Goal: Task Accomplishment & Management: Use online tool/utility

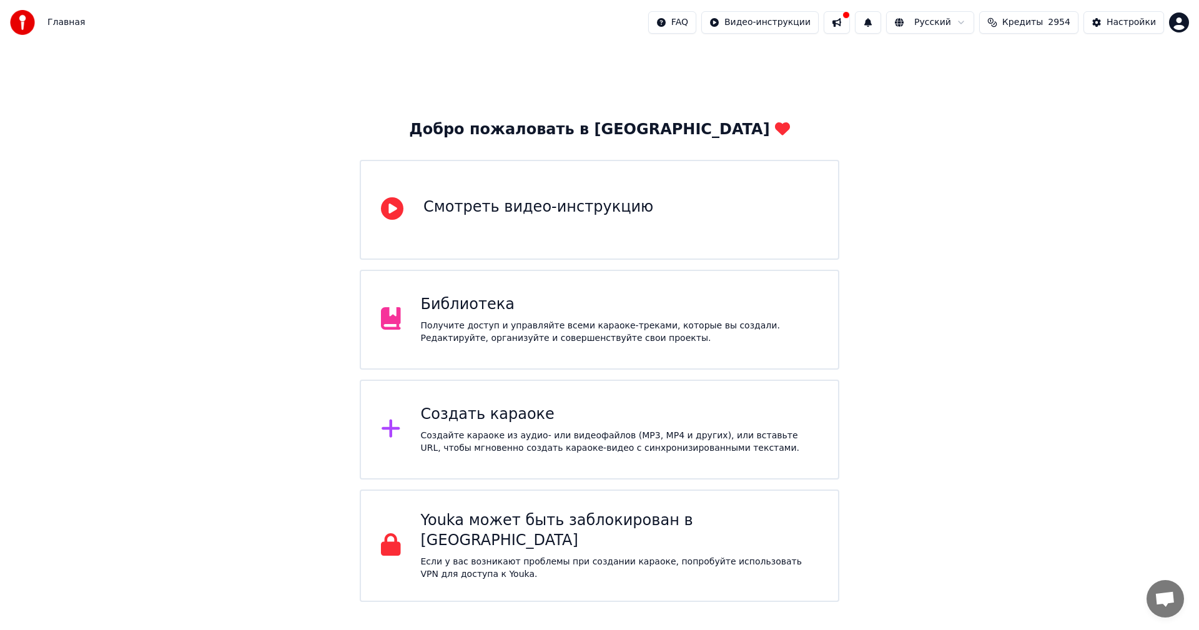
click at [471, 426] on div "Создать караоке Создайте караоке из аудио- или видеофайлов (MP3, MP4 и других),…" at bounding box center [620, 430] width 398 height 50
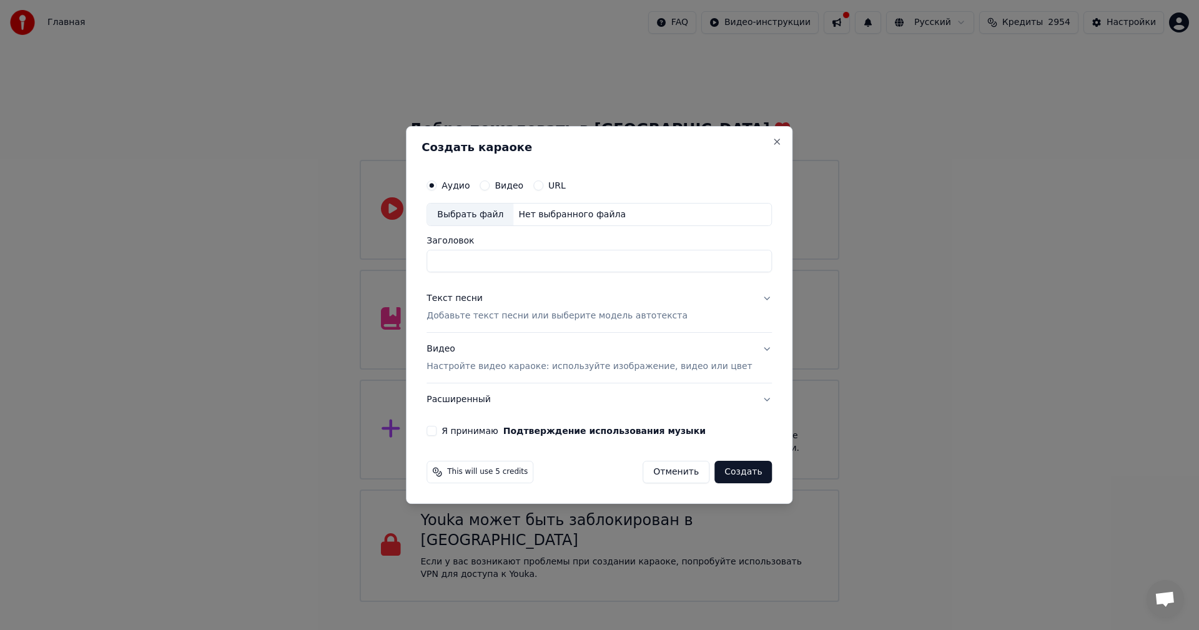
click at [470, 210] on div "Выбрать файл" at bounding box center [470, 215] width 86 height 22
type input "**********"
click at [535, 308] on div "Текст песни Добавьте текст песни или выберите модель автотекста" at bounding box center [557, 308] width 261 height 30
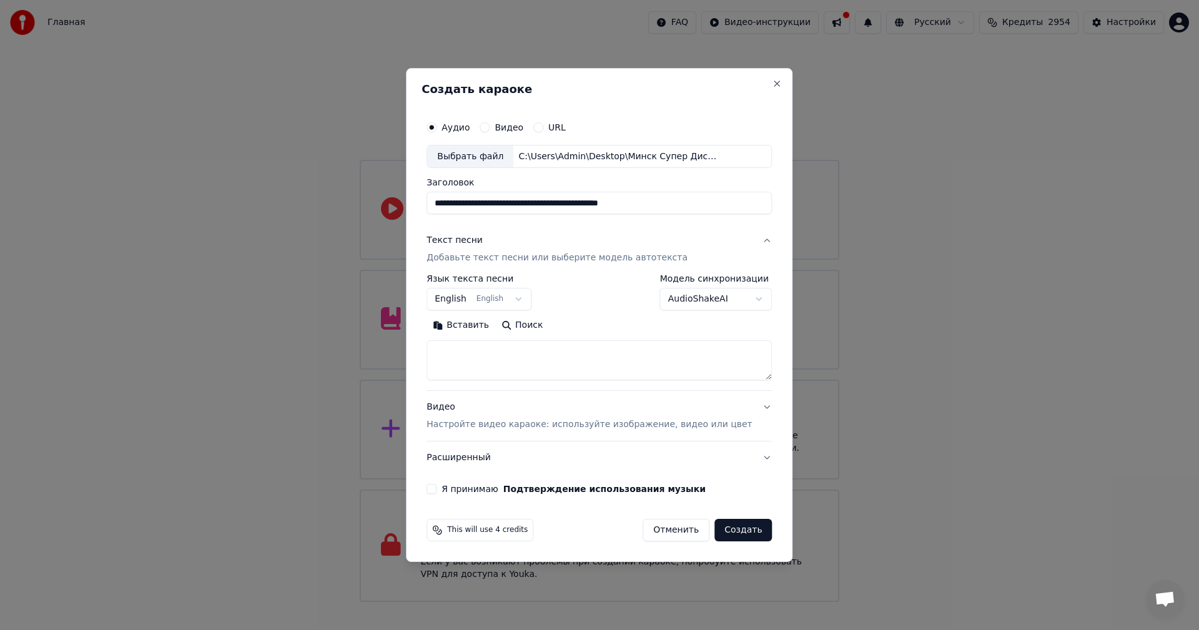
click at [531, 355] on textarea at bounding box center [599, 361] width 345 height 40
paste textarea "**********"
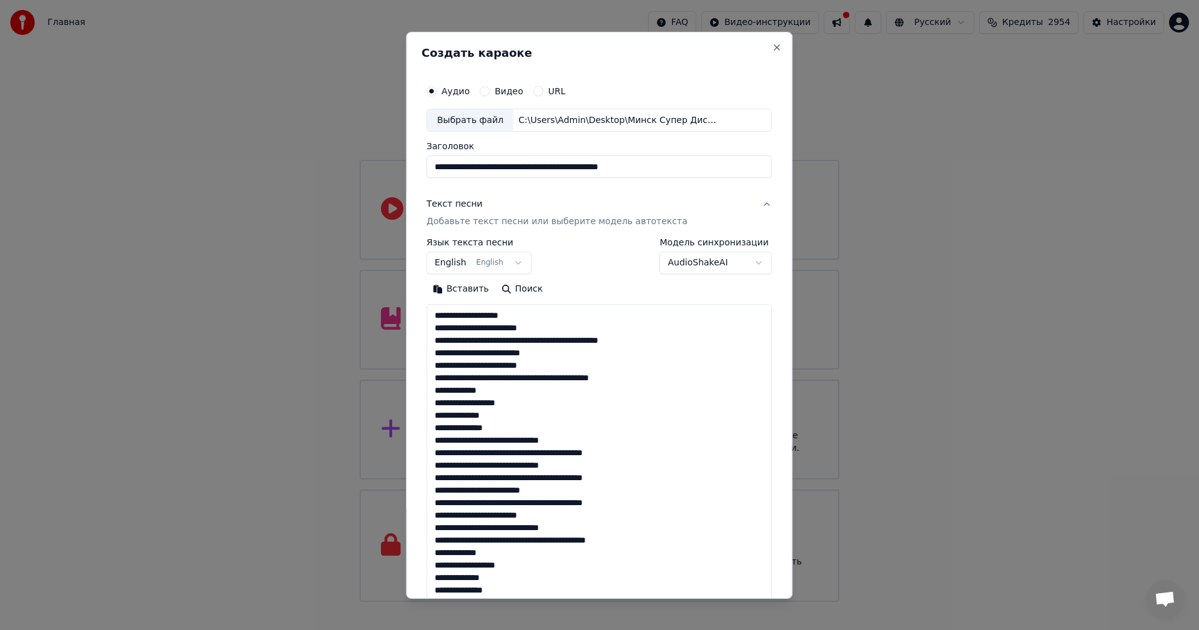
scroll to position [390, 0]
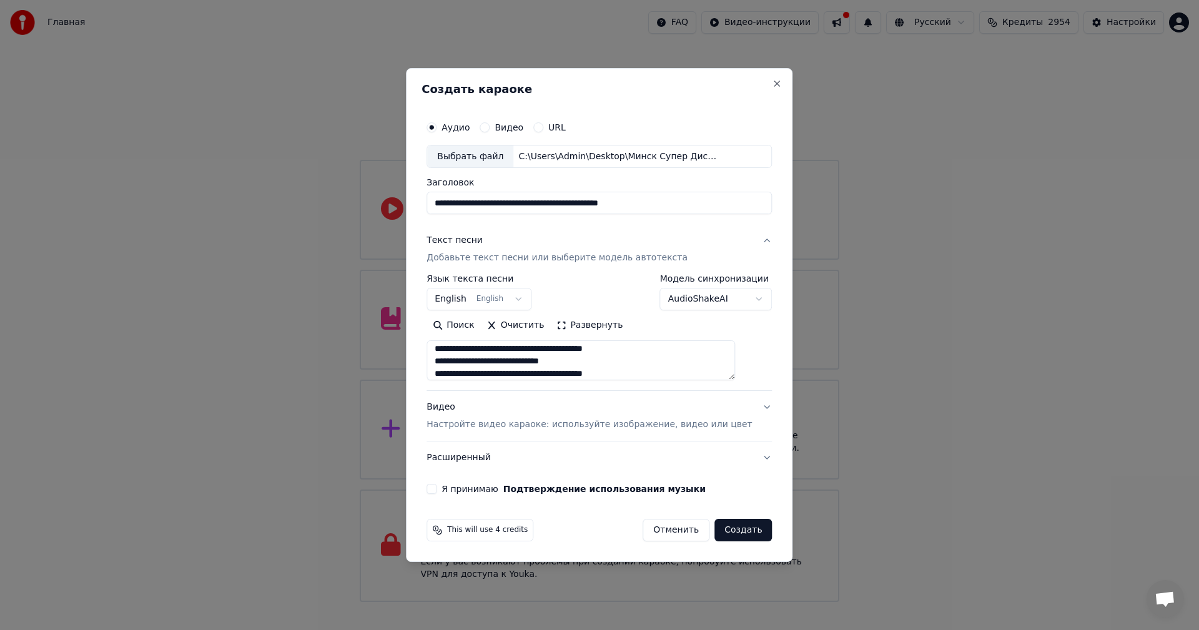
type textarea "**********"
click at [545, 420] on p "Настройте видео караоке: используйте изображение, видео или цвет" at bounding box center [589, 424] width 325 height 12
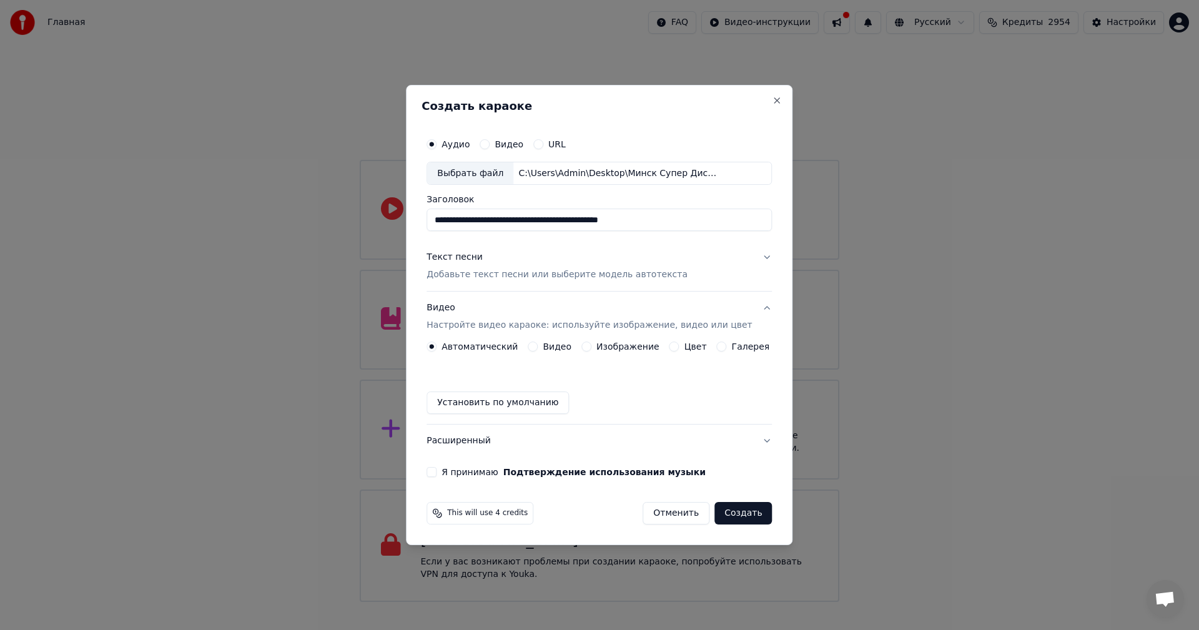
click at [593, 342] on div "Изображение" at bounding box center [620, 347] width 78 height 10
click at [590, 343] on button "Изображение" at bounding box center [586, 347] width 10 height 10
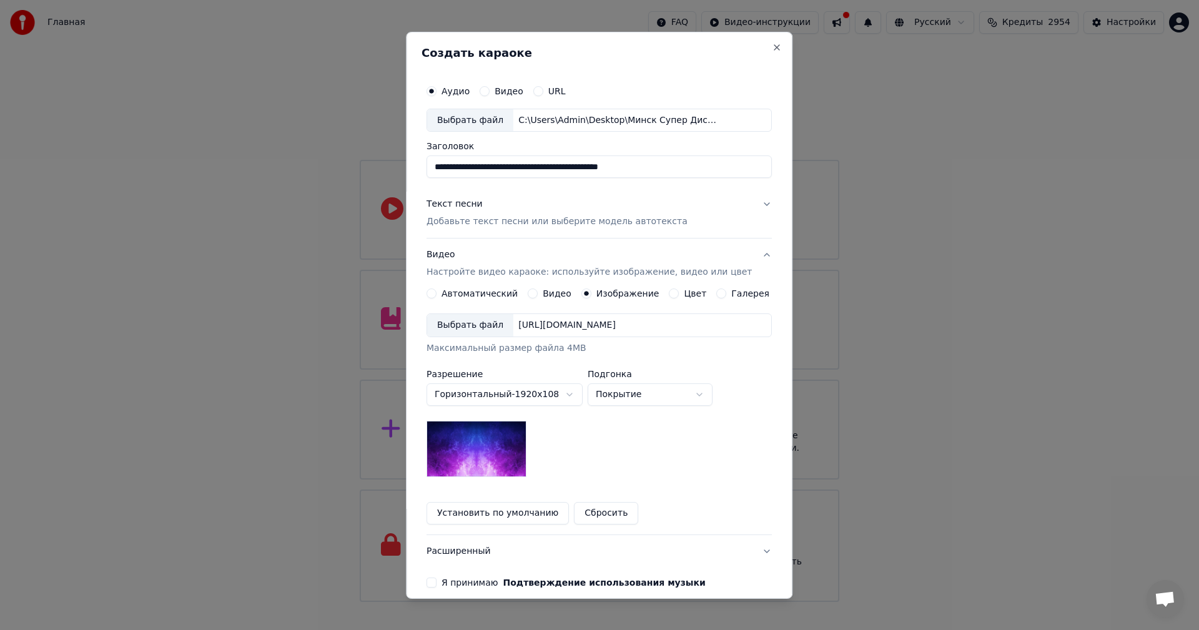
click at [460, 330] on div "Выбрать файл" at bounding box center [470, 325] width 86 height 22
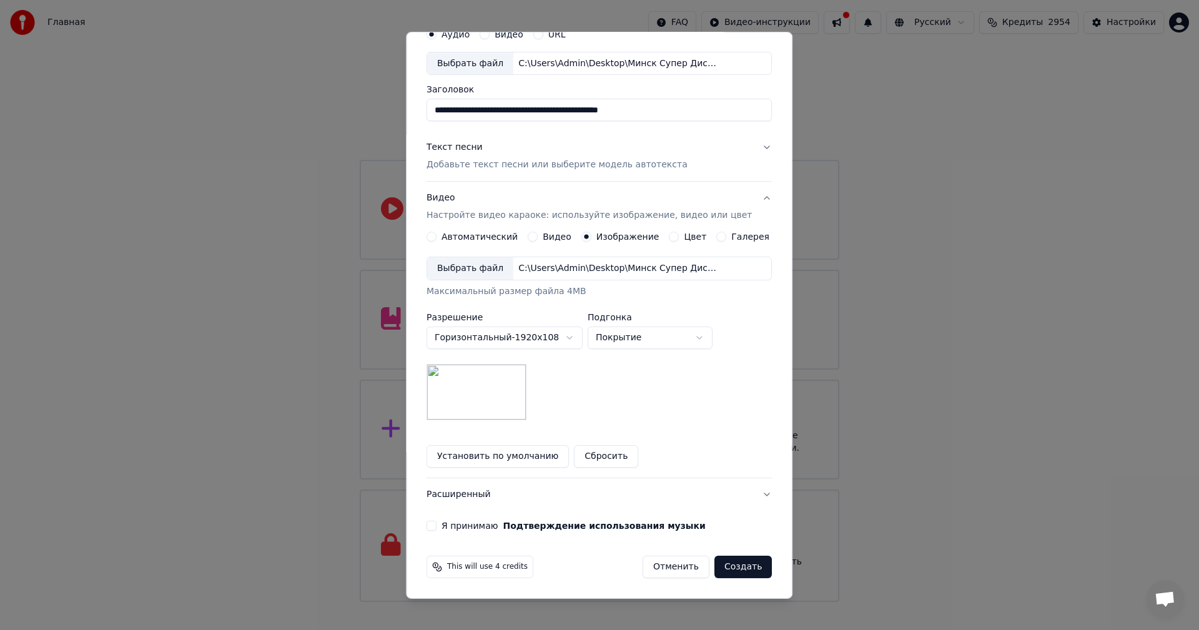
click at [448, 528] on div "Я принимаю Подтверждение использования музыки" at bounding box center [599, 526] width 345 height 10
click at [437, 530] on button "Я принимаю Подтверждение использования музыки" at bounding box center [432, 526] width 10 height 10
click at [743, 571] on button "Создать" at bounding box center [742, 567] width 57 height 22
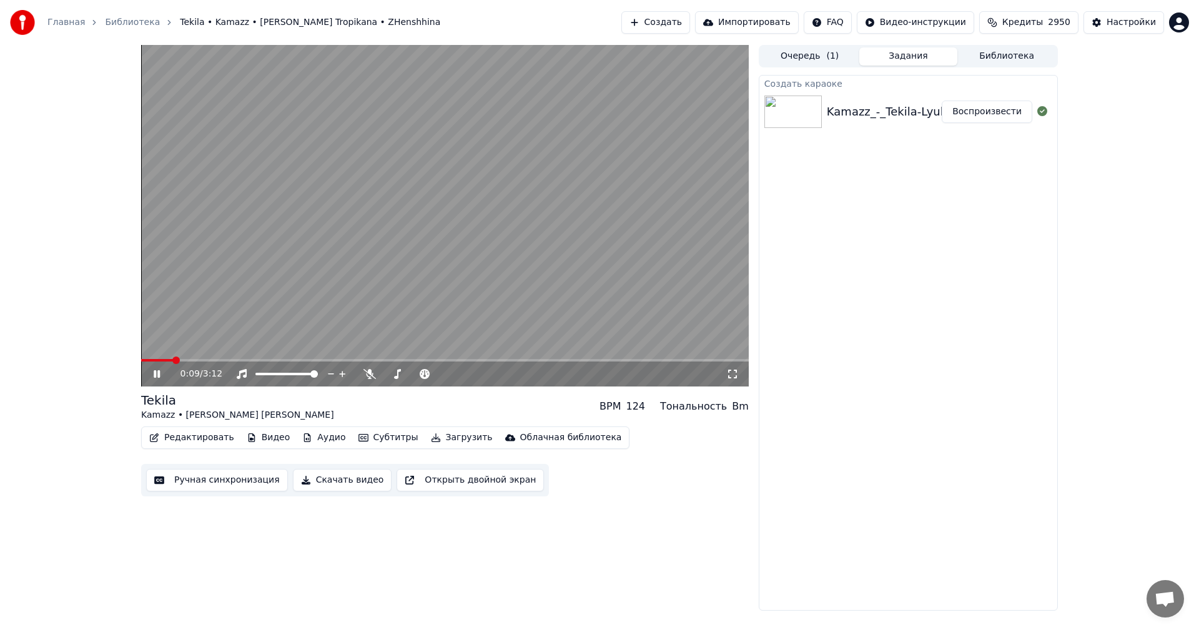
click at [385, 222] on video at bounding box center [445, 216] width 608 height 342
click at [372, 378] on icon at bounding box center [369, 374] width 12 height 10
click at [684, 24] on button "Создать" at bounding box center [655, 22] width 69 height 22
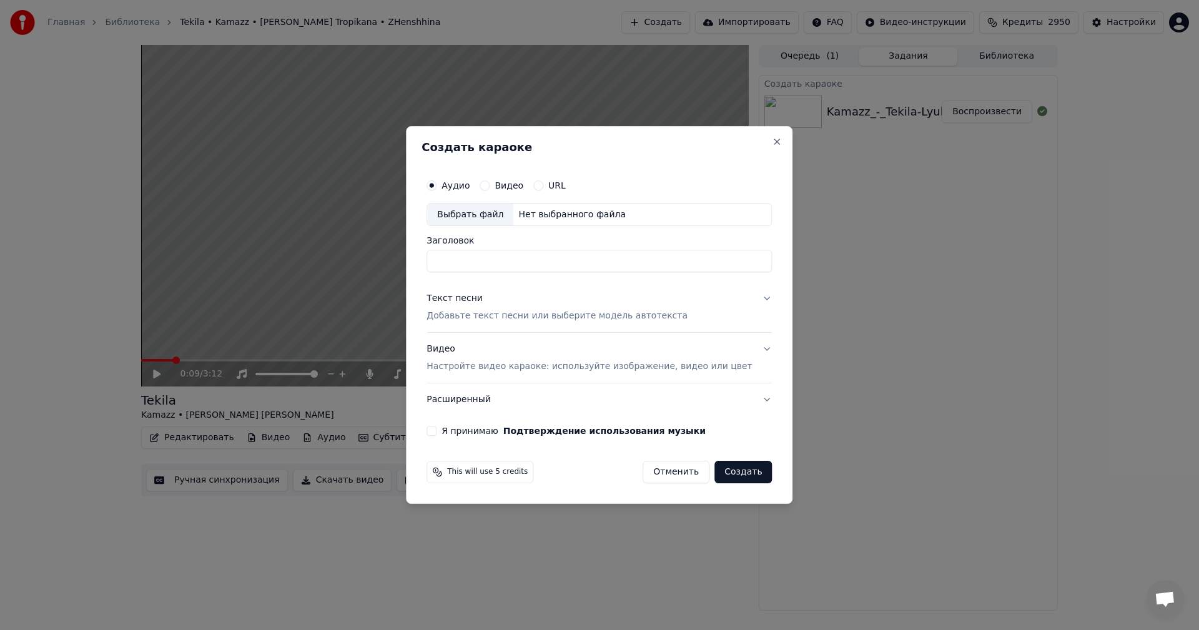
click at [460, 217] on div "Выбрать файл" at bounding box center [470, 215] width 86 height 22
type input "**********"
click at [546, 309] on div "Текст песни Добавьте текст песни или выберите модель автотекста" at bounding box center [557, 308] width 261 height 30
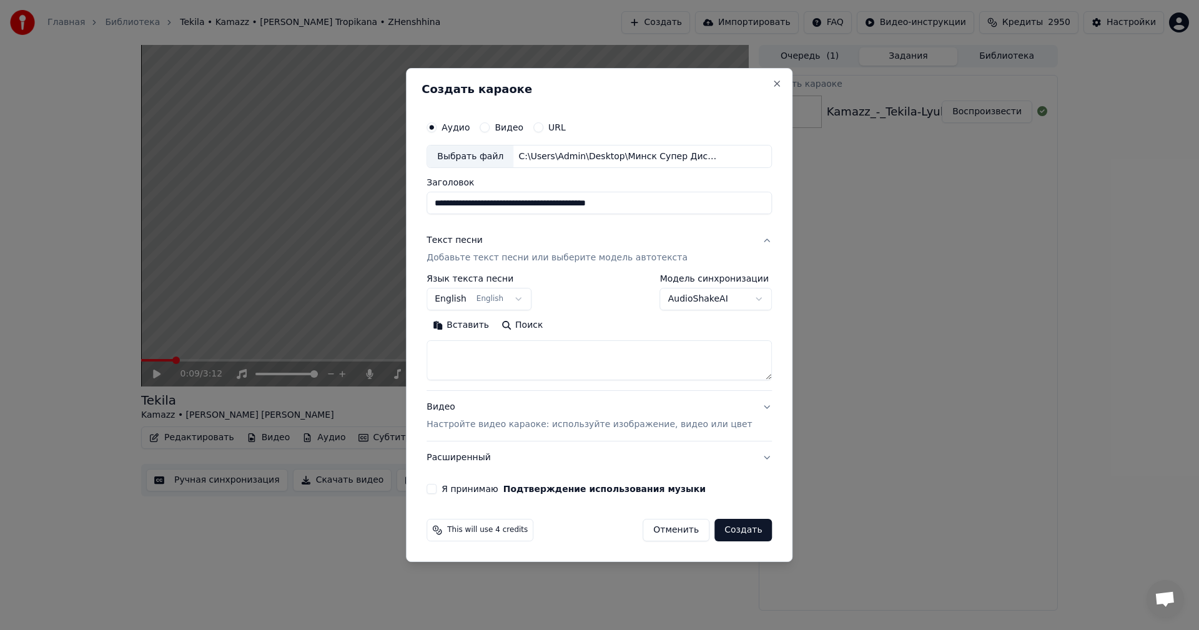
click at [540, 375] on textarea at bounding box center [599, 361] width 345 height 40
paste textarea "**********"
type textarea "**********"
click at [562, 425] on p "Настройте видео караоке: используйте изображение, видео или цвет" at bounding box center [589, 424] width 325 height 12
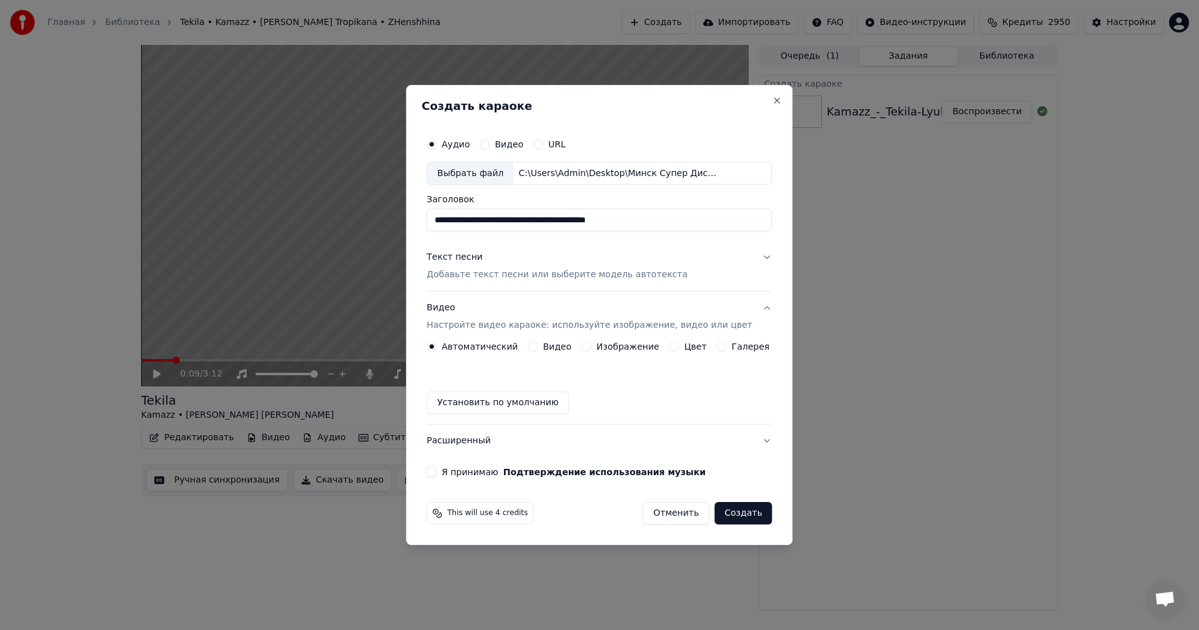
click at [585, 349] on button "Изображение" at bounding box center [586, 347] width 10 height 10
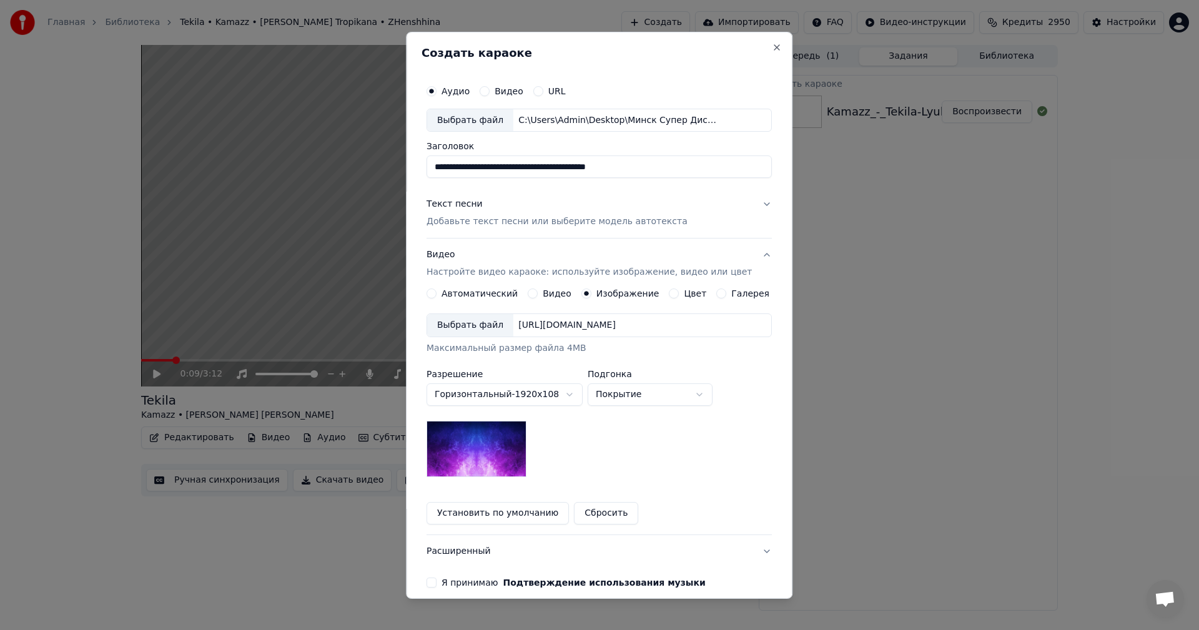
click at [484, 318] on div "Выбрать файл" at bounding box center [470, 325] width 86 height 22
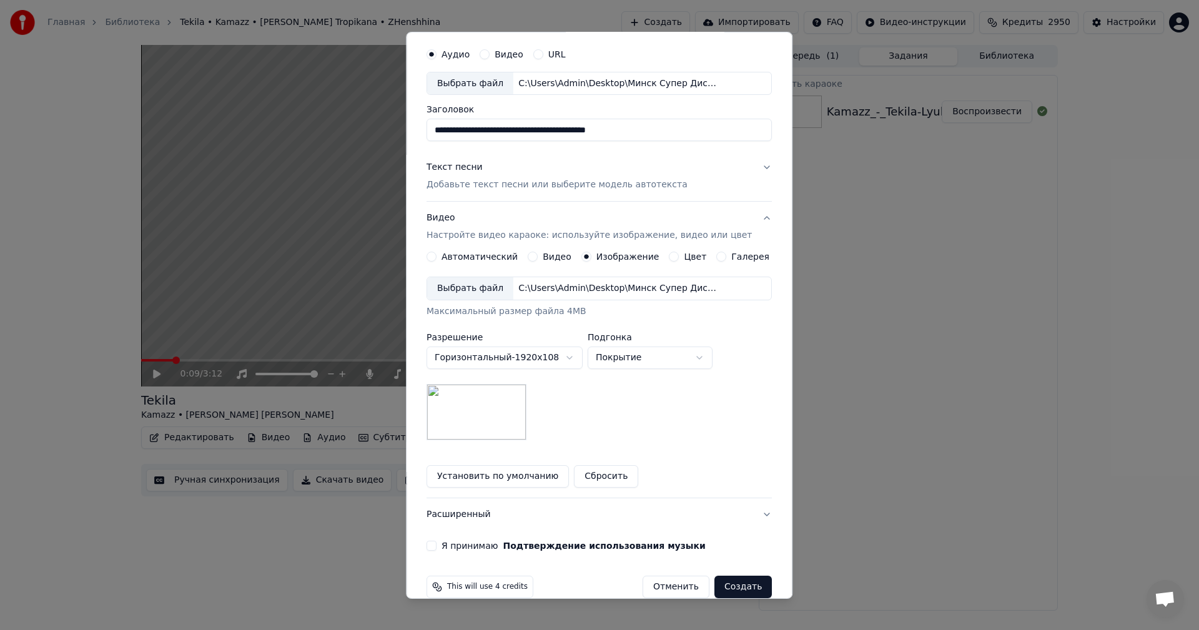
scroll to position [57, 0]
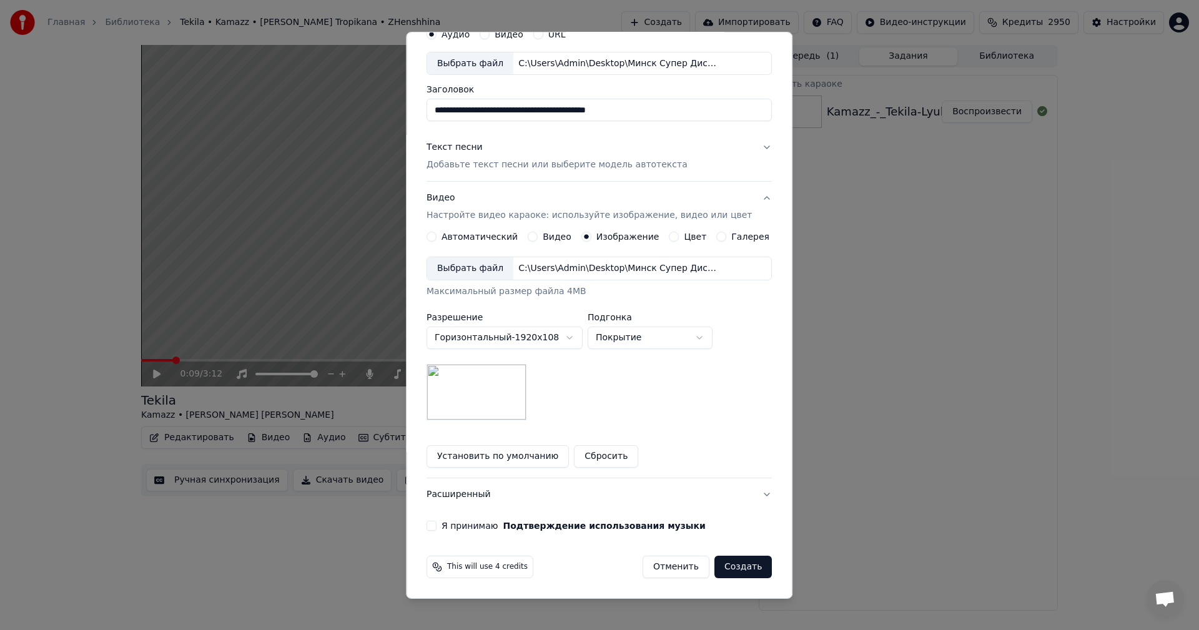
click at [437, 525] on button "Я принимаю Подтверждение использования музыки" at bounding box center [432, 526] width 10 height 10
click at [728, 565] on button "Создать" at bounding box center [742, 567] width 57 height 22
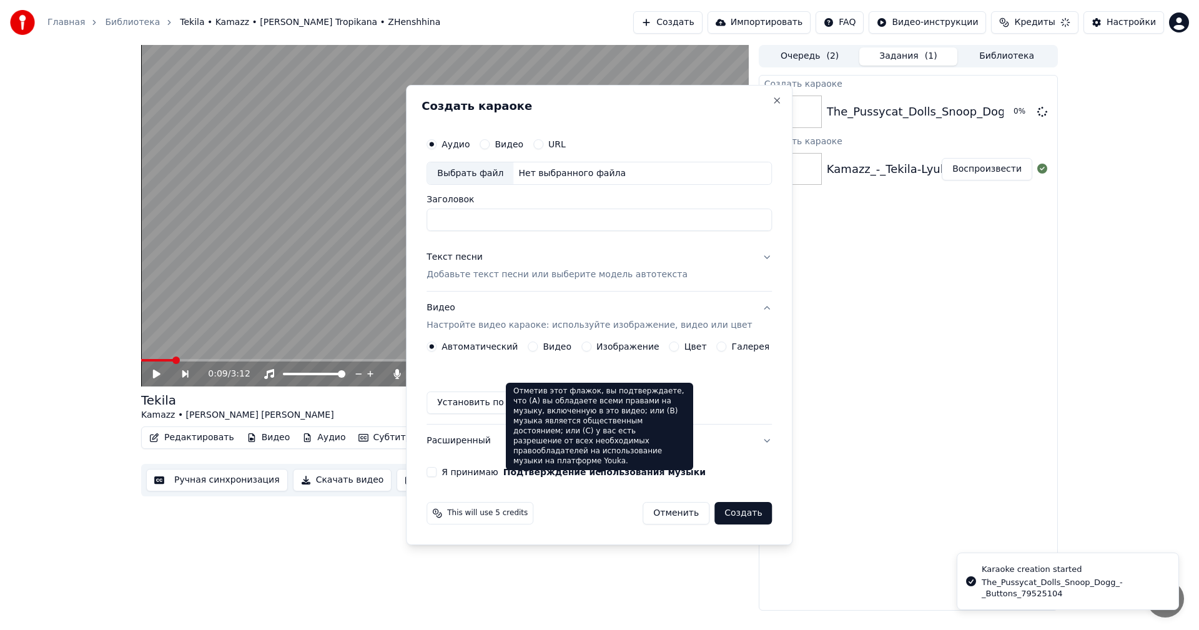
scroll to position [0, 0]
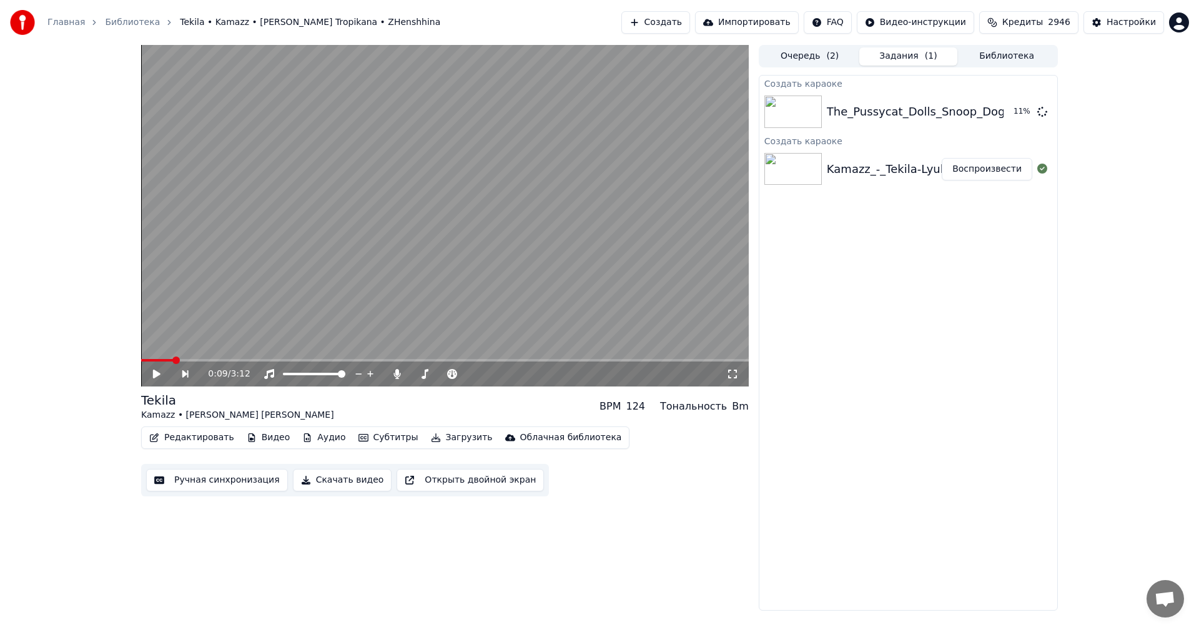
click at [690, 22] on button "Создать" at bounding box center [655, 22] width 69 height 22
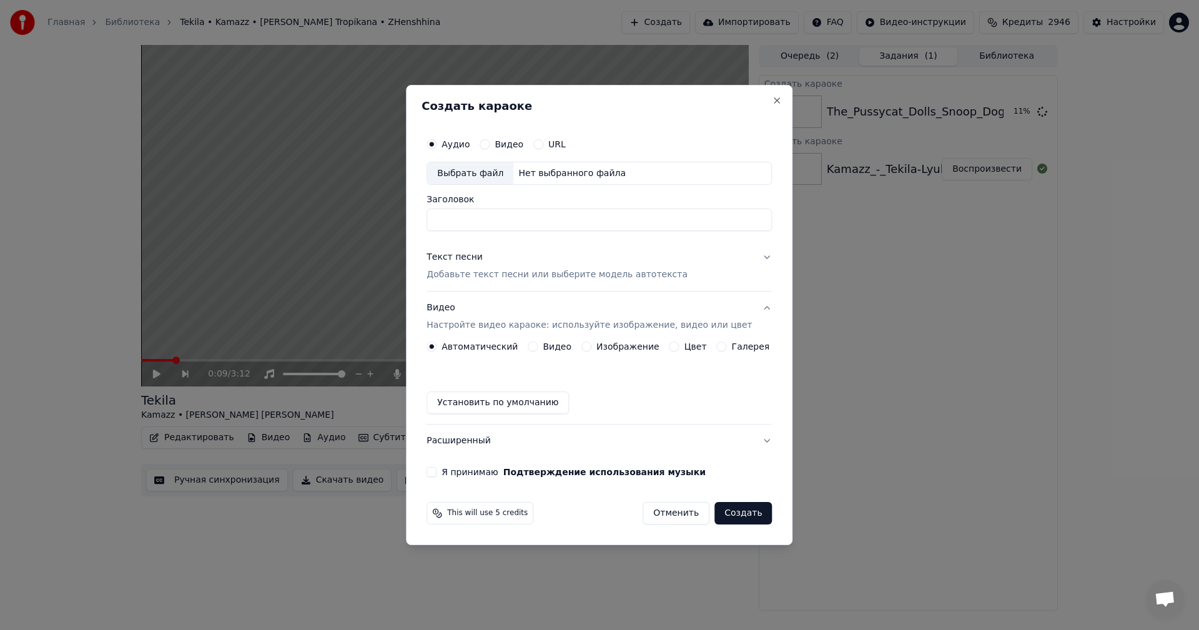
click at [472, 175] on div "Выбрать файл" at bounding box center [470, 173] width 86 height 22
type input "**********"
click at [561, 270] on p "Добавьте текст песни или выберите модель автотекста" at bounding box center [557, 275] width 261 height 12
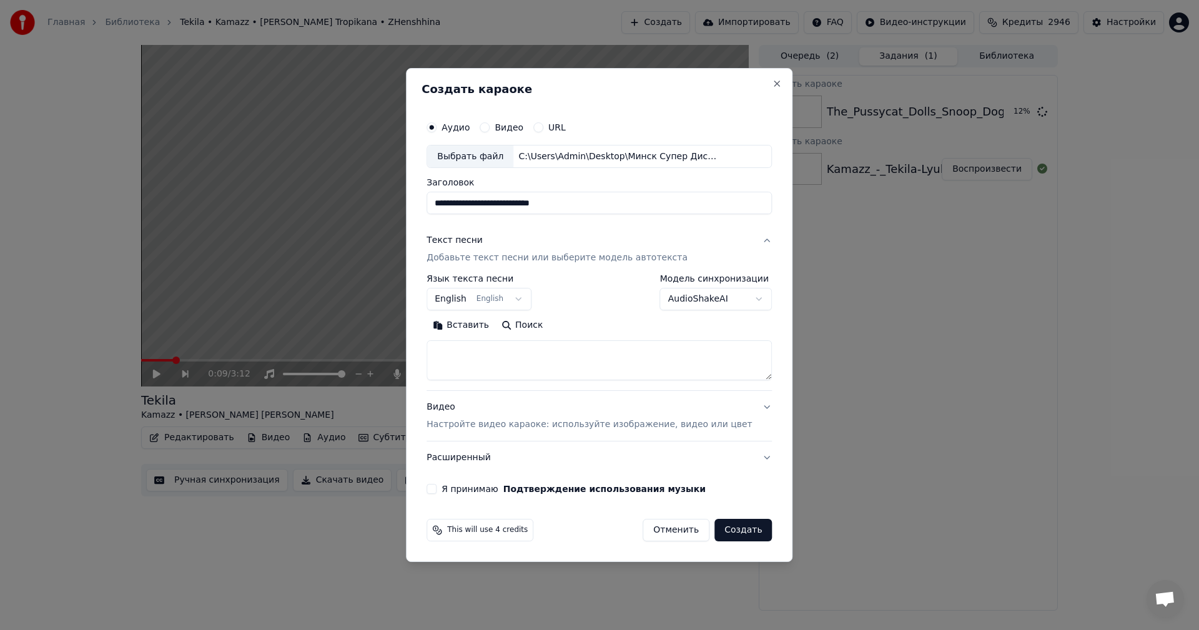
click at [522, 347] on textarea at bounding box center [599, 361] width 345 height 40
paste textarea "**********"
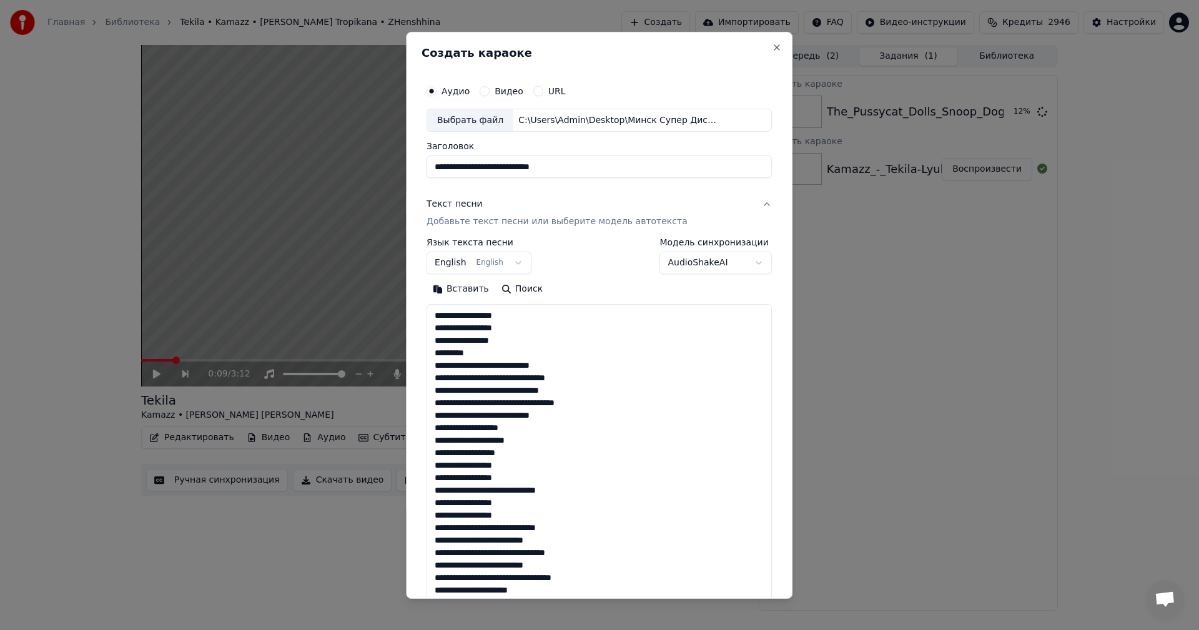
scroll to position [603, 0]
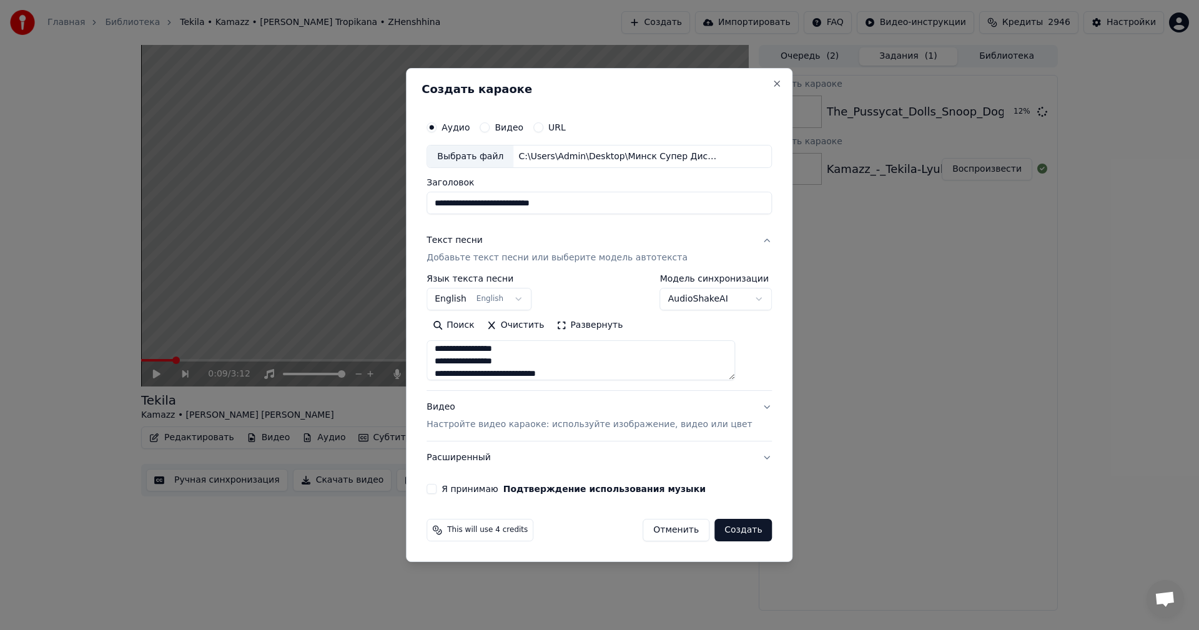
type textarea "**********"
click at [548, 415] on div "Видео Настройте видео караоке: используйте изображение, видео или цвет" at bounding box center [589, 417] width 325 height 30
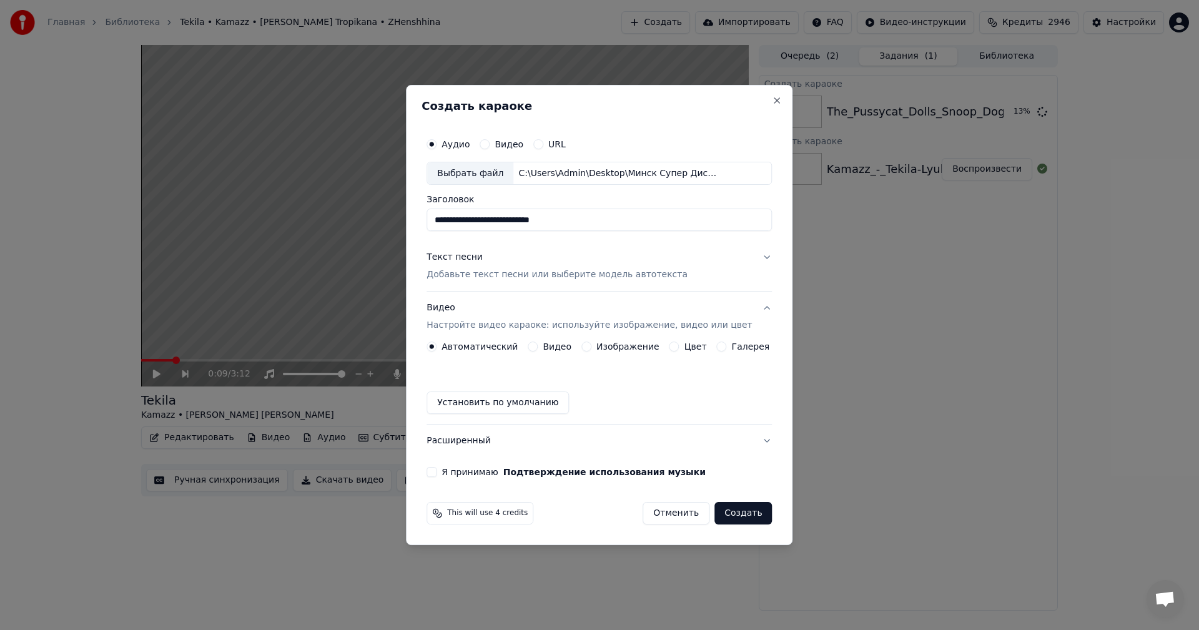
click at [609, 348] on label "Изображение" at bounding box center [627, 346] width 63 height 9
click at [591, 348] on button "Изображение" at bounding box center [586, 347] width 10 height 10
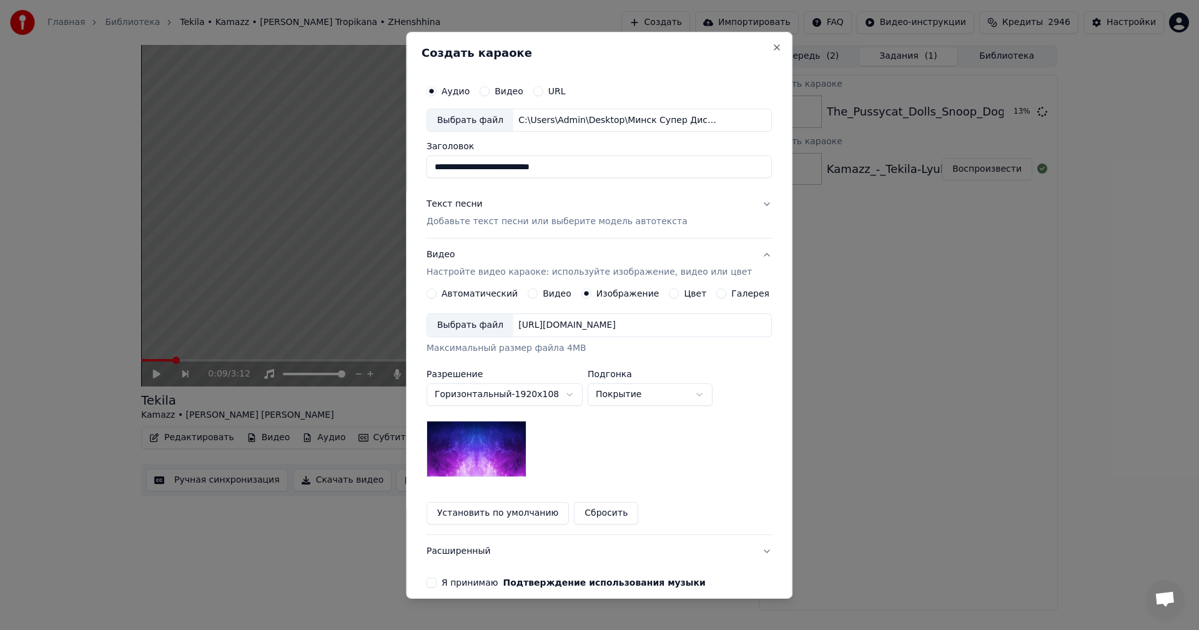
click at [472, 324] on div "Выбрать файл" at bounding box center [470, 325] width 86 height 22
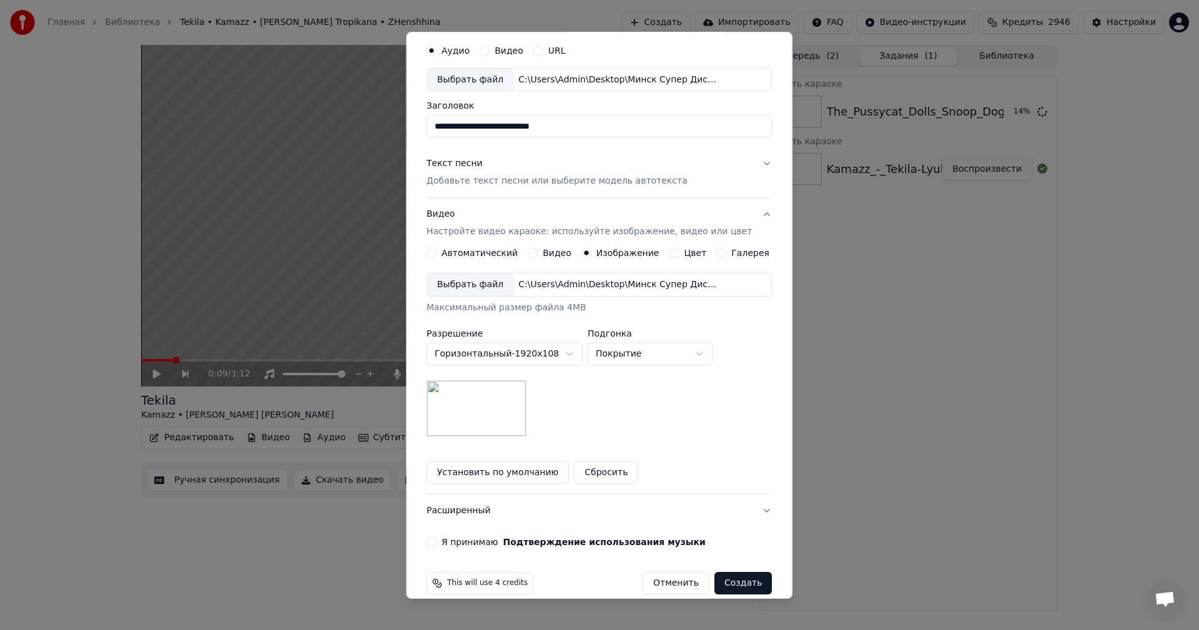
scroll to position [57, 0]
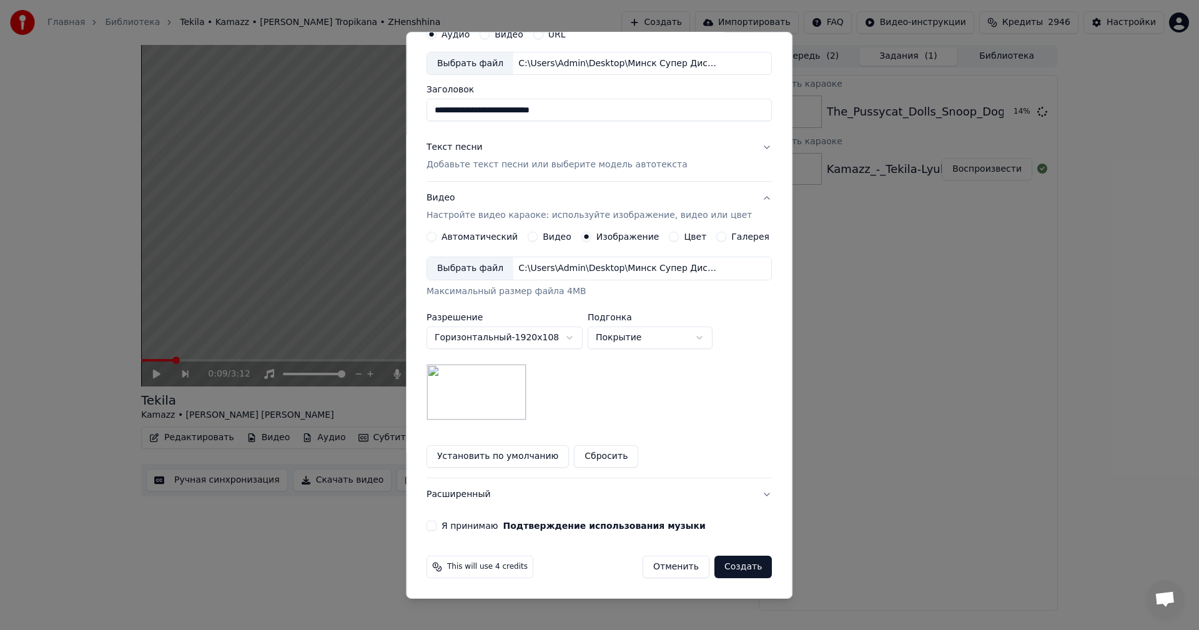
click at [437, 524] on button "Я принимаю Подтверждение использования музыки" at bounding box center [432, 526] width 10 height 10
click at [731, 570] on button "Создать" at bounding box center [742, 567] width 57 height 22
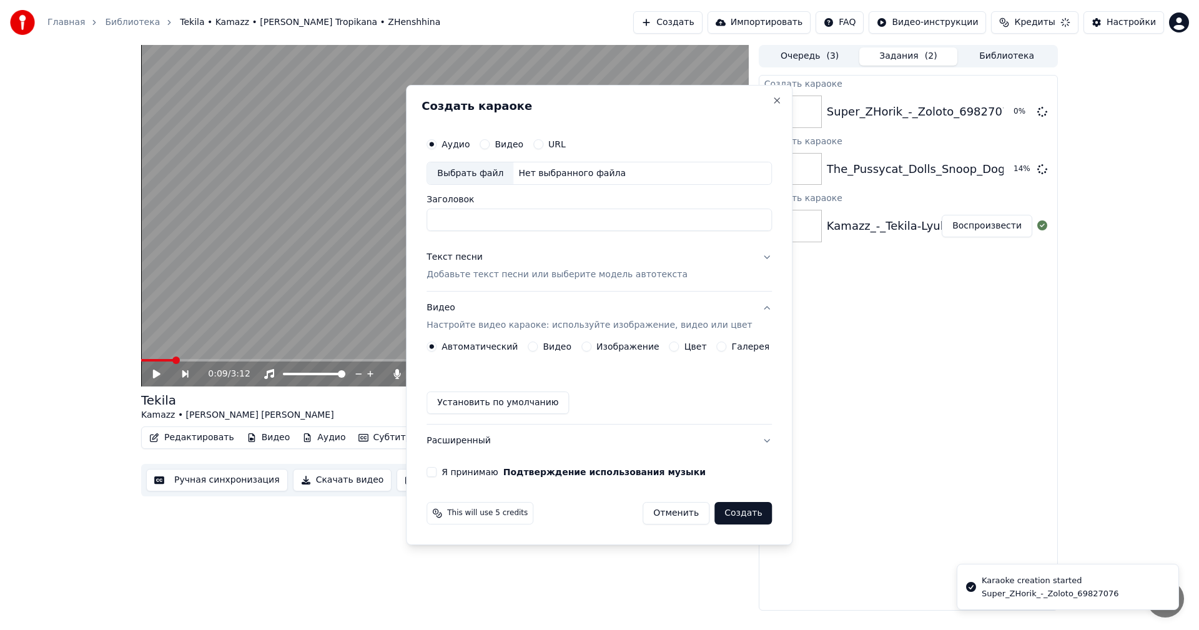
scroll to position [0, 0]
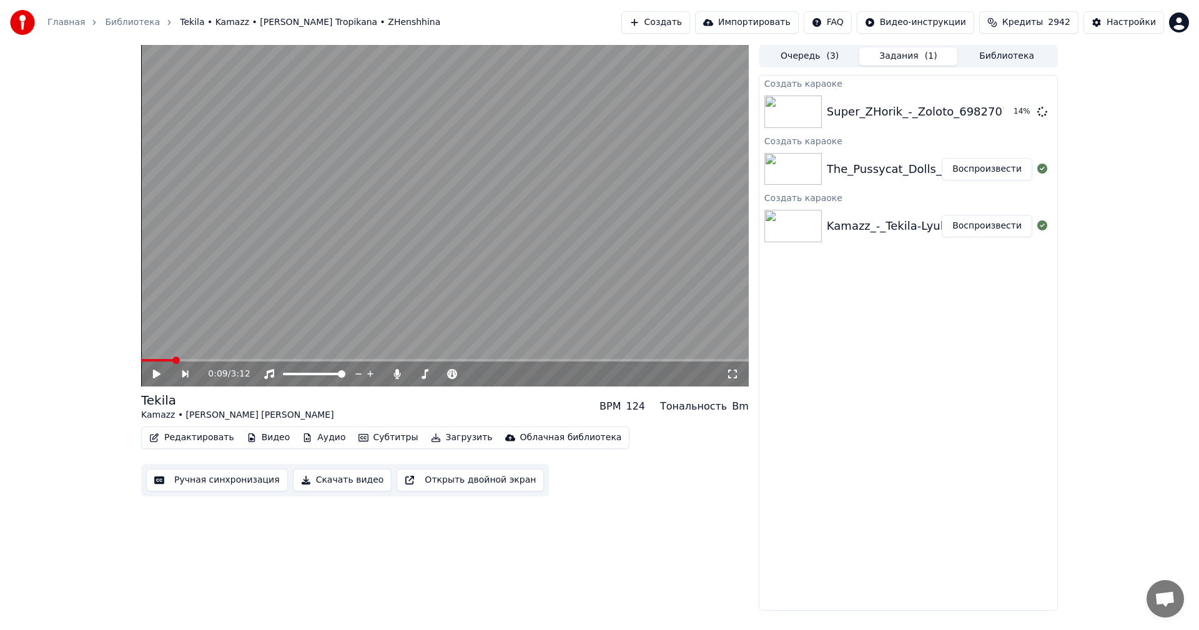
click at [676, 21] on button "Создать" at bounding box center [655, 22] width 69 height 22
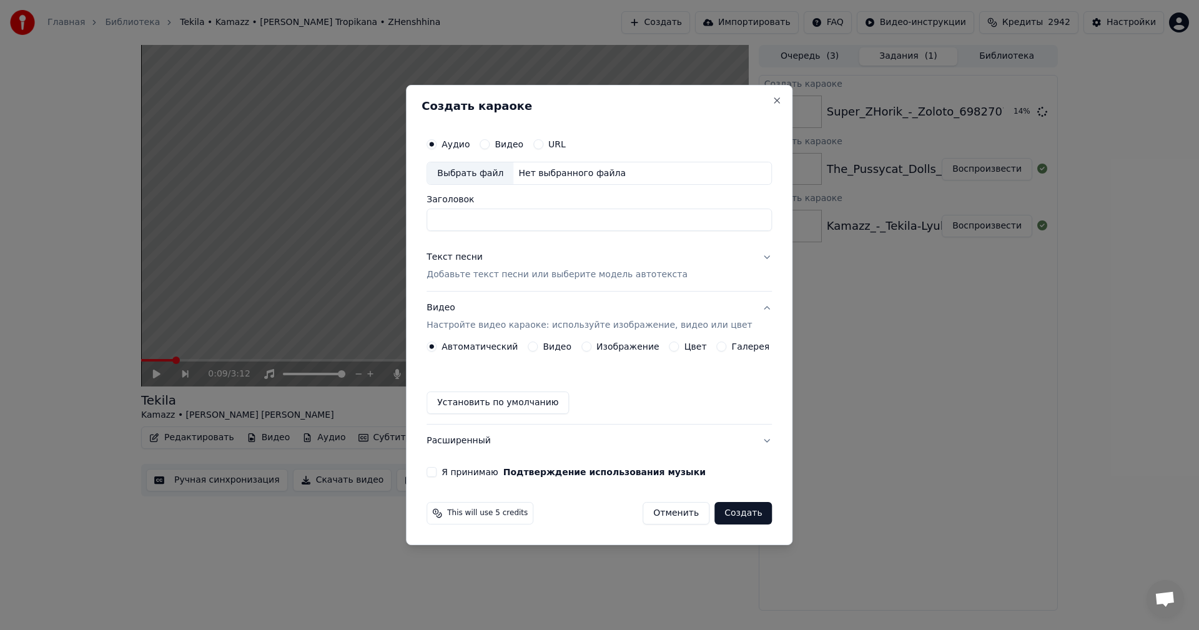
click at [477, 178] on div "Выбрать файл" at bounding box center [470, 173] width 86 height 22
type input "**********"
click at [490, 277] on p "Добавьте текст песни или выберите модель автотекста" at bounding box center [557, 275] width 261 height 12
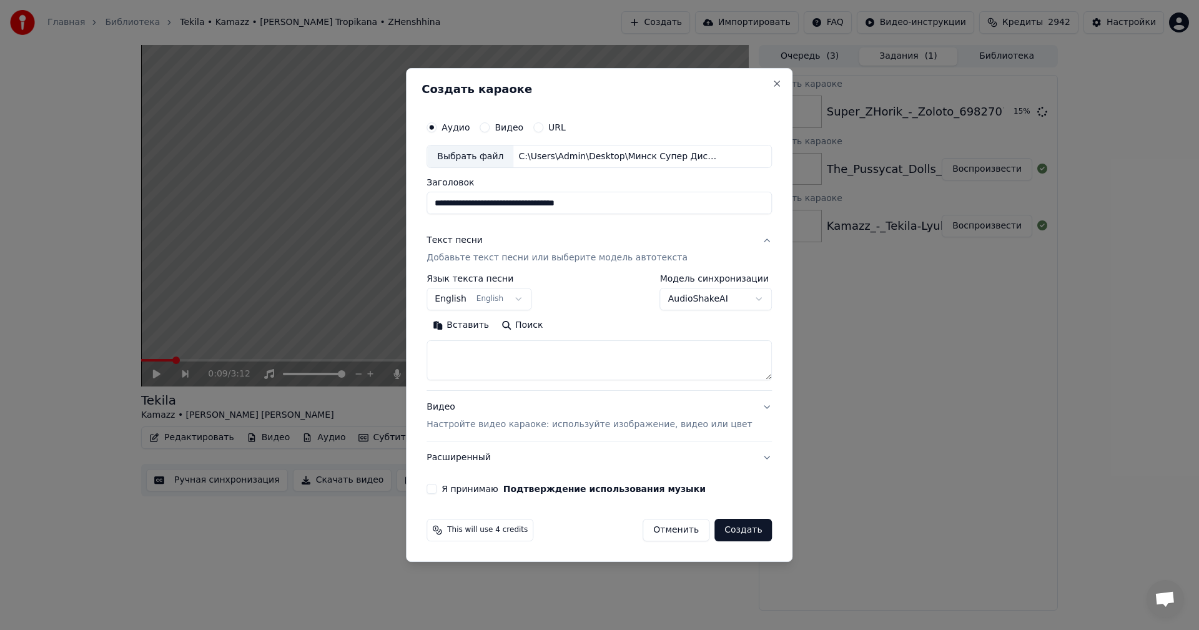
click at [541, 362] on textarea at bounding box center [599, 361] width 345 height 40
paste textarea "**********"
type textarea "**********"
click at [558, 423] on p "Настройте видео караоке: используйте изображение, видео или цвет" at bounding box center [589, 424] width 325 height 12
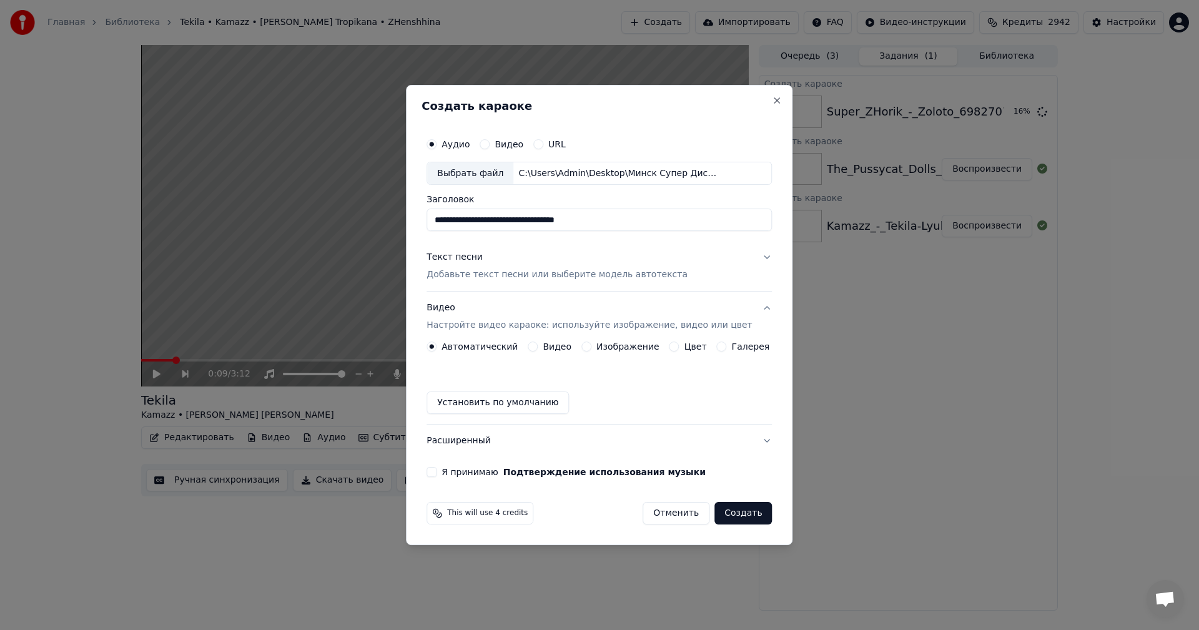
click at [582, 343] on div "Автоматический Видео Изображение Цвет Галерея" at bounding box center [598, 347] width 343 height 10
click at [588, 346] on button "Изображение" at bounding box center [586, 347] width 10 height 10
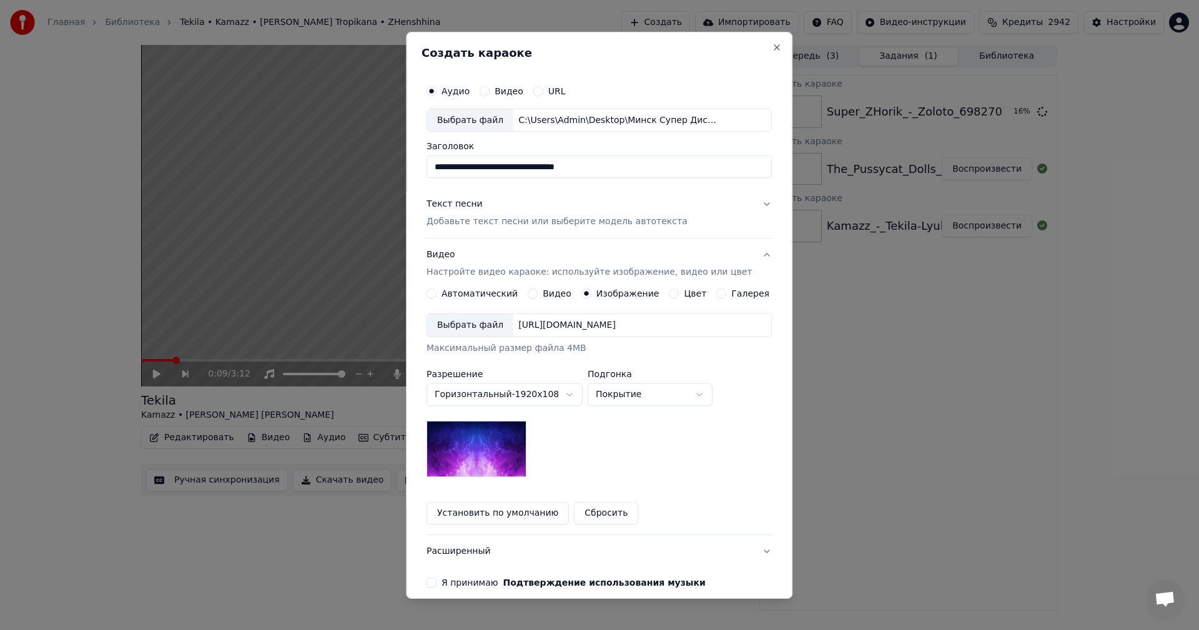
click at [463, 324] on div "Выбрать файл" at bounding box center [470, 325] width 86 height 22
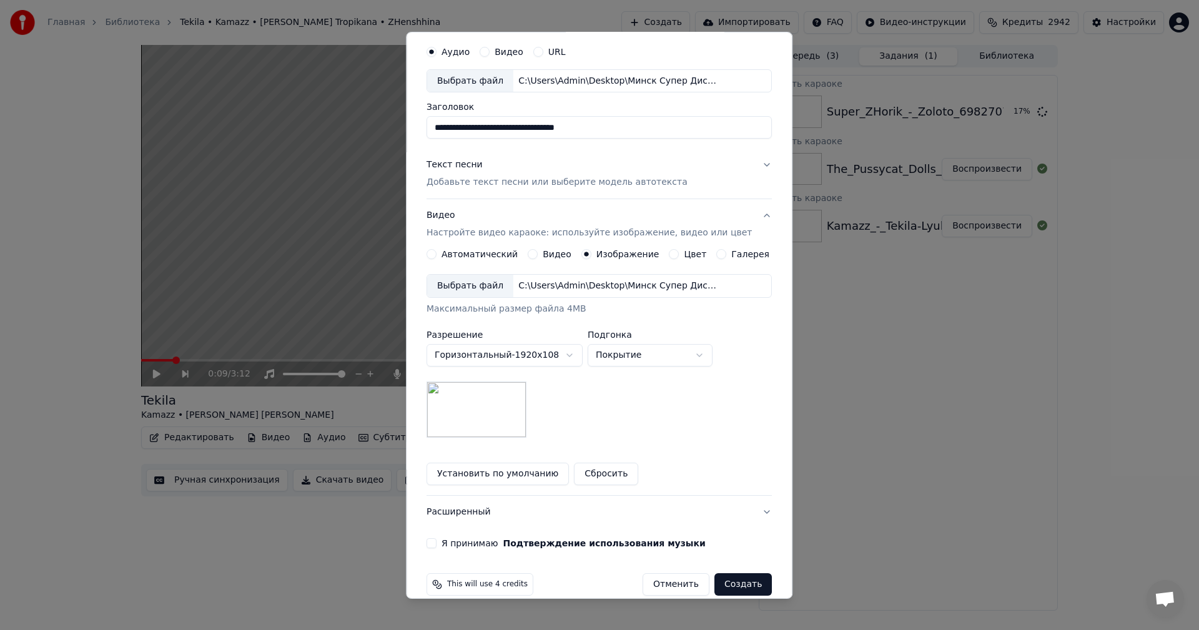
scroll to position [57, 0]
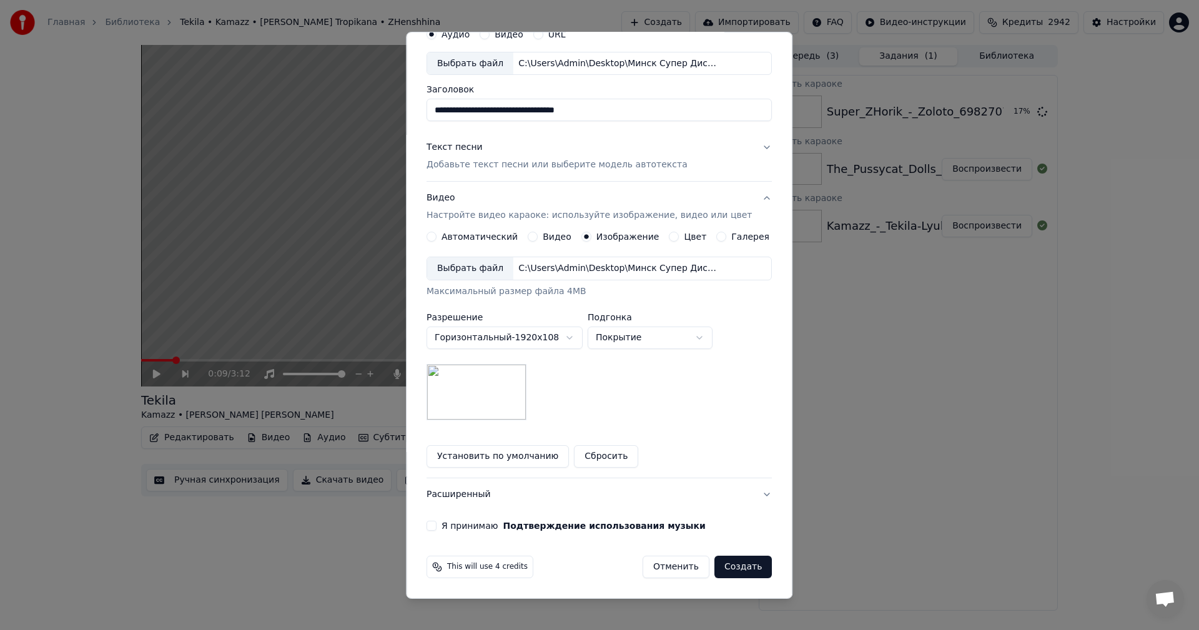
click at [437, 525] on button "Я принимаю Подтверждение использования музыки" at bounding box center [432, 526] width 10 height 10
click at [728, 566] on button "Создать" at bounding box center [742, 567] width 57 height 22
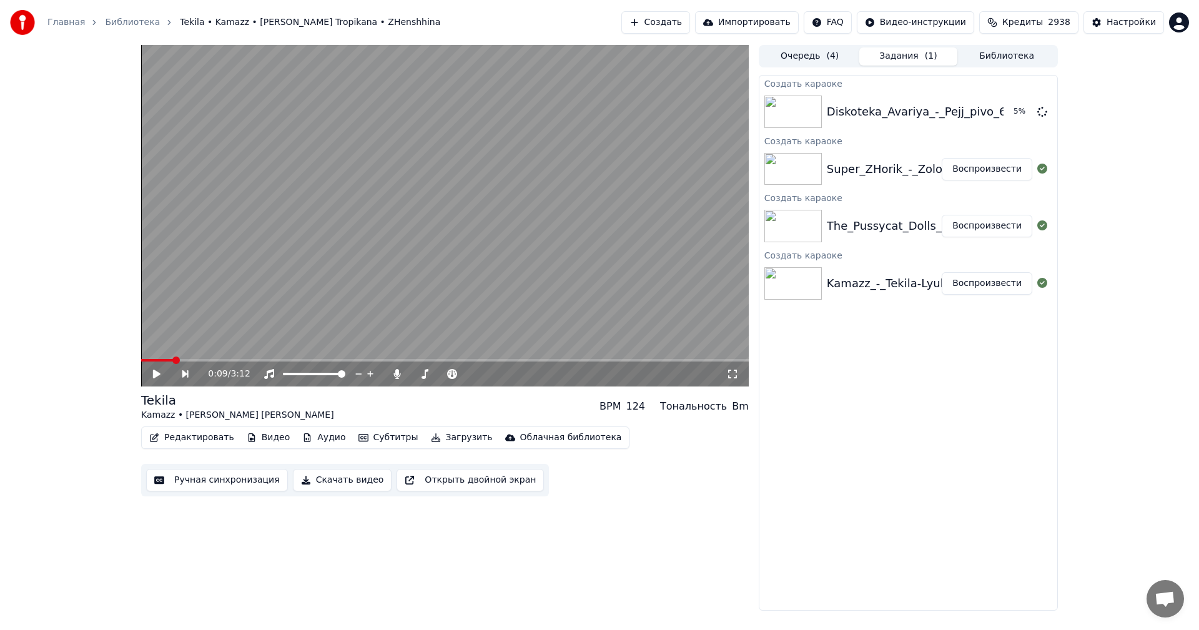
click at [690, 23] on button "Создать" at bounding box center [655, 22] width 69 height 22
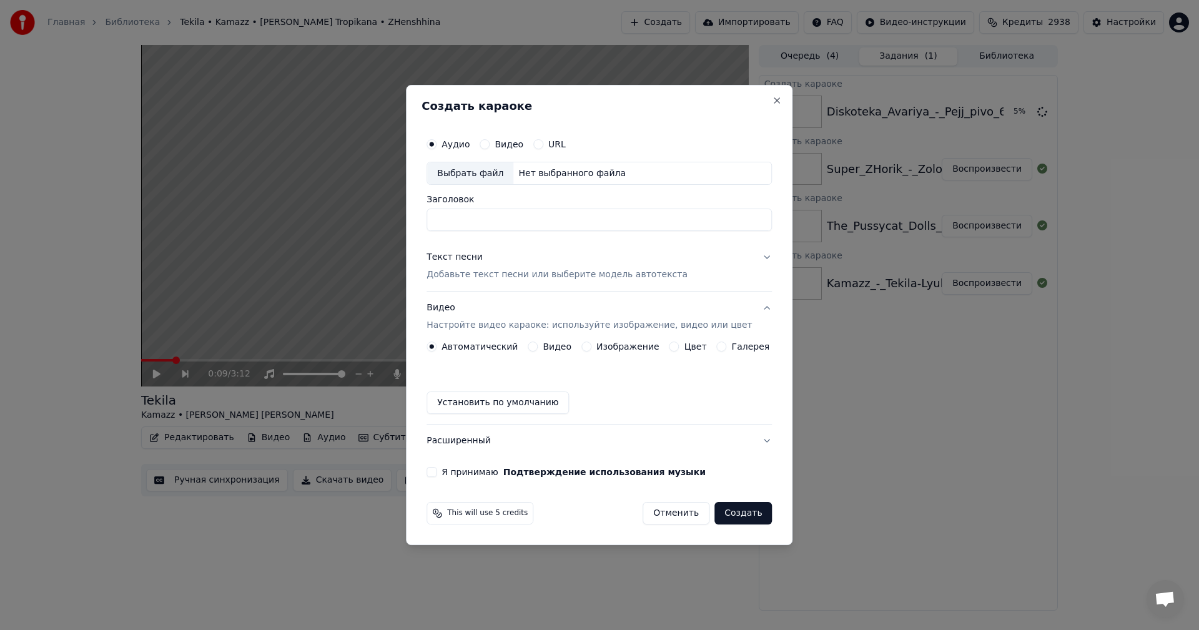
click at [467, 171] on div "Выбрать файл" at bounding box center [470, 173] width 86 height 22
type input "**********"
click at [498, 274] on p "Добавьте текст песни или выберите модель автотекста" at bounding box center [557, 275] width 261 height 12
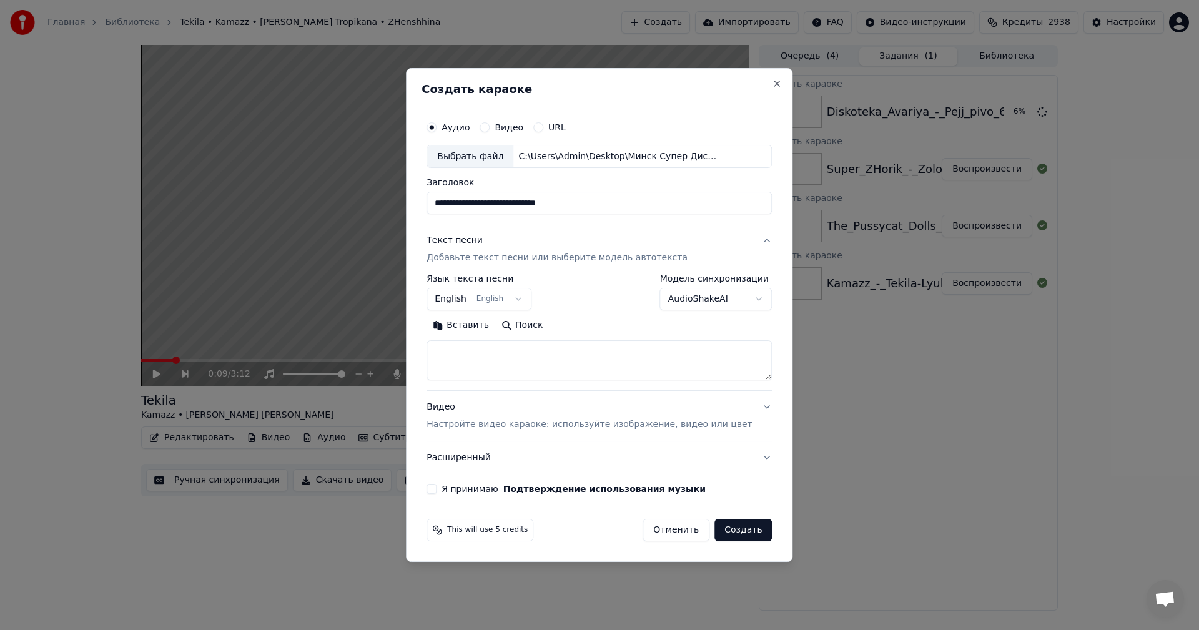
click at [530, 355] on textarea at bounding box center [599, 361] width 345 height 40
paste textarea "**********"
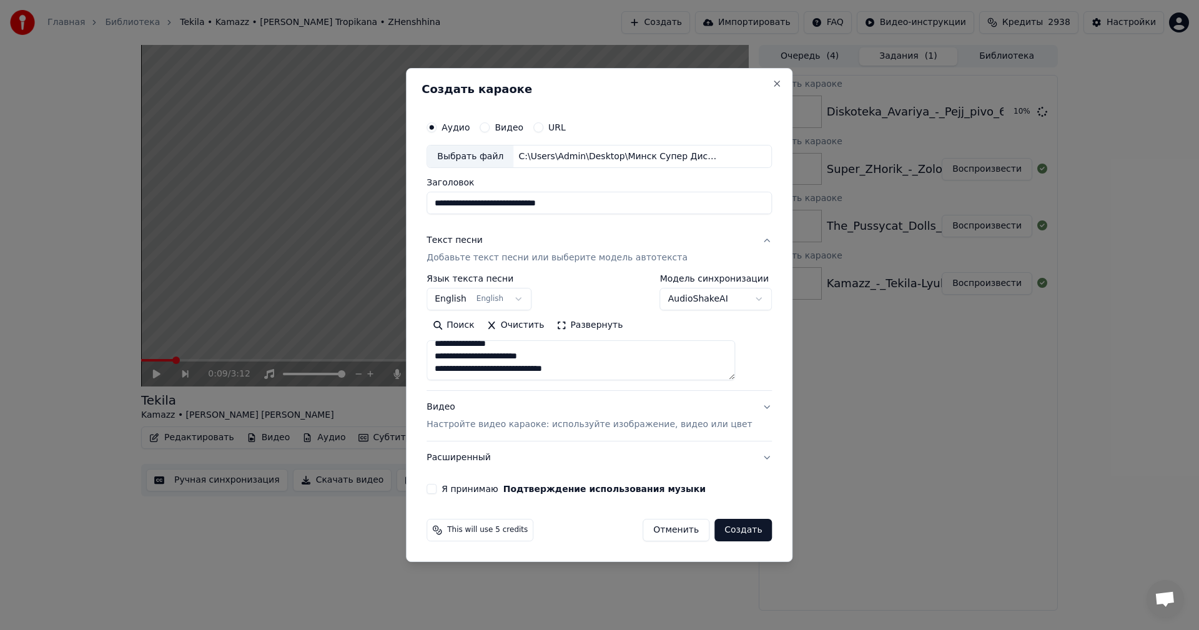
type textarea "**********"
click at [531, 432] on button "Видео Настройте видео караоке: используйте изображение, видео или цвет" at bounding box center [599, 417] width 345 height 50
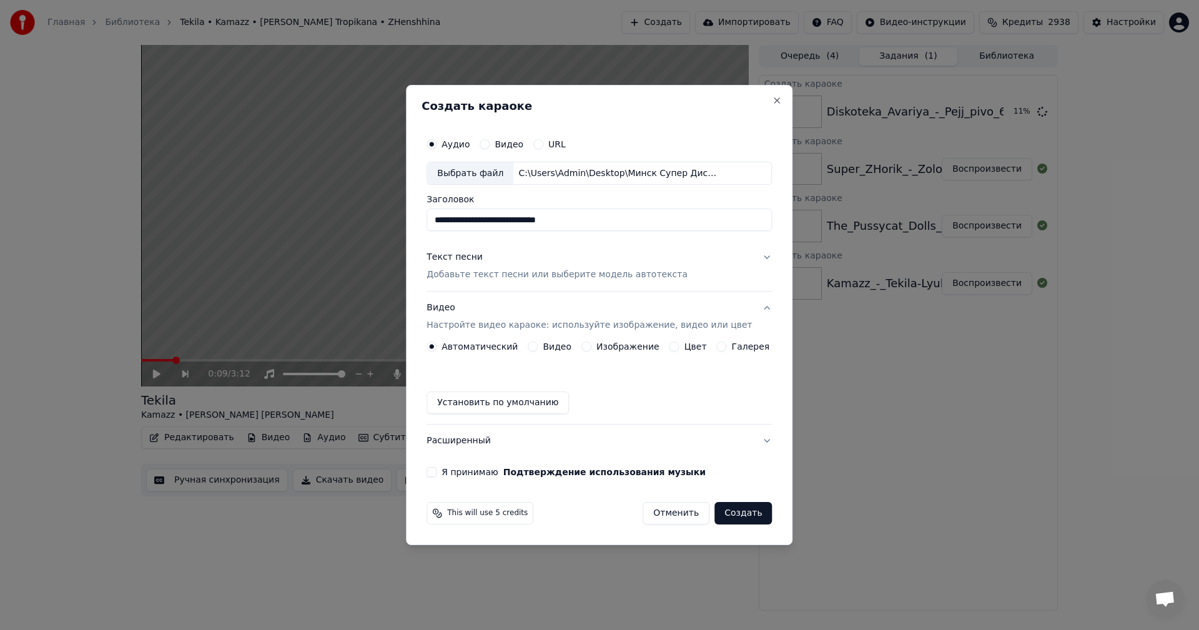
click at [587, 348] on button "Изображение" at bounding box center [586, 347] width 10 height 10
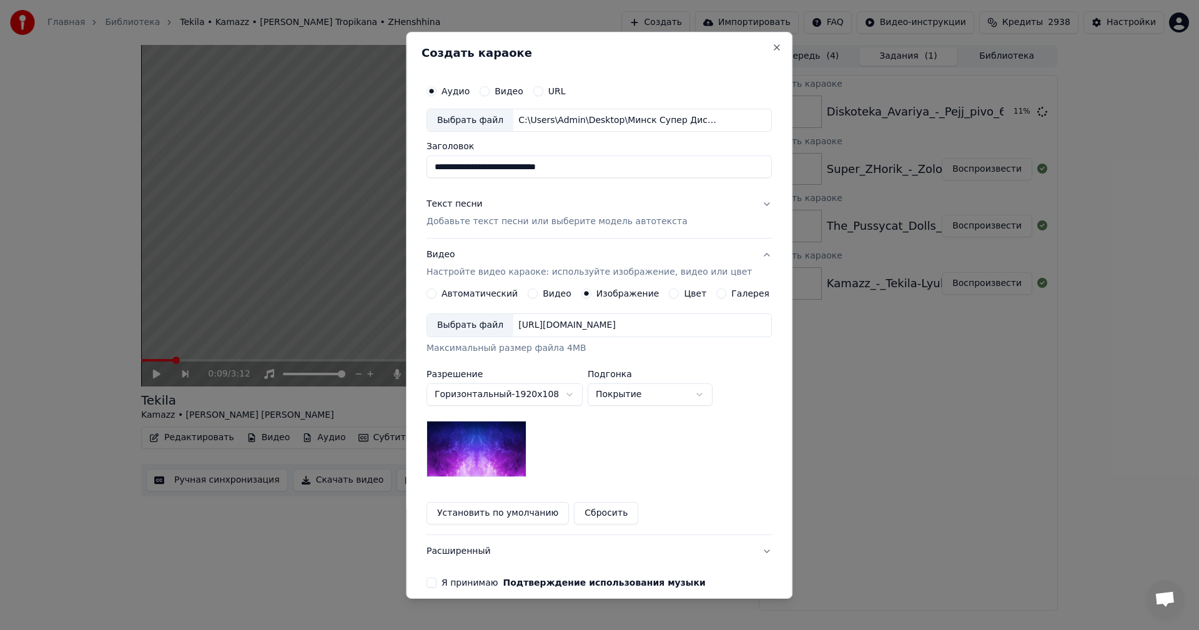
click at [453, 320] on div "Выбрать файл" at bounding box center [470, 325] width 86 height 22
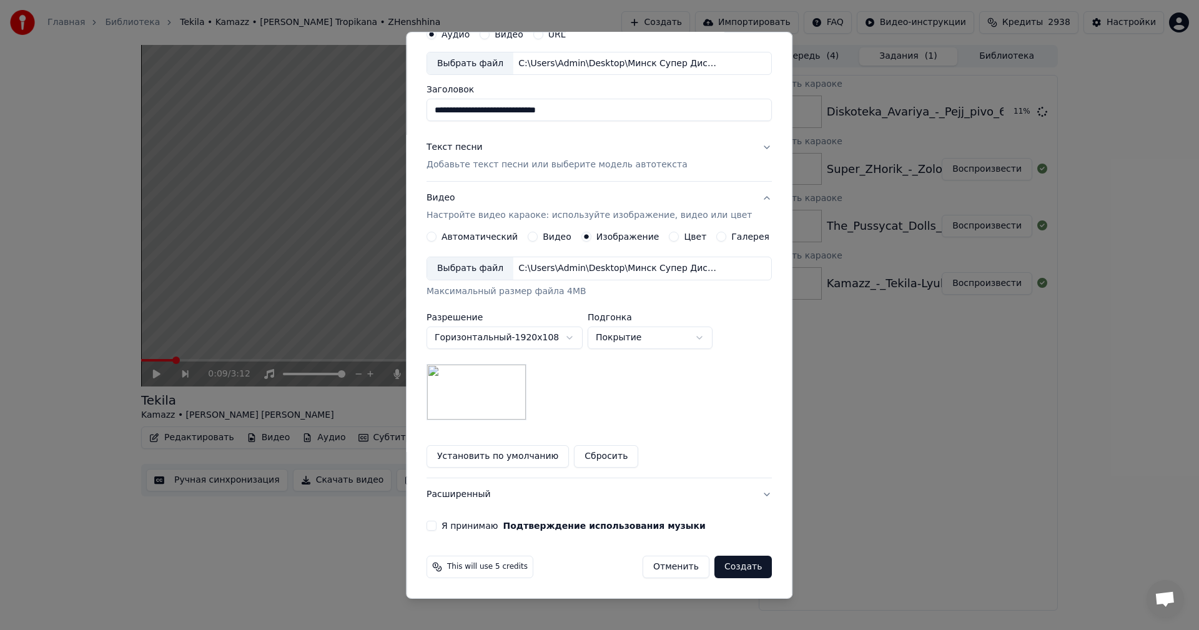
click at [437, 526] on button "Я принимаю Подтверждение использования музыки" at bounding box center [432, 526] width 10 height 10
click at [735, 564] on button "Создать" at bounding box center [742, 567] width 57 height 22
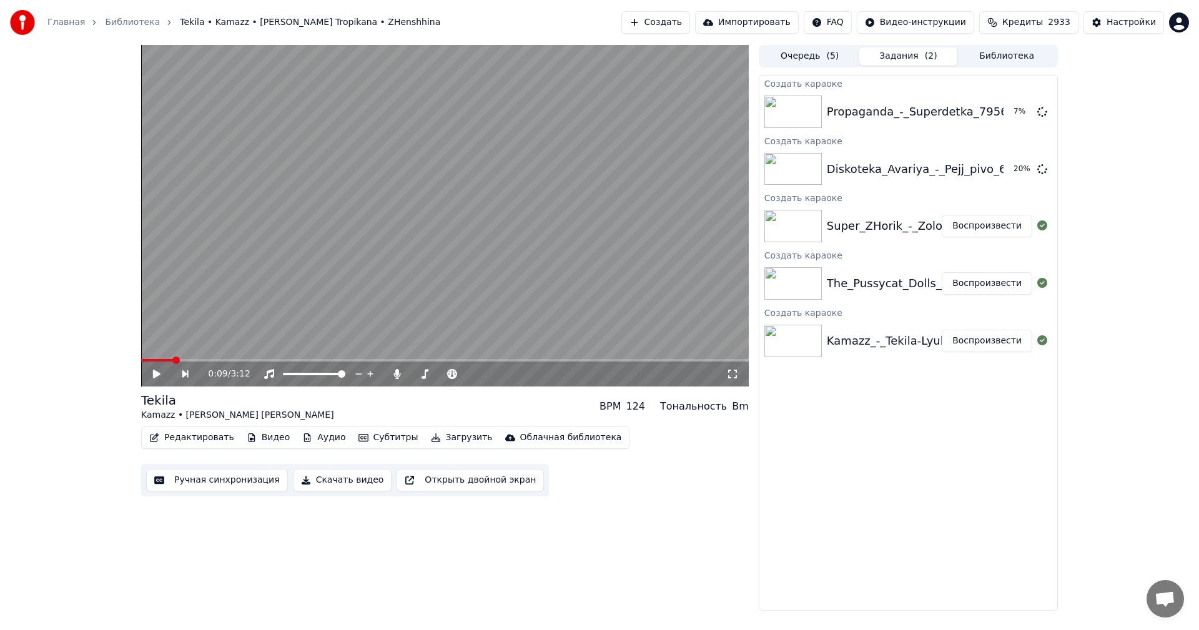
click at [678, 21] on button "Создать" at bounding box center [655, 22] width 69 height 22
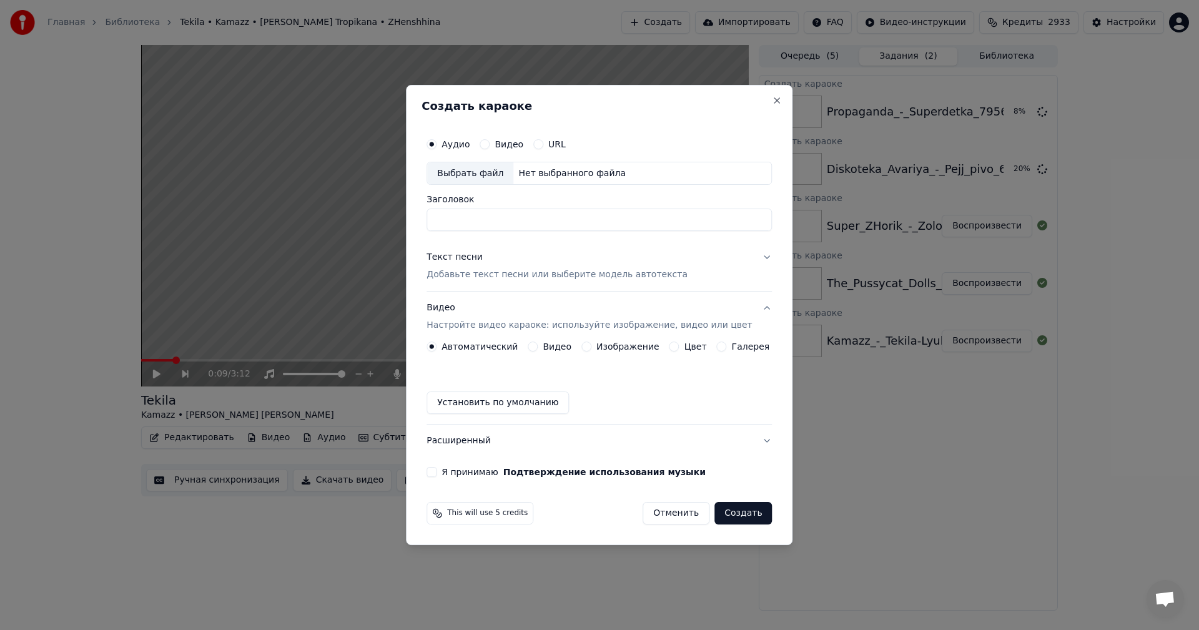
click at [475, 180] on div "Выбрать файл" at bounding box center [470, 173] width 86 height 22
type input "**********"
click at [522, 261] on div "Текст песни Добавьте текст песни или выберите модель автотекста" at bounding box center [557, 267] width 261 height 30
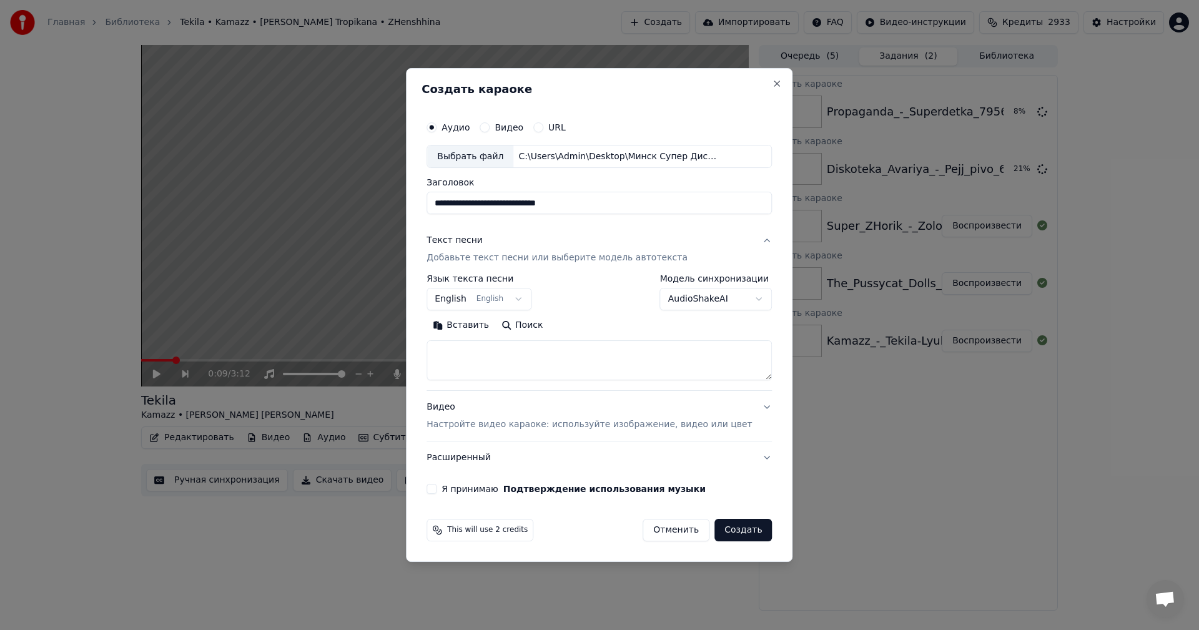
click at [530, 359] on textarea at bounding box center [599, 361] width 345 height 40
paste textarea "**********"
type textarea "**********"
click at [535, 428] on p "Настройте видео караоке: используйте изображение, видео или цвет" at bounding box center [589, 424] width 325 height 12
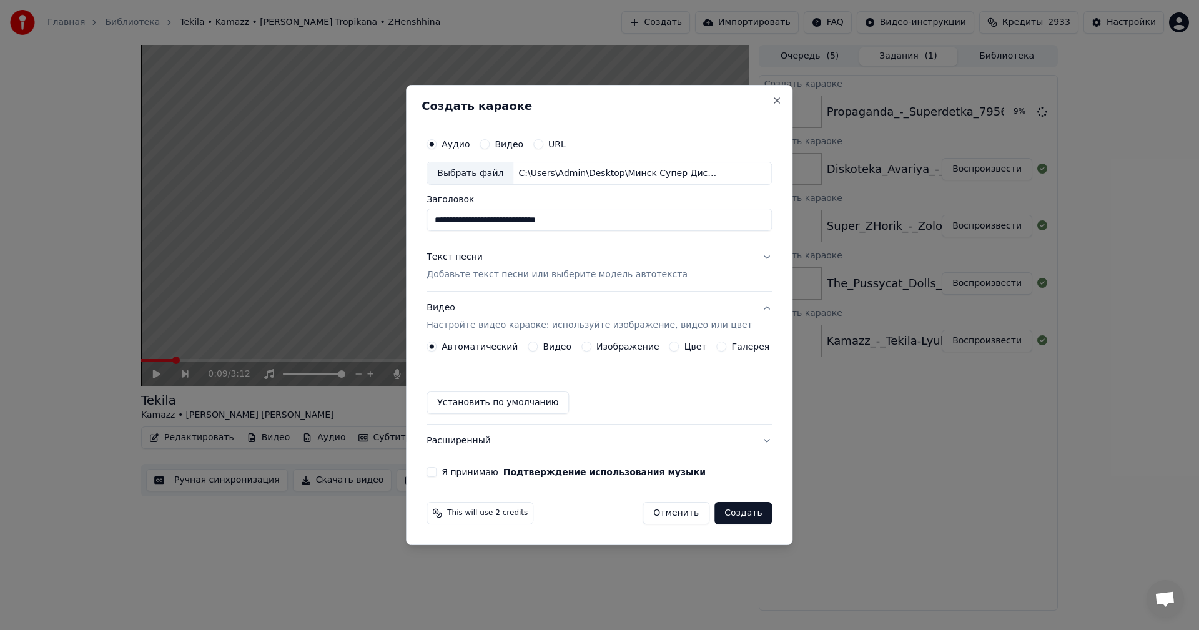
click at [591, 347] on button "Изображение" at bounding box center [586, 347] width 10 height 10
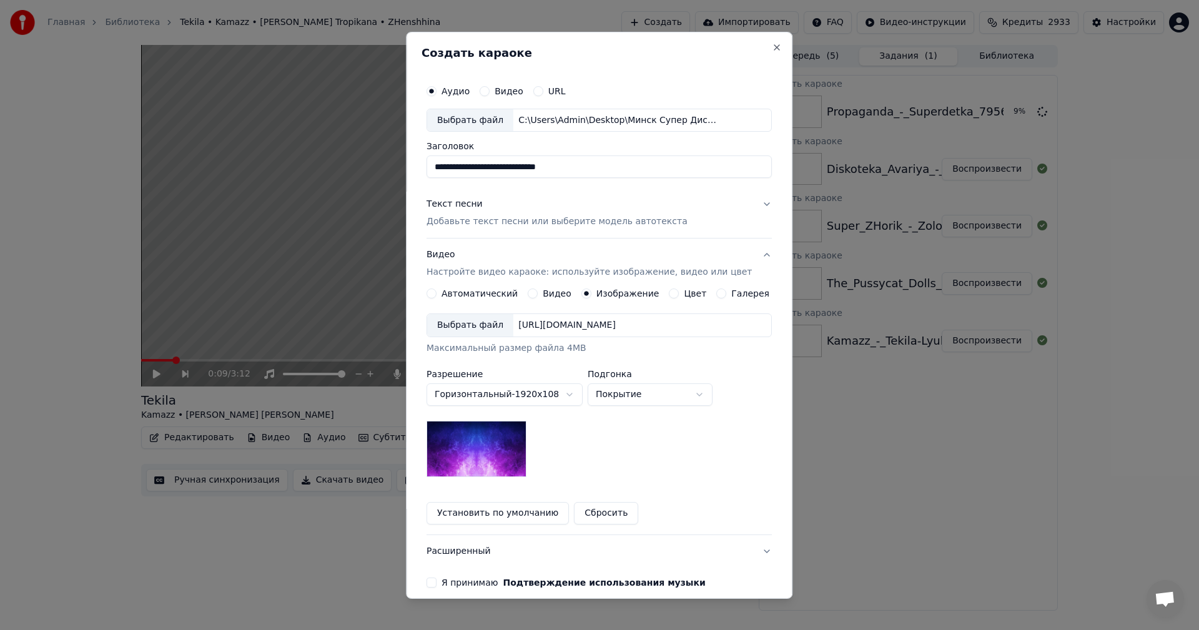
click at [462, 327] on div "Выбрать файл" at bounding box center [470, 325] width 86 height 22
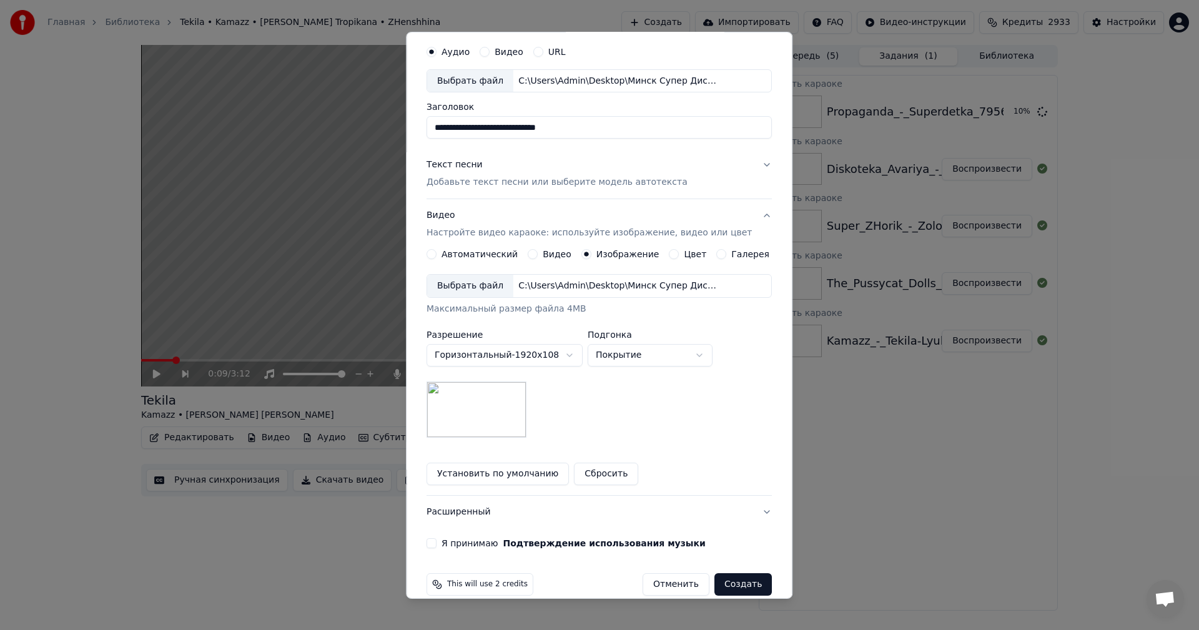
scroll to position [57, 0]
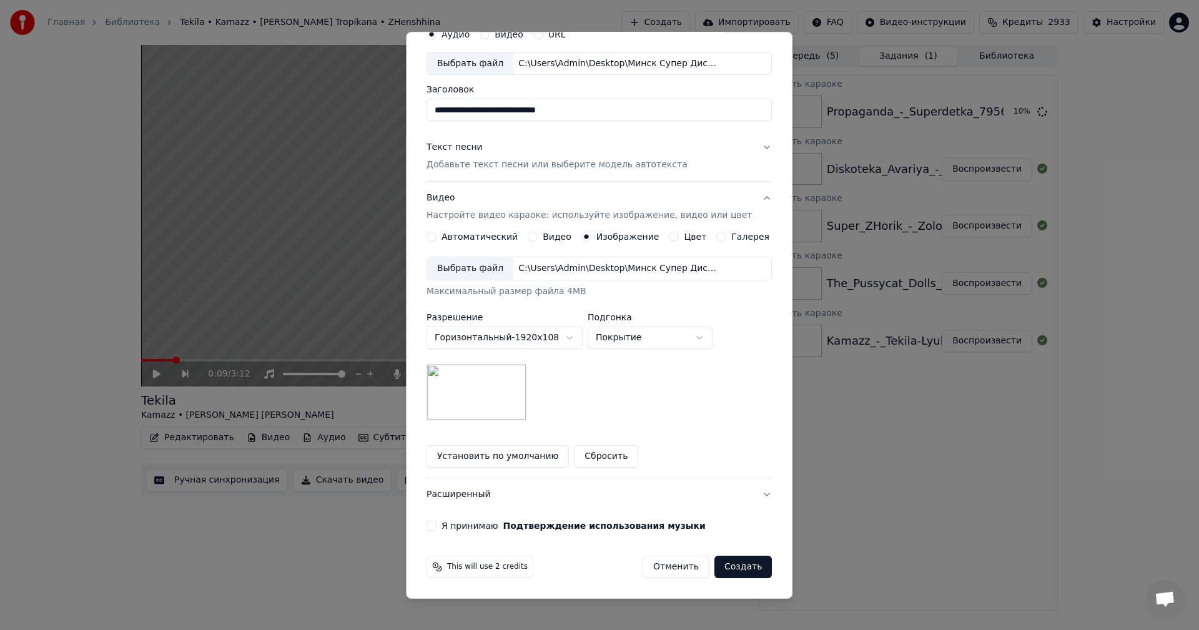
click at [437, 525] on button "Я принимаю Подтверждение использования музыки" at bounding box center [432, 526] width 10 height 10
click at [724, 563] on button "Создать" at bounding box center [742, 567] width 57 height 22
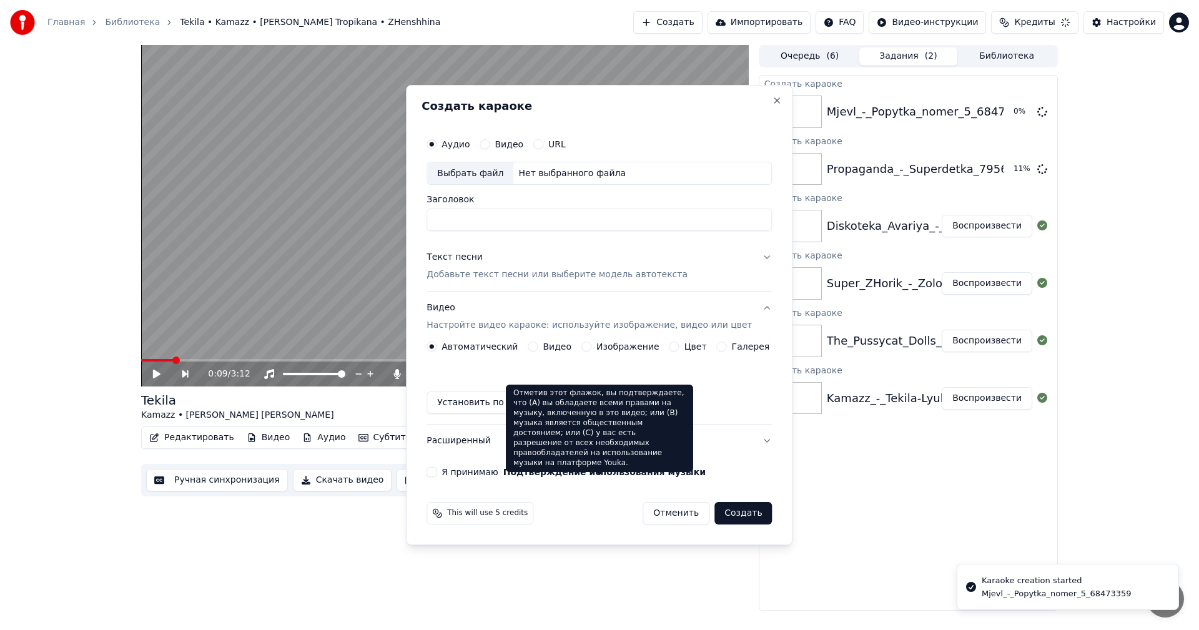
scroll to position [0, 0]
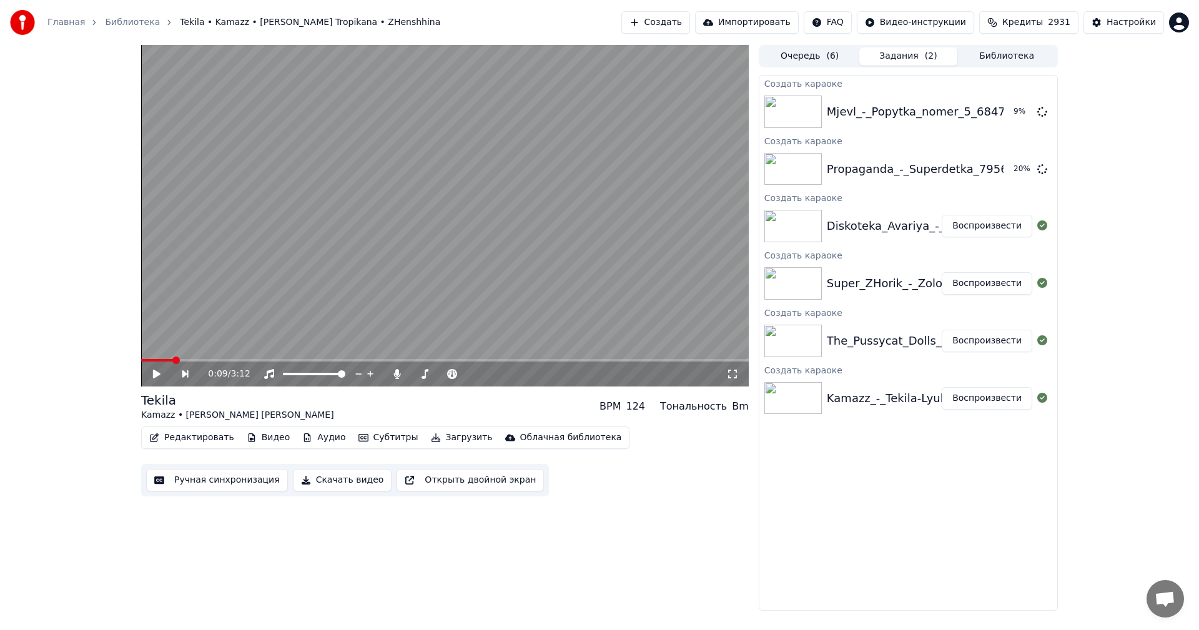
click at [690, 19] on button "Создать" at bounding box center [655, 22] width 69 height 22
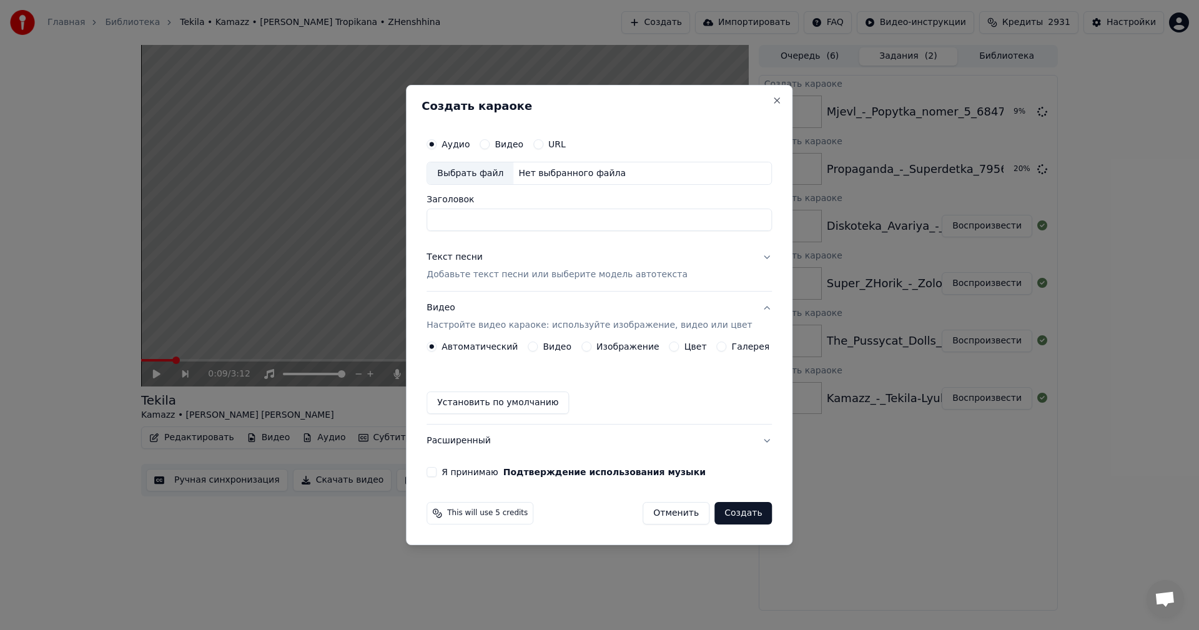
click at [466, 175] on div "Выбрать файл" at bounding box center [470, 173] width 86 height 22
type input "**********"
click at [526, 279] on p "Добавьте текст песни или выберите модель автотекста" at bounding box center [557, 275] width 261 height 12
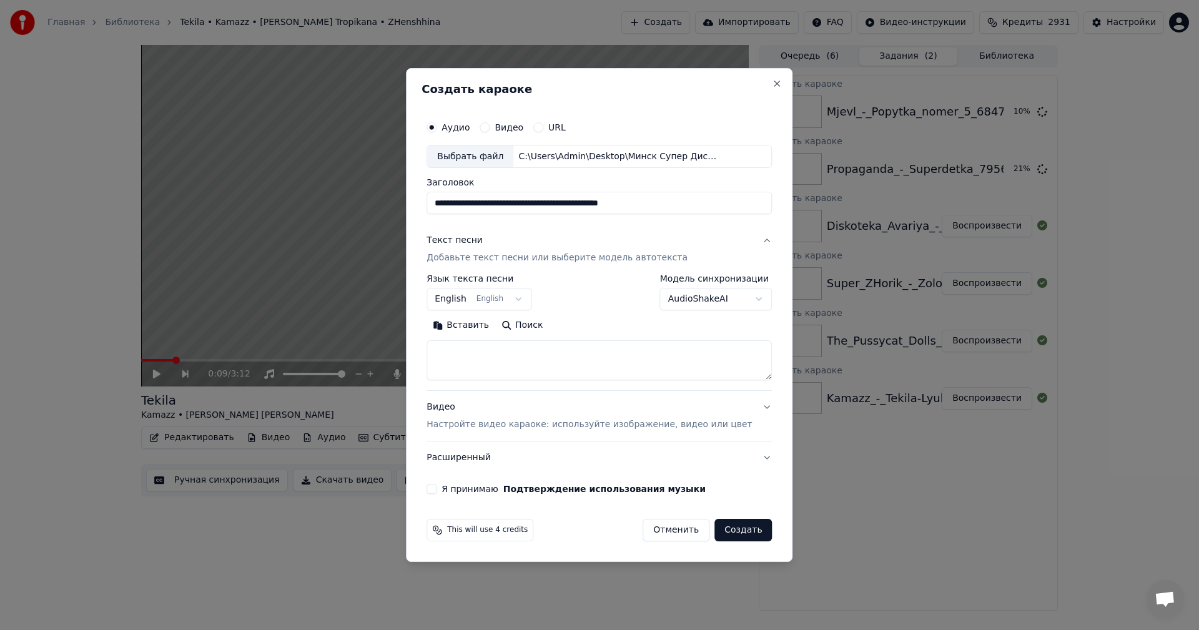
click at [556, 361] on textarea at bounding box center [599, 361] width 345 height 40
paste textarea "**********"
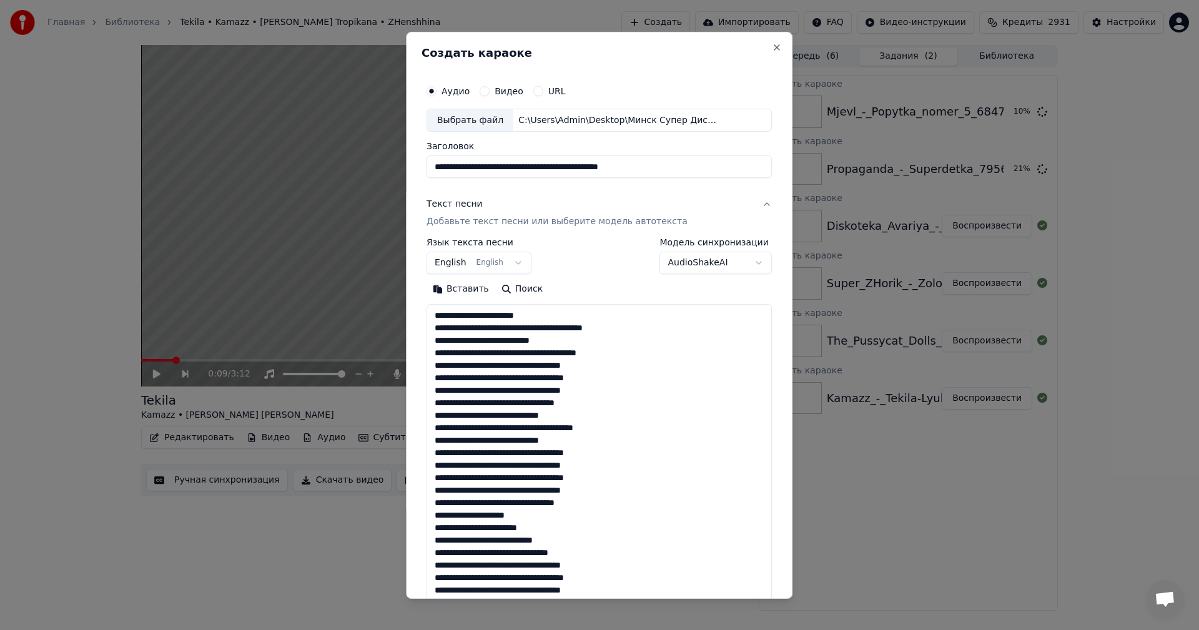
scroll to position [353, 0]
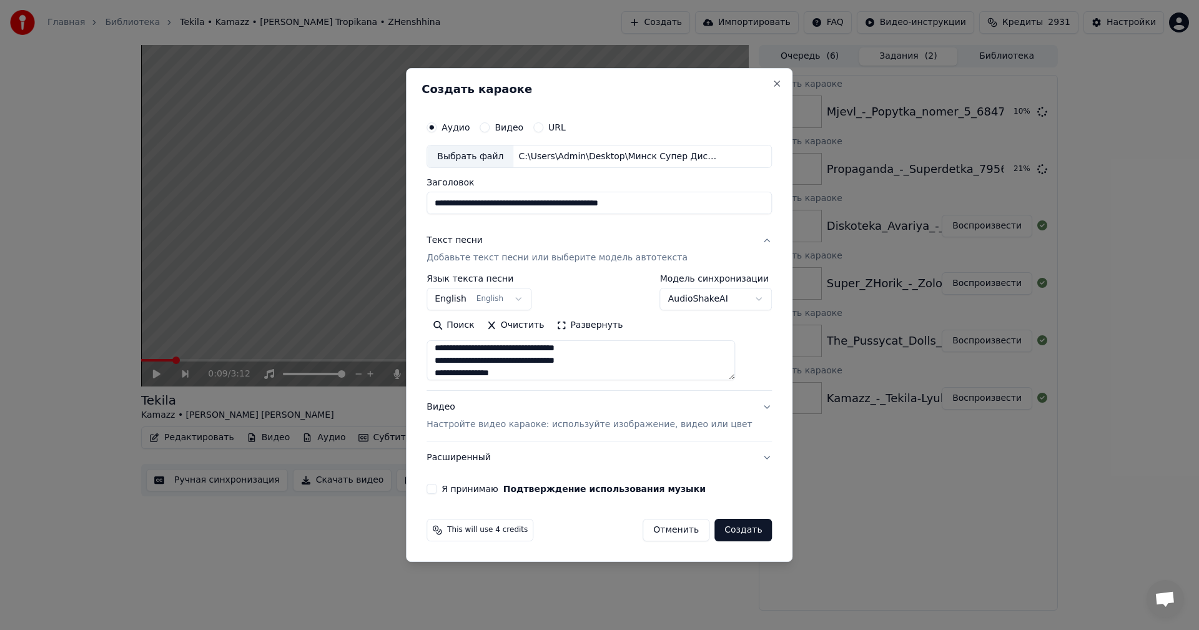
type textarea "**********"
click at [554, 428] on p "Настройте видео караоке: используйте изображение, видео или цвет" at bounding box center [589, 424] width 325 height 12
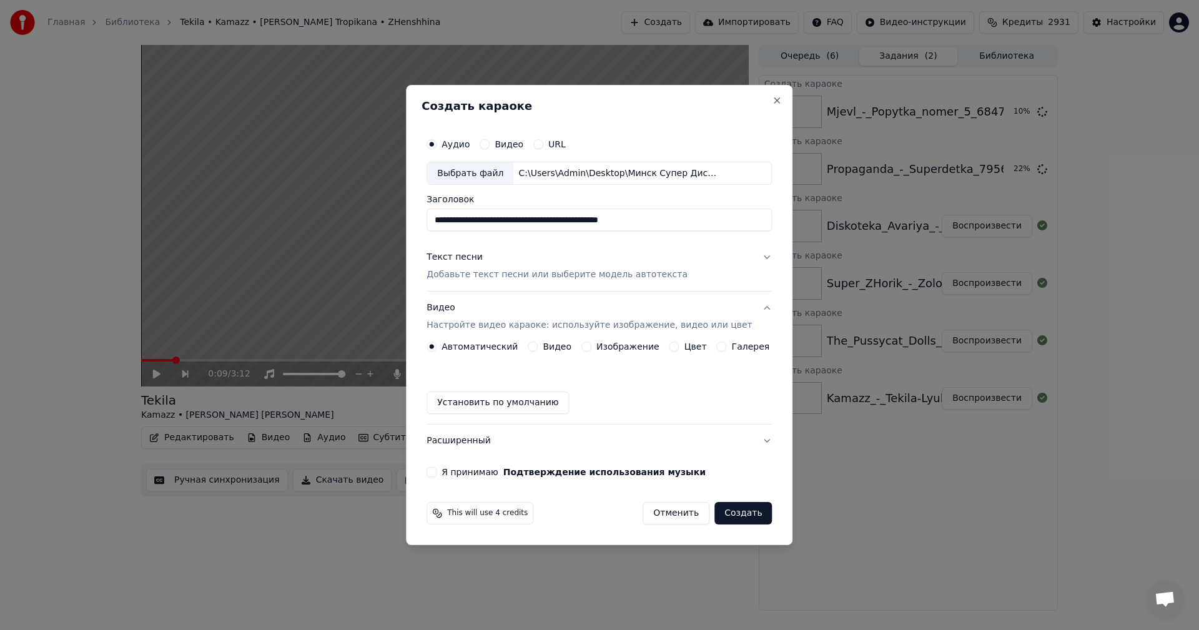
click at [587, 345] on button "Изображение" at bounding box center [586, 347] width 10 height 10
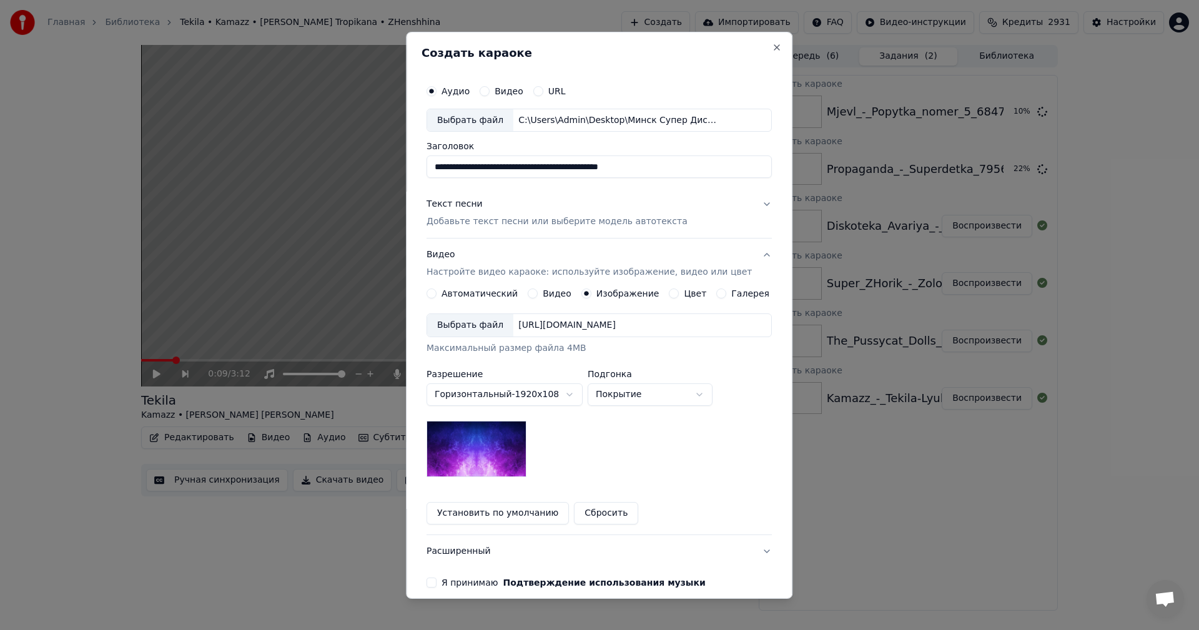
click at [454, 327] on div "Выбрать файл" at bounding box center [470, 325] width 86 height 22
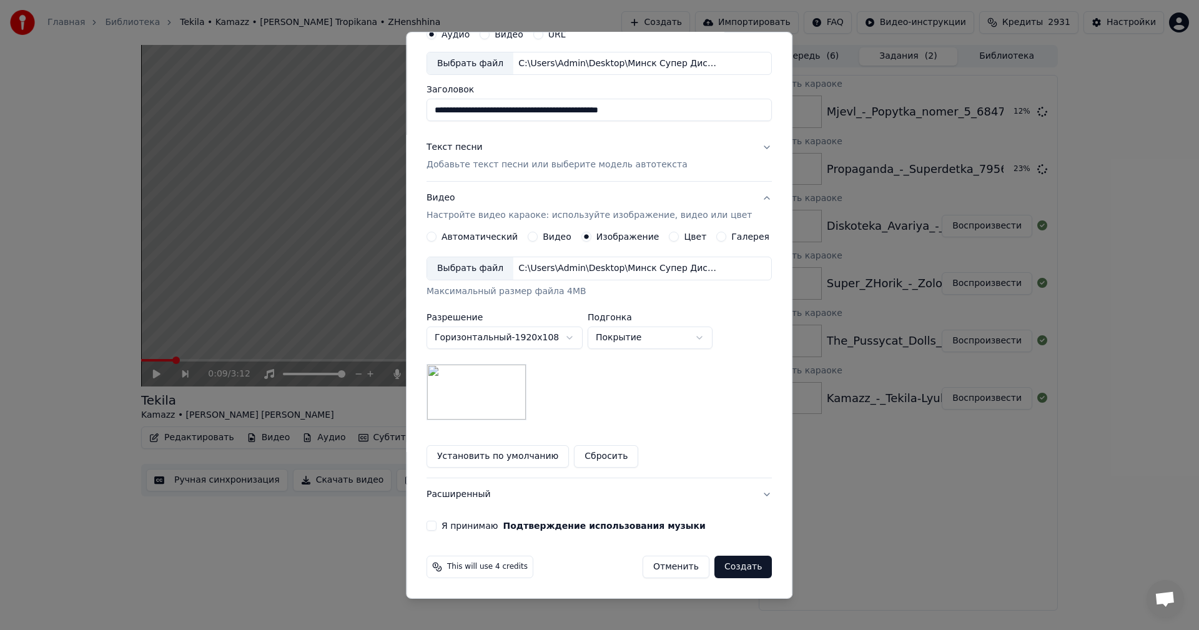
click at [437, 523] on button "Я принимаю Подтверждение использования музыки" at bounding box center [432, 526] width 10 height 10
click at [738, 562] on button "Создать" at bounding box center [742, 567] width 57 height 22
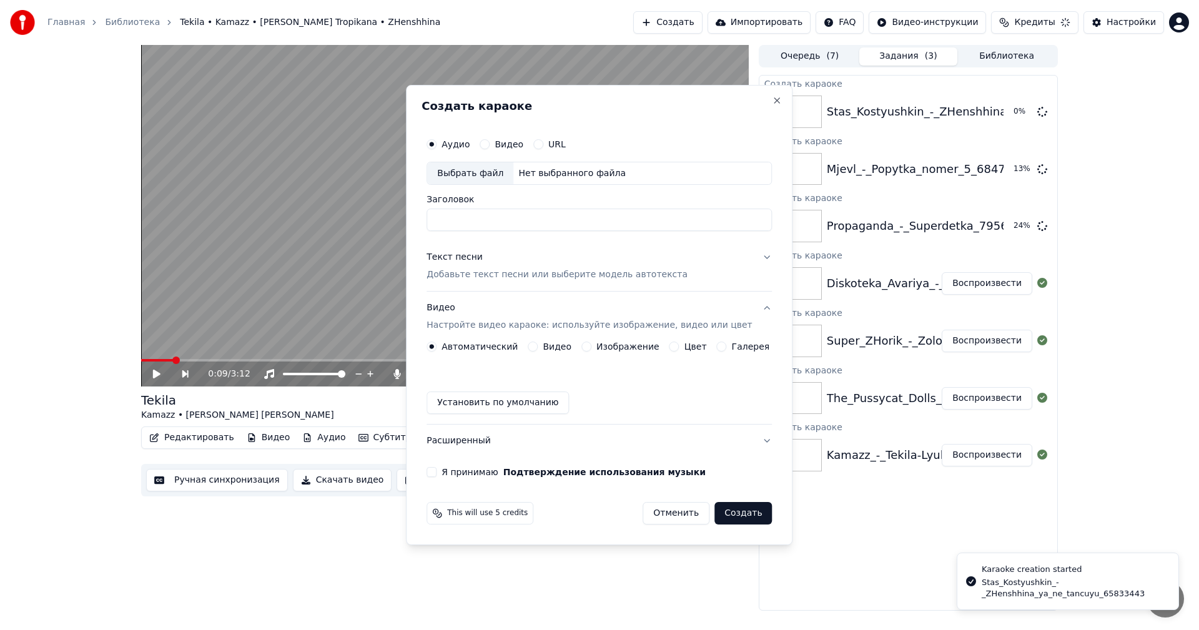
scroll to position [0, 0]
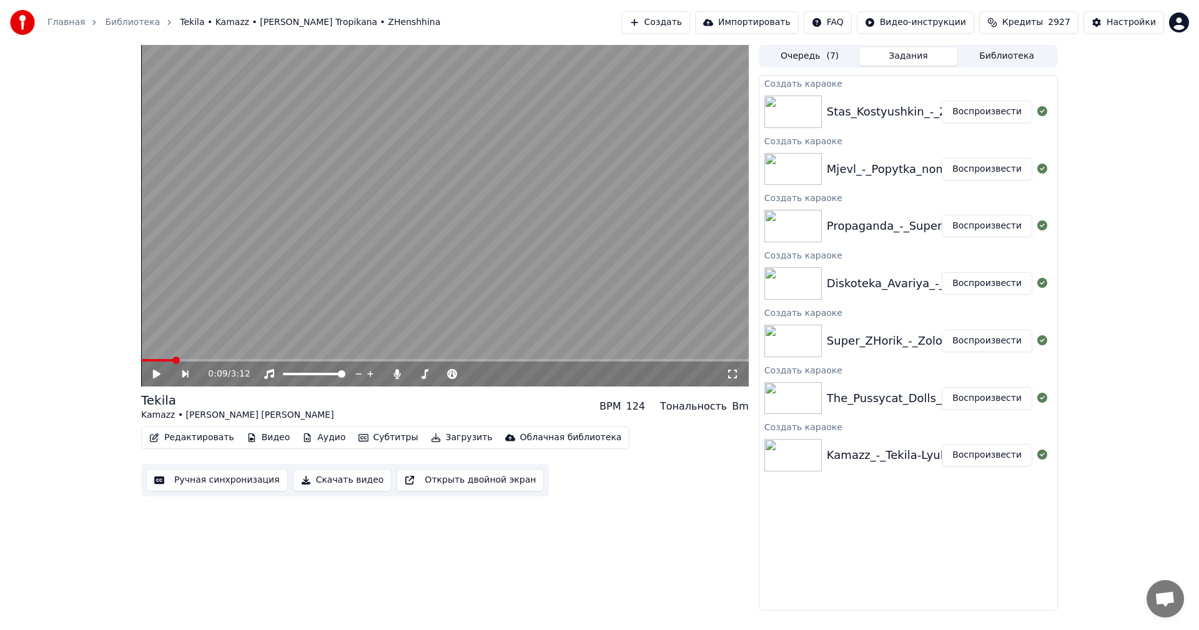
click at [985, 455] on button "Воспроизвести" at bounding box center [987, 455] width 91 height 22
click at [218, 480] on button "Ручная синхронизация" at bounding box center [217, 480] width 142 height 22
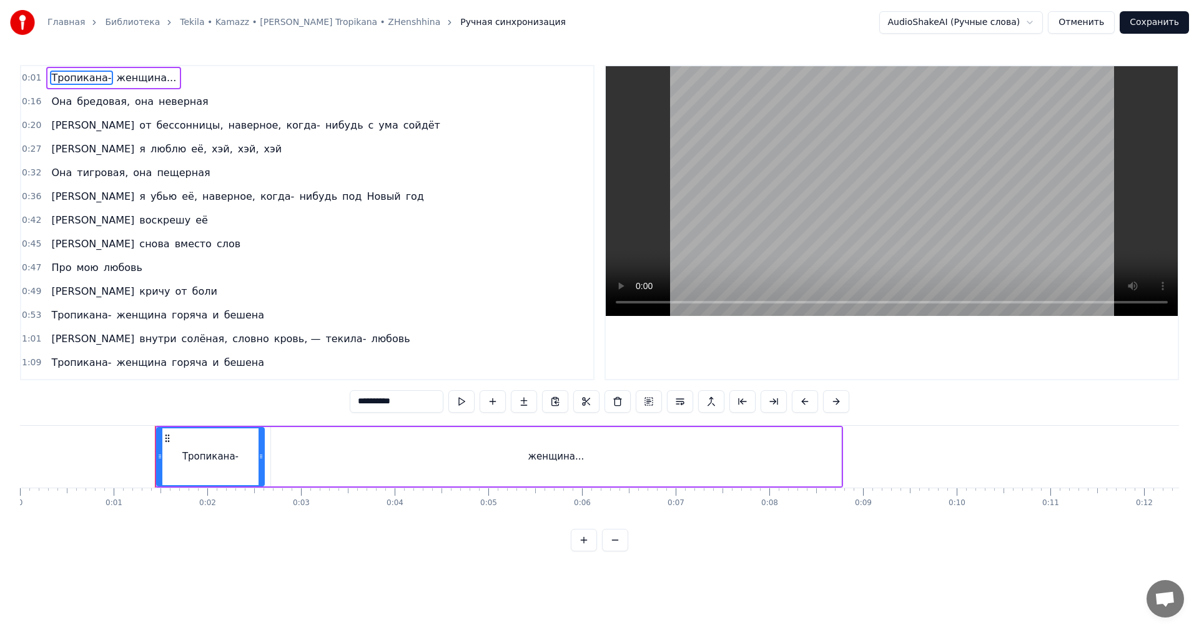
click at [808, 210] on video at bounding box center [892, 191] width 572 height 250
click at [756, 477] on div "женщина..." at bounding box center [556, 456] width 570 height 59
type input "**********"
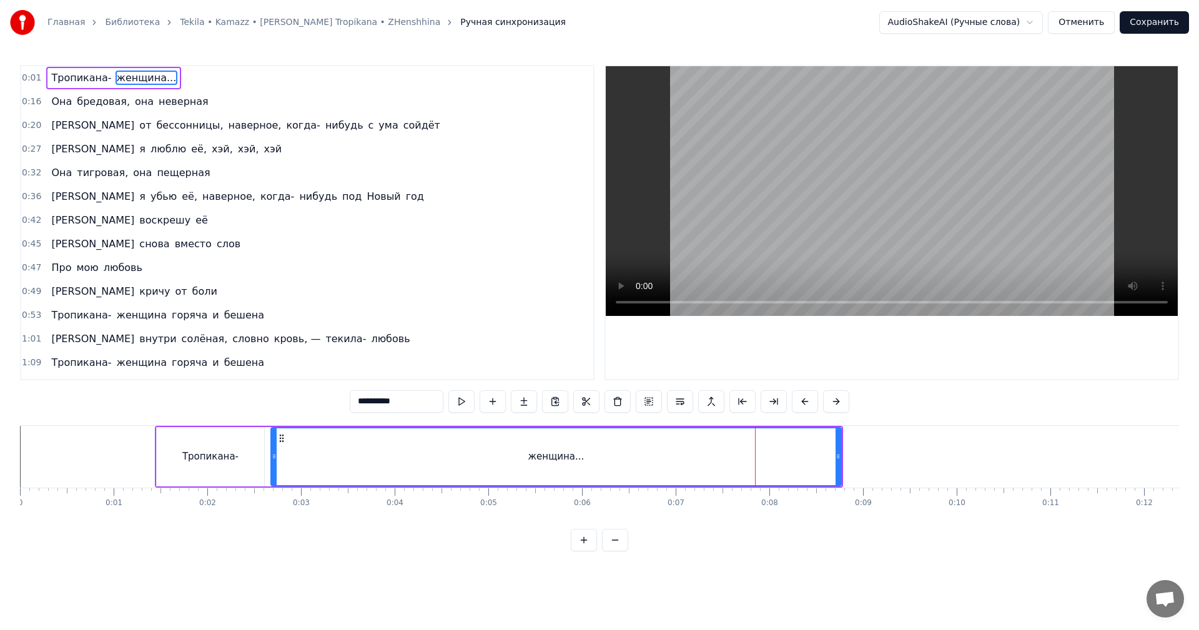
click at [842, 460] on div "Тропикана- женщина..." at bounding box center [499, 457] width 688 height 62
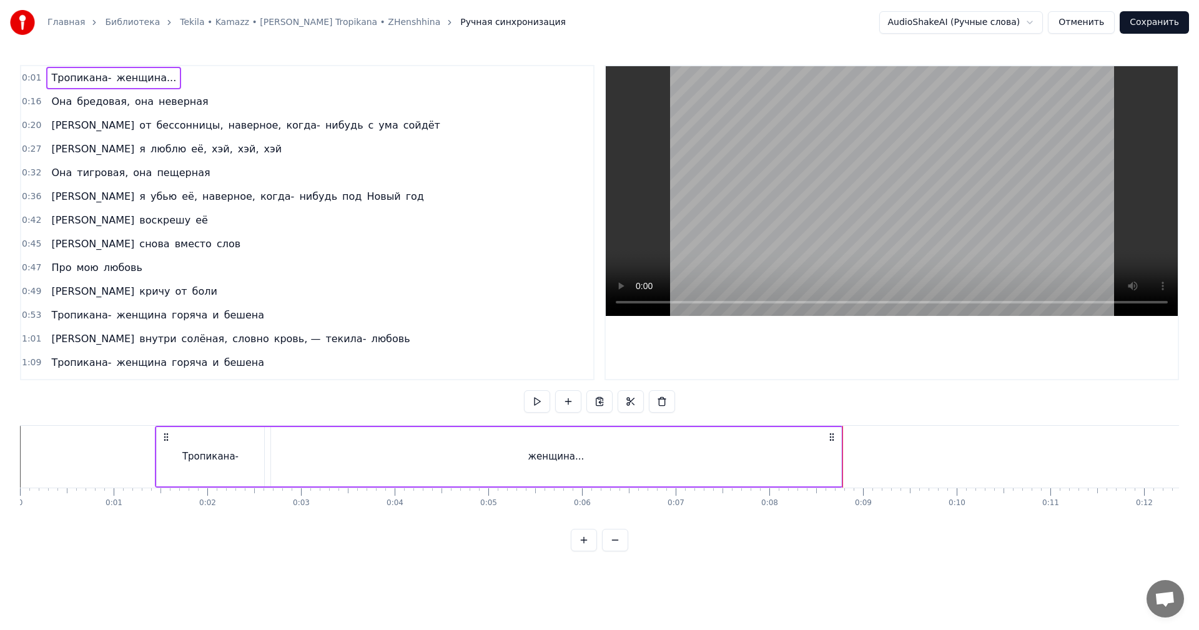
click at [701, 456] on div "женщина..." at bounding box center [556, 456] width 570 height 59
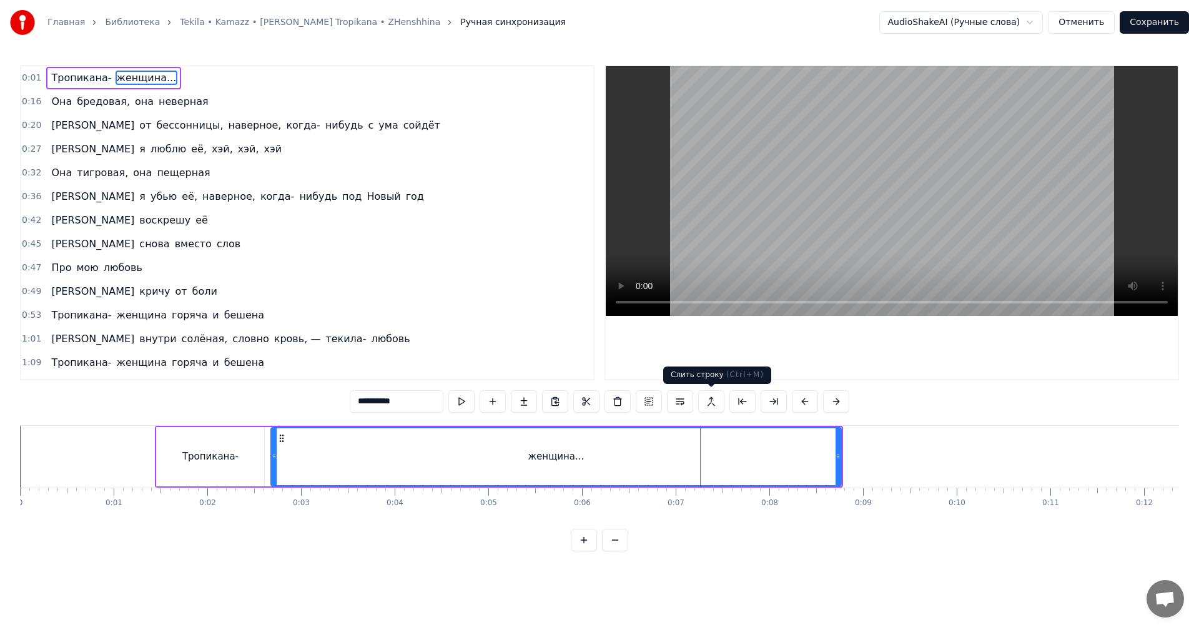
click at [791, 185] on video at bounding box center [892, 191] width 572 height 250
click at [858, 219] on video at bounding box center [892, 191] width 572 height 250
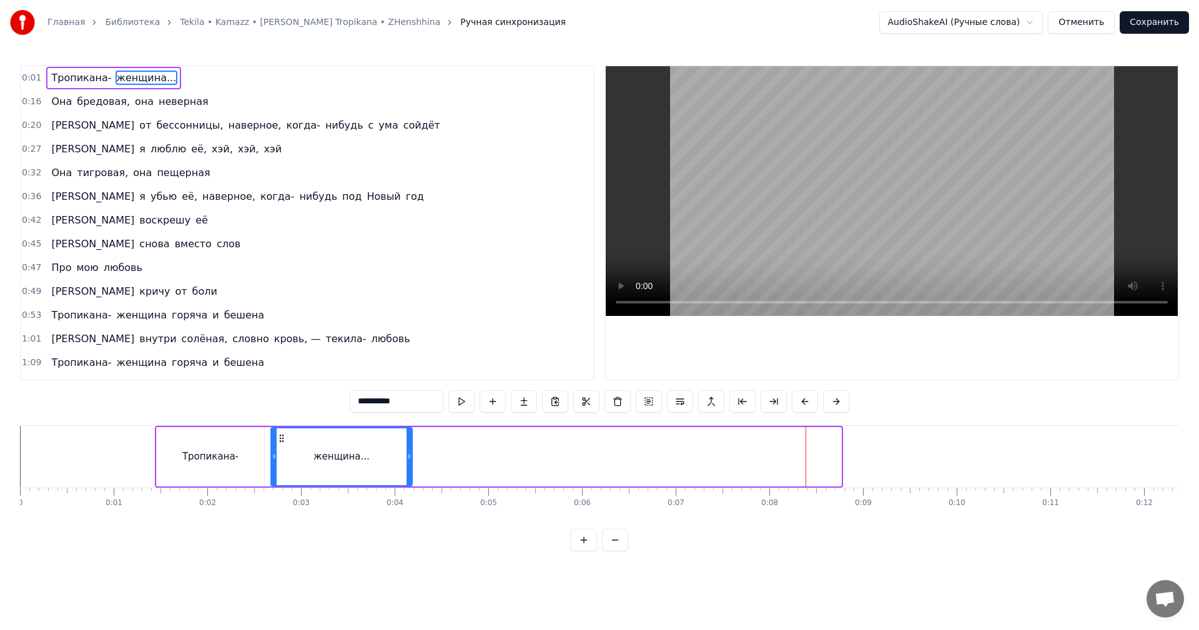
drag, startPoint x: 839, startPoint y: 452, endPoint x: 375, endPoint y: 442, distance: 463.5
click at [407, 475] on div at bounding box center [409, 456] width 5 height 57
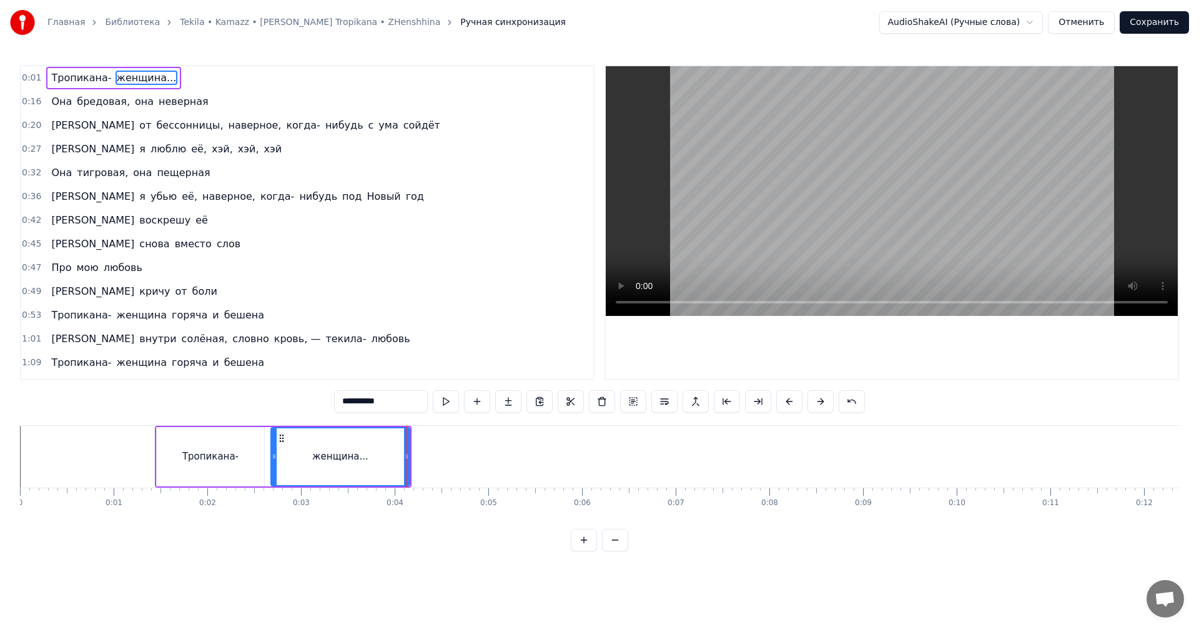
drag, startPoint x: 217, startPoint y: 465, endPoint x: 274, endPoint y: 446, distance: 60.6
click at [218, 465] on div "Тропикана-" at bounding box center [210, 456] width 107 height 59
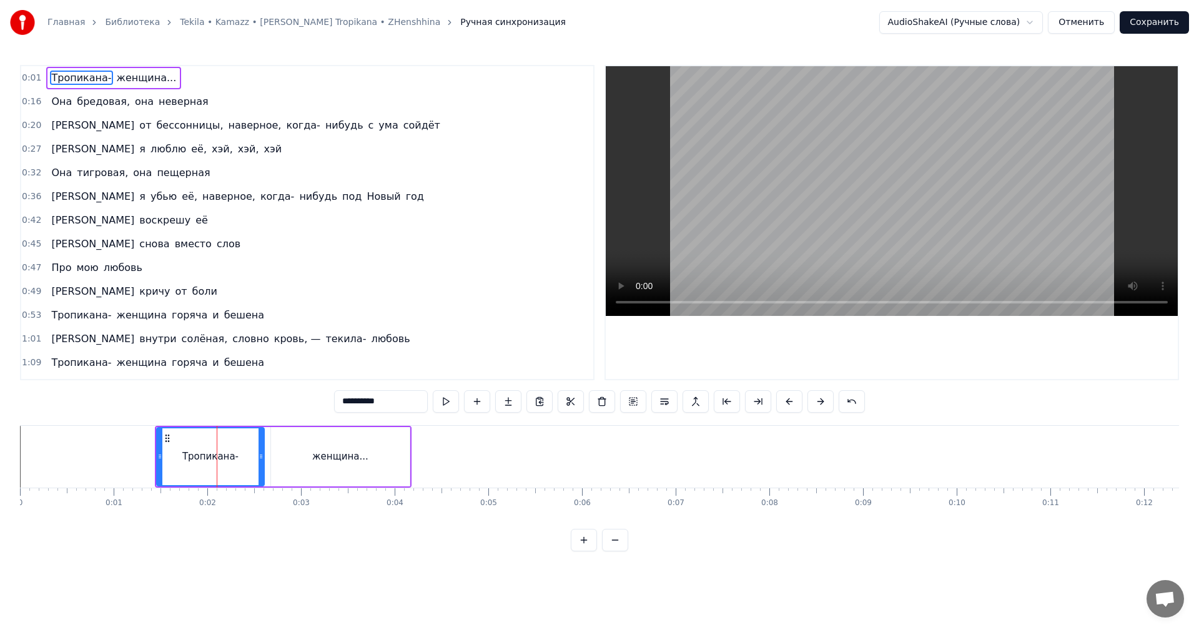
click at [991, 217] on video at bounding box center [892, 191] width 572 height 250
click at [834, 227] on video at bounding box center [892, 191] width 572 height 250
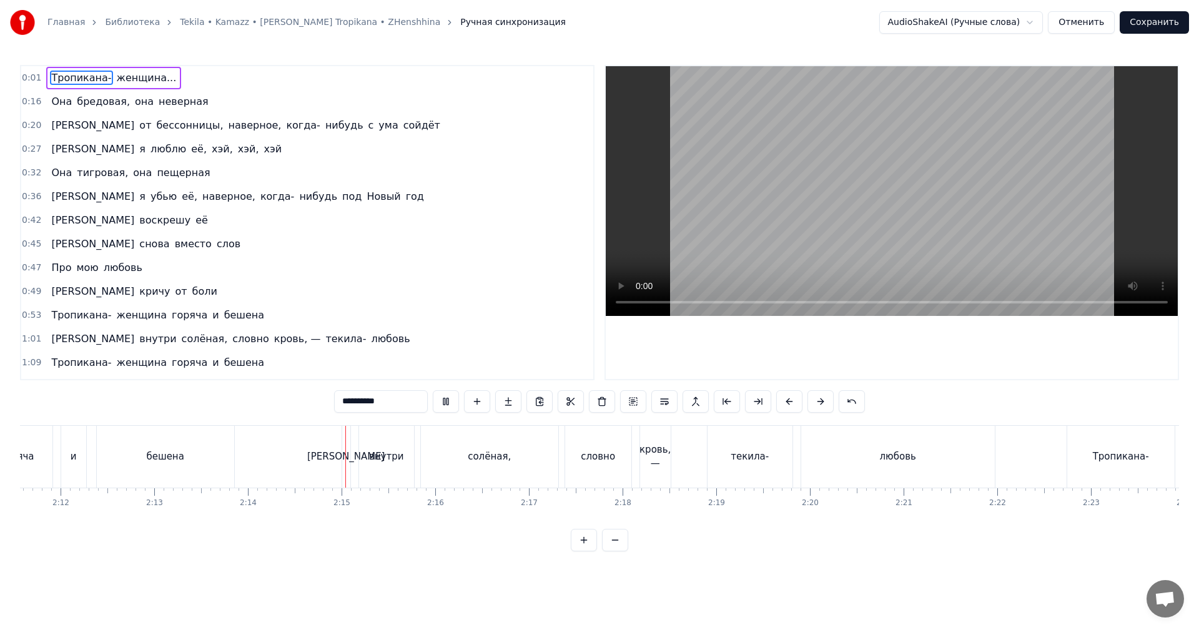
scroll to position [0, 12542]
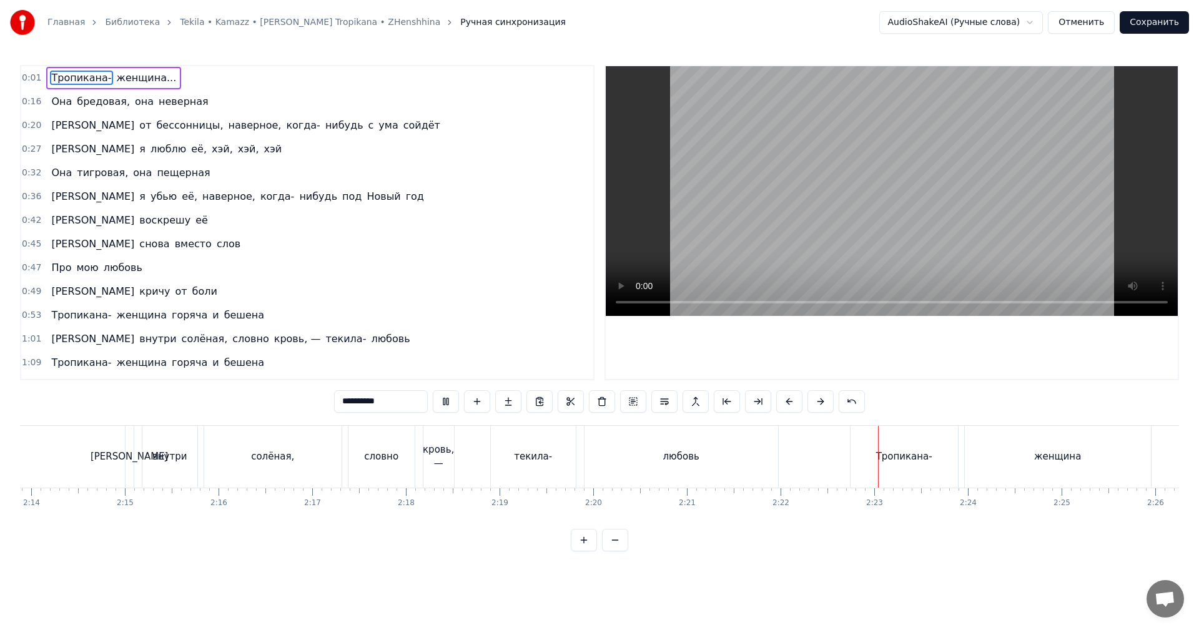
drag, startPoint x: 932, startPoint y: 154, endPoint x: 917, endPoint y: 161, distance: 16.5
click at [932, 154] on video at bounding box center [892, 191] width 572 height 250
click at [700, 463] on div "любовь" at bounding box center [682, 457] width 194 height 62
type input "******"
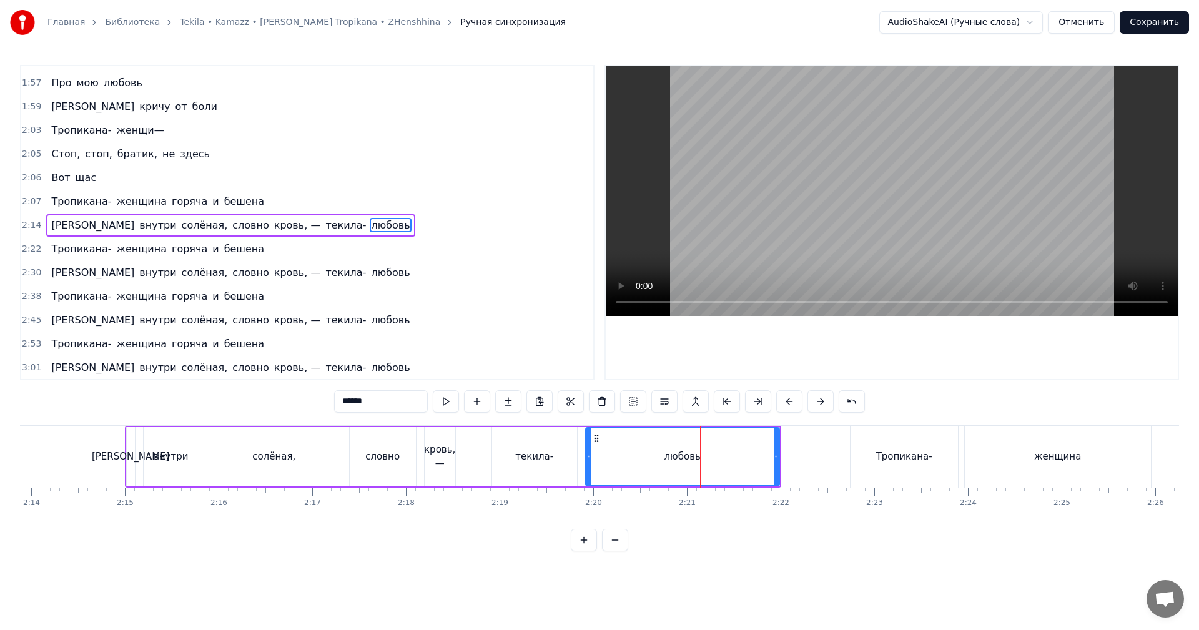
scroll to position [494, 0]
drag, startPoint x: 777, startPoint y: 459, endPoint x: 686, endPoint y: 460, distance: 90.6
click at [703, 458] on icon at bounding box center [705, 457] width 5 height 10
drag, startPoint x: 680, startPoint y: 445, endPoint x: 739, endPoint y: 372, distance: 93.7
click at [681, 444] on div "любовь" at bounding box center [645, 456] width 119 height 57
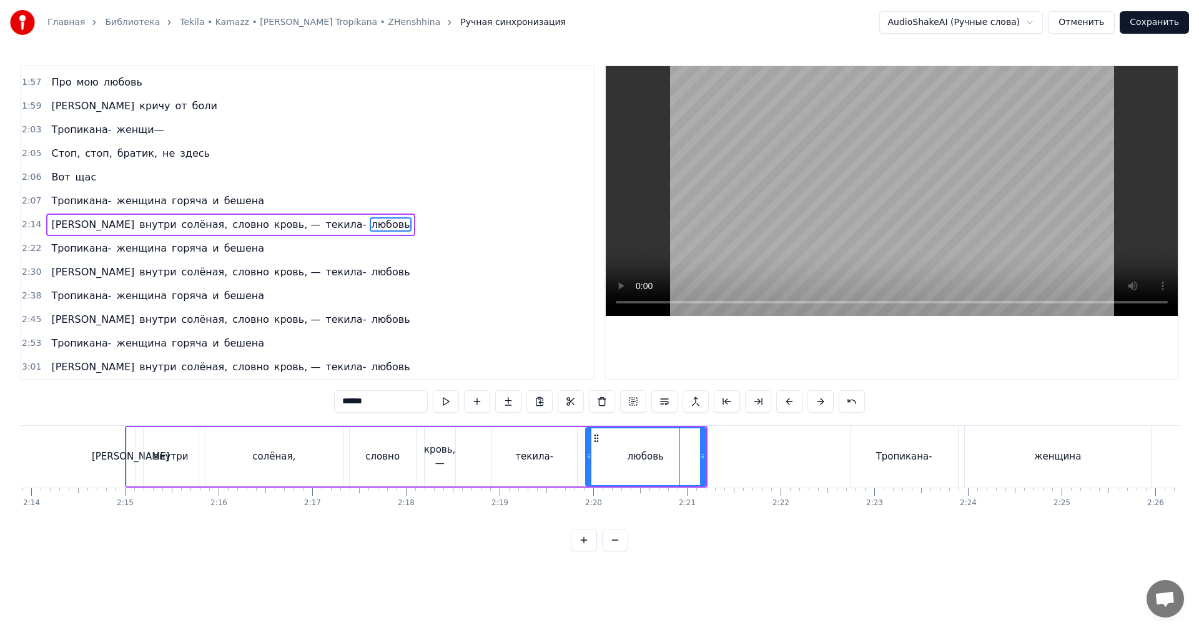
click at [828, 242] on video at bounding box center [892, 191] width 572 height 250
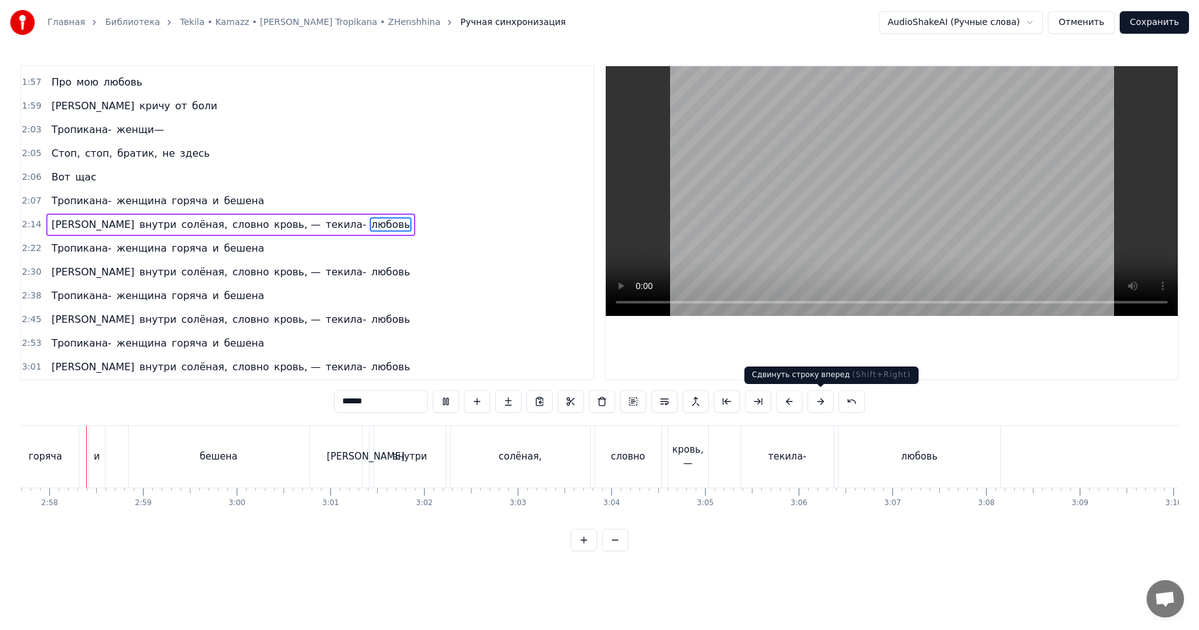
scroll to position [0, 16618]
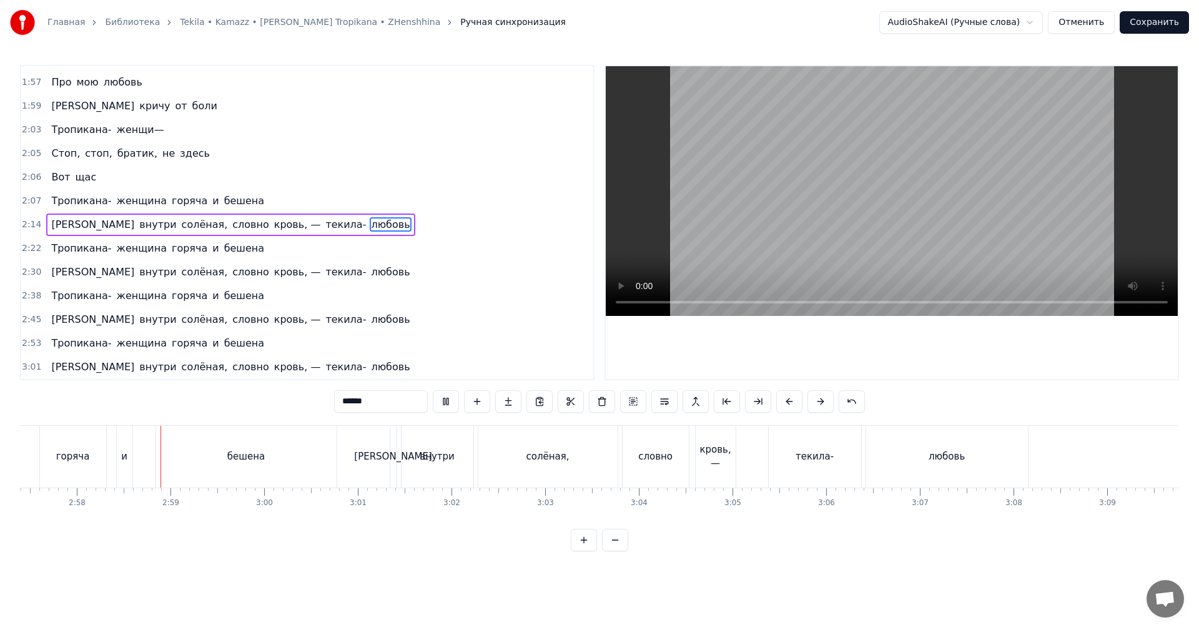
click at [1144, 16] on button "Сохранить" at bounding box center [1154, 22] width 69 height 22
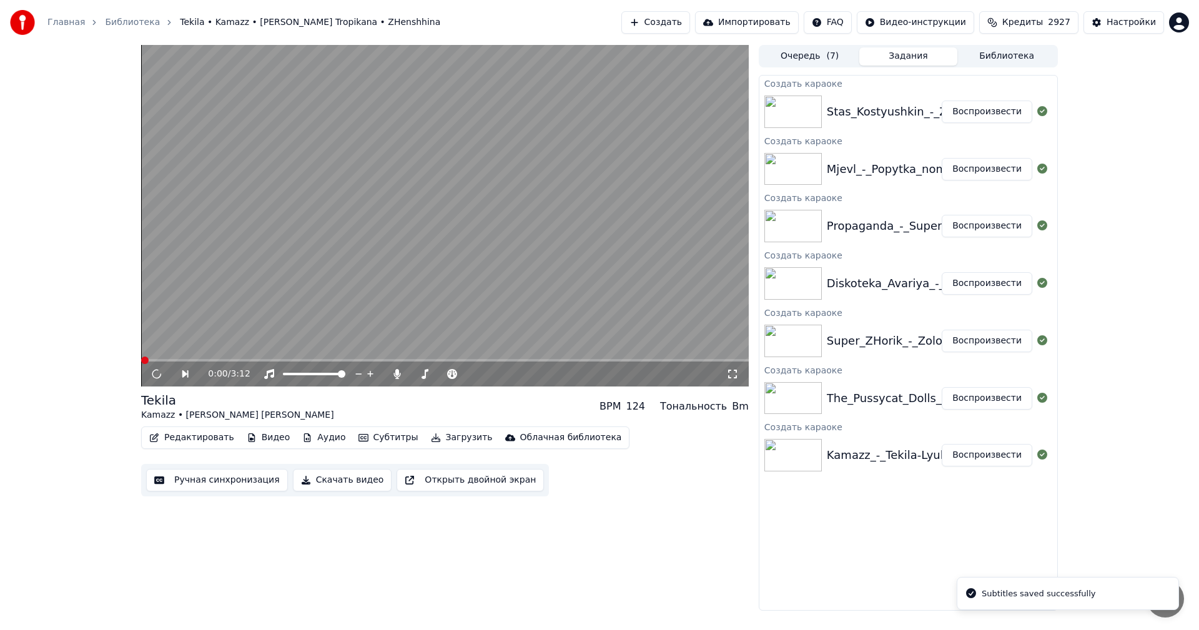
click at [1010, 398] on button "Воспроизвести" at bounding box center [987, 398] width 91 height 22
click at [242, 482] on button "Ручная синхронизация" at bounding box center [217, 480] width 142 height 22
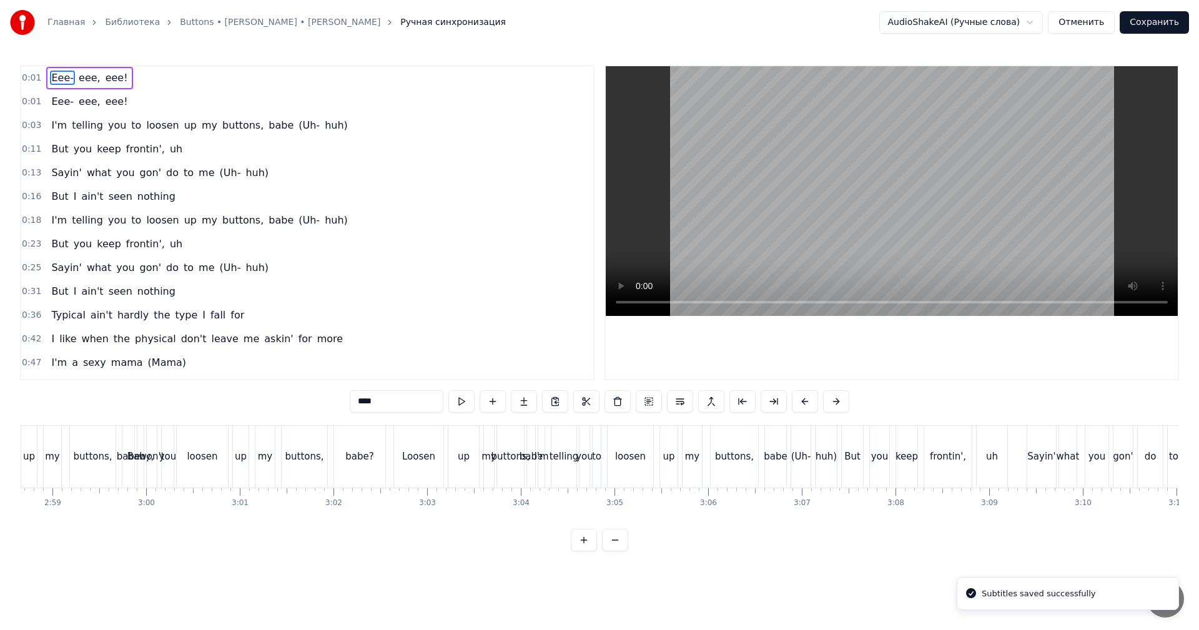
click at [917, 165] on video at bounding box center [892, 191] width 572 height 250
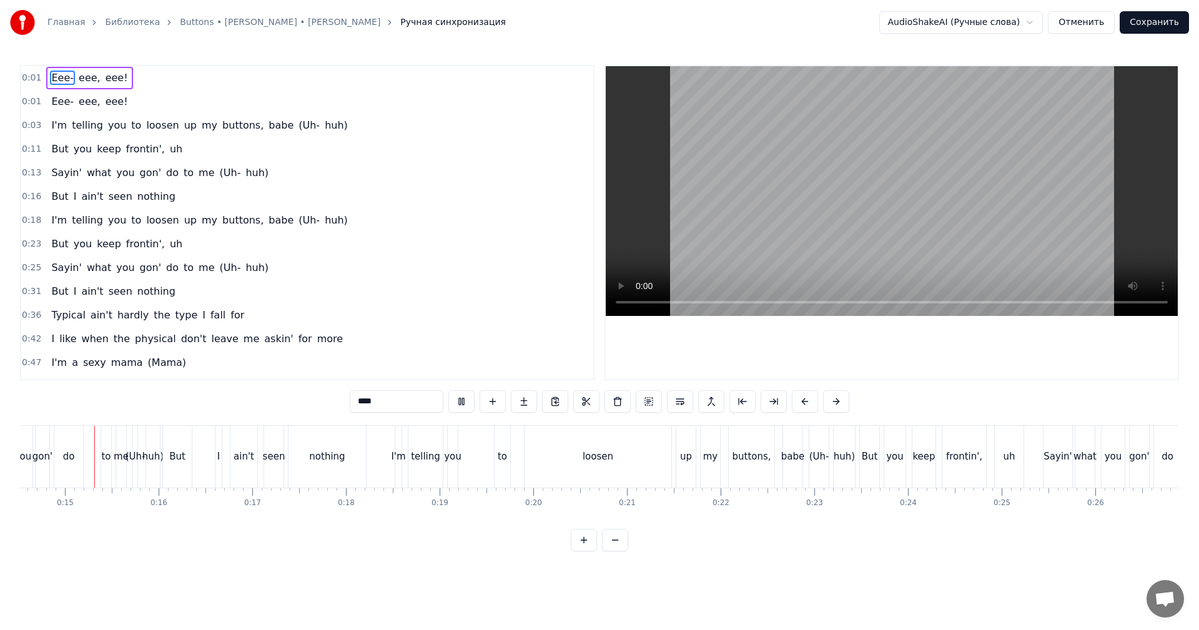
scroll to position [0, 1352]
click at [692, 459] on div "up" at bounding box center [694, 457] width 12 height 14
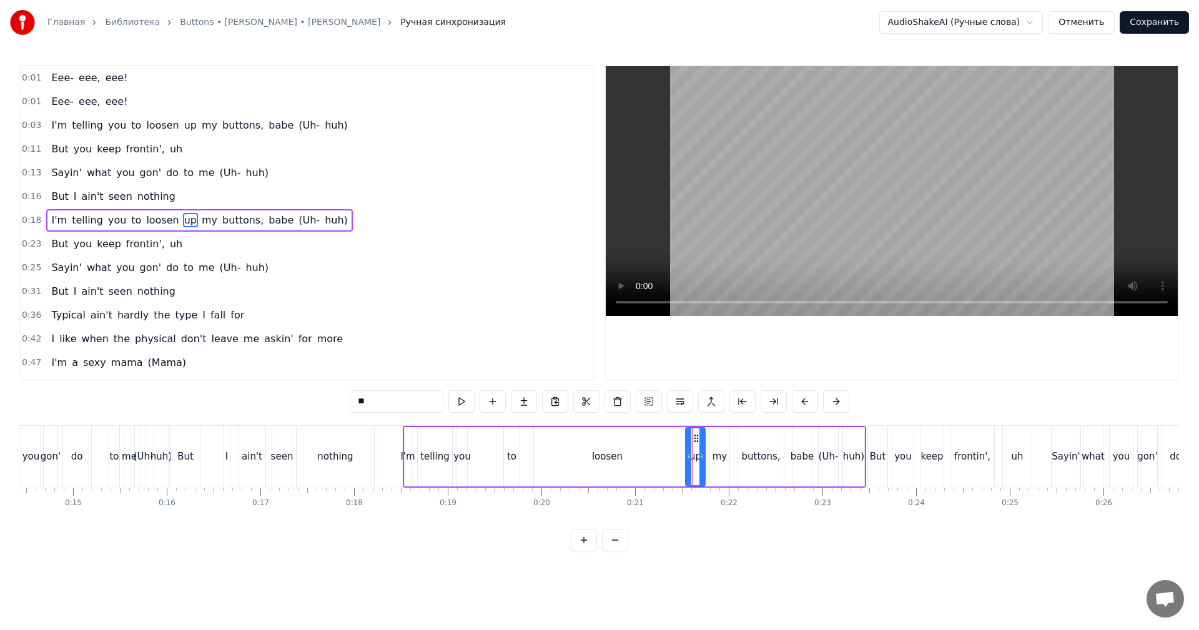
click at [787, 235] on video at bounding box center [892, 191] width 572 height 250
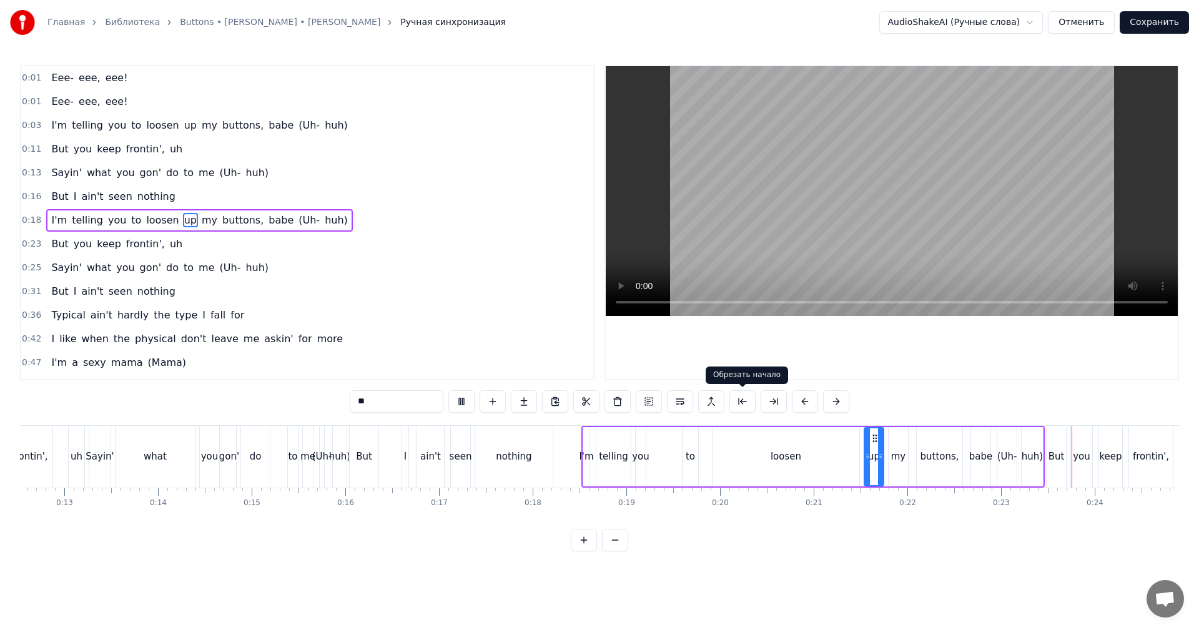
click at [791, 254] on video at bounding box center [892, 191] width 572 height 250
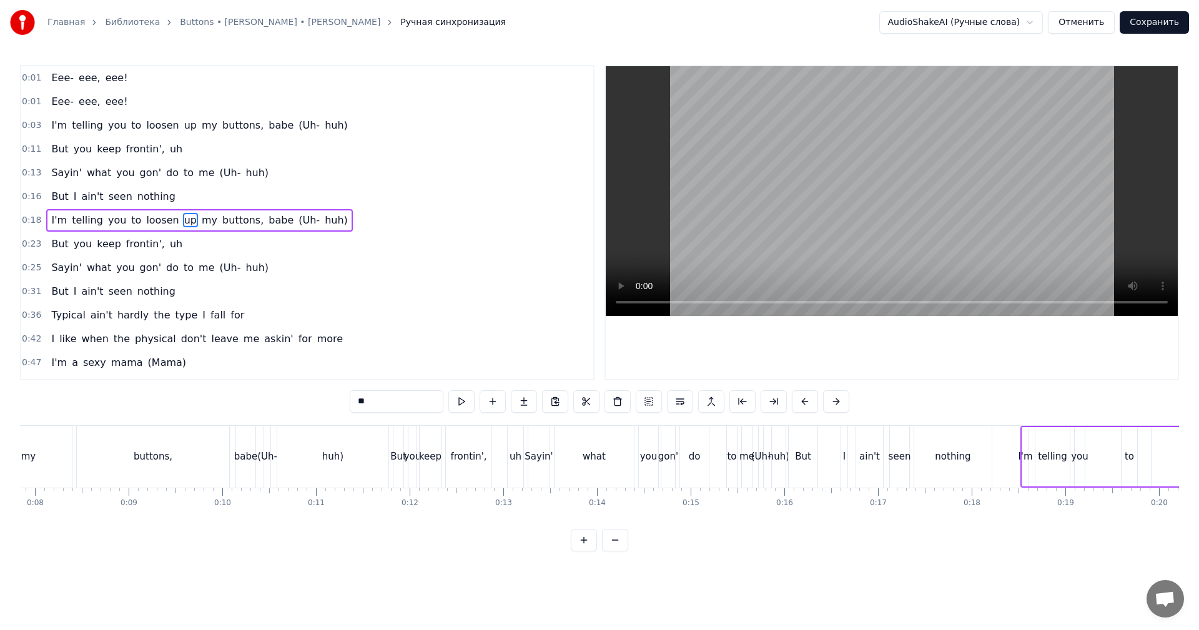
scroll to position [0, 644]
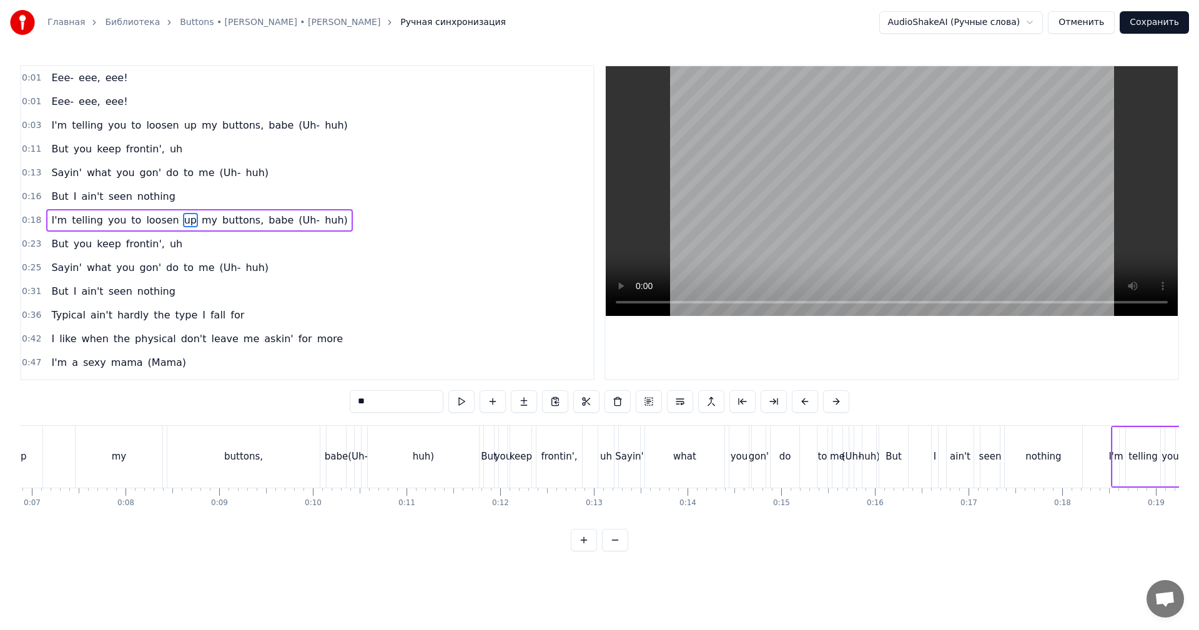
click at [364, 456] on div "(Uh-" at bounding box center [358, 457] width 20 height 14
type input "****"
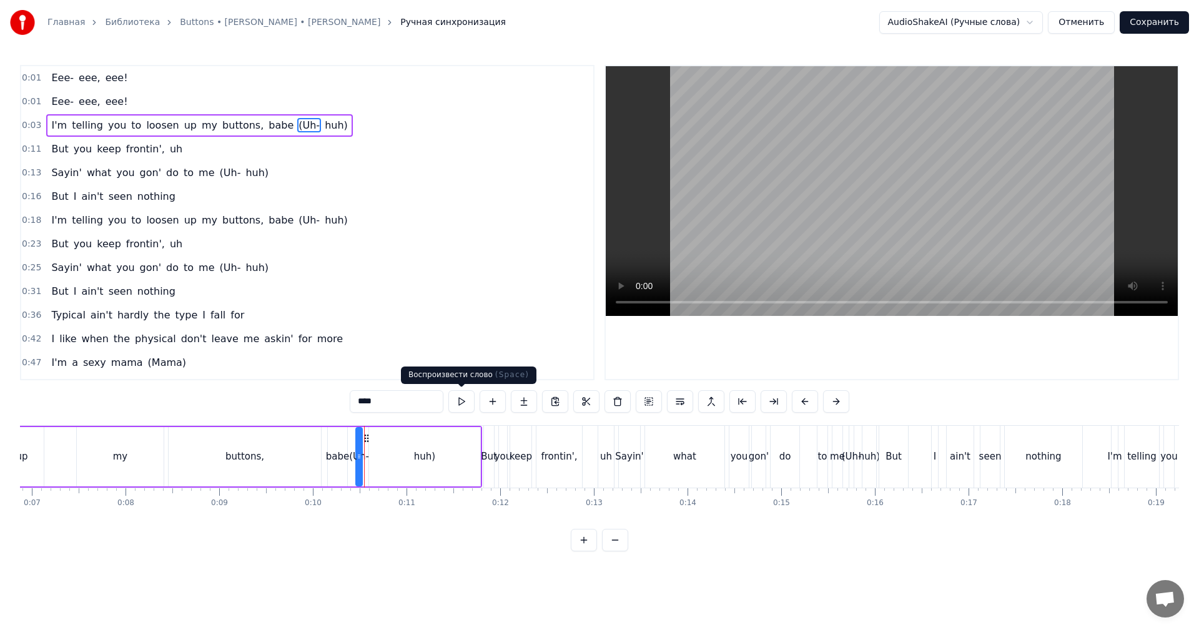
click at [854, 207] on video at bounding box center [892, 191] width 572 height 250
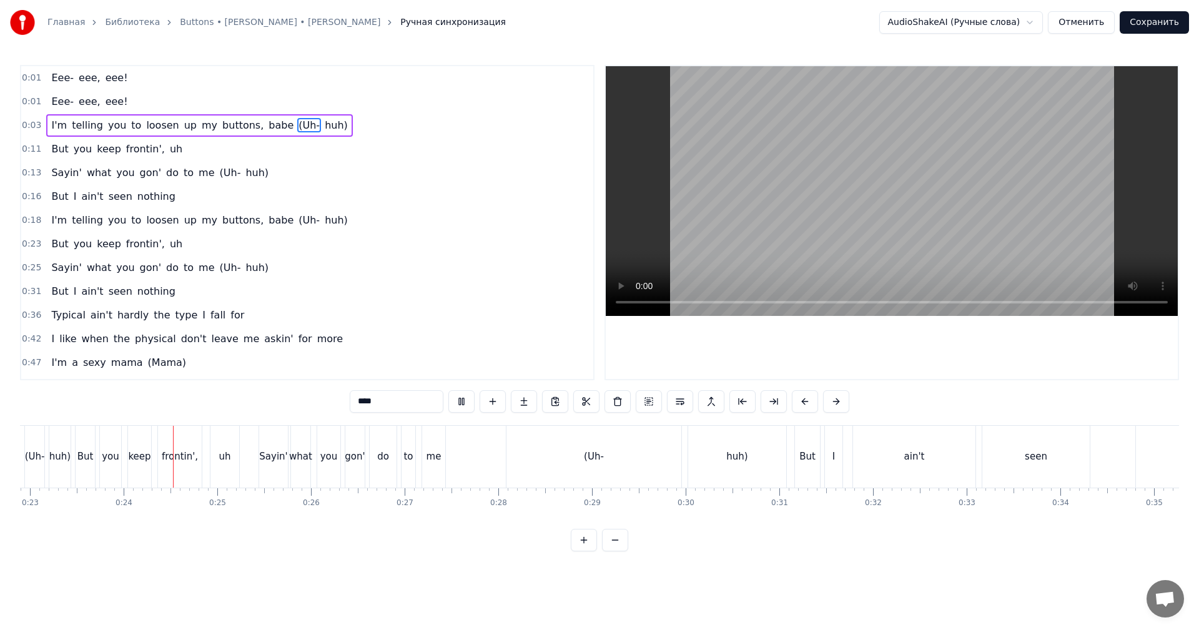
scroll to position [0, 2188]
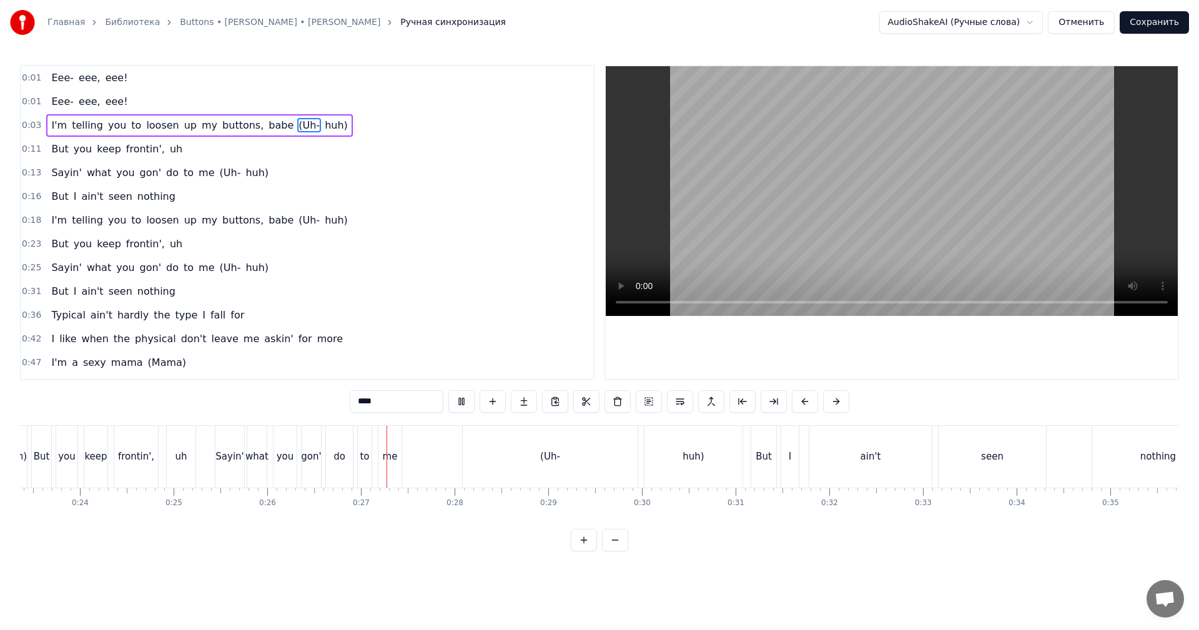
click at [1092, 22] on button "Отменить" at bounding box center [1081, 22] width 67 height 22
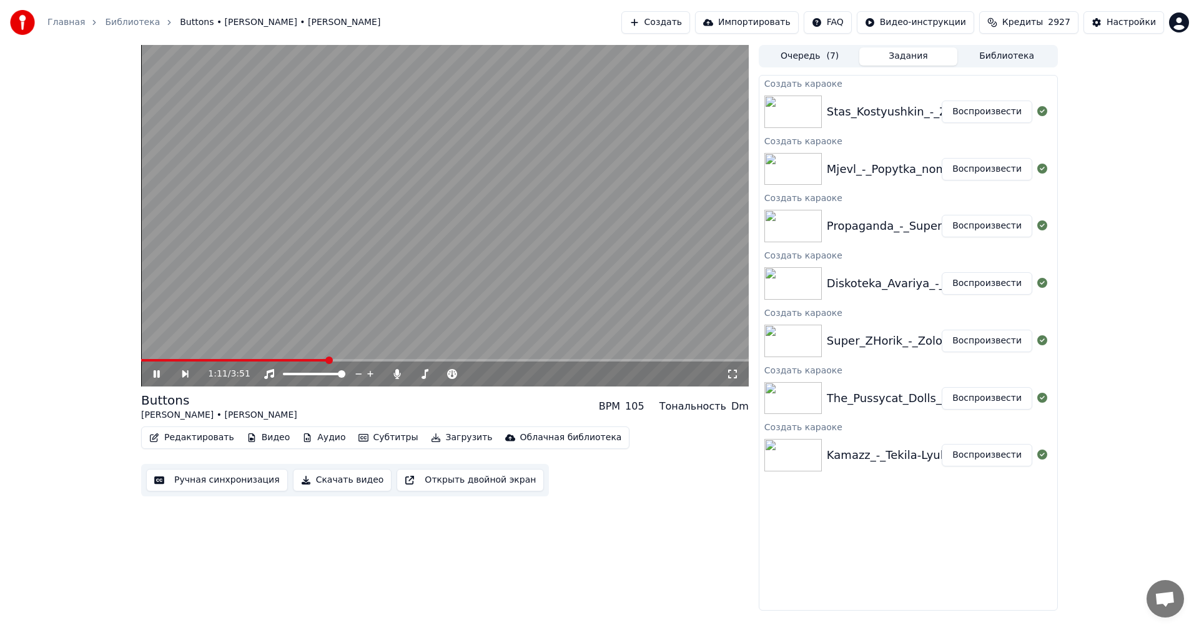
click at [153, 357] on video at bounding box center [445, 216] width 608 height 342
drag, startPoint x: 149, startPoint y: 358, endPoint x: 136, endPoint y: 360, distance: 13.2
click at [136, 360] on div "1:11 / 3:51 Buttons [PERSON_NAME] • [PERSON_NAME] BPM 105 Тональность Dm Редакт…" at bounding box center [599, 328] width 937 height 566
click at [144, 360] on span at bounding box center [234, 360] width 187 height 2
click at [255, 293] on video at bounding box center [445, 216] width 608 height 342
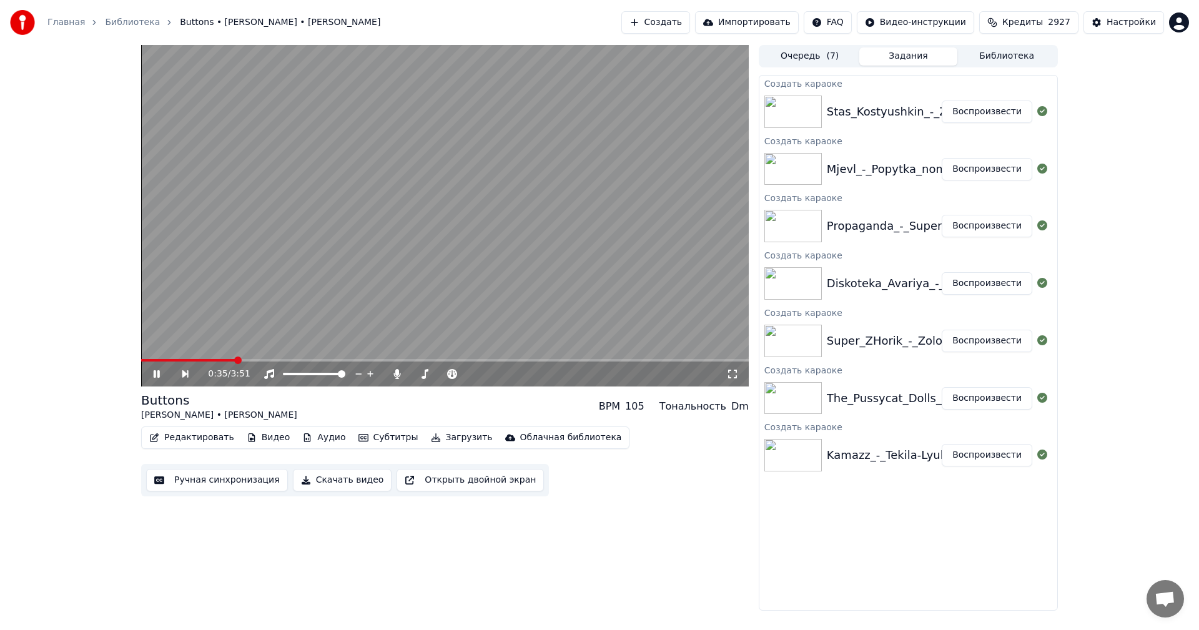
click at [576, 141] on video at bounding box center [445, 216] width 608 height 342
click at [187, 448] on div "Редактировать Видео Аудио Субтитры Загрузить Облачная библиотека" at bounding box center [385, 438] width 488 height 22
click at [175, 438] on button "Редактировать" at bounding box center [191, 437] width 95 height 17
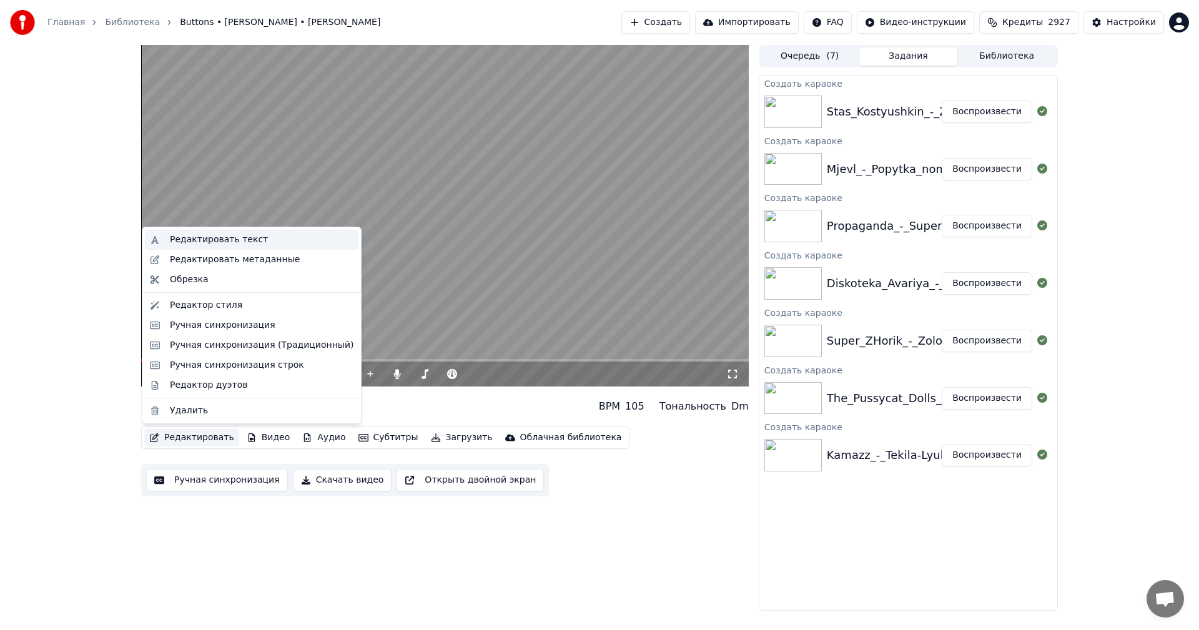
click at [192, 240] on div "Редактировать текст" at bounding box center [219, 240] width 98 height 12
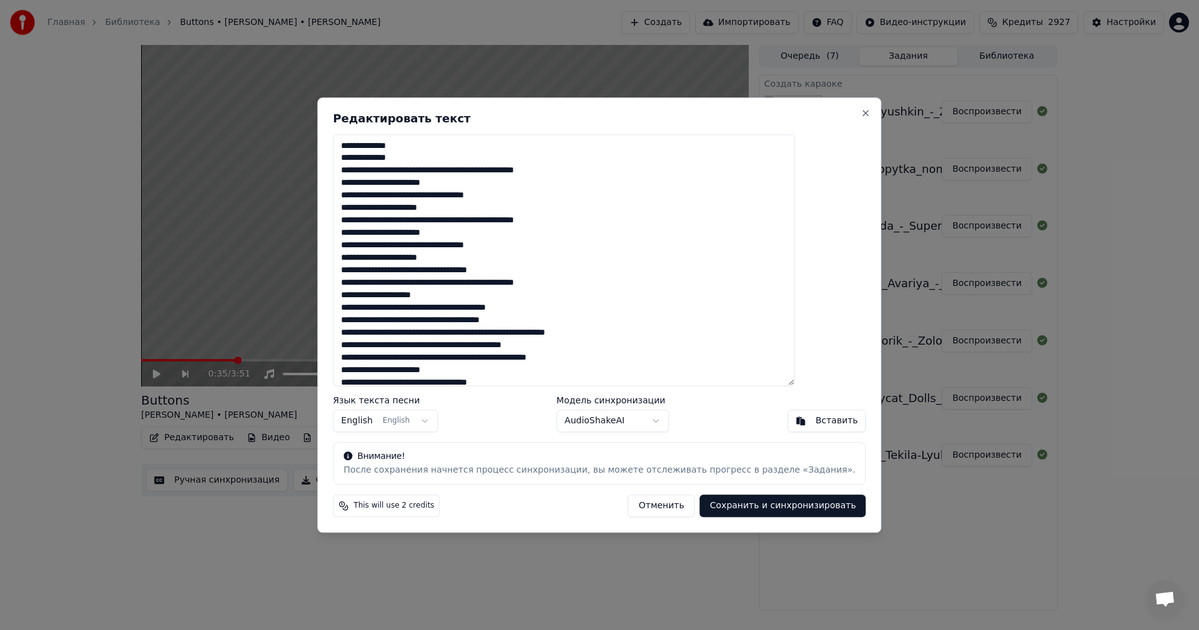
click at [463, 259] on textarea at bounding box center [564, 260] width 462 height 252
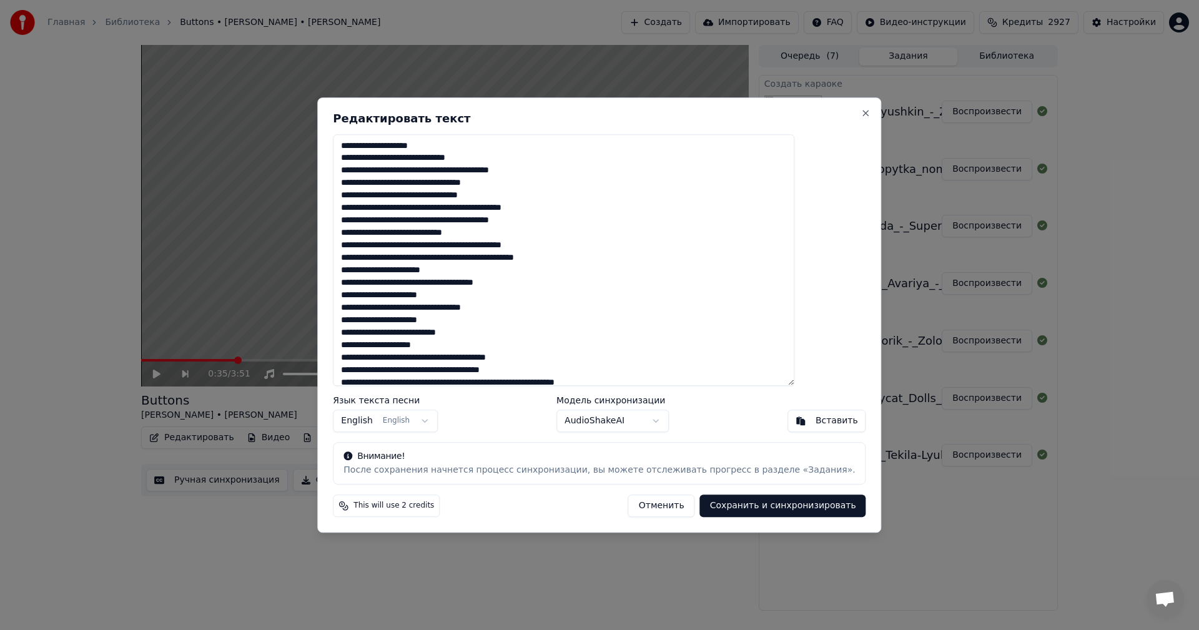
scroll to position [565, 0]
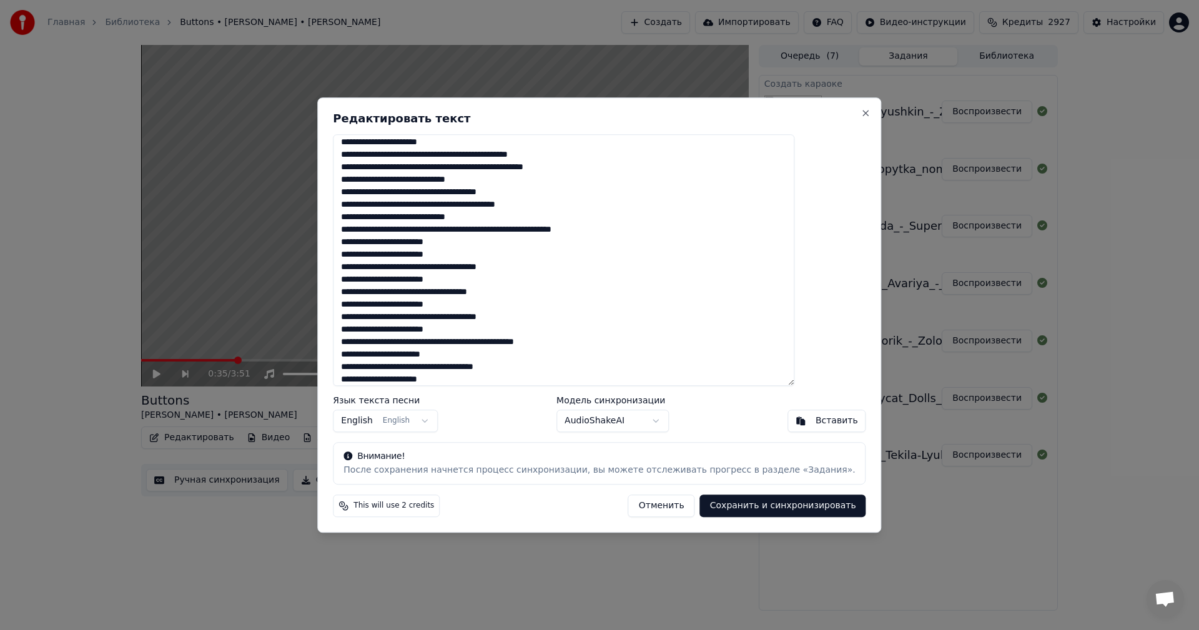
type textarea "**********"
click at [700, 503] on button "Сохранить и синхронизировать" at bounding box center [783, 506] width 166 height 22
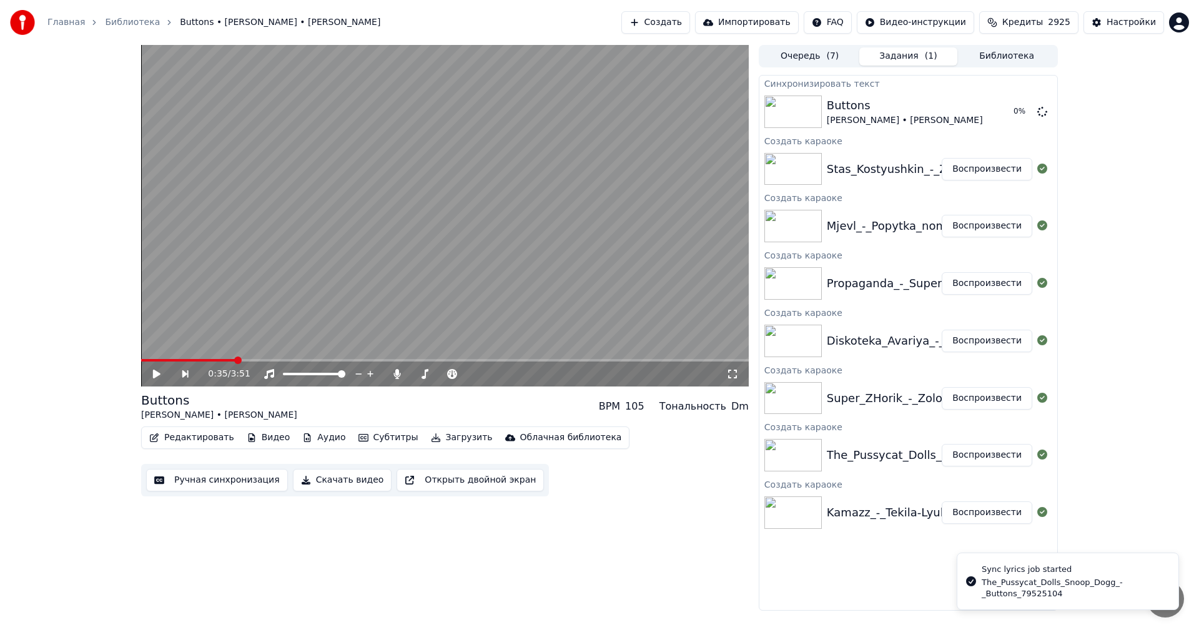
click at [1000, 397] on button "Воспроизвести" at bounding box center [987, 398] width 91 height 22
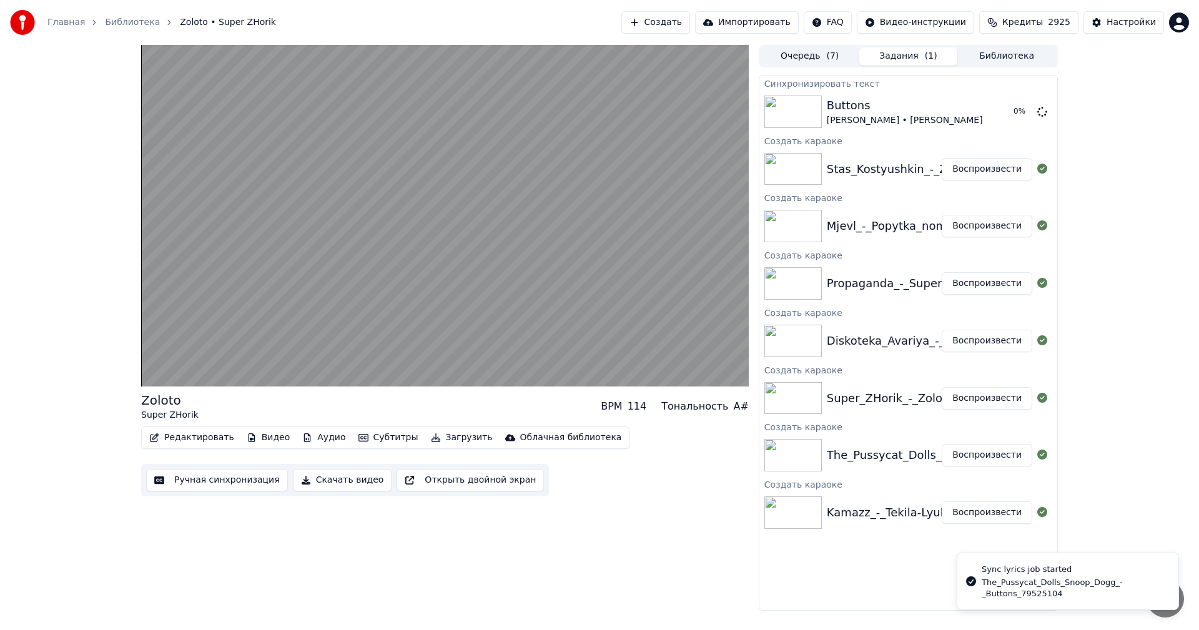
click at [240, 482] on button "Ручная синхронизация" at bounding box center [217, 480] width 142 height 22
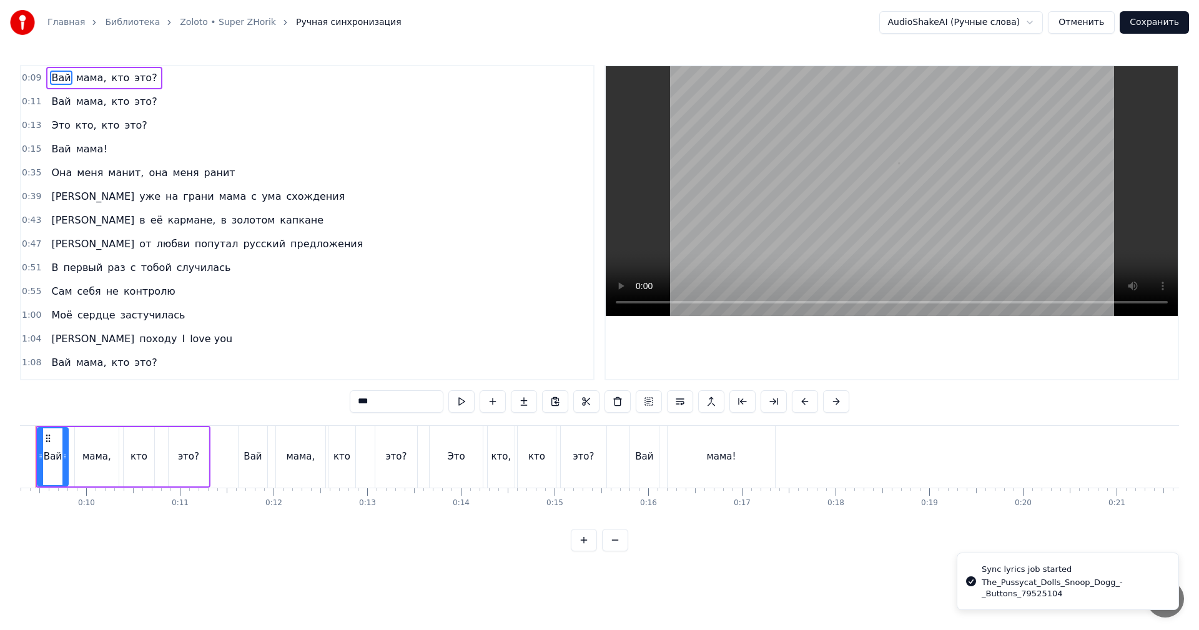
scroll to position [0, 823]
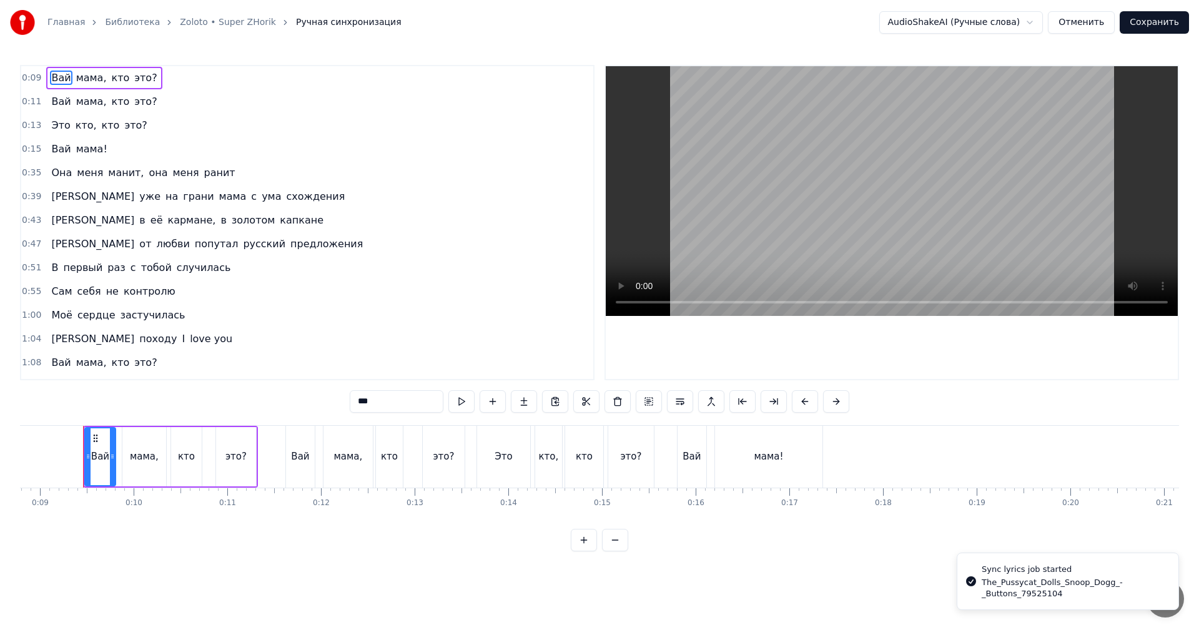
click at [857, 170] on video at bounding box center [892, 191] width 572 height 250
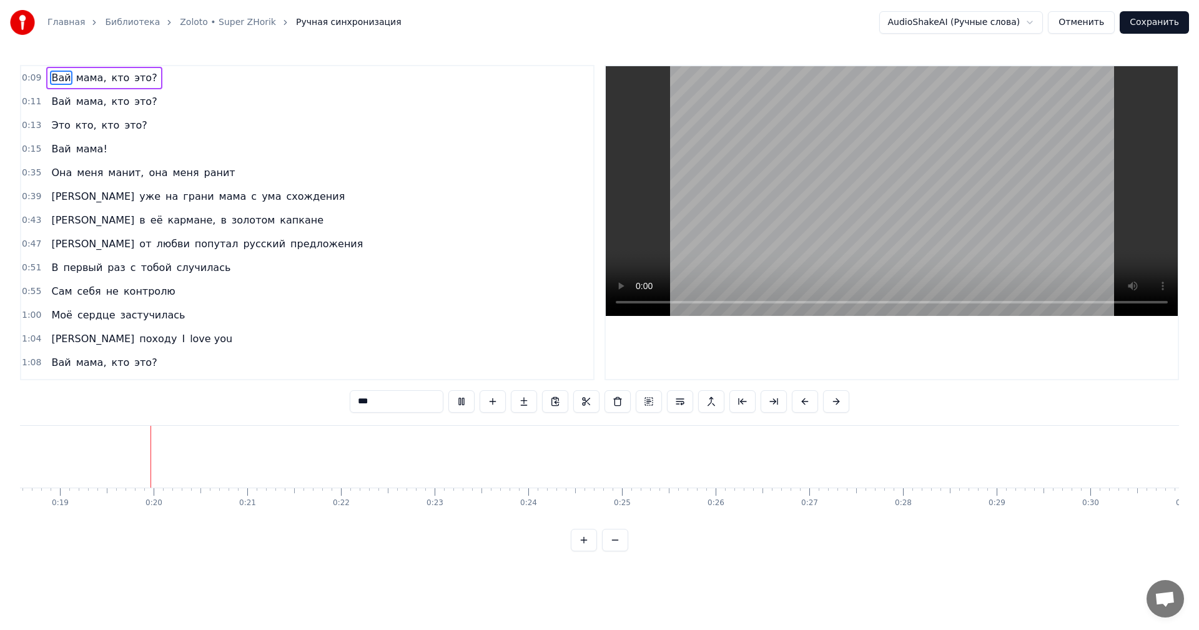
click at [829, 204] on video at bounding box center [892, 191] width 572 height 250
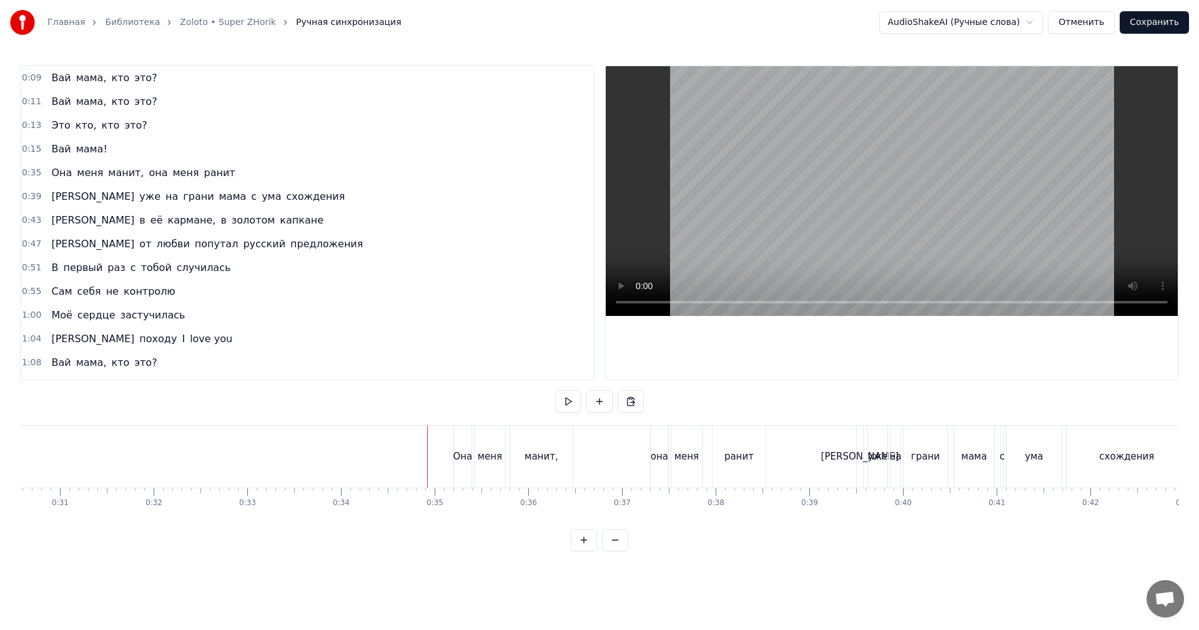
click at [889, 191] on video at bounding box center [892, 191] width 572 height 250
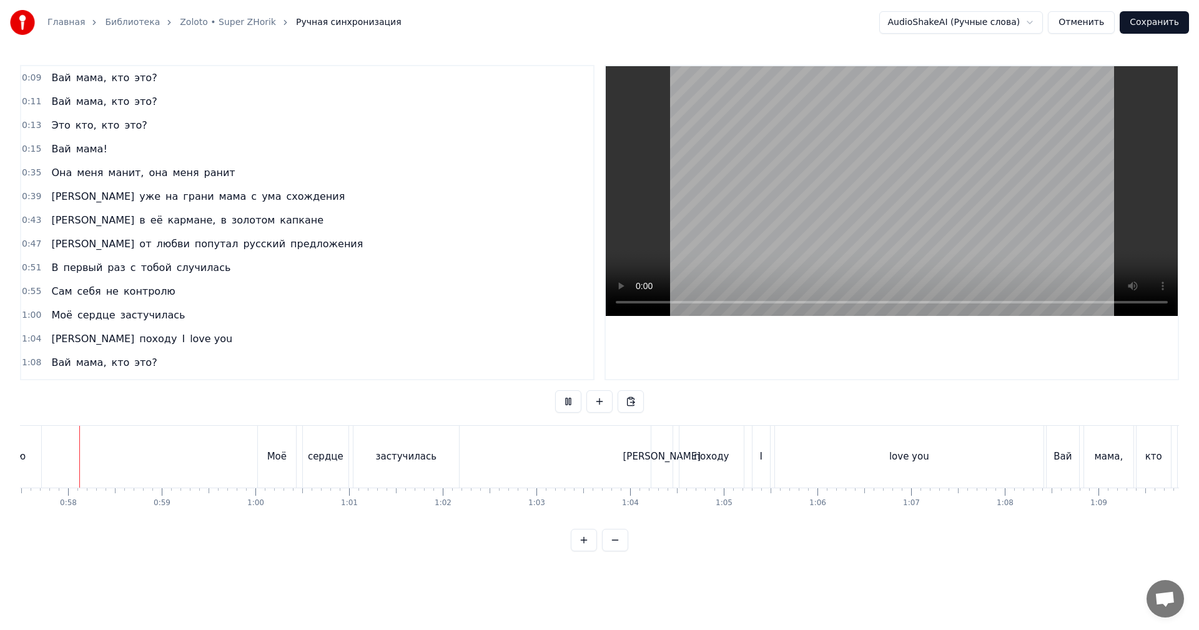
scroll to position [0, 5392]
click at [779, 249] on video at bounding box center [892, 191] width 572 height 250
click at [875, 480] on div "love you" at bounding box center [902, 457] width 269 height 62
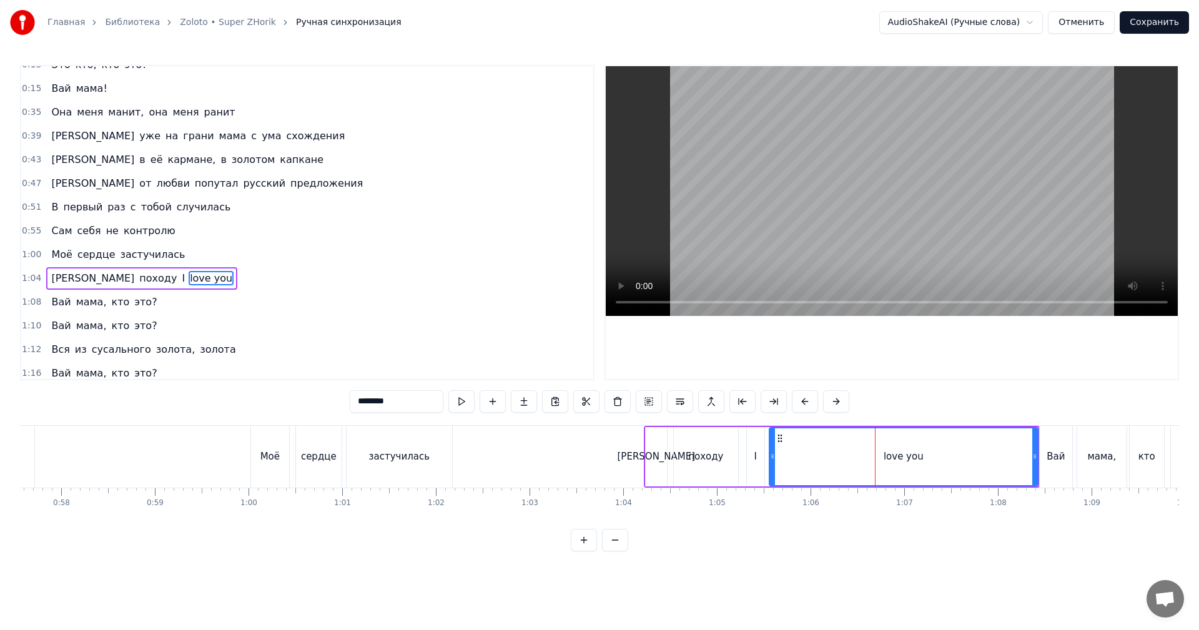
scroll to position [116, 0]
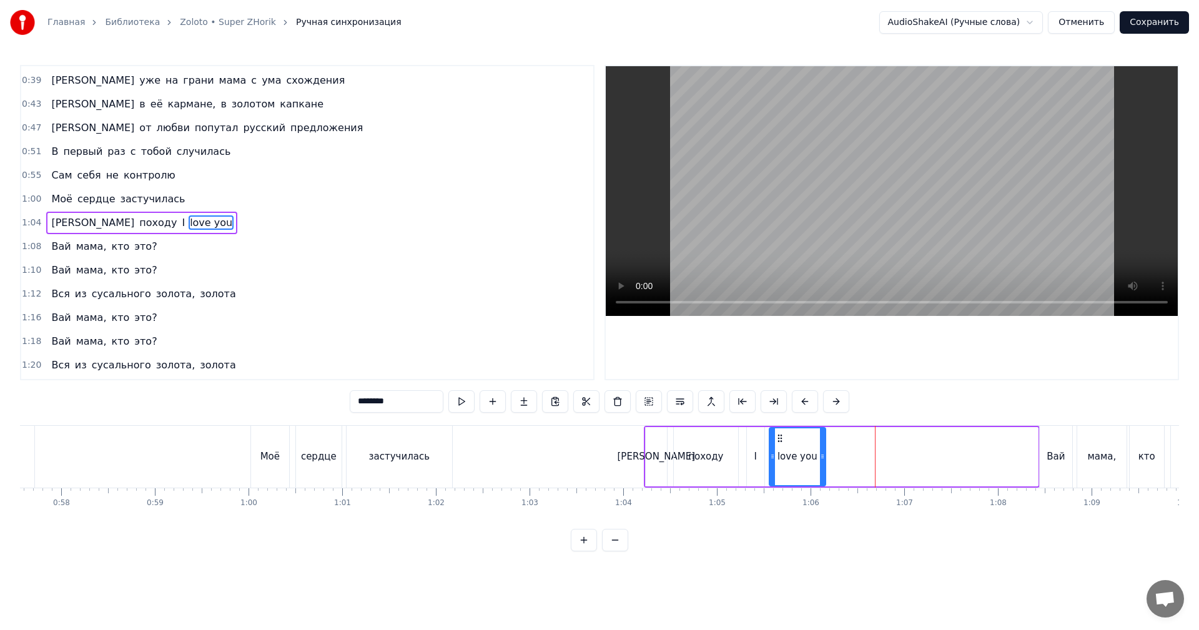
drag, startPoint x: 1035, startPoint y: 449, endPoint x: 828, endPoint y: 452, distance: 208.0
click at [825, 452] on div at bounding box center [822, 456] width 5 height 57
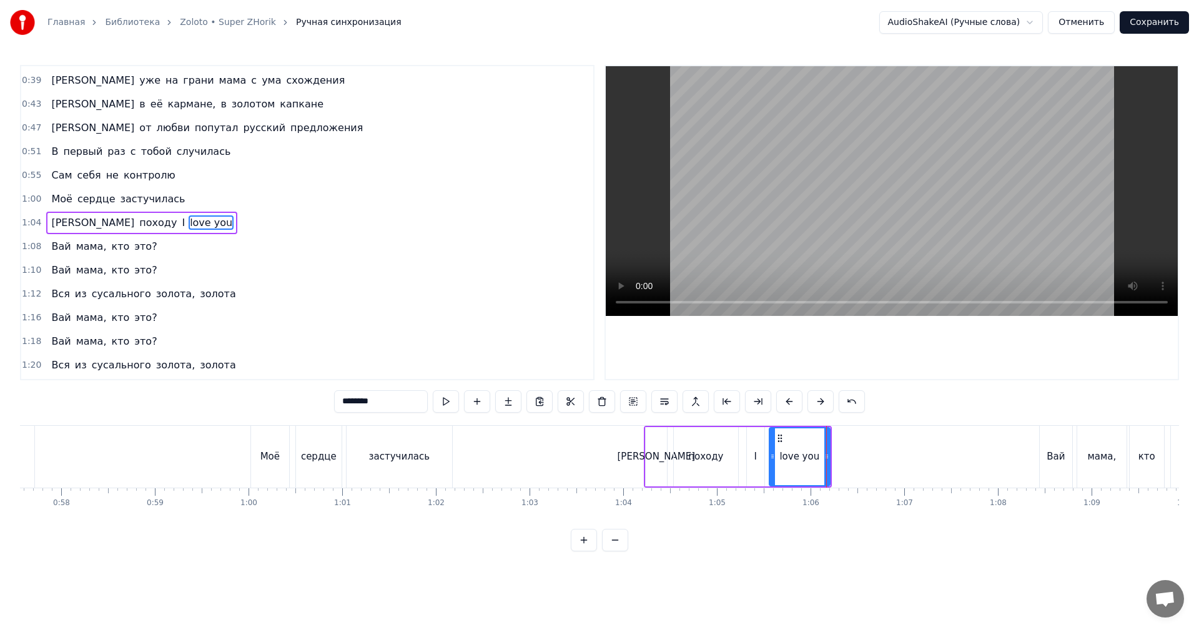
click at [727, 448] on div "походу" at bounding box center [706, 456] width 64 height 59
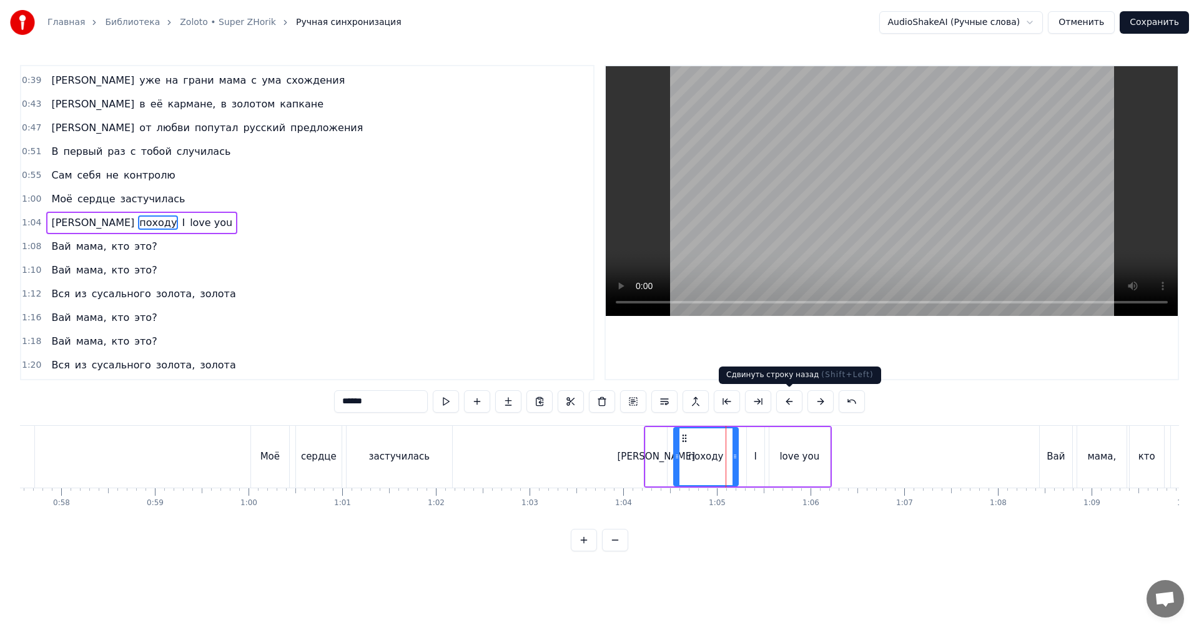
click at [940, 220] on video at bounding box center [892, 191] width 572 height 250
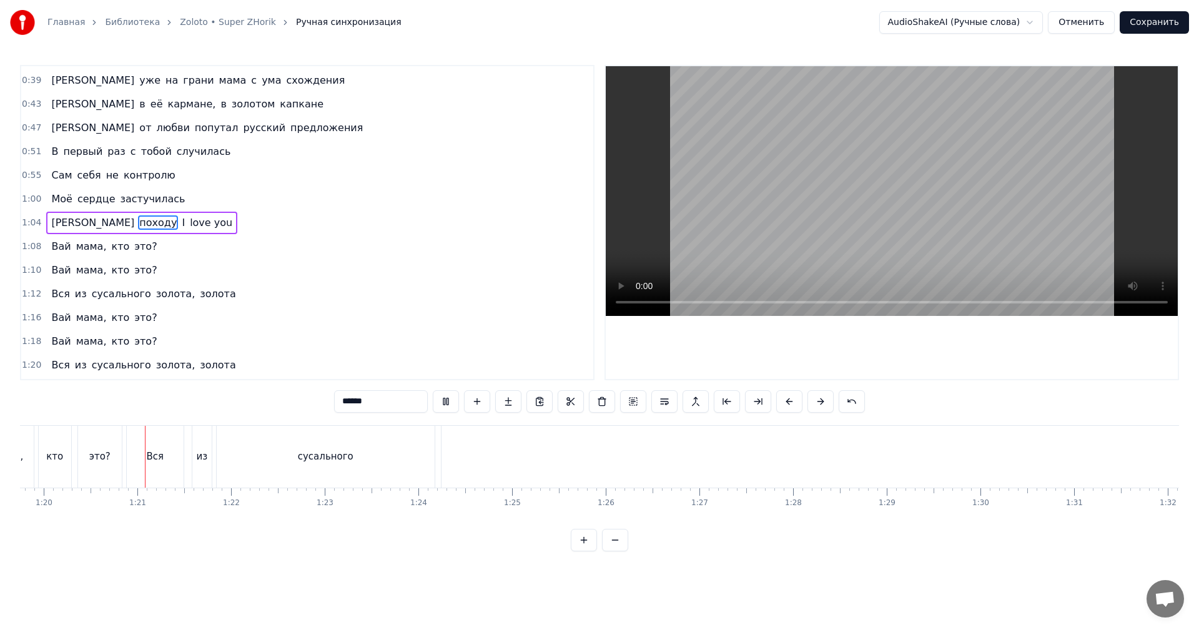
scroll to position [0, 7472]
click at [798, 204] on video at bounding box center [892, 191] width 572 height 250
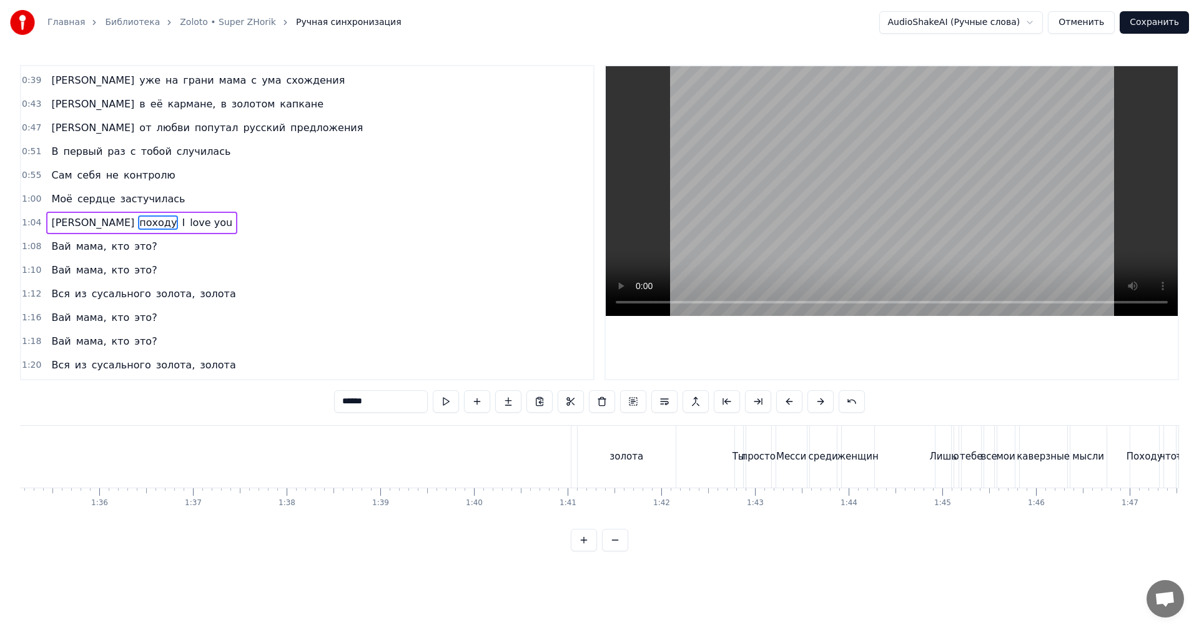
scroll to position [0, 8783]
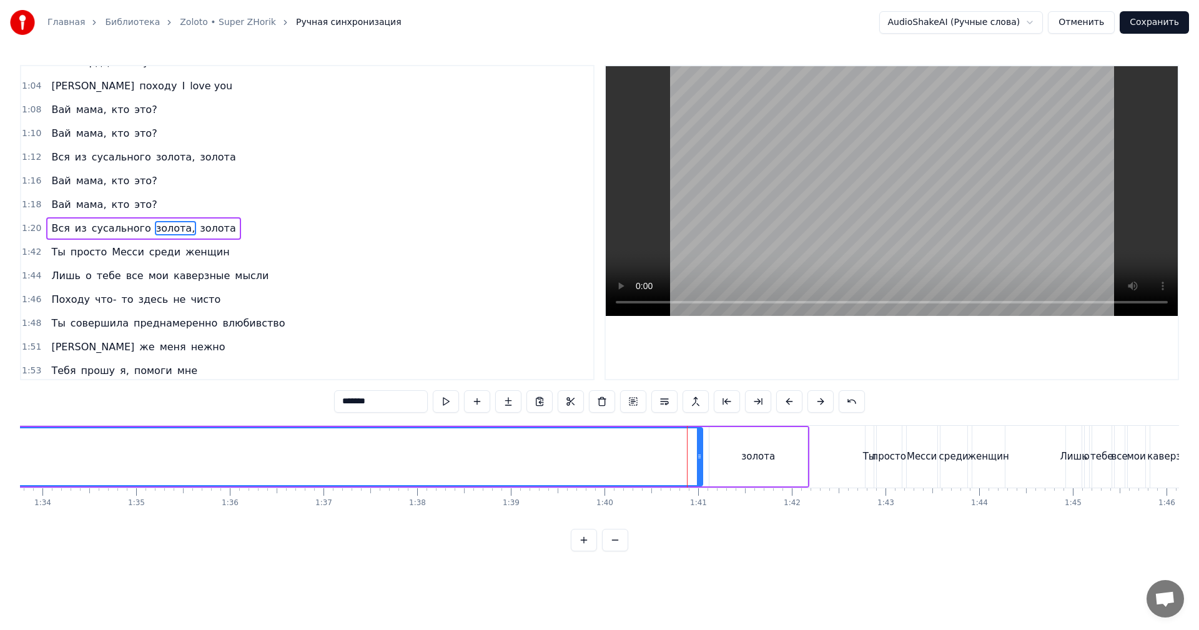
scroll to position [259, 0]
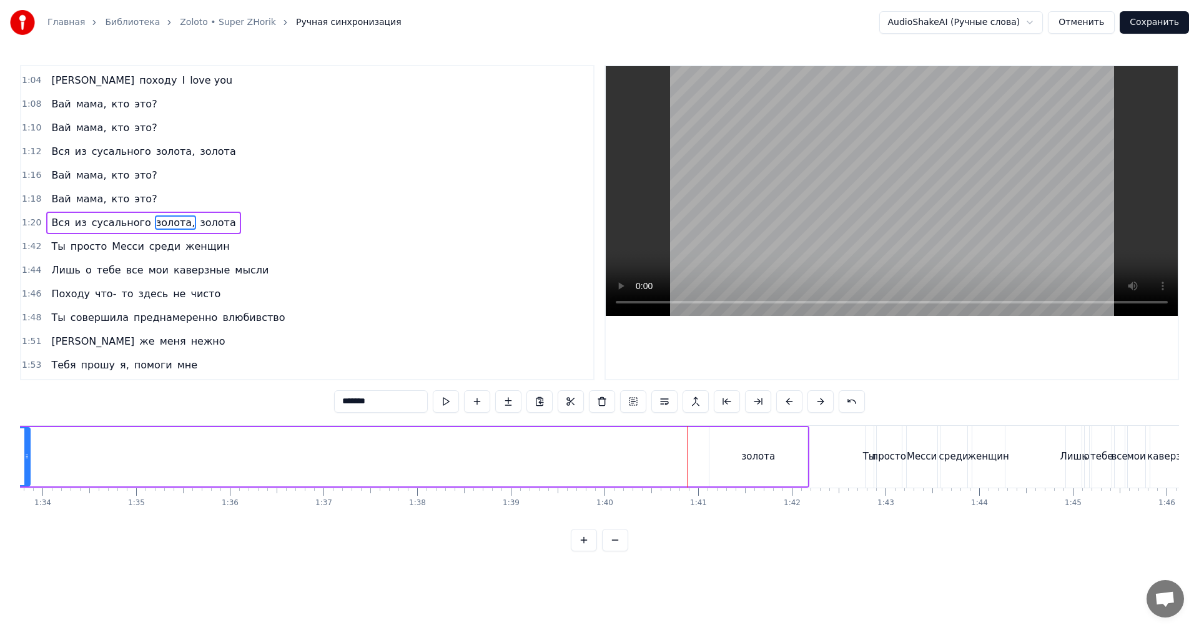
drag, startPoint x: 697, startPoint y: 455, endPoint x: 134, endPoint y: 459, distance: 562.7
click at [5, 455] on div "Главная Библиотека Zoloto • Super ZHorik Ручная синхронизация AudioShakeAI (Руч…" at bounding box center [599, 275] width 1199 height 551
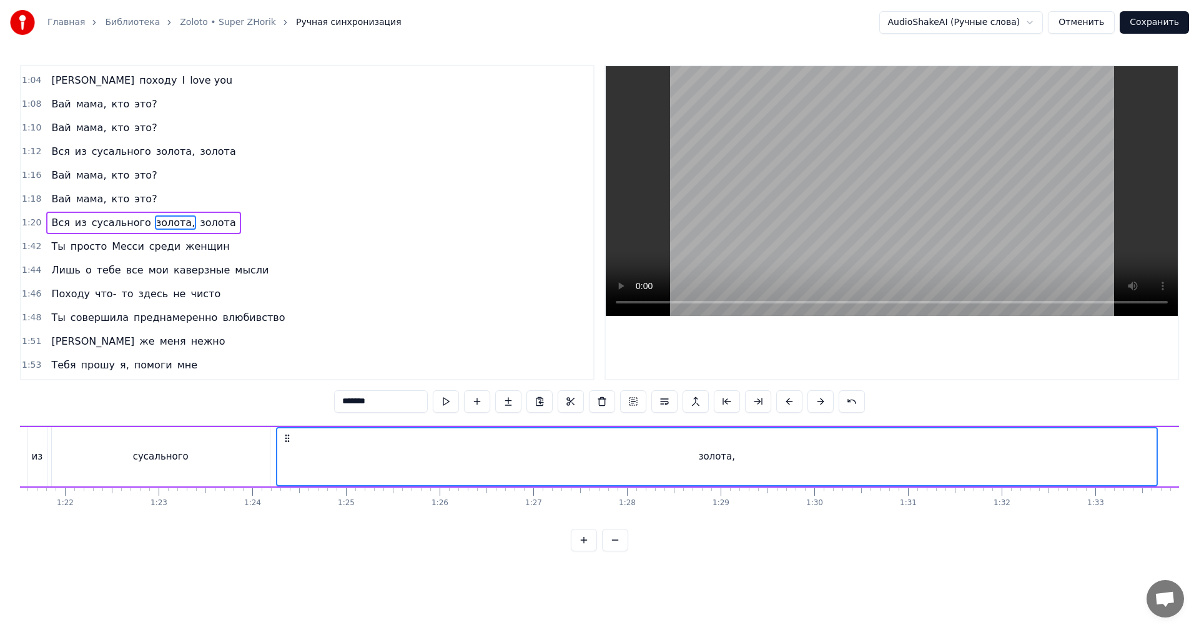
scroll to position [0, 7597]
click at [127, 473] on div "сусального" at bounding box center [201, 456] width 218 height 59
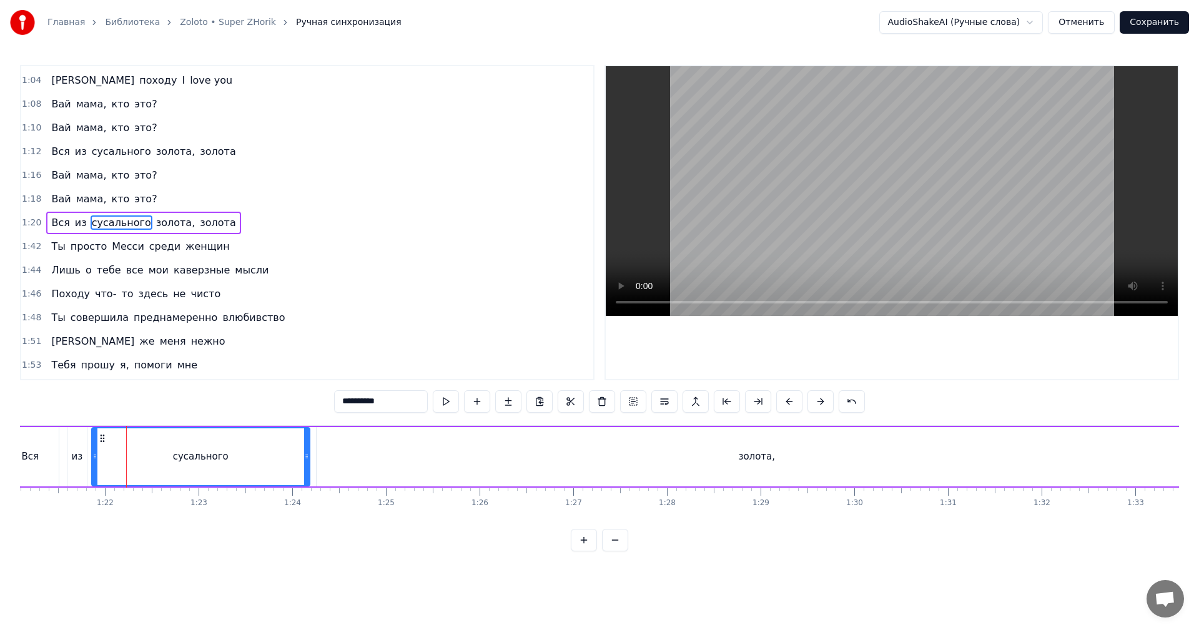
click at [804, 214] on video at bounding box center [892, 191] width 572 height 250
click at [799, 213] on video at bounding box center [892, 191] width 572 height 250
drag, startPoint x: 307, startPoint y: 455, endPoint x: 206, endPoint y: 452, distance: 101.2
click at [206, 452] on icon at bounding box center [205, 457] width 5 height 10
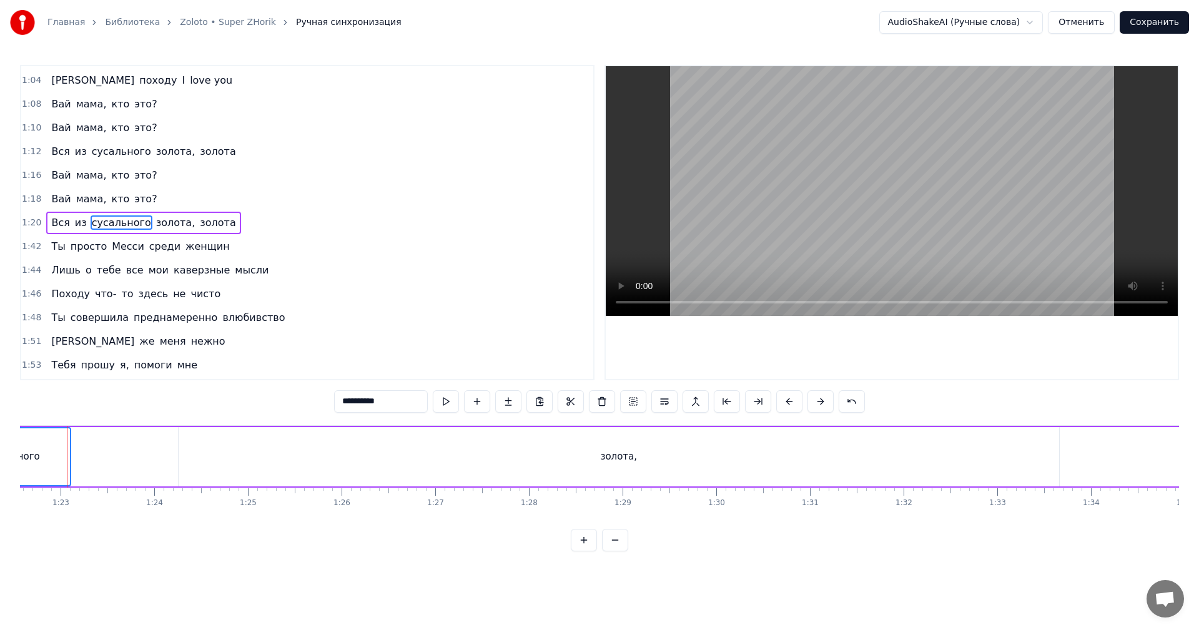
scroll to position [0, 7719]
drag, startPoint x: 825, startPoint y: 456, endPoint x: 847, endPoint y: 453, distance: 22.7
click at [826, 456] on div "золота," at bounding box center [634, 456] width 881 height 59
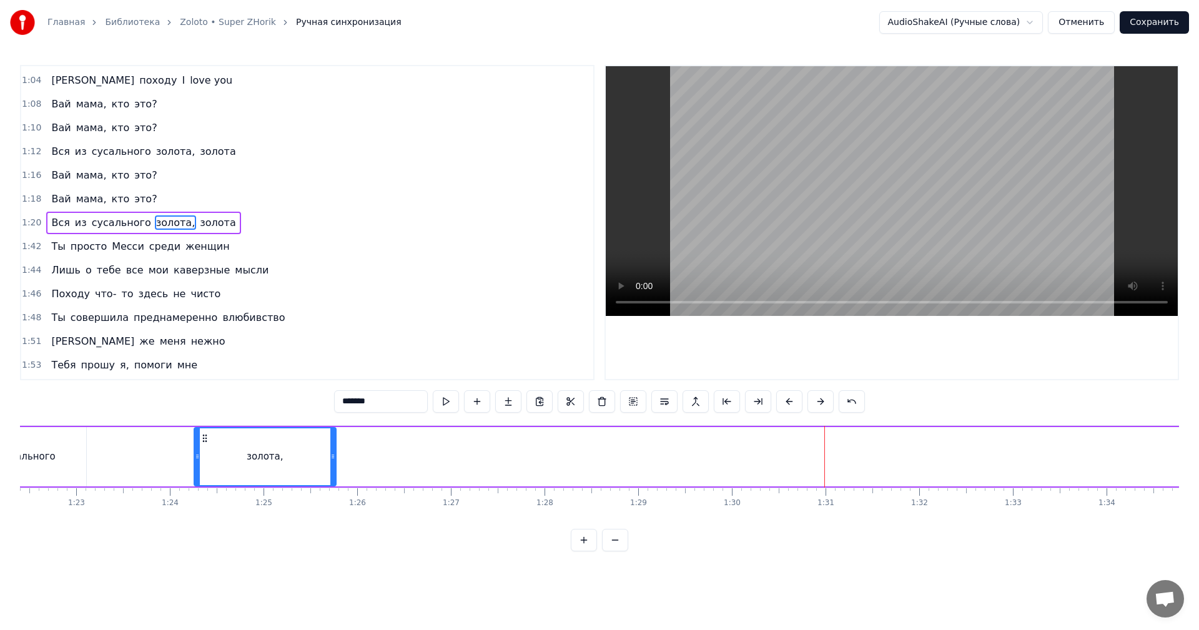
drag, startPoint x: 1041, startPoint y: 442, endPoint x: 333, endPoint y: 470, distance: 708.8
click at [333, 470] on div at bounding box center [332, 456] width 5 height 57
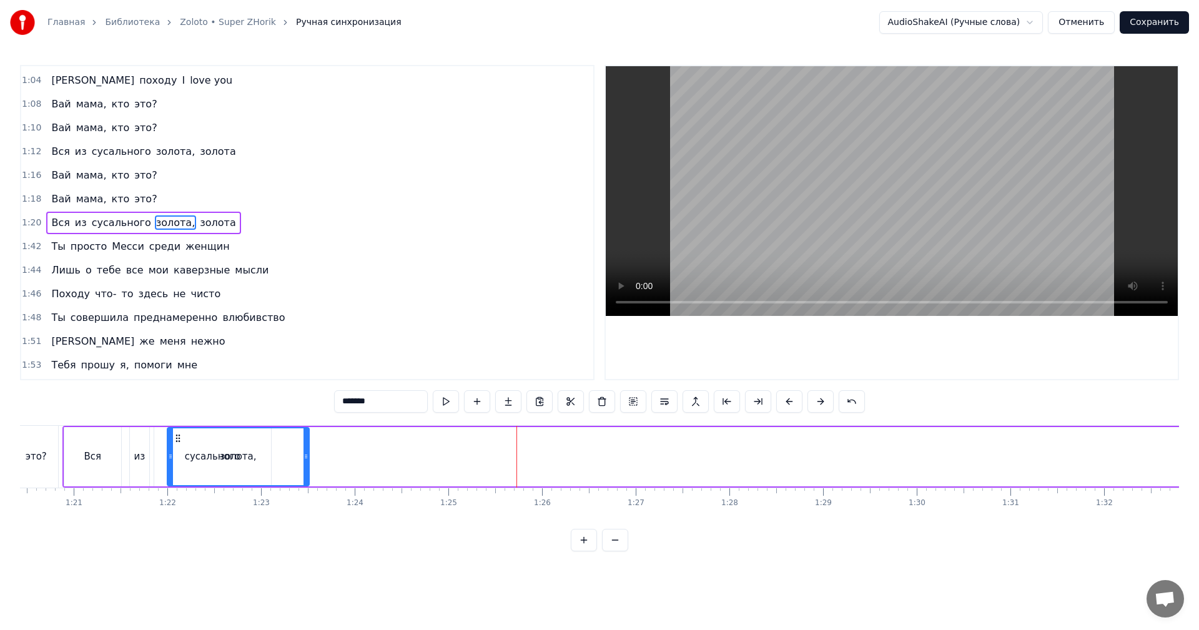
scroll to position [0, 7486]
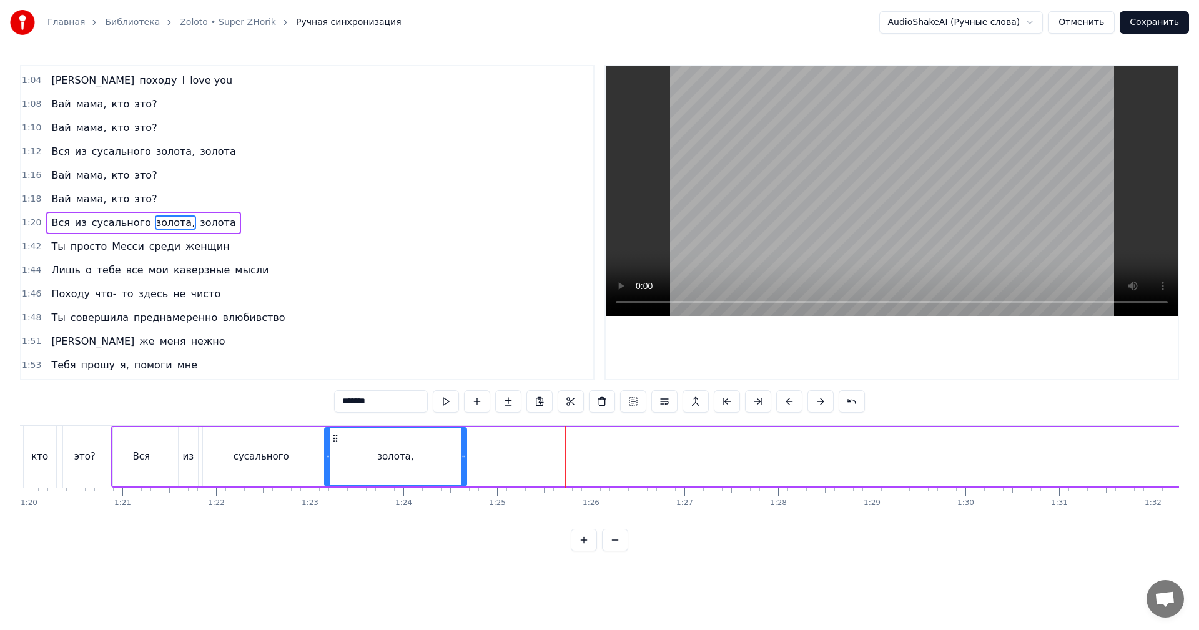
drag, startPoint x: 199, startPoint y: 433, endPoint x: 330, endPoint y: 448, distance: 132.0
click at [330, 448] on div "золота," at bounding box center [395, 456] width 141 height 57
drag, startPoint x: 462, startPoint y: 459, endPoint x: 398, endPoint y: 462, distance: 64.4
click at [398, 462] on div at bounding box center [397, 456] width 5 height 57
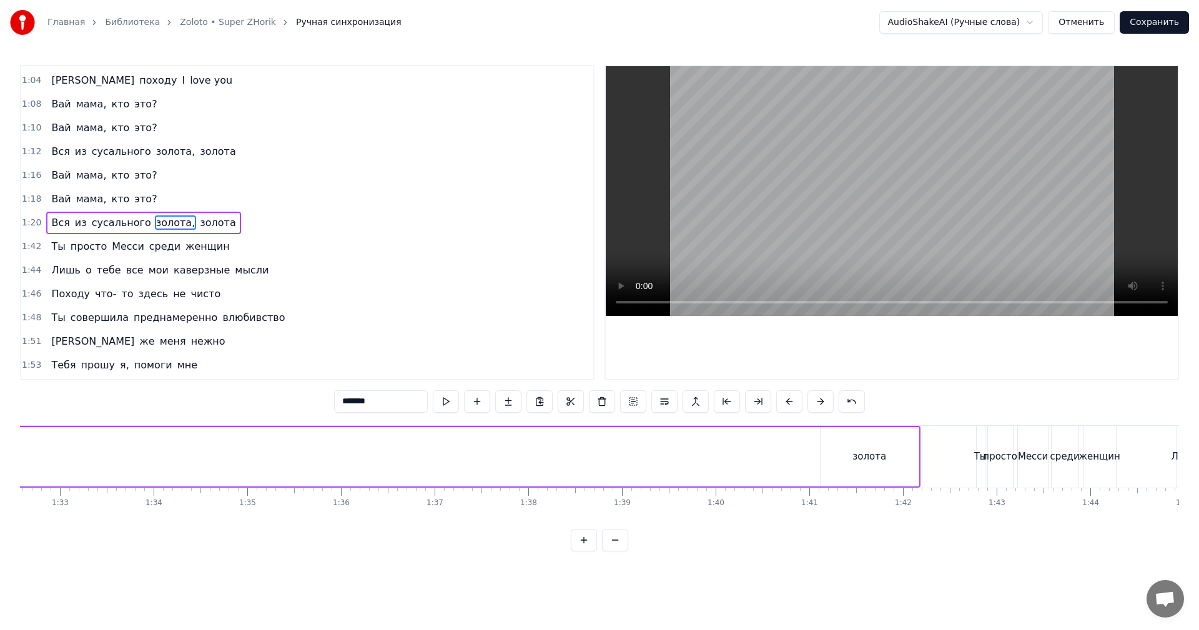
scroll to position [0, 9047]
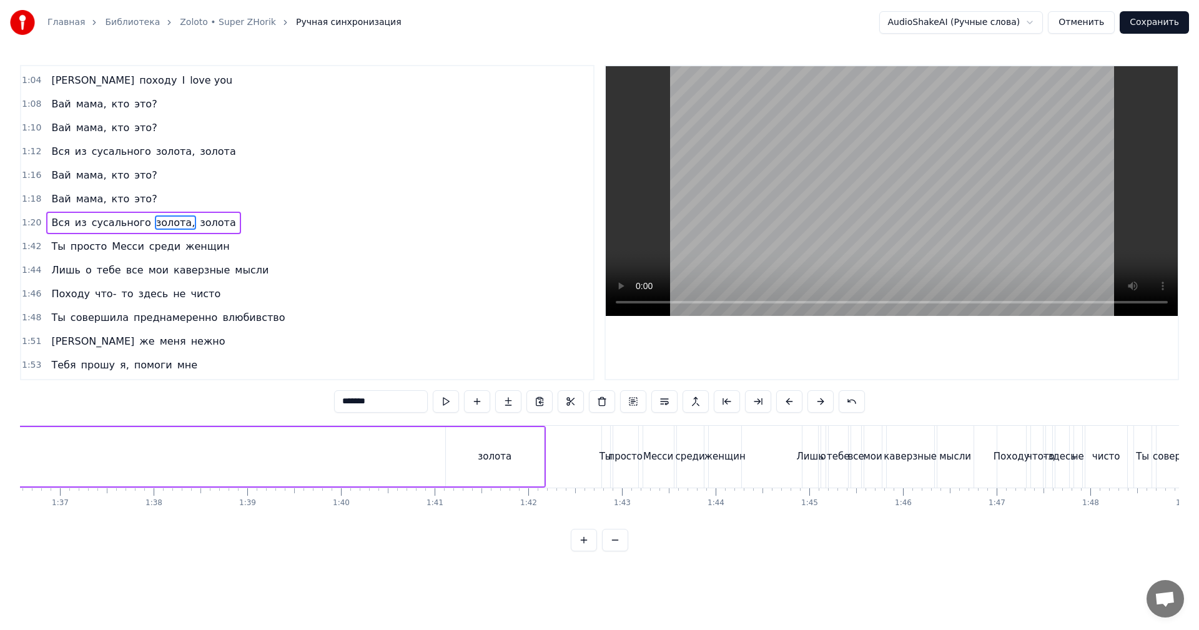
click at [502, 454] on div "золота" at bounding box center [495, 457] width 34 height 14
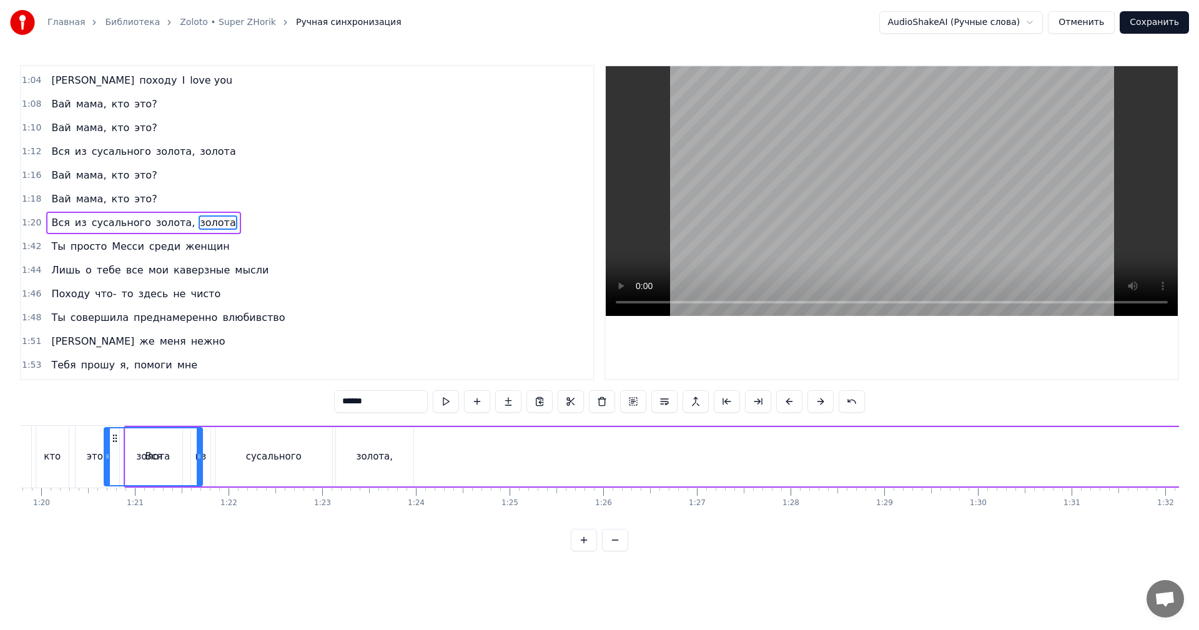
scroll to position [0, 7443]
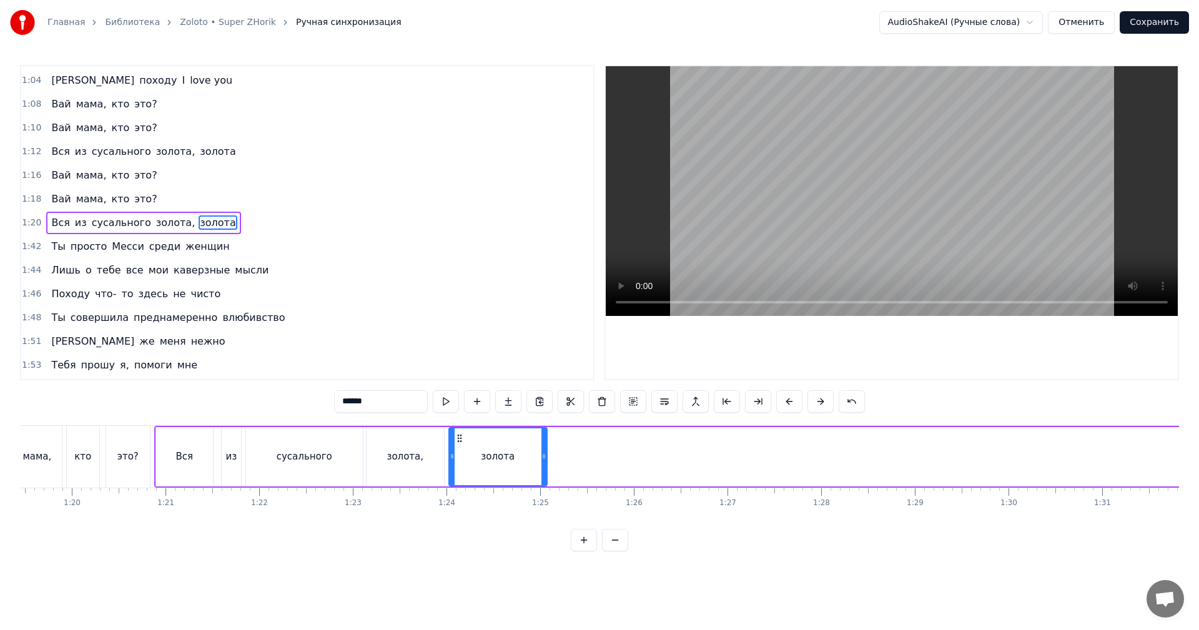
drag, startPoint x: 455, startPoint y: 435, endPoint x: 420, endPoint y: 457, distance: 40.9
click at [457, 453] on div "золота" at bounding box center [498, 456] width 97 height 57
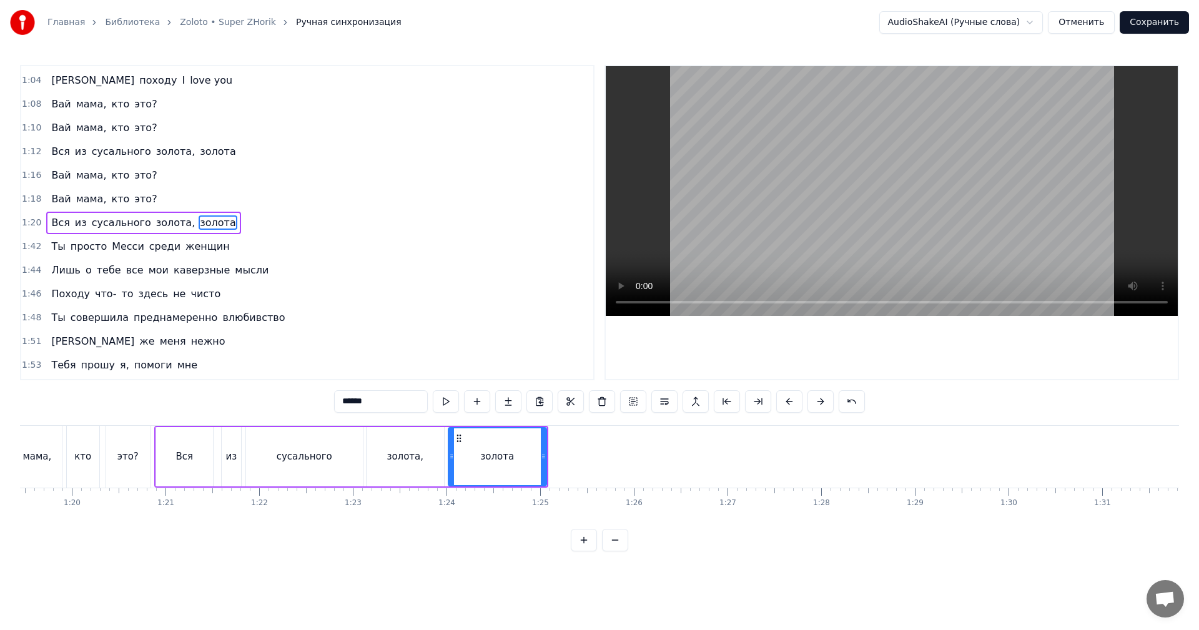
click at [262, 455] on div "сусального" at bounding box center [304, 456] width 117 height 59
type input "**********"
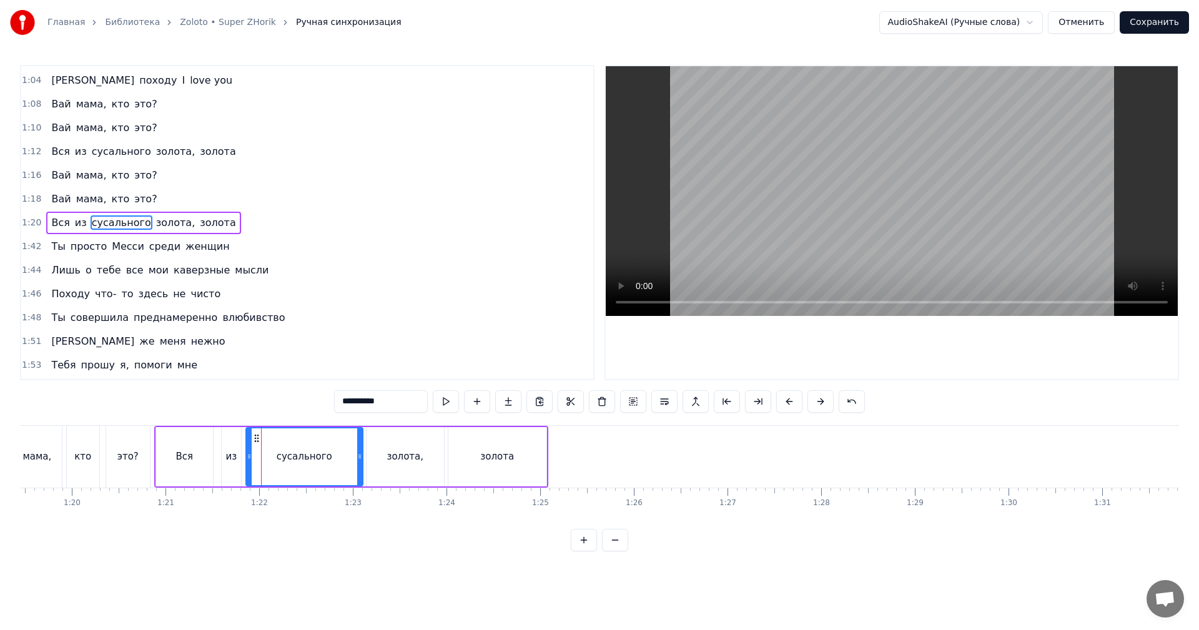
click at [908, 200] on video at bounding box center [892, 191] width 572 height 250
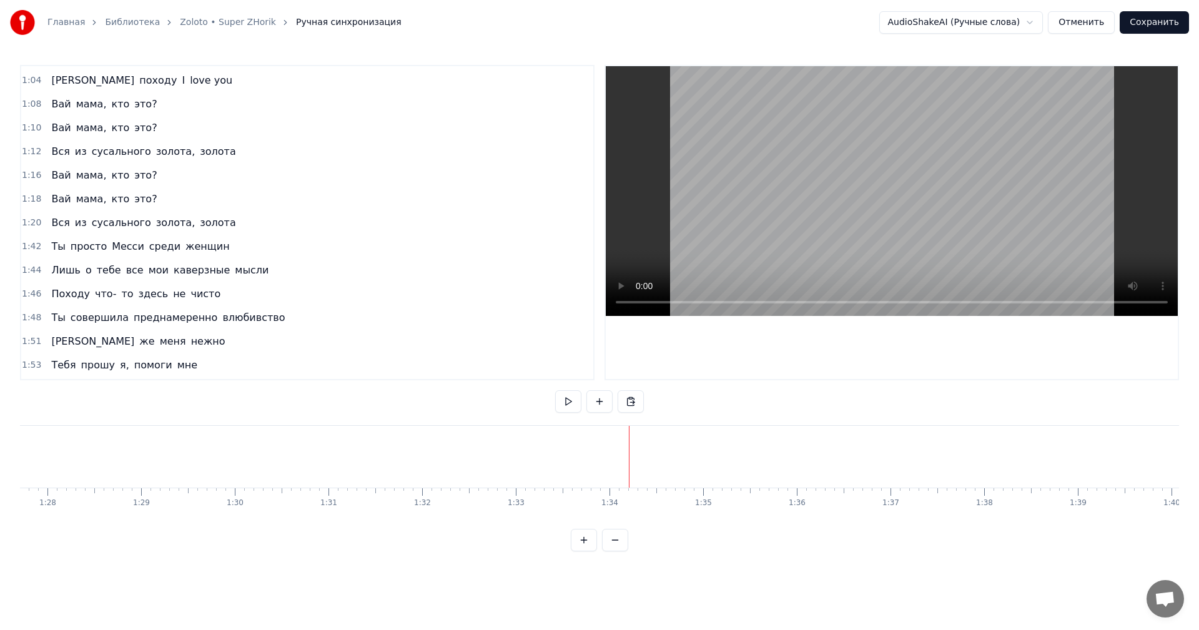
scroll to position [0, 8427]
click at [991, 187] on video at bounding box center [892, 191] width 572 height 250
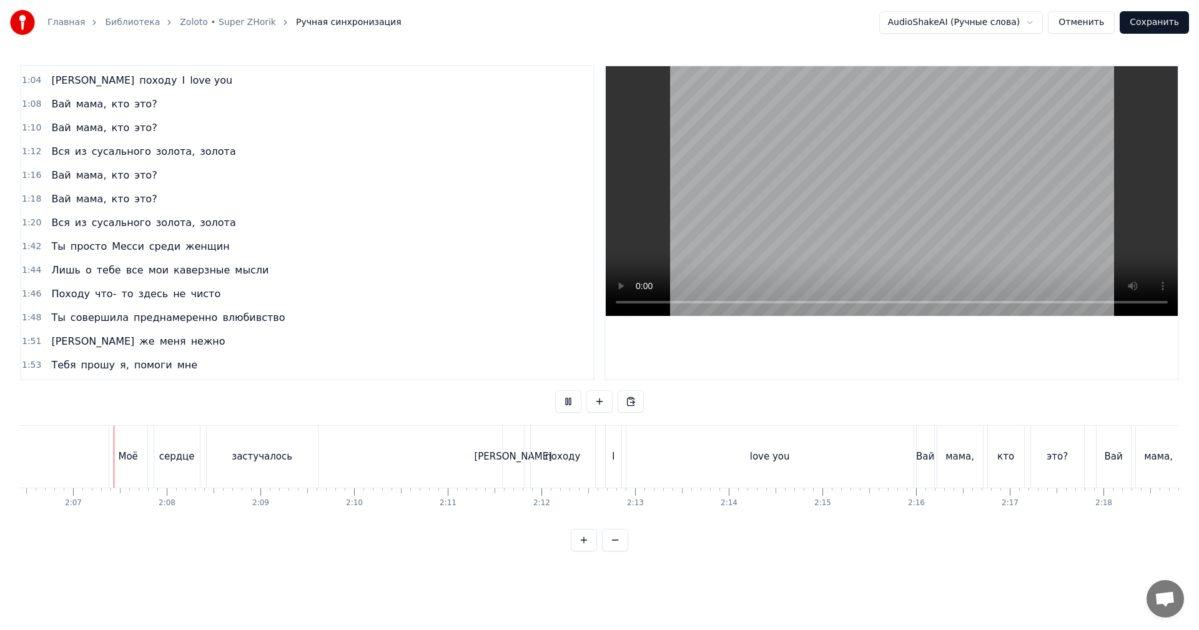
scroll to position [0, 11862]
click at [689, 452] on div "love you" at bounding box center [752, 457] width 287 height 62
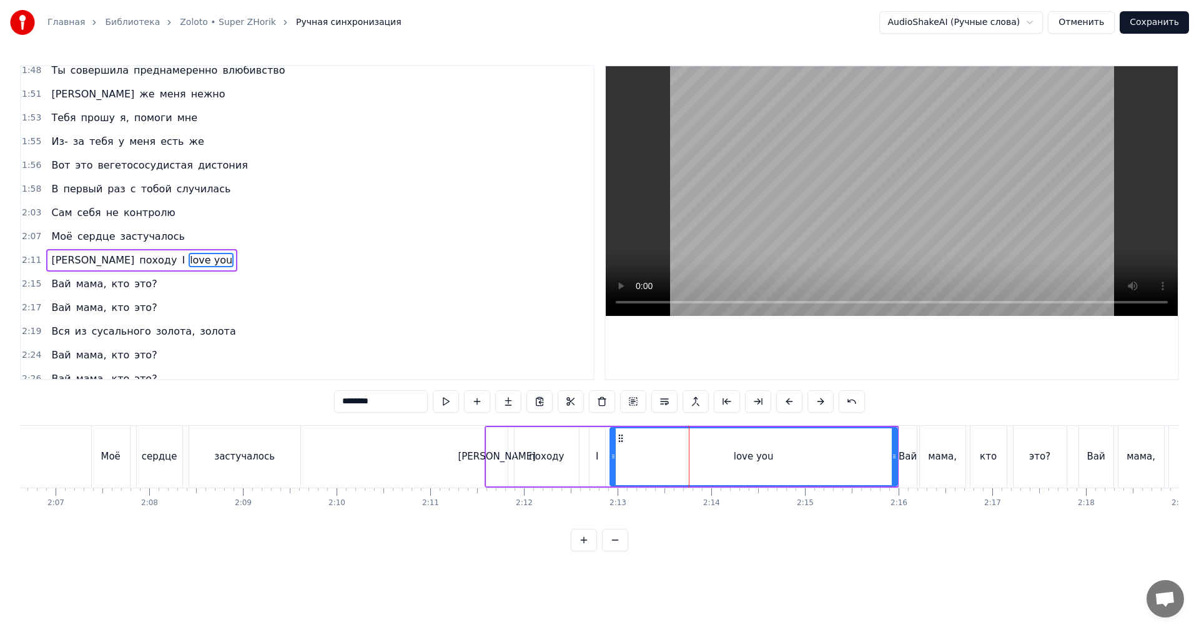
scroll to position [543, 0]
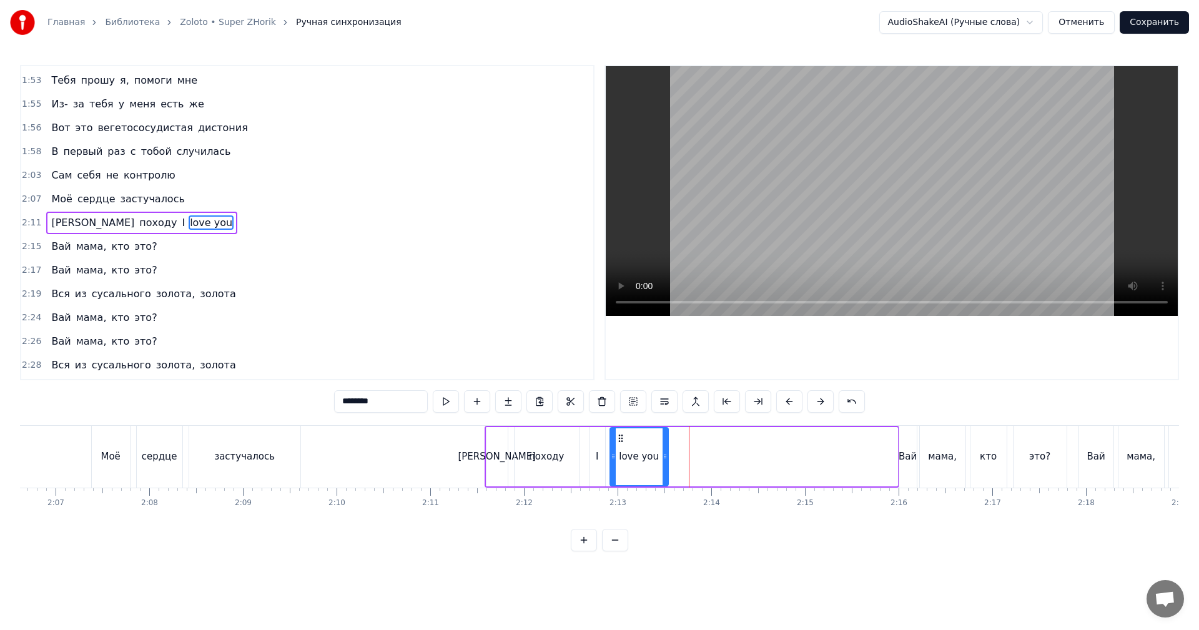
drag, startPoint x: 892, startPoint y: 455, endPoint x: 676, endPoint y: 451, distance: 216.8
click at [668, 451] on div at bounding box center [665, 456] width 5 height 57
click at [233, 468] on div "застучалось" at bounding box center [244, 457] width 111 height 62
type input "**********"
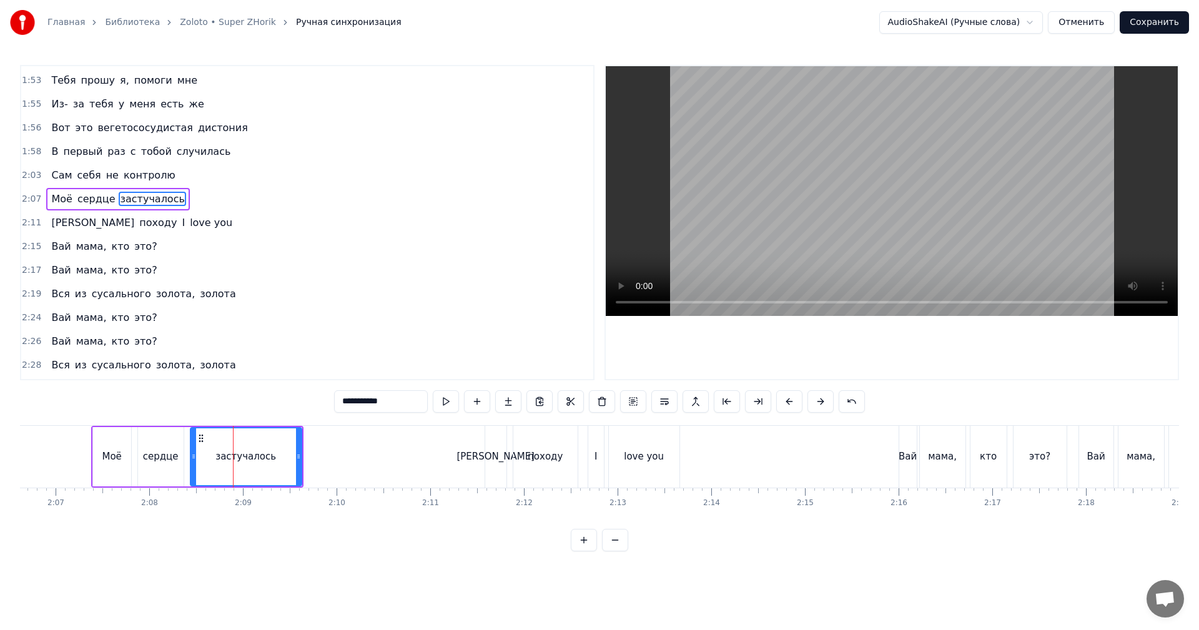
scroll to position [520, 0]
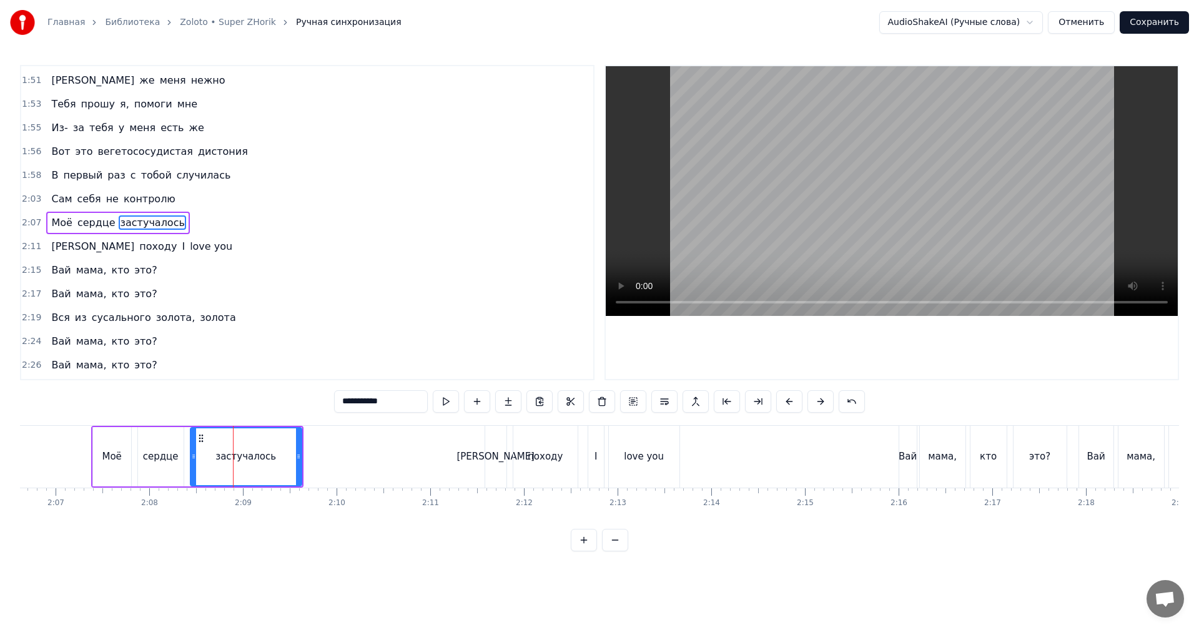
click at [833, 229] on video at bounding box center [892, 191] width 572 height 250
click at [826, 241] on video at bounding box center [892, 191] width 572 height 250
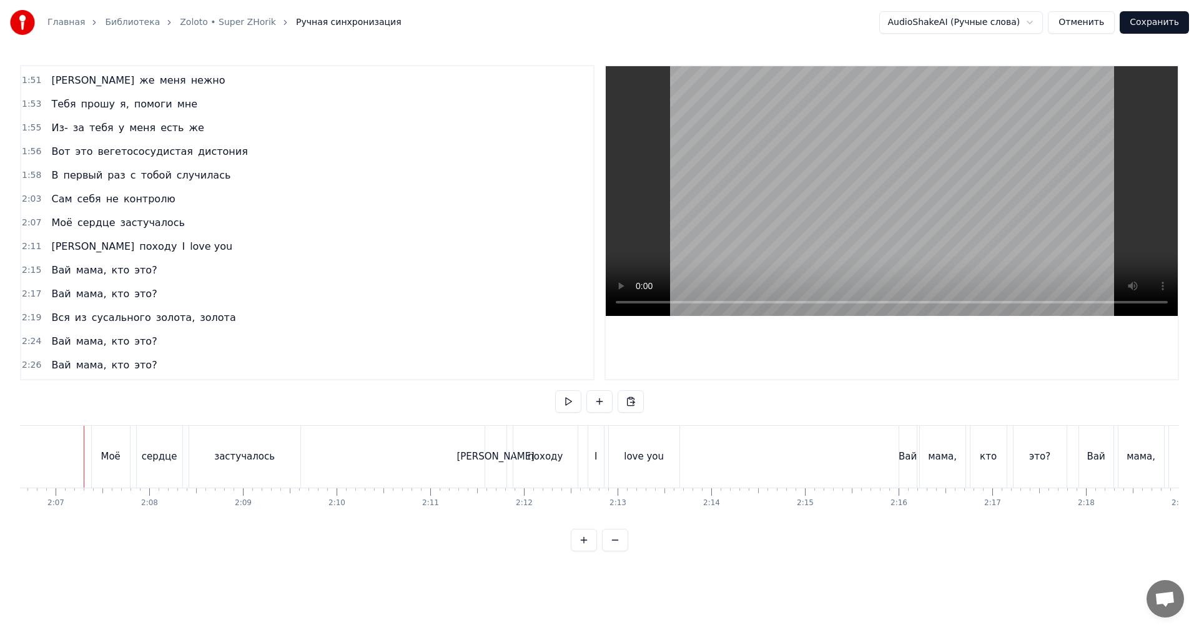
click at [919, 212] on video at bounding box center [892, 191] width 572 height 250
drag, startPoint x: 912, startPoint y: 214, endPoint x: 902, endPoint y: 214, distance: 10.0
click at [911, 214] on video at bounding box center [892, 191] width 572 height 250
click at [243, 459] on div "застучалось" at bounding box center [244, 457] width 61 height 14
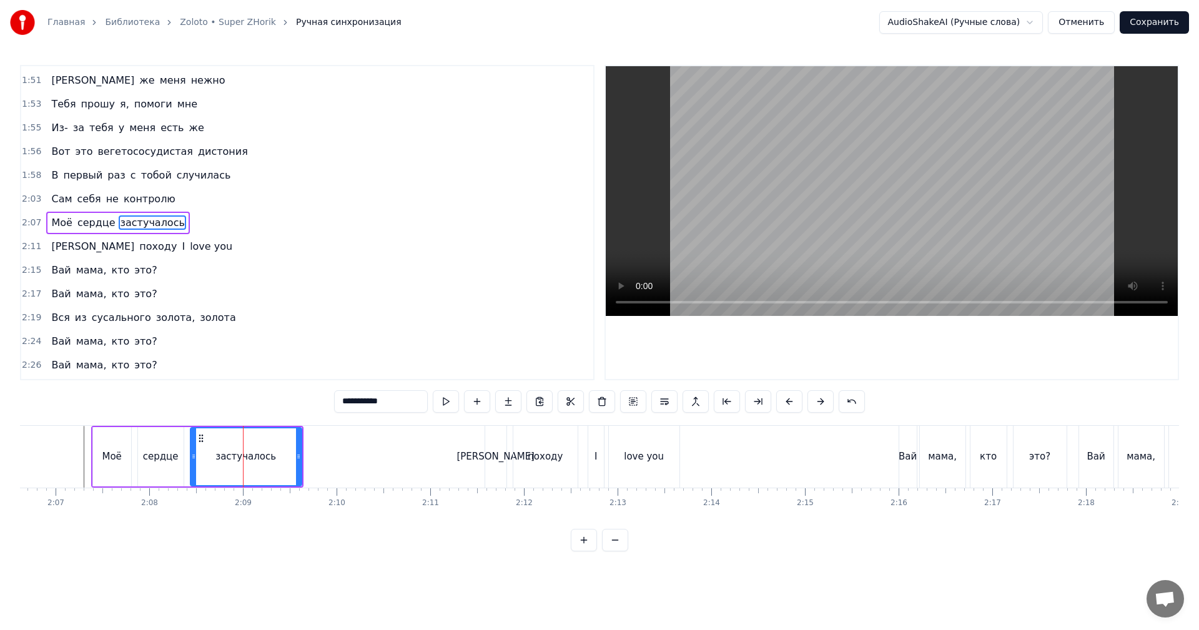
click at [368, 401] on input "**********" at bounding box center [381, 401] width 94 height 22
click at [836, 226] on video at bounding box center [892, 191] width 572 height 250
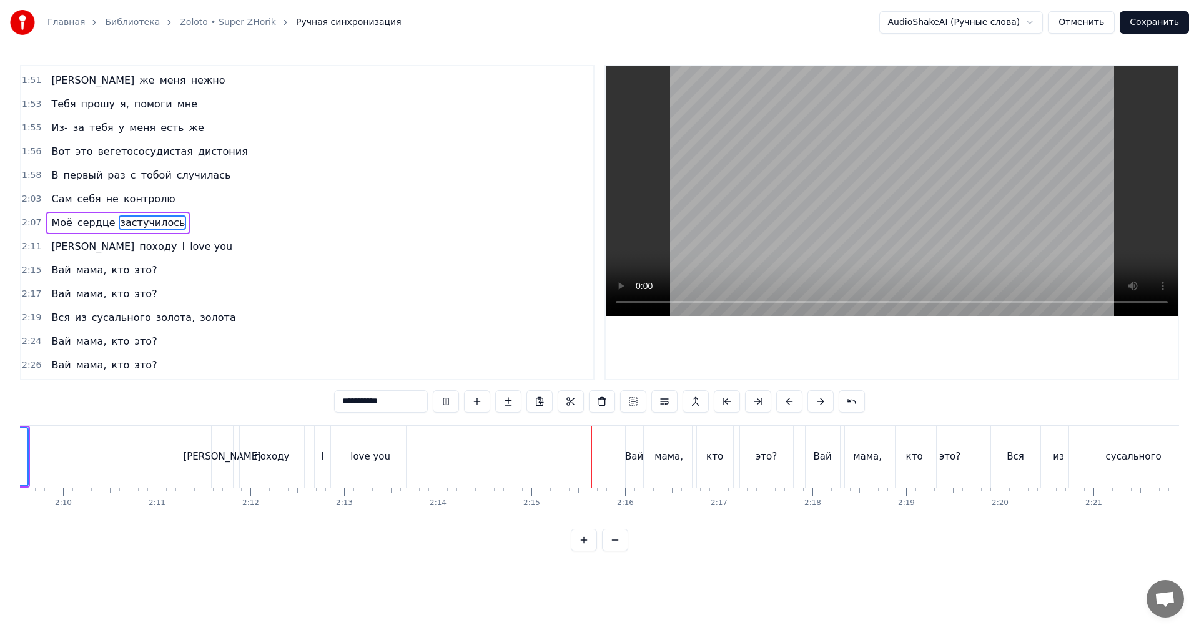
scroll to position [0, 12174]
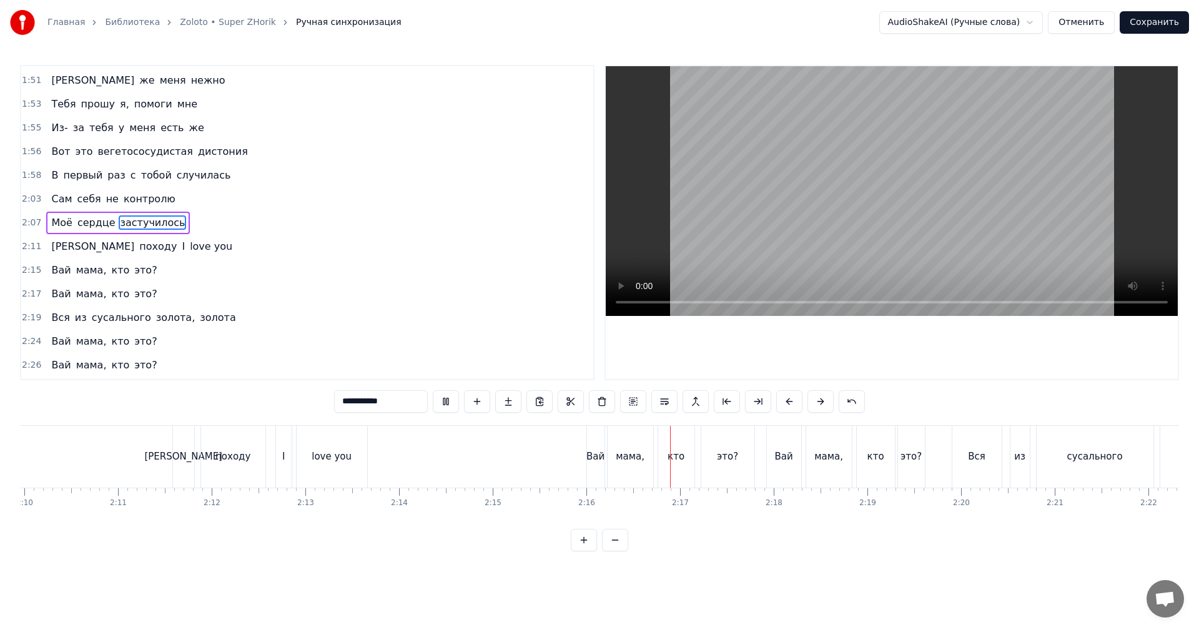
click at [592, 470] on div "Вай" at bounding box center [595, 457] width 17 height 62
type input "***"
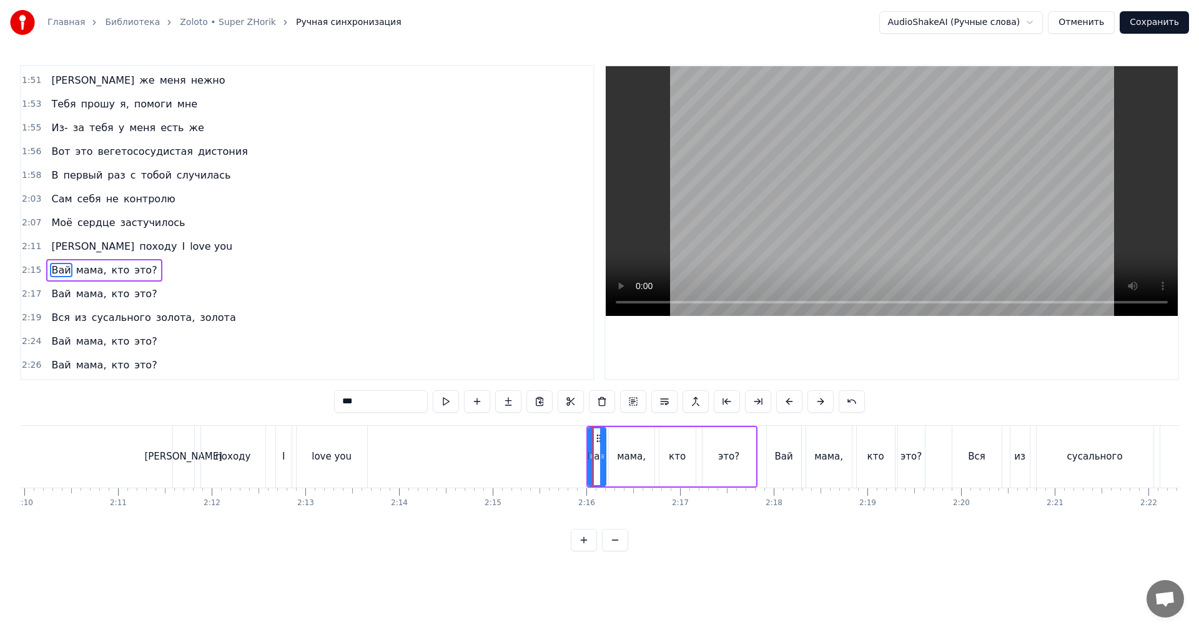
scroll to position [567, 0]
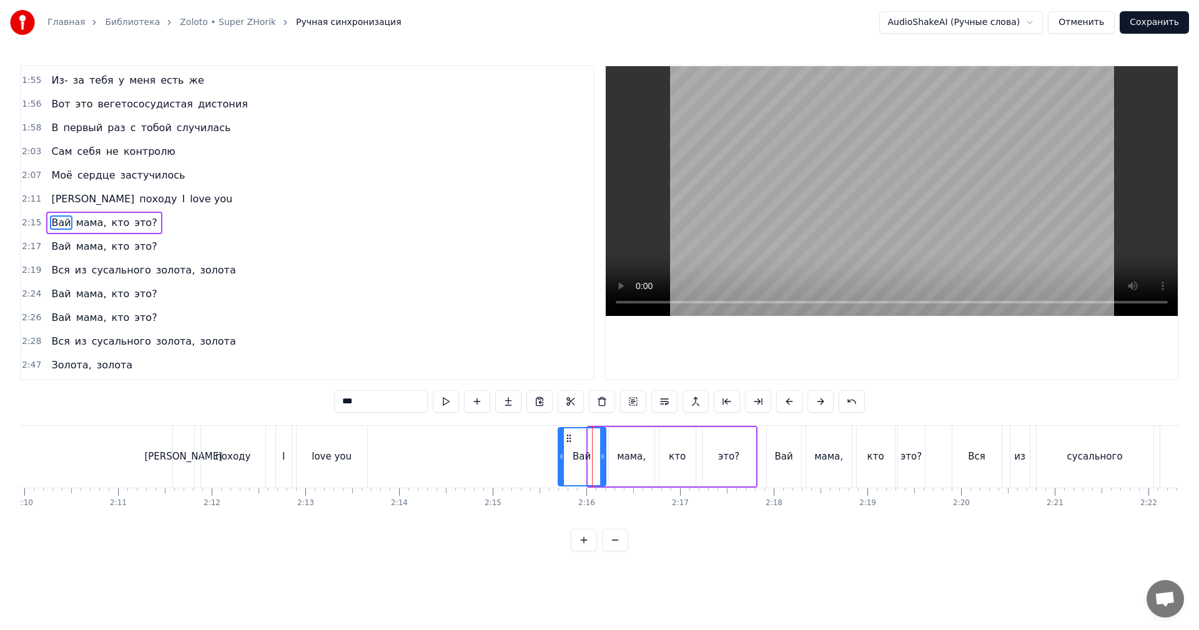
drag, startPoint x: 591, startPoint y: 469, endPoint x: 561, endPoint y: 464, distance: 29.8
click at [561, 464] on div at bounding box center [561, 456] width 5 height 57
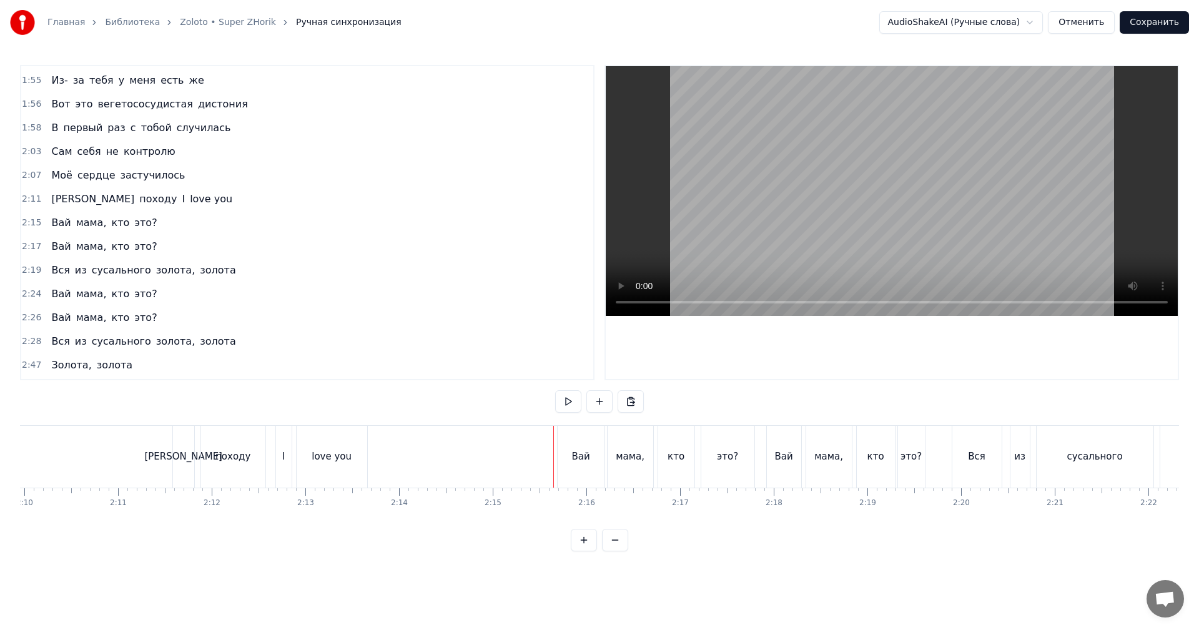
click at [733, 239] on video at bounding box center [892, 191] width 572 height 250
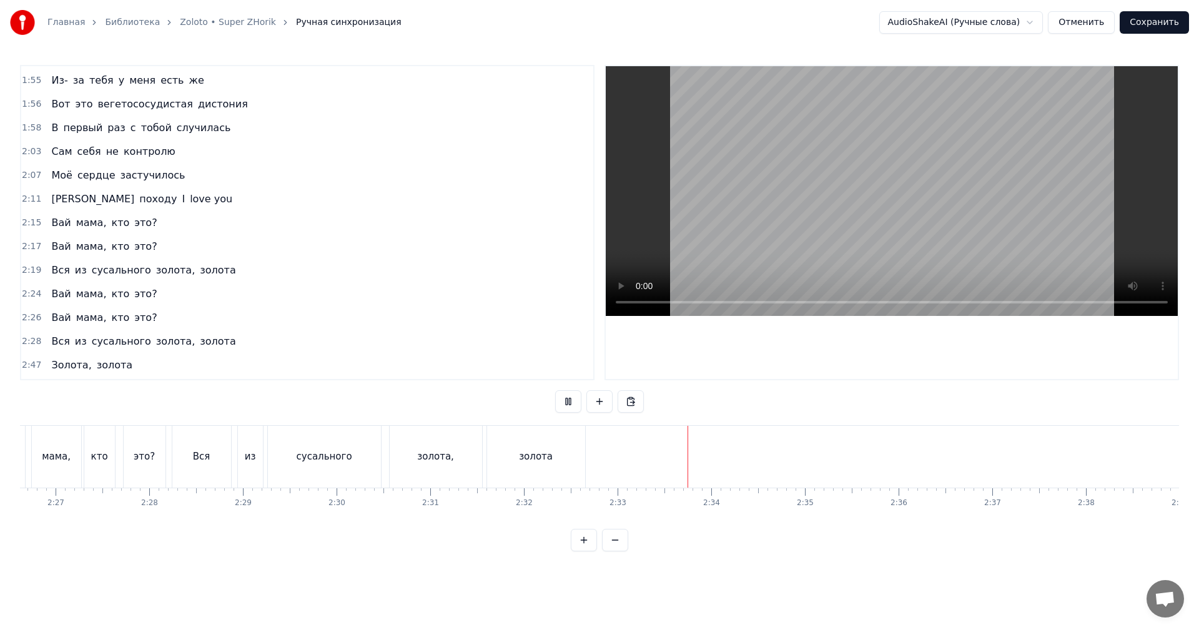
scroll to position [0, 14110]
click at [937, 239] on video at bounding box center [892, 191] width 572 height 250
drag, startPoint x: 903, startPoint y: 195, endPoint x: 892, endPoint y: 208, distance: 16.8
click at [902, 196] on video at bounding box center [892, 191] width 572 height 250
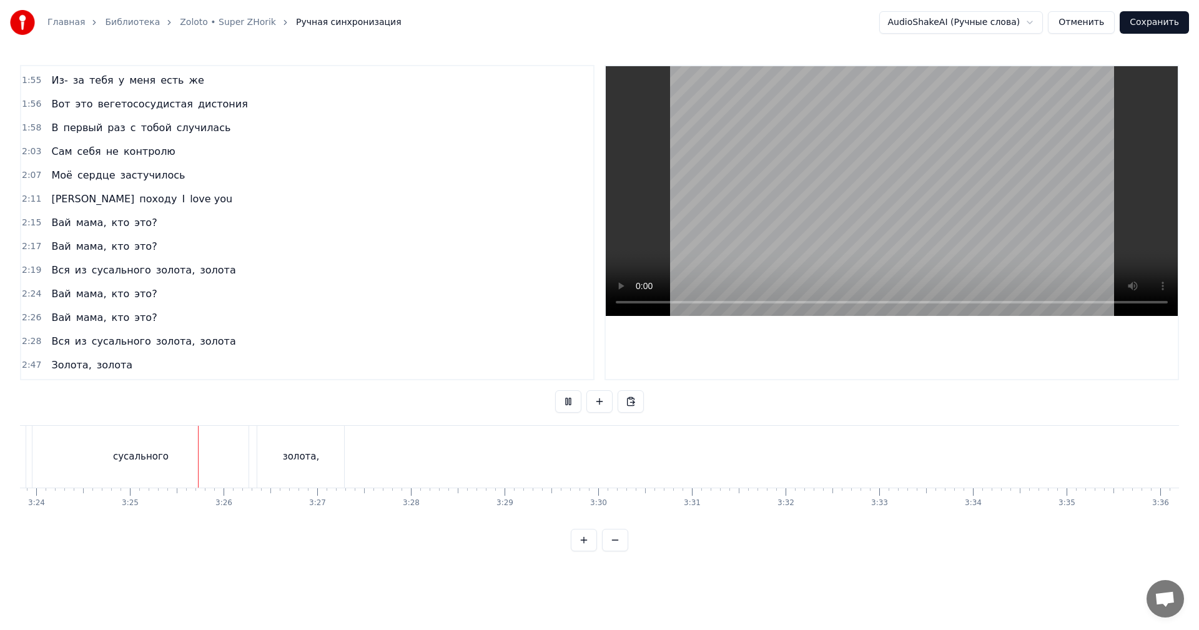
scroll to position [0, 19155]
click at [788, 230] on video at bounding box center [892, 191] width 572 height 250
click at [324, 464] on div "из" at bounding box center [328, 457] width 23 height 62
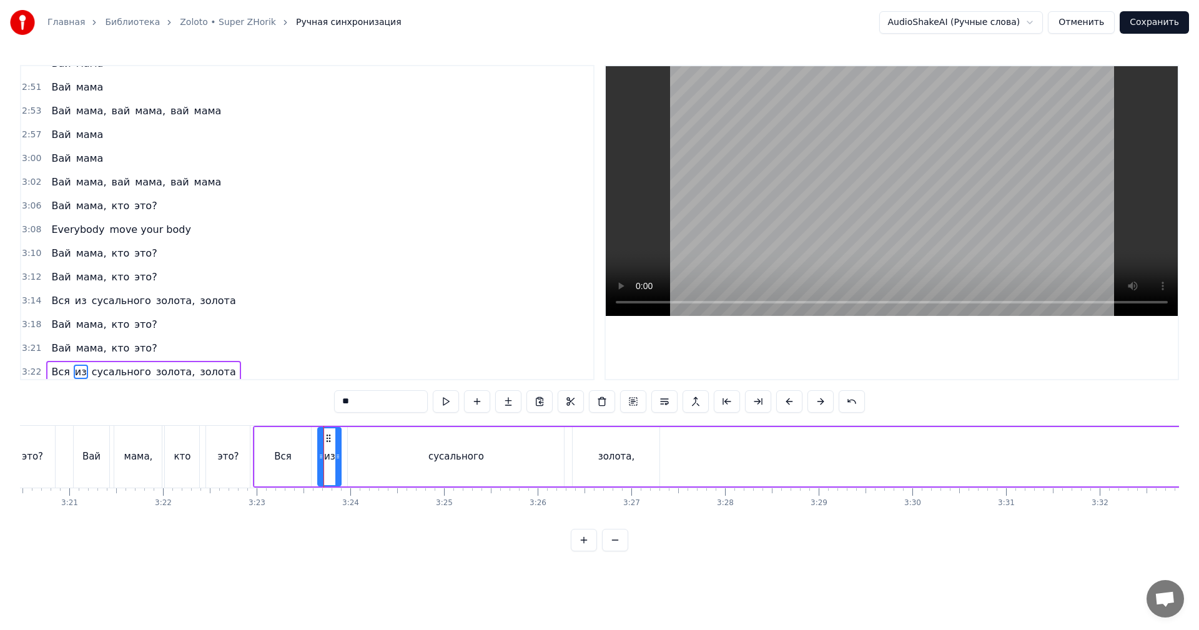
click at [881, 197] on video at bounding box center [892, 191] width 572 height 250
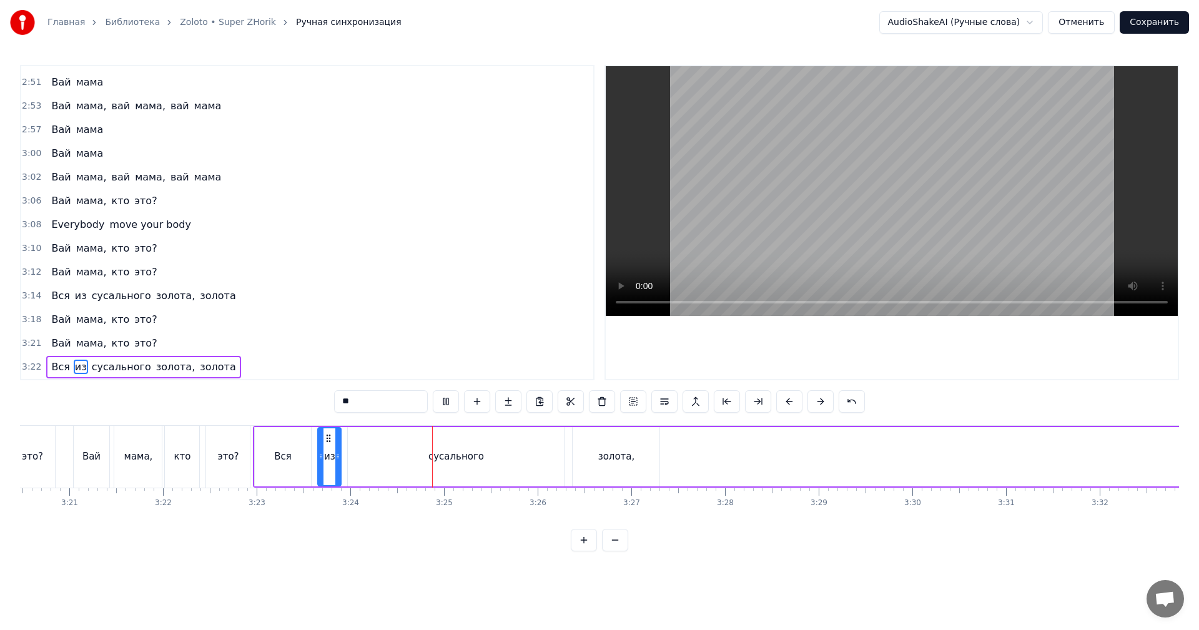
click at [877, 200] on video at bounding box center [892, 191] width 572 height 250
click at [480, 456] on div "сусального" at bounding box center [456, 456] width 216 height 59
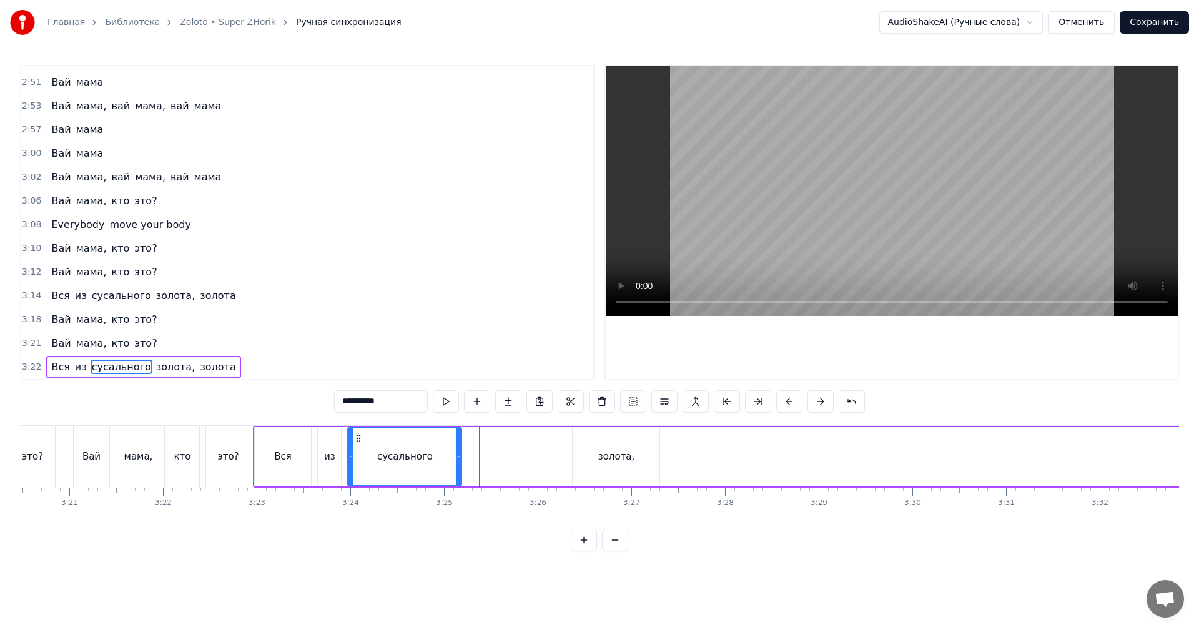
drag, startPoint x: 560, startPoint y: 460, endPoint x: 457, endPoint y: 459, distance: 103.0
click at [457, 459] on icon at bounding box center [458, 457] width 5 height 10
click at [623, 450] on div "золота," at bounding box center [616, 457] width 37 height 14
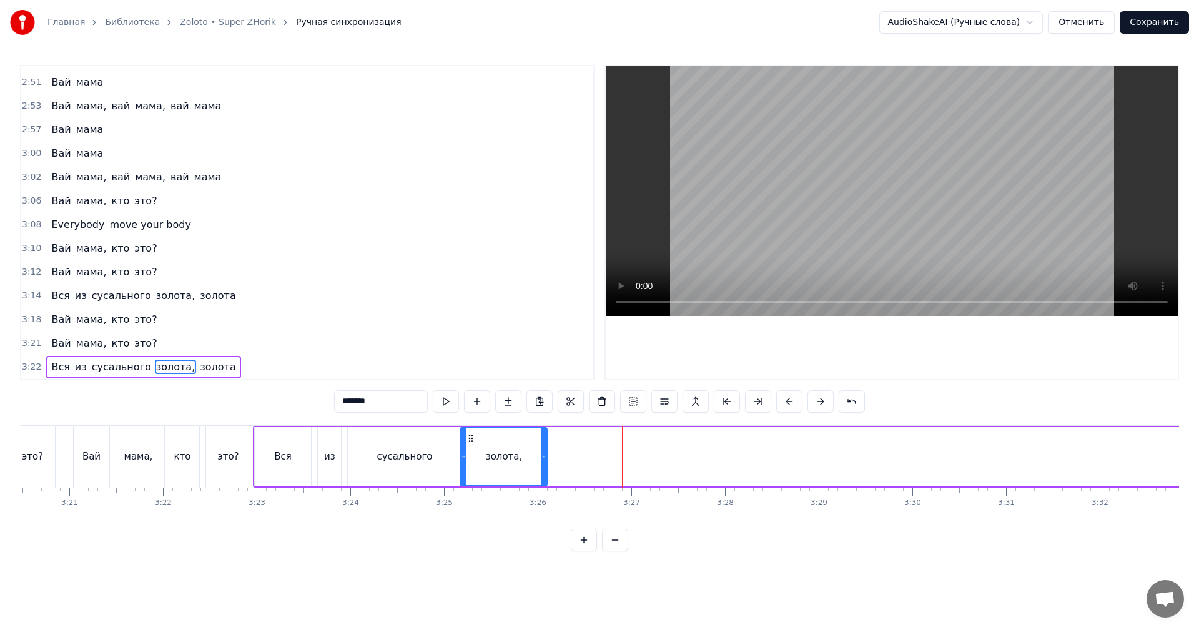
drag, startPoint x: 580, startPoint y: 436, endPoint x: 470, endPoint y: 443, distance: 110.1
click at [470, 443] on icon at bounding box center [471, 438] width 10 height 10
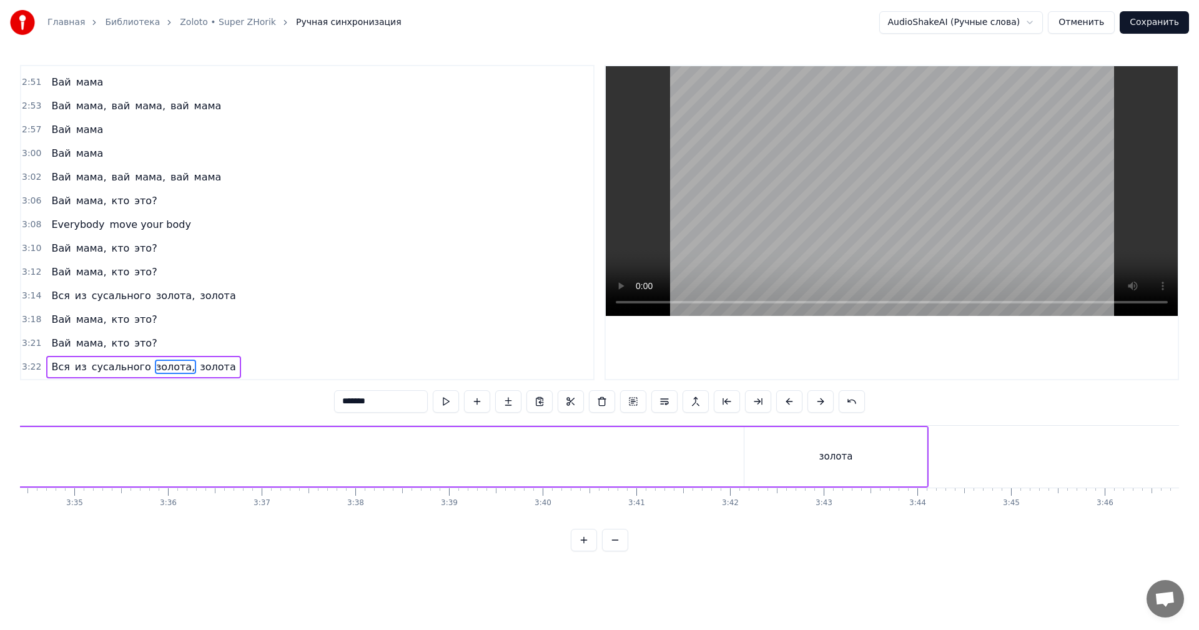
scroll to position [0, 20154]
click at [732, 461] on div "золота" at bounding box center [768, 456] width 182 height 59
type input "******"
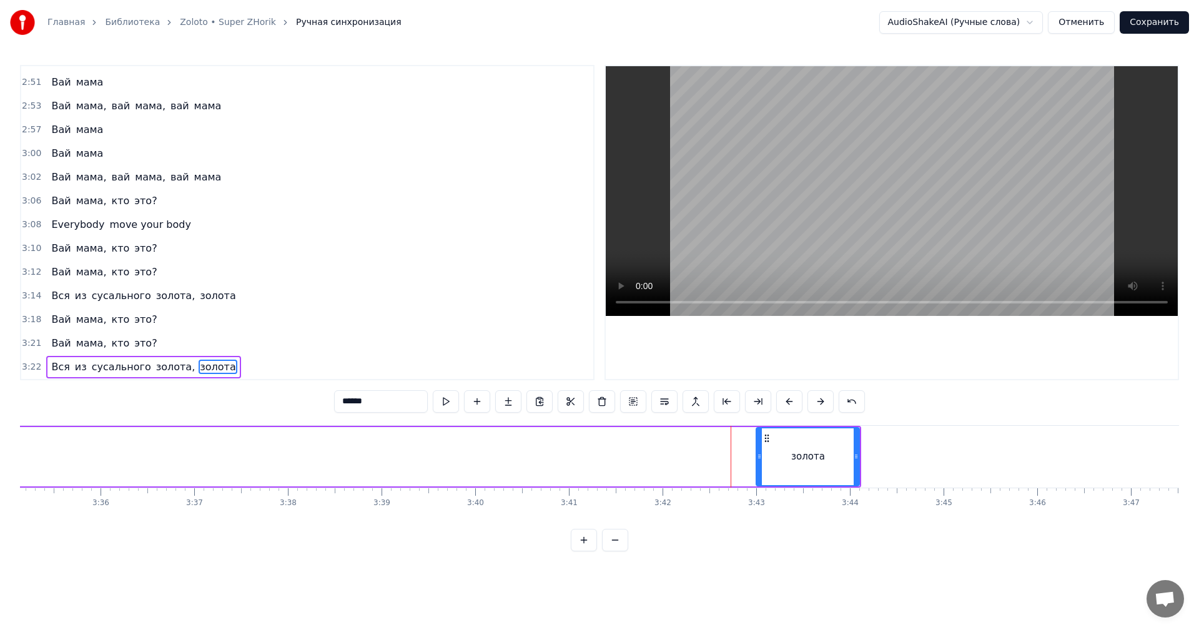
drag, startPoint x: 680, startPoint y: 439, endPoint x: 768, endPoint y: 435, distance: 87.5
click at [762, 435] on div at bounding box center [759, 456] width 5 height 57
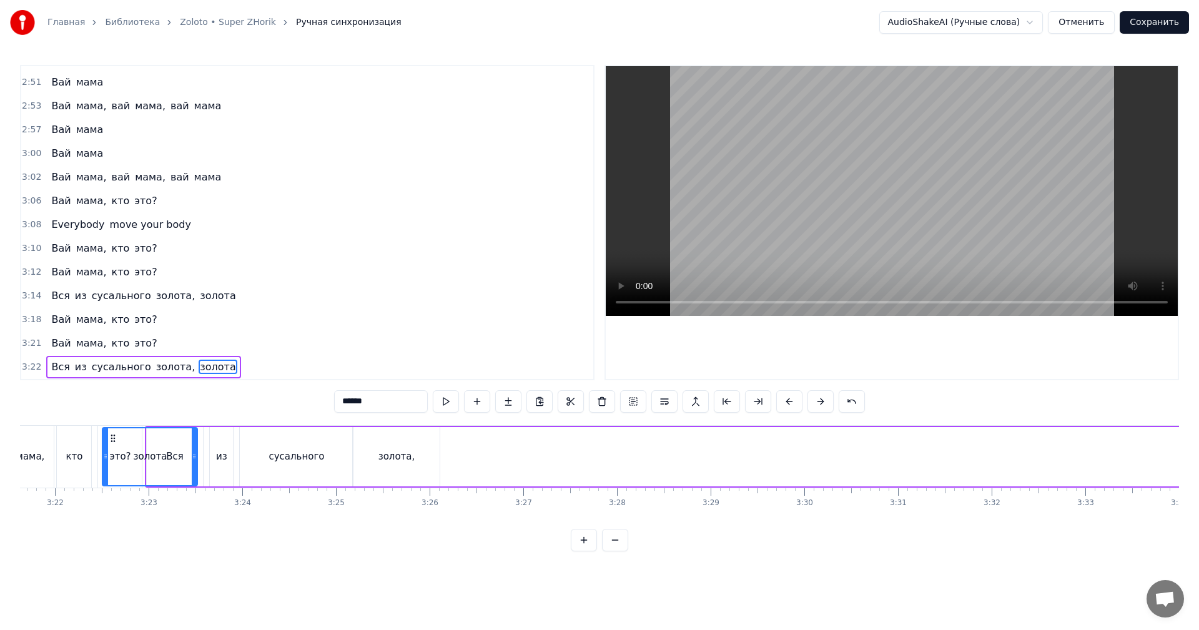
scroll to position [0, 18847]
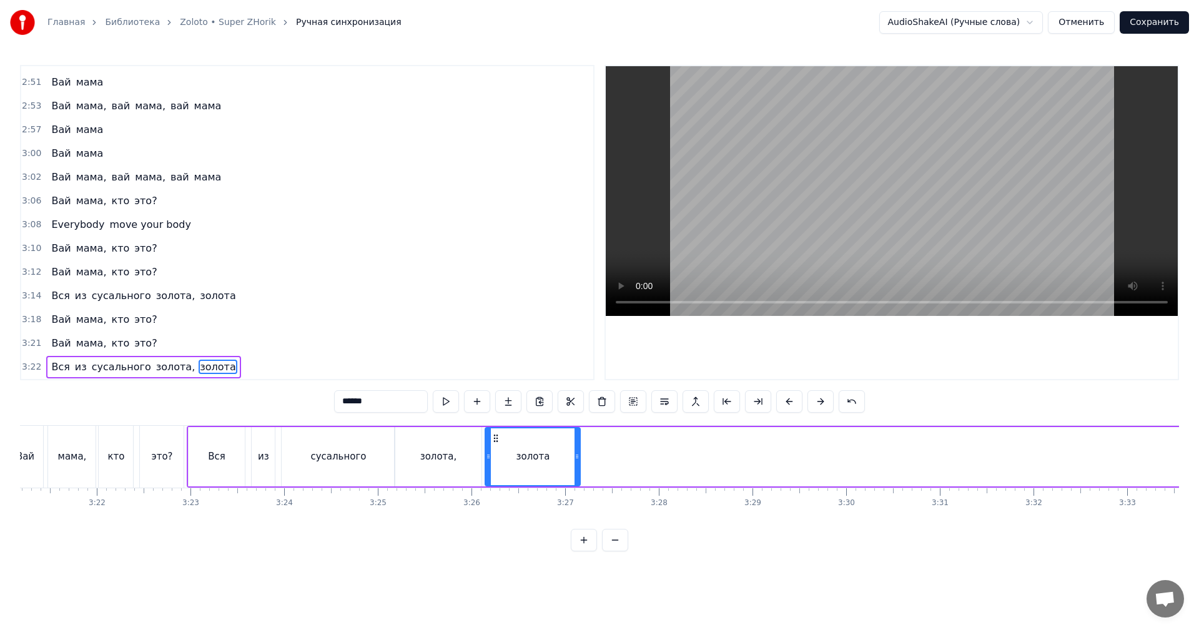
drag, startPoint x: 772, startPoint y: 435, endPoint x: 492, endPoint y: 465, distance: 281.5
click at [492, 465] on div "золота" at bounding box center [533, 456] width 94 height 57
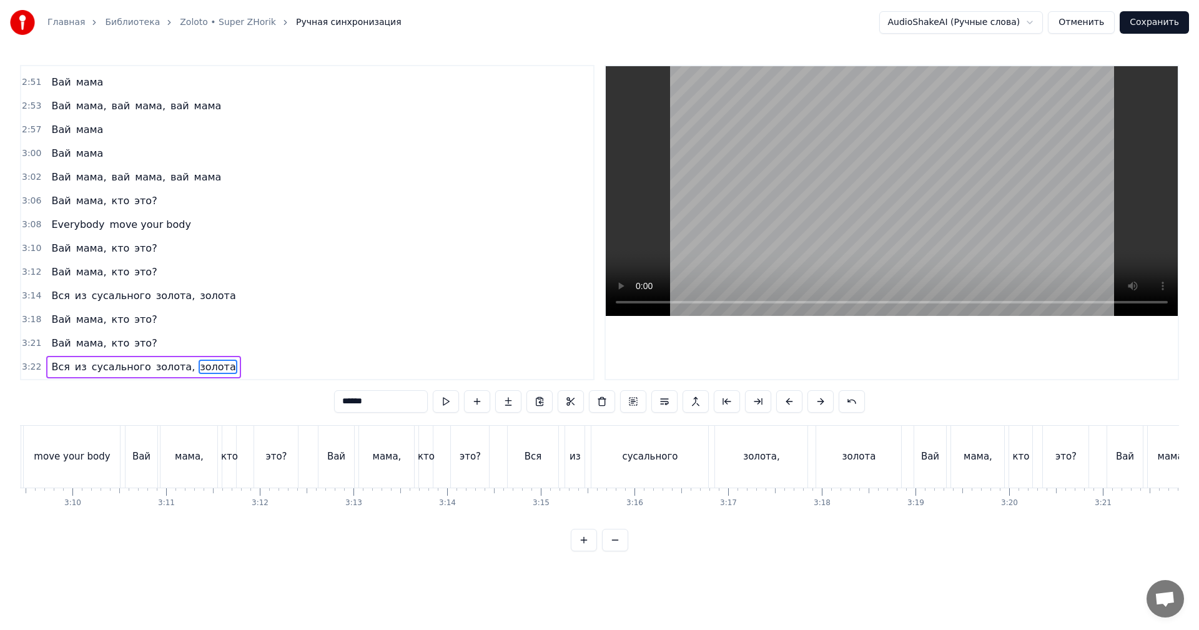
scroll to position [0, 17410]
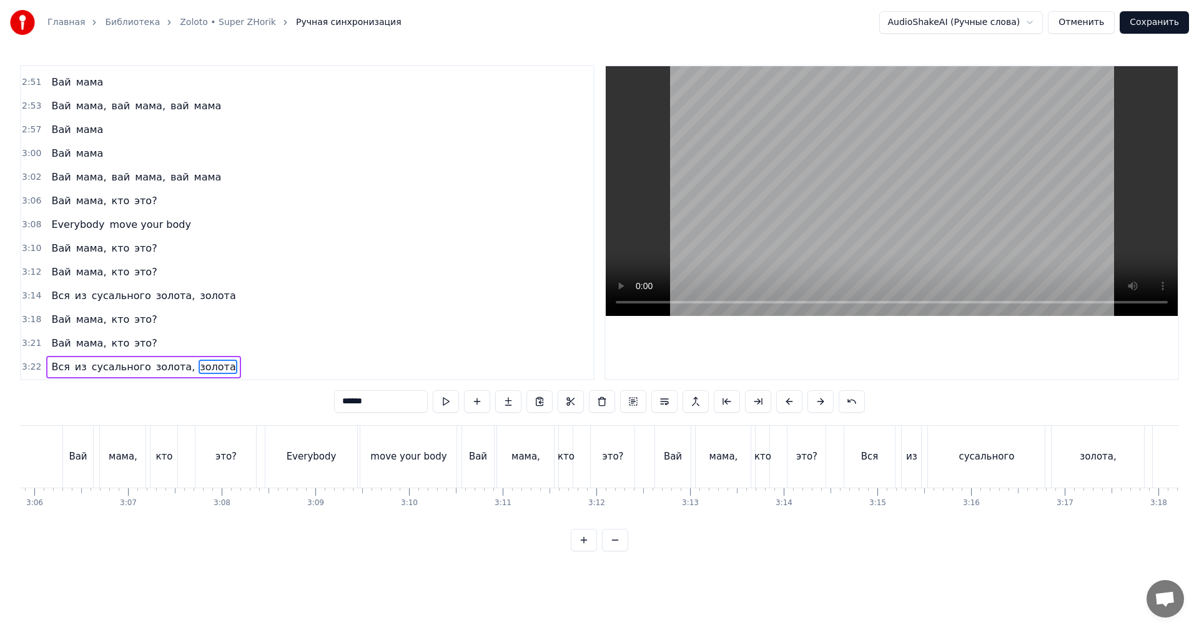
click at [1171, 24] on button "Сохранить" at bounding box center [1154, 22] width 69 height 22
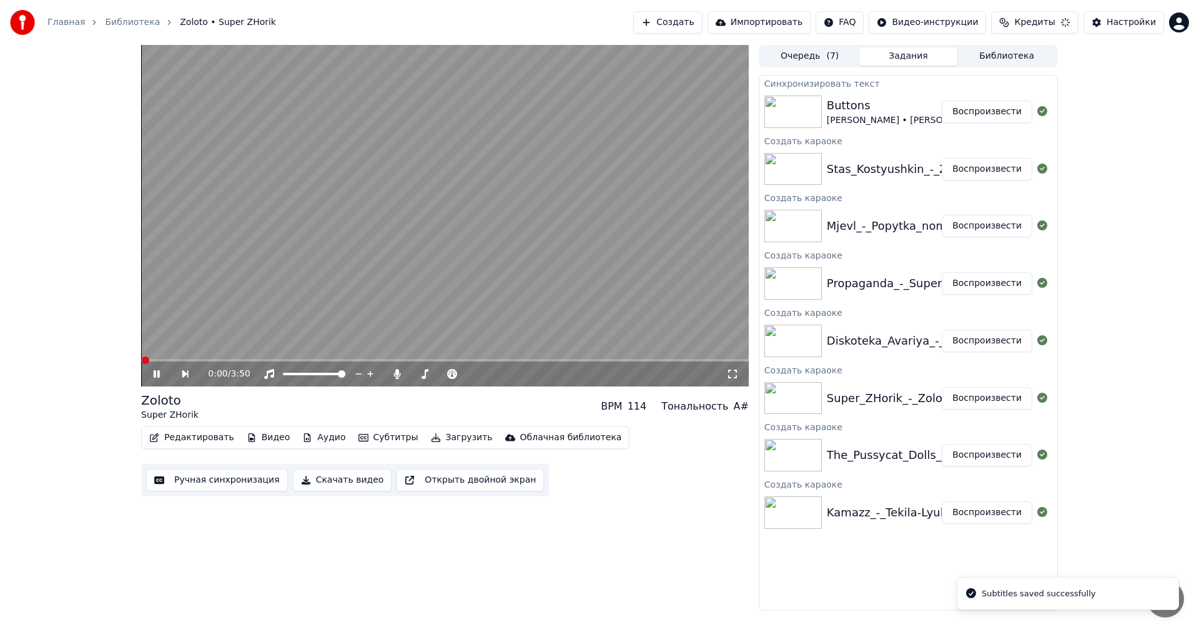
click at [981, 343] on button "Воспроизвести" at bounding box center [987, 341] width 91 height 22
click at [203, 483] on button "Ручная синхронизация" at bounding box center [217, 480] width 142 height 22
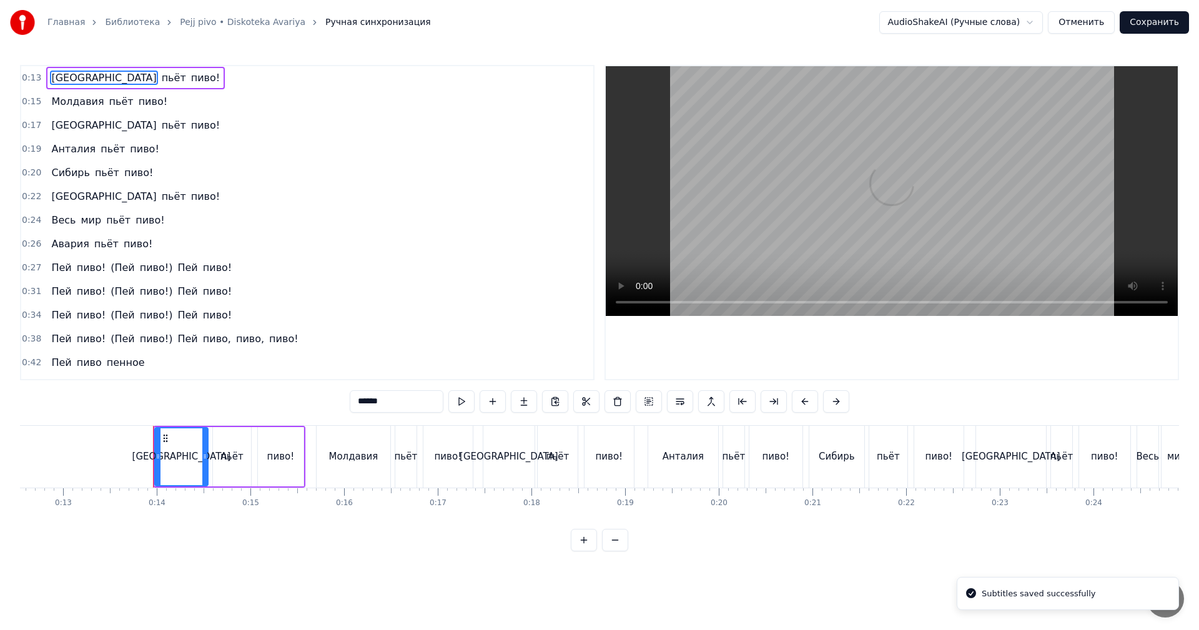
scroll to position [0, 1245]
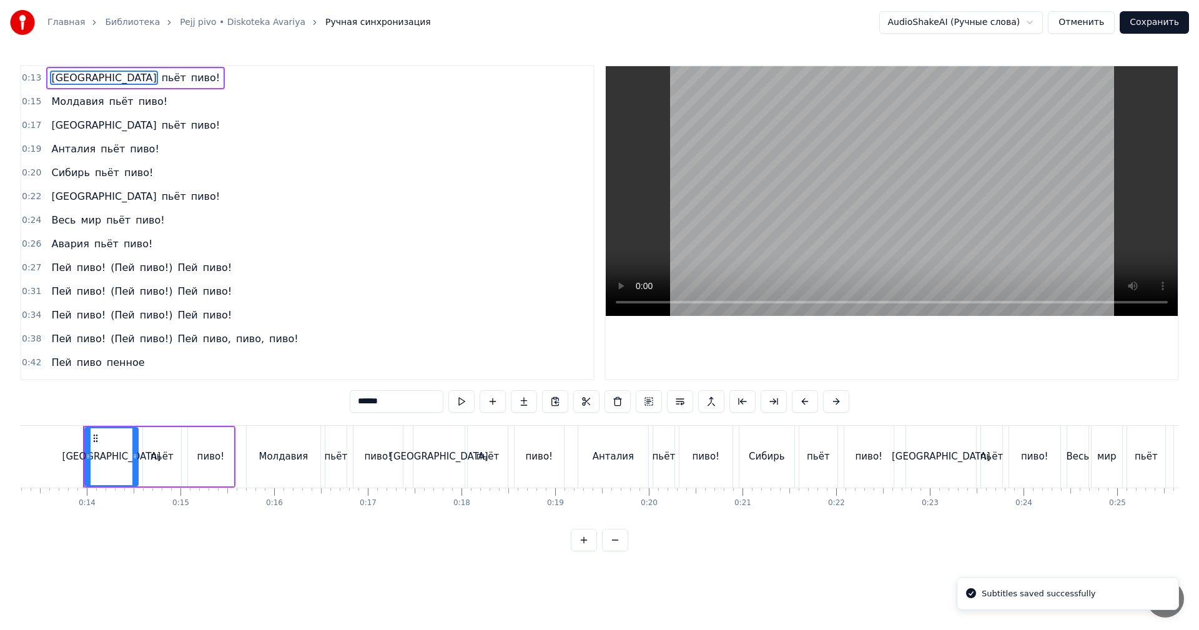
click at [810, 183] on video at bounding box center [892, 191] width 572 height 250
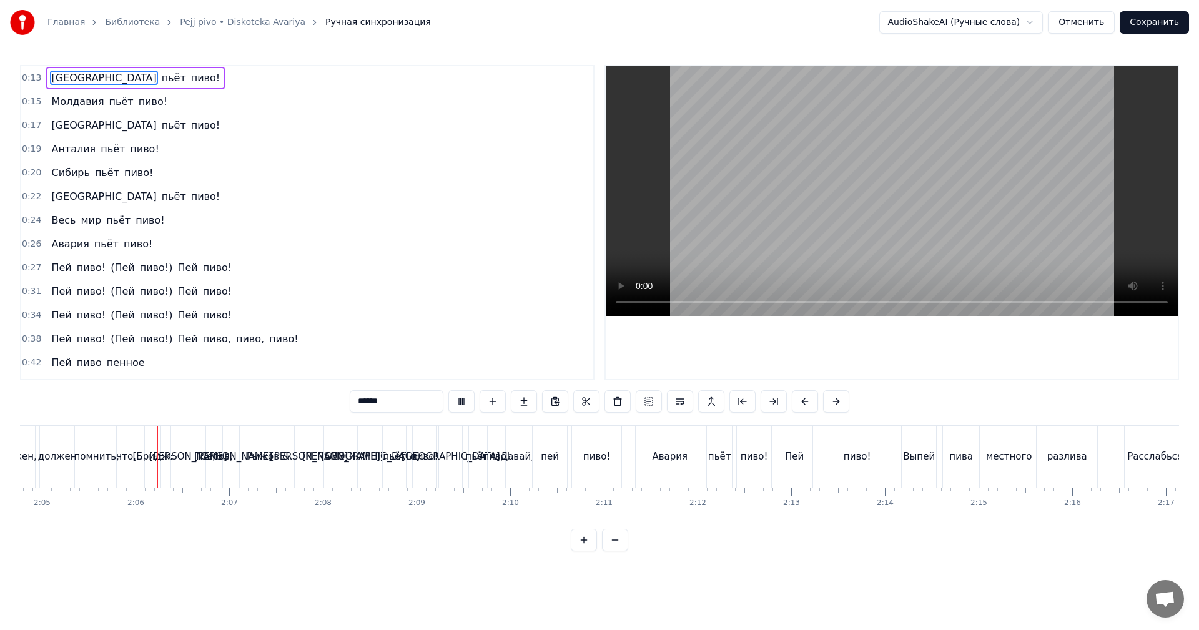
scroll to position [0, 11693]
click at [884, 199] on video at bounding box center [892, 191] width 572 height 250
click at [323, 460] on div "[PERSON_NAME]]" at bounding box center [338, 457] width 81 height 14
type input "*********"
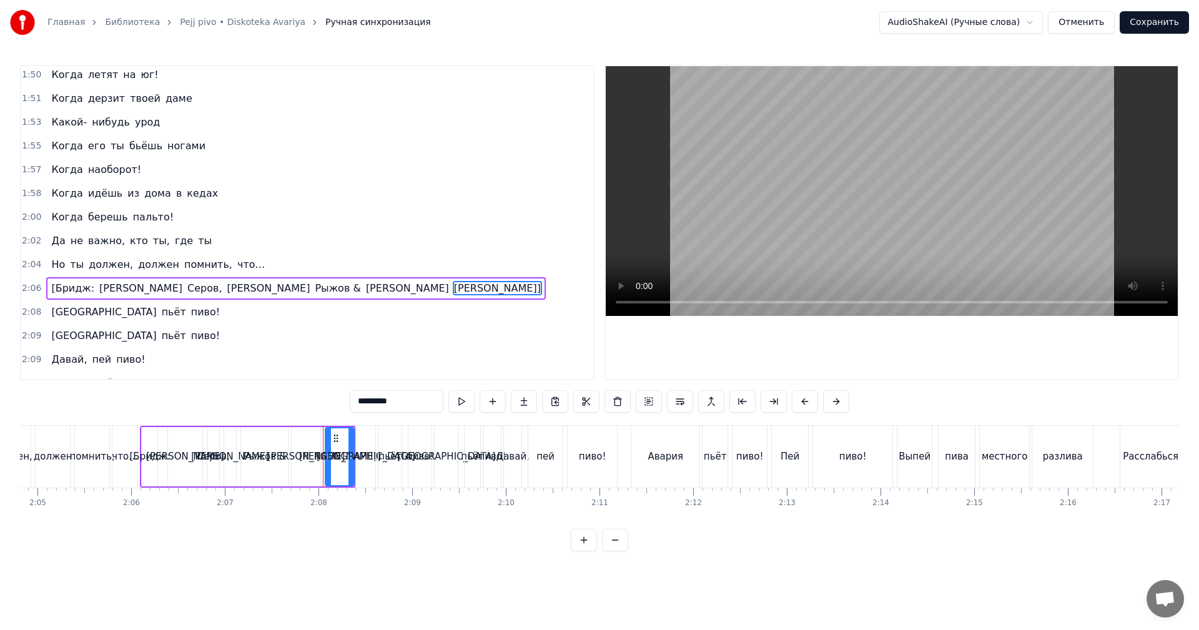
scroll to position [1160, 0]
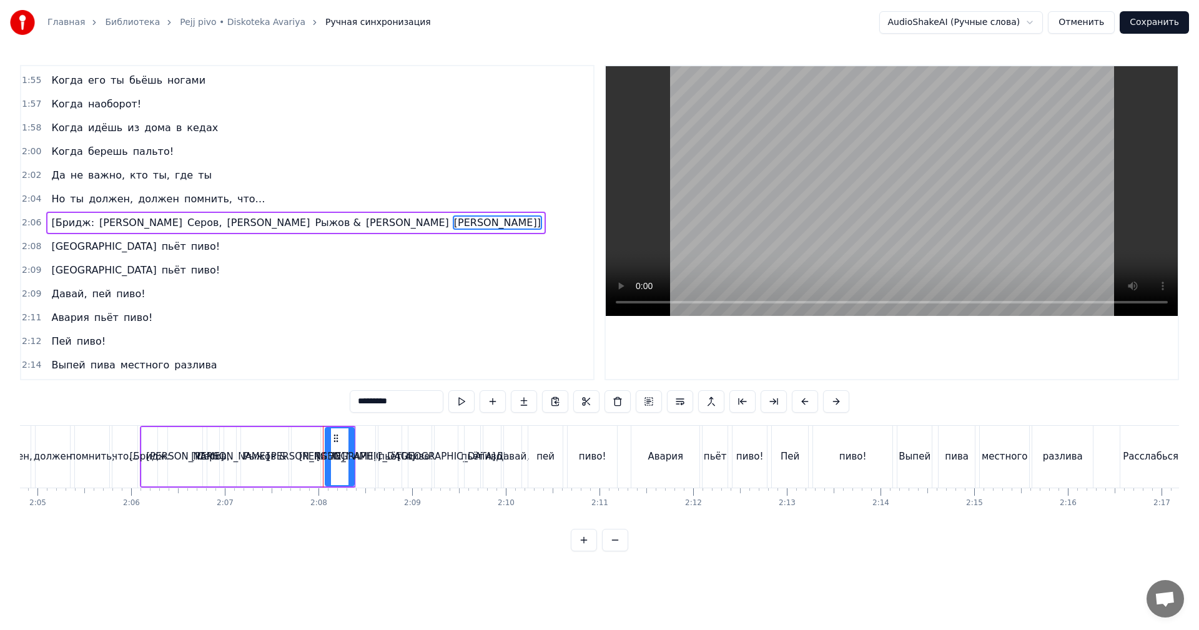
click at [28, 217] on span "2:06" at bounding box center [31, 223] width 19 height 12
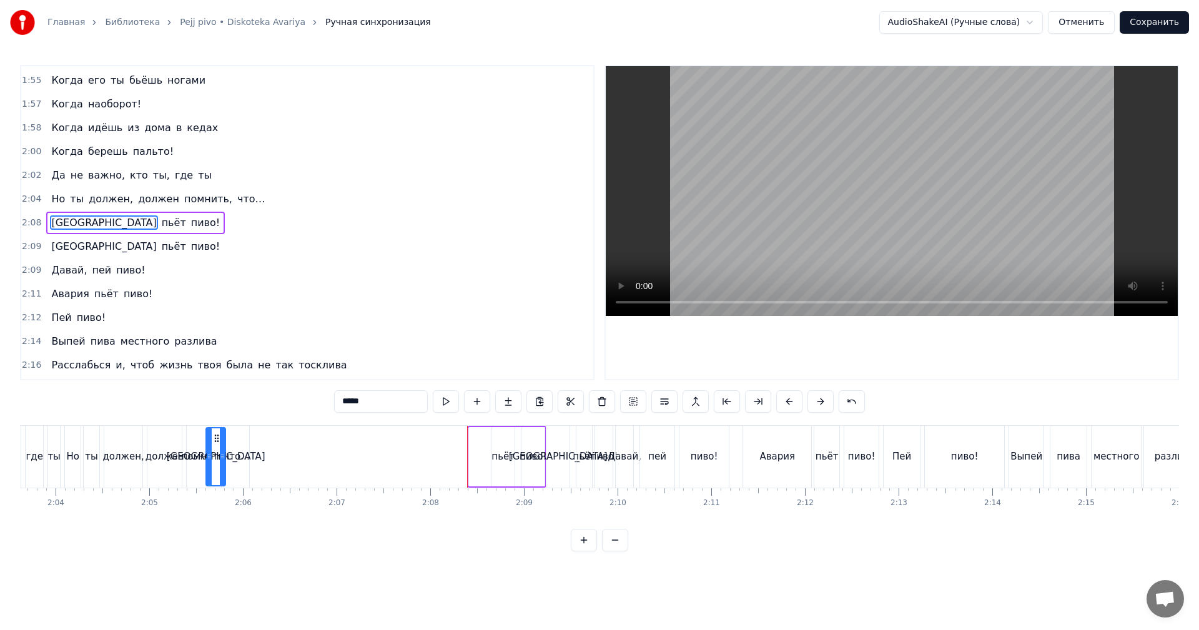
scroll to position [0, 11569]
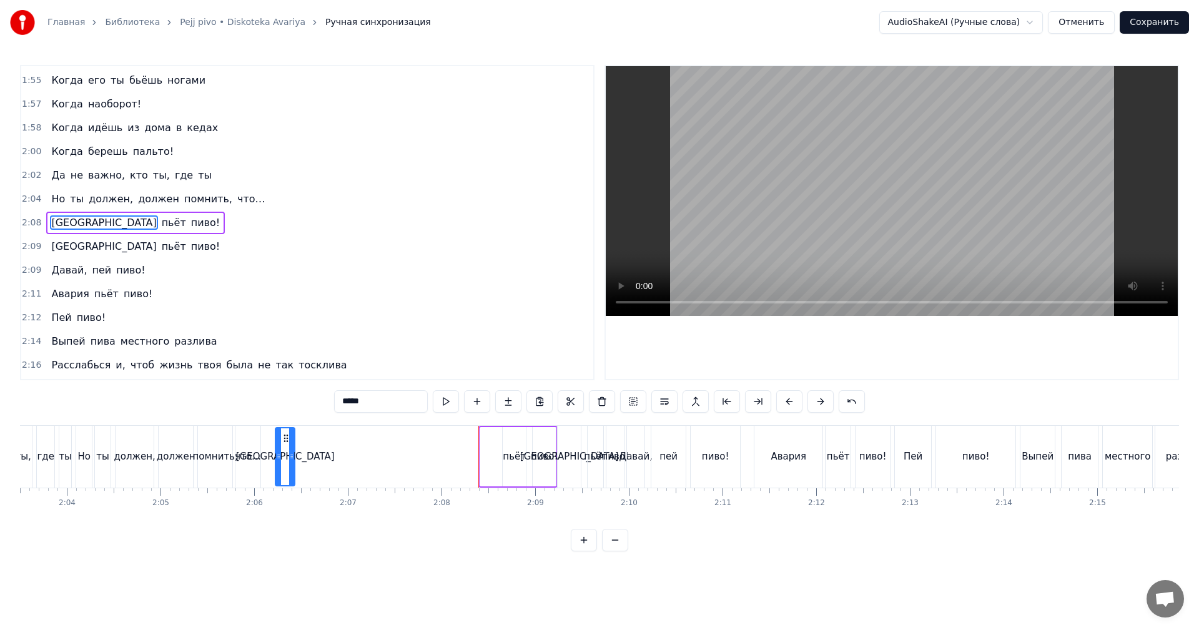
drag, startPoint x: 364, startPoint y: 434, endPoint x: 284, endPoint y: 448, distance: 81.7
click at [284, 448] on div "[GEOGRAPHIC_DATA]" at bounding box center [285, 456] width 18 height 57
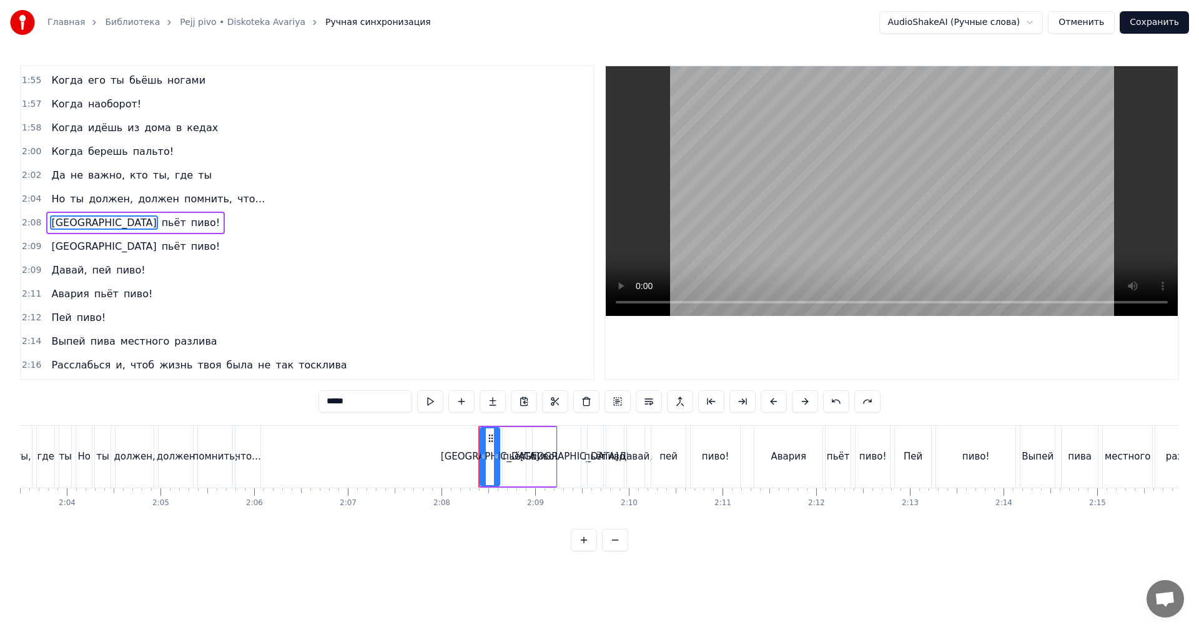
click at [26, 223] on span "2:08" at bounding box center [31, 223] width 19 height 12
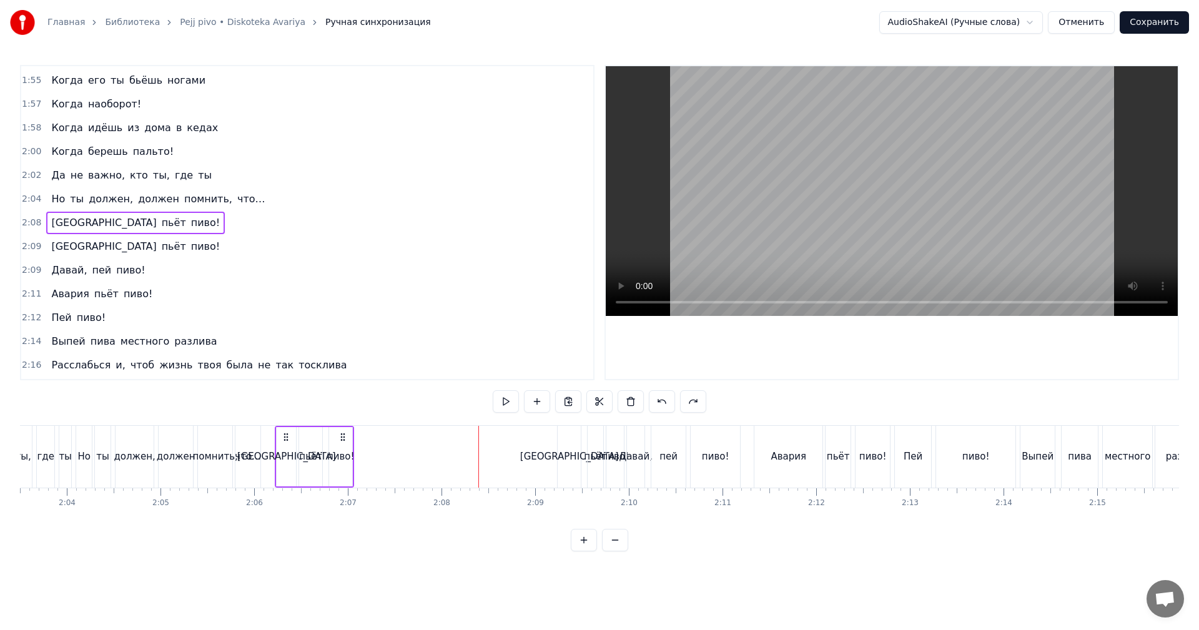
drag, startPoint x: 489, startPoint y: 435, endPoint x: 285, endPoint y: 451, distance: 204.2
click at [285, 451] on div "Китай пьёт пиво!" at bounding box center [314, 457] width 79 height 62
click at [255, 456] on div "что…" at bounding box center [248, 457] width 26 height 14
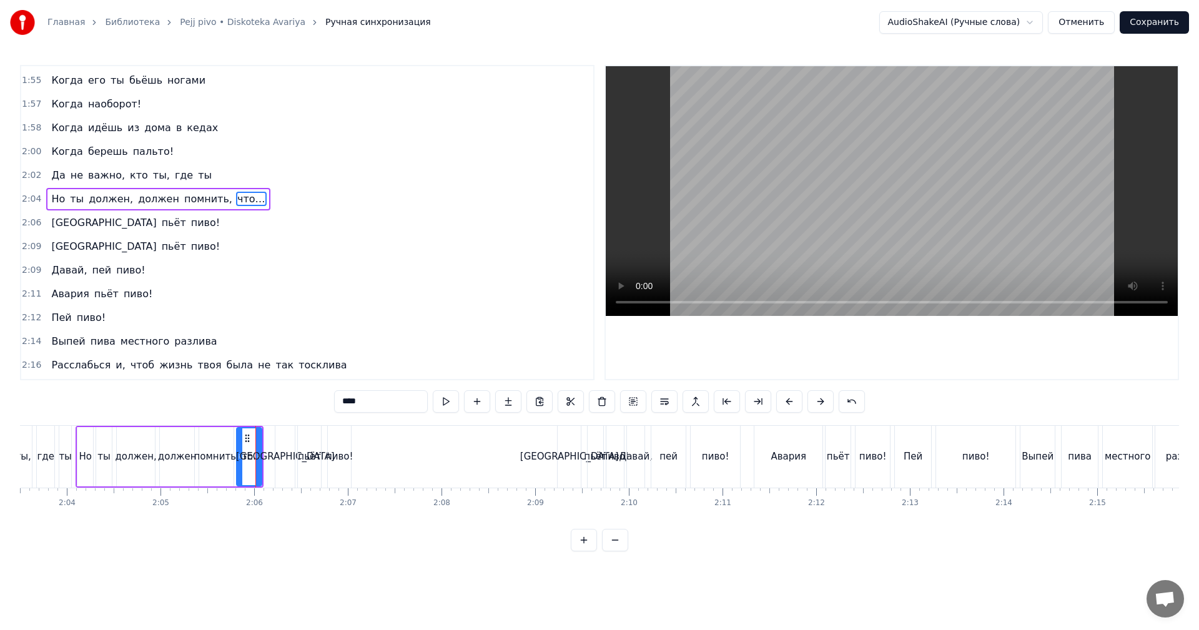
scroll to position [1137, 0]
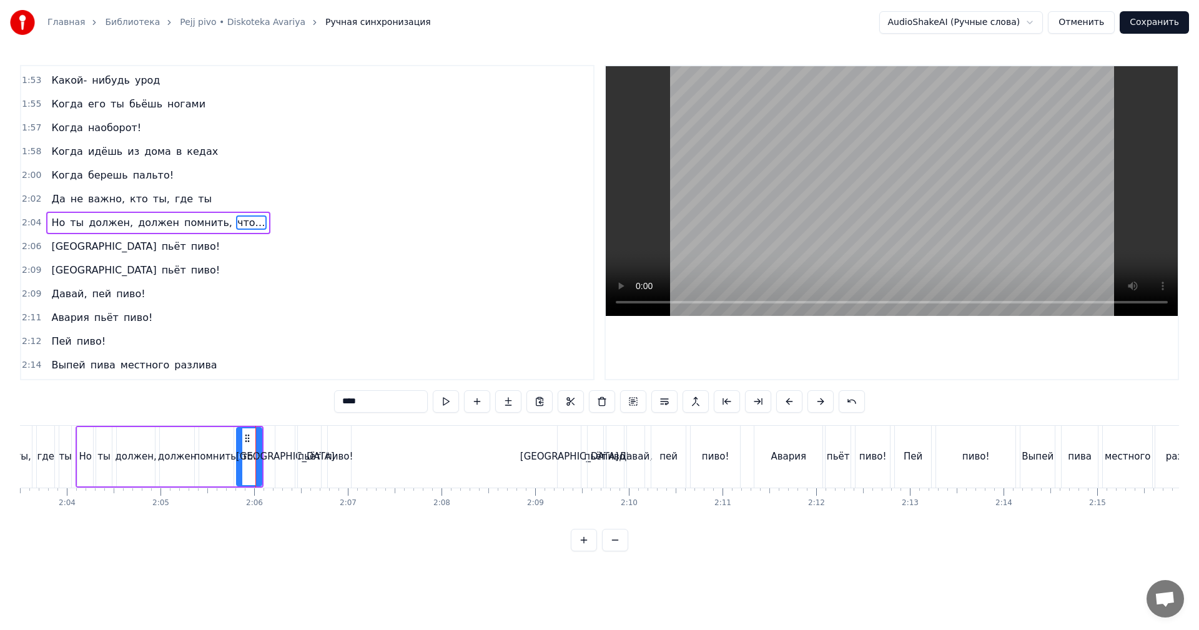
click at [889, 175] on video at bounding box center [892, 191] width 572 height 250
click at [879, 179] on video at bounding box center [892, 191] width 572 height 250
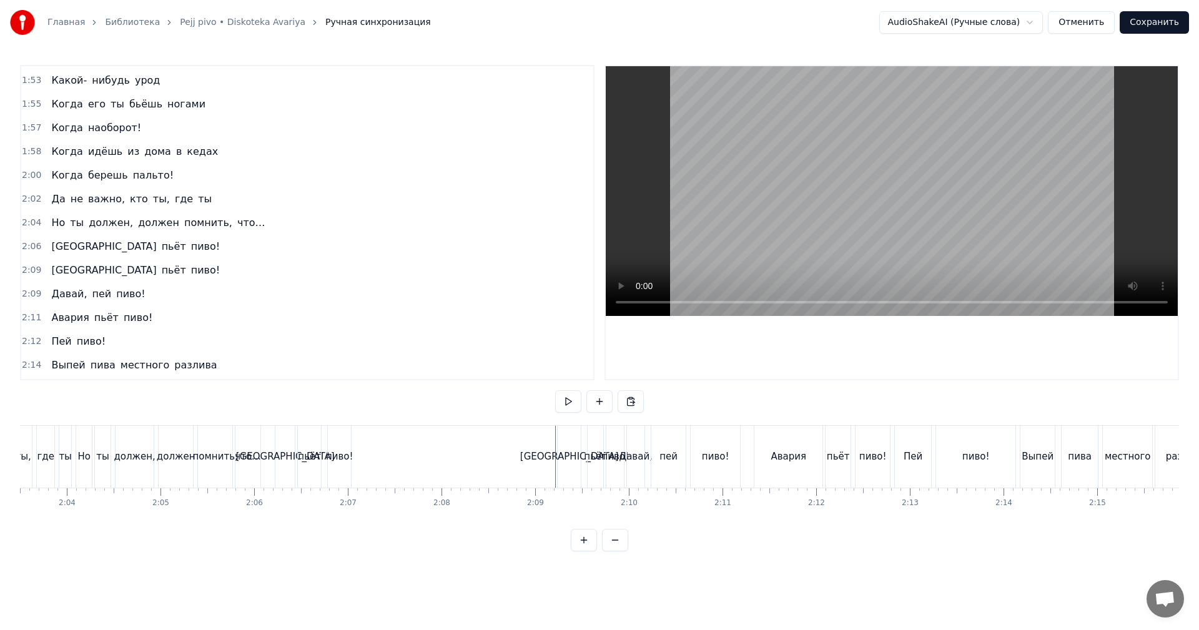
click at [343, 468] on div "пиво!" at bounding box center [339, 457] width 23 height 62
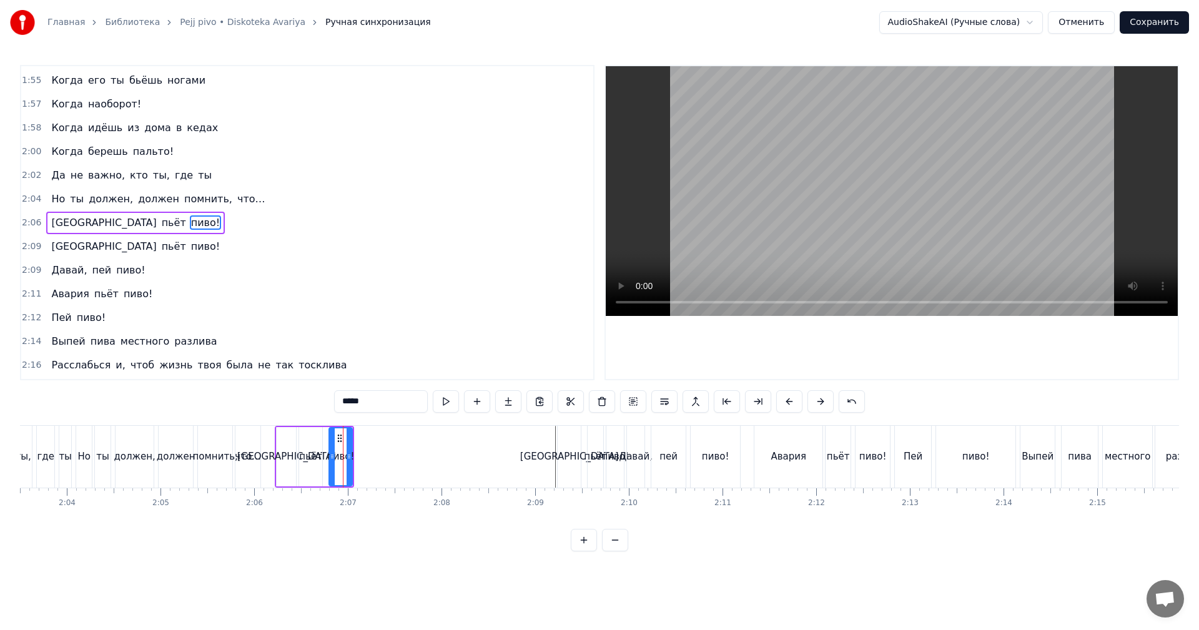
click at [259, 453] on div "что…" at bounding box center [247, 457] width 25 height 62
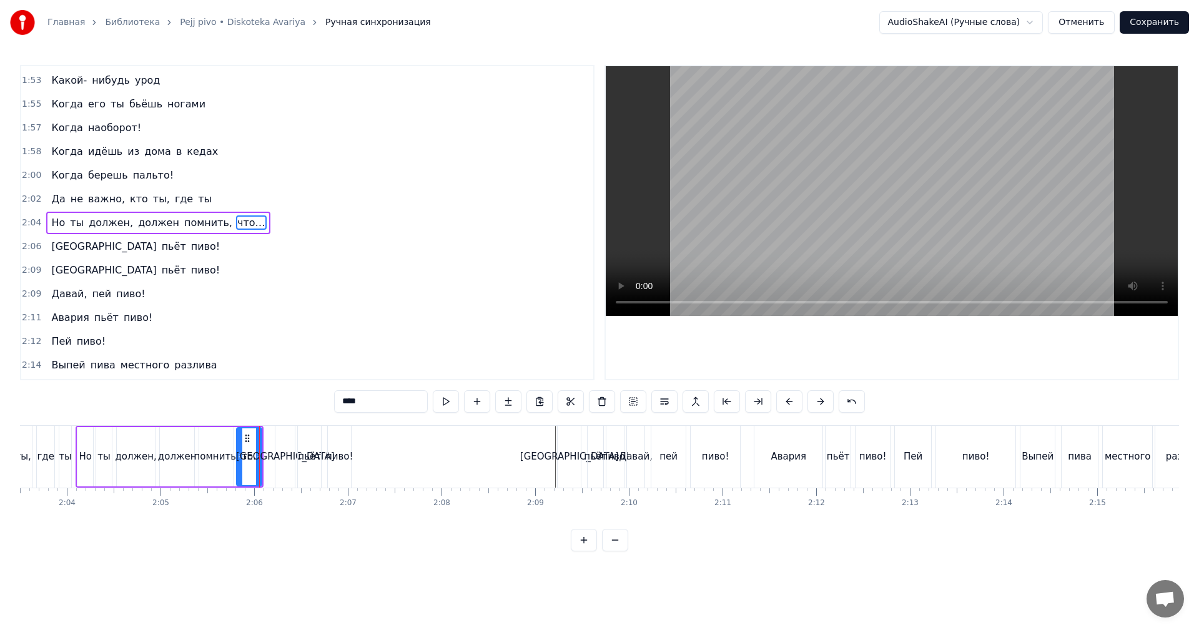
click at [838, 202] on video at bounding box center [892, 191] width 572 height 250
click at [338, 457] on div "пиво!" at bounding box center [339, 457] width 27 height 14
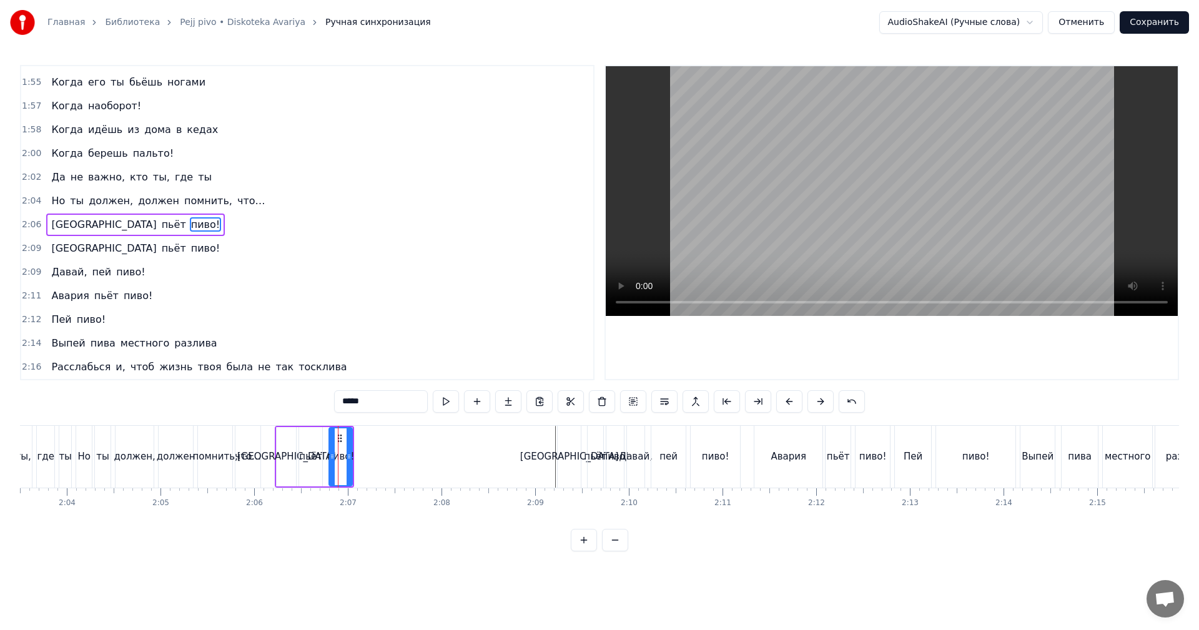
scroll to position [1160, 0]
drag, startPoint x: 352, startPoint y: 445, endPoint x: 367, endPoint y: 442, distance: 15.5
click at [368, 442] on div at bounding box center [365, 456] width 5 height 57
drag, startPoint x: 341, startPoint y: 437, endPoint x: 372, endPoint y: 436, distance: 31.3
click at [372, 436] on icon at bounding box center [373, 438] width 10 height 10
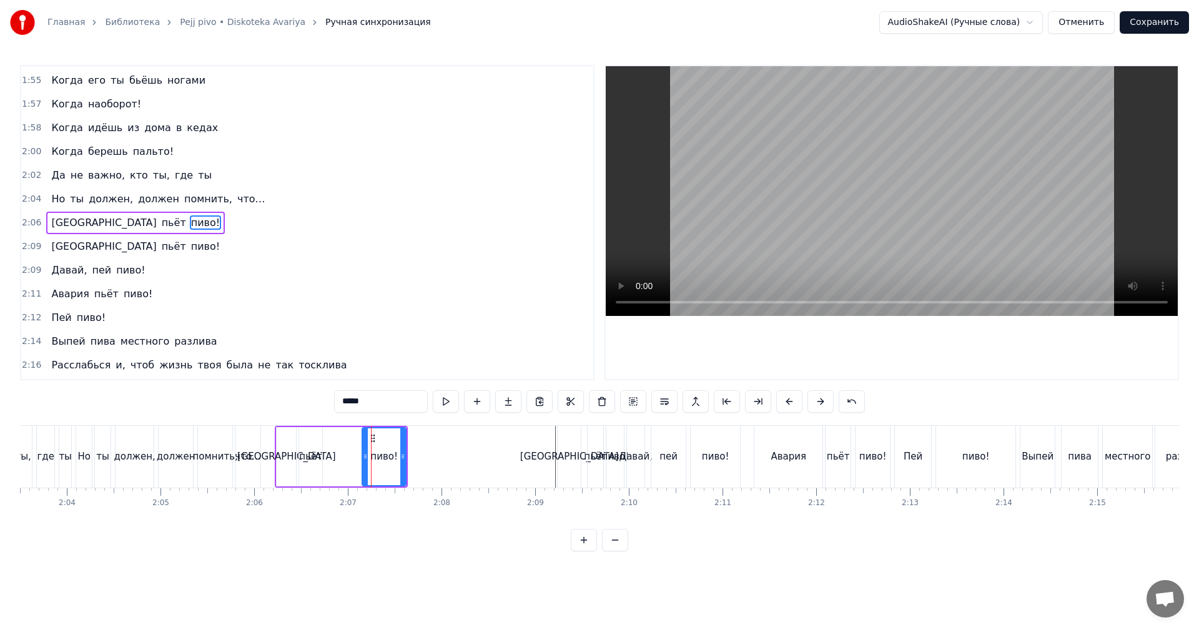
click at [311, 445] on div "пьёт" at bounding box center [310, 456] width 23 height 59
type input "****"
drag, startPoint x: 308, startPoint y: 435, endPoint x: 330, endPoint y: 434, distance: 22.5
click at [330, 434] on icon at bounding box center [334, 438] width 10 height 10
click at [305, 443] on div "Китай пьёт пиво!" at bounding box center [341, 457] width 133 height 62
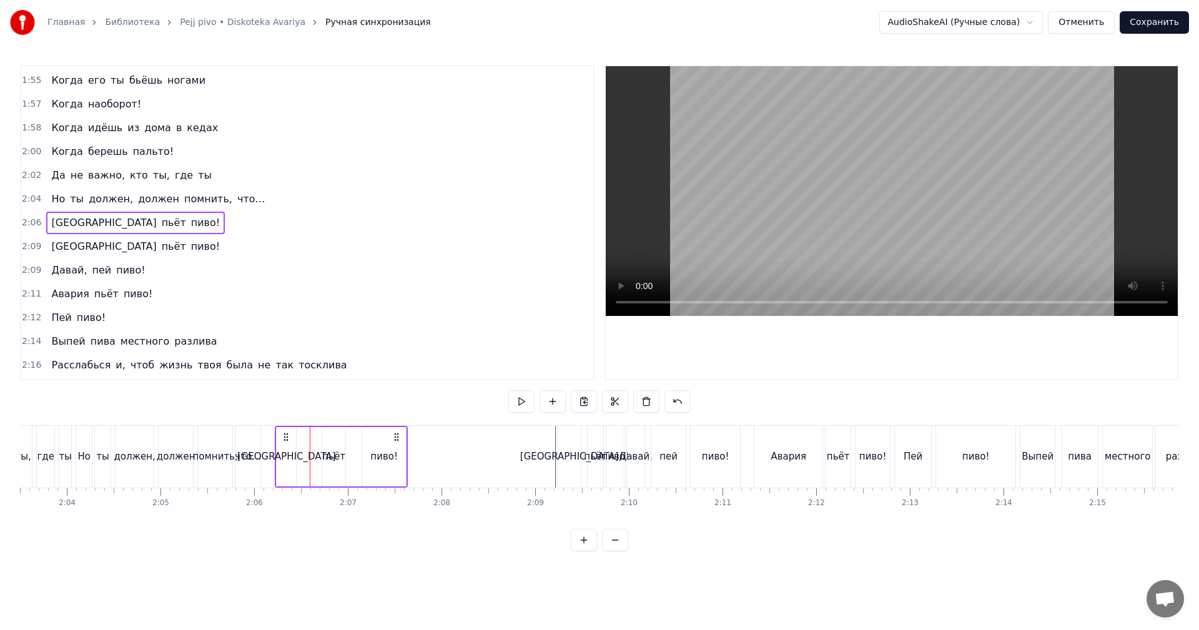
drag, startPoint x: 289, startPoint y: 441, endPoint x: 277, endPoint y: 433, distance: 13.5
click at [288, 441] on icon at bounding box center [286, 437] width 10 height 10
drag, startPoint x: 283, startPoint y: 432, endPoint x: 293, endPoint y: 433, distance: 10.0
click at [293, 433] on icon at bounding box center [297, 437] width 10 height 10
click at [400, 445] on div "пиво!" at bounding box center [395, 456] width 44 height 59
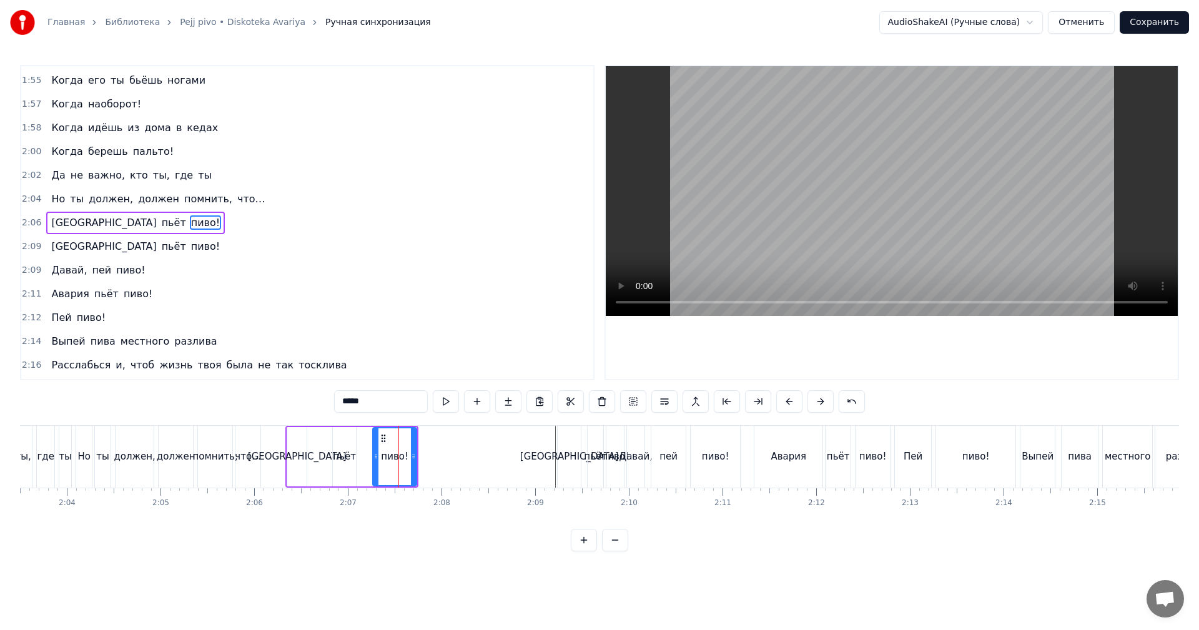
click at [348, 439] on div "пьёт" at bounding box center [344, 456] width 23 height 59
drag, startPoint x: 342, startPoint y: 433, endPoint x: 333, endPoint y: 433, distance: 9.4
click at [333, 433] on icon at bounding box center [334, 438] width 10 height 10
click at [400, 443] on div "пиво!" at bounding box center [395, 456] width 44 height 59
click at [380, 437] on icon at bounding box center [377, 438] width 10 height 10
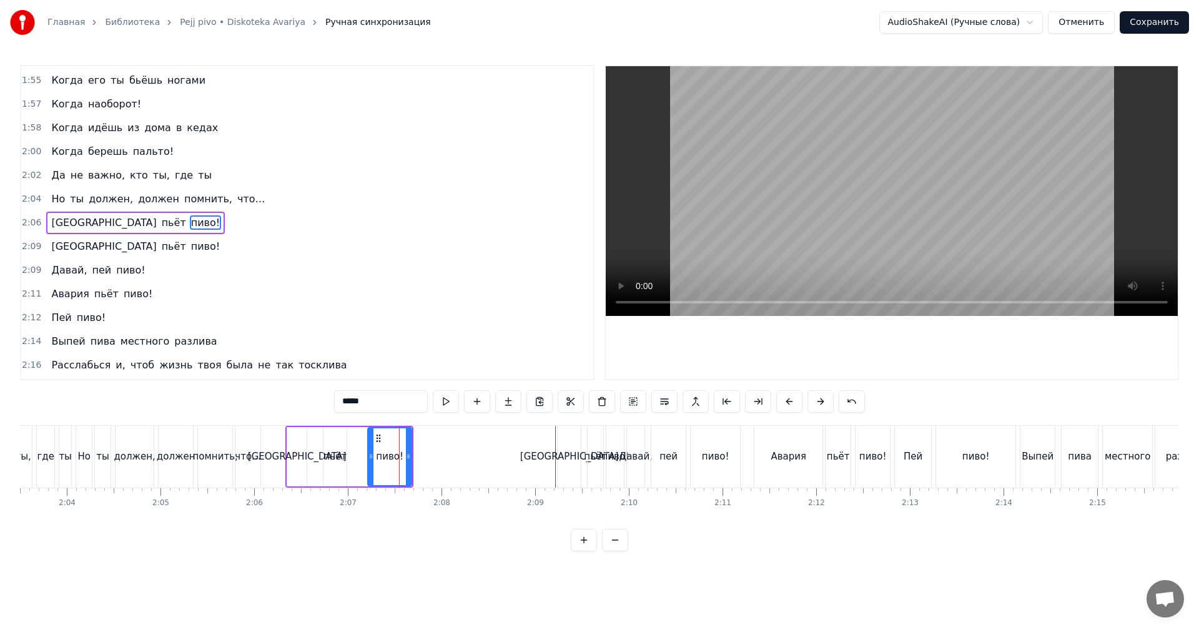
click at [563, 446] on div "[GEOGRAPHIC_DATA]" at bounding box center [569, 457] width 23 height 62
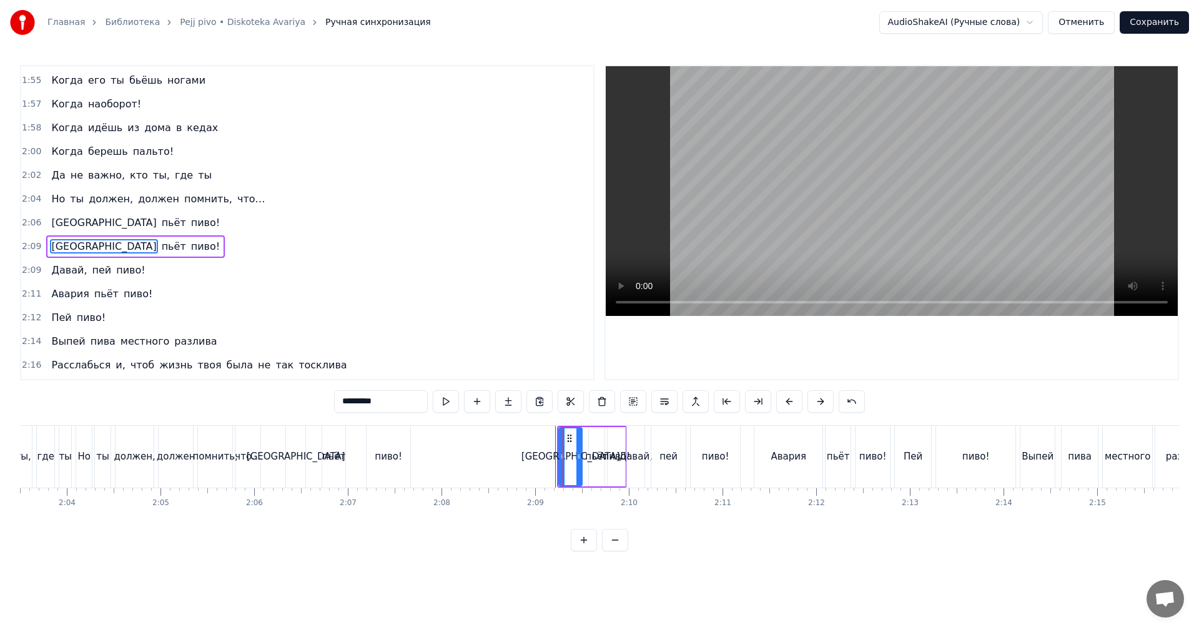
scroll to position [1184, 0]
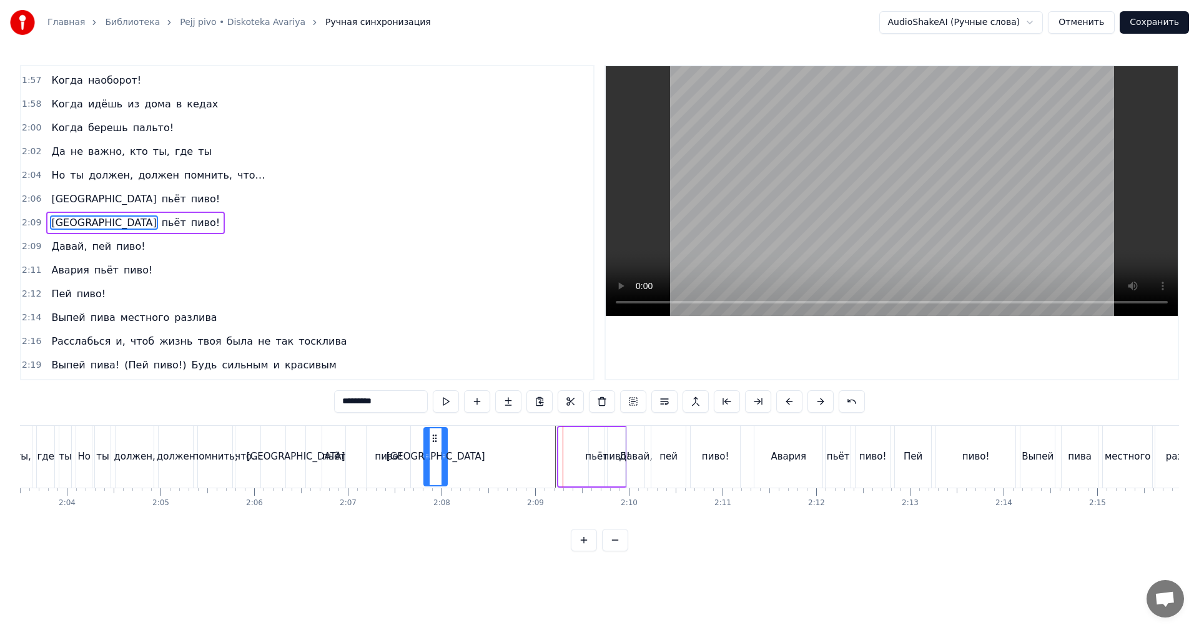
drag, startPoint x: 570, startPoint y: 435, endPoint x: 433, endPoint y: 445, distance: 136.5
click at [433, 445] on div "[GEOGRAPHIC_DATA]" at bounding box center [436, 456] width 22 height 57
drag, startPoint x: 442, startPoint y: 443, endPoint x: 492, endPoint y: 444, distance: 50.0
click at [475, 443] on div at bounding box center [475, 456] width 5 height 57
click at [595, 444] on div "пьёт" at bounding box center [597, 456] width 16 height 59
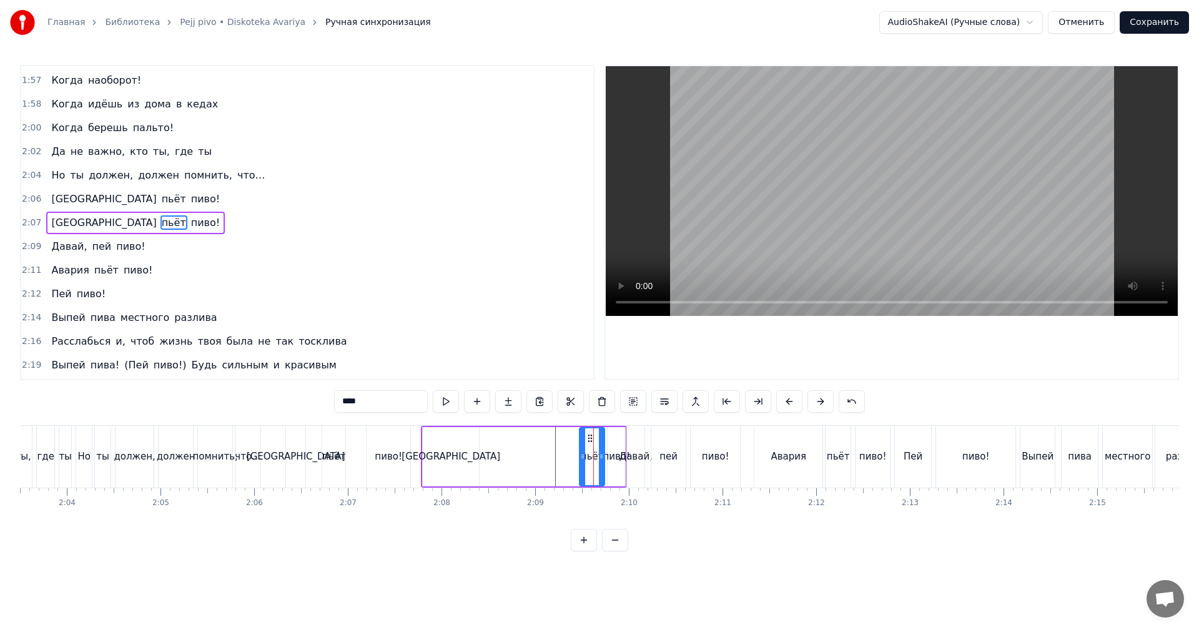
drag, startPoint x: 594, startPoint y: 434, endPoint x: 585, endPoint y: 436, distance: 9.6
click at [585, 436] on div at bounding box center [582, 456] width 5 height 57
drag, startPoint x: 583, startPoint y: 435, endPoint x: 496, endPoint y: 439, distance: 87.5
click at [496, 439] on icon at bounding box center [498, 438] width 10 height 10
click at [609, 435] on div "пиво!" at bounding box center [616, 456] width 17 height 59
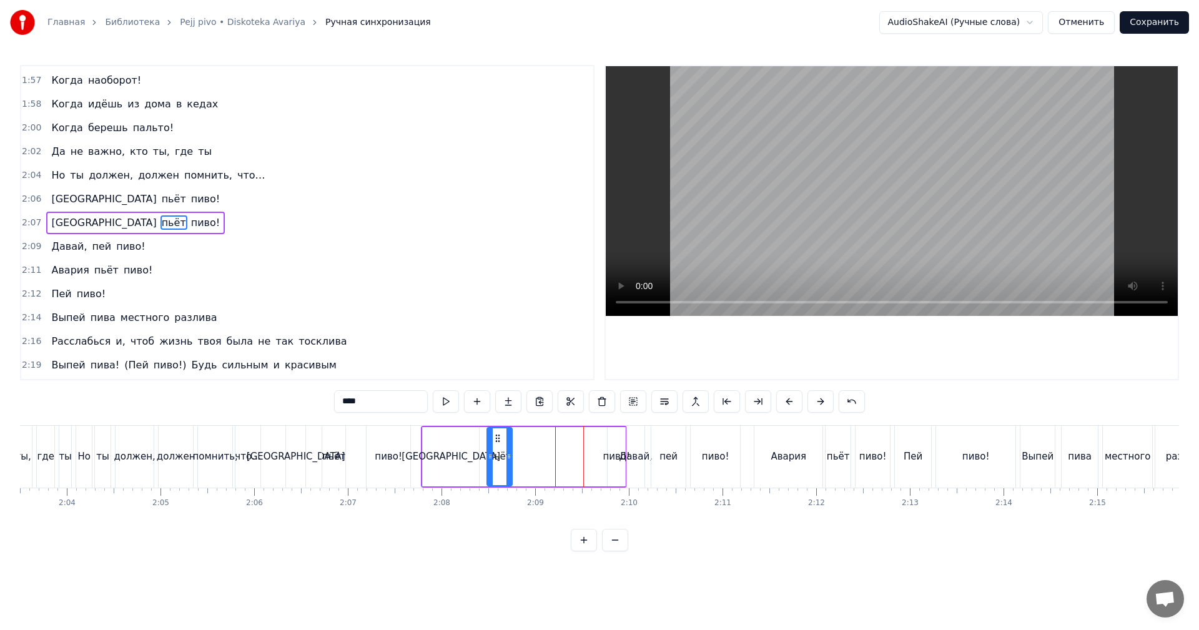
type input "*****"
drag, startPoint x: 613, startPoint y: 433, endPoint x: 600, endPoint y: 435, distance: 12.6
click at [597, 435] on div at bounding box center [596, 456] width 5 height 57
drag, startPoint x: 605, startPoint y: 435, endPoint x: 546, endPoint y: 438, distance: 58.2
click at [546, 438] on icon at bounding box center [545, 438] width 10 height 10
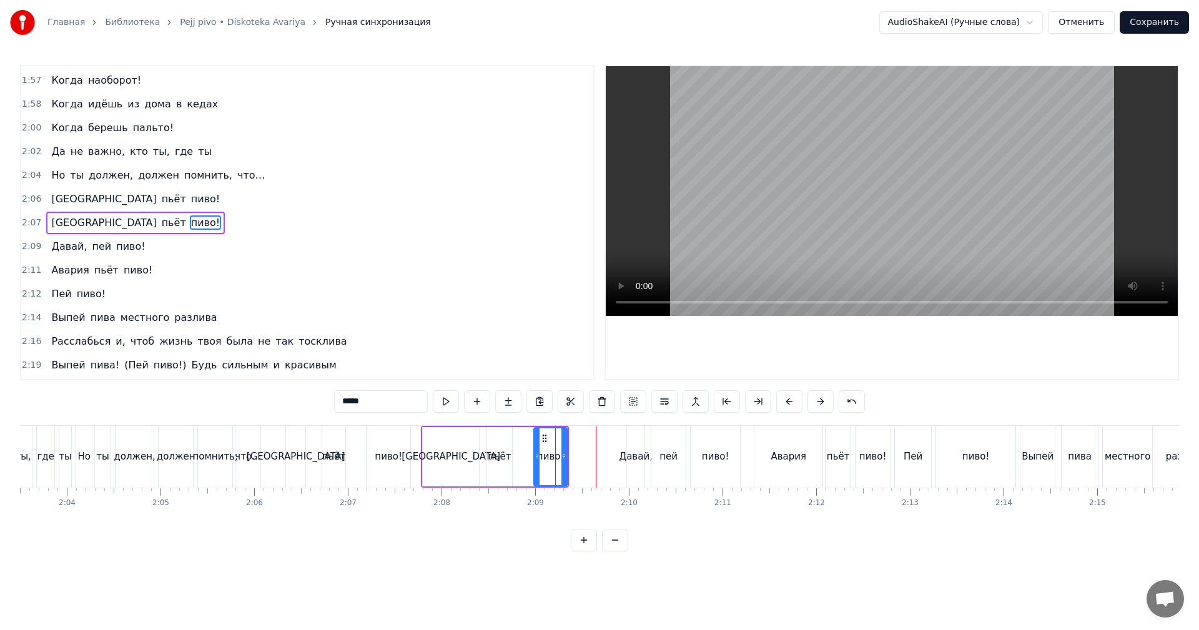
click at [517, 452] on div "Австралия пьёт пиво!" at bounding box center [495, 457] width 148 height 62
click at [630, 443] on div "Давай," at bounding box center [635, 457] width 17 height 62
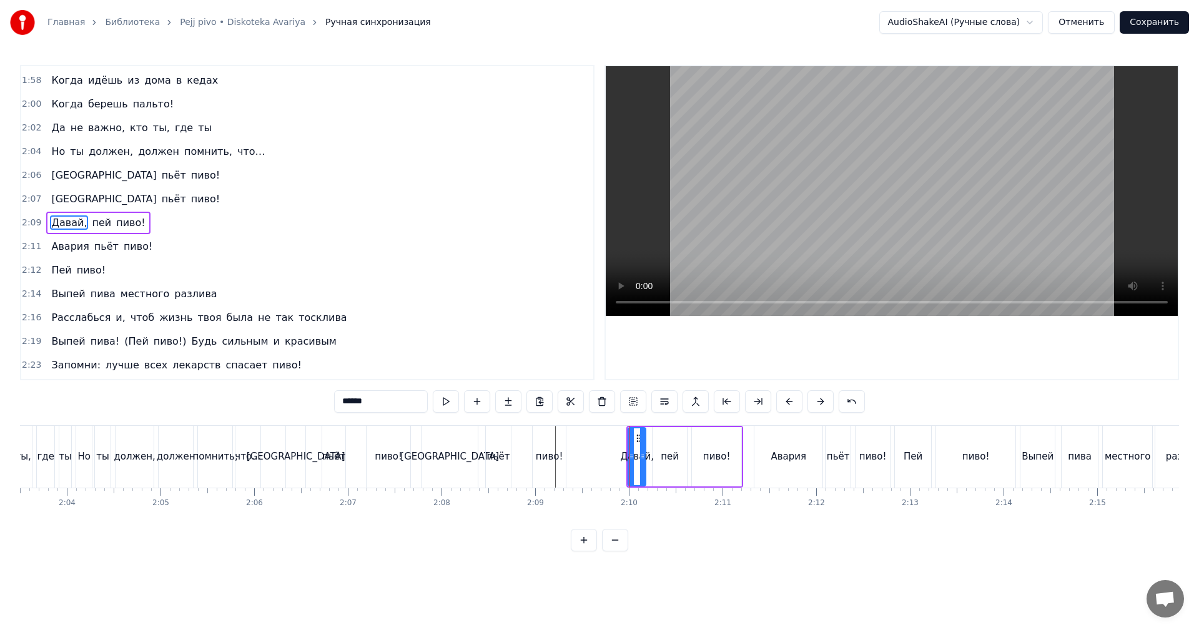
click at [628, 441] on div "Давай," at bounding box center [637, 456] width 19 height 59
drag, startPoint x: 630, startPoint y: 439, endPoint x: 591, endPoint y: 438, distance: 38.7
click at [591, 438] on div at bounding box center [592, 456] width 5 height 57
click at [314, 450] on div "Китай пьёт пиво!" at bounding box center [349, 457] width 128 height 62
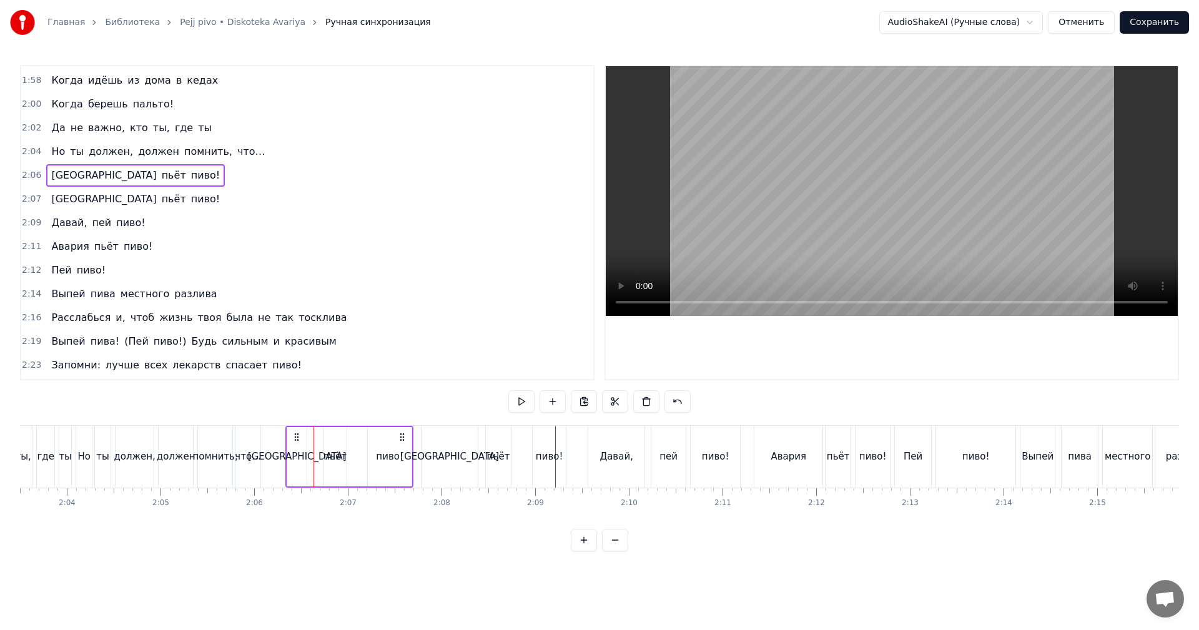
click at [244, 455] on div "что…" at bounding box center [248, 457] width 26 height 14
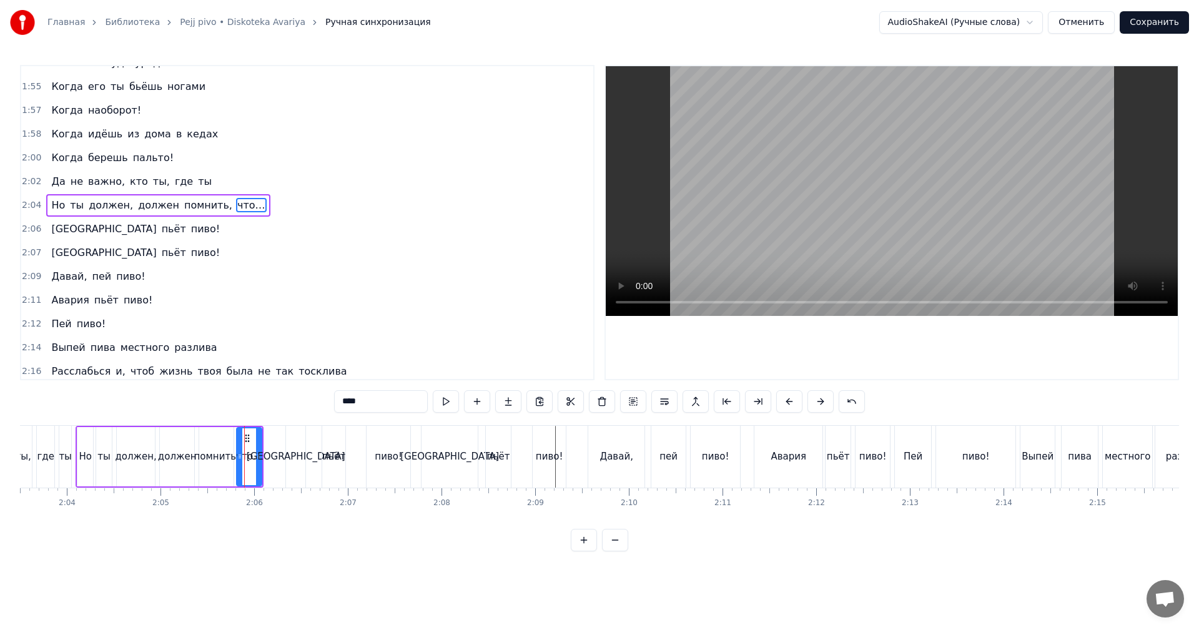
scroll to position [1137, 0]
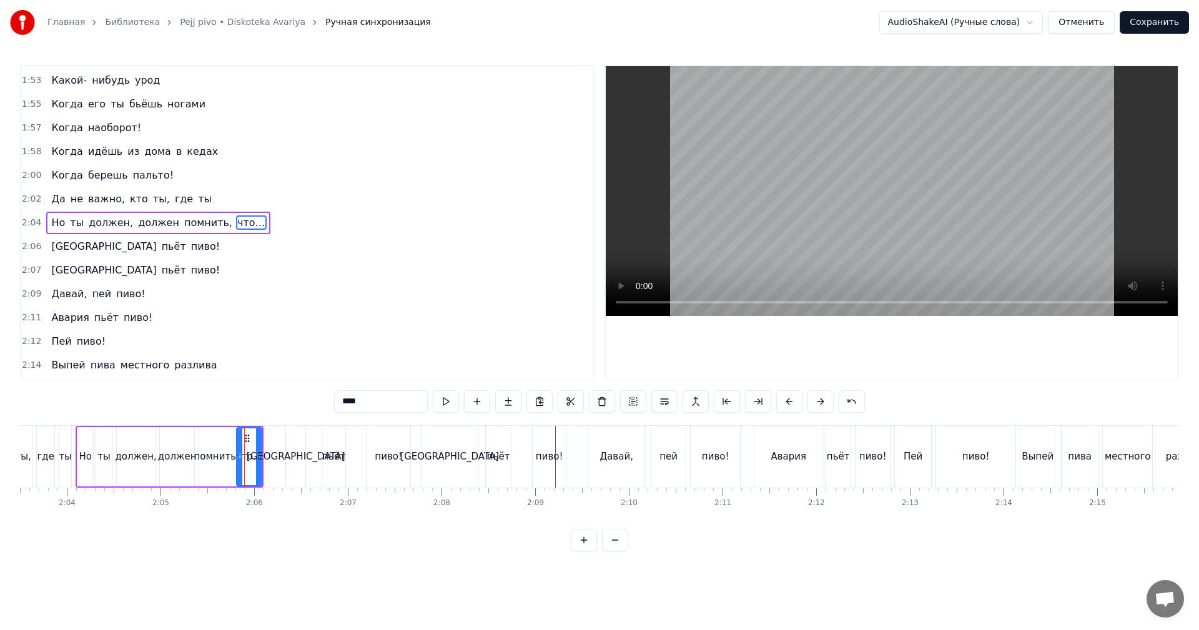
click at [901, 187] on video at bounding box center [892, 191] width 572 height 250
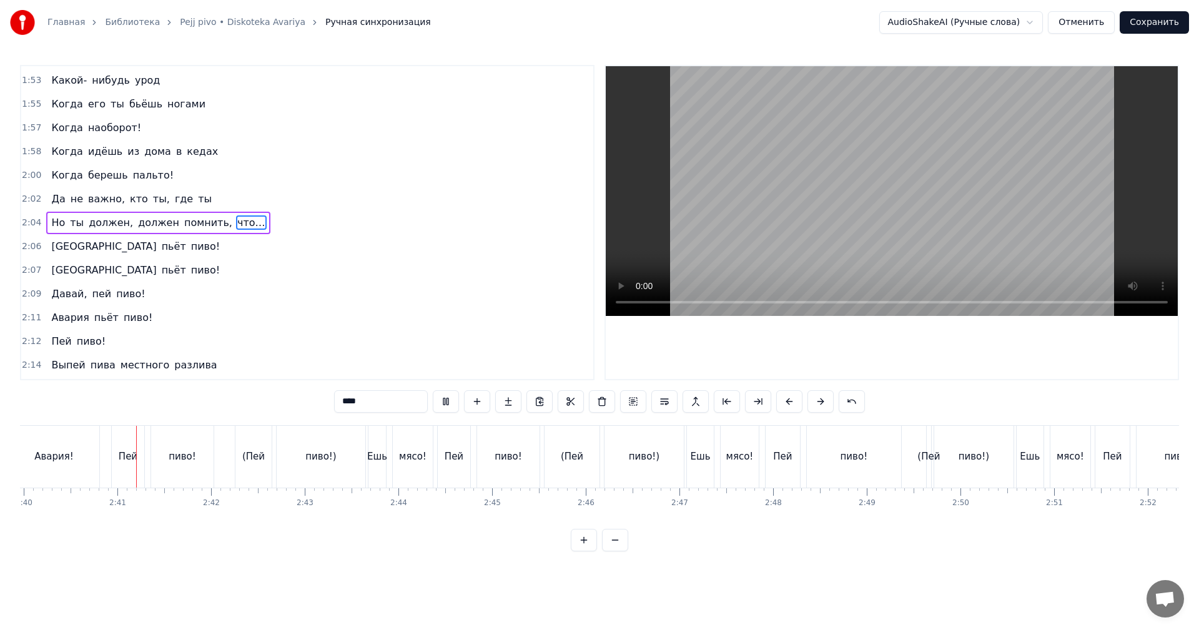
scroll to position [0, 14987]
click at [839, 224] on video at bounding box center [892, 191] width 572 height 250
click at [292, 482] on div "пиво!)" at bounding box center [319, 457] width 89 height 62
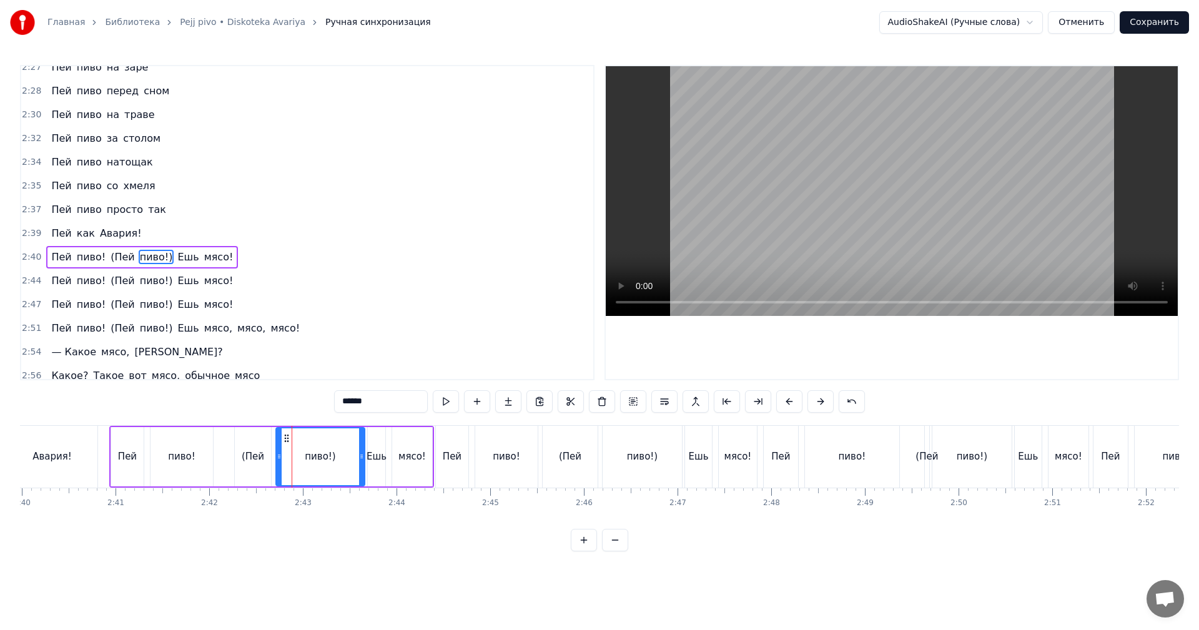
click at [238, 472] on div "(Пей" at bounding box center [253, 456] width 36 height 59
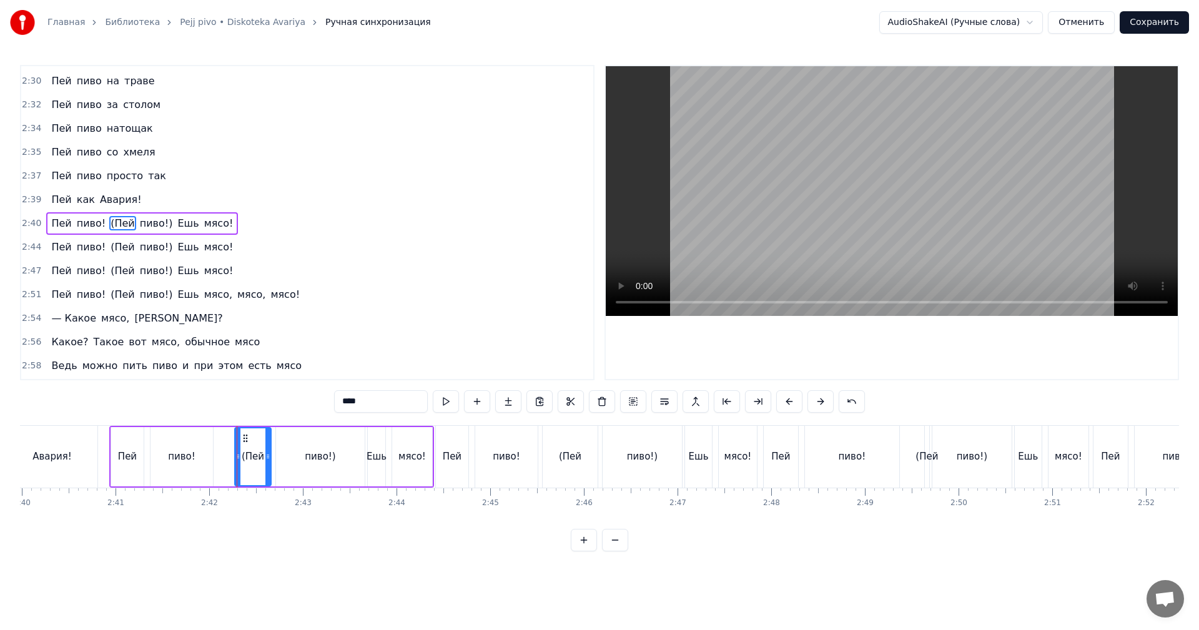
scroll to position [1564, 0]
click at [300, 465] on div "пиво!)" at bounding box center [320, 456] width 89 height 59
type input "******"
drag, startPoint x: 361, startPoint y: 448, endPoint x: 284, endPoint y: 454, distance: 77.7
click at [300, 450] on div at bounding box center [301, 456] width 5 height 57
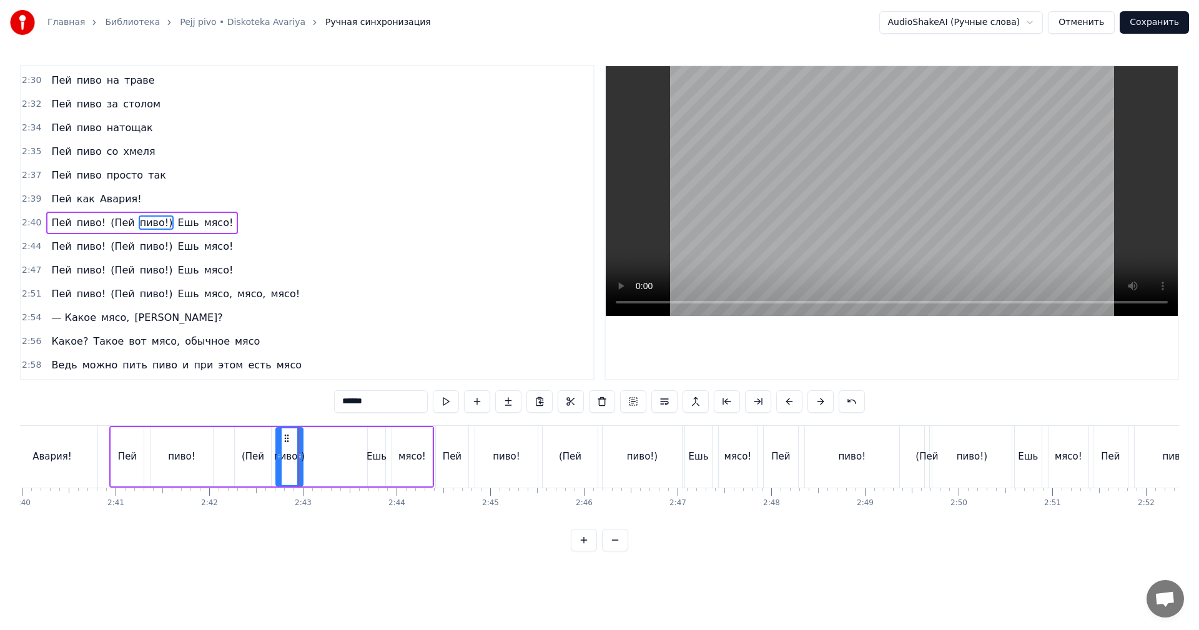
drag, startPoint x: 214, startPoint y: 459, endPoint x: 365, endPoint y: 385, distance: 168.1
click at [215, 458] on div "Пей пиво! (Пей пиво!) Ешь мясо!" at bounding box center [271, 457] width 325 height 62
click at [828, 226] on video at bounding box center [892, 191] width 572 height 250
click at [826, 226] on video at bounding box center [892, 191] width 572 height 250
click at [255, 463] on div "(Пей" at bounding box center [253, 457] width 22 height 14
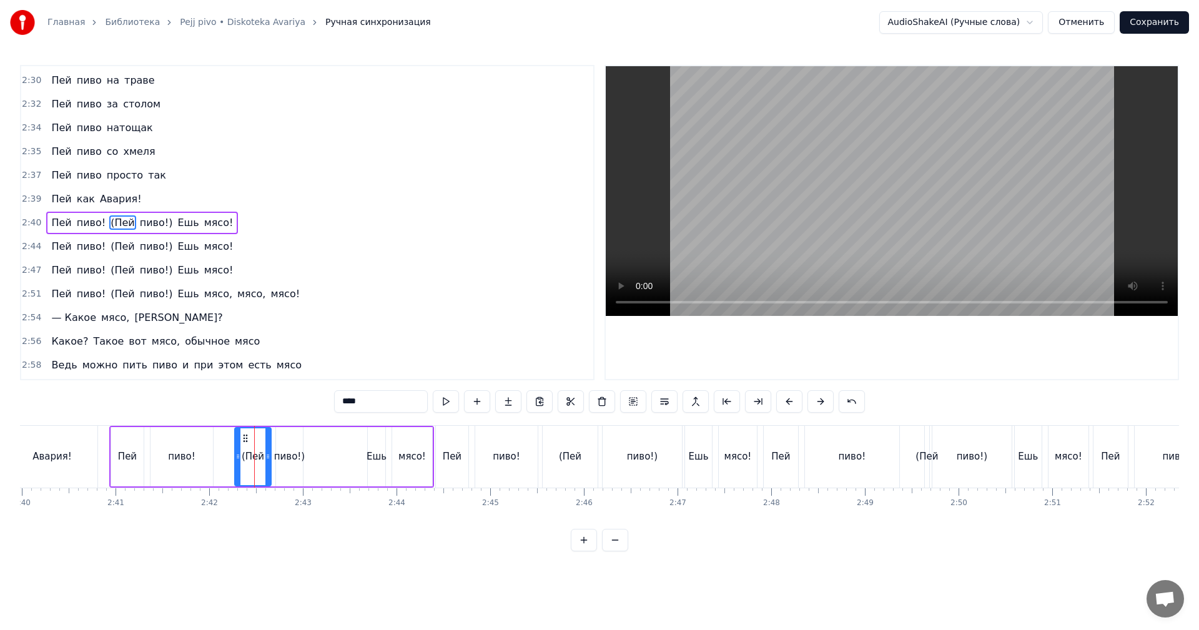
click at [831, 219] on video at bounding box center [892, 191] width 572 height 250
drag, startPoint x: 847, startPoint y: 242, endPoint x: 600, endPoint y: 354, distance: 271.7
click at [845, 242] on video at bounding box center [892, 191] width 572 height 250
drag, startPoint x: 360, startPoint y: 462, endPoint x: 370, endPoint y: 458, distance: 11.3
click at [360, 461] on div "Пей пиво! (Пей пиво!) Ешь мясо!" at bounding box center [271, 457] width 325 height 62
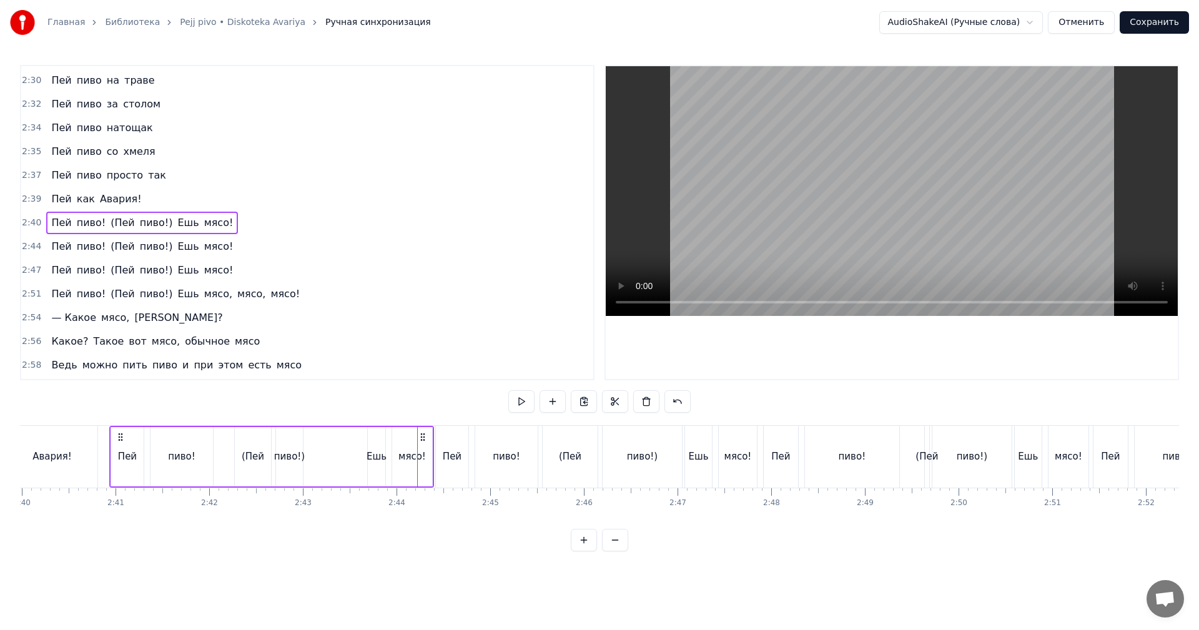
click at [371, 457] on div "Ешь" at bounding box center [377, 457] width 20 height 14
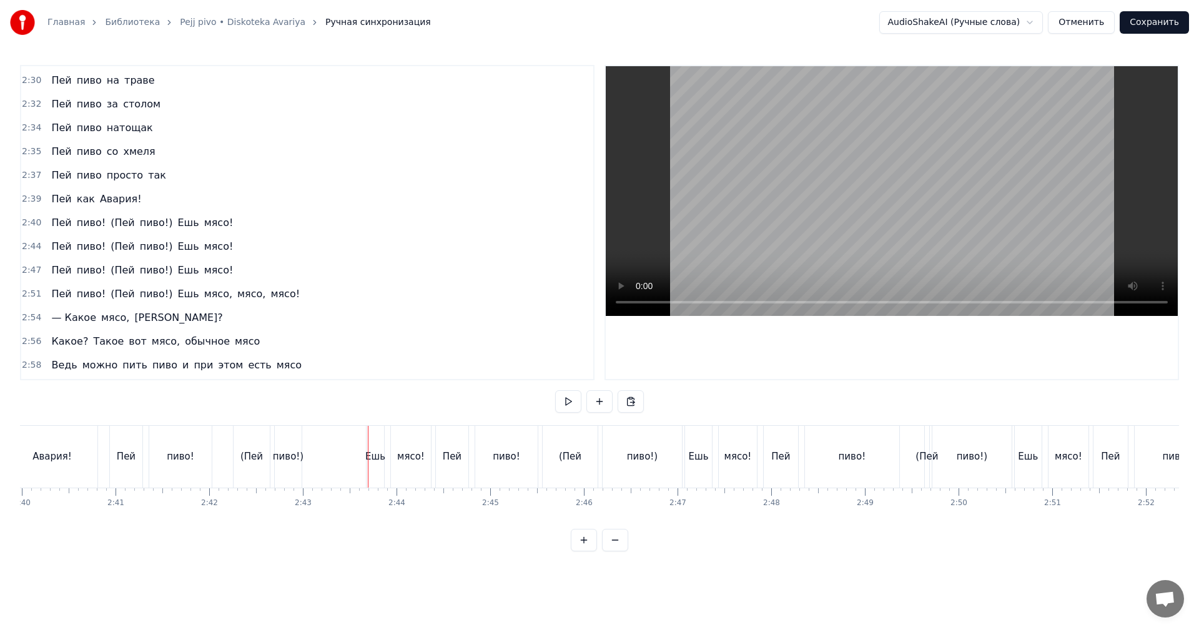
click at [370, 457] on div "Ешь" at bounding box center [375, 457] width 20 height 14
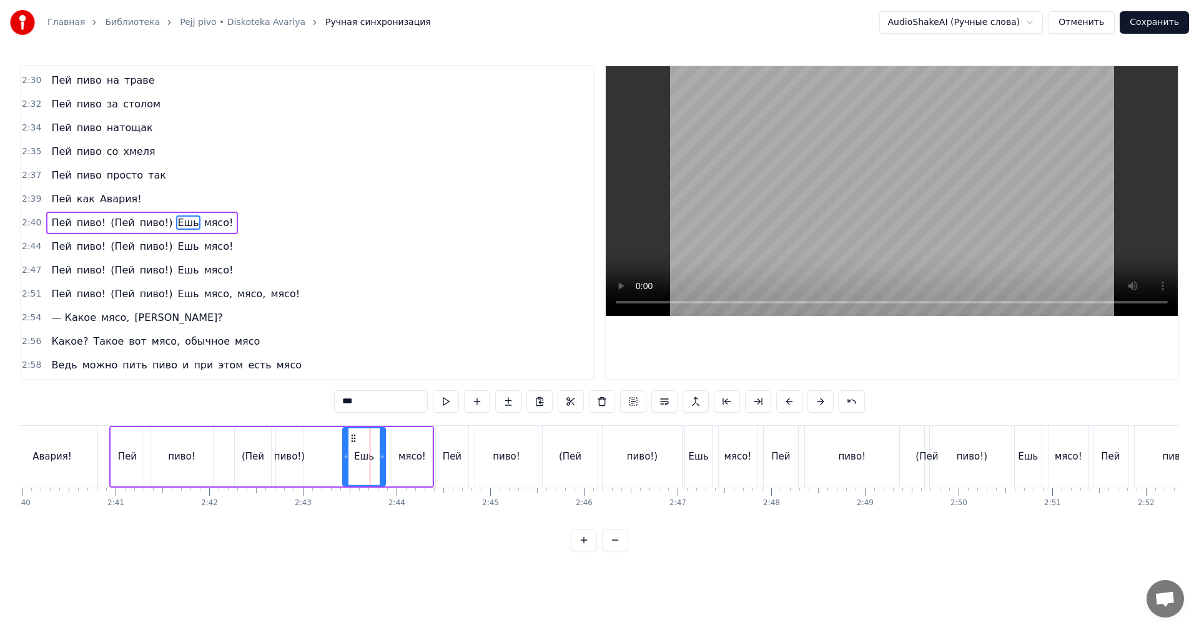
drag, startPoint x: 368, startPoint y: 457, endPoint x: 347, endPoint y: 456, distance: 20.6
click at [343, 458] on icon at bounding box center [345, 457] width 5 height 10
click at [566, 451] on div "(Пей" at bounding box center [570, 457] width 22 height 14
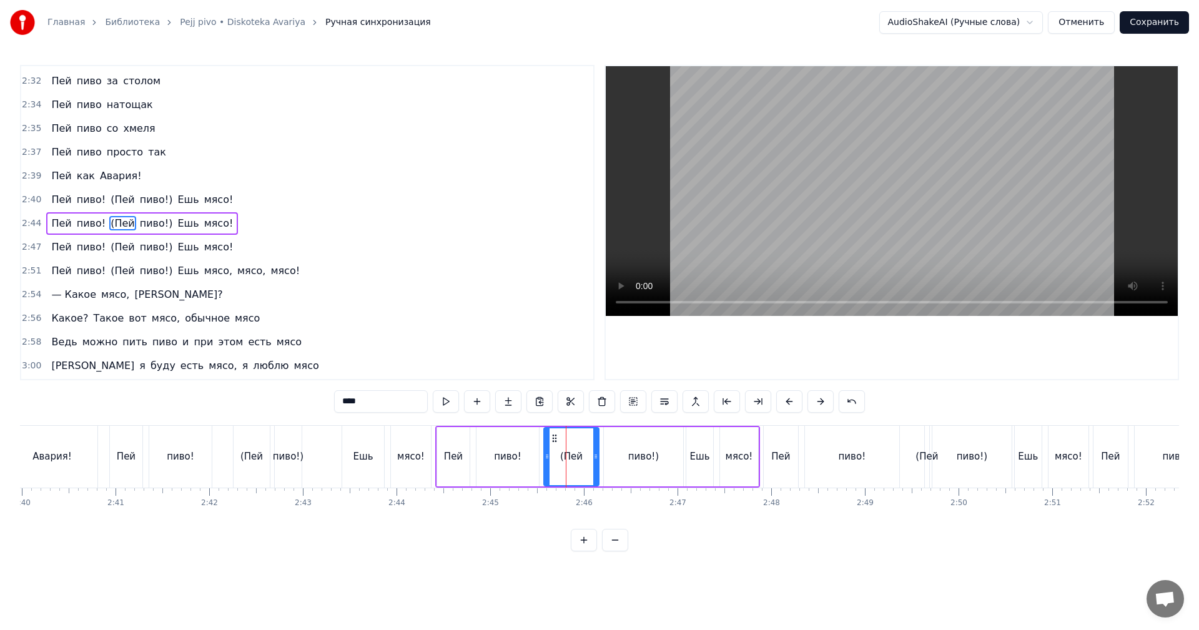
scroll to position [1588, 0]
drag, startPoint x: 591, startPoint y: 444, endPoint x: 575, endPoint y: 449, distance: 17.0
click at [569, 450] on div at bounding box center [570, 456] width 5 height 57
click at [660, 442] on div "пиво!)" at bounding box center [643, 456] width 79 height 59
drag, startPoint x: 610, startPoint y: 437, endPoint x: 593, endPoint y: 442, distance: 17.6
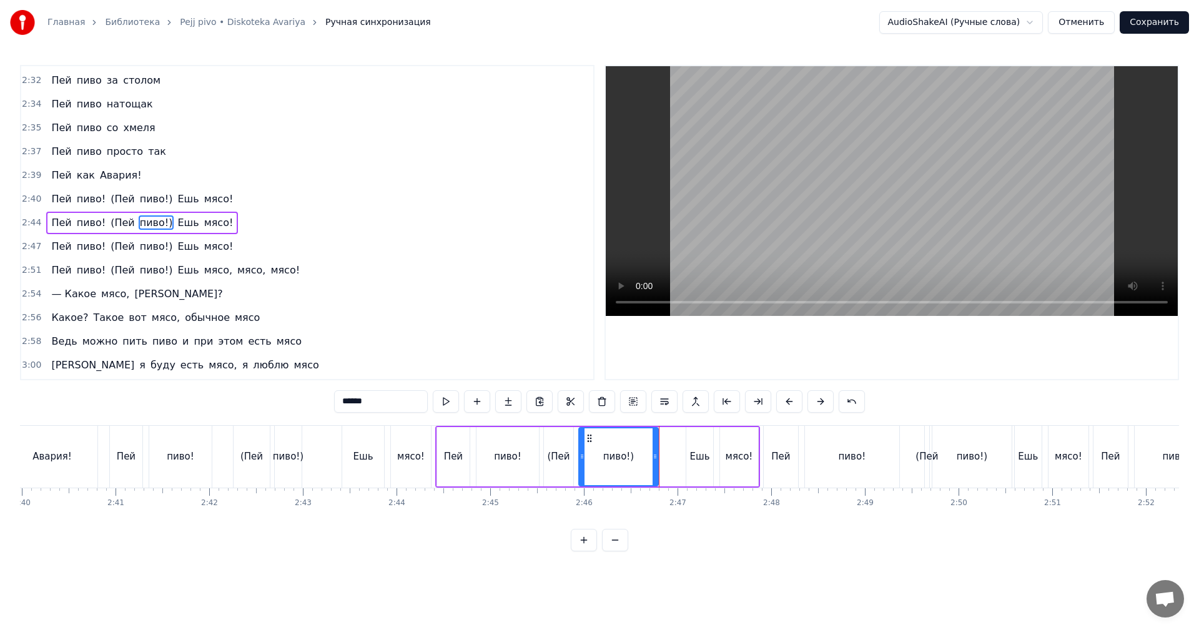
click at [585, 442] on icon at bounding box center [590, 438] width 10 height 10
drag, startPoint x: 646, startPoint y: 445, endPoint x: 594, endPoint y: 445, distance: 52.5
click at [595, 445] on div at bounding box center [597, 456] width 5 height 57
click at [241, 439] on div "(Пей" at bounding box center [252, 457] width 36 height 62
type input "****"
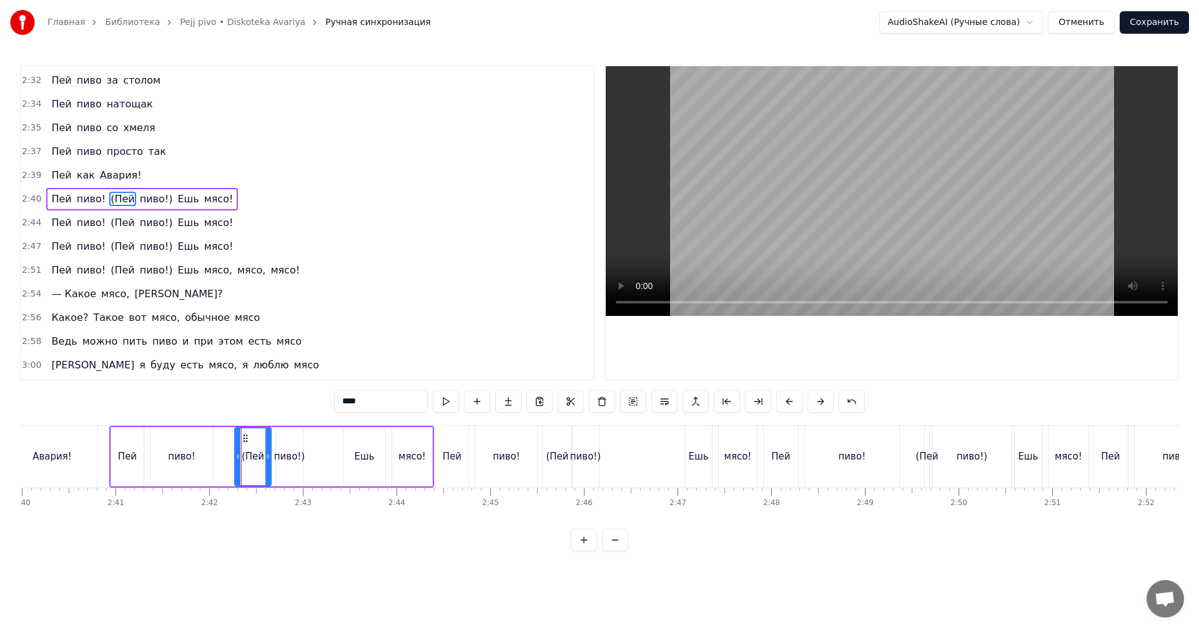
scroll to position [1564, 0]
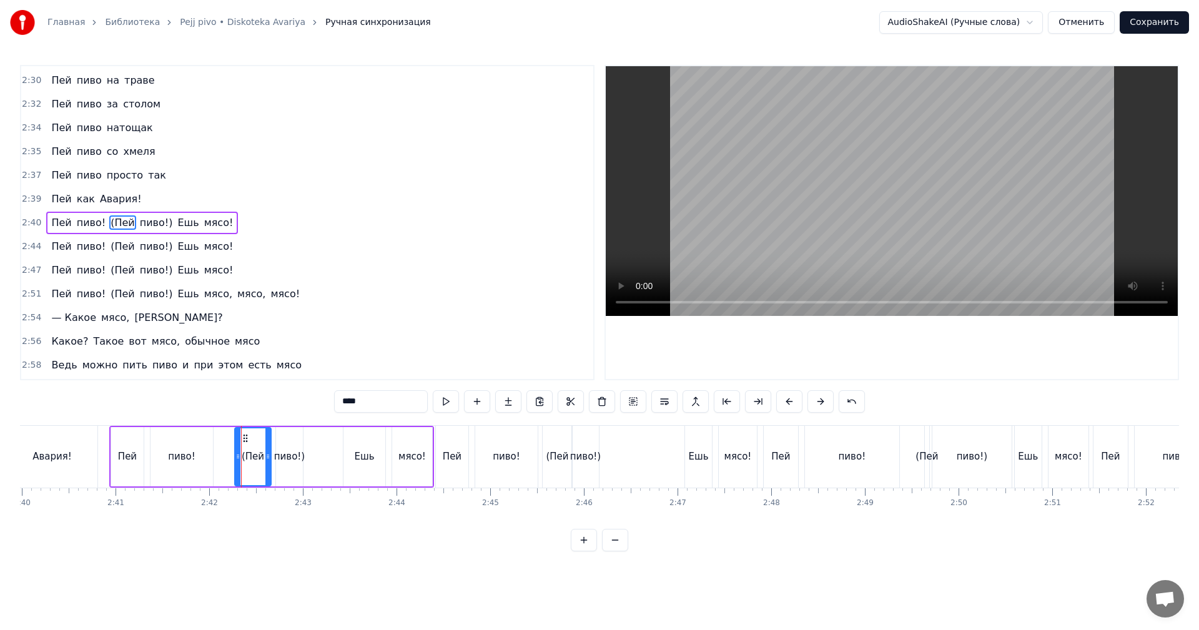
click at [232, 438] on div "Пей пиво! (Пей пиво!) Ешь мясо!" at bounding box center [271, 457] width 325 height 62
click at [244, 435] on div "(Пей" at bounding box center [253, 456] width 36 height 59
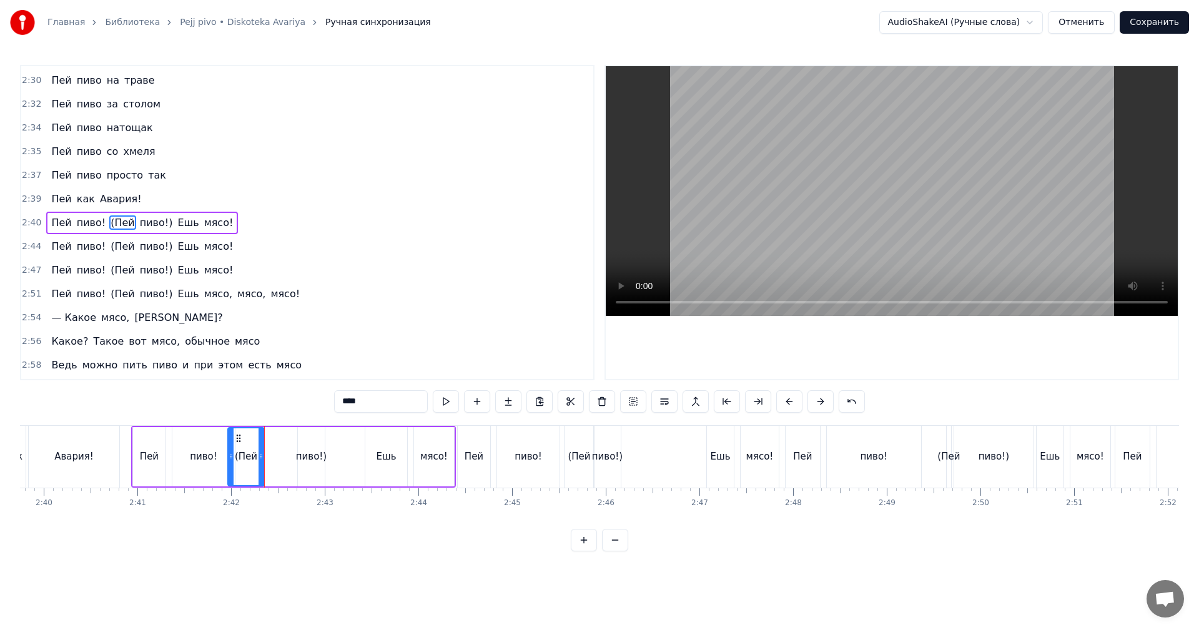
drag, startPoint x: 245, startPoint y: 434, endPoint x: 260, endPoint y: 437, distance: 15.2
click at [235, 437] on icon at bounding box center [239, 438] width 10 height 10
click at [310, 443] on div "пиво!)" at bounding box center [315, 456] width 27 height 59
type input "******"
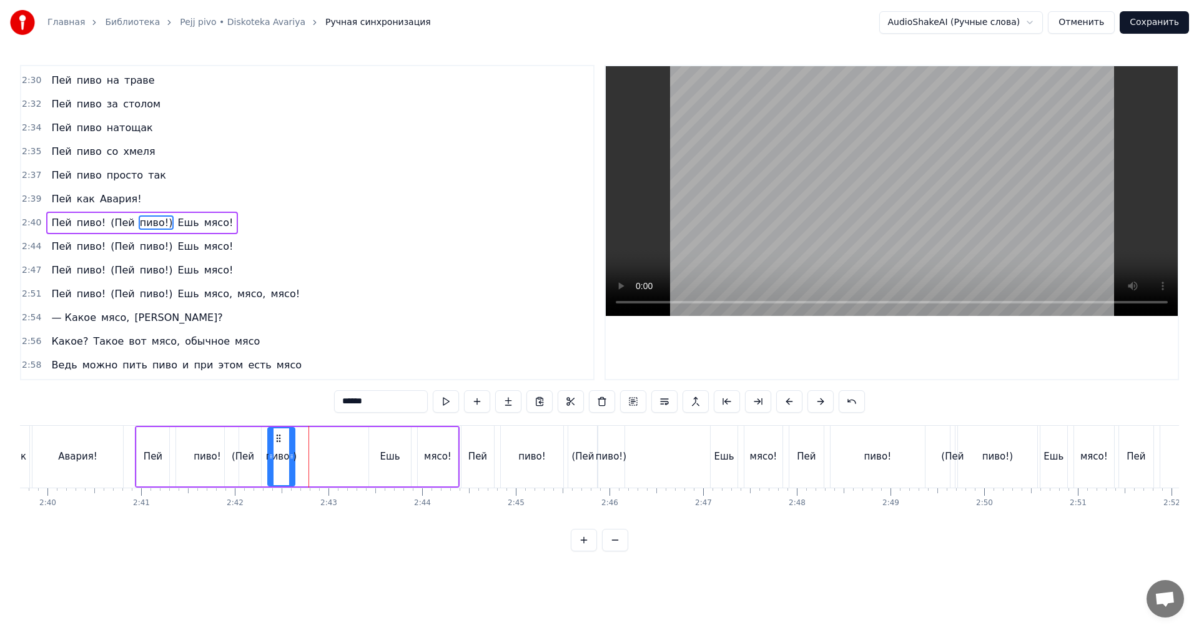
drag, startPoint x: 308, startPoint y: 438, endPoint x: 277, endPoint y: 440, distance: 30.7
click at [277, 440] on icon at bounding box center [279, 438] width 10 height 10
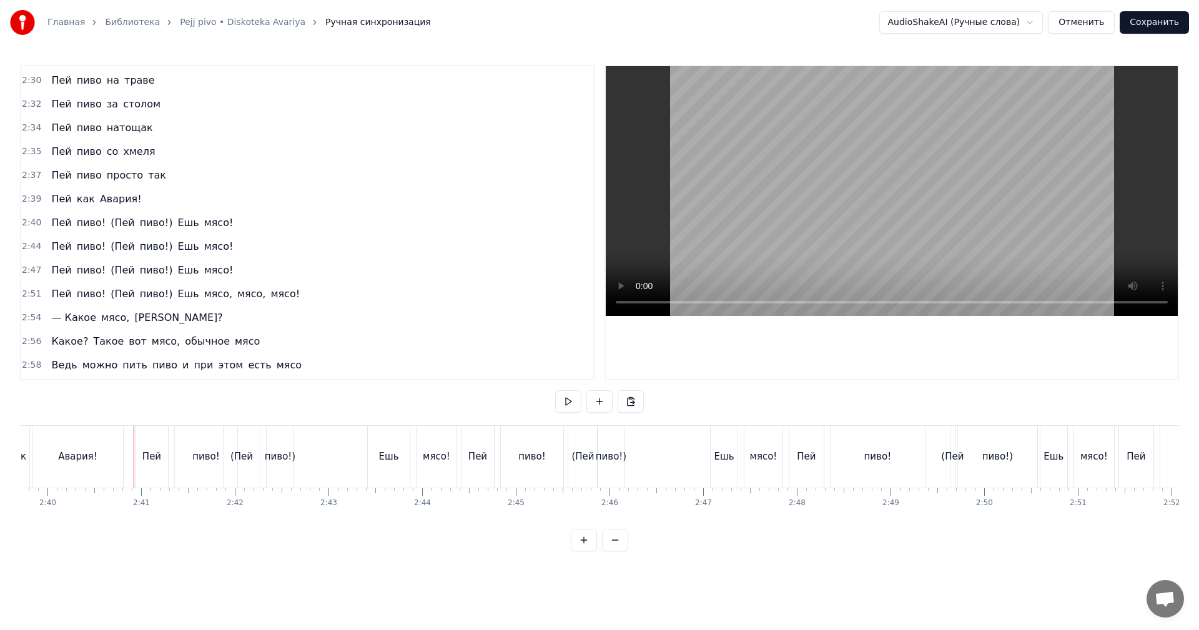
click at [913, 190] on video at bounding box center [892, 191] width 572 height 250
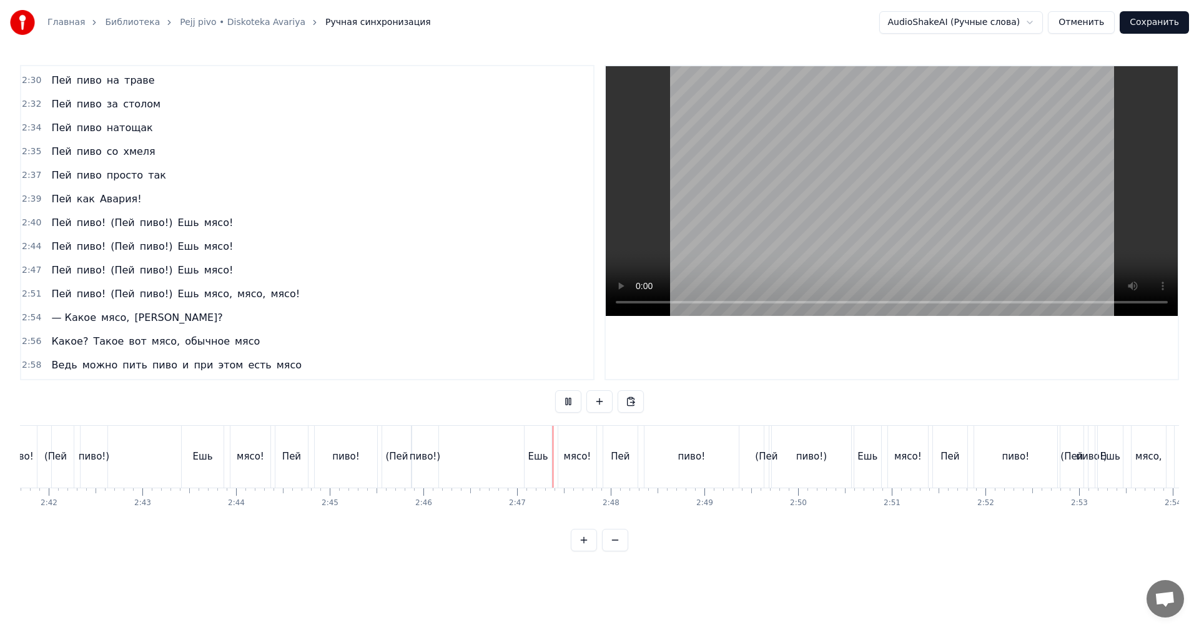
scroll to position [0, 15149]
click at [684, 458] on div "пиво!" at bounding box center [690, 457] width 27 height 14
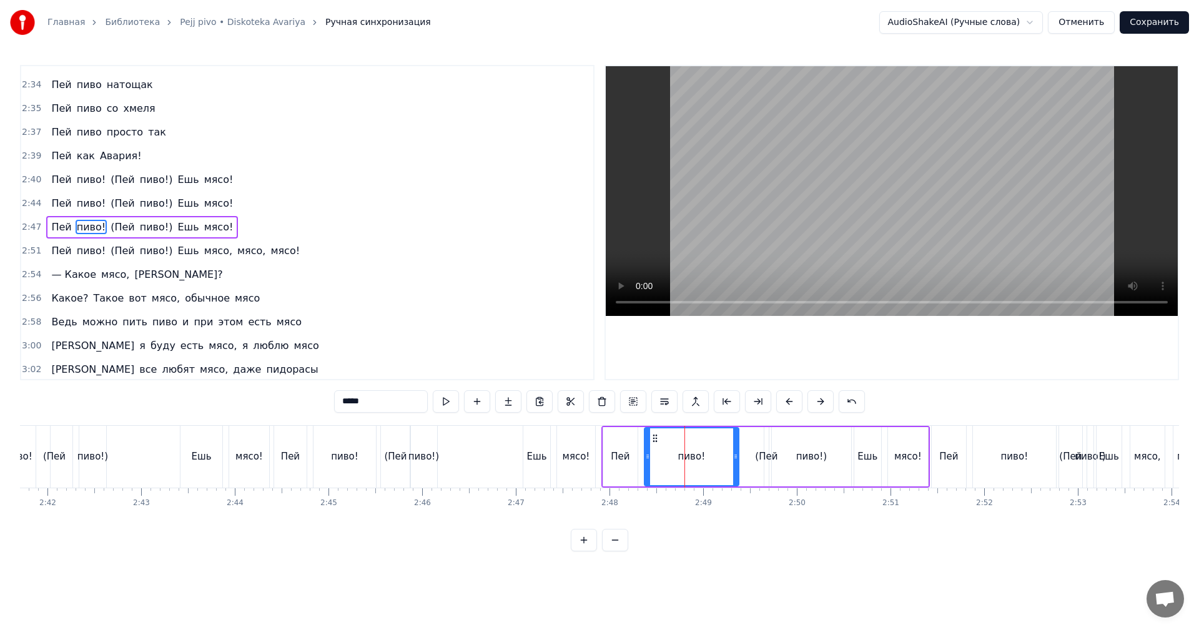
scroll to position [1611, 0]
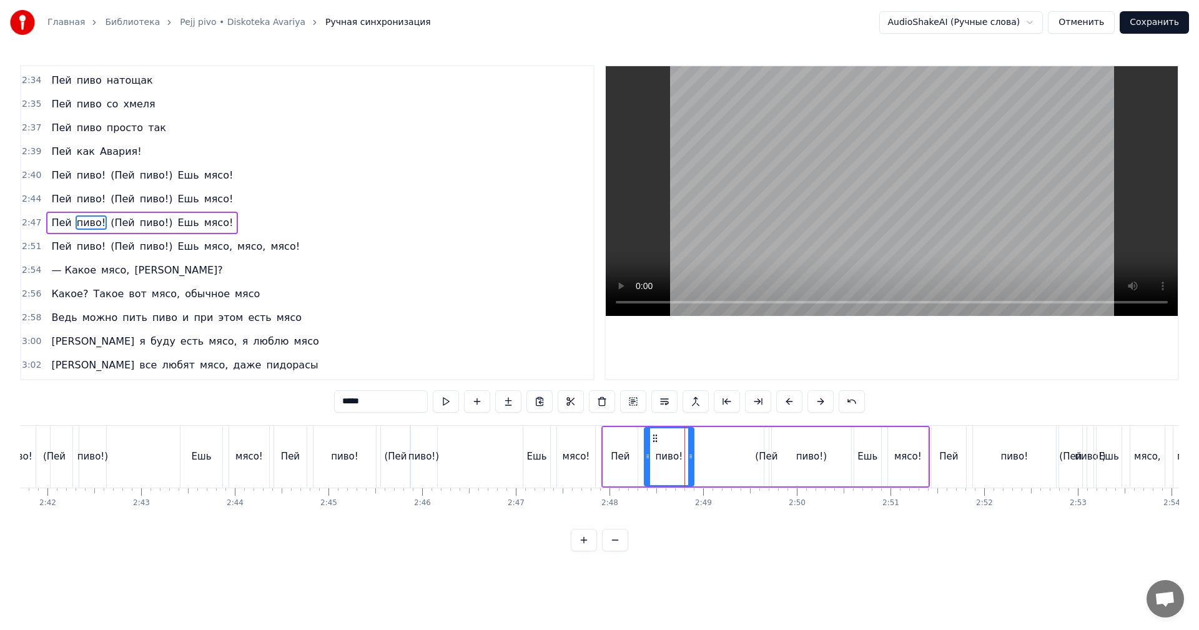
drag, startPoint x: 736, startPoint y: 455, endPoint x: 691, endPoint y: 456, distance: 45.0
click at [691, 456] on icon at bounding box center [690, 457] width 5 height 10
click at [764, 455] on div "(Пей" at bounding box center [766, 457] width 22 height 14
type input "****"
drag, startPoint x: 763, startPoint y: 452, endPoint x: 738, endPoint y: 447, distance: 26.1
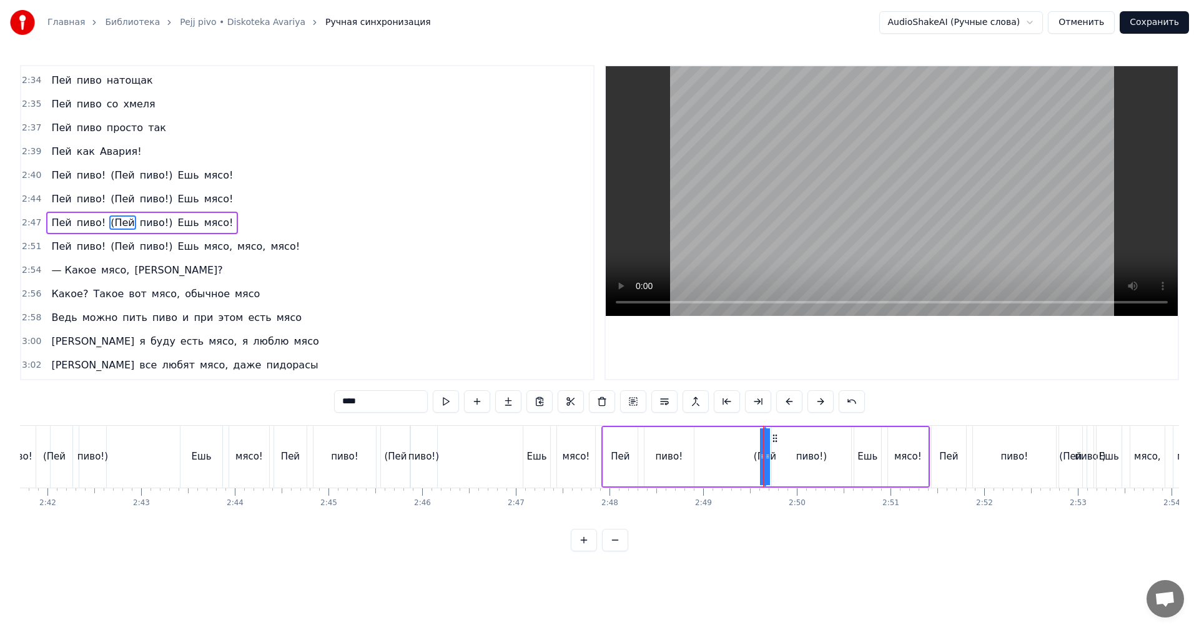
click at [719, 453] on div "Пей пиво! (Пей пиво!) Ешь мясо!" at bounding box center [765, 457] width 329 height 62
click at [768, 442] on div "Пей пиво! (Пей пиво!) Ешь мясо!" at bounding box center [765, 457] width 329 height 62
click at [766, 443] on div "Пей пиво! (Пей пиво!) Ешь мясо!" at bounding box center [765, 457] width 329 height 62
click at [761, 445] on div "Пей пиво! (Пей пиво!) Ешь мясо!" at bounding box center [765, 457] width 329 height 62
click at [765, 445] on div "(Пей" at bounding box center [764, 456] width 1 height 59
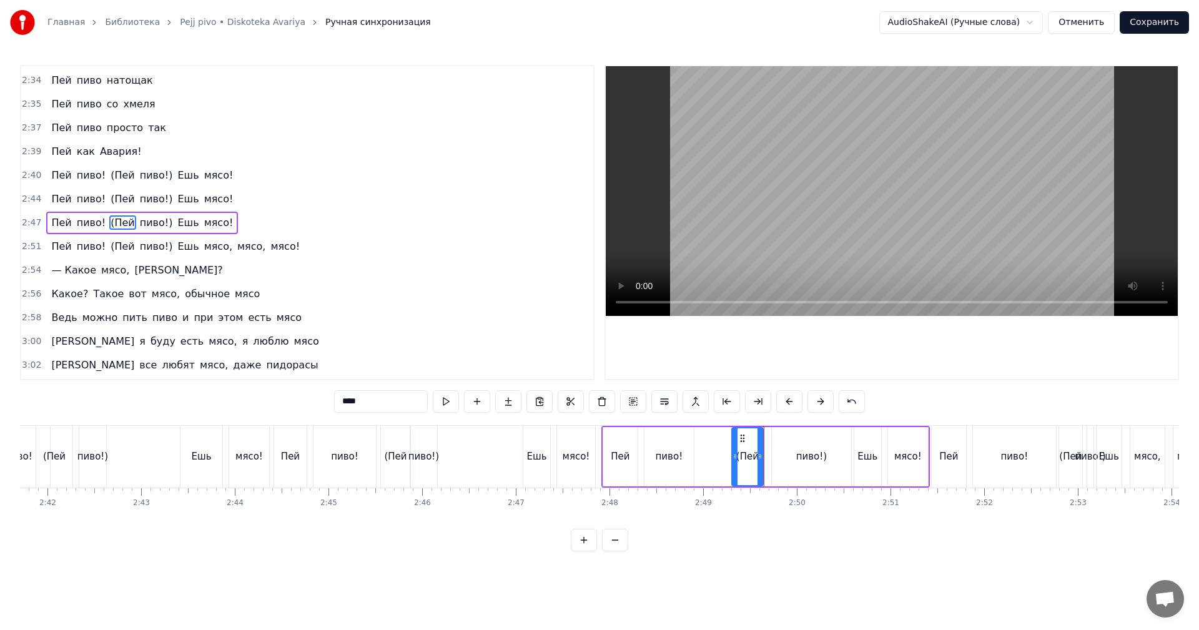
drag, startPoint x: 766, startPoint y: 443, endPoint x: 741, endPoint y: 442, distance: 25.6
click at [734, 445] on div at bounding box center [735, 456] width 5 height 57
drag, startPoint x: 741, startPoint y: 440, endPoint x: 707, endPoint y: 445, distance: 34.6
click at [707, 445] on div "(Пей" at bounding box center [719, 456] width 30 height 57
click at [785, 443] on div "пиво!)" at bounding box center [811, 456] width 79 height 59
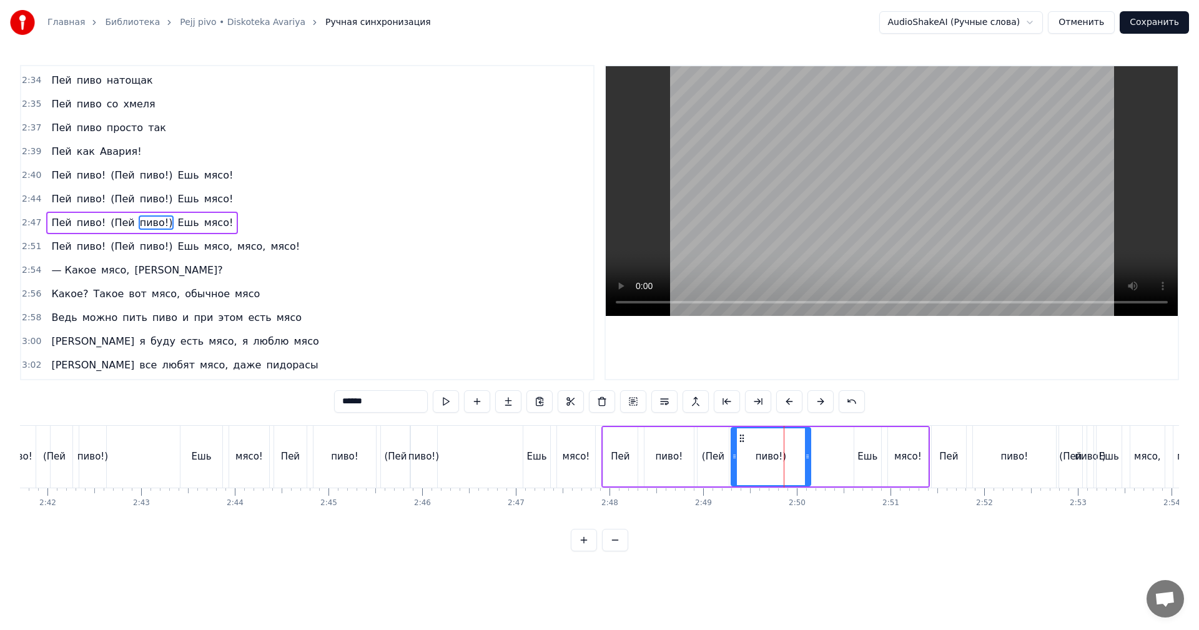
click at [741, 440] on icon at bounding box center [742, 438] width 10 height 10
drag, startPoint x: 809, startPoint y: 446, endPoint x: 739, endPoint y: 458, distance: 71.7
click at [763, 455] on div at bounding box center [765, 456] width 5 height 57
click at [535, 463] on div "Ешь" at bounding box center [536, 457] width 20 height 14
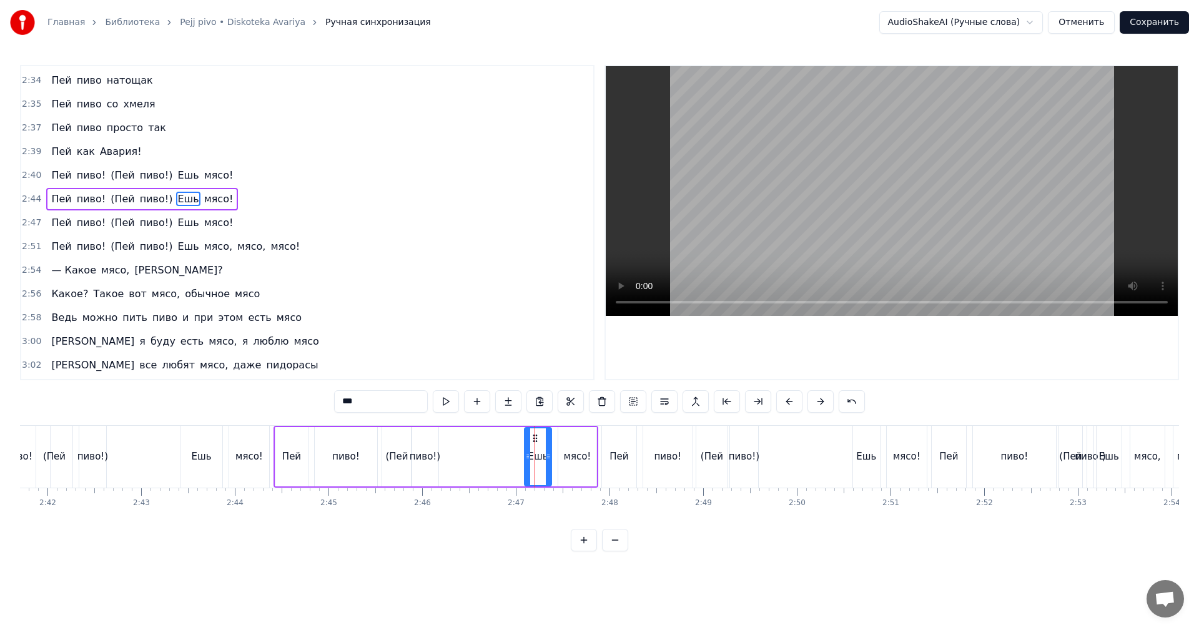
scroll to position [1588, 0]
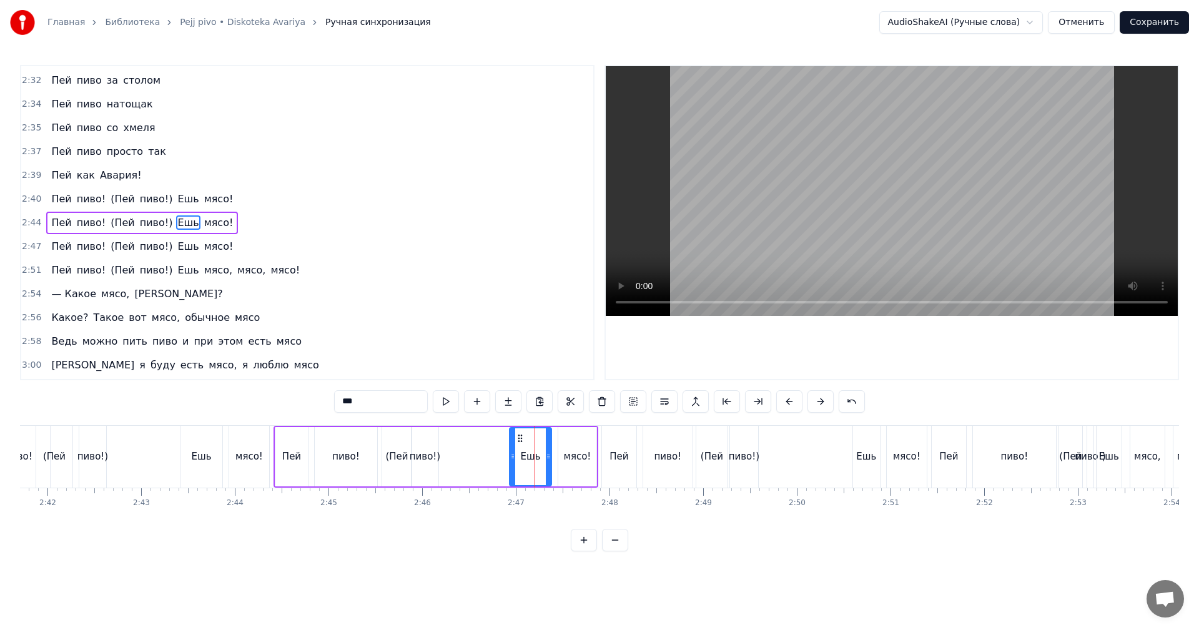
click at [511, 470] on div at bounding box center [512, 456] width 5 height 57
click at [852, 456] on div "Ешь" at bounding box center [866, 457] width 28 height 62
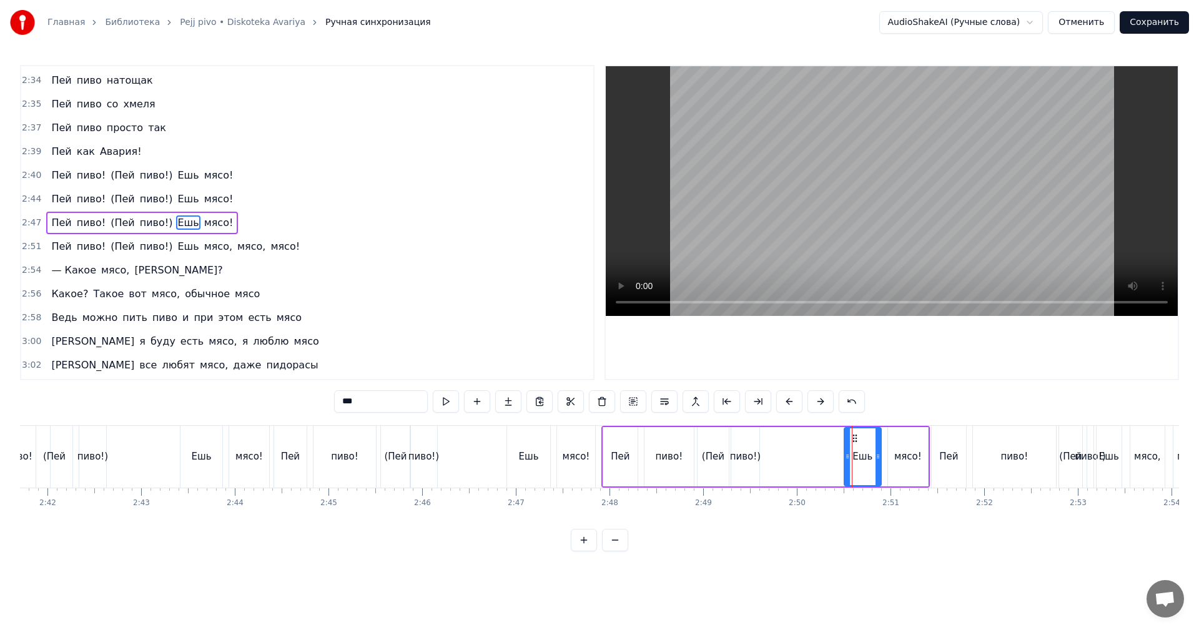
drag, startPoint x: 856, startPoint y: 454, endPoint x: 831, endPoint y: 455, distance: 24.4
click at [845, 454] on icon at bounding box center [847, 457] width 5 height 10
click at [686, 463] on div "пиво!" at bounding box center [669, 456] width 49 height 59
click at [937, 259] on video at bounding box center [892, 191] width 572 height 250
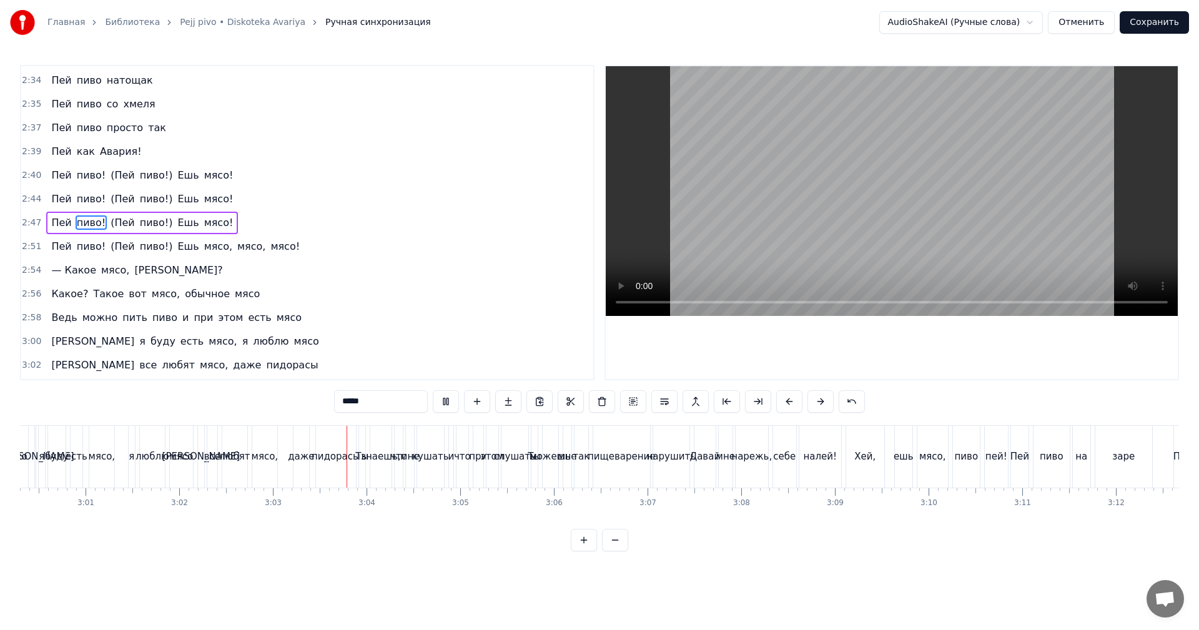
scroll to position [0, 16897]
click at [866, 257] on video at bounding box center [892, 191] width 572 height 250
click at [480, 463] on div "этом" at bounding box center [485, 457] width 23 height 14
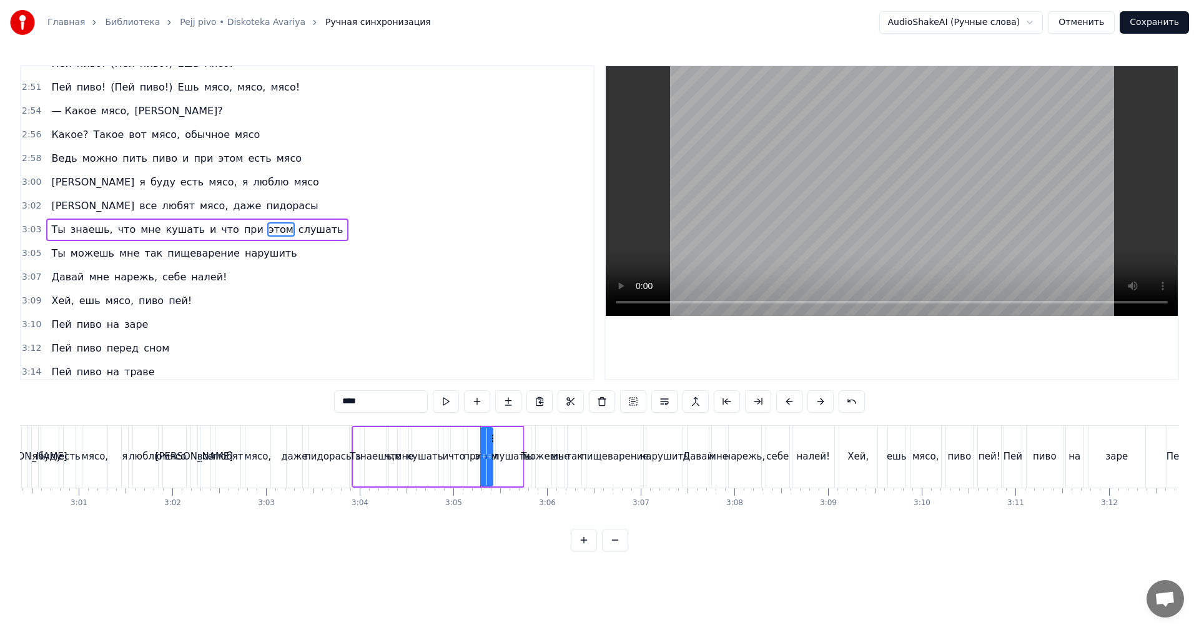
scroll to position [1777, 0]
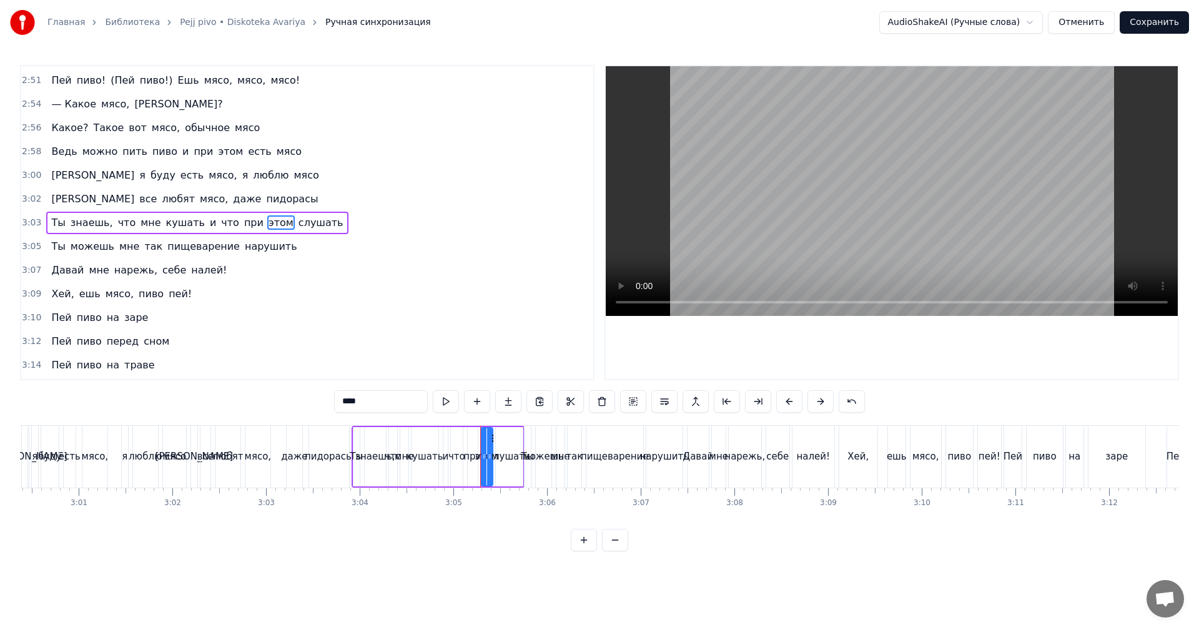
click at [265, 196] on span "пидорасы" at bounding box center [292, 199] width 54 height 14
type input "********"
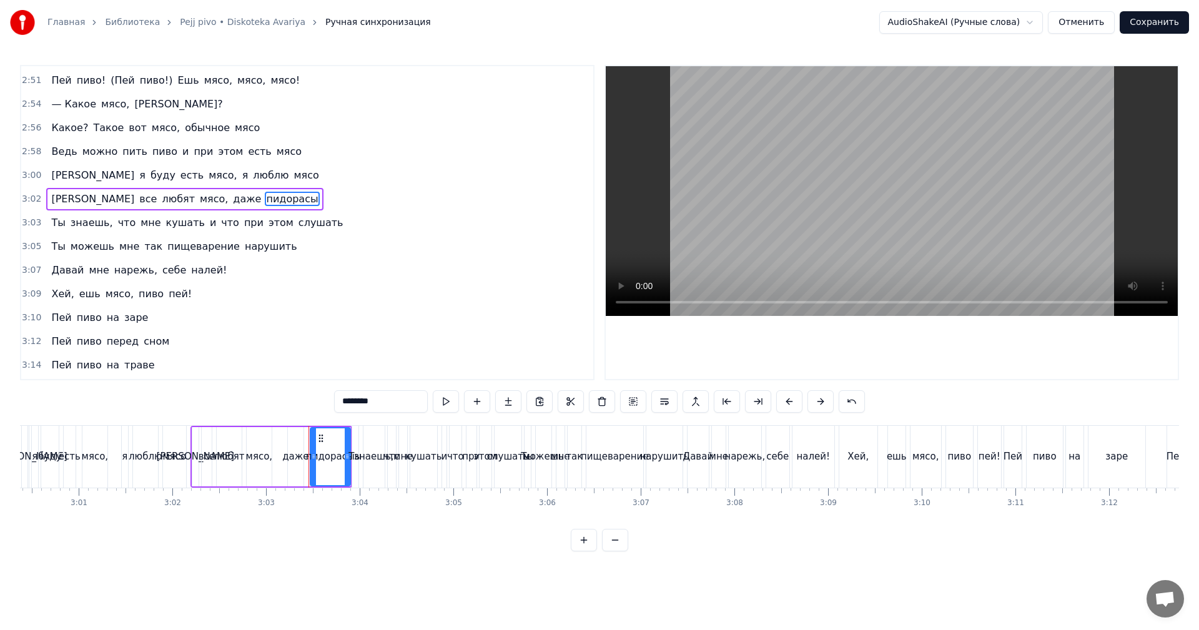
scroll to position [1754, 0]
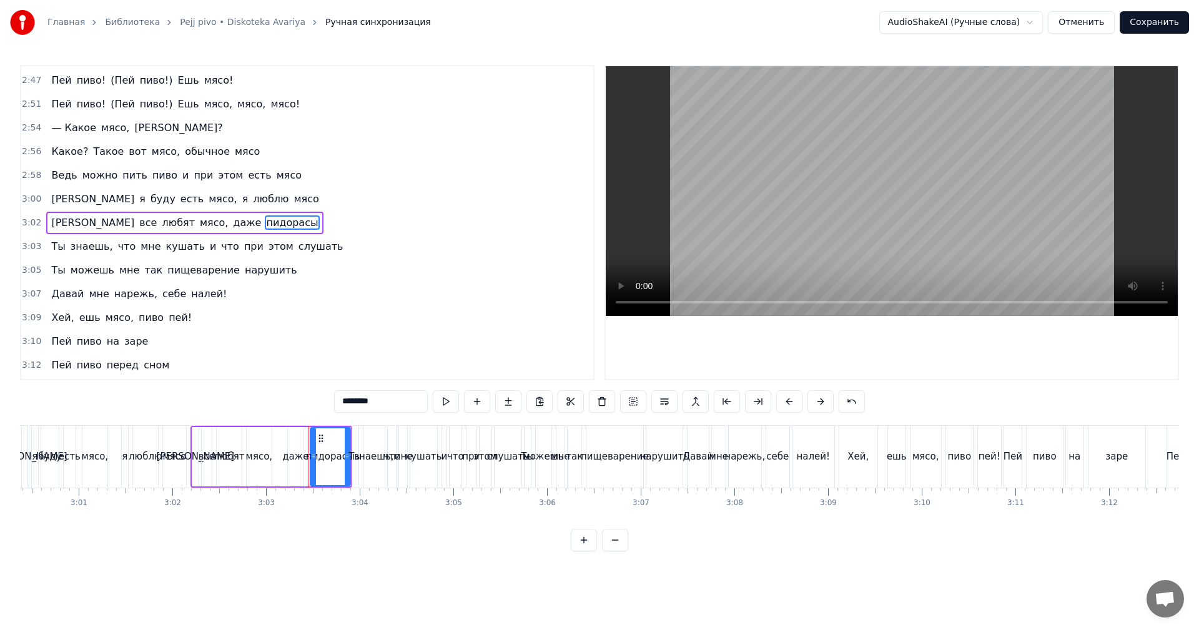
drag, startPoint x: 410, startPoint y: 400, endPoint x: 285, endPoint y: 400, distance: 125.5
click at [285, 400] on div "0:13 Москва пьёт пиво! 0:15 Молдавия пьёт пиво! 0:17 Литва пьёт пиво! 0:19 Анта…" at bounding box center [599, 308] width 1159 height 487
click at [796, 237] on video at bounding box center [892, 191] width 572 height 250
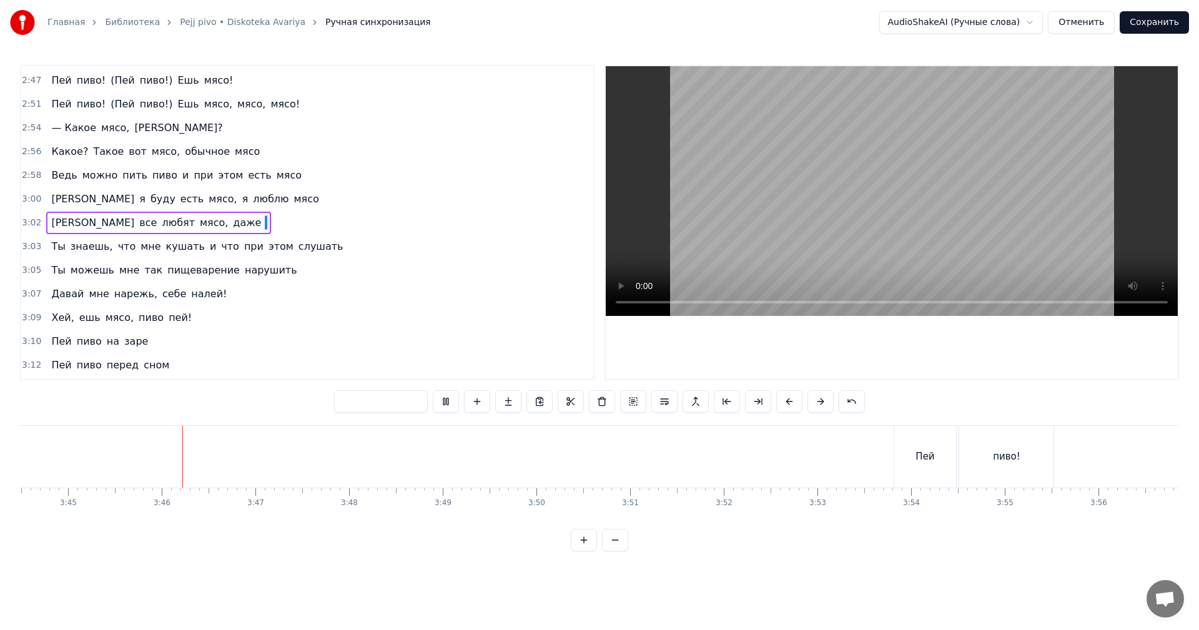
scroll to position [0, 21073]
click at [1157, 26] on button "Сохранить" at bounding box center [1154, 22] width 69 height 22
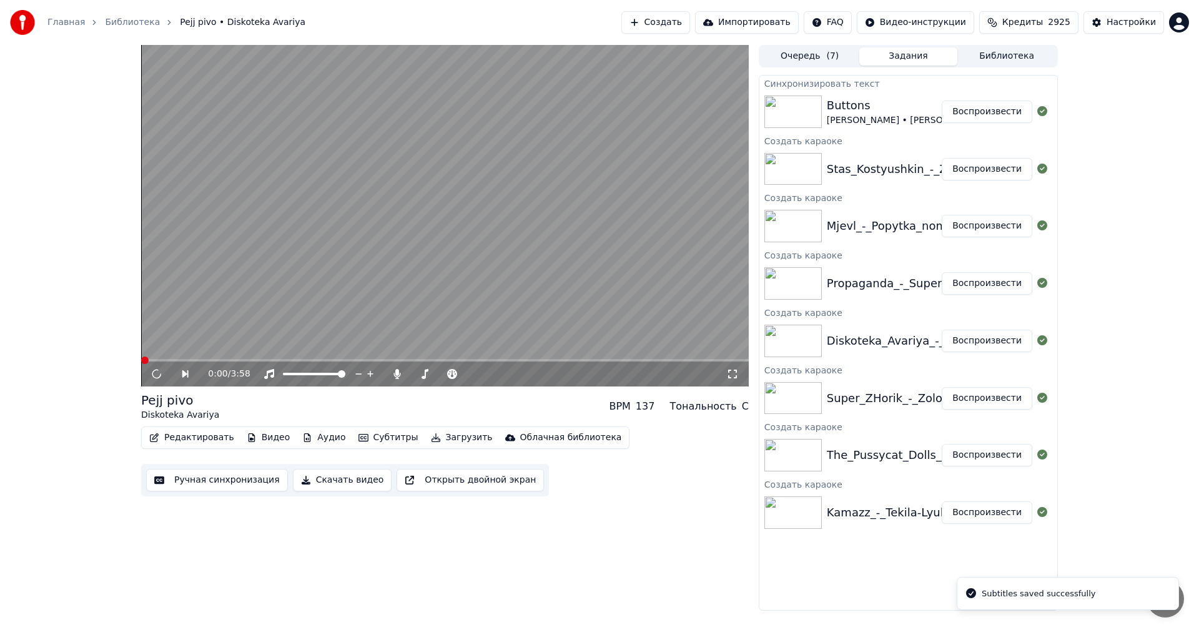
click at [972, 289] on button "Воспроизвести" at bounding box center [987, 283] width 91 height 22
click at [190, 483] on button "Ручная синхронизация" at bounding box center [217, 480] width 142 height 22
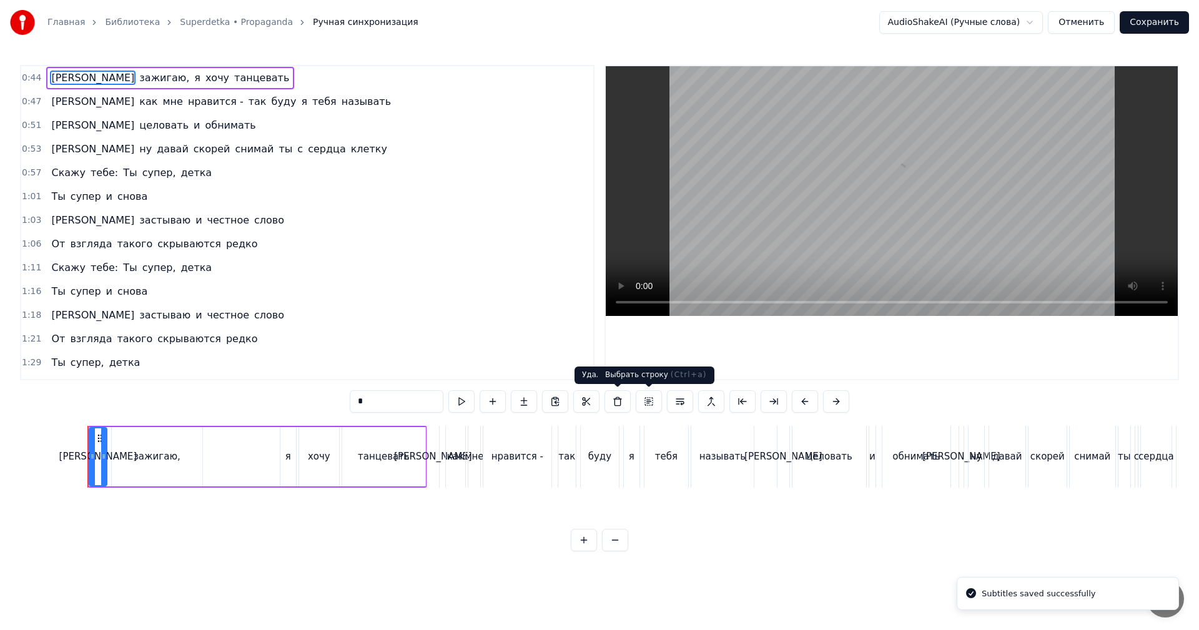
scroll to position [0, 4081]
click at [753, 204] on video at bounding box center [892, 191] width 572 height 250
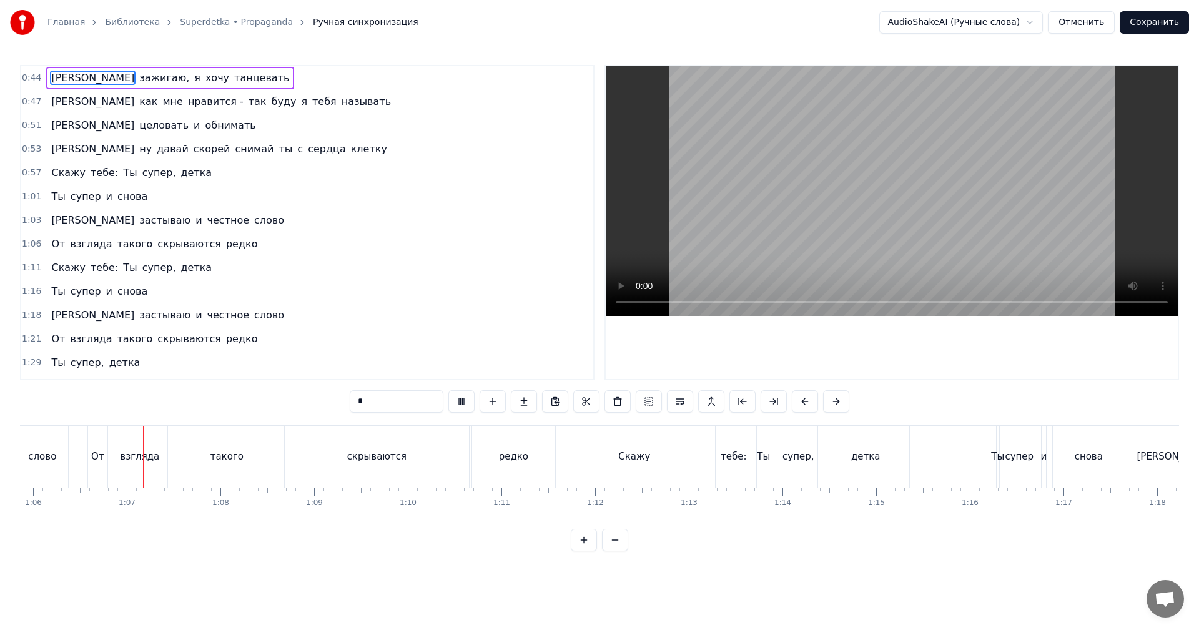
scroll to position [0, 6170]
click at [914, 176] on video at bounding box center [892, 191] width 572 height 250
click at [613, 457] on div "Скажу" at bounding box center [634, 457] width 152 height 62
type input "*****"
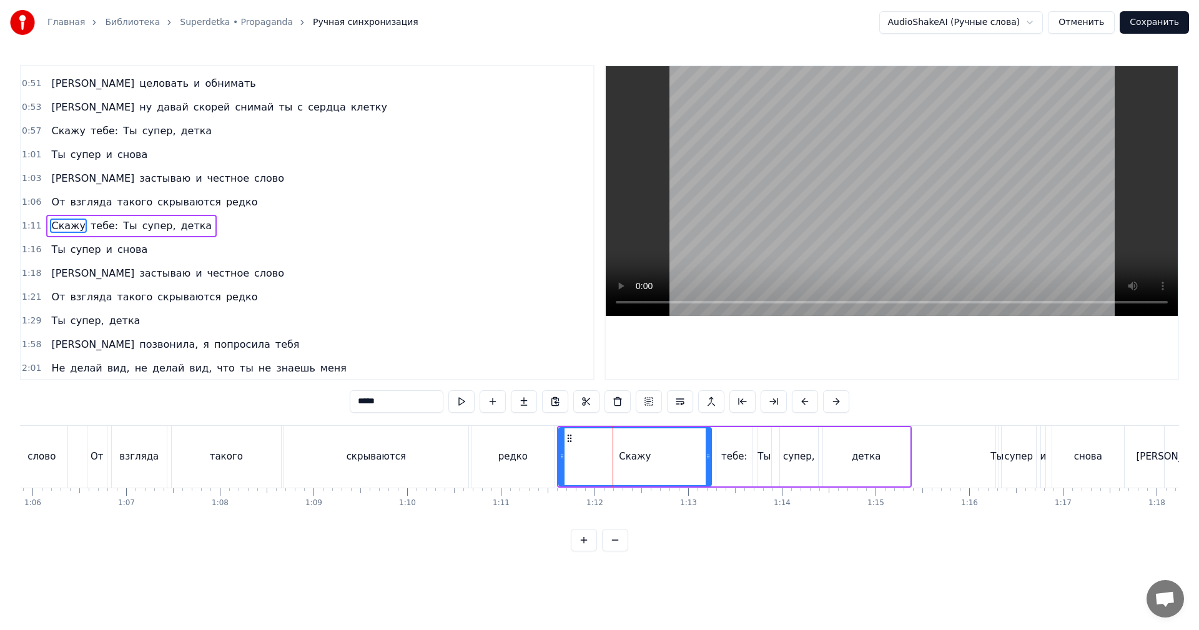
scroll to position [45, 0]
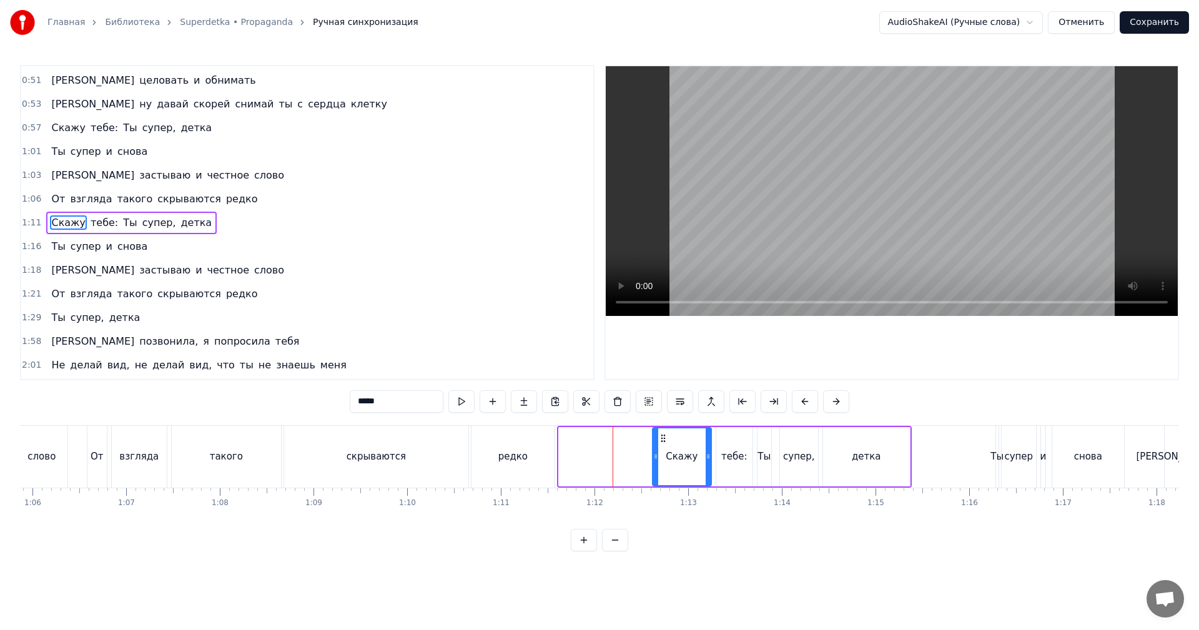
drag, startPoint x: 559, startPoint y: 452, endPoint x: 653, endPoint y: 455, distance: 93.7
click at [653, 455] on icon at bounding box center [655, 457] width 5 height 10
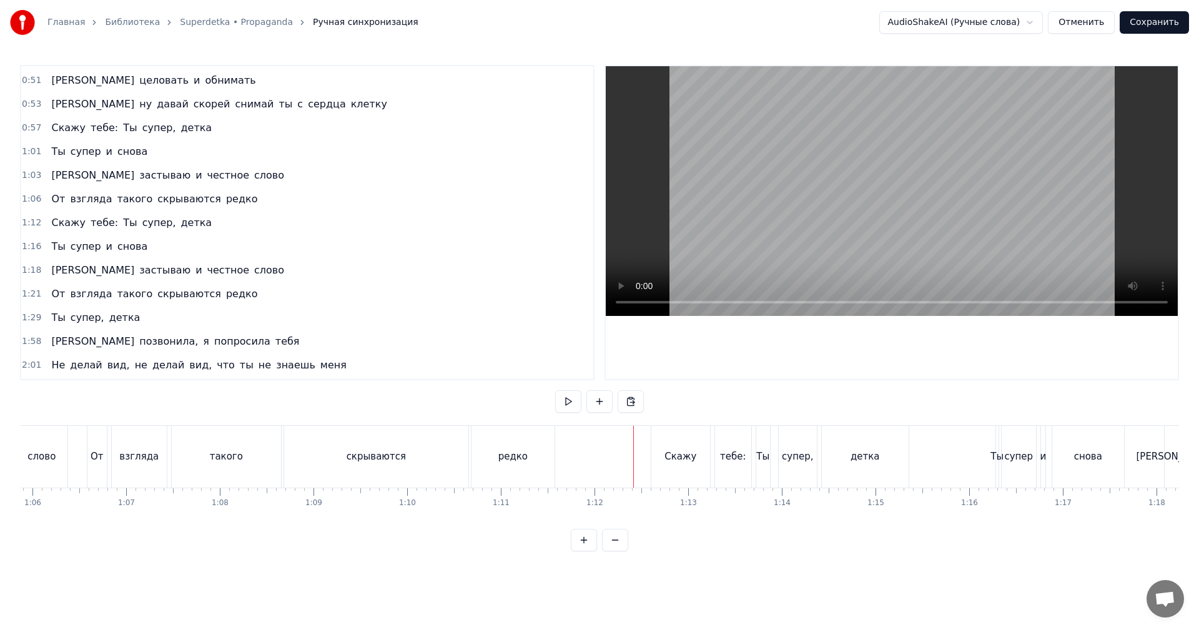
click at [801, 189] on video at bounding box center [892, 191] width 572 height 250
click at [841, 221] on video at bounding box center [892, 191] width 572 height 250
click at [994, 465] on div at bounding box center [994, 457] width 1 height 62
click at [998, 463] on div "Ты" at bounding box center [997, 457] width 13 height 14
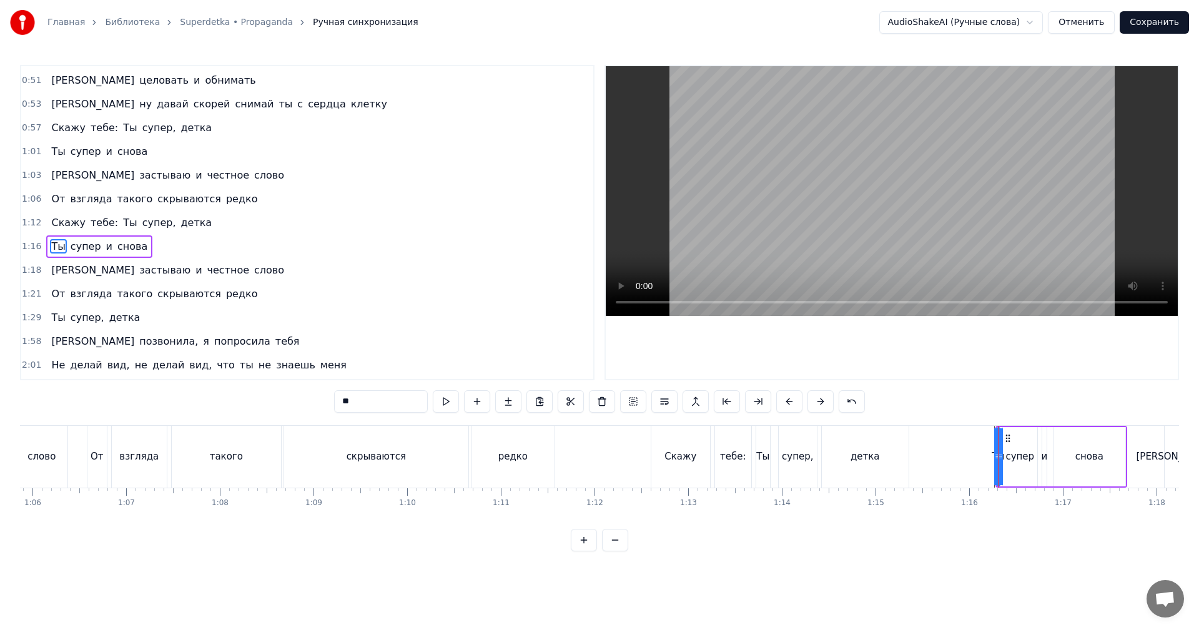
scroll to position [69, 0]
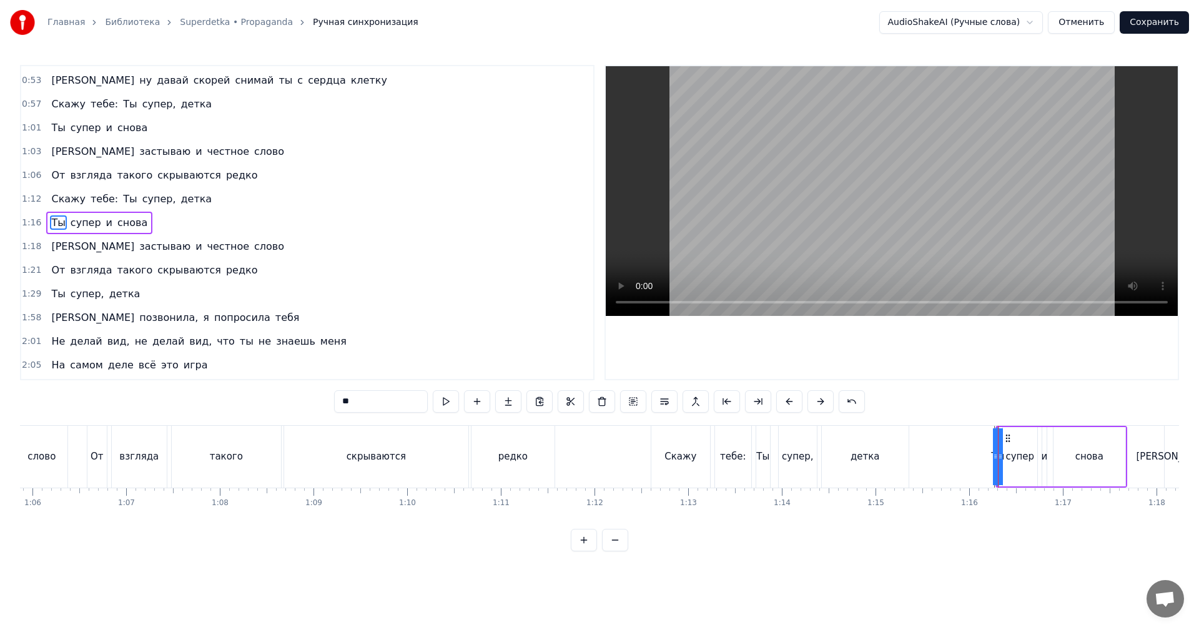
drag, startPoint x: 997, startPoint y: 463, endPoint x: 977, endPoint y: 464, distance: 20.0
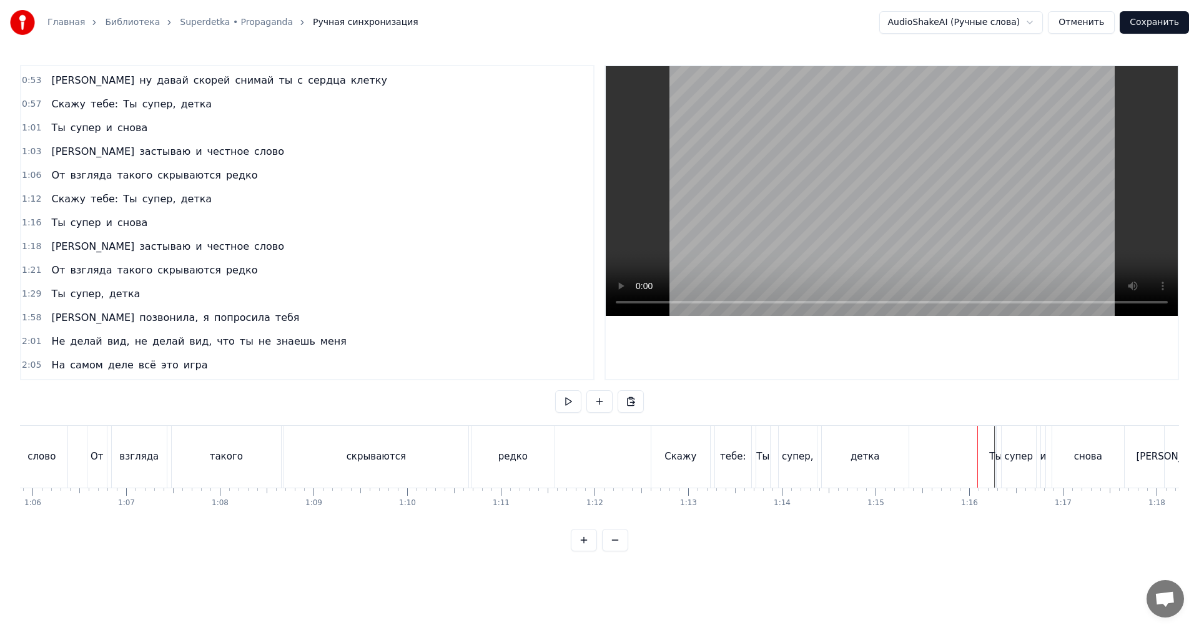
click at [996, 458] on div "Ты" at bounding box center [995, 457] width 13 height 14
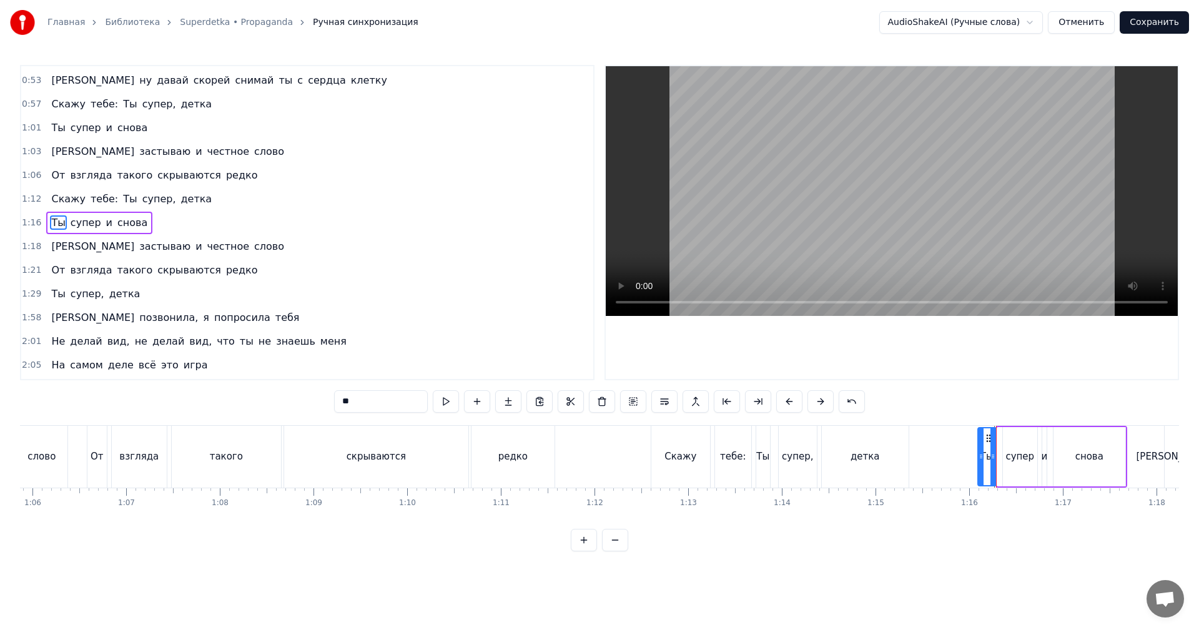
drag, startPoint x: 998, startPoint y: 458, endPoint x: 971, endPoint y: 460, distance: 27.0
click at [979, 460] on icon at bounding box center [981, 457] width 5 height 10
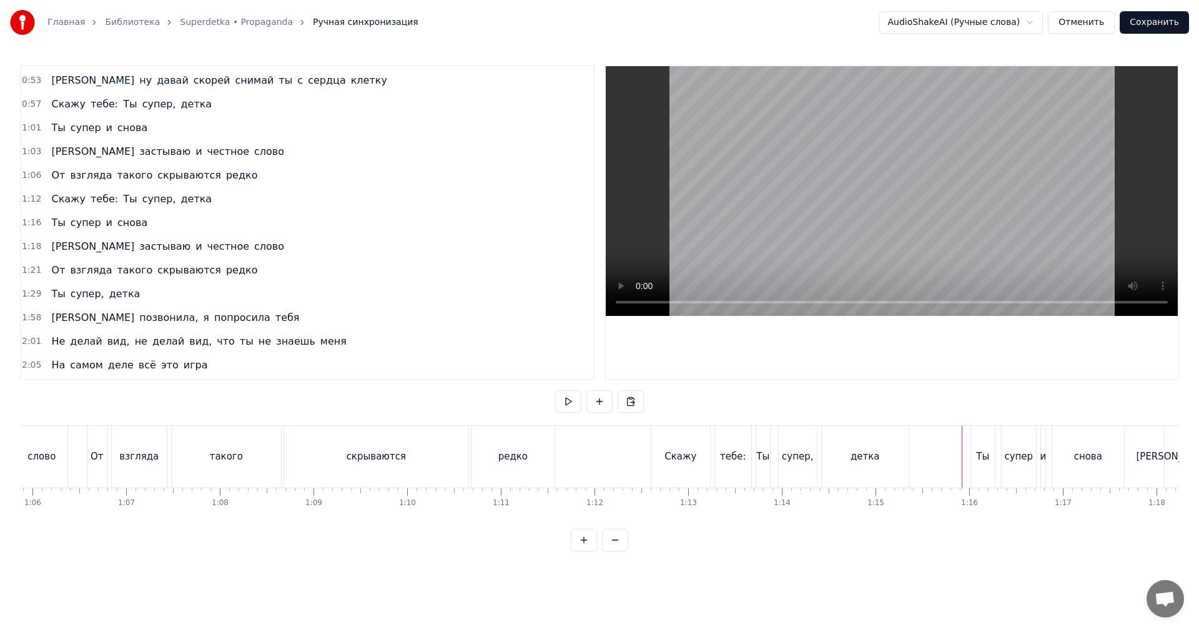
click at [969, 230] on video at bounding box center [892, 191] width 572 height 250
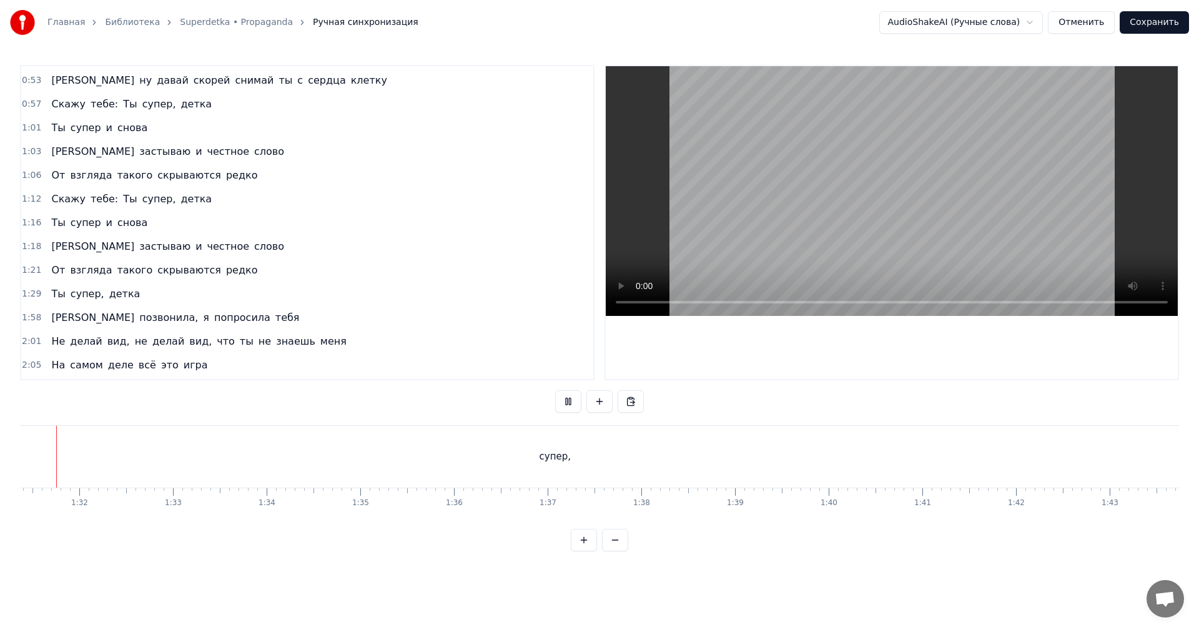
scroll to position [0, 8538]
click at [979, 448] on div "супер," at bounding box center [576, 457] width 1284 height 62
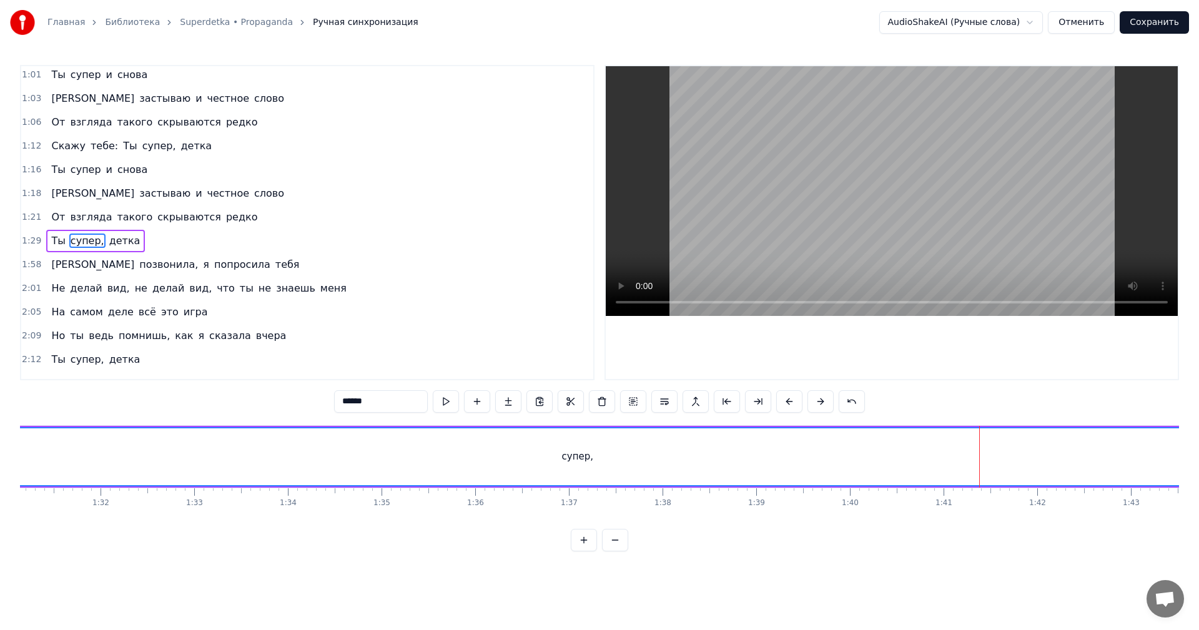
scroll to position [140, 0]
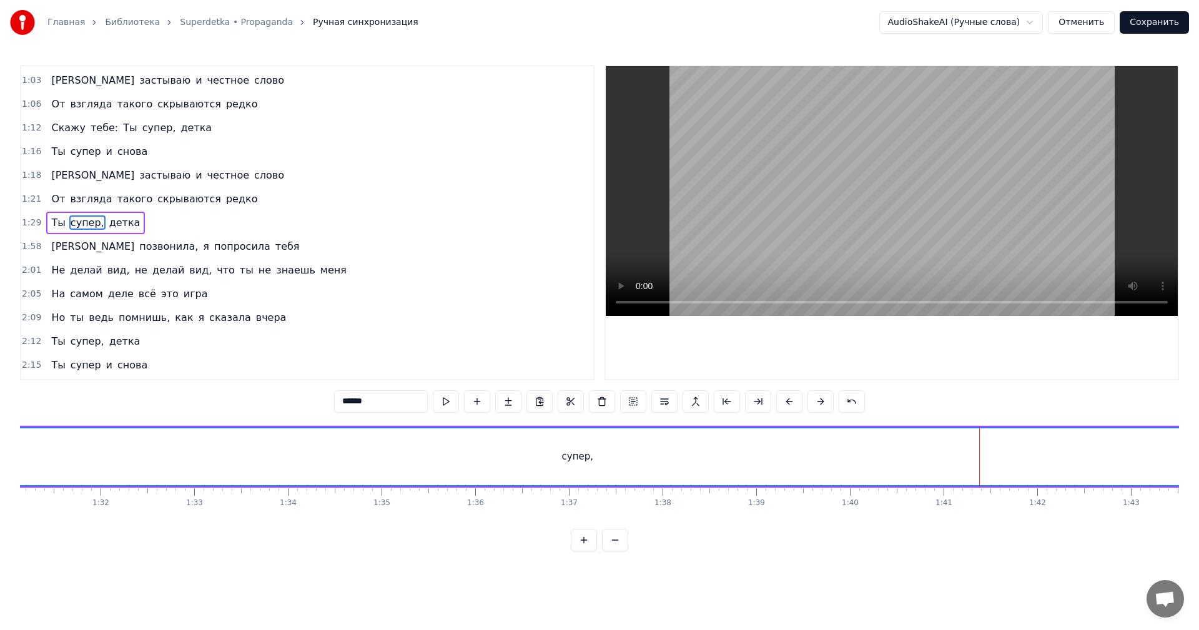
click at [1019, 138] on video at bounding box center [892, 191] width 572 height 250
drag, startPoint x: 785, startPoint y: 448, endPoint x: 863, endPoint y: 342, distance: 131.8
click at [785, 447] on div "супер," at bounding box center [577, 456] width 1283 height 57
click at [940, 175] on video at bounding box center [892, 191] width 572 height 250
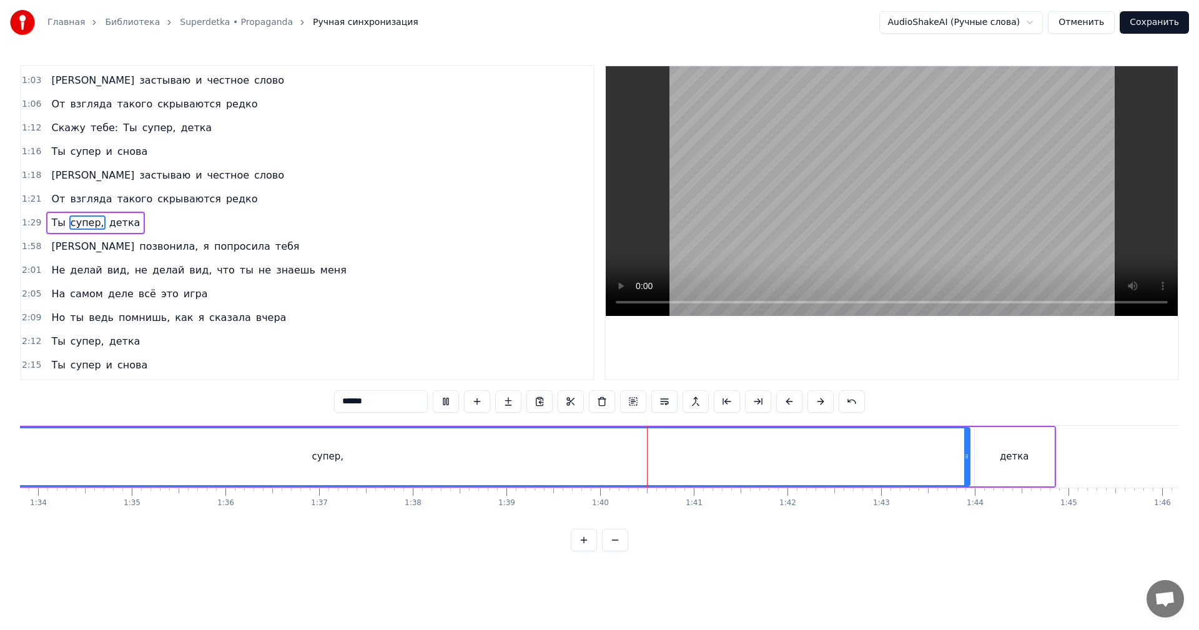
click at [959, 451] on div "супер," at bounding box center [327, 456] width 1283 height 57
click at [963, 203] on video at bounding box center [892, 191] width 572 height 250
click at [970, 172] on video at bounding box center [892, 191] width 572 height 250
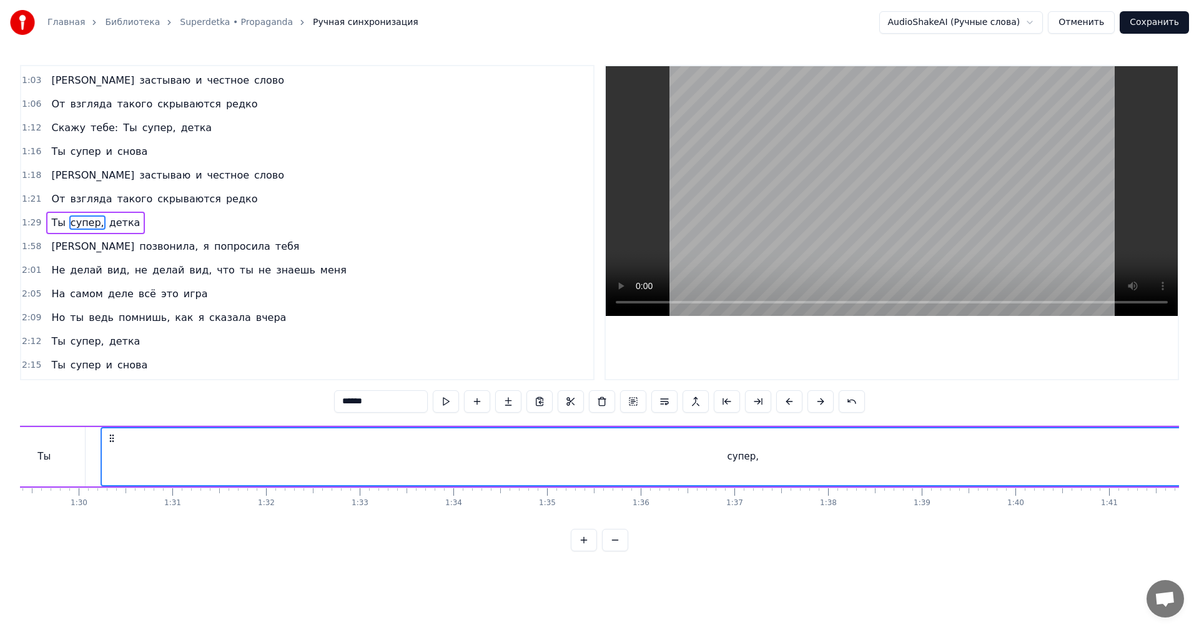
scroll to position [0, 8351]
click at [127, 461] on icon at bounding box center [126, 457] width 5 height 10
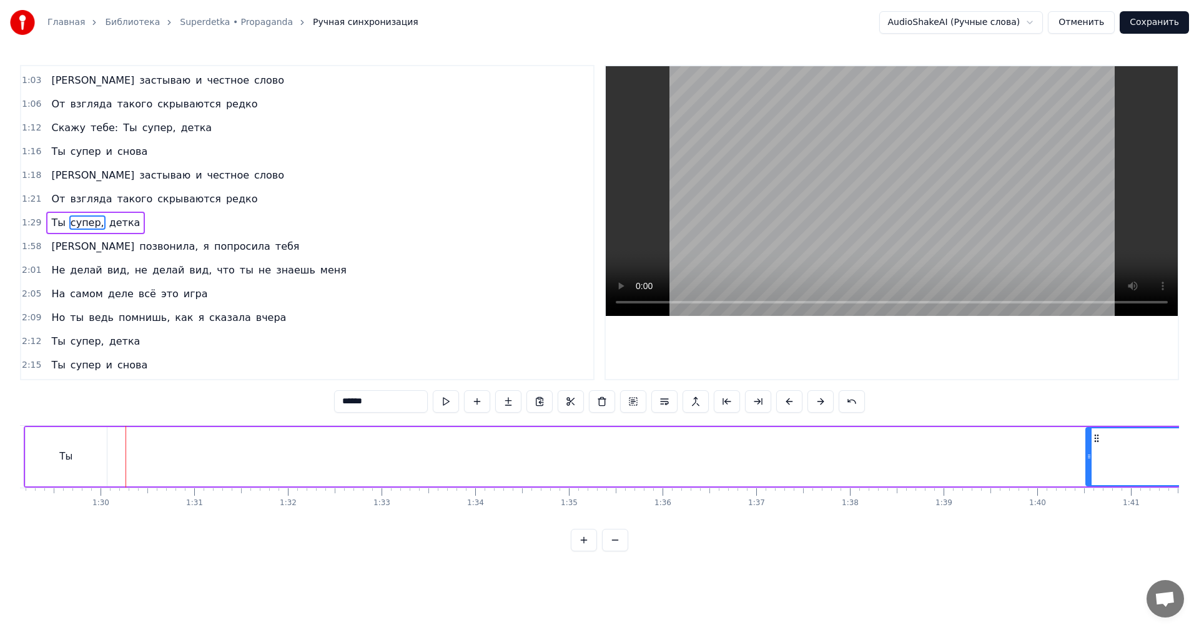
drag, startPoint x: 125, startPoint y: 462, endPoint x: 1198, endPoint y: 451, distance: 1073.6
click at [1198, 451] on div "Главная Библиотека Superdetka • Propaganda Ручная синхронизация AudioShakeAI (Р…" at bounding box center [599, 275] width 1199 height 551
drag, startPoint x: 47, startPoint y: 460, endPoint x: 44, endPoint y: 450, distance: 10.5
click at [47, 460] on div "Ты" at bounding box center [66, 456] width 81 height 59
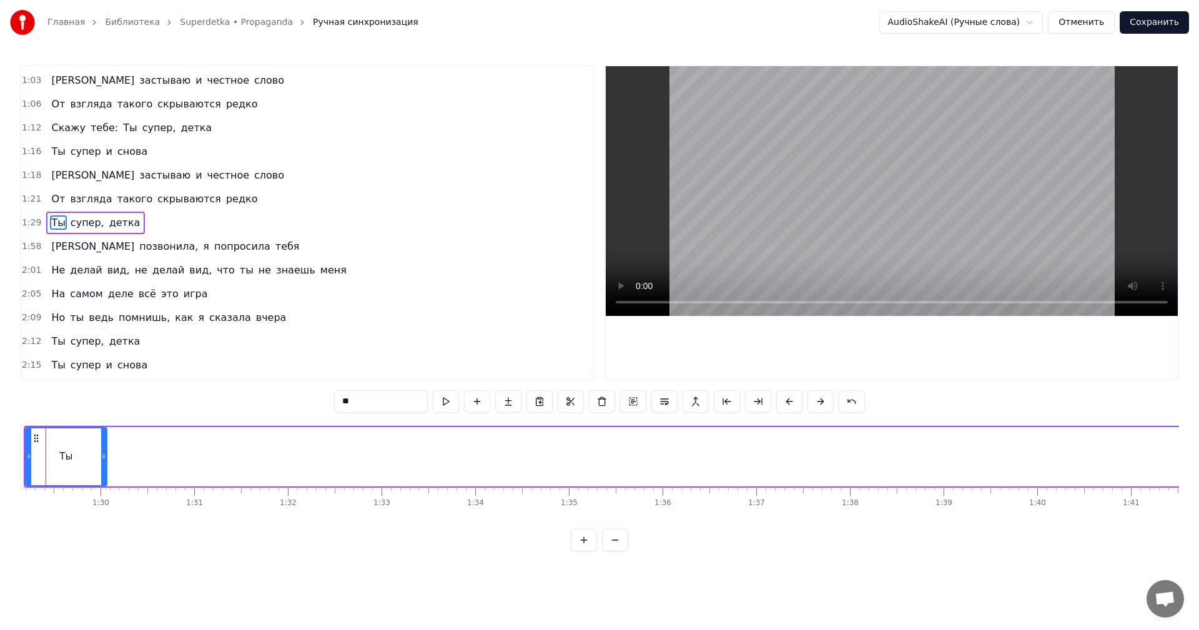
scroll to position [0, 8314]
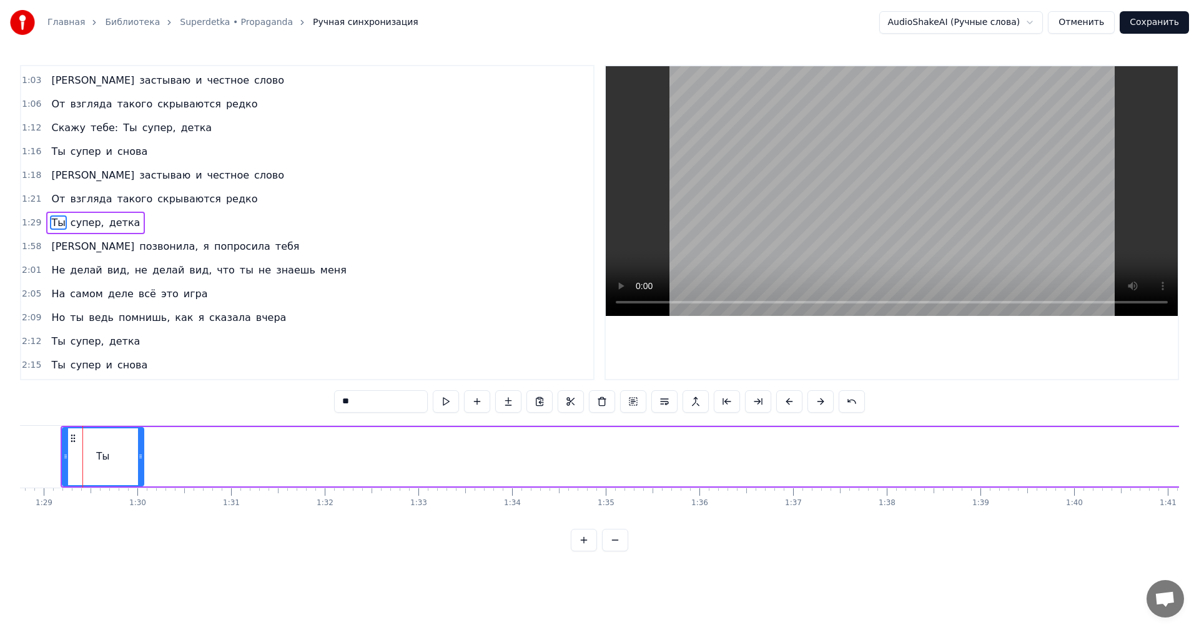
click at [77, 435] on icon at bounding box center [73, 438] width 10 height 10
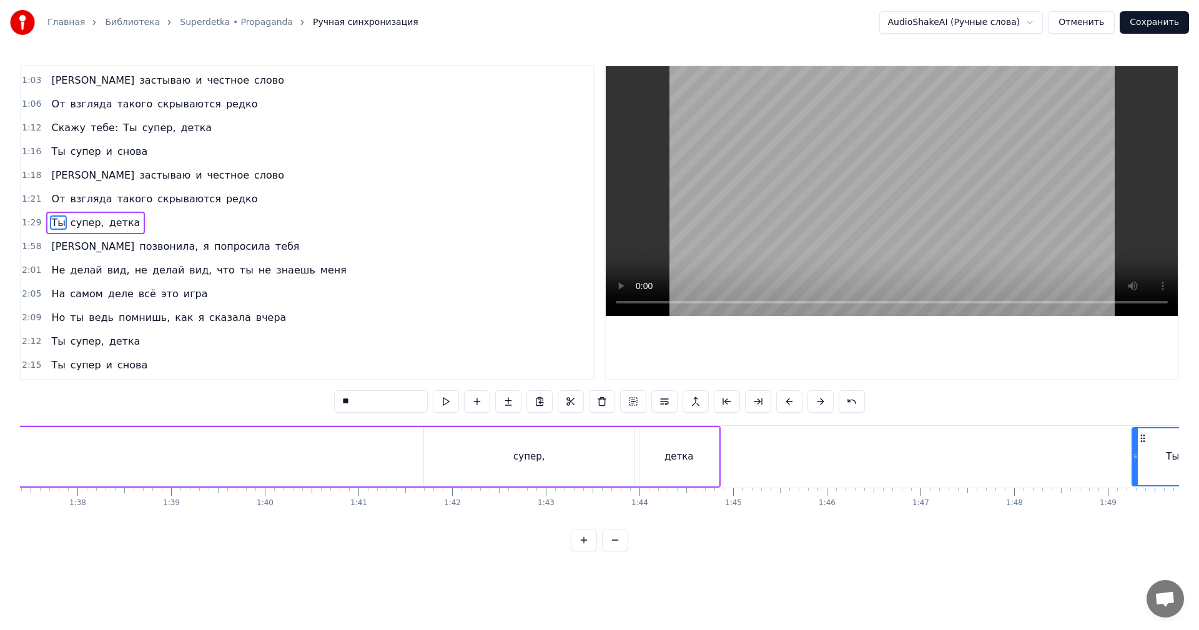
scroll to position [0, 9156]
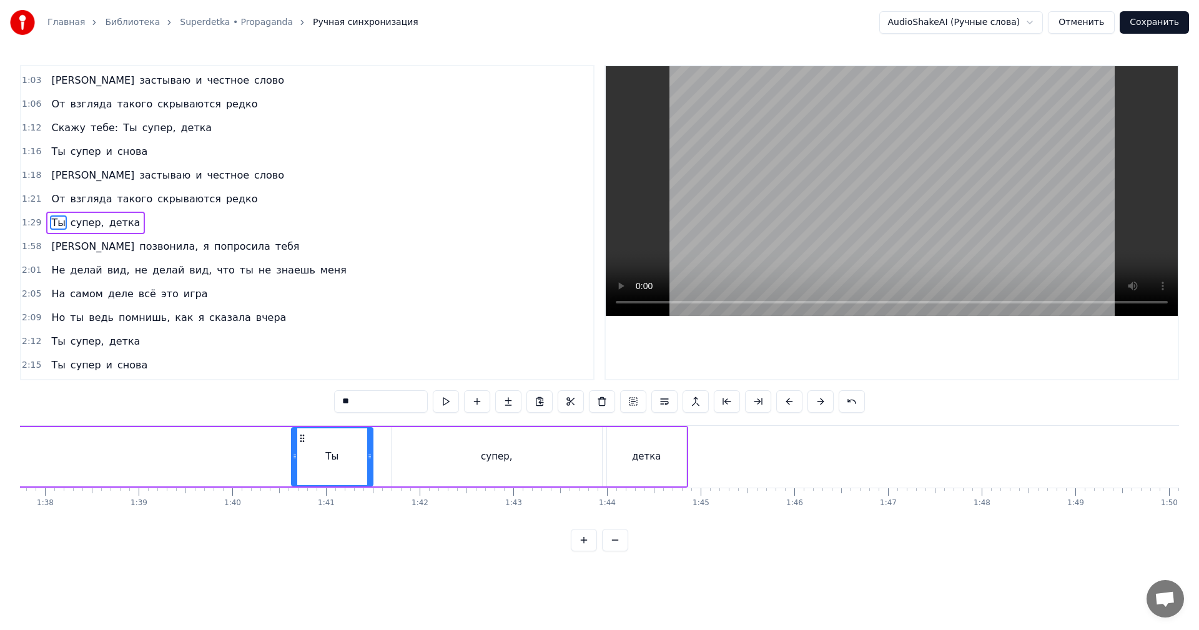
drag, startPoint x: 72, startPoint y: 437, endPoint x: 299, endPoint y: 460, distance: 227.3
click at [299, 460] on div "Ты" at bounding box center [332, 456] width 80 height 57
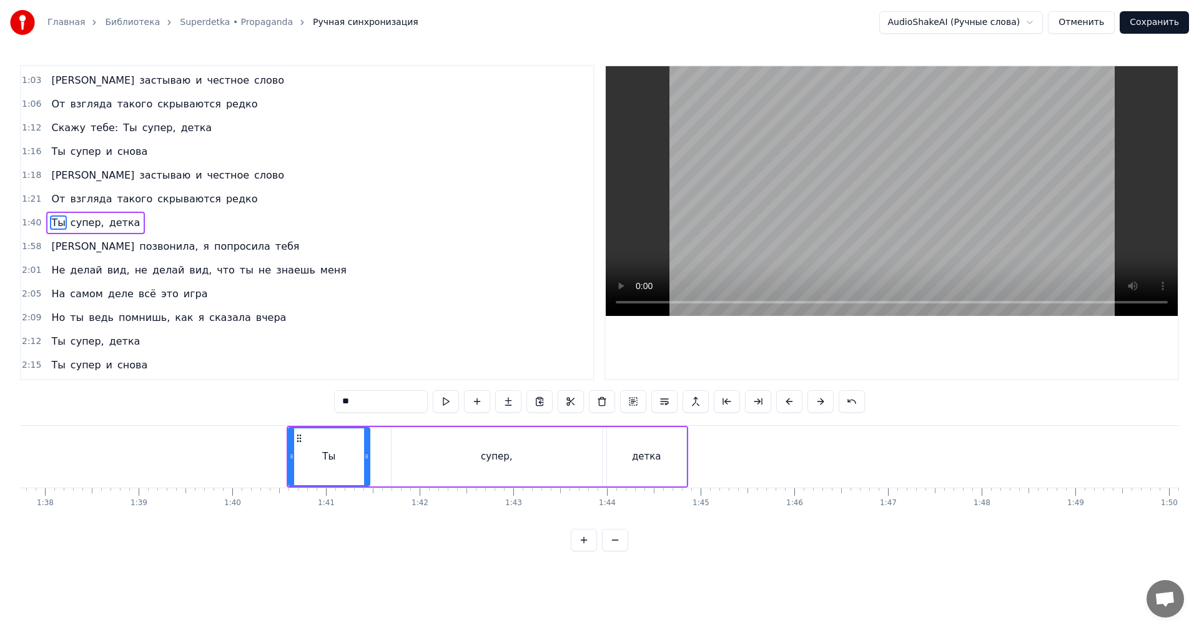
click at [444, 463] on div "супер," at bounding box center [497, 456] width 210 height 59
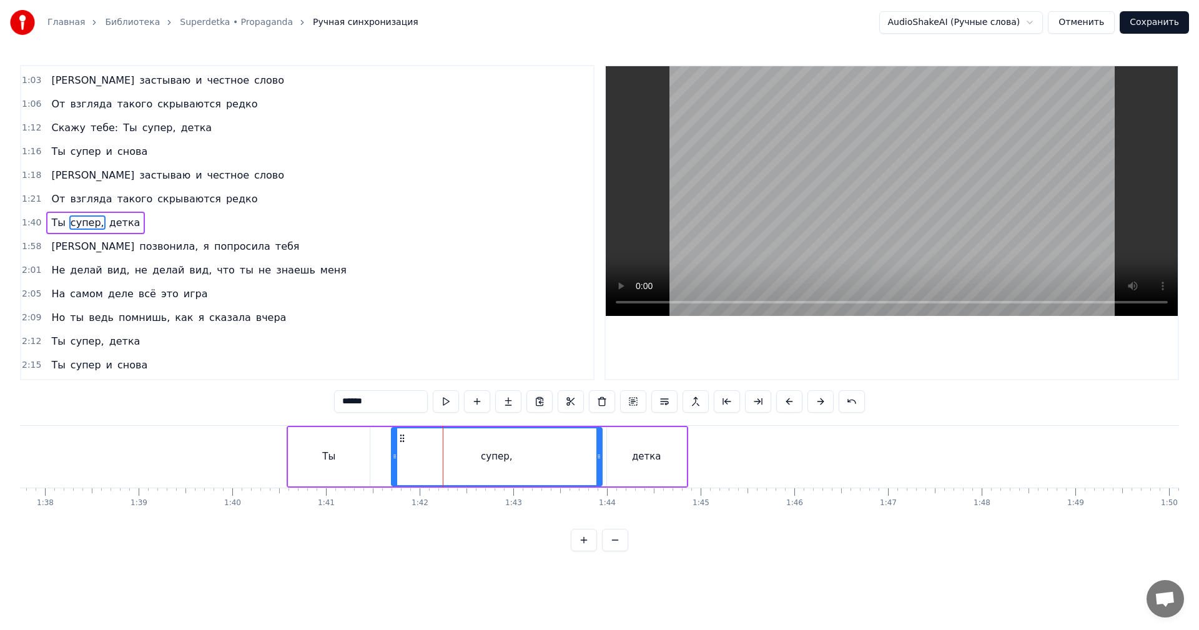
drag, startPoint x: 661, startPoint y: 453, endPoint x: 613, endPoint y: 453, distance: 47.5
click at [658, 453] on div "детка" at bounding box center [646, 456] width 79 height 59
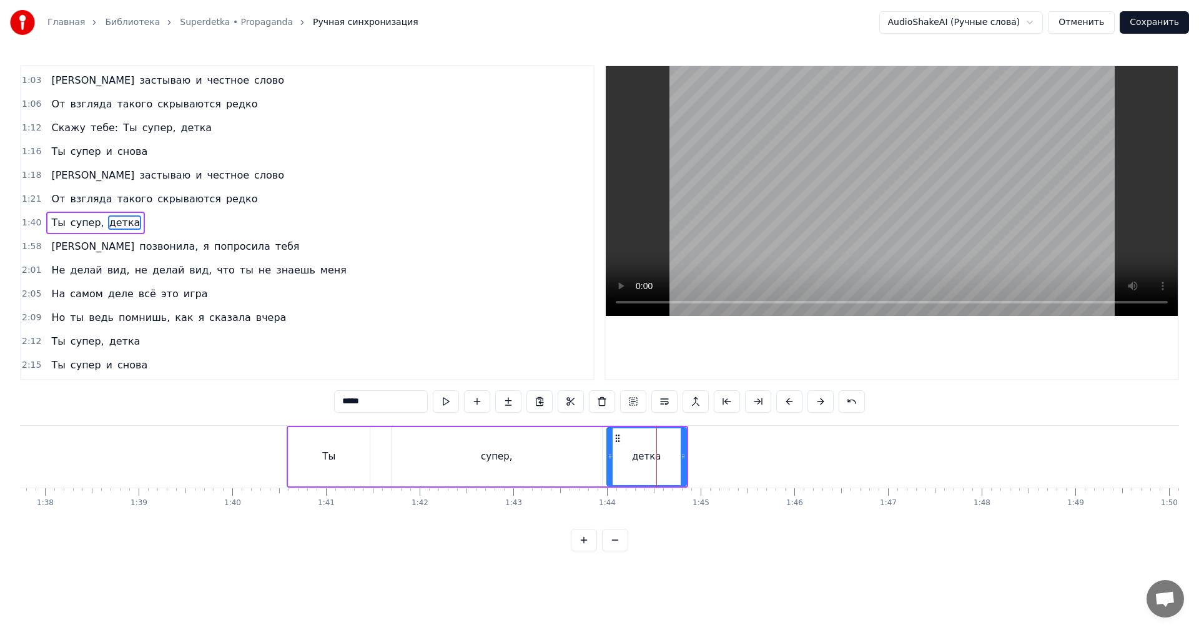
drag, startPoint x: 581, startPoint y: 453, endPoint x: 592, endPoint y: 449, distance: 11.3
click at [585, 452] on div "супер," at bounding box center [497, 456] width 210 height 59
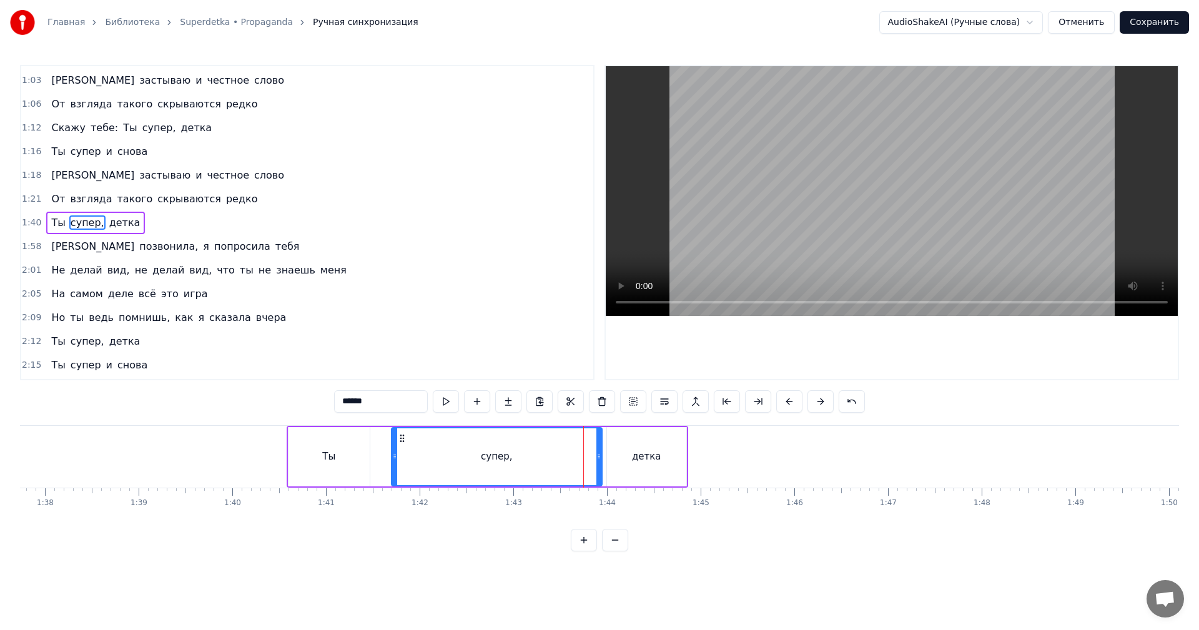
drag, startPoint x: 645, startPoint y: 448, endPoint x: 620, endPoint y: 450, distance: 25.0
click at [643, 448] on div "детка" at bounding box center [646, 456] width 79 height 59
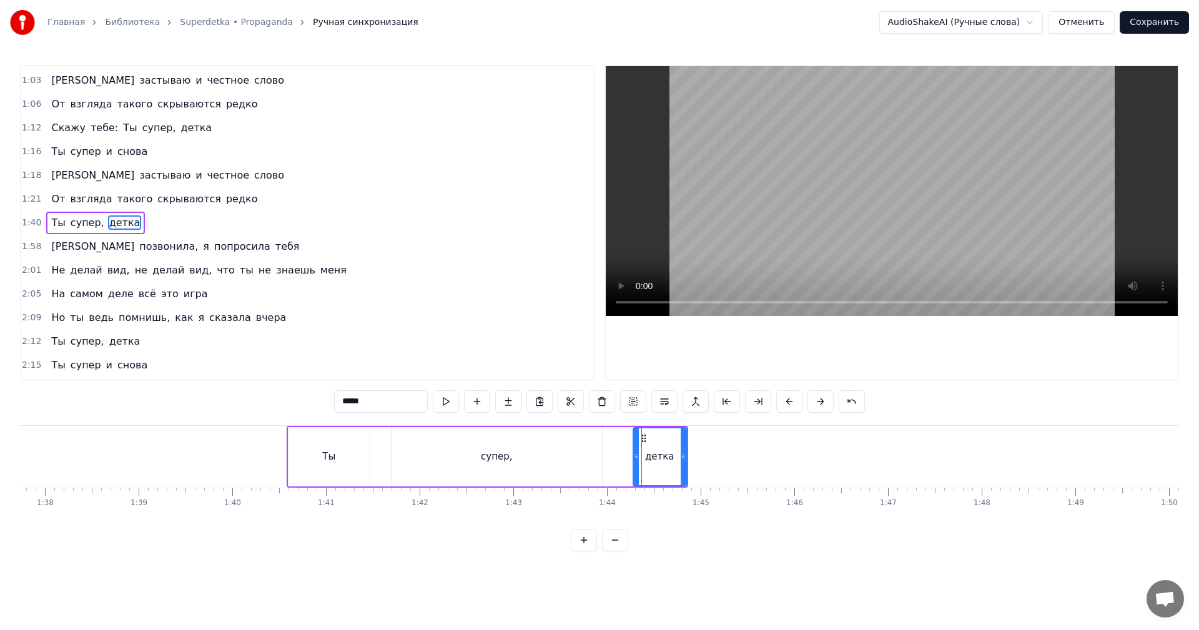
drag, startPoint x: 611, startPoint y: 452, endPoint x: 636, endPoint y: 450, distance: 25.1
click at [636, 450] on div at bounding box center [636, 456] width 5 height 57
drag, startPoint x: 513, startPoint y: 457, endPoint x: 463, endPoint y: 452, distance: 50.3
click at [512, 457] on div "супер," at bounding box center [497, 456] width 210 height 59
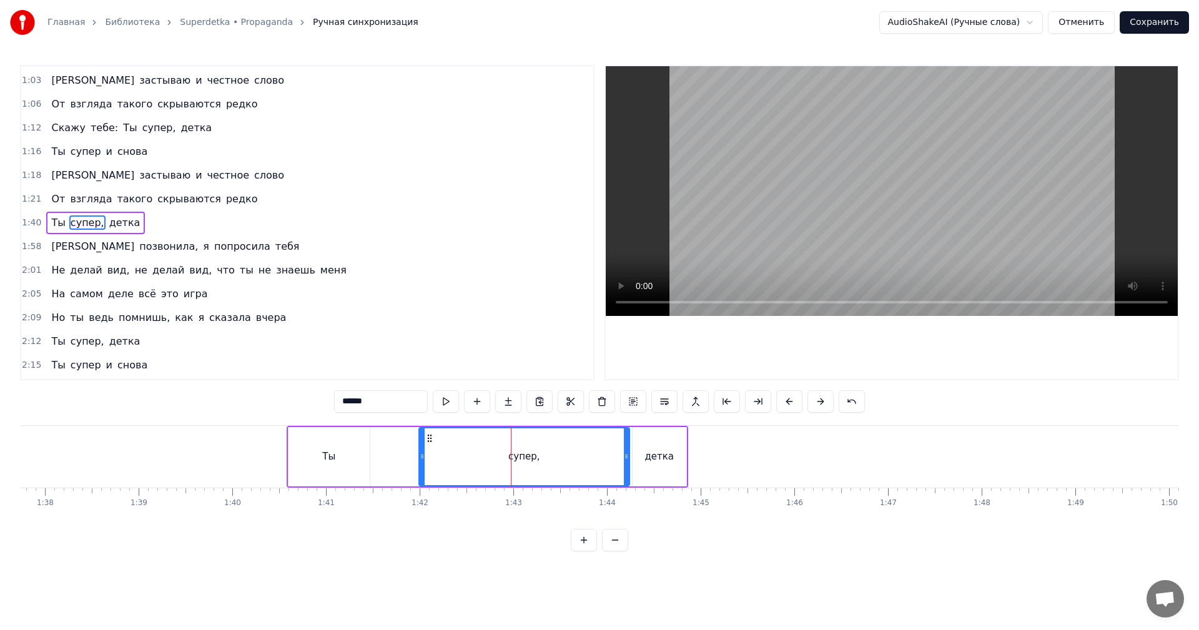
drag, startPoint x: 405, startPoint y: 437, endPoint x: 432, endPoint y: 435, distance: 27.5
click at [432, 435] on icon at bounding box center [430, 438] width 10 height 10
drag, startPoint x: 421, startPoint y: 444, endPoint x: 579, endPoint y: 462, distance: 159.0
click at [579, 462] on div at bounding box center [580, 456] width 5 height 57
click at [319, 458] on div "Ты" at bounding box center [329, 456] width 81 height 59
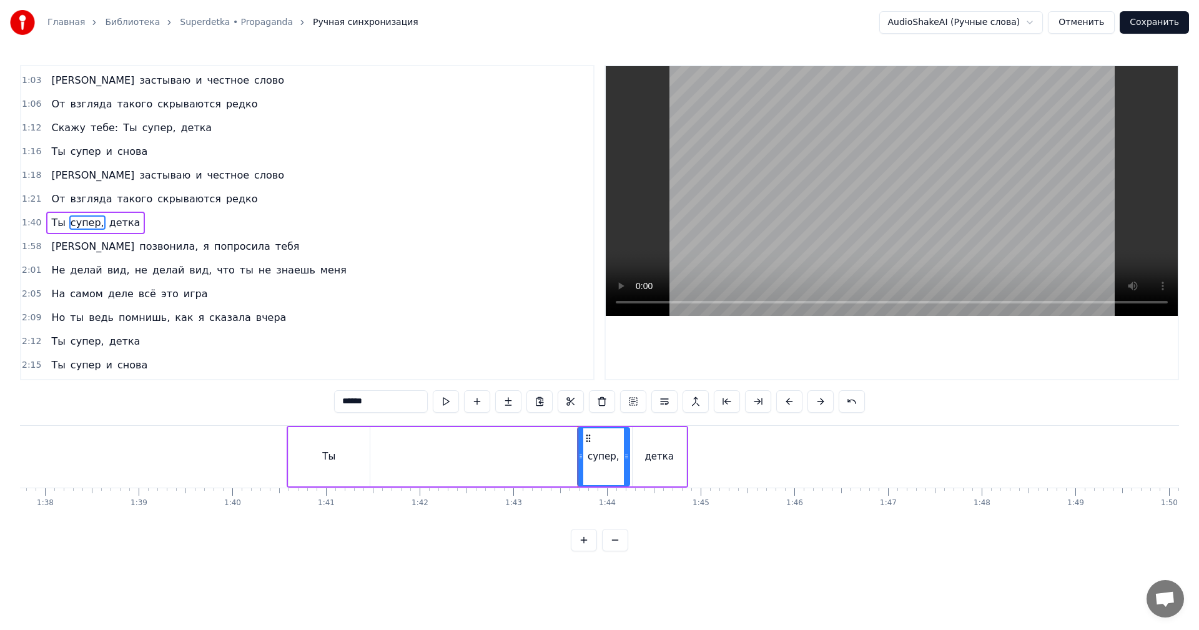
type input "**"
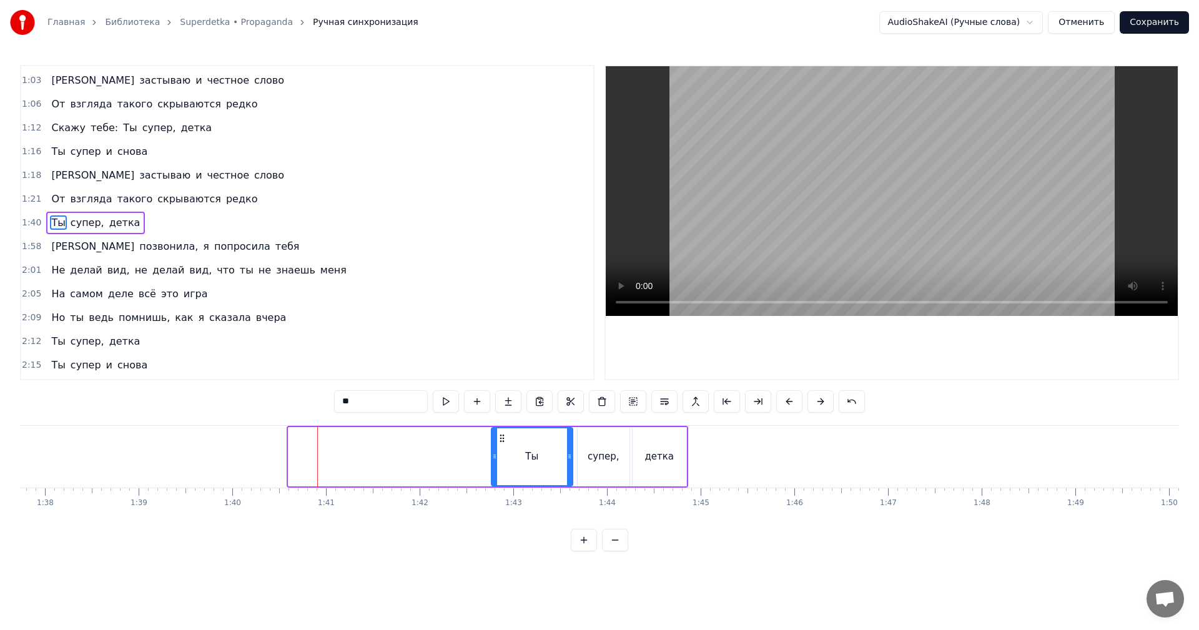
drag, startPoint x: 300, startPoint y: 435, endPoint x: 503, endPoint y: 436, distance: 203.0
click at [503, 436] on icon at bounding box center [502, 438] width 10 height 10
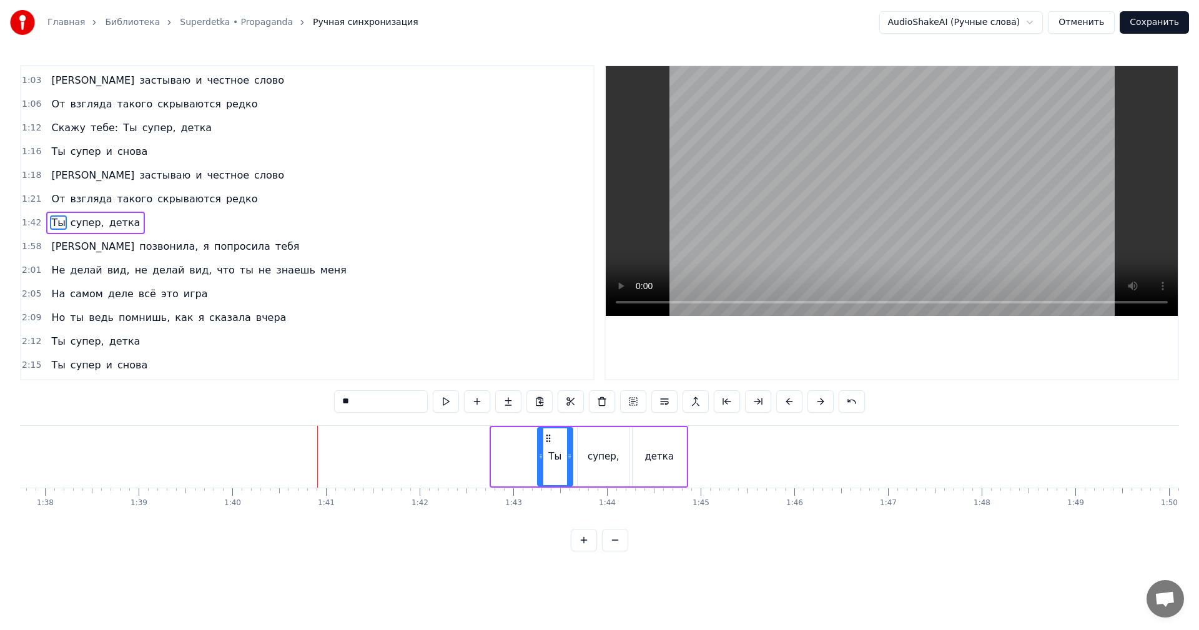
drag, startPoint x: 495, startPoint y: 449, endPoint x: 541, endPoint y: 451, distance: 46.3
click at [541, 451] on div at bounding box center [540, 456] width 5 height 57
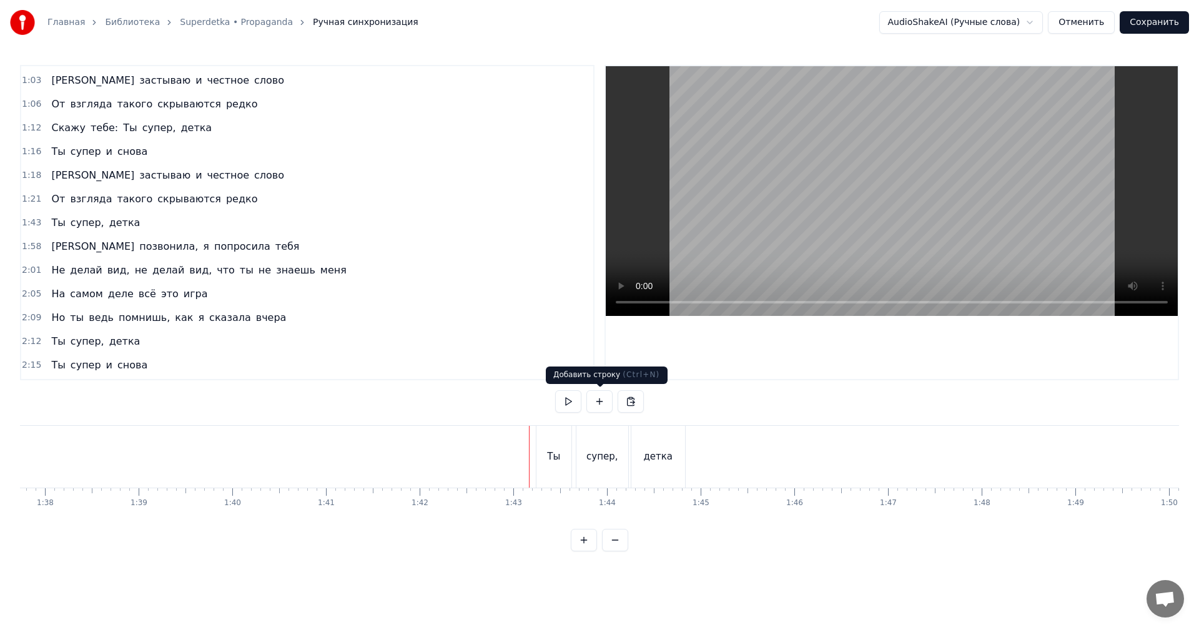
click at [910, 225] on video at bounding box center [892, 191] width 572 height 250
click at [598, 462] on div "супер," at bounding box center [601, 457] width 31 height 14
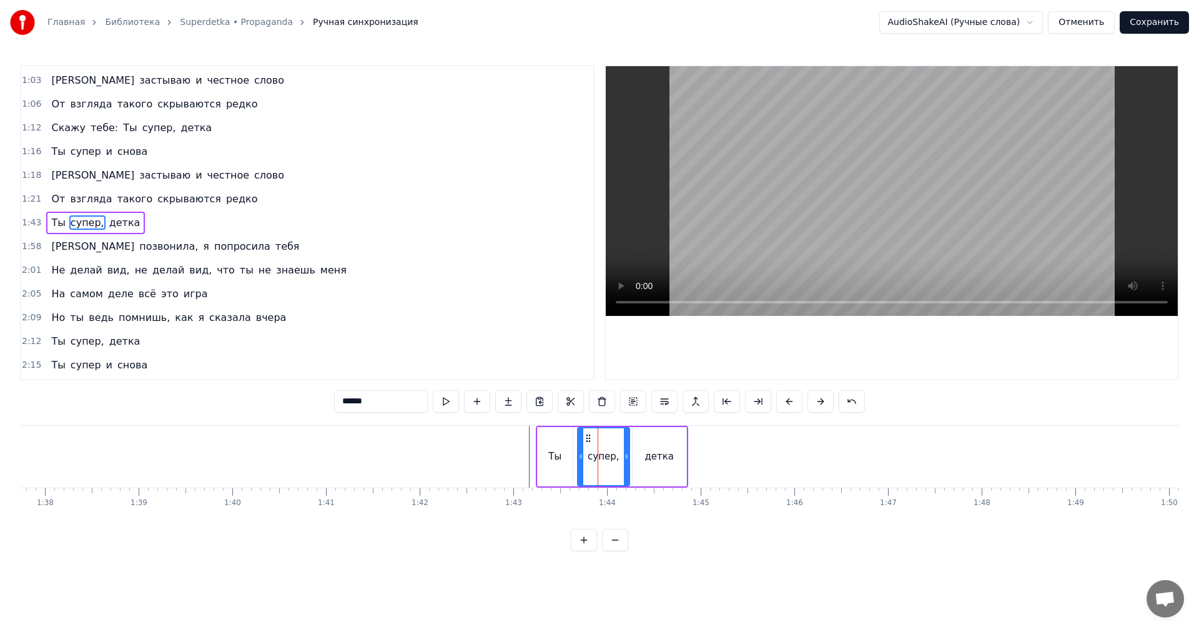
click at [560, 458] on div "Ты" at bounding box center [554, 457] width 13 height 14
drag, startPoint x: 570, startPoint y: 452, endPoint x: 556, endPoint y: 453, distance: 13.8
click at [556, 453] on icon at bounding box center [558, 457] width 5 height 10
click at [596, 453] on div "супер," at bounding box center [603, 457] width 31 height 14
drag, startPoint x: 581, startPoint y: 434, endPoint x: 570, endPoint y: 438, distance: 11.8
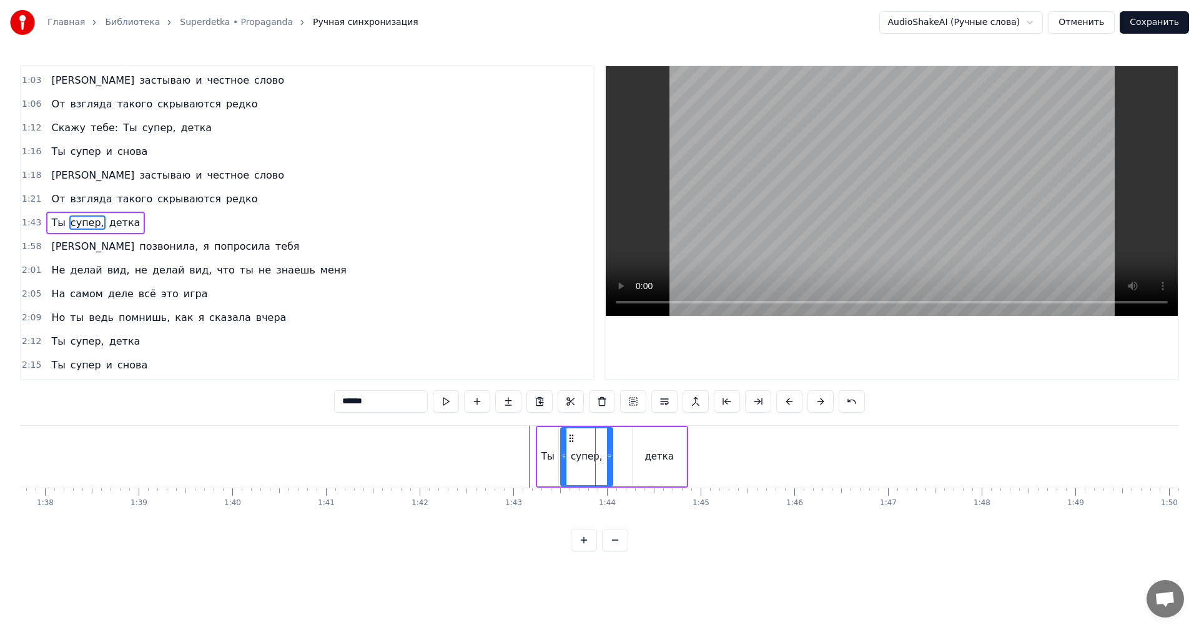
click at [570, 438] on icon at bounding box center [571, 438] width 10 height 10
click at [660, 449] on div "детка" at bounding box center [660, 456] width 54 height 59
type input "*****"
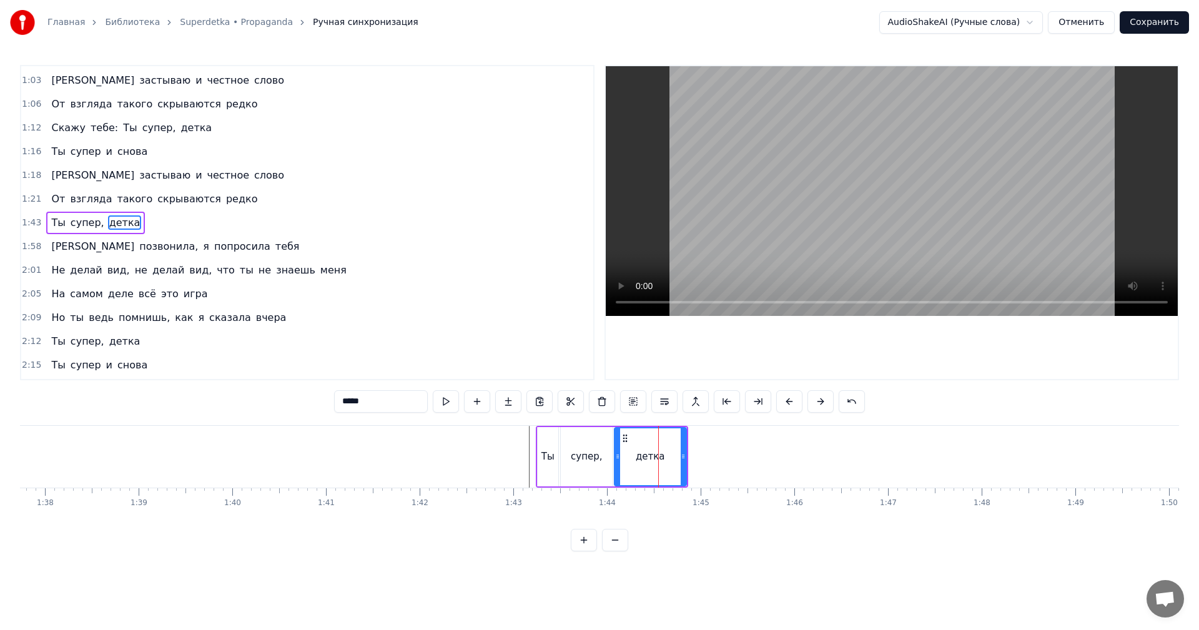
drag, startPoint x: 637, startPoint y: 455, endPoint x: 619, endPoint y: 457, distance: 18.2
click at [619, 457] on icon at bounding box center [617, 457] width 5 height 10
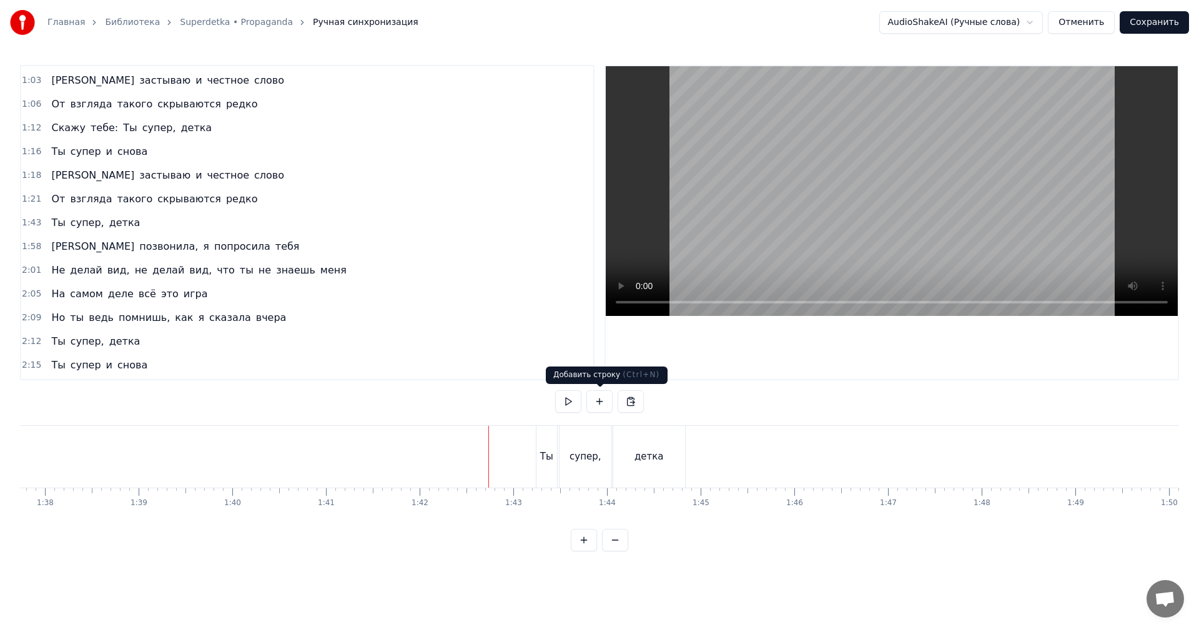
click at [946, 230] on video at bounding box center [892, 191] width 572 height 250
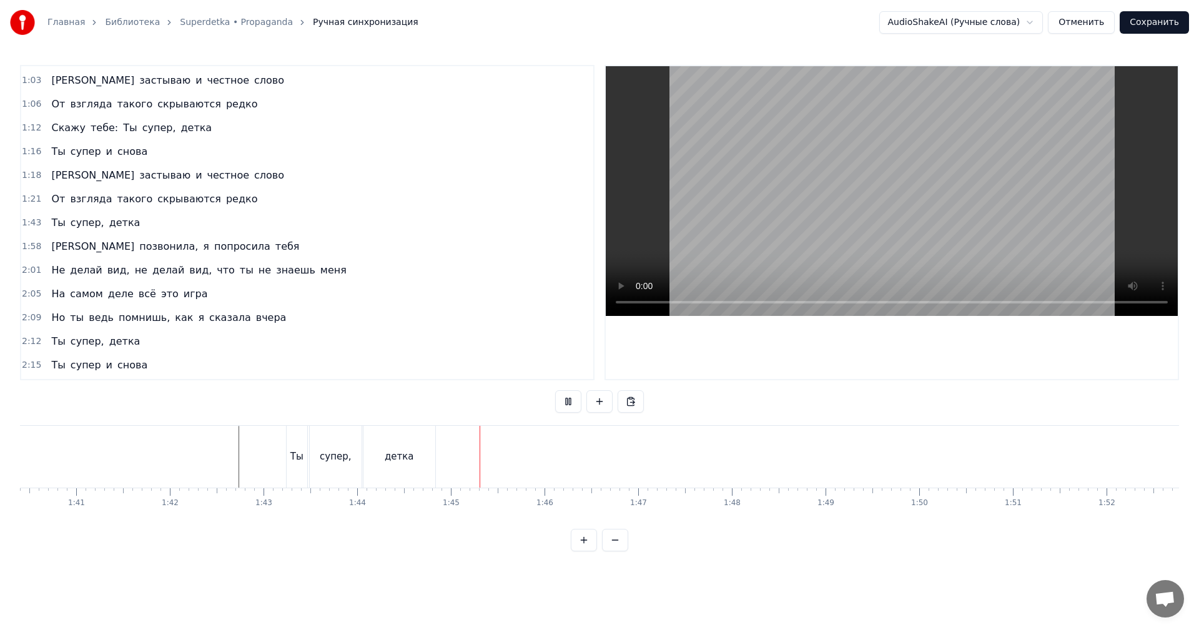
click at [873, 212] on video at bounding box center [892, 191] width 572 height 250
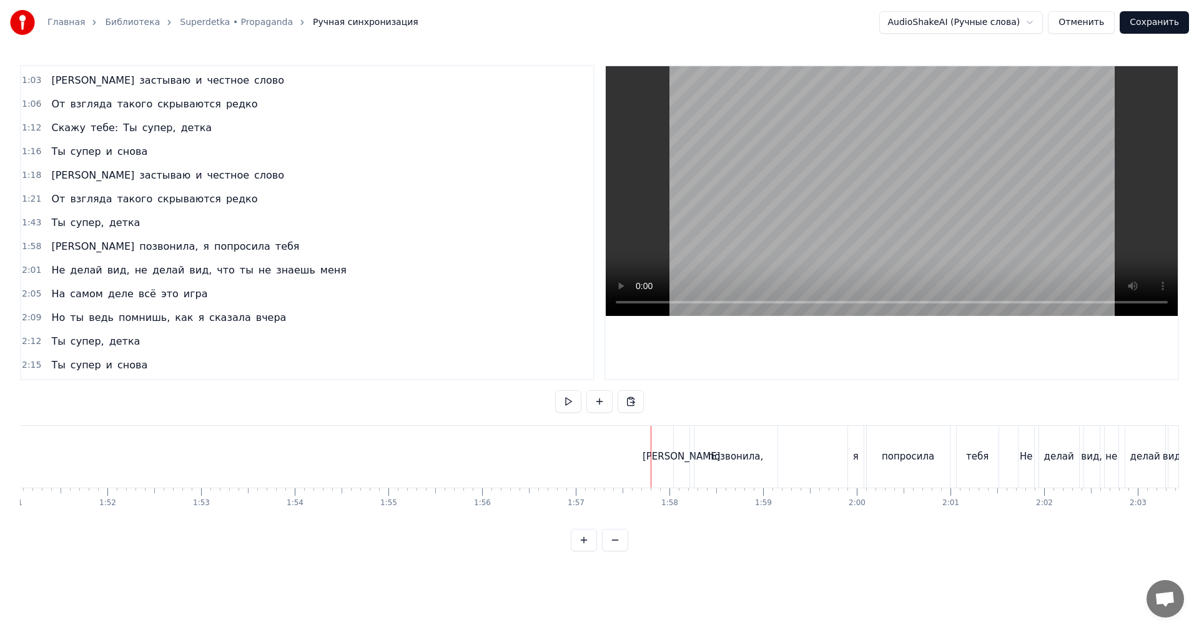
click at [801, 187] on video at bounding box center [892, 191] width 572 height 250
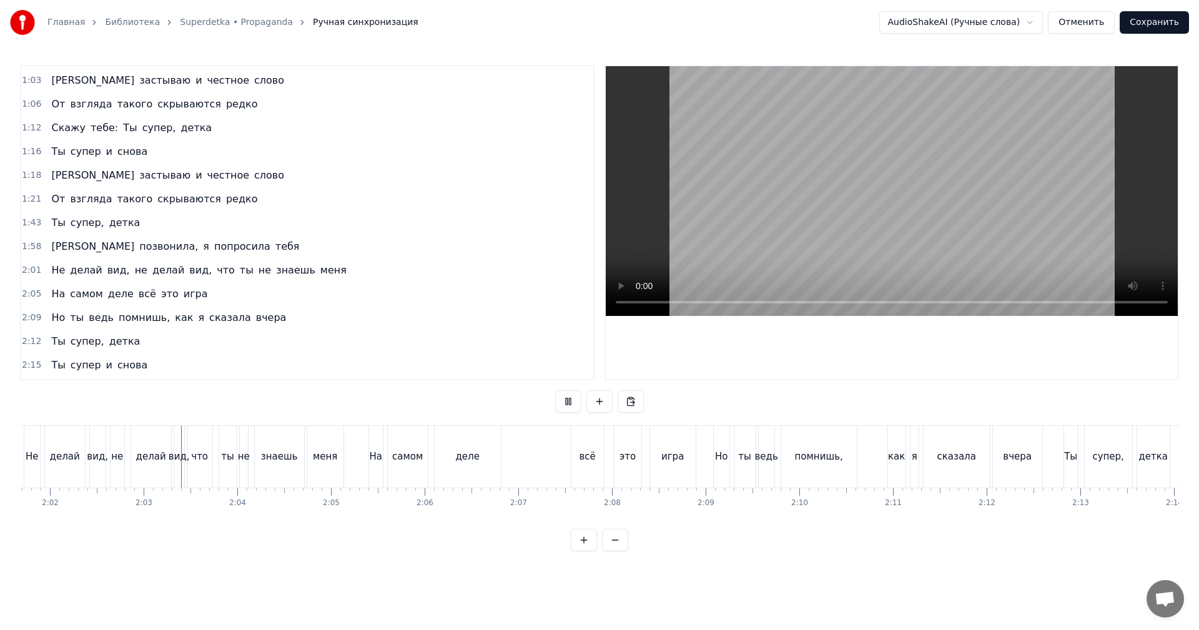
scroll to position [0, 11440]
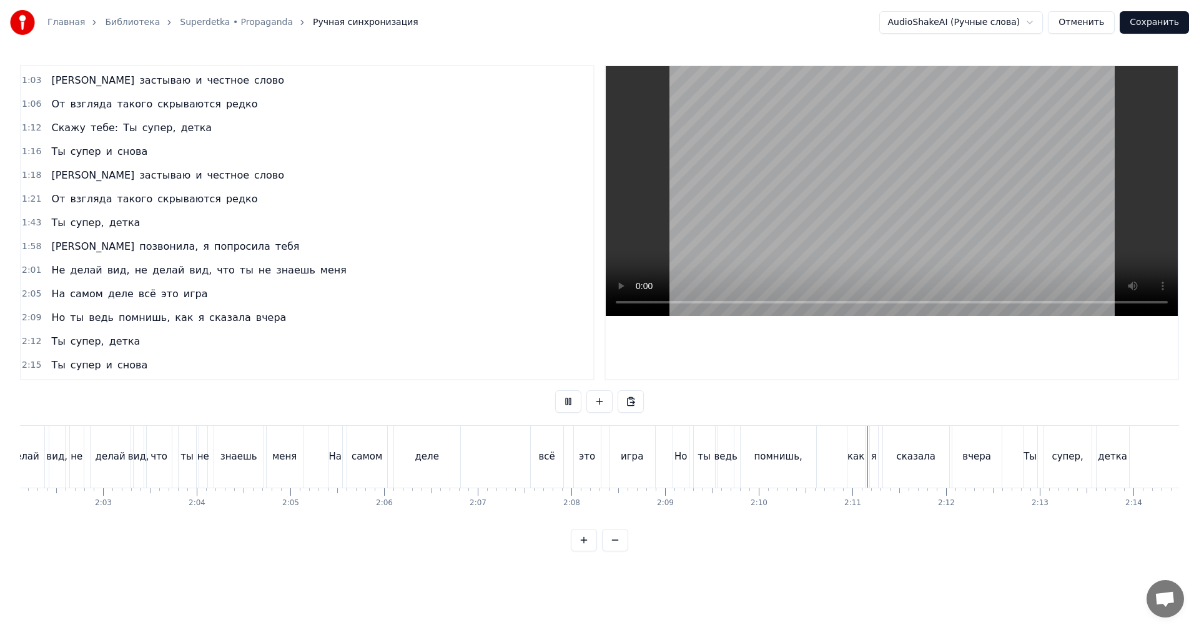
click at [896, 205] on video at bounding box center [892, 191] width 572 height 250
click at [913, 205] on video at bounding box center [892, 191] width 572 height 250
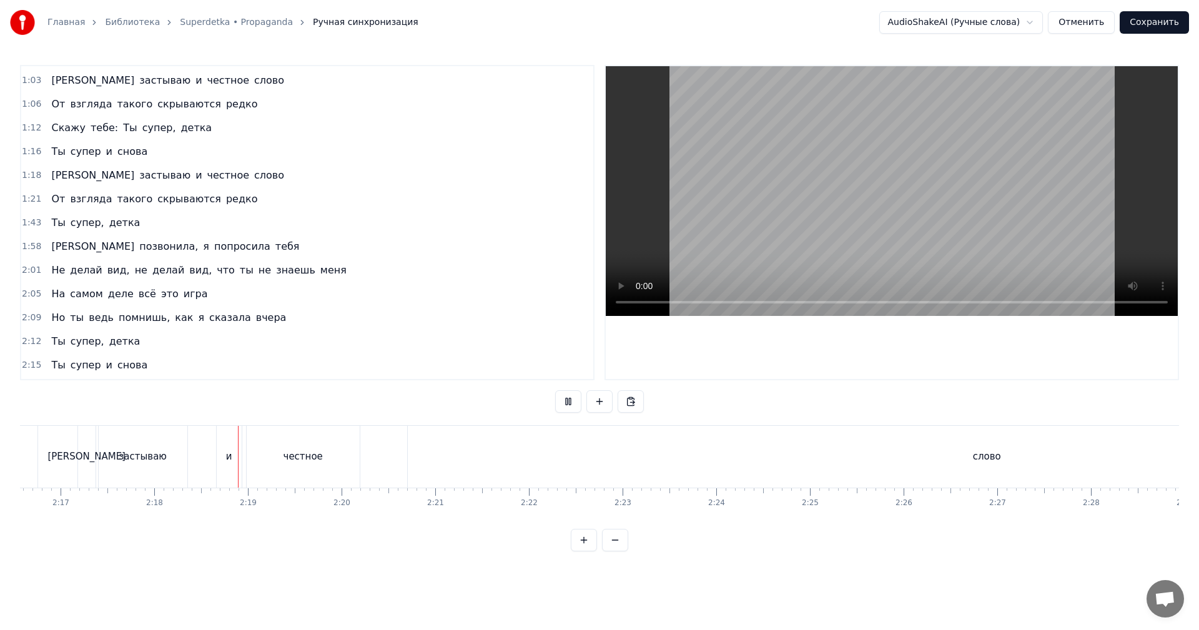
scroll to position [0, 12794]
click at [881, 215] on video at bounding box center [892, 191] width 572 height 250
click at [311, 455] on div "честное" at bounding box center [302, 457] width 39 height 14
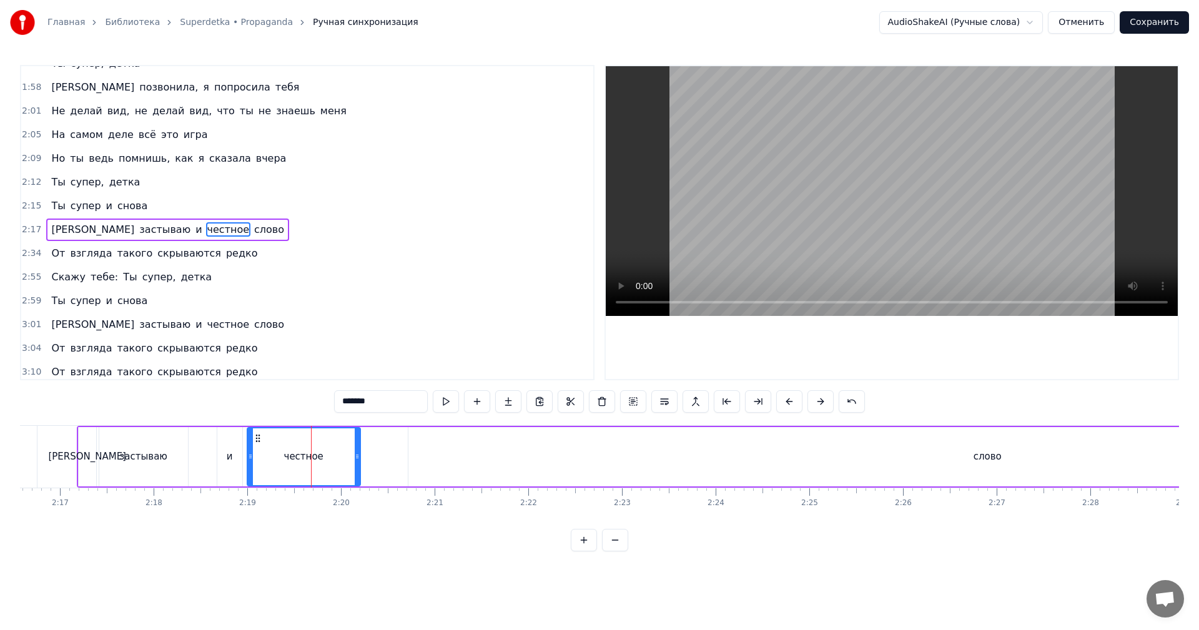
scroll to position [306, 0]
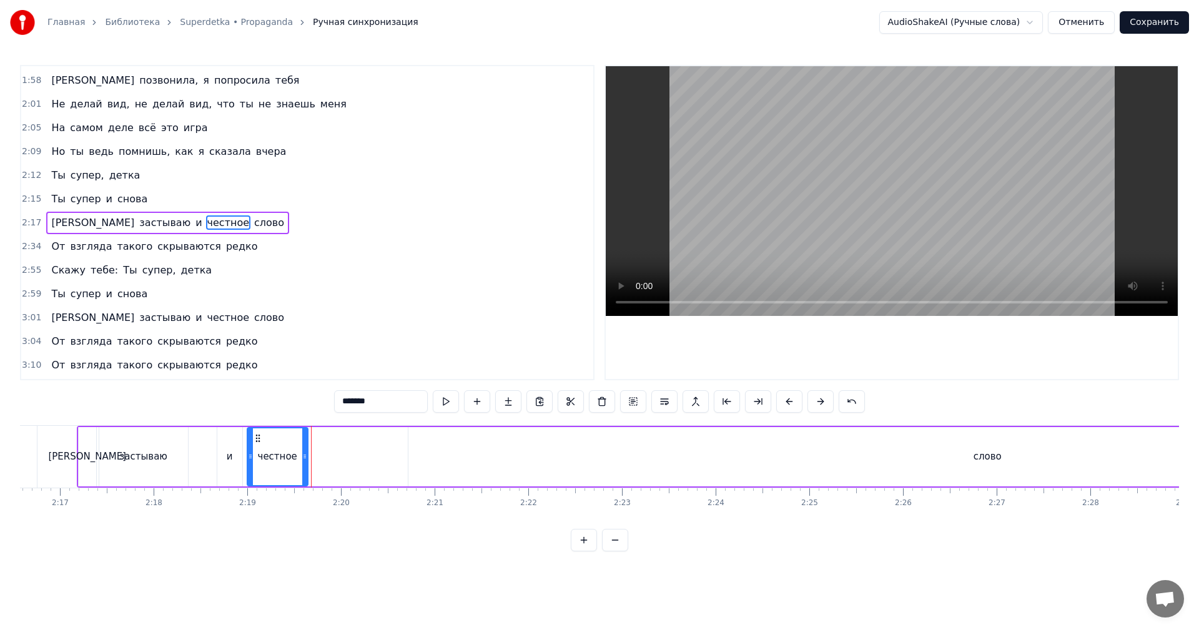
drag, startPoint x: 357, startPoint y: 443, endPoint x: 305, endPoint y: 445, distance: 52.5
click at [305, 445] on div at bounding box center [304, 456] width 5 height 57
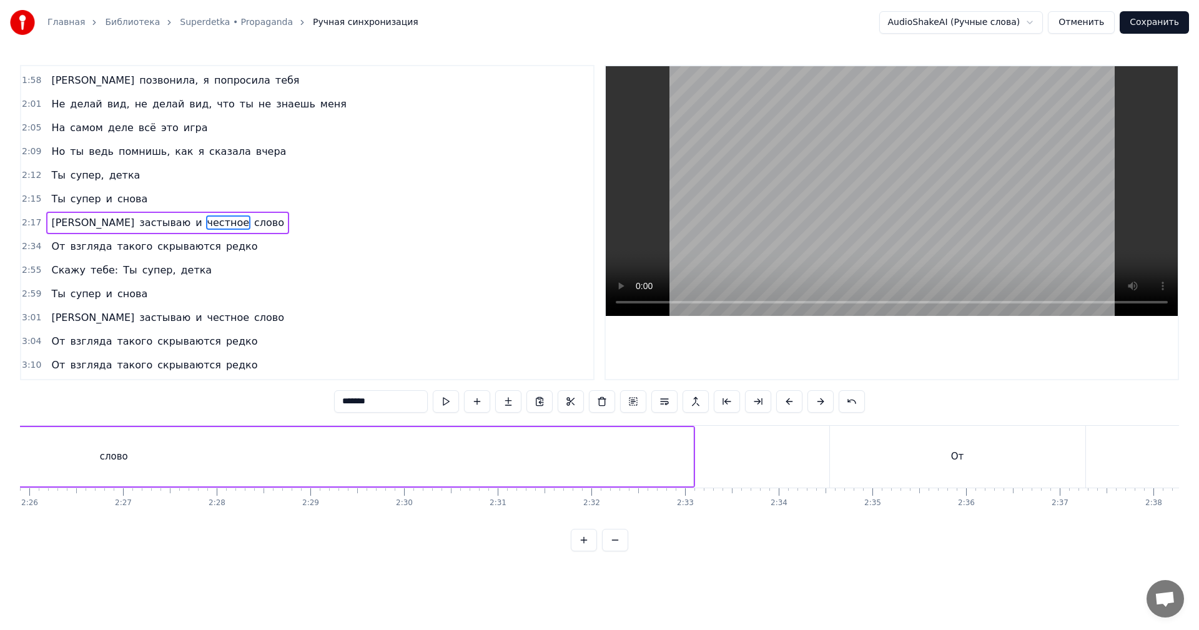
scroll to position [0, 13669]
drag, startPoint x: 648, startPoint y: 455, endPoint x: 674, endPoint y: 454, distance: 25.6
click at [649, 455] on div "слово" at bounding box center [113, 456] width 1159 height 59
type input "*****"
drag, startPoint x: 689, startPoint y: 455, endPoint x: 0, endPoint y: 451, distance: 689.5
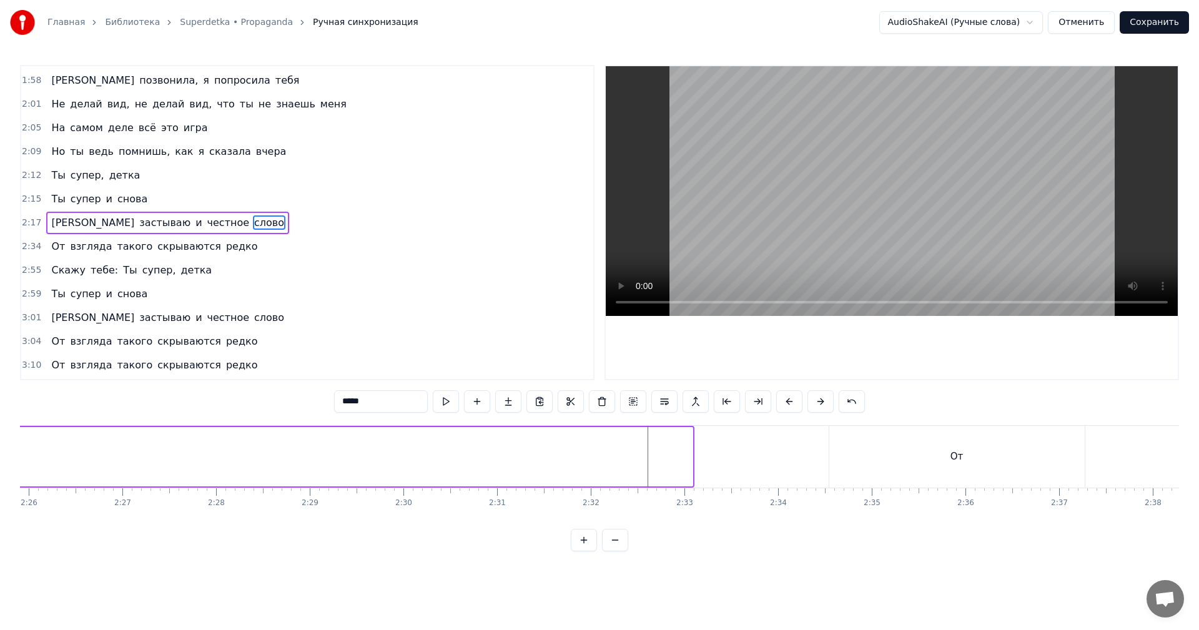
click at [0, 451] on div "Главная Библиотека Superdetka • Propaganda Ручная синхронизация AudioShakeAI (Р…" at bounding box center [599, 275] width 1199 height 551
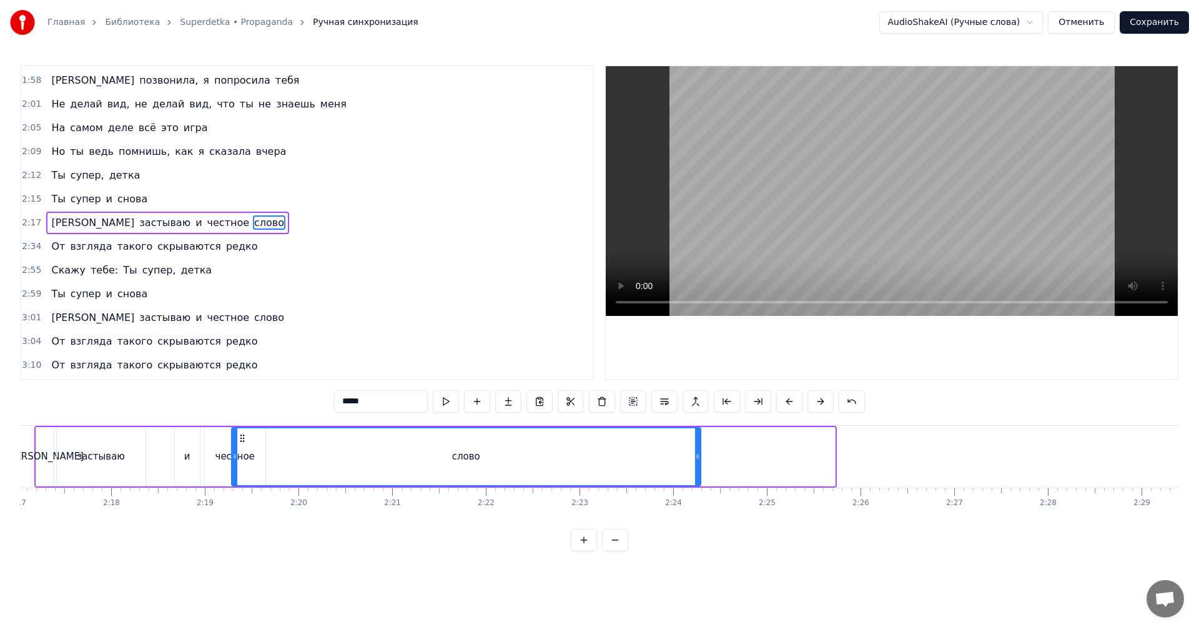
scroll to position [0, 12825]
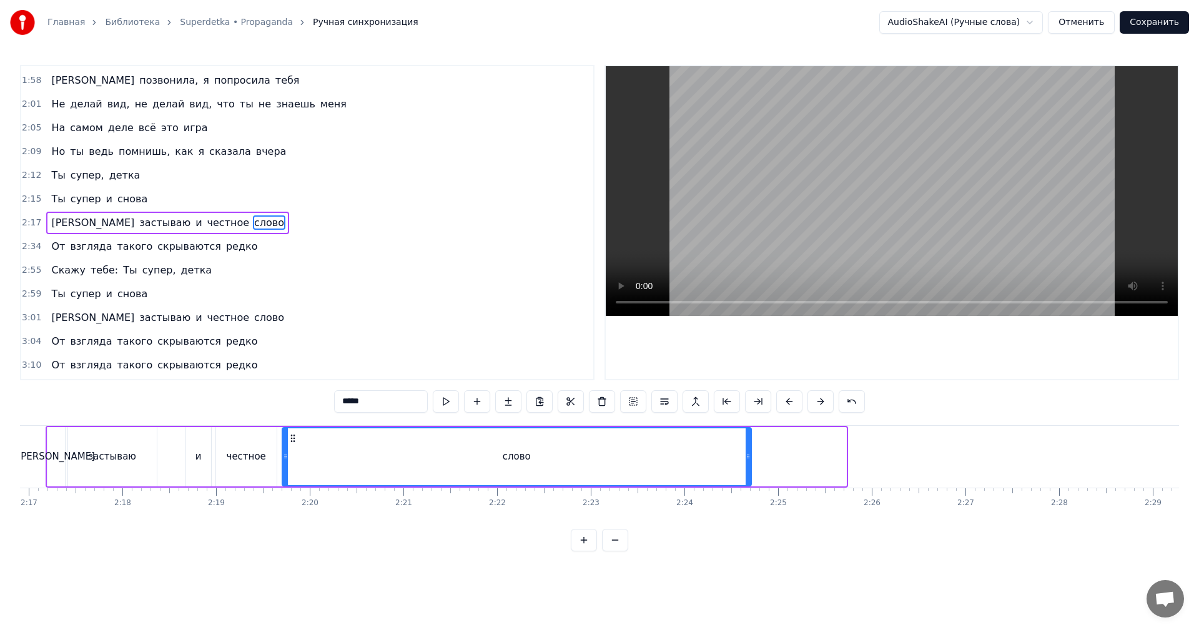
drag, startPoint x: 294, startPoint y: 435, endPoint x: 451, endPoint y: 460, distance: 159.4
click at [293, 447] on div "слово" at bounding box center [517, 456] width 468 height 57
click at [751, 463] on div "слово" at bounding box center [517, 456] width 470 height 59
drag, startPoint x: 749, startPoint y: 464, endPoint x: 650, endPoint y: 462, distance: 100.0
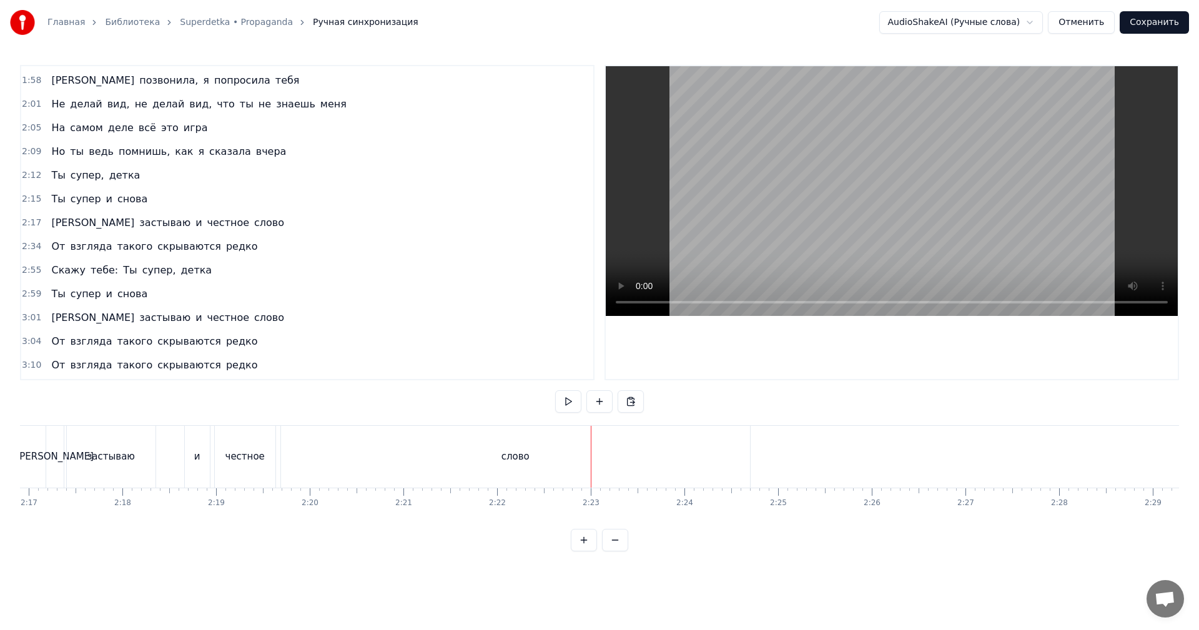
click at [649, 458] on div "слово" at bounding box center [515, 457] width 469 height 62
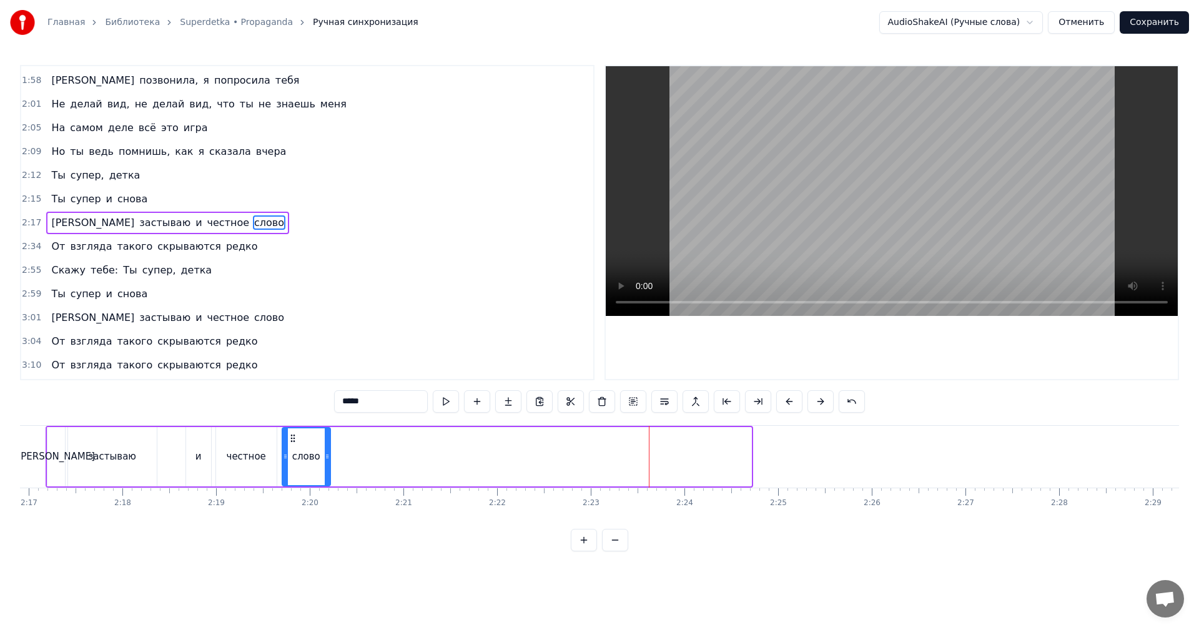
drag, startPoint x: 750, startPoint y: 455, endPoint x: 329, endPoint y: 463, distance: 421.6
click at [329, 463] on div at bounding box center [327, 456] width 5 height 57
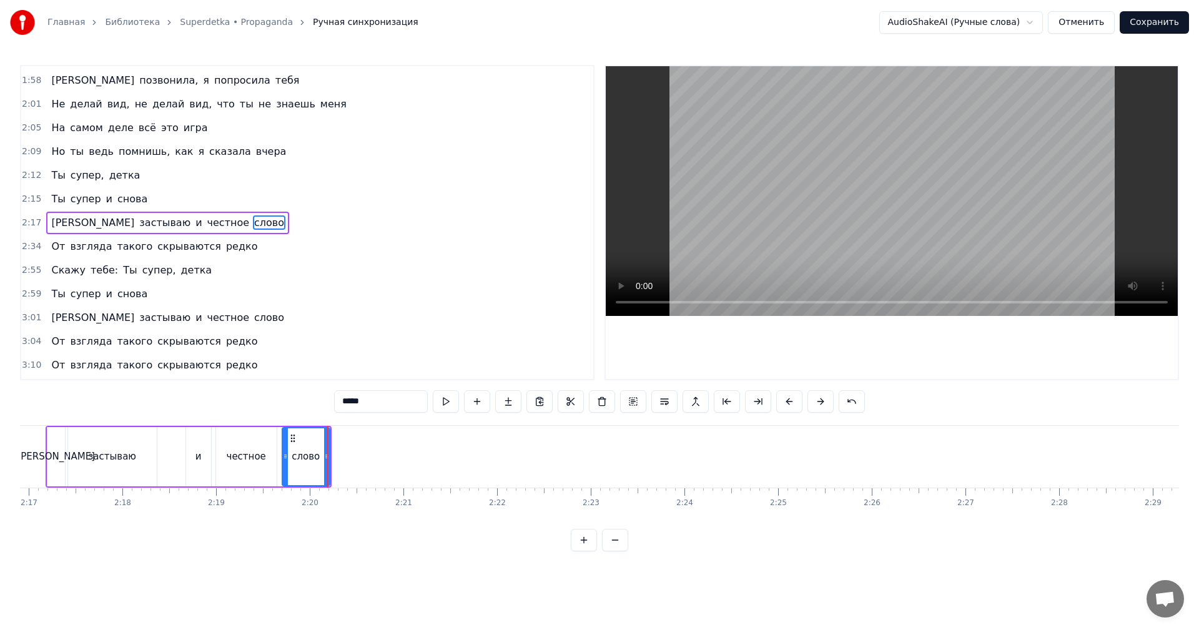
drag, startPoint x: 210, startPoint y: 462, endPoint x: 493, endPoint y: 320, distance: 316.4
click at [210, 460] on div "и" at bounding box center [198, 456] width 25 height 59
click at [803, 182] on video at bounding box center [892, 191] width 572 height 250
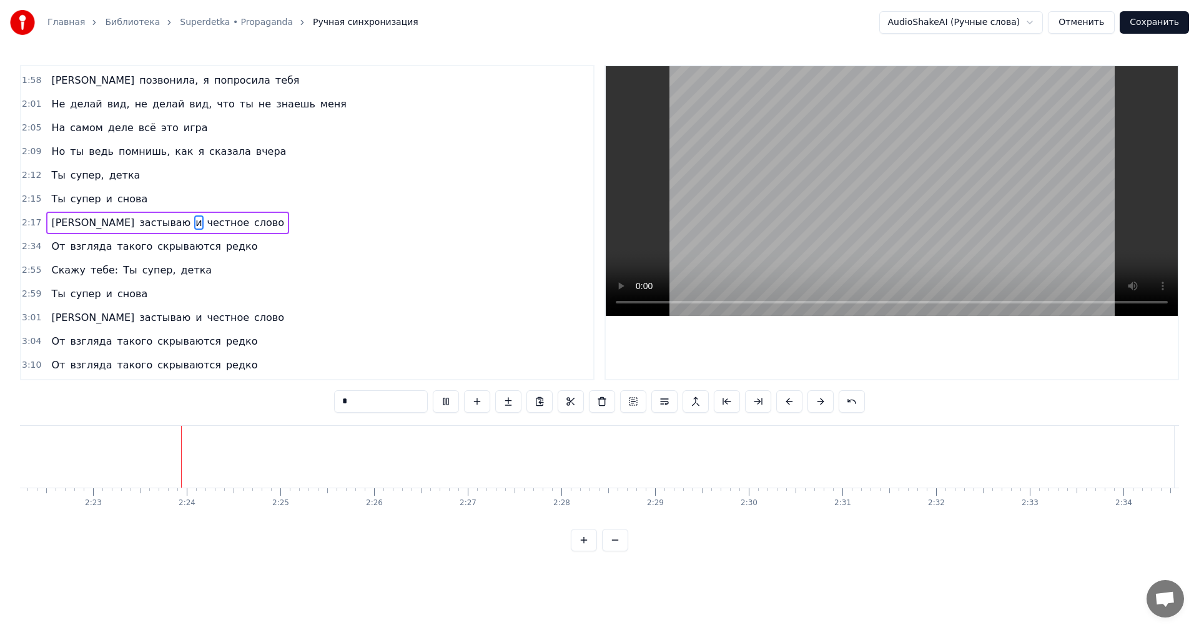
scroll to position [0, 13325]
click at [813, 168] on video at bounding box center [892, 191] width 572 height 250
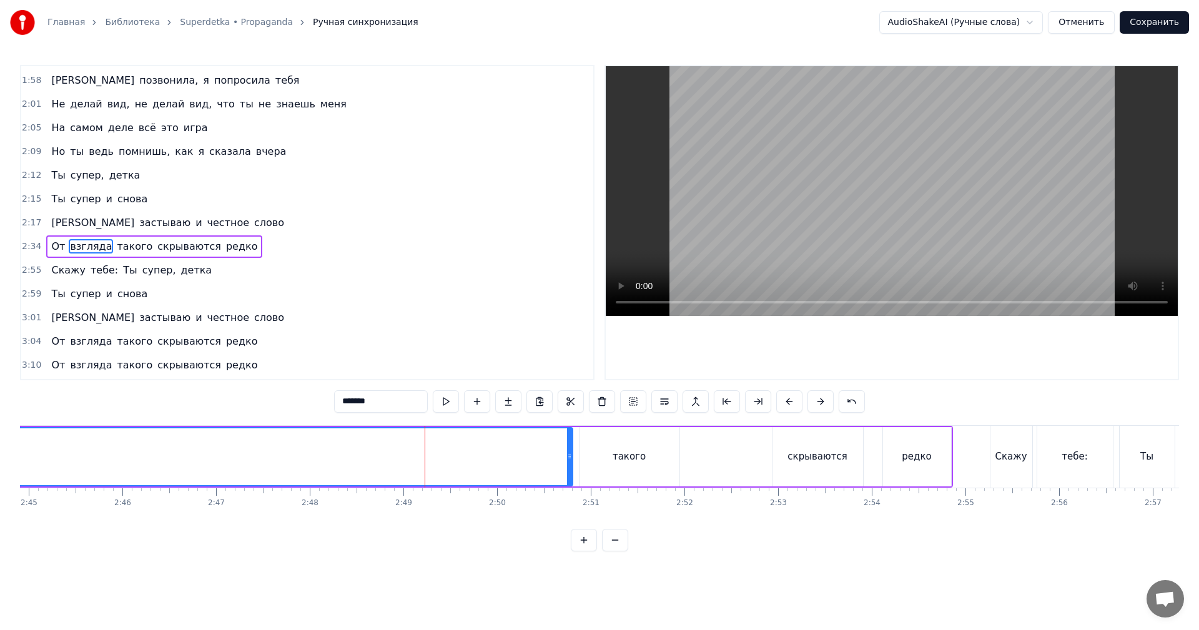
scroll to position [330, 0]
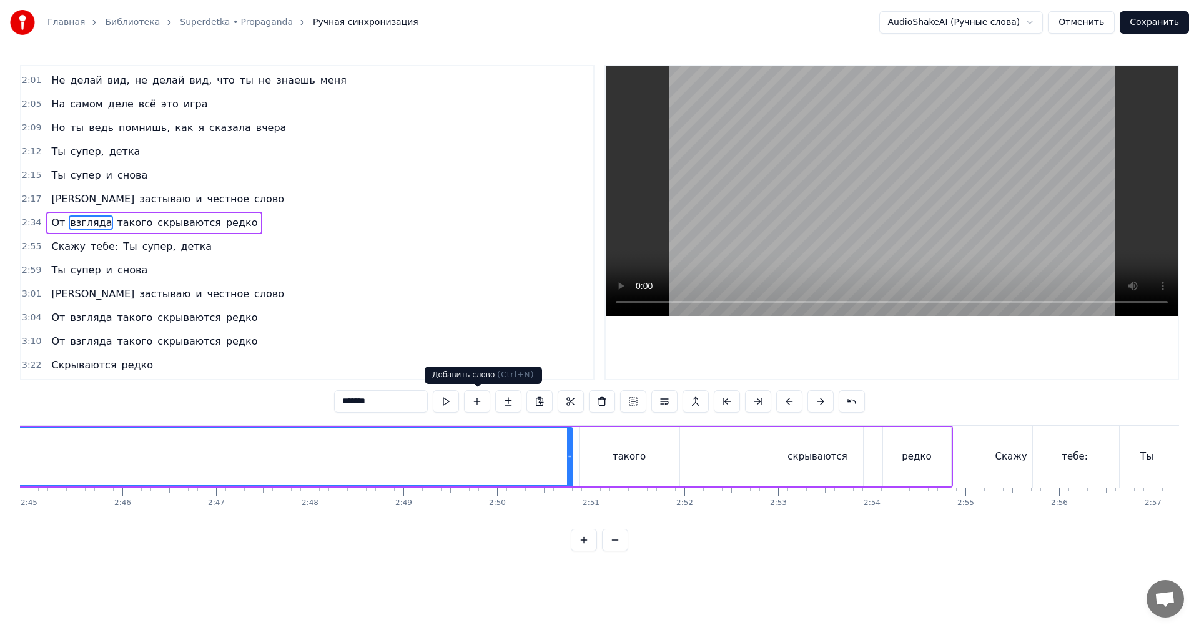
click at [867, 180] on video at bounding box center [892, 191] width 572 height 250
click at [819, 200] on video at bounding box center [892, 191] width 572 height 250
click at [909, 205] on video at bounding box center [892, 191] width 572 height 250
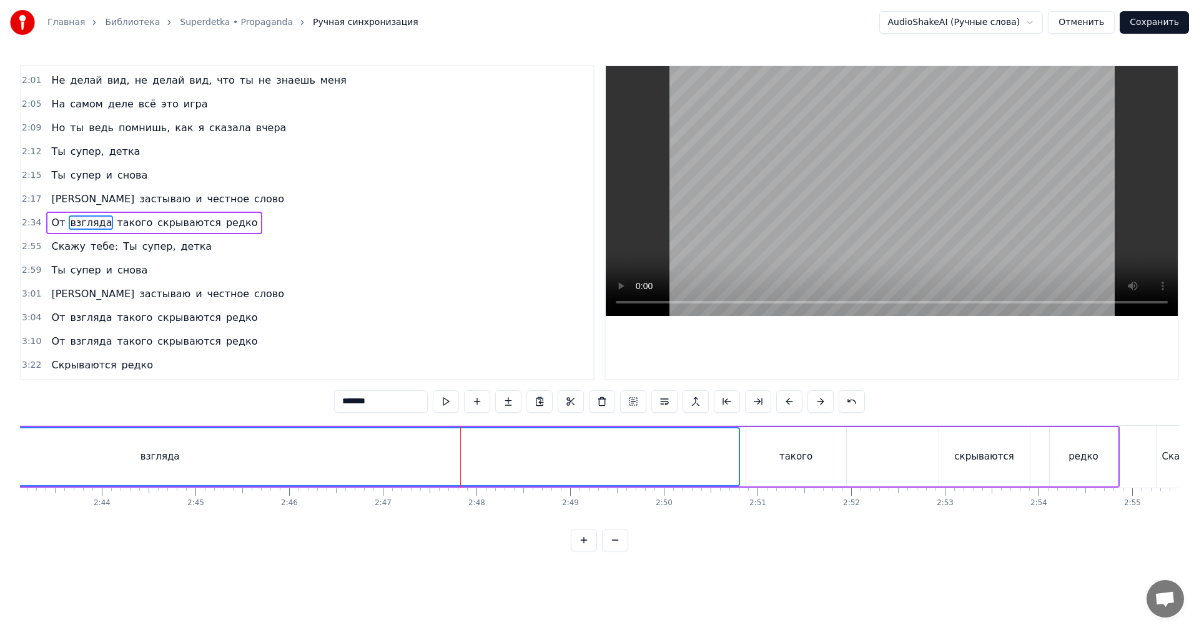
scroll to position [0, 14949]
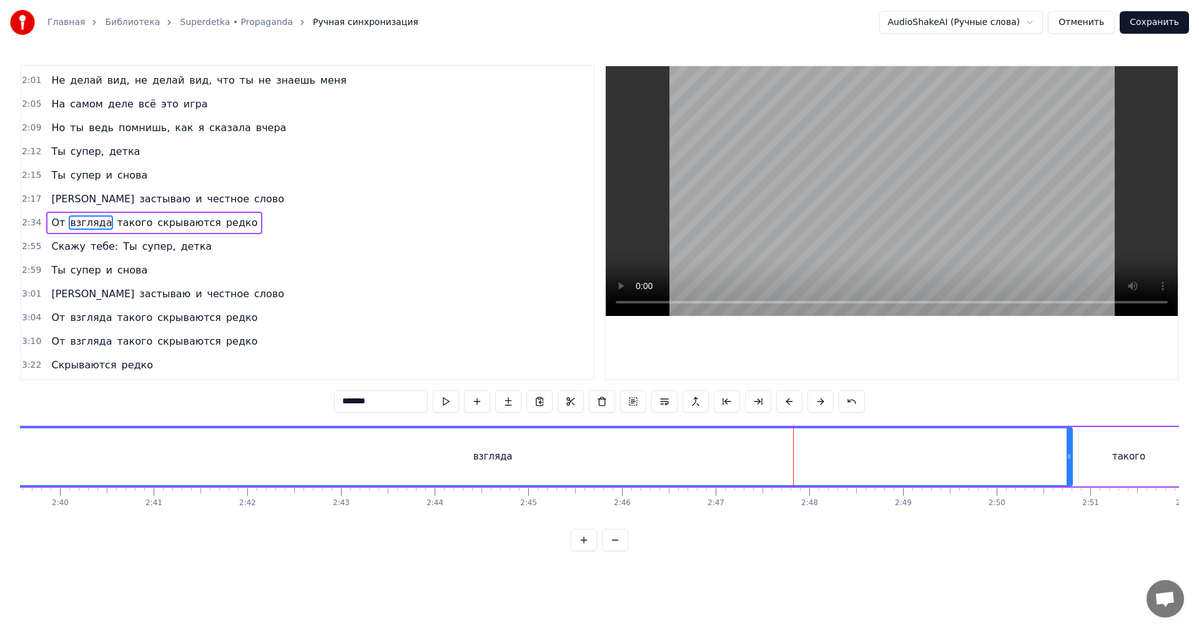
click at [413, 457] on div "взгляда" at bounding box center [492, 456] width 1157 height 57
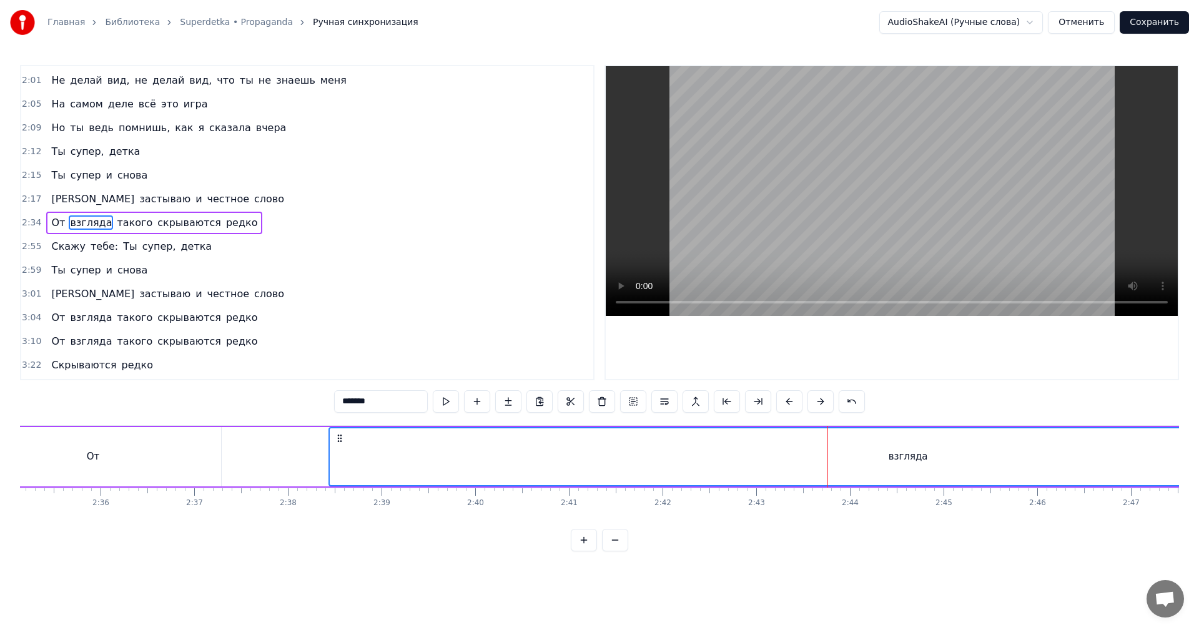
scroll to position [0, 14512]
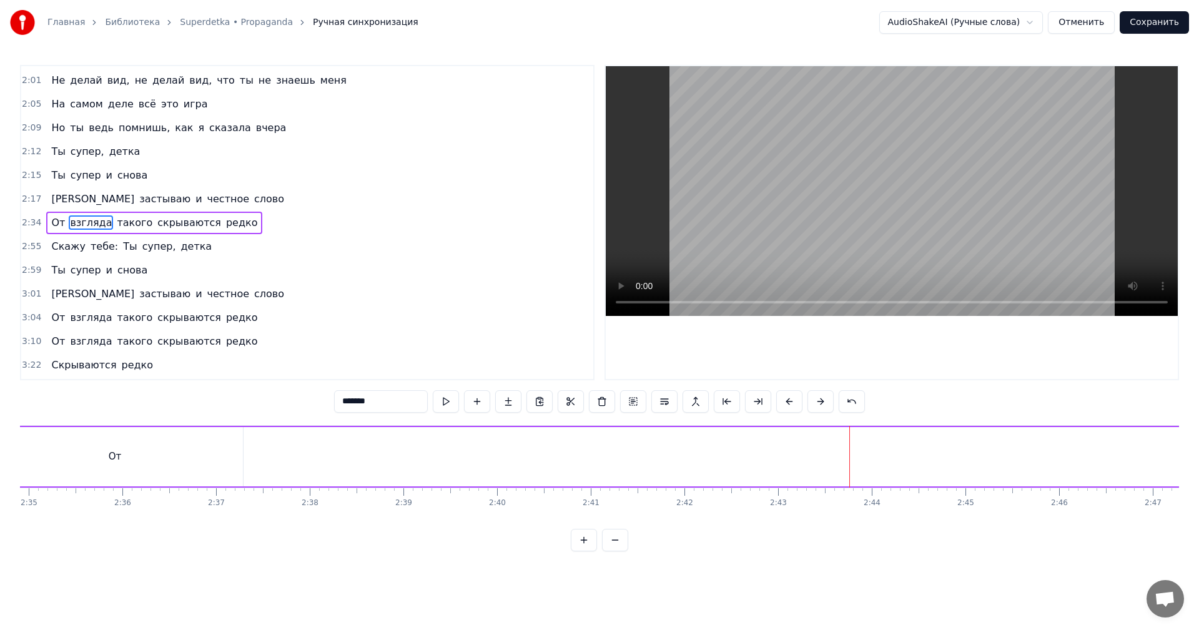
drag, startPoint x: 353, startPoint y: 458, endPoint x: 1198, endPoint y: 432, distance: 845.4
click at [1198, 432] on div "Главная Библиотека Superdetka • Propaganda Ручная синхронизация AudioShakeAI (Р…" at bounding box center [599, 275] width 1199 height 551
drag, startPoint x: 112, startPoint y: 463, endPoint x: 99, endPoint y: 458, distance: 14.0
click at [113, 462] on div "От" at bounding box center [115, 457] width 13 height 14
drag, startPoint x: 212, startPoint y: 448, endPoint x: 103, endPoint y: 447, distance: 108.7
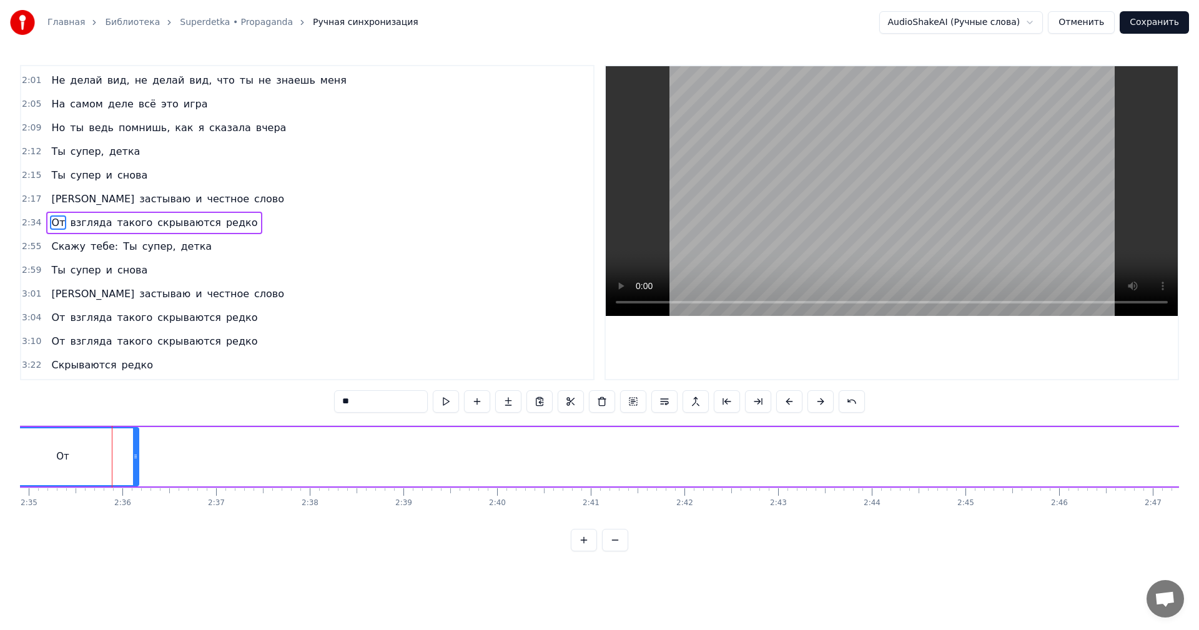
click at [133, 447] on div at bounding box center [135, 456] width 5 height 57
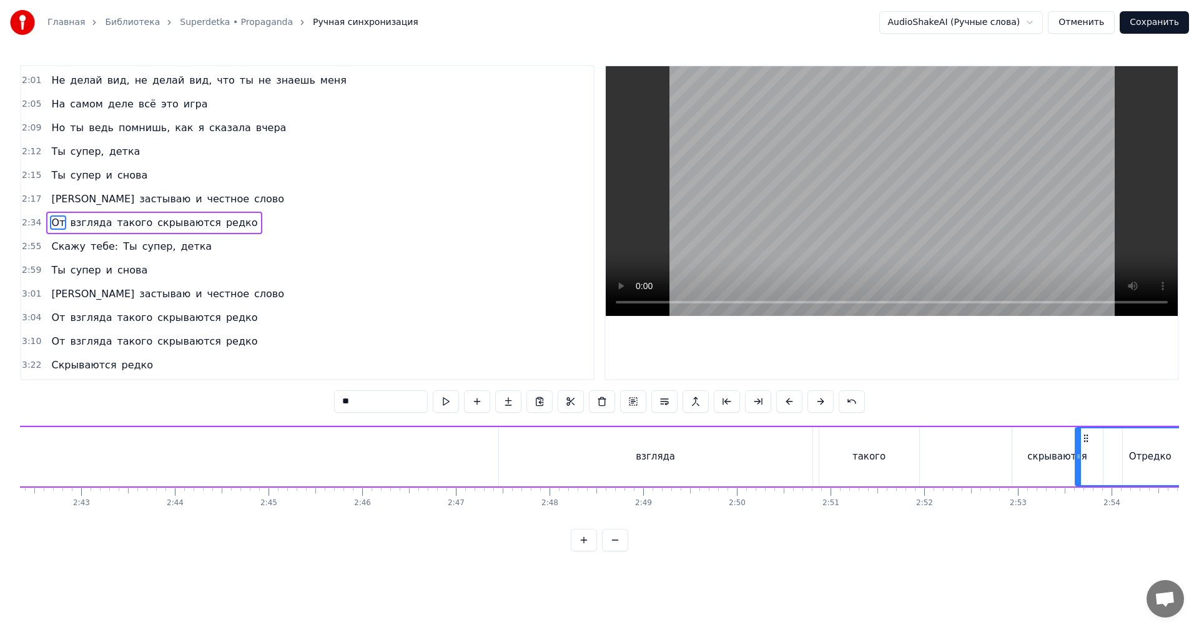
scroll to position [0, 15266]
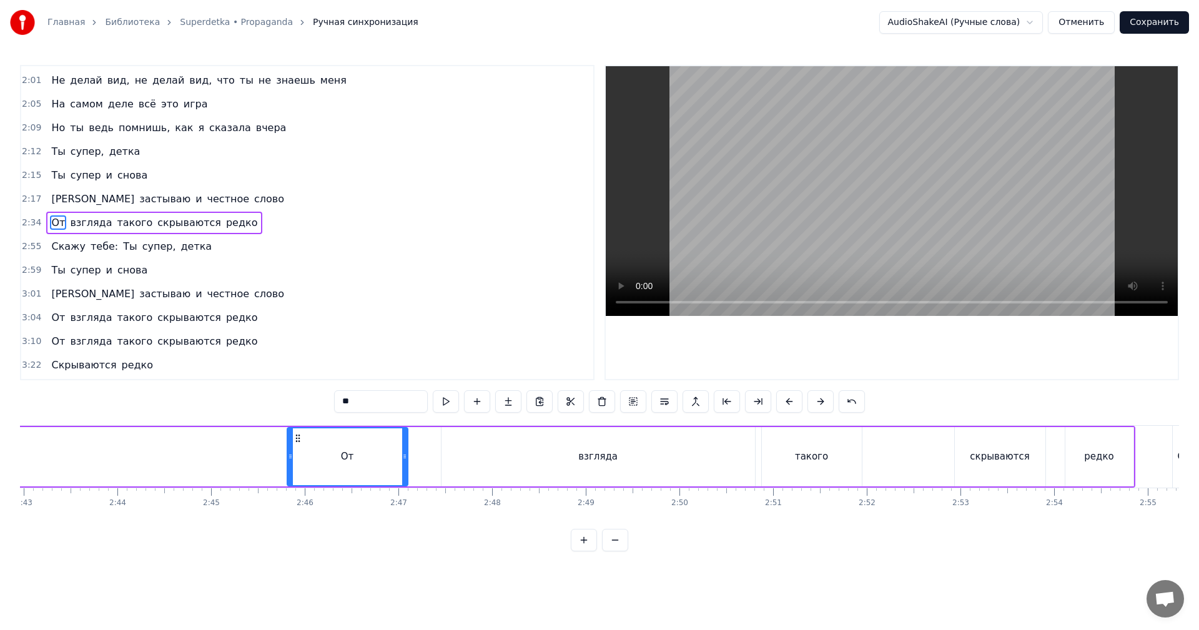
drag, startPoint x: 192, startPoint y: 438, endPoint x: 295, endPoint y: 460, distance: 104.7
click at [295, 460] on div "От" at bounding box center [347, 456] width 119 height 57
drag, startPoint x: 531, startPoint y: 465, endPoint x: 508, endPoint y: 460, distance: 22.9
click at [523, 463] on div "взгляда" at bounding box center [599, 456] width 314 height 59
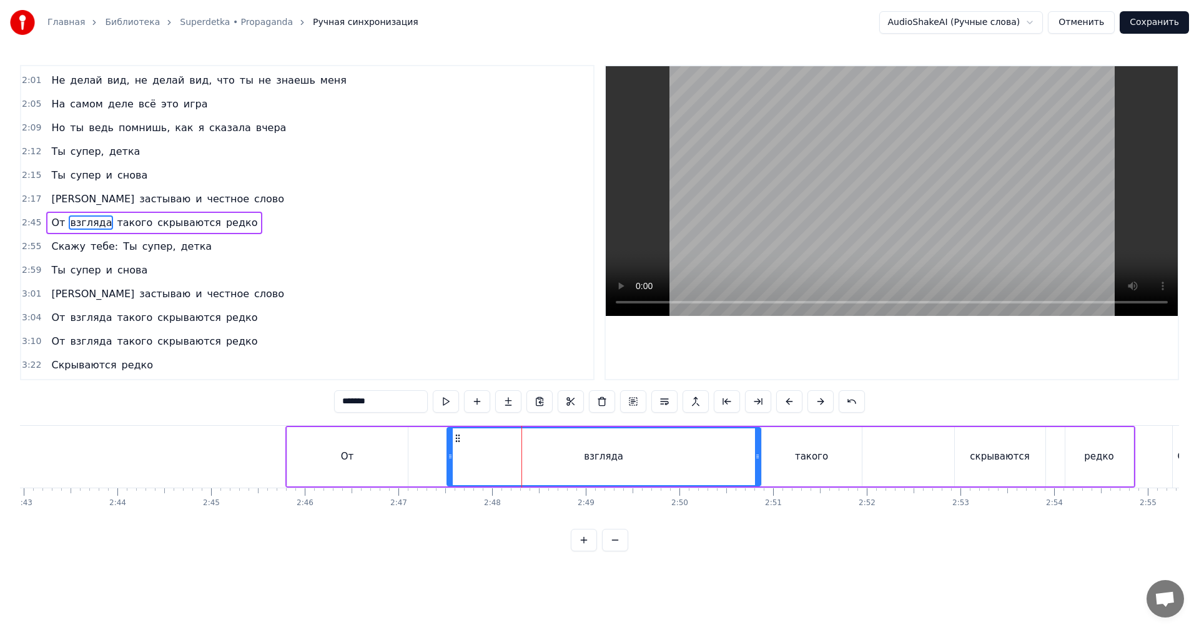
drag, startPoint x: 452, startPoint y: 438, endPoint x: 458, endPoint y: 442, distance: 6.8
click at [458, 442] on icon at bounding box center [458, 438] width 10 height 10
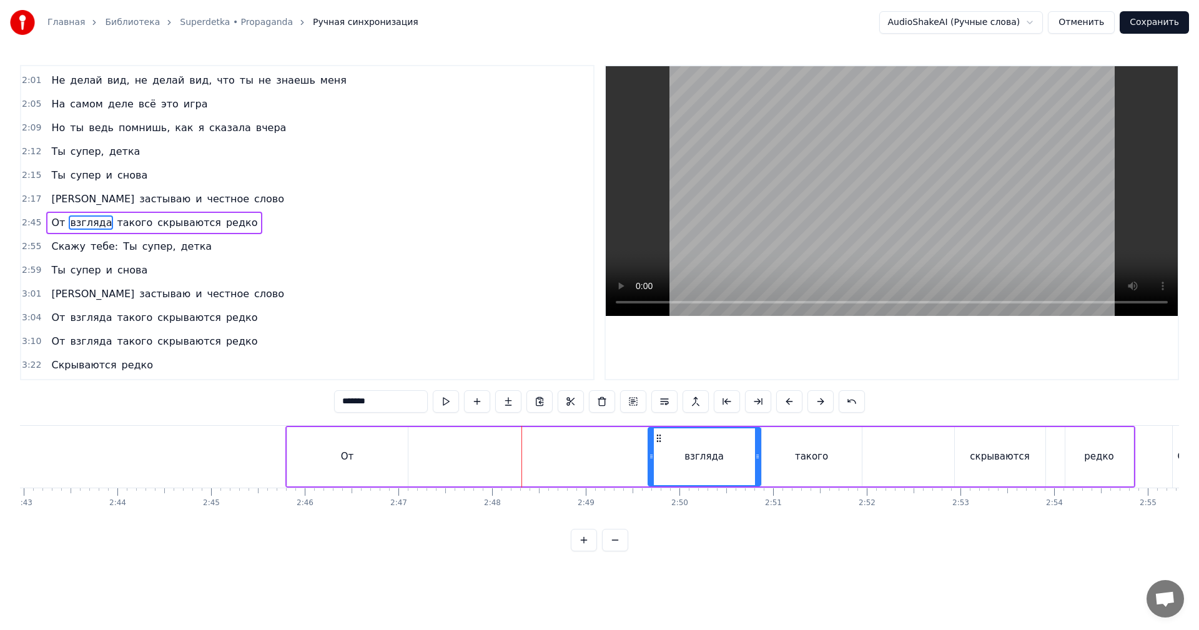
drag, startPoint x: 450, startPoint y: 440, endPoint x: 638, endPoint y: 449, distance: 188.2
click at [649, 448] on div at bounding box center [651, 456] width 5 height 57
click at [327, 454] on div "От" at bounding box center [347, 456] width 121 height 59
type input "**"
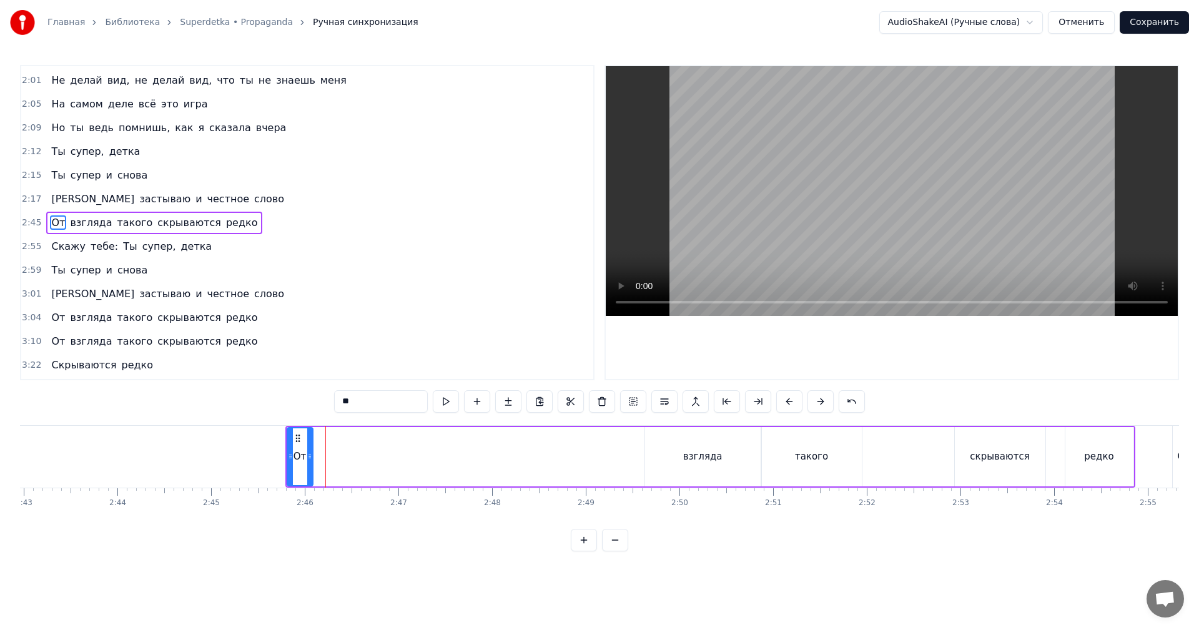
drag, startPoint x: 407, startPoint y: 449, endPoint x: 305, endPoint y: 451, distance: 101.8
click at [307, 451] on div at bounding box center [309, 456] width 5 height 57
click at [307, 450] on div at bounding box center [309, 456] width 5 height 57
drag, startPoint x: 301, startPoint y: 440, endPoint x: 638, endPoint y: 441, distance: 336.6
click at [636, 441] on icon at bounding box center [631, 438] width 10 height 10
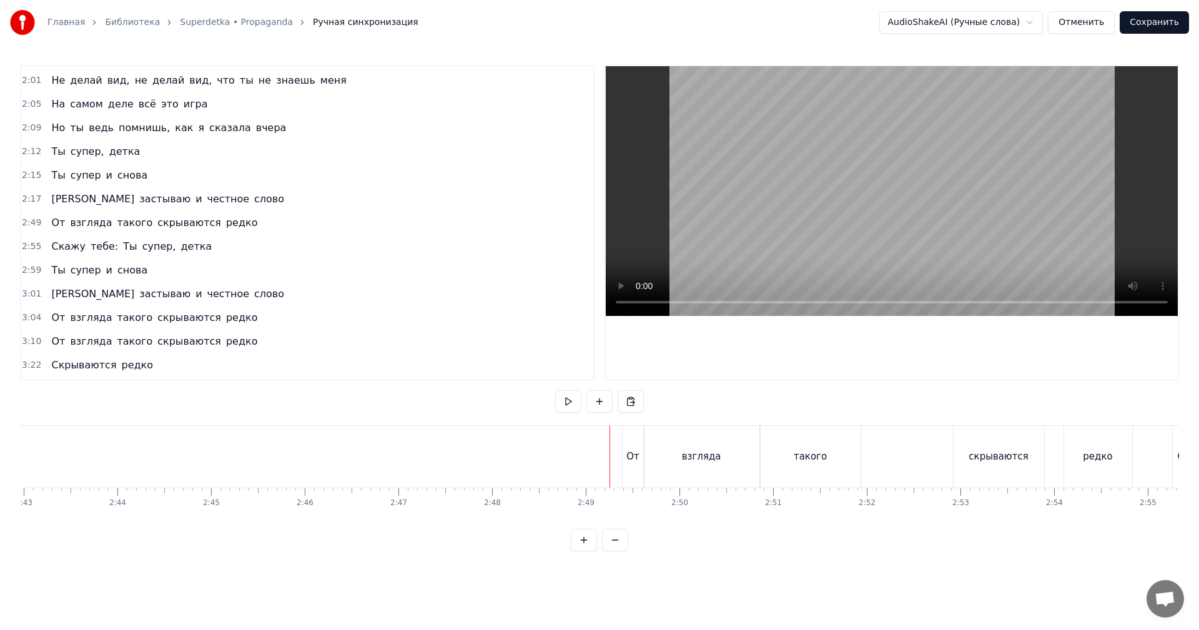
click at [878, 207] on video at bounding box center [892, 191] width 572 height 250
click at [830, 220] on video at bounding box center [892, 191] width 572 height 250
click at [684, 449] on div "взгляда" at bounding box center [702, 457] width 116 height 62
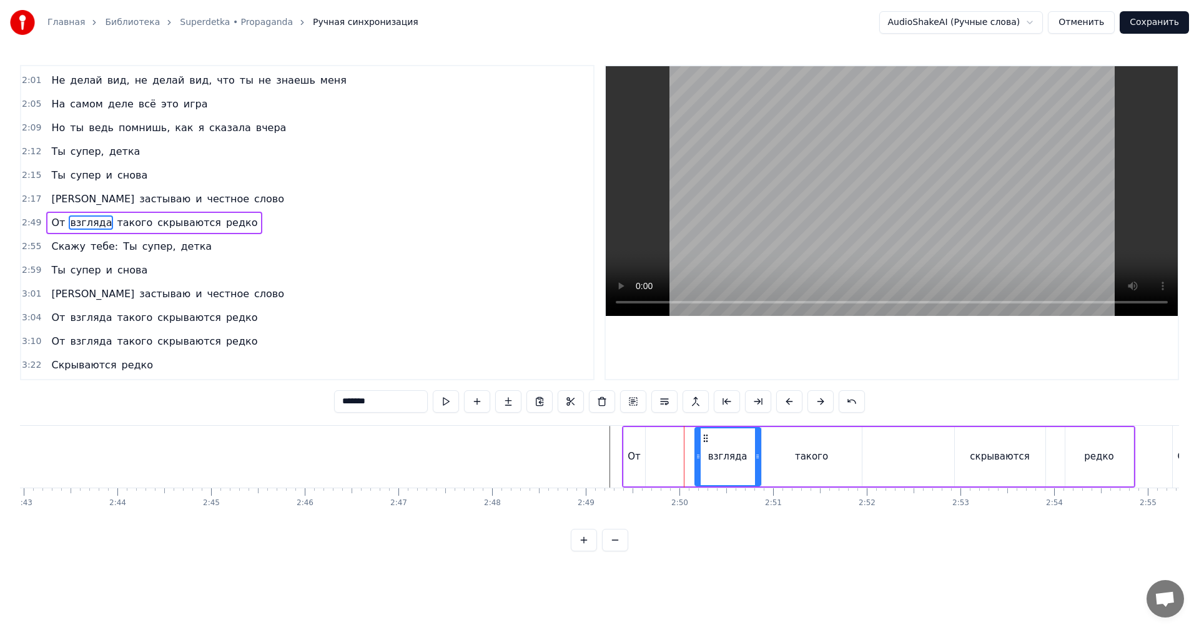
drag, startPoint x: 651, startPoint y: 457, endPoint x: 699, endPoint y: 459, distance: 47.5
click at [699, 459] on icon at bounding box center [698, 457] width 5 height 10
click at [629, 440] on div "От" at bounding box center [634, 456] width 21 height 59
type input "**"
drag, startPoint x: 634, startPoint y: 434, endPoint x: 676, endPoint y: 436, distance: 41.9
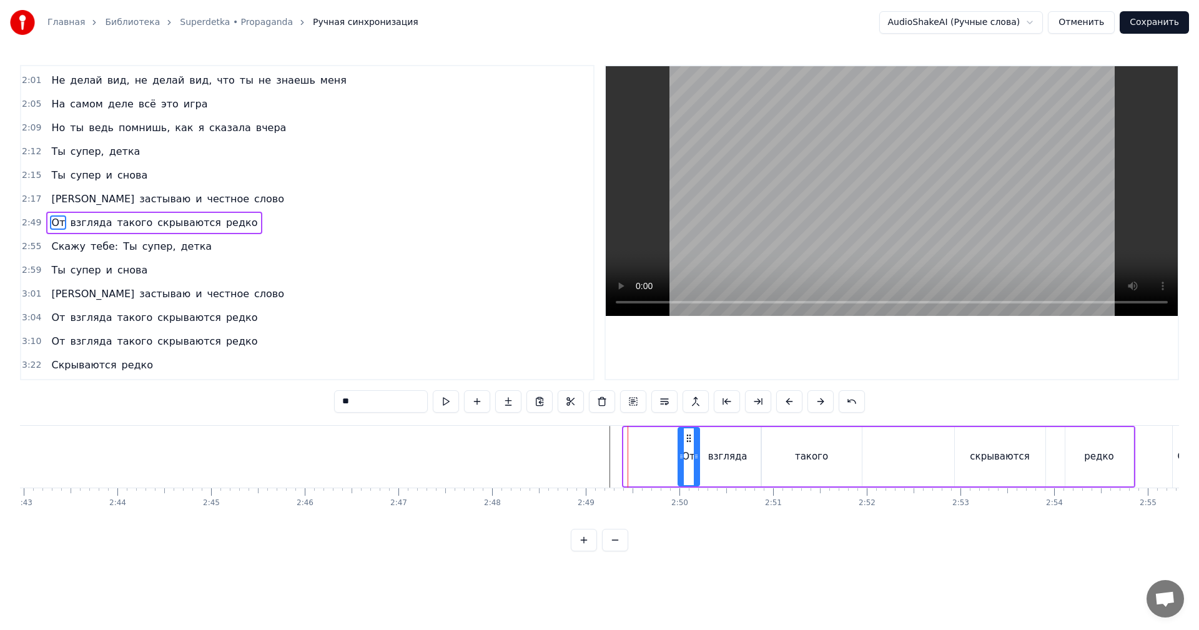
click at [687, 433] on icon at bounding box center [689, 438] width 10 height 10
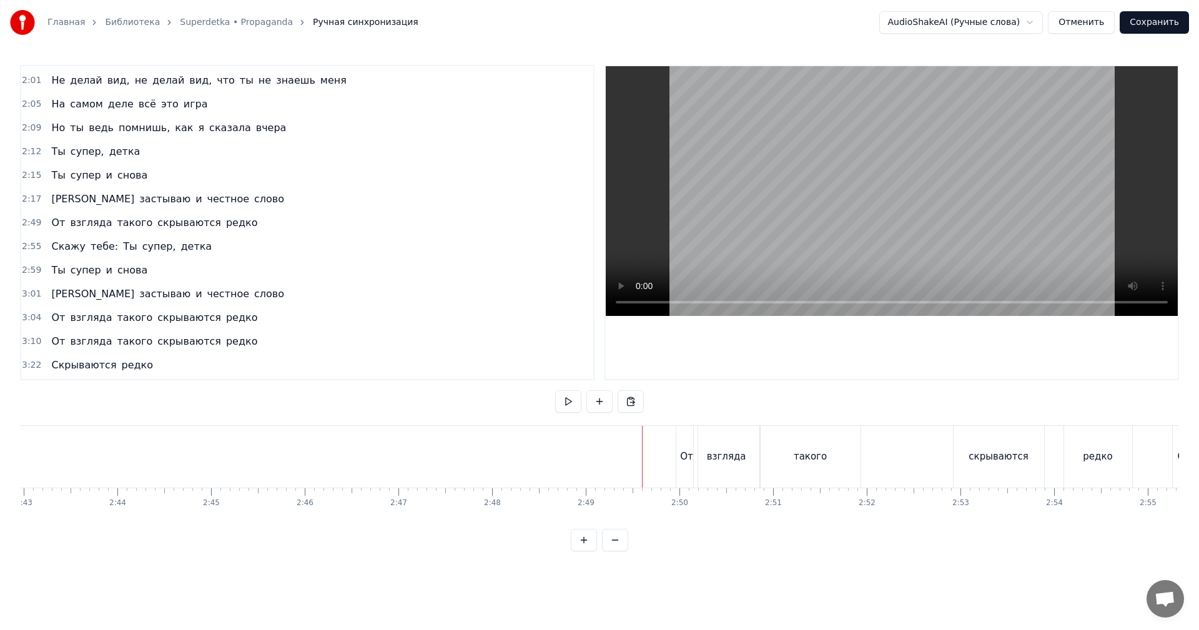
click at [757, 220] on video at bounding box center [892, 191] width 572 height 250
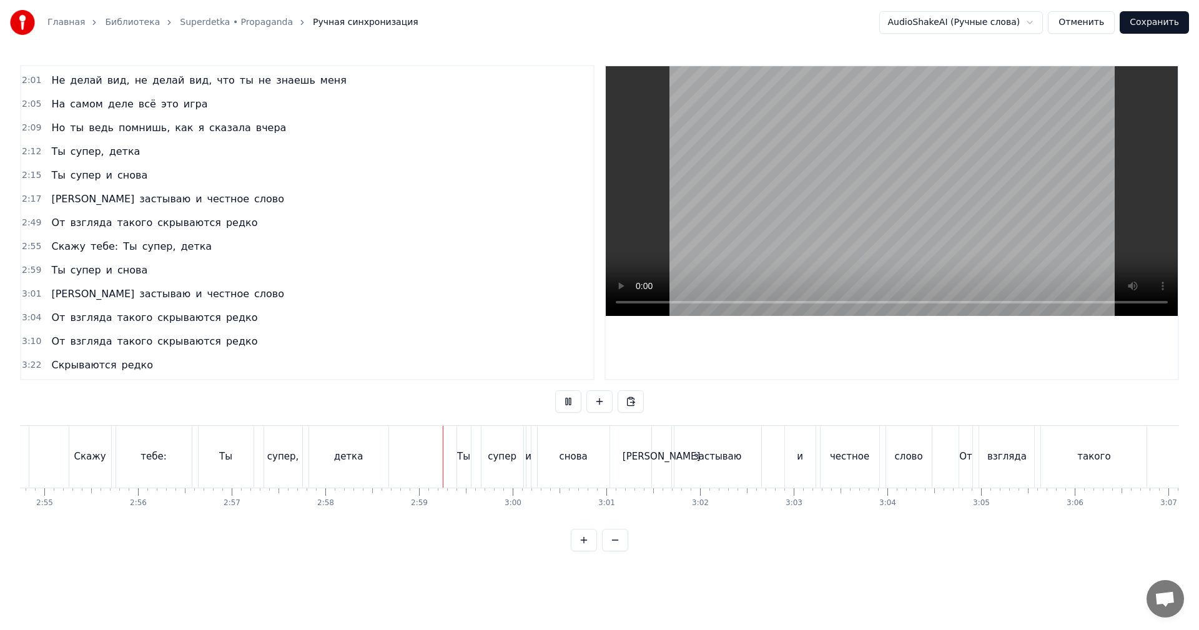
scroll to position [0, 16390]
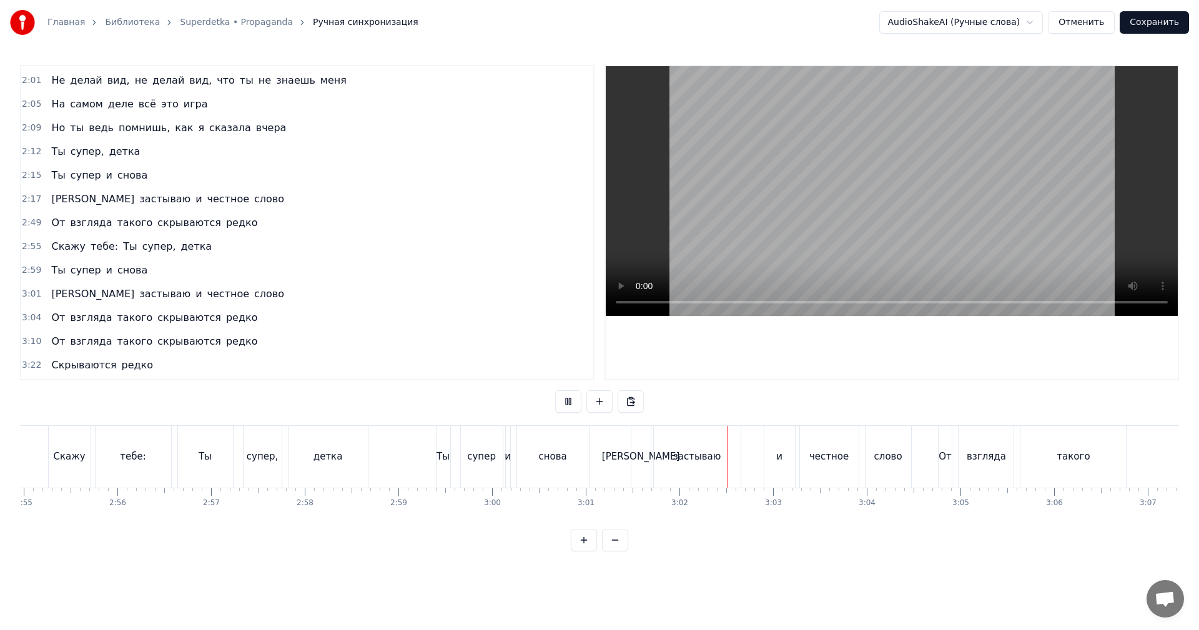
click at [818, 244] on video at bounding box center [892, 191] width 572 height 250
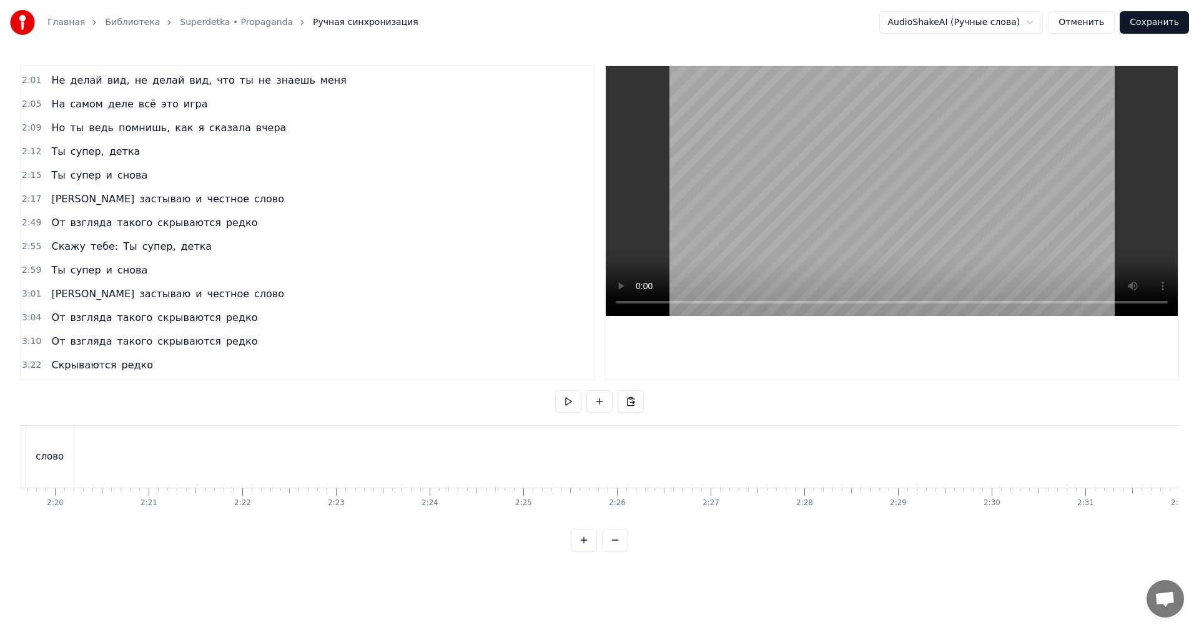
scroll to position [0, 12768]
click at [352, 458] on div "слово" at bounding box center [362, 457] width 28 height 14
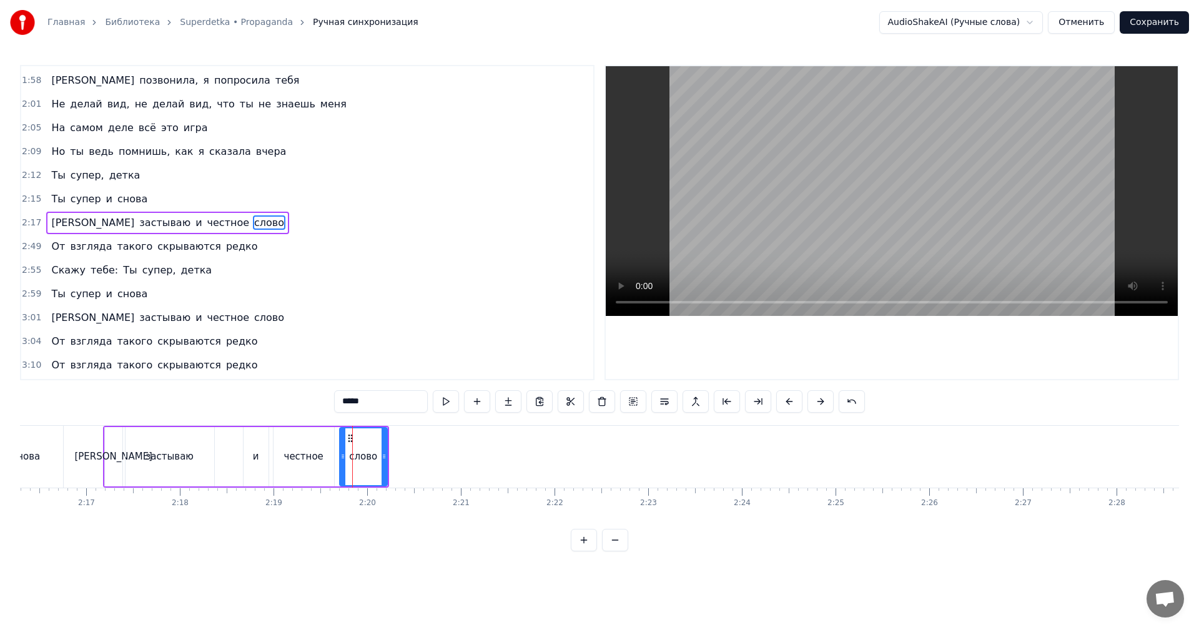
click at [825, 189] on video at bounding box center [892, 191] width 572 height 250
click at [816, 192] on video at bounding box center [892, 191] width 572 height 250
click at [34, 248] on span "2:49" at bounding box center [31, 246] width 19 height 12
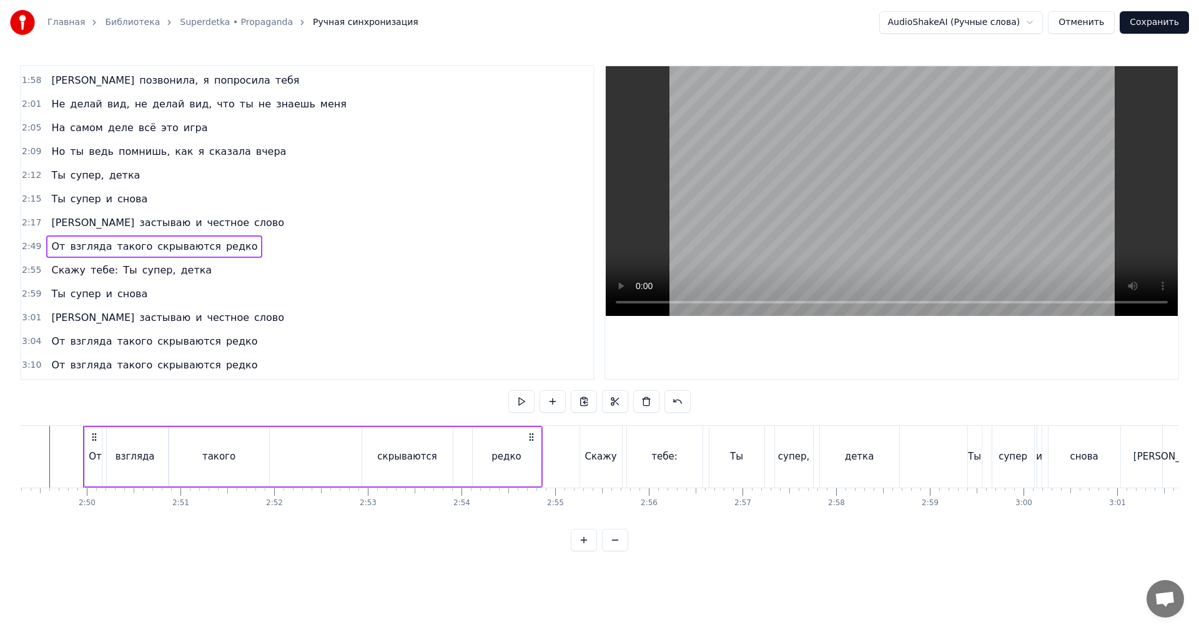
click at [36, 222] on span "2:17" at bounding box center [31, 223] width 19 height 12
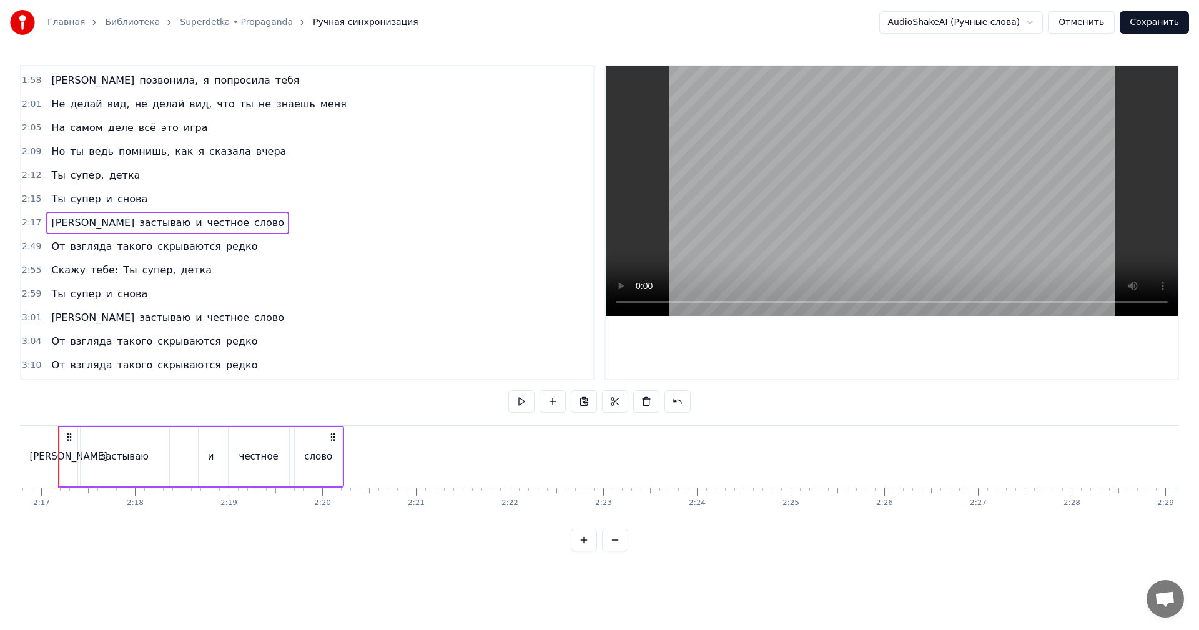
scroll to position [0, 12788]
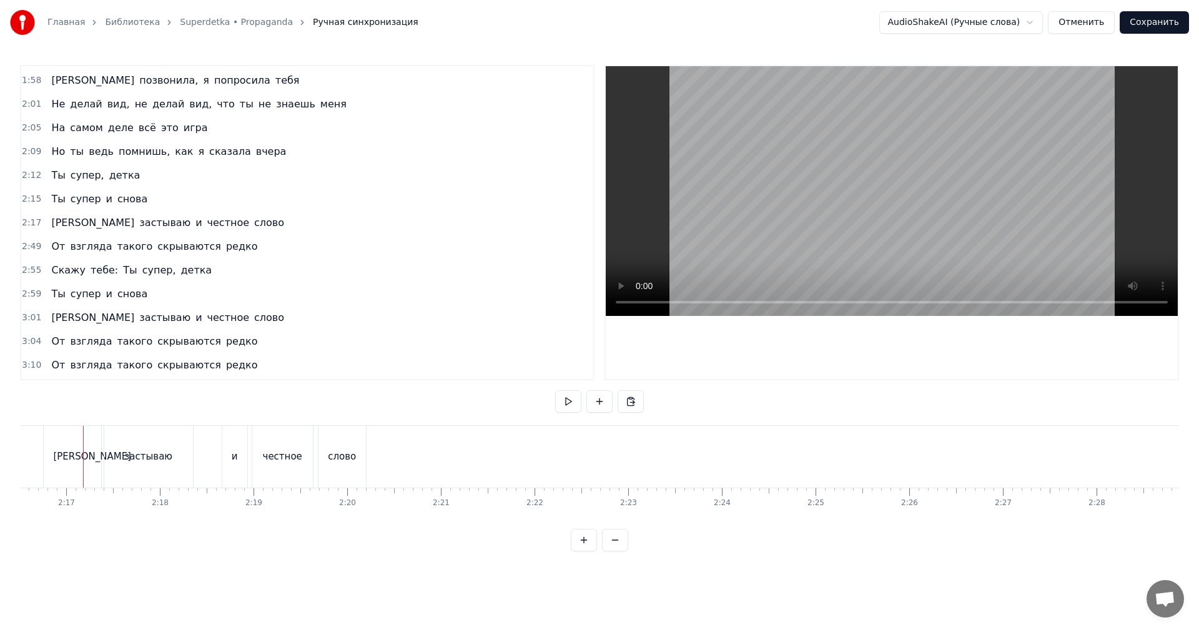
click at [30, 221] on span "2:17" at bounding box center [31, 223] width 19 height 12
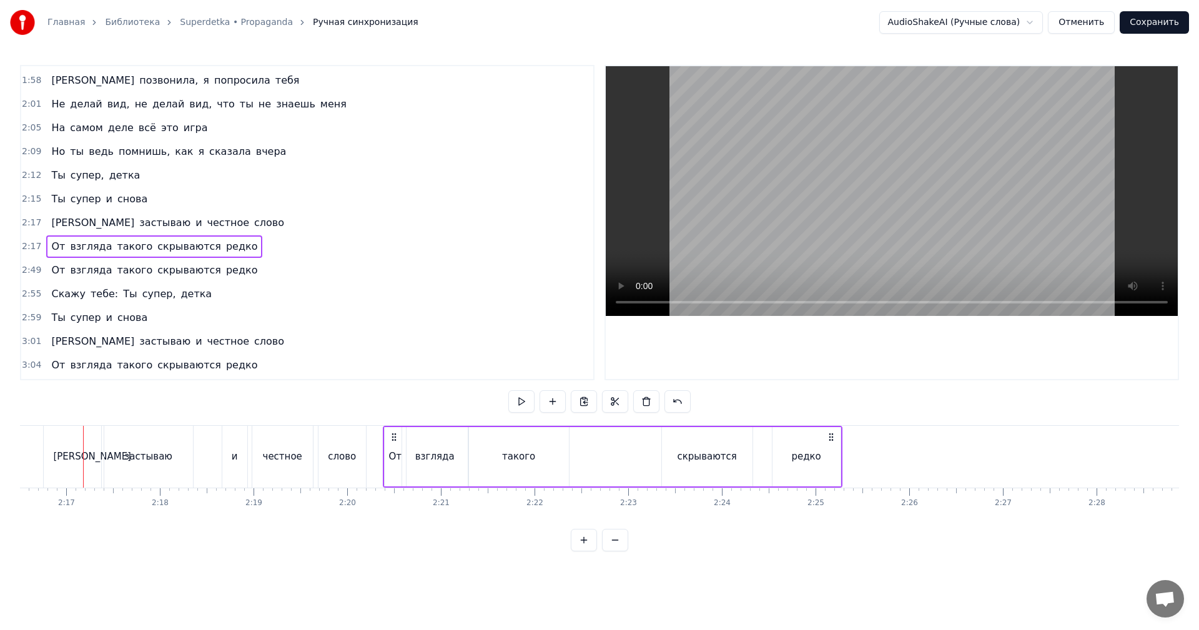
drag, startPoint x: 96, startPoint y: 433, endPoint x: 396, endPoint y: 438, distance: 300.4
click at [396, 436] on icon at bounding box center [394, 437] width 10 height 10
click at [355, 453] on div "слово" at bounding box center [342, 457] width 47 height 62
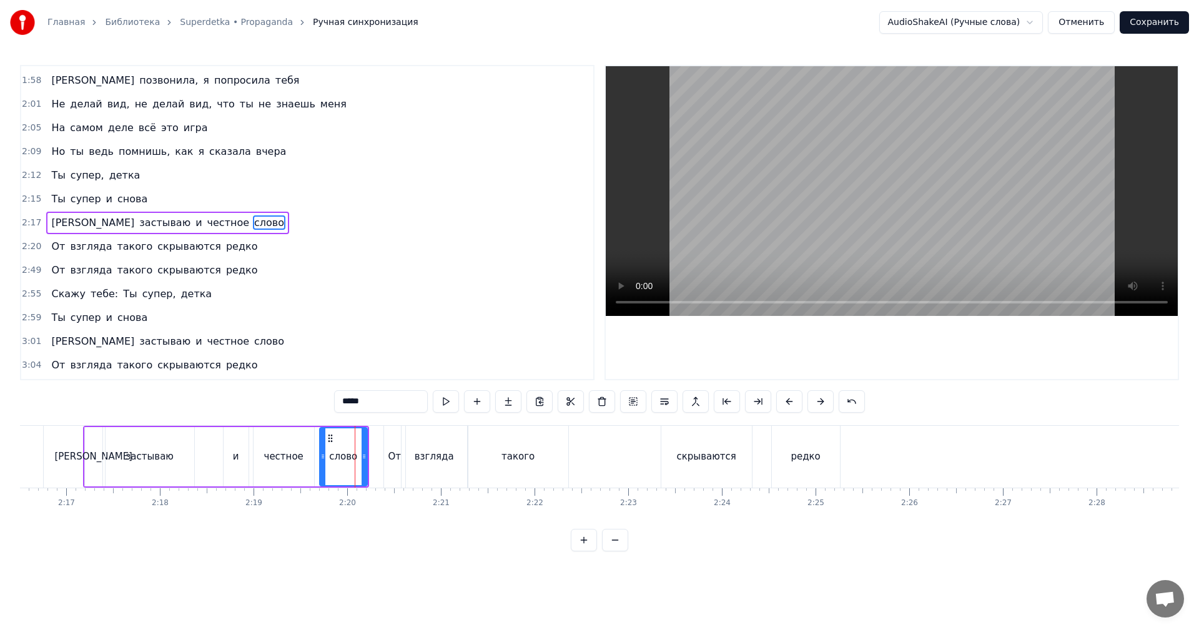
click at [840, 175] on video at bounding box center [892, 191] width 572 height 250
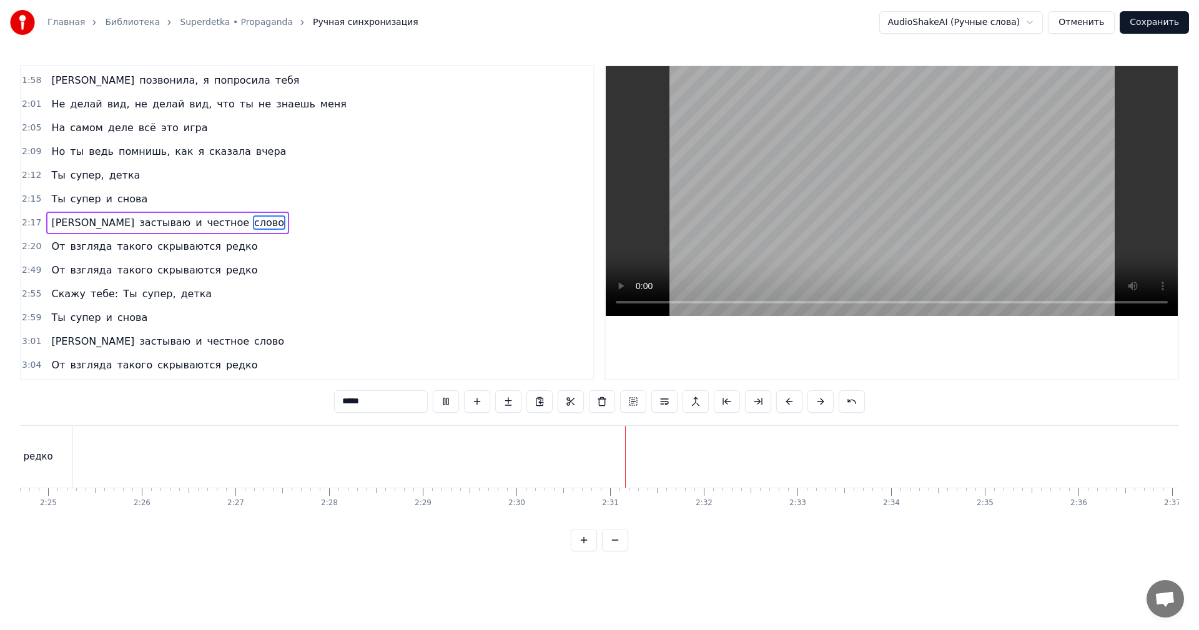
scroll to position [0, 13537]
click at [837, 154] on video at bounding box center [892, 191] width 572 height 250
click at [29, 315] on span "2:59" at bounding box center [31, 318] width 19 height 12
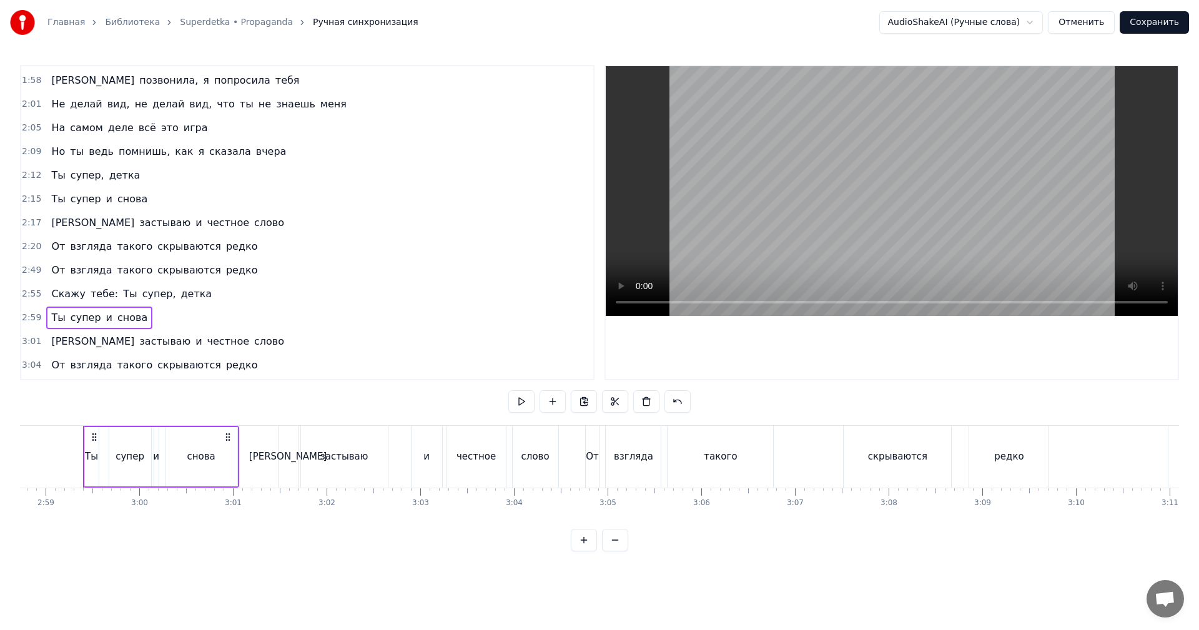
click at [26, 226] on span "2:17" at bounding box center [31, 223] width 19 height 12
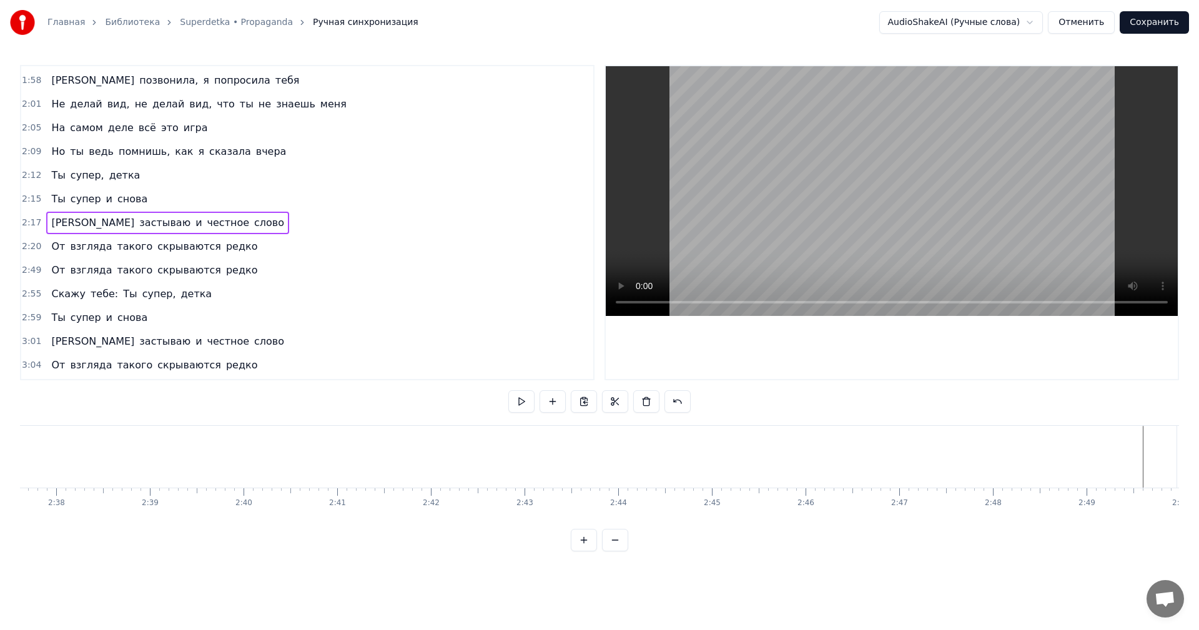
click at [27, 249] on span "2:20" at bounding box center [31, 246] width 19 height 12
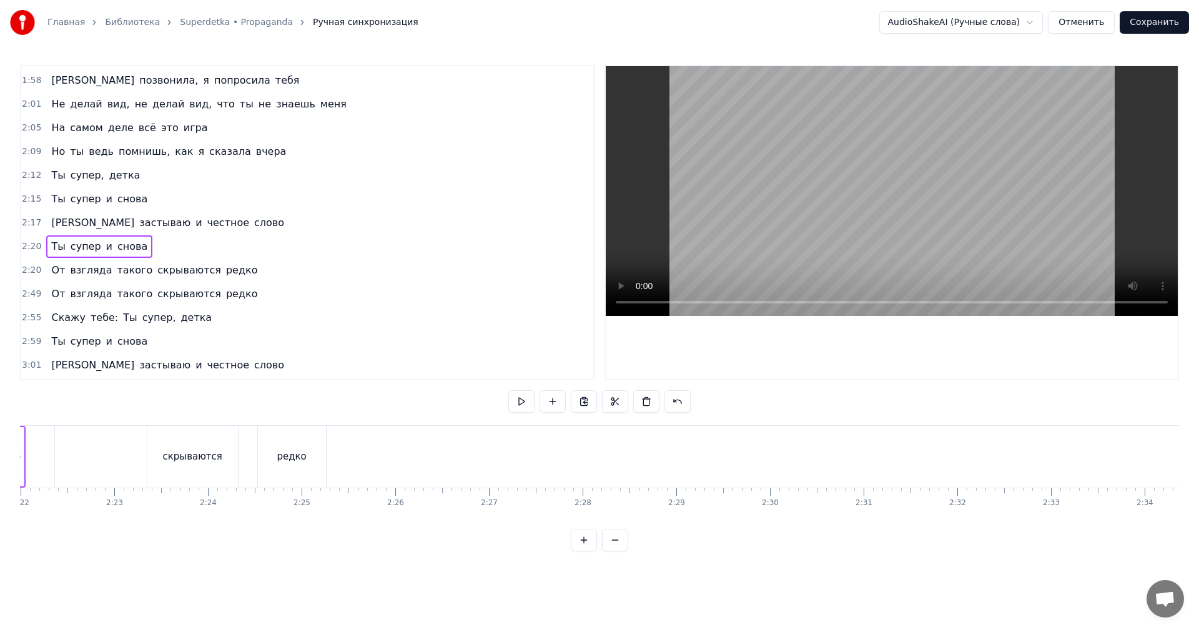
scroll to position [0, 13088]
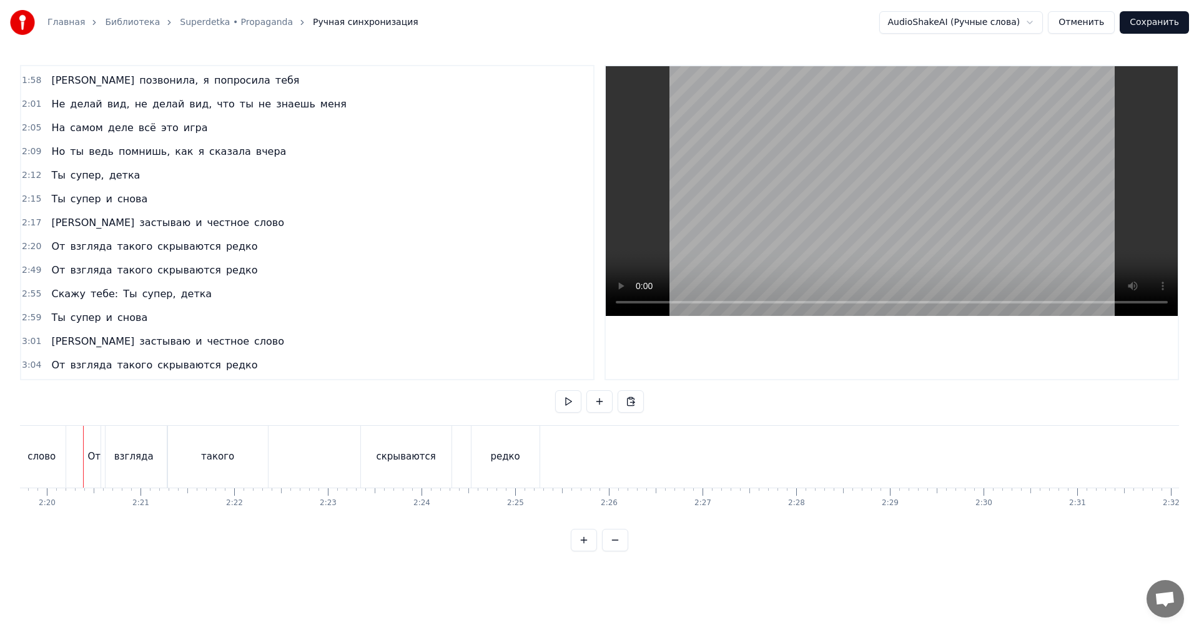
click at [28, 252] on span "2:20" at bounding box center [31, 246] width 19 height 12
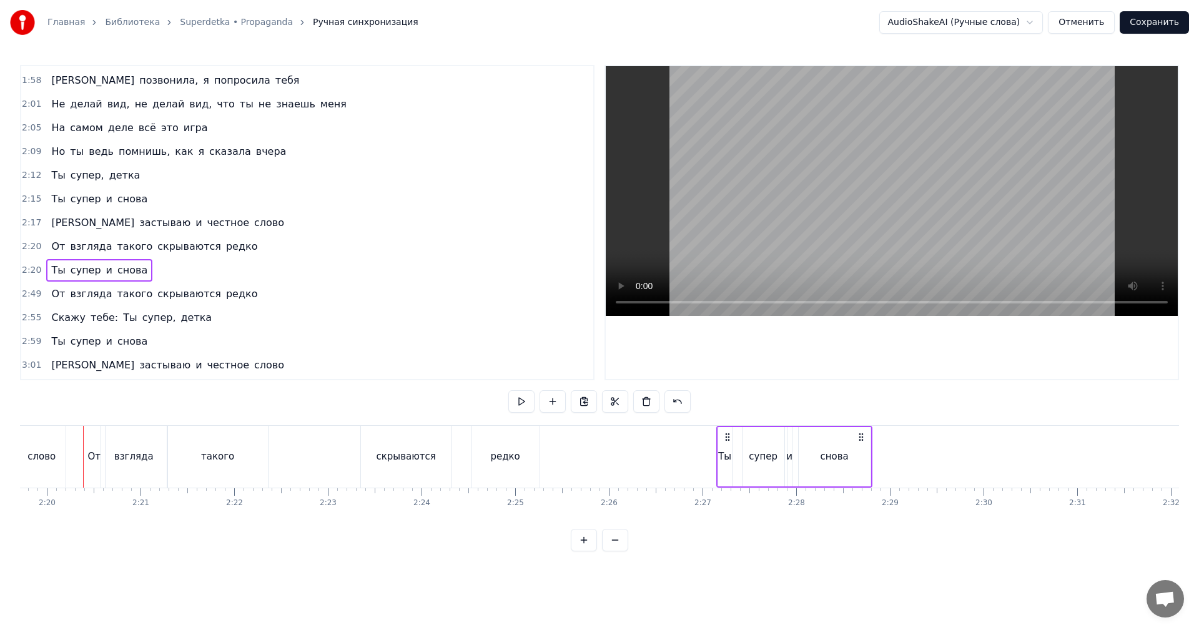
drag, startPoint x: 92, startPoint y: 432, endPoint x: 721, endPoint y: 440, distance: 628.3
click at [723, 440] on icon at bounding box center [728, 437] width 10 height 10
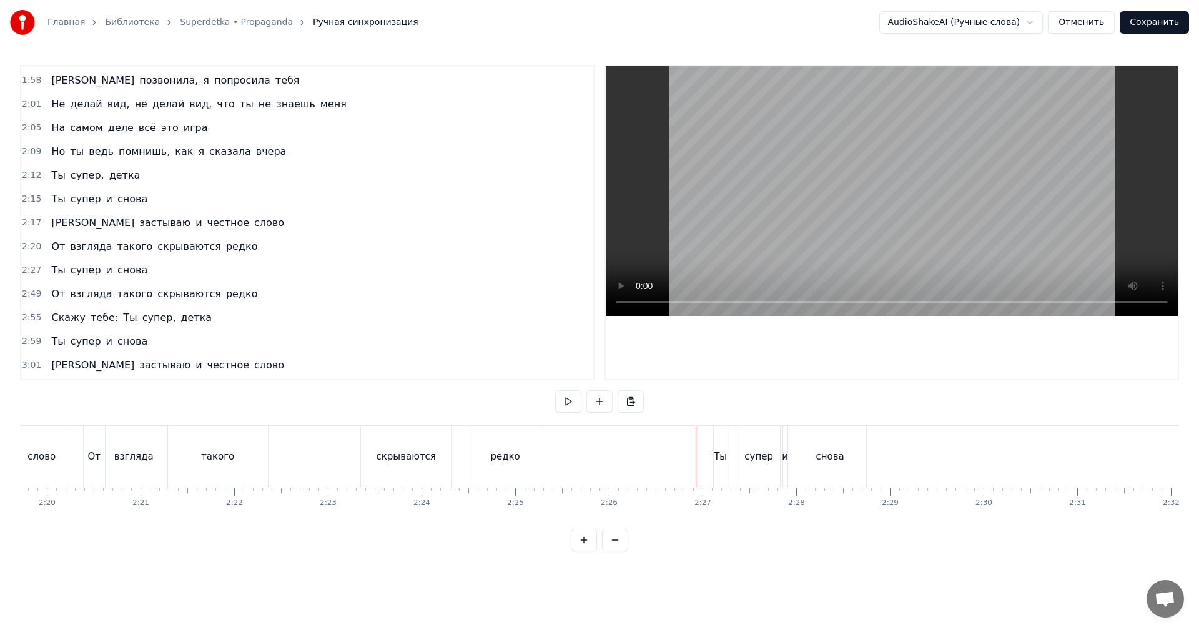
click at [789, 222] on video at bounding box center [892, 191] width 572 height 250
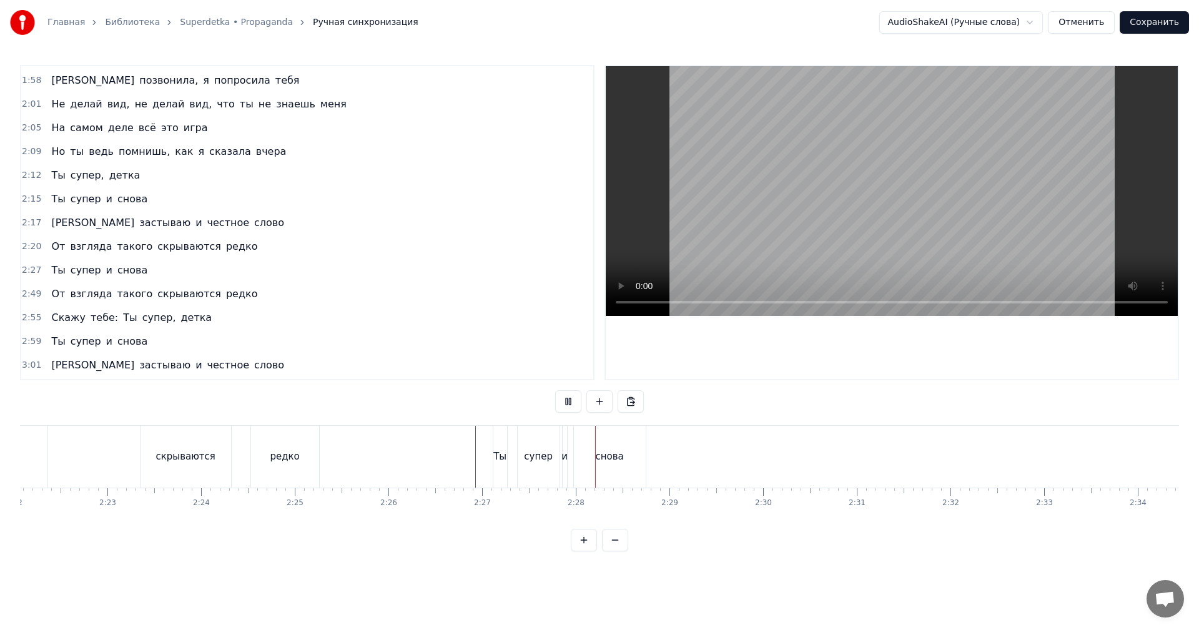
scroll to position [0, 13338]
click at [571, 455] on div "снова" at bounding box center [580, 457] width 28 height 14
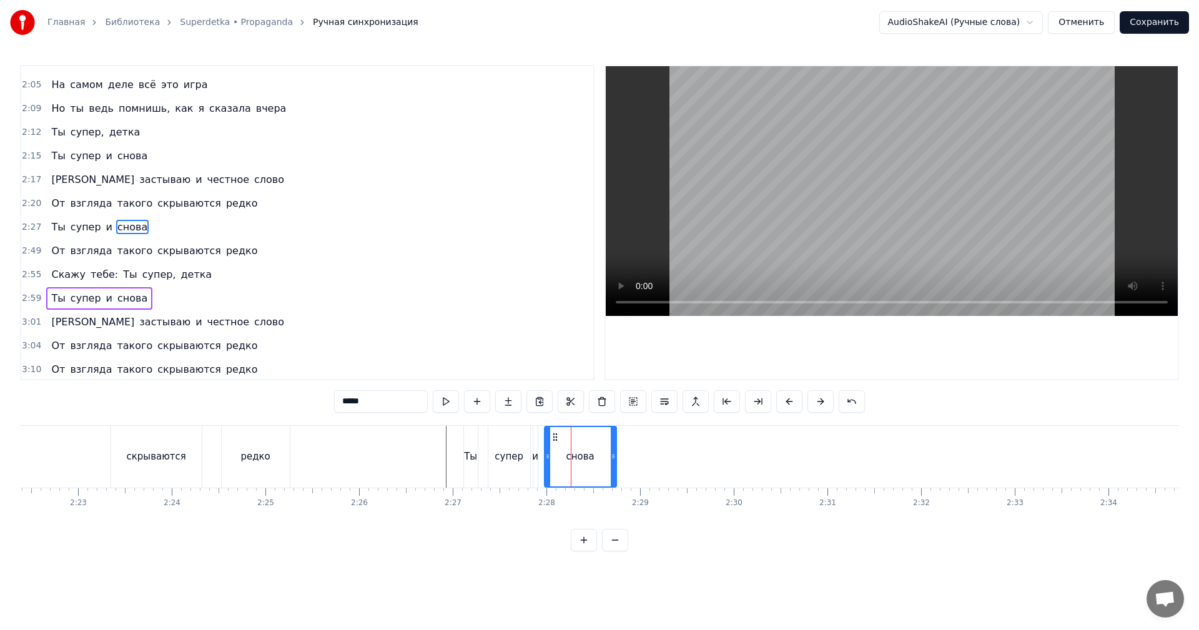
scroll to position [353, 0]
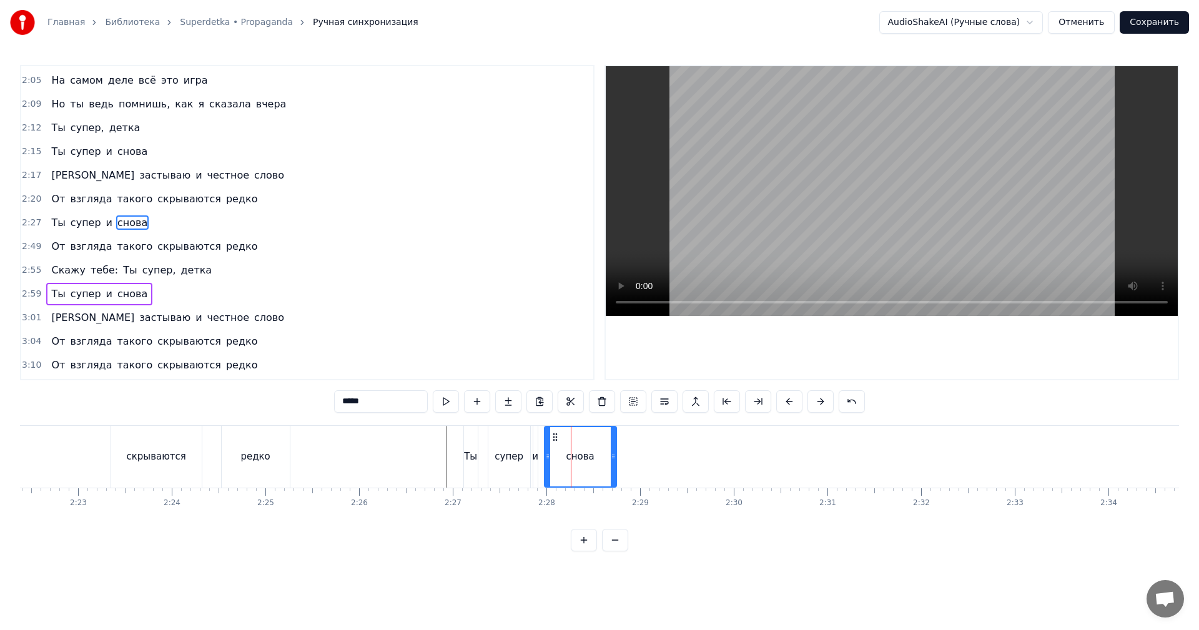
click at [465, 440] on div "Ты" at bounding box center [471, 457] width 14 height 62
type input "**"
click at [27, 293] on span "2:59" at bounding box center [31, 294] width 19 height 12
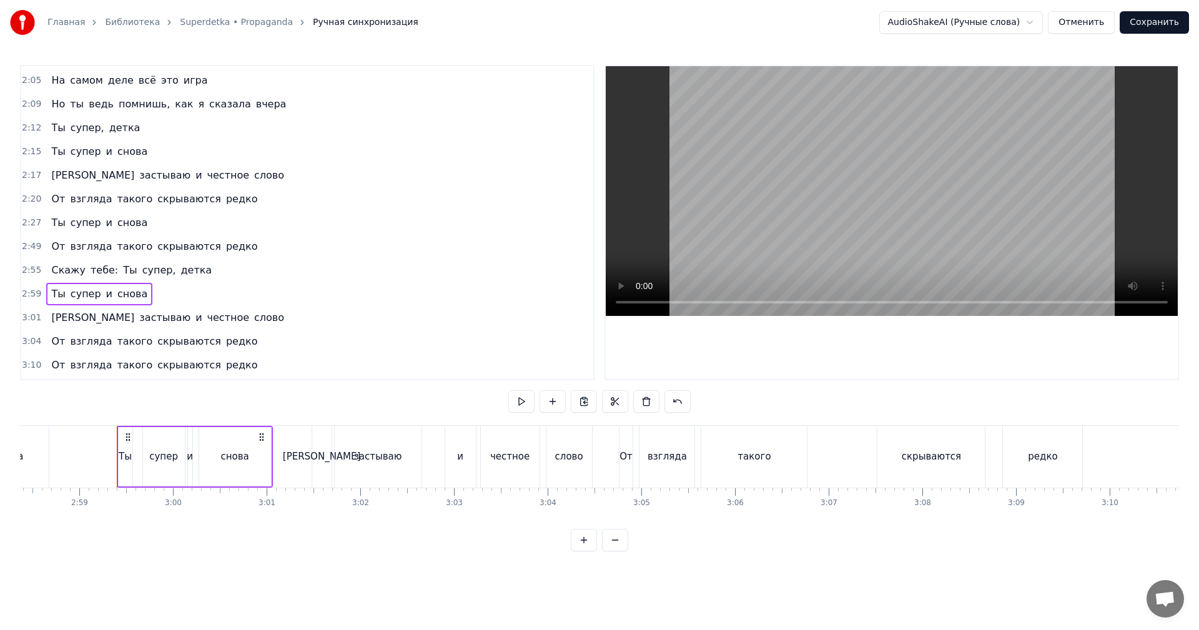
scroll to position [0, 16743]
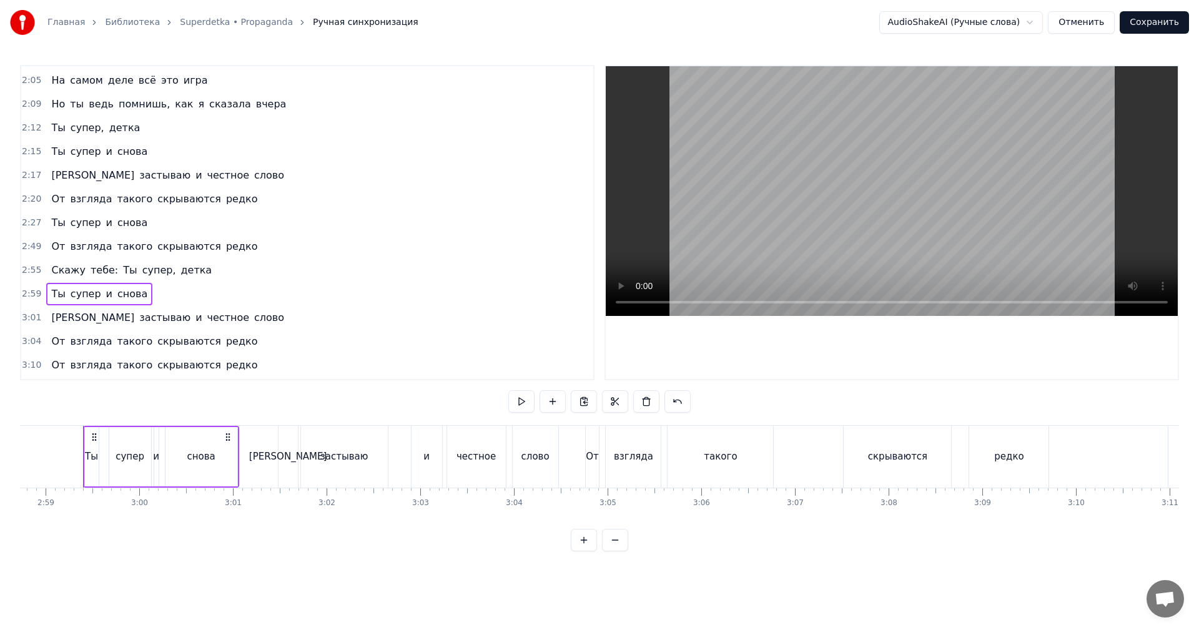
click at [26, 222] on span "2:27" at bounding box center [31, 223] width 19 height 12
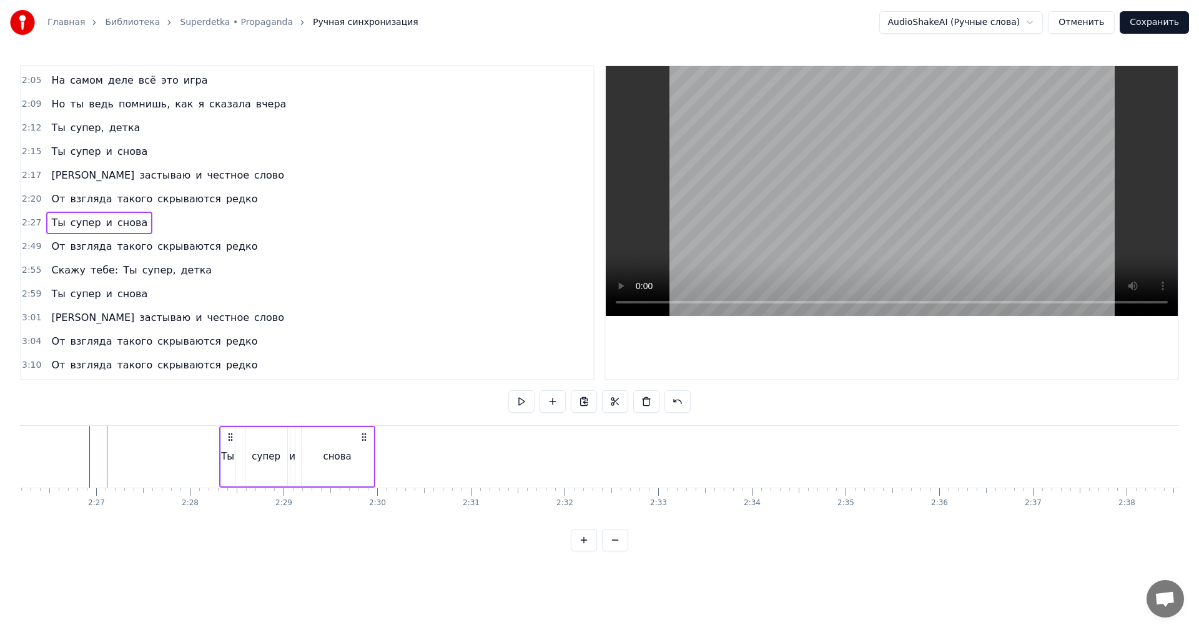
scroll to position [0, 13679]
drag, startPoint x: 95, startPoint y: 432, endPoint x: 277, endPoint y: 445, distance: 182.8
click at [277, 445] on div "Ты супер и снова" at bounding box center [343, 457] width 156 height 62
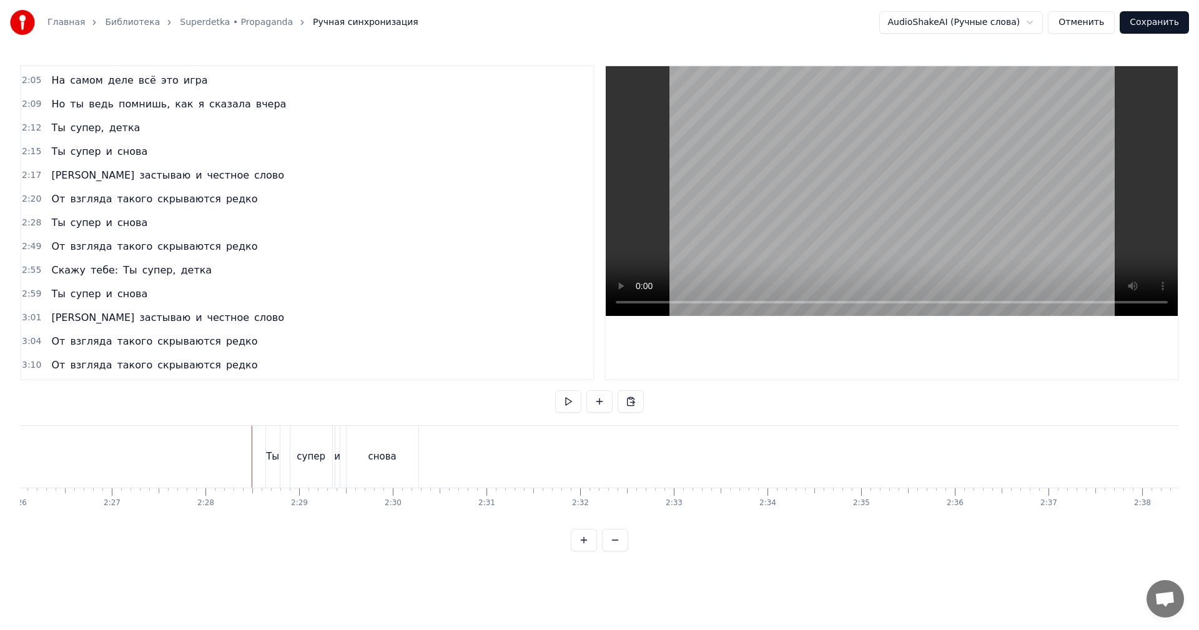
click at [714, 211] on video at bounding box center [892, 191] width 572 height 250
click at [842, 207] on video at bounding box center [892, 191] width 572 height 250
click at [285, 450] on div "Ты супер и снова" at bounding box center [343, 457] width 156 height 62
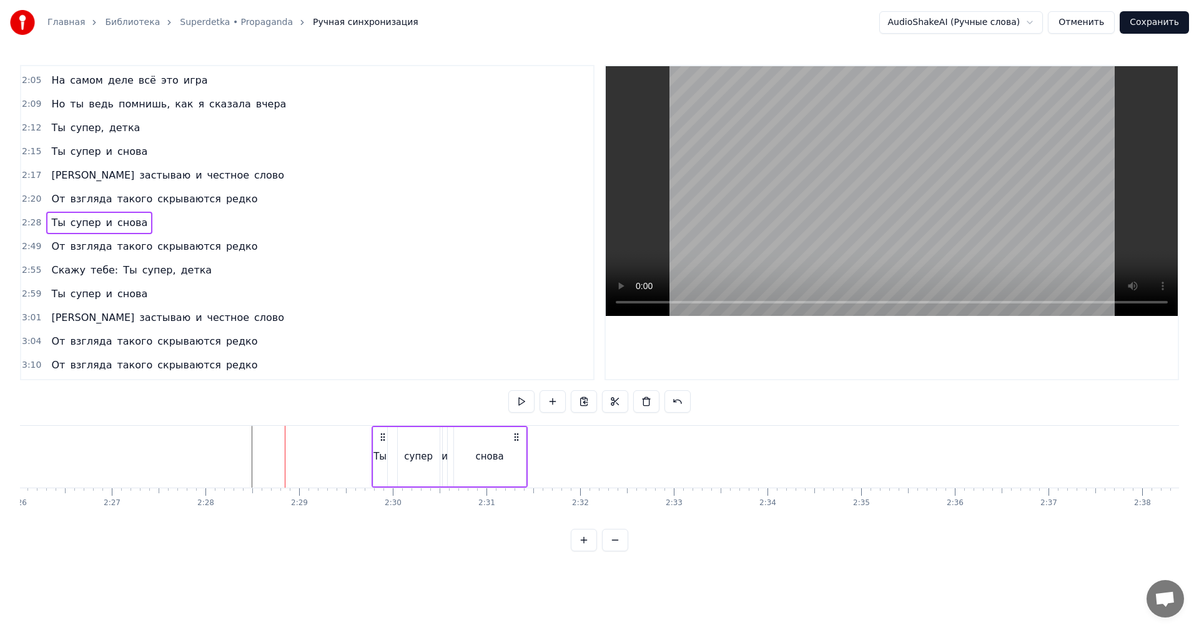
drag, startPoint x: 279, startPoint y: 433, endPoint x: 385, endPoint y: 435, distance: 106.2
click at [385, 435] on icon at bounding box center [383, 437] width 10 height 10
click at [827, 210] on video at bounding box center [892, 191] width 572 height 250
click at [830, 209] on video at bounding box center [892, 191] width 572 height 250
click at [46, 293] on div "Ты супер и снова" at bounding box center [99, 294] width 106 height 22
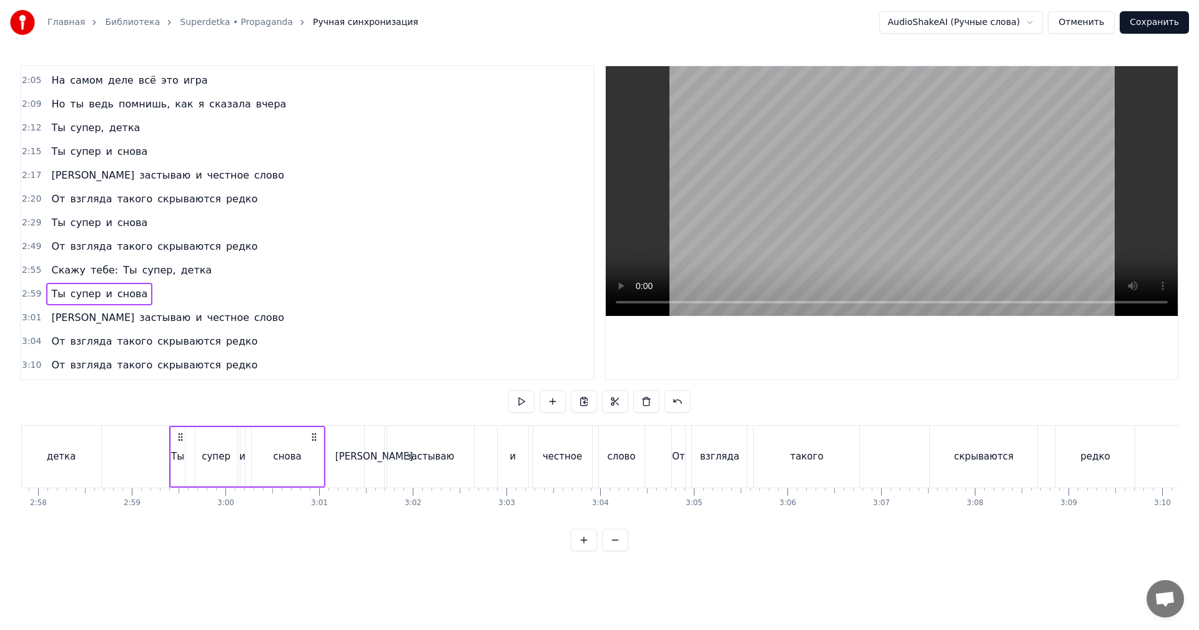
scroll to position [0, 16743]
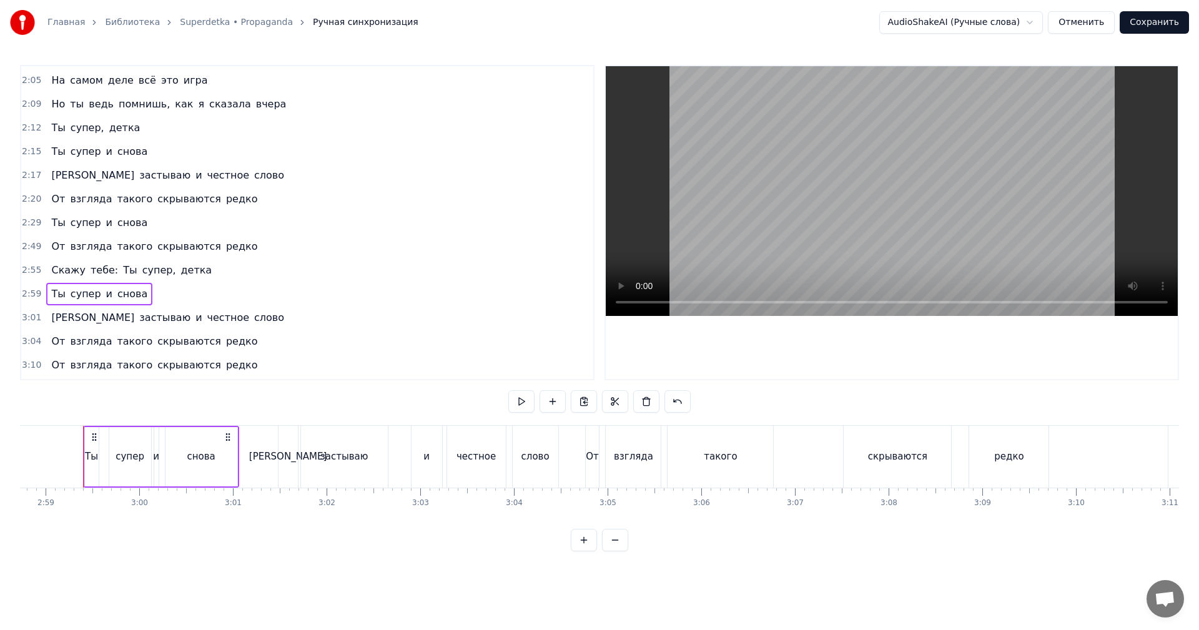
click at [31, 273] on span "2:55" at bounding box center [31, 270] width 19 height 12
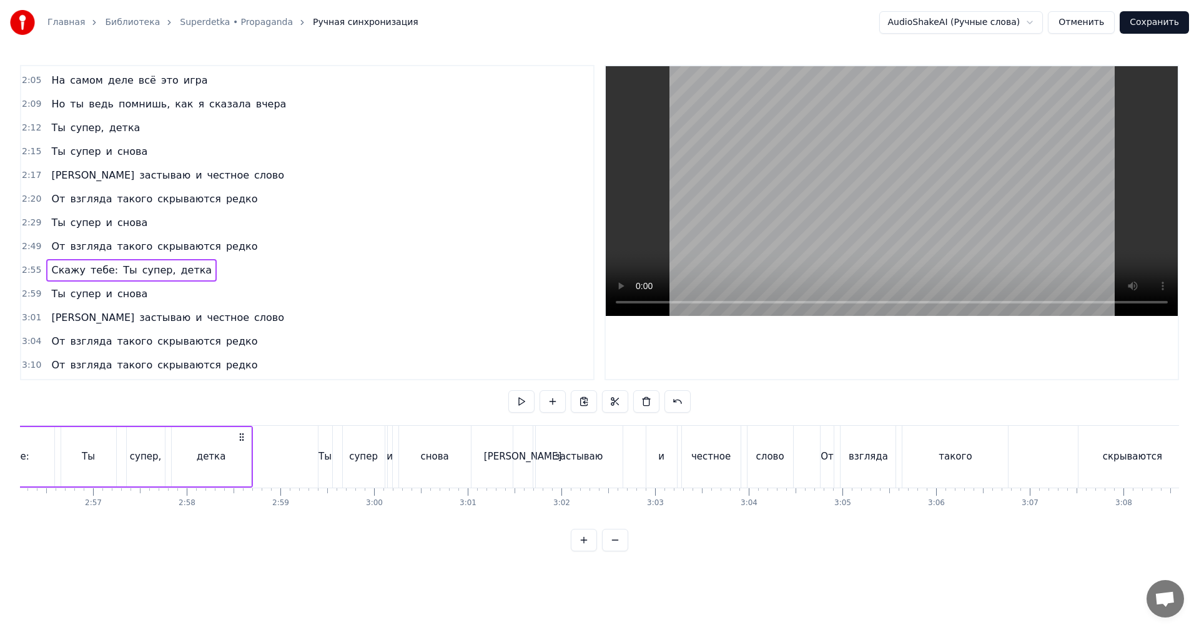
scroll to position [0, 16355]
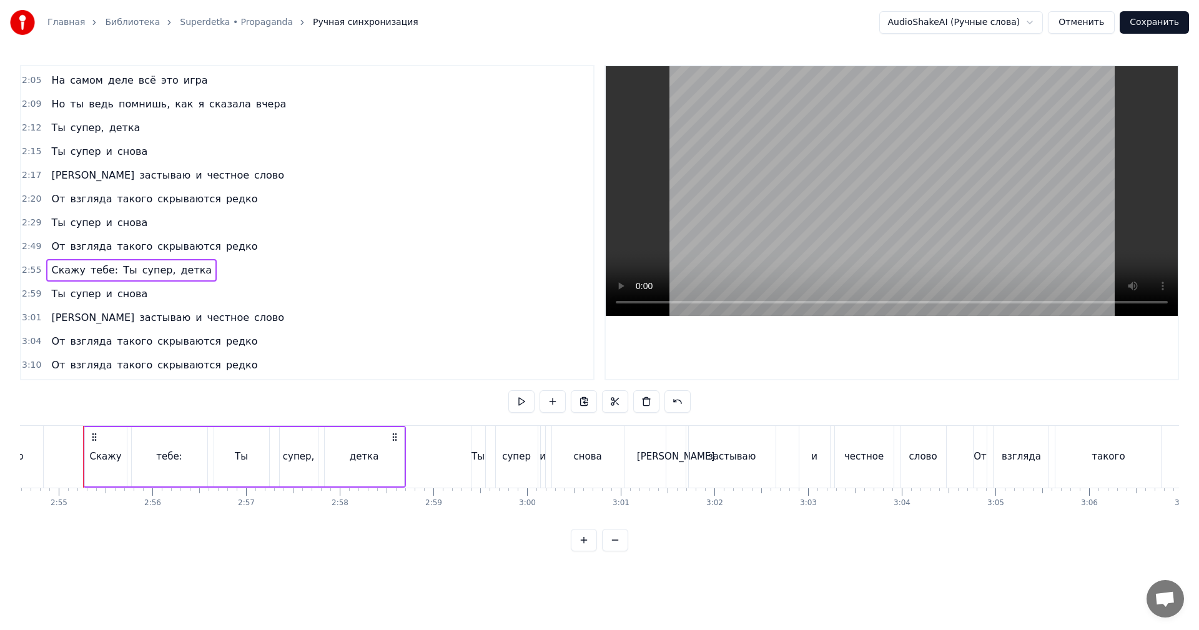
click at [31, 197] on span "2:20" at bounding box center [31, 199] width 19 height 12
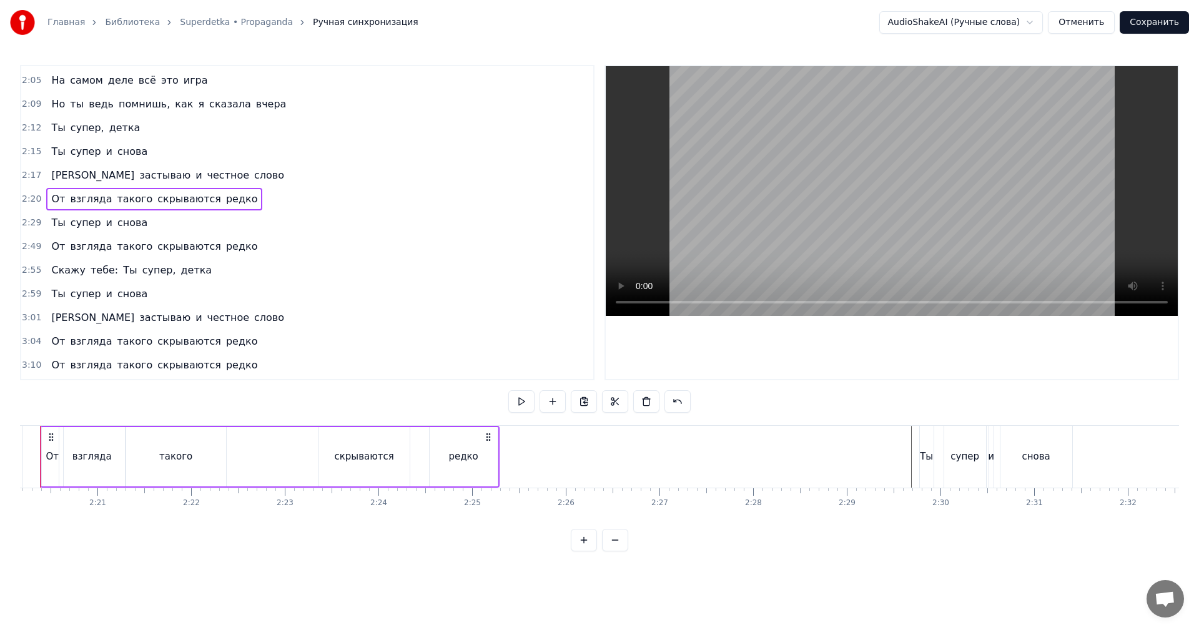
scroll to position [0, 13088]
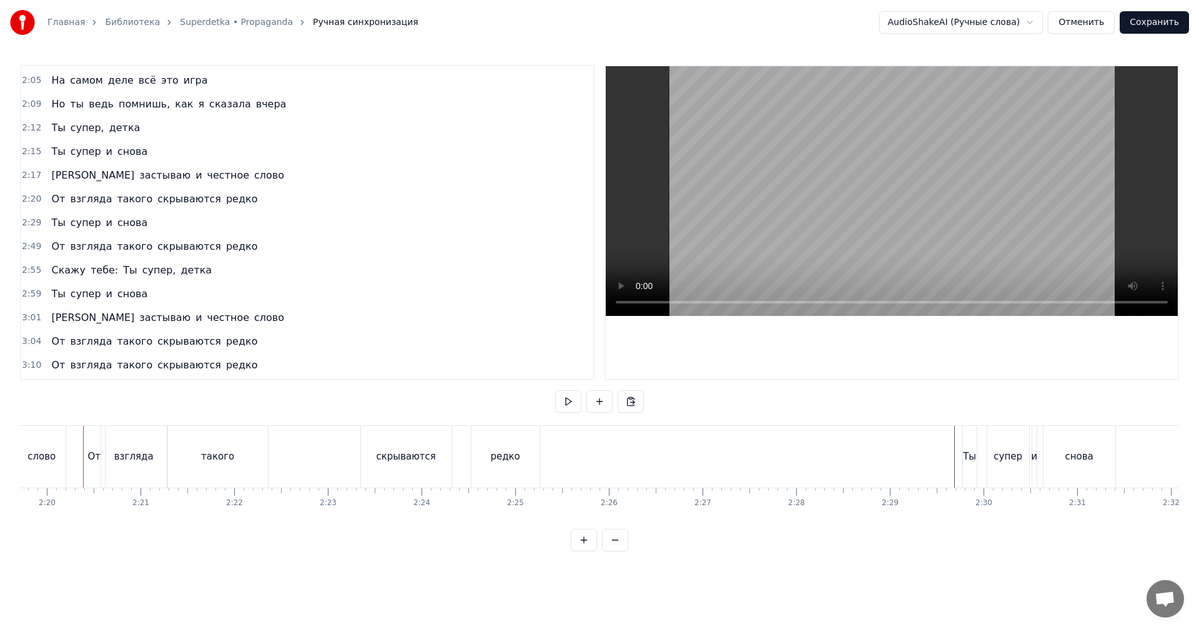
click at [28, 203] on span "2:20" at bounding box center [31, 199] width 19 height 12
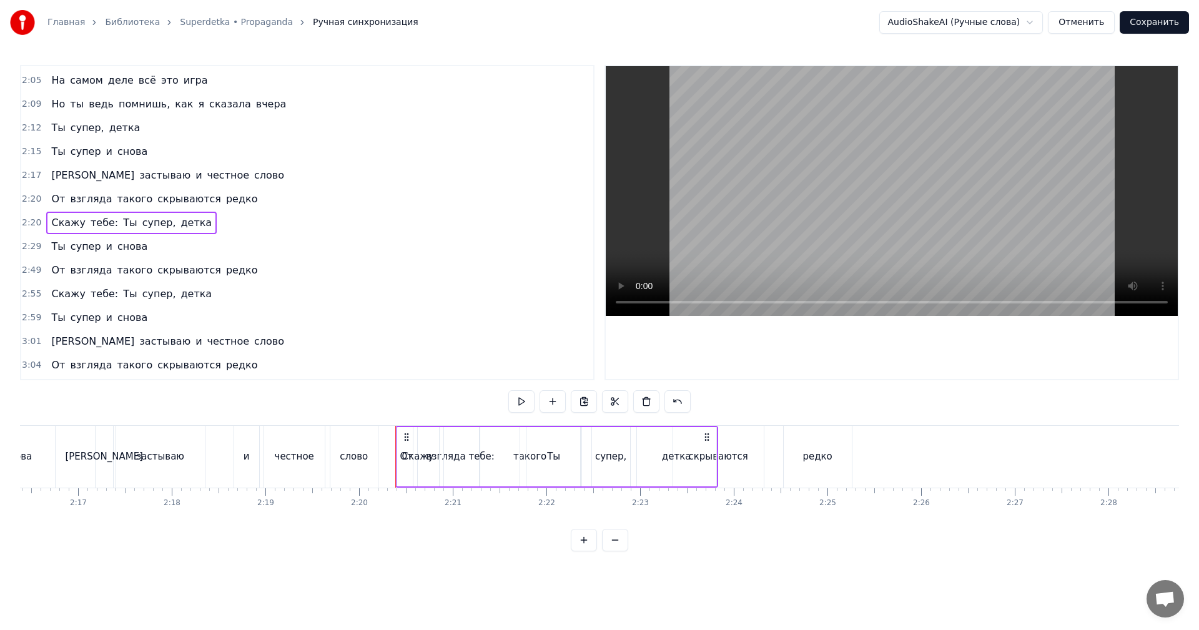
scroll to position [0, 12963]
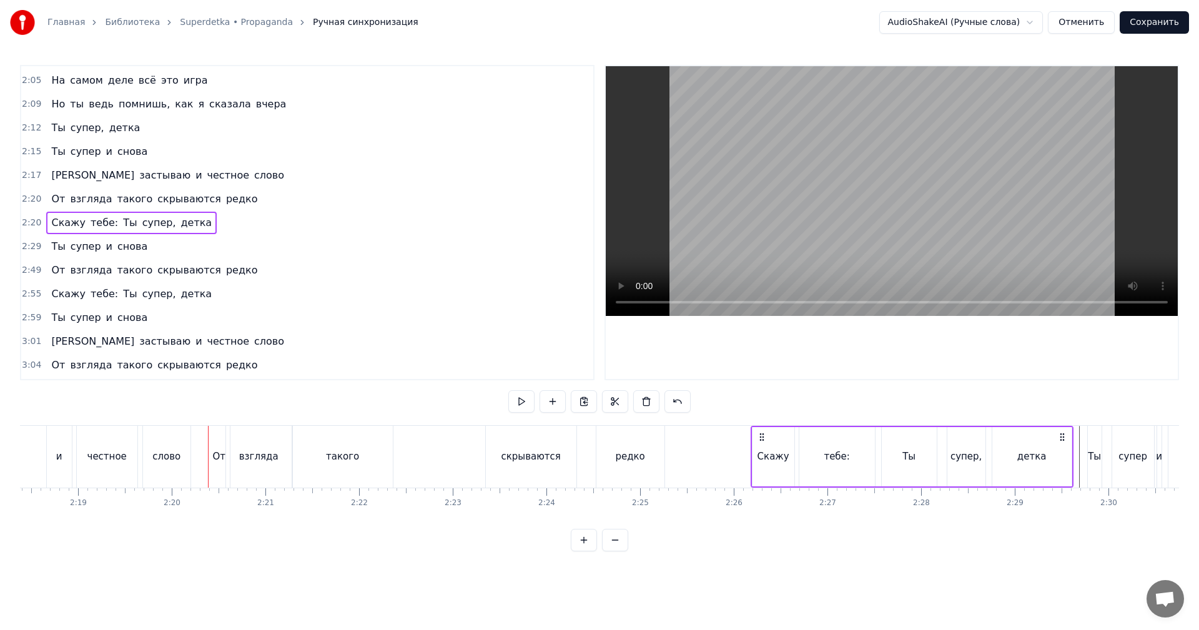
drag, startPoint x: 220, startPoint y: 435, endPoint x: 755, endPoint y: 425, distance: 535.3
click at [762, 420] on div "0:44 Я зажигаю, я хочу танцевать 0:47 И как мне нравится - так буду я тебя назы…" at bounding box center [599, 308] width 1159 height 487
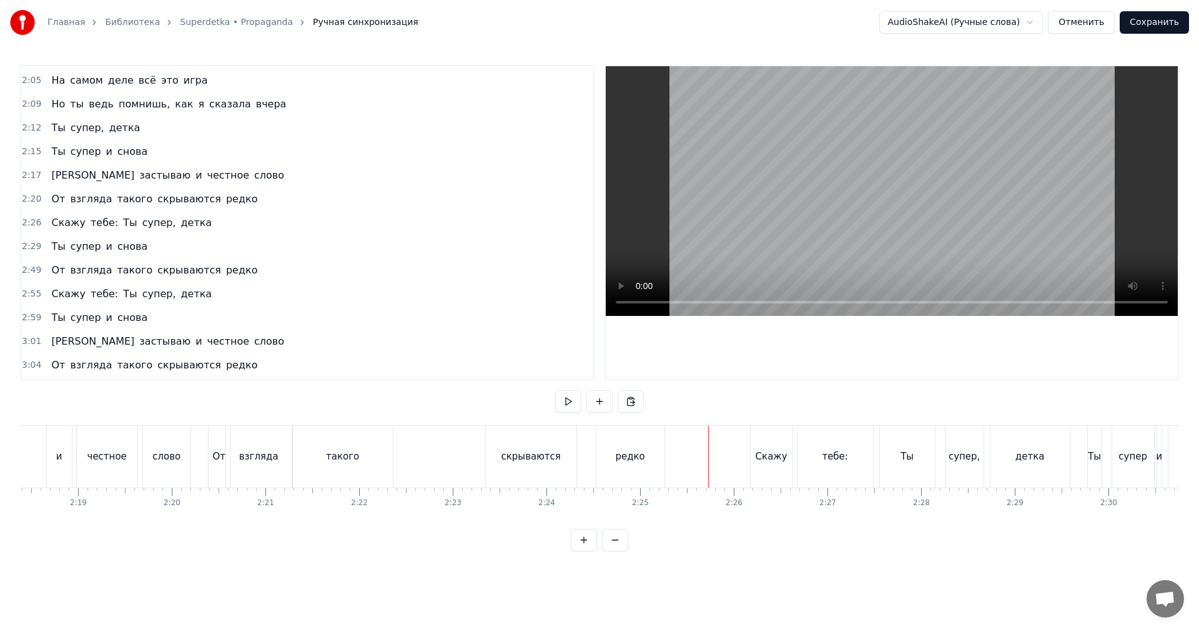
click at [874, 168] on video at bounding box center [892, 191] width 572 height 250
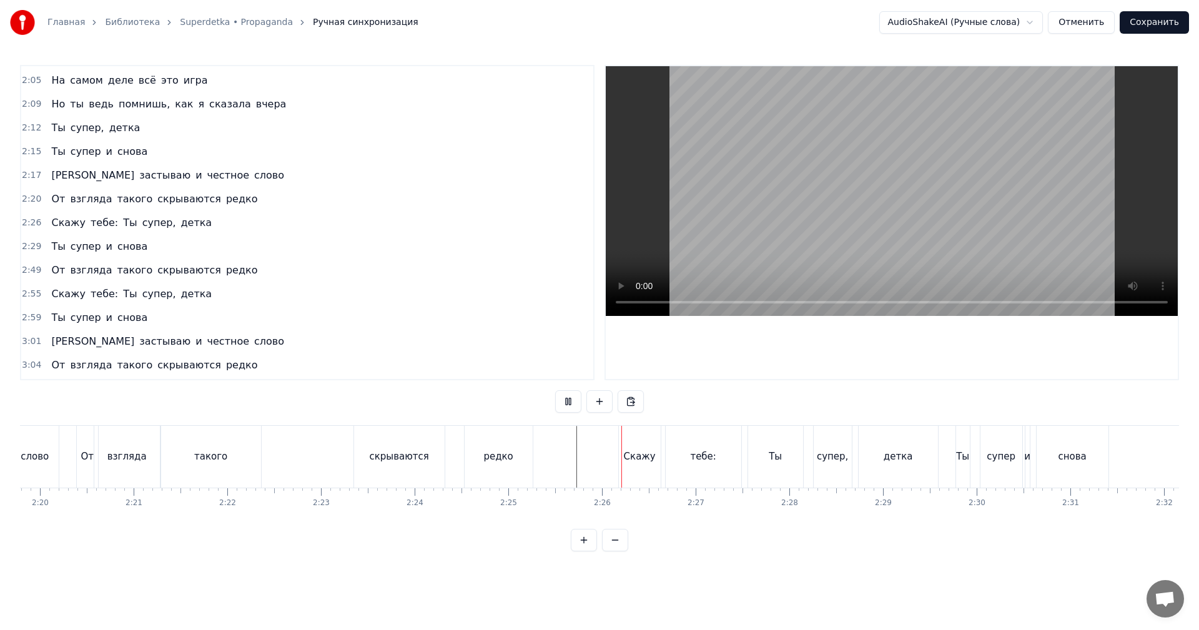
scroll to position [0, 13088]
drag, startPoint x: 804, startPoint y: 457, endPoint x: 839, endPoint y: 338, distance: 122.9
click at [805, 457] on div "Ты" at bounding box center [782, 457] width 55 height 62
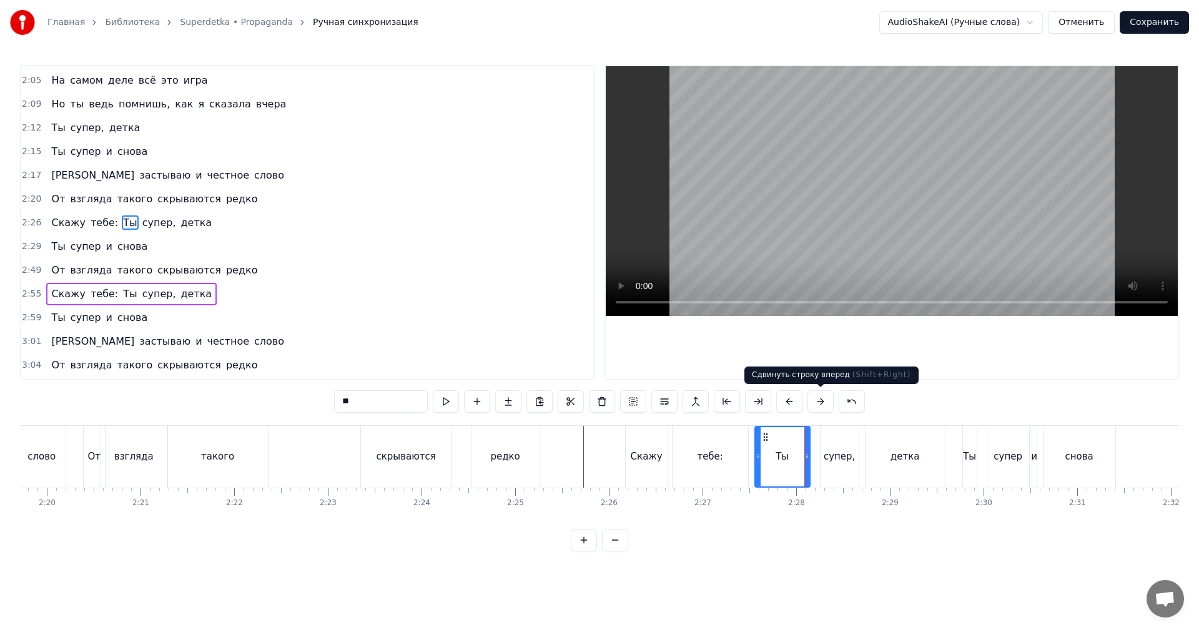
click at [877, 203] on video at bounding box center [892, 191] width 572 height 250
drag, startPoint x: 702, startPoint y: 478, endPoint x: 714, endPoint y: 427, distance: 52.7
click at [701, 478] on div "тебе:" at bounding box center [711, 457] width 76 height 62
type input "*****"
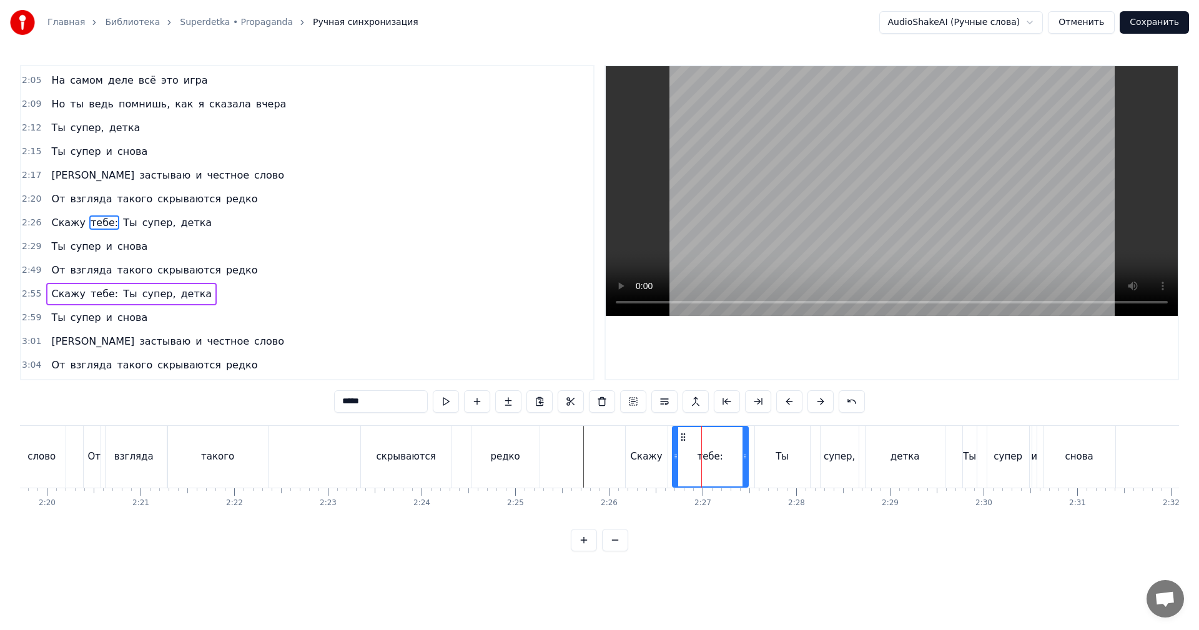
drag, startPoint x: 392, startPoint y: 397, endPoint x: 252, endPoint y: 399, distance: 140.5
click at [262, 398] on div "0:44 Я зажигаю, я хочу танцевать 0:47 И как мне нравится - так буду я тебя назы…" at bounding box center [599, 308] width 1159 height 487
click at [658, 465] on div "Скажу" at bounding box center [647, 457] width 42 height 62
type input "*****"
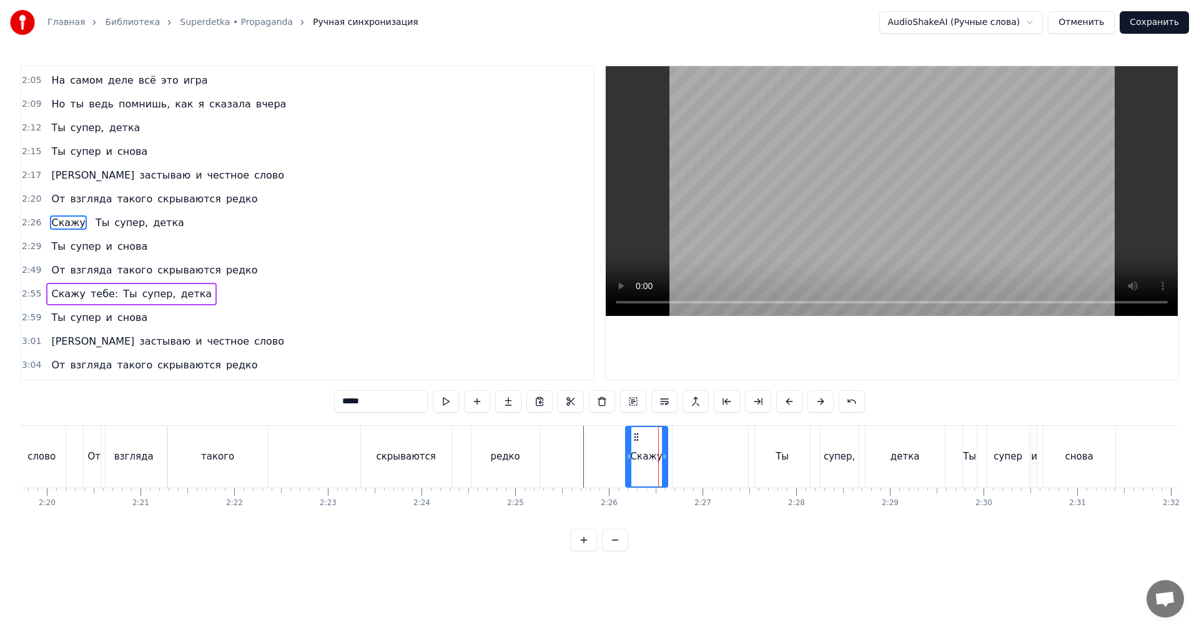
drag, startPoint x: 392, startPoint y: 407, endPoint x: 264, endPoint y: 411, distance: 128.1
click at [264, 411] on div "0:44 Я зажигаю, я хочу танцевать 0:47 И как мне нравится - так буду я тебя назы…" at bounding box center [599, 308] width 1159 height 487
click at [760, 445] on div "Ты" at bounding box center [782, 457] width 55 height 62
type input "**"
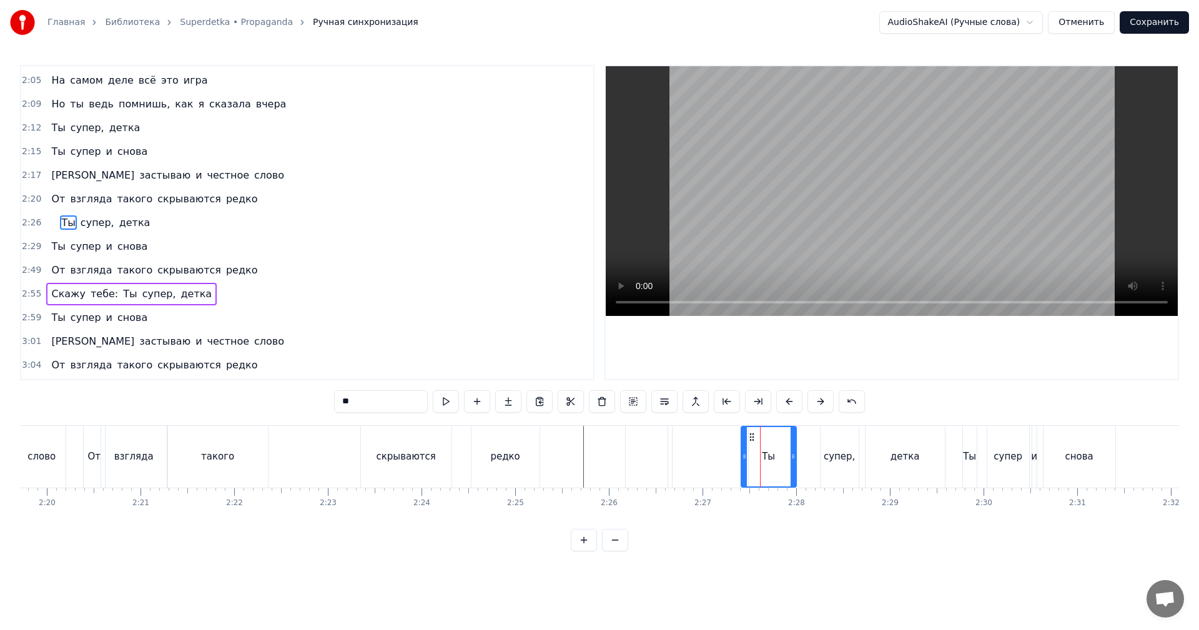
drag, startPoint x: 765, startPoint y: 437, endPoint x: 751, endPoint y: 442, distance: 15.2
click at [751, 442] on icon at bounding box center [752, 437] width 10 height 10
drag, startPoint x: 729, startPoint y: 453, endPoint x: 798, endPoint y: 280, distance: 186.7
click at [734, 450] on div at bounding box center [710, 457] width 77 height 62
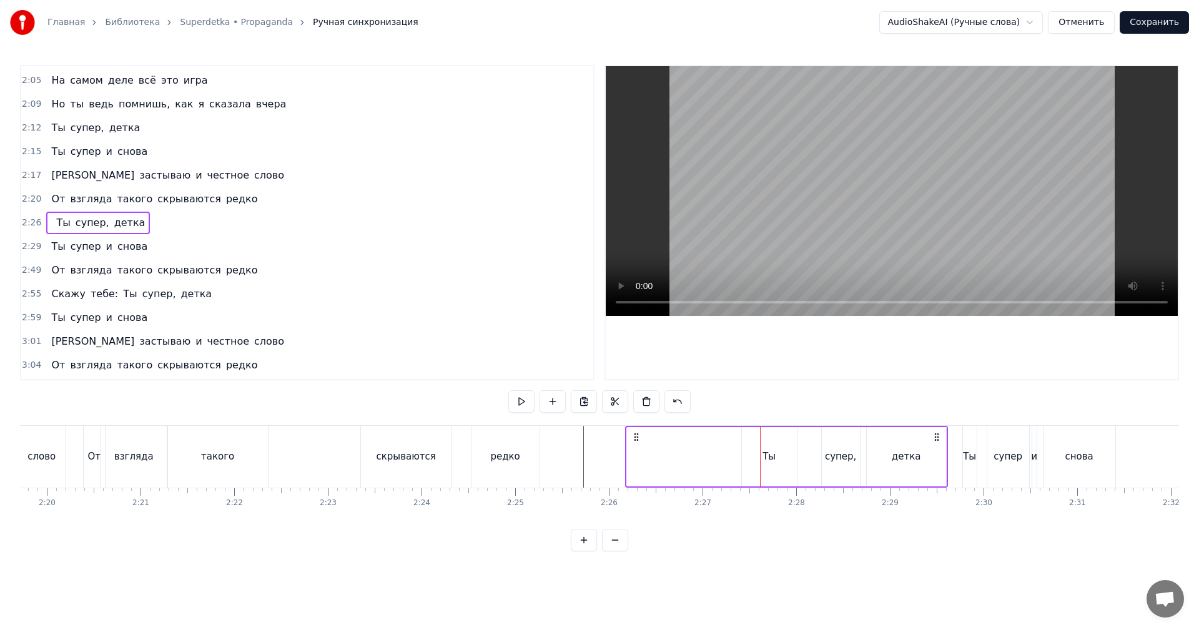
click at [814, 212] on video at bounding box center [892, 191] width 572 height 250
click at [813, 212] on video at bounding box center [892, 191] width 572 height 250
click at [771, 453] on div "Ты" at bounding box center [769, 457] width 13 height 14
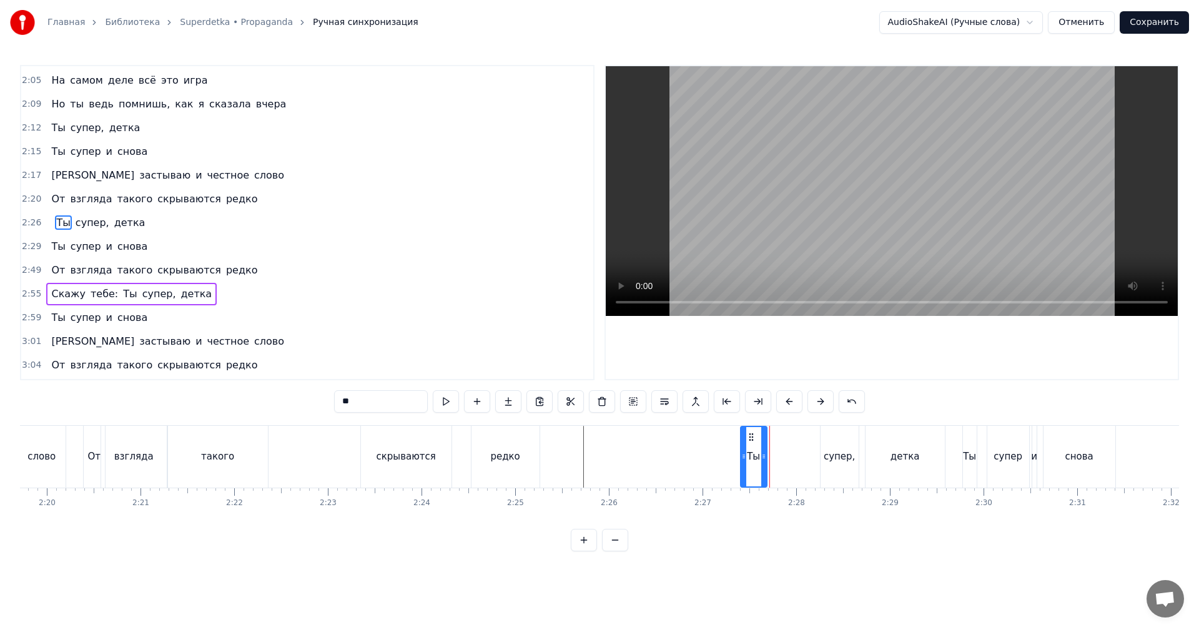
drag, startPoint x: 794, startPoint y: 448, endPoint x: 766, endPoint y: 454, distance: 28.7
click at [766, 454] on div at bounding box center [763, 456] width 5 height 59
click at [835, 448] on div "супер," at bounding box center [840, 457] width 38 height 62
drag, startPoint x: 824, startPoint y: 441, endPoint x: 770, endPoint y: 447, distance: 54.1
click at [770, 447] on div at bounding box center [770, 456] width 5 height 59
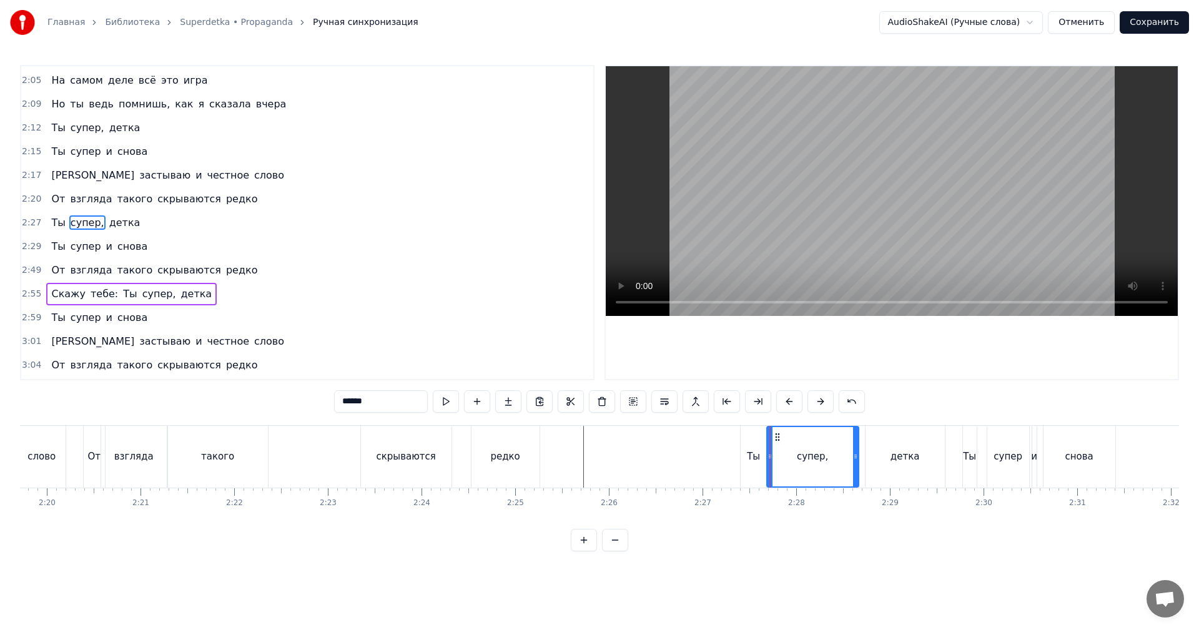
drag, startPoint x: 897, startPoint y: 451, endPoint x: 886, endPoint y: 450, distance: 11.3
click at [897, 450] on div "детка" at bounding box center [905, 457] width 29 height 14
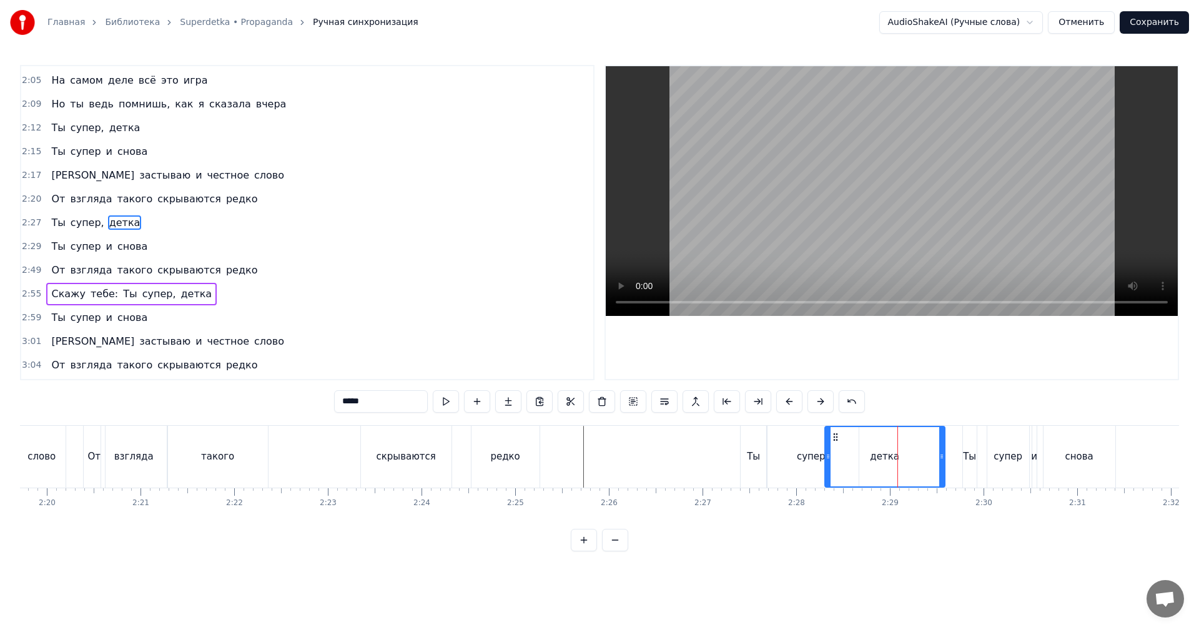
drag, startPoint x: 866, startPoint y: 446, endPoint x: 803, endPoint y: 458, distance: 64.2
click at [824, 455] on div "детка" at bounding box center [884, 457] width 121 height 62
click at [802, 458] on div "супер," at bounding box center [812, 457] width 31 height 14
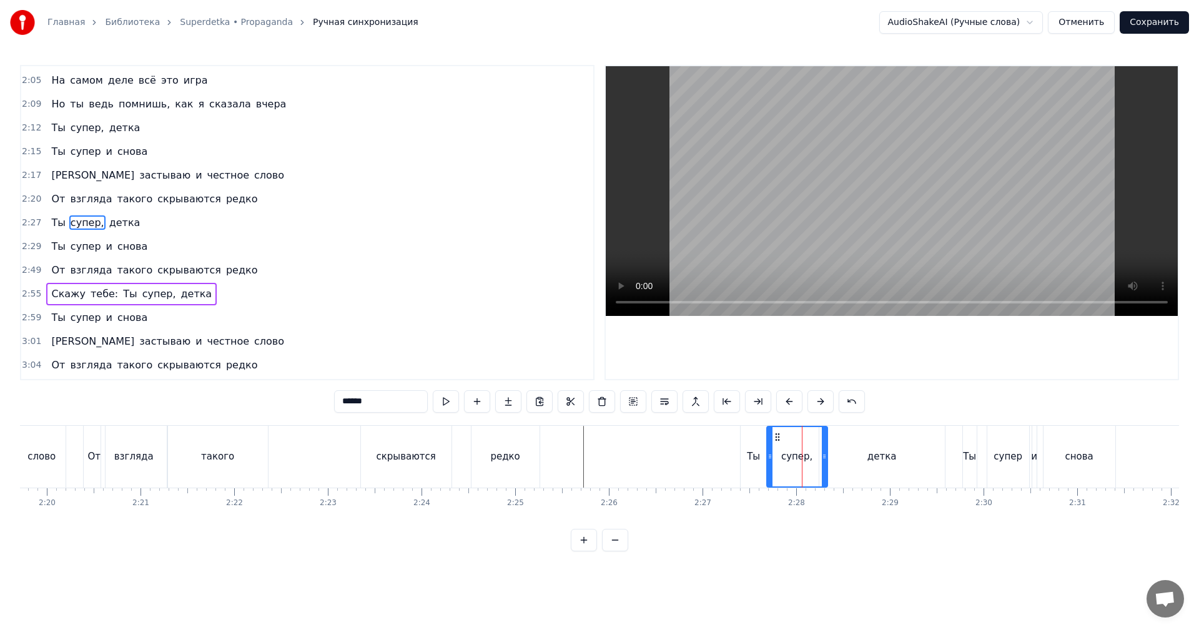
drag, startPoint x: 857, startPoint y: 450, endPoint x: 826, endPoint y: 455, distance: 32.1
click at [826, 455] on div at bounding box center [824, 456] width 5 height 59
drag, startPoint x: 847, startPoint y: 453, endPoint x: 829, endPoint y: 453, distance: 18.7
click at [846, 453] on div "детка" at bounding box center [882, 457] width 126 height 62
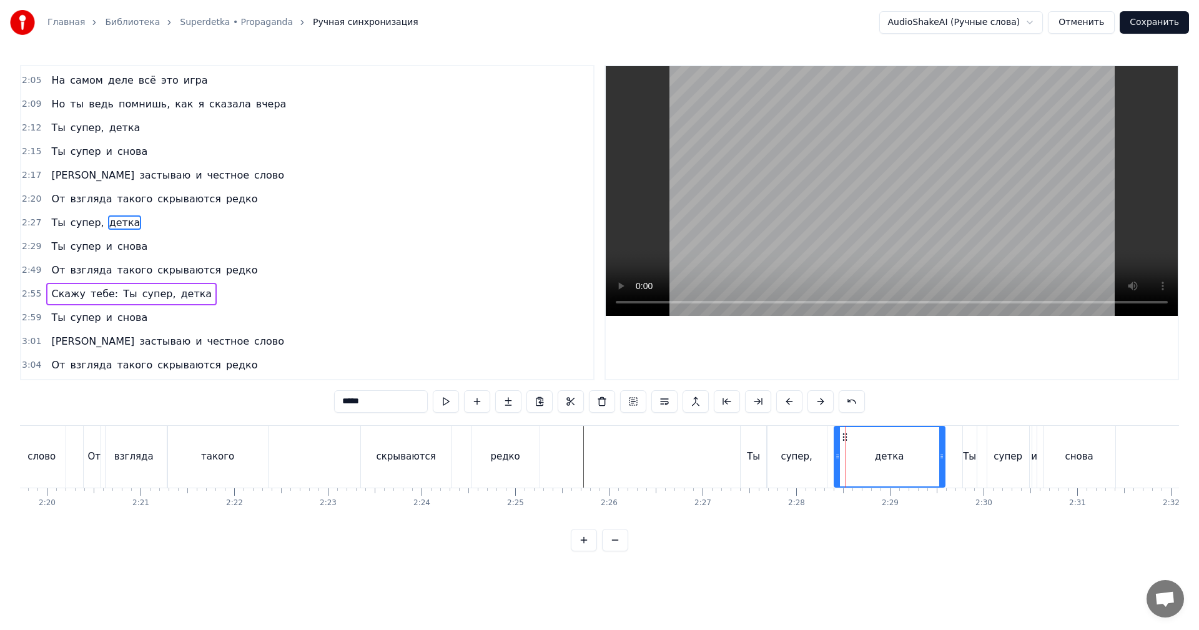
drag, startPoint x: 823, startPoint y: 454, endPoint x: 839, endPoint y: 453, distance: 16.2
click at [840, 453] on icon at bounding box center [837, 457] width 5 height 10
click at [816, 457] on div "супер," at bounding box center [797, 457] width 60 height 62
type input "******"
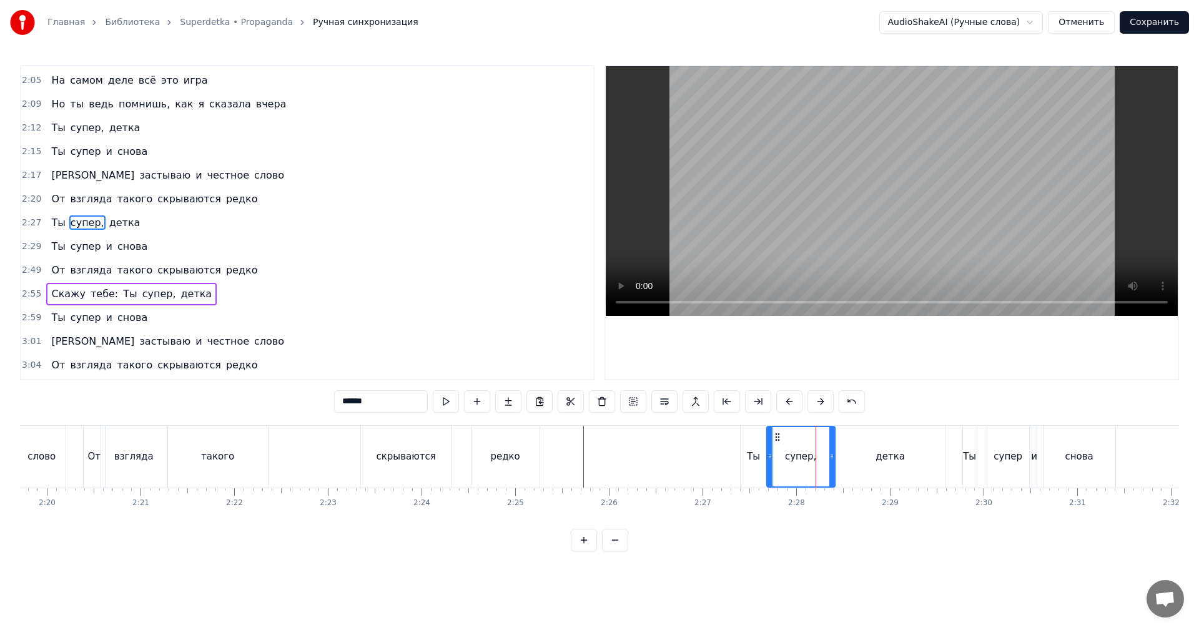
drag, startPoint x: 825, startPoint y: 456, endPoint x: 810, endPoint y: 455, distance: 15.0
click at [834, 454] on icon at bounding box center [831, 457] width 5 height 10
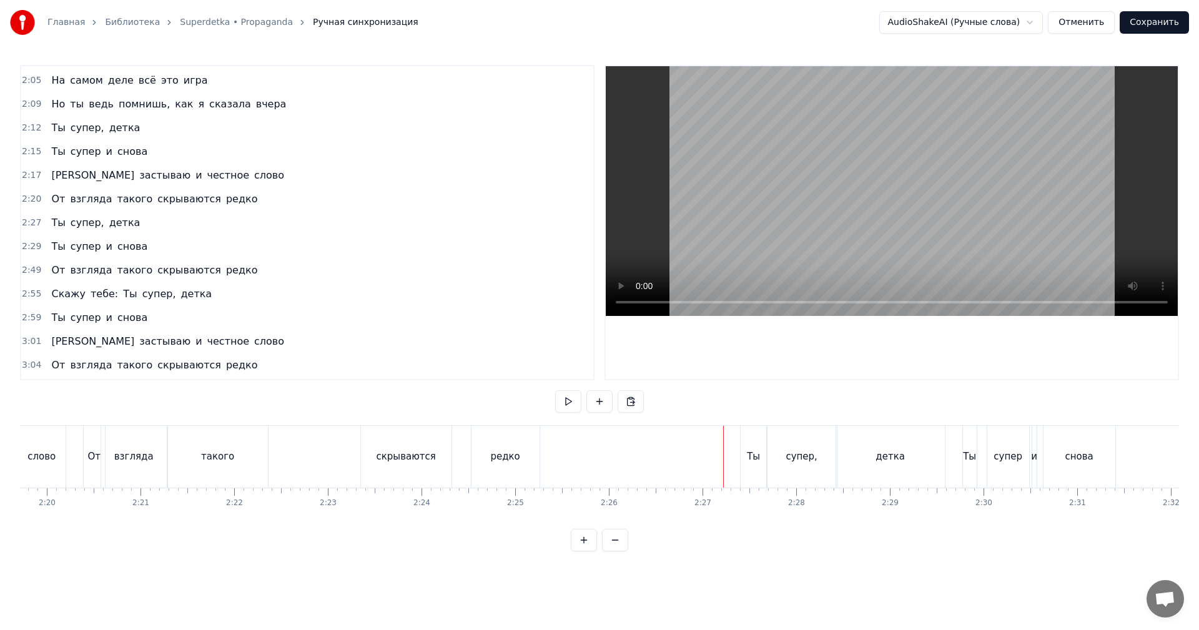
click at [884, 171] on video at bounding box center [892, 191] width 572 height 250
click at [882, 181] on video at bounding box center [892, 191] width 572 height 250
click at [747, 453] on div "Ты" at bounding box center [754, 457] width 26 height 62
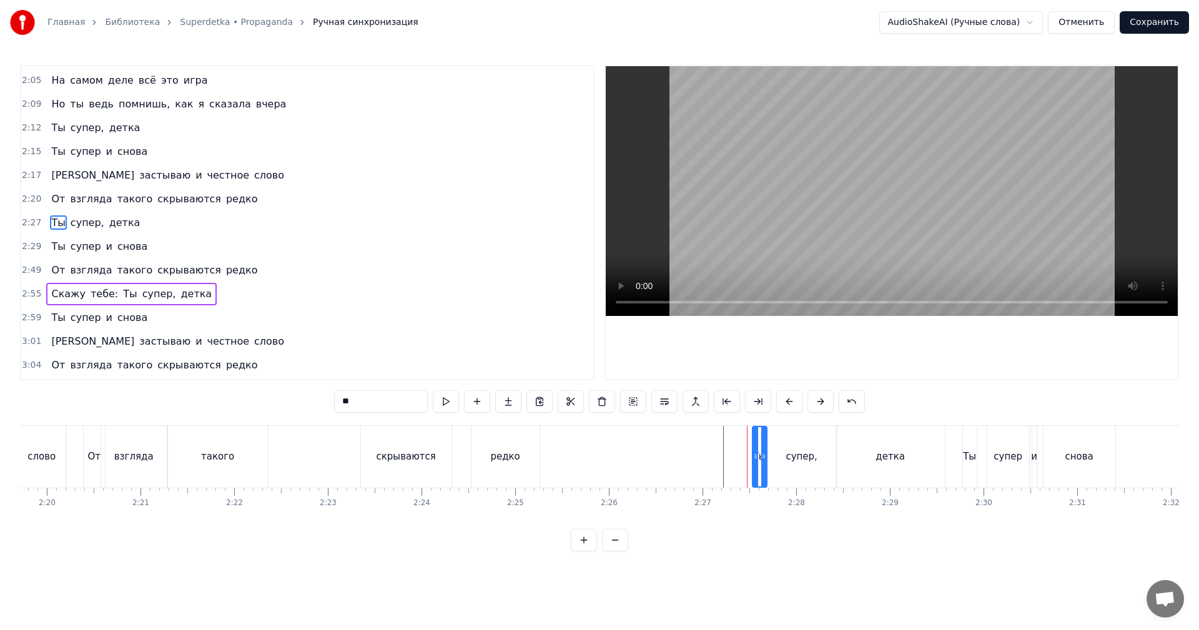
drag, startPoint x: 745, startPoint y: 452, endPoint x: 754, endPoint y: 452, distance: 9.4
click at [754, 452] on icon at bounding box center [755, 457] width 5 height 10
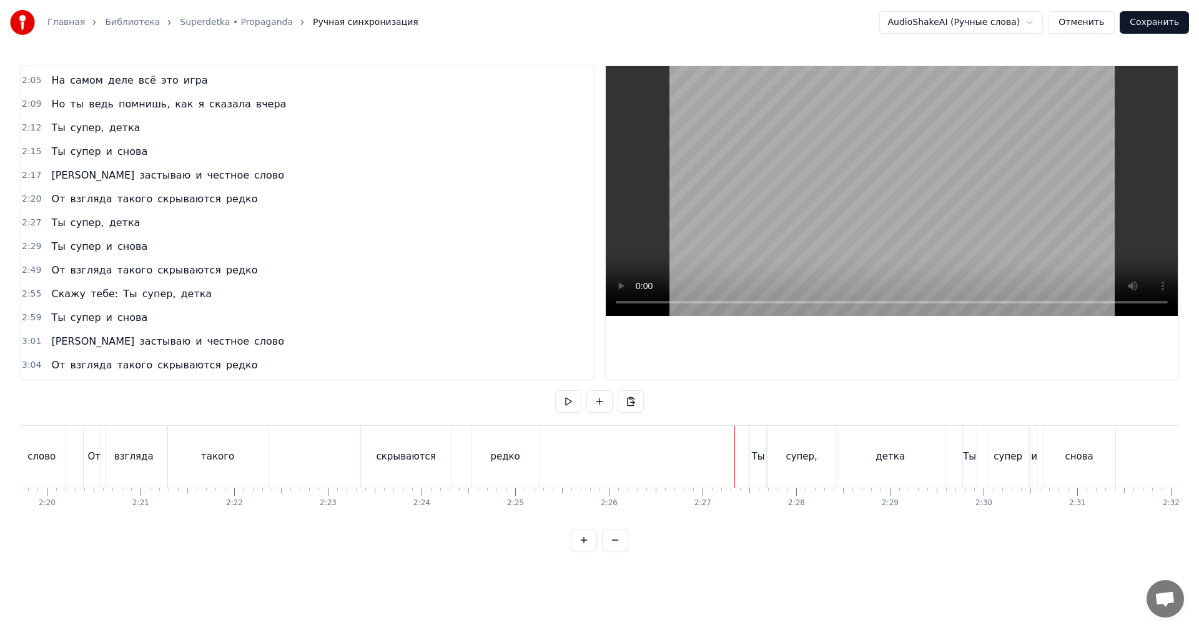
click at [871, 172] on video at bounding box center [892, 191] width 572 height 250
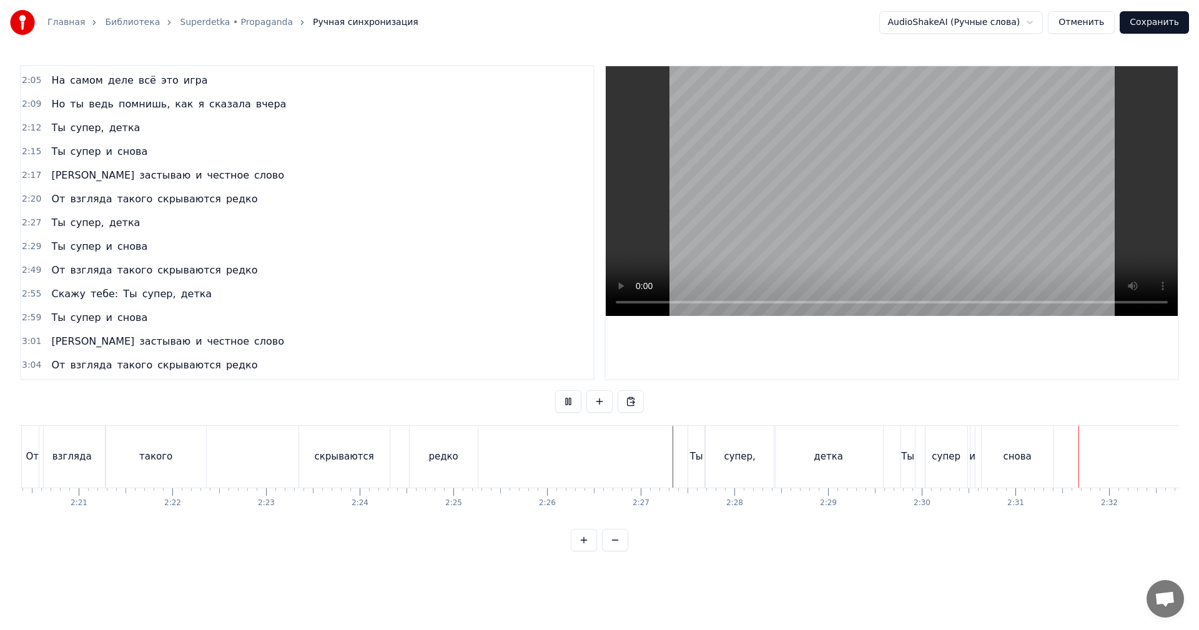
click at [867, 203] on video at bounding box center [892, 191] width 572 height 250
click at [145, 464] on div "снова" at bounding box center [162, 457] width 72 height 62
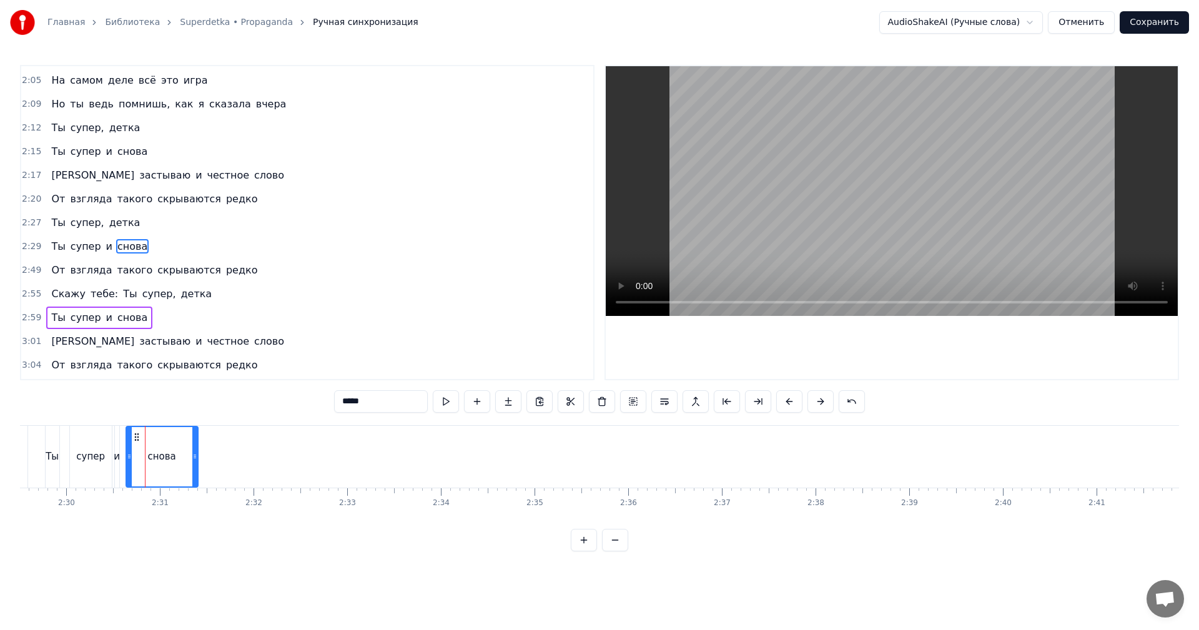
click at [26, 338] on span "3:01" at bounding box center [31, 341] width 19 height 12
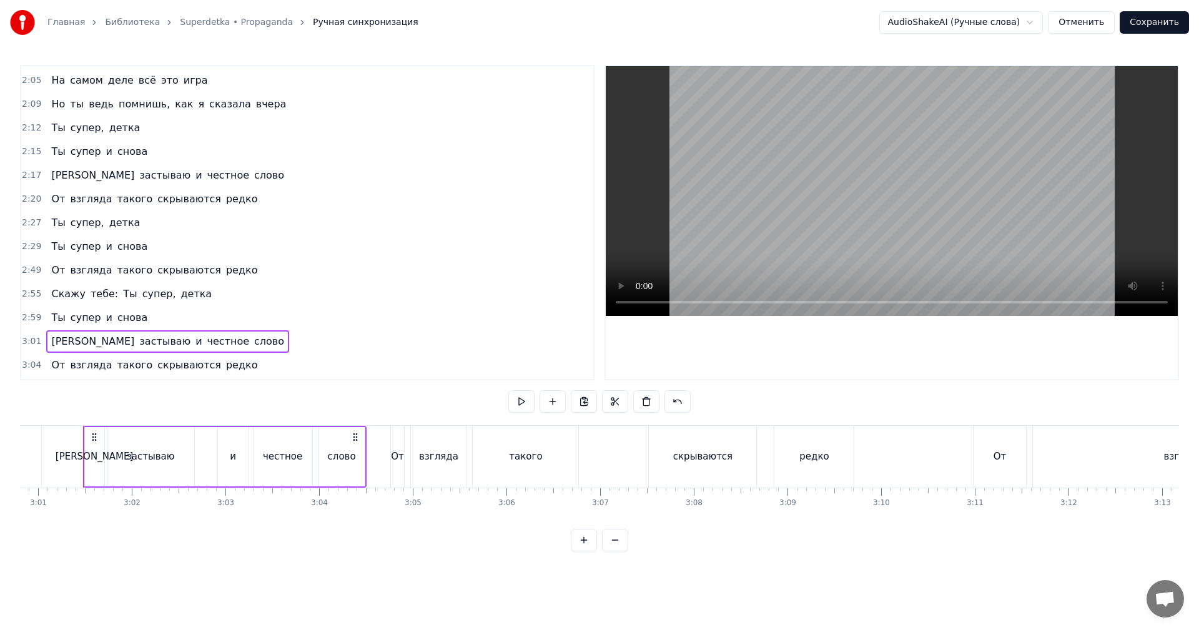
click at [27, 245] on span "2:29" at bounding box center [31, 246] width 19 height 12
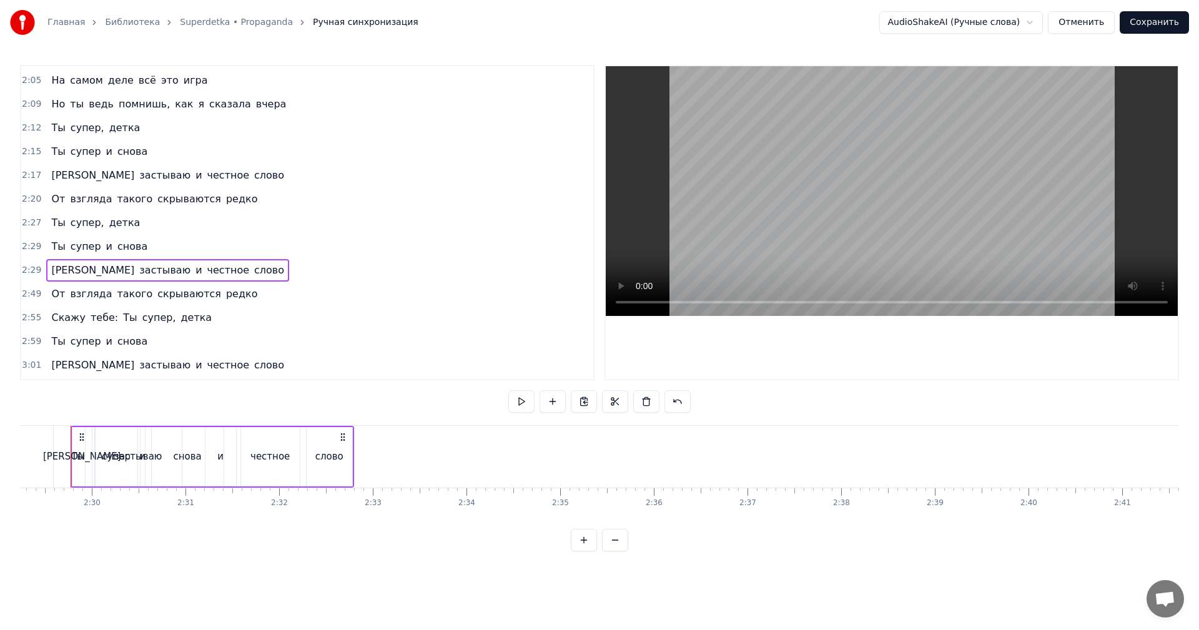
scroll to position [0, 13968]
drag, startPoint x: 101, startPoint y: 436, endPoint x: 234, endPoint y: 442, distance: 132.5
click at [310, 432] on div "Я застываю и честное слово" at bounding box center [225, 457] width 284 height 62
drag, startPoint x: 88, startPoint y: 435, endPoint x: 187, endPoint y: 435, distance: 99.3
click at [205, 436] on div "Я застываю и честное слово" at bounding box center [225, 457] width 284 height 62
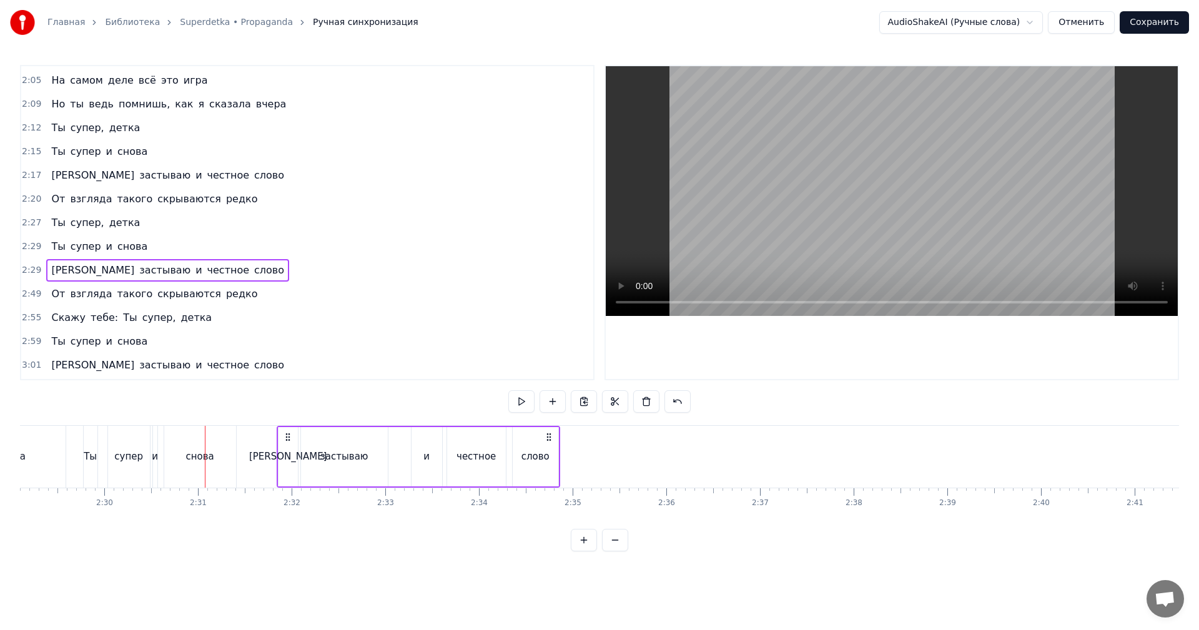
drag, startPoint x: 95, startPoint y: 433, endPoint x: 289, endPoint y: 450, distance: 194.3
click at [289, 450] on div "Я застываю и честное слово" at bounding box center [419, 457] width 284 height 62
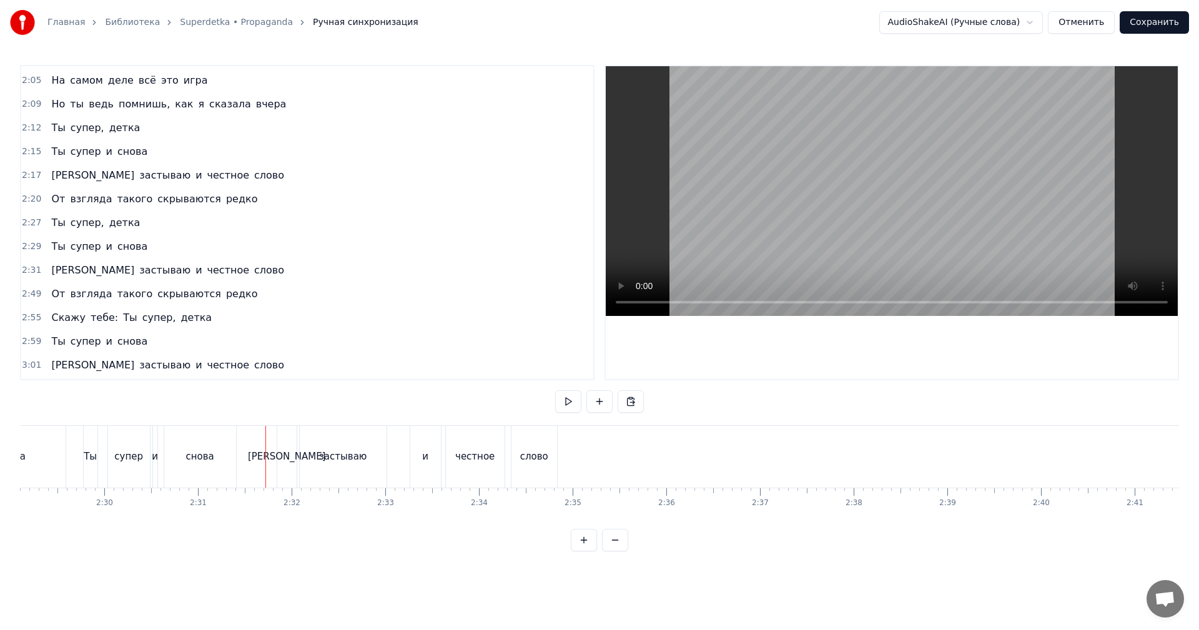
click at [848, 230] on video at bounding box center [892, 191] width 572 height 250
drag, startPoint x: 819, startPoint y: 216, endPoint x: 789, endPoint y: 235, distance: 35.4
click at [820, 216] on video at bounding box center [892, 191] width 572 height 250
click at [309, 448] on div "застываю" at bounding box center [343, 457] width 87 height 62
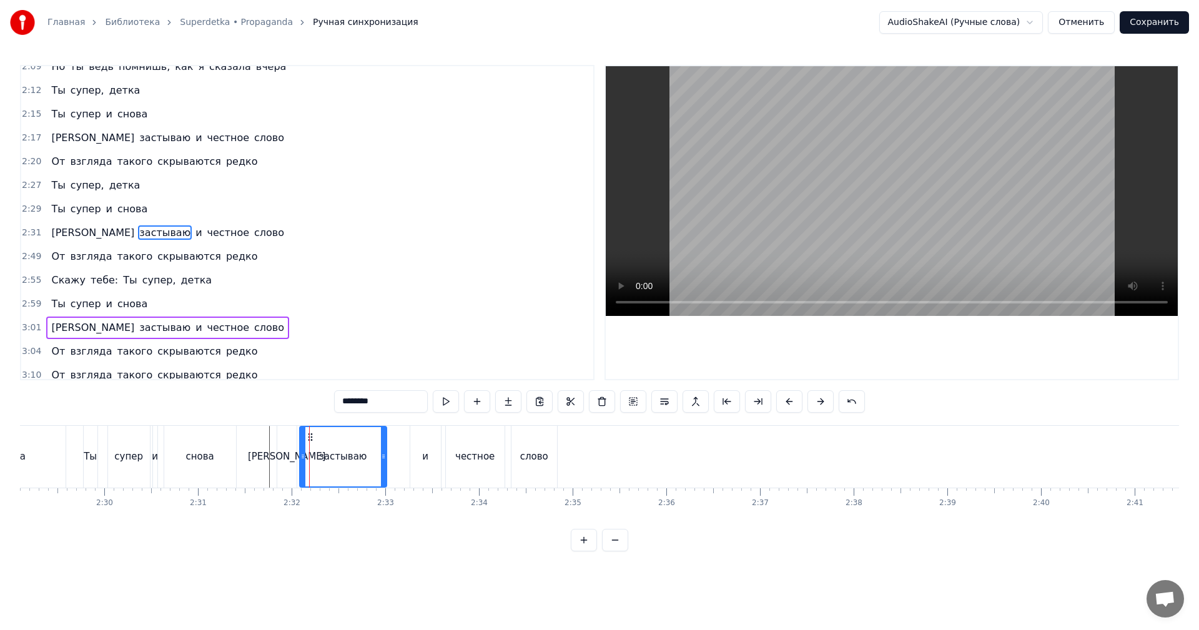
scroll to position [401, 0]
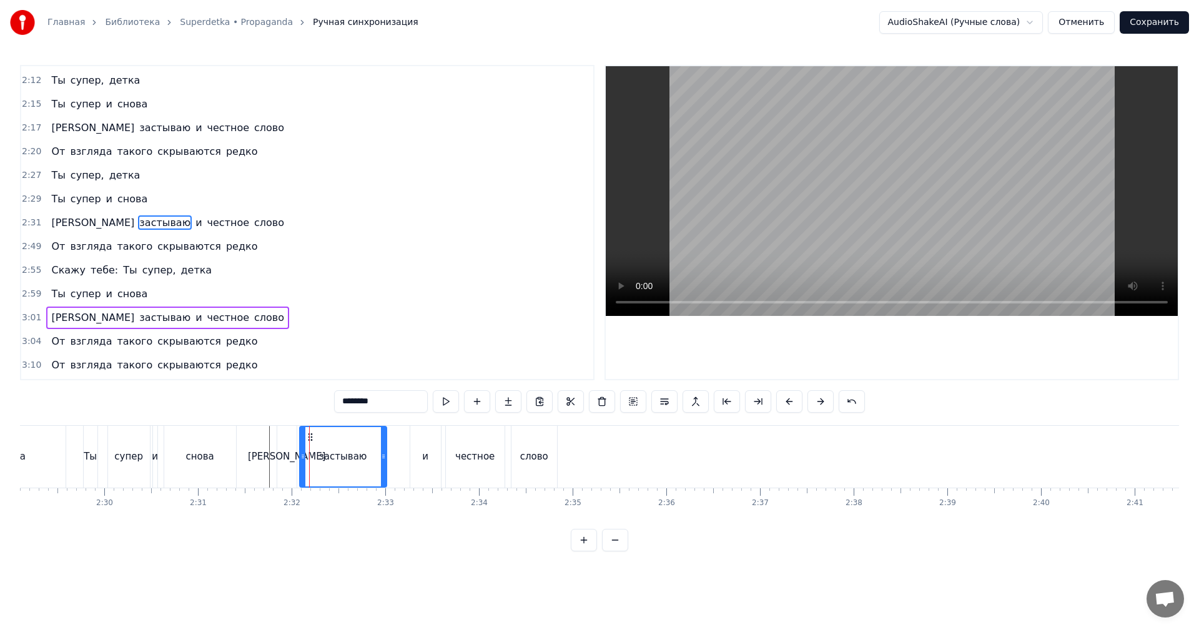
click at [30, 246] on span "2:49" at bounding box center [31, 246] width 19 height 12
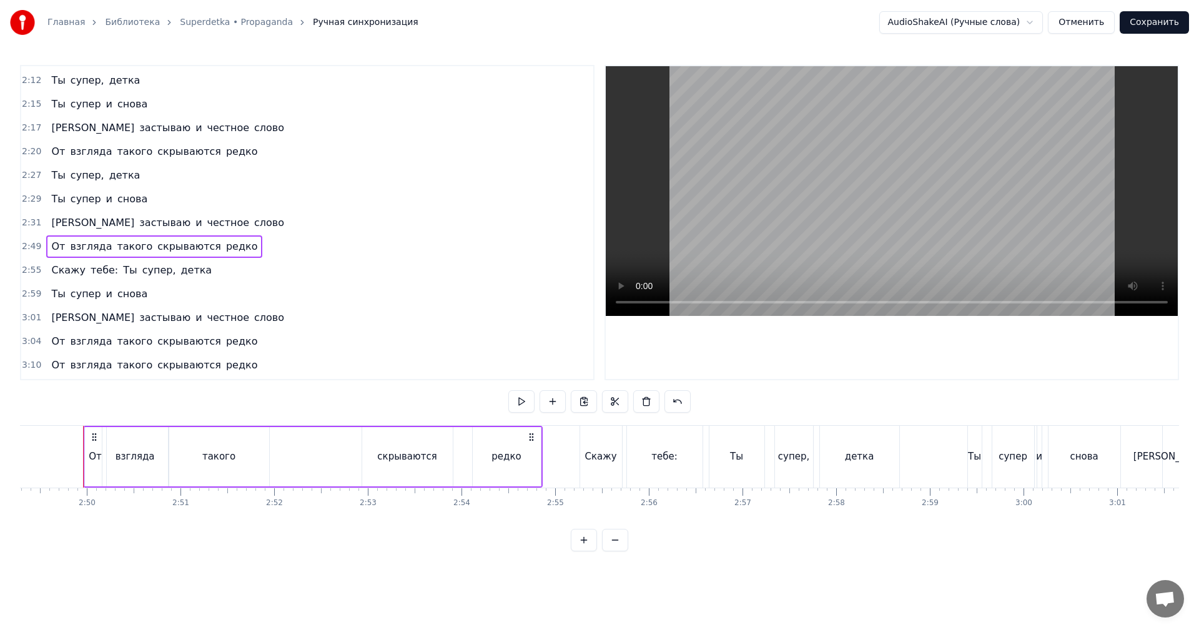
click at [29, 319] on span "3:01" at bounding box center [31, 318] width 19 height 12
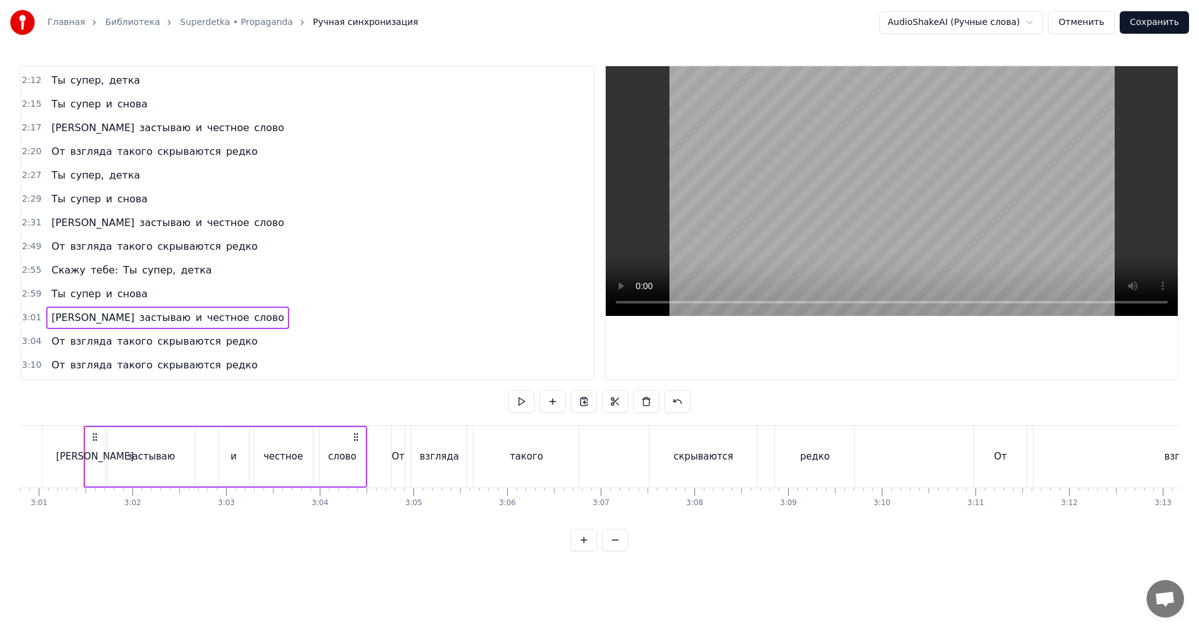
scroll to position [0, 16938]
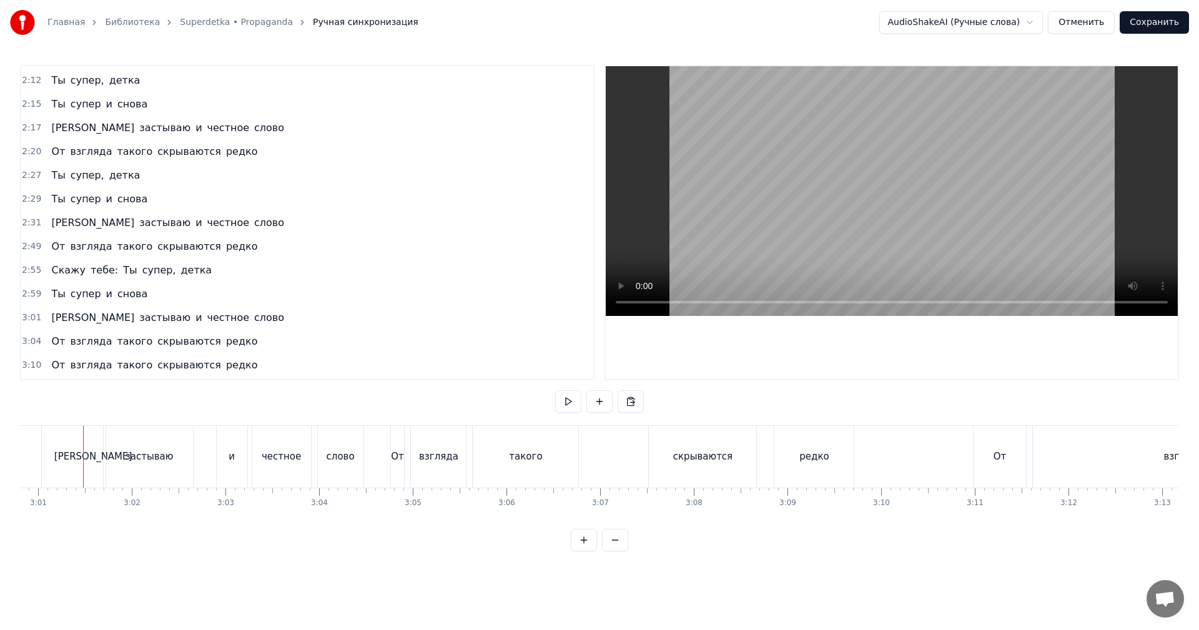
click at [31, 317] on span "3:01" at bounding box center [31, 318] width 19 height 12
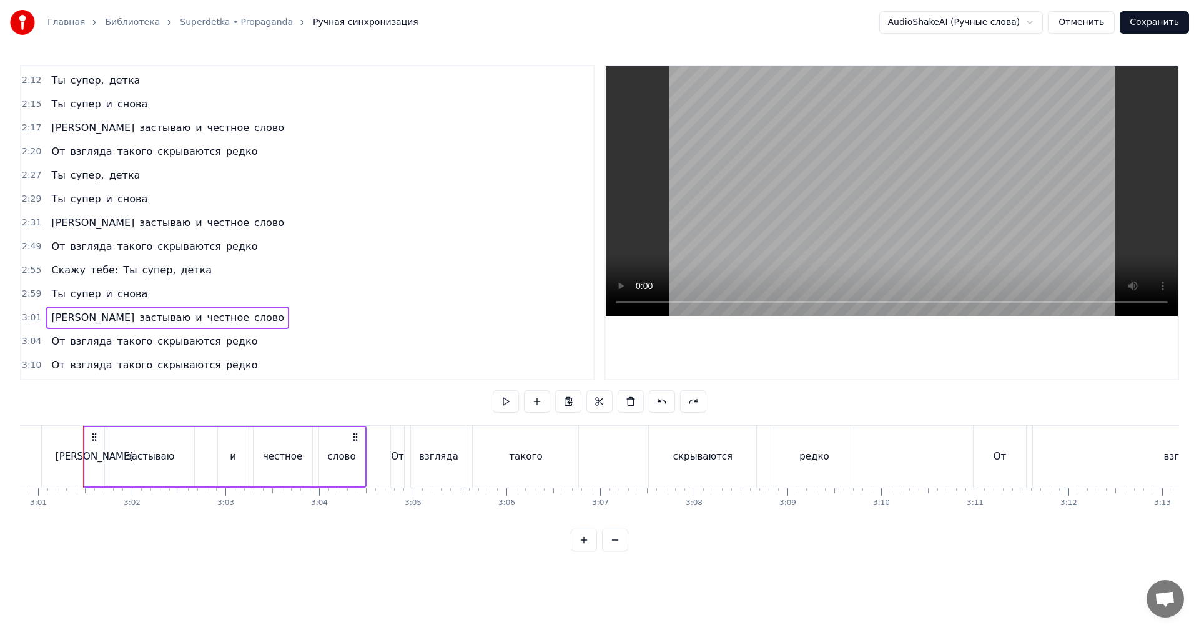
click at [31, 288] on span "2:59" at bounding box center [31, 294] width 19 height 12
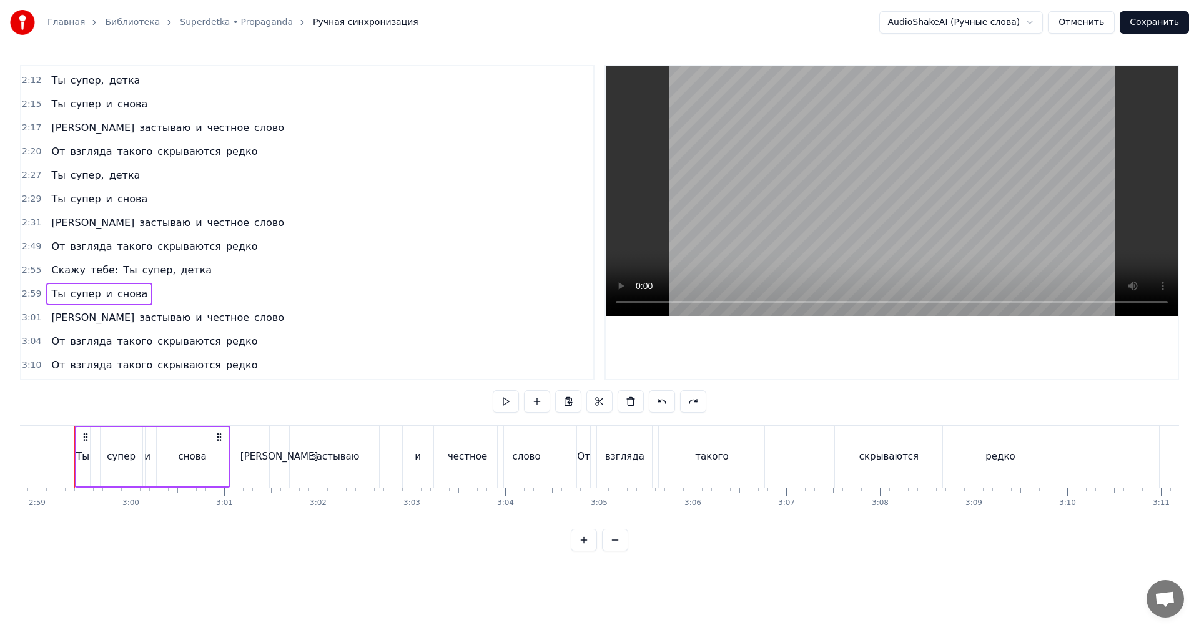
scroll to position [0, 16743]
click at [30, 270] on span "2:55" at bounding box center [31, 270] width 19 height 12
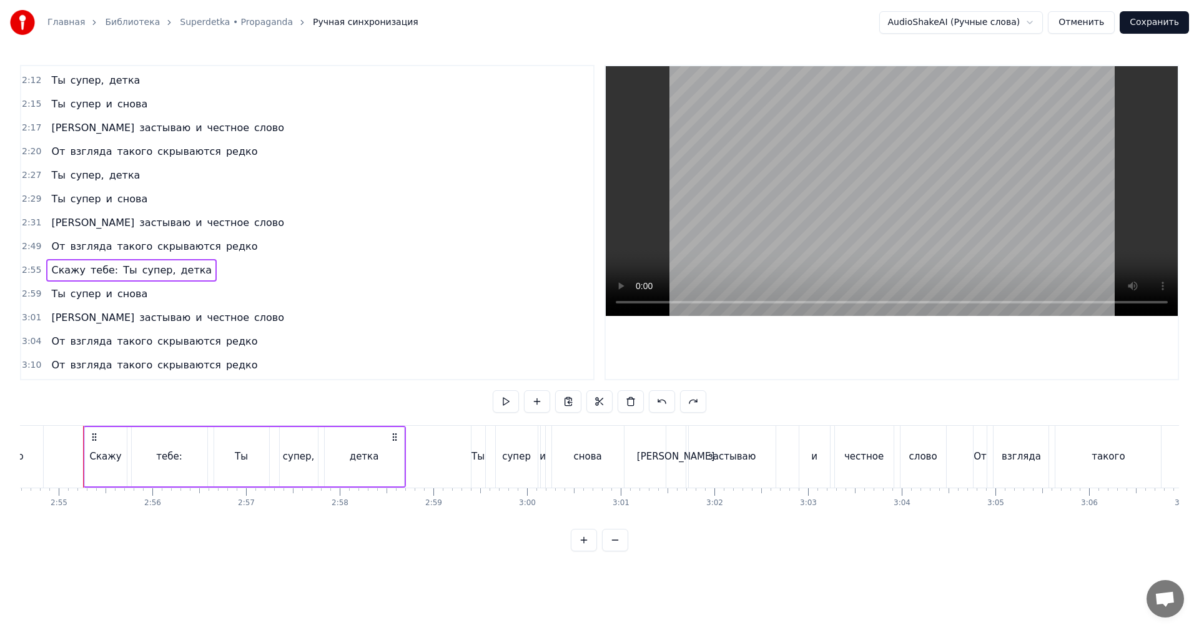
click at [21, 244] on div "2:49 От взгляда такого скрываются редко" at bounding box center [307, 247] width 572 height 24
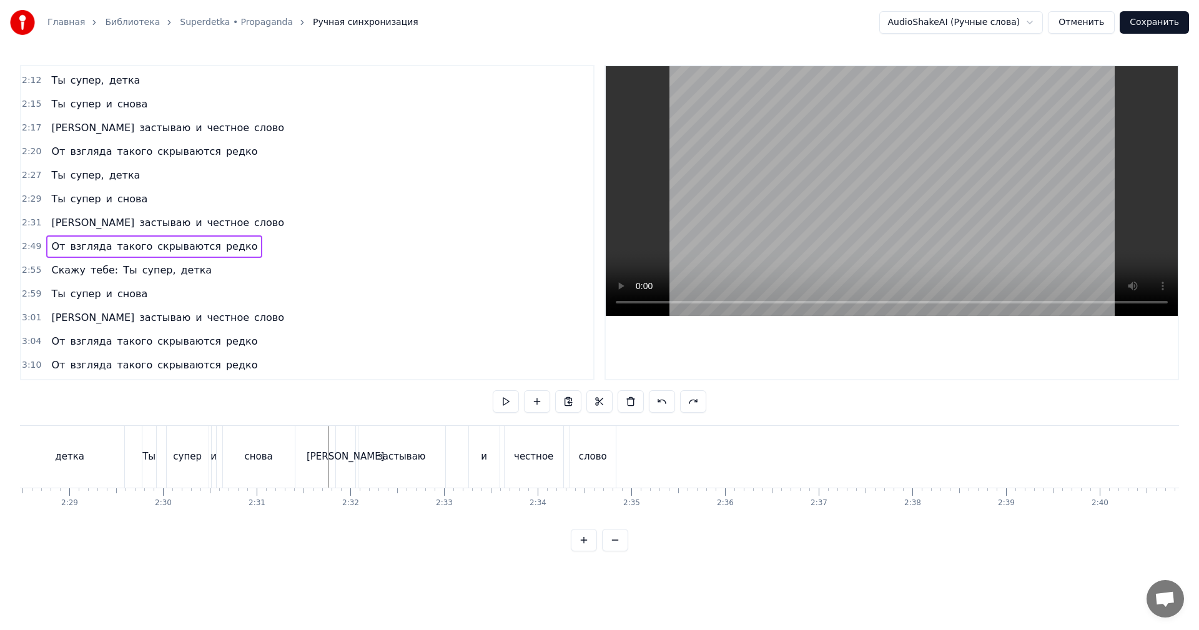
scroll to position [0, 13985]
click at [495, 457] on div "слово" at bounding box center [517, 457] width 46 height 62
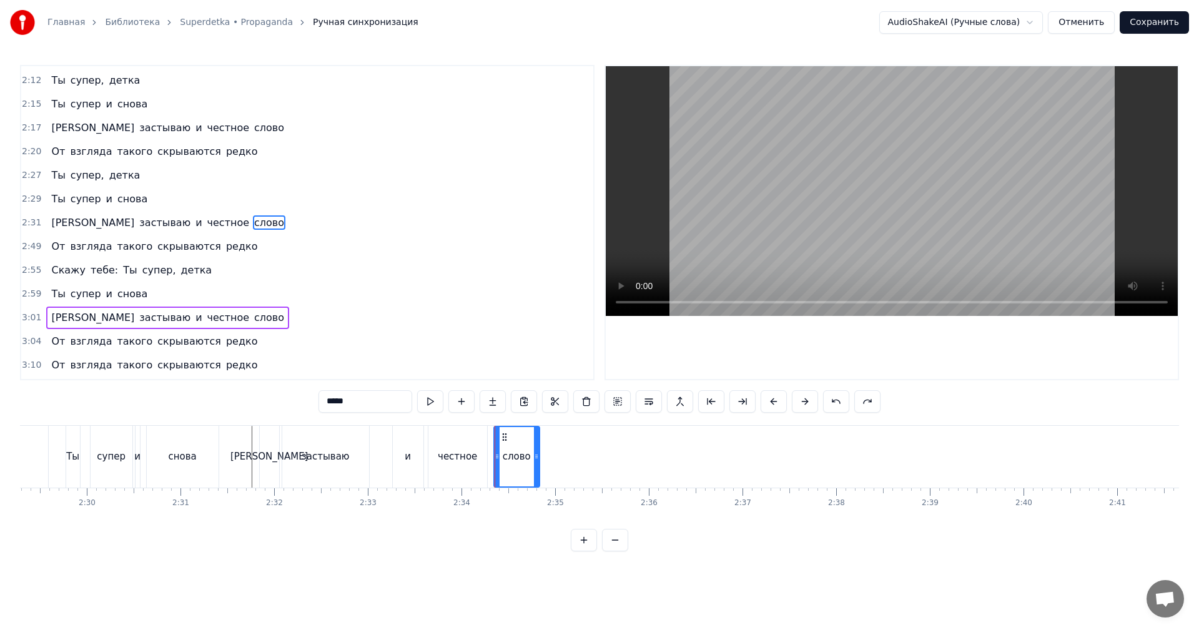
click at [16, 229] on div "Главная Библиотека Superdetka • Propaganda Ручная синхронизация AudioShakeAI (Р…" at bounding box center [599, 275] width 1199 height 551
click at [29, 223] on span "2:31" at bounding box center [31, 223] width 19 height 12
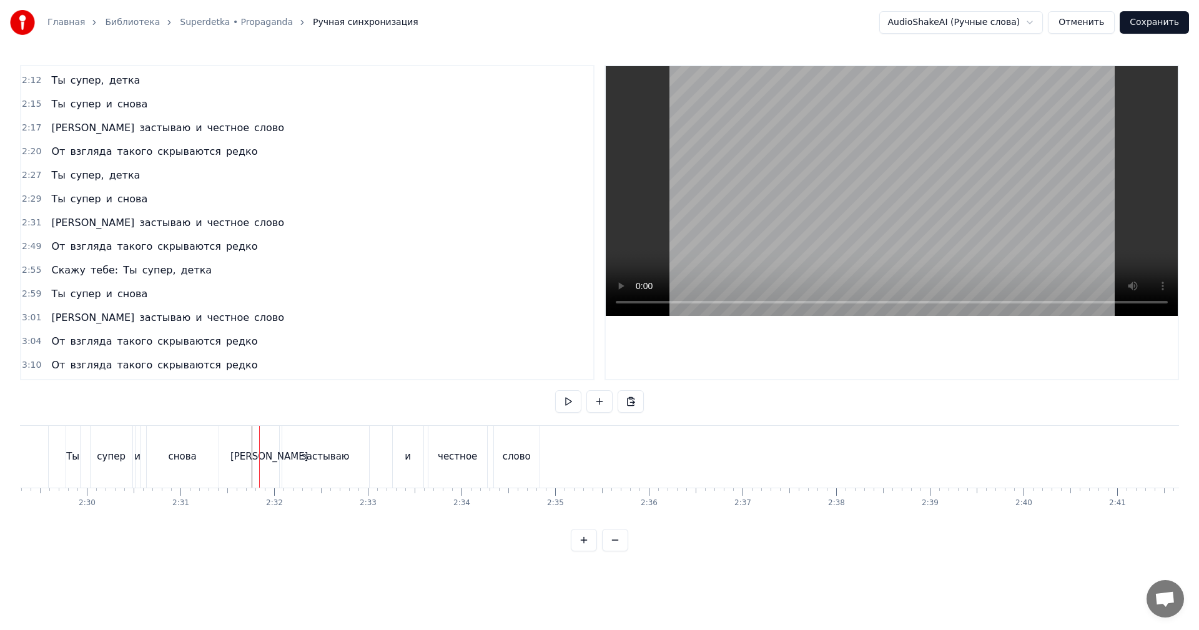
click at [29, 223] on span "2:31" at bounding box center [31, 223] width 19 height 12
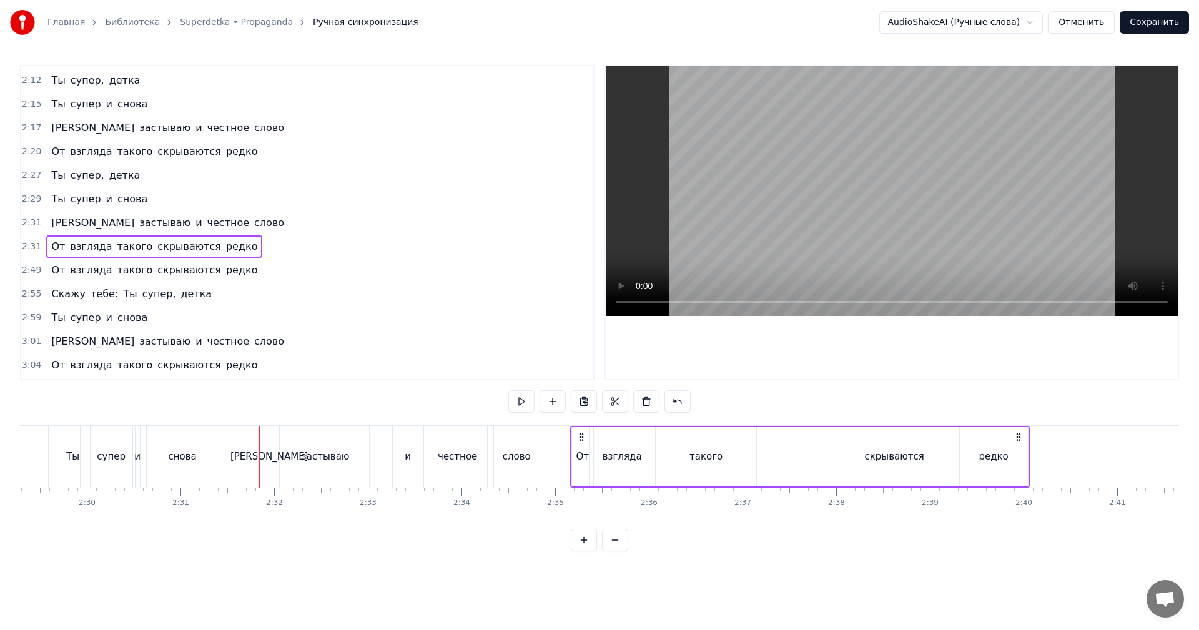
drag, startPoint x: 271, startPoint y: 436, endPoint x: 575, endPoint y: 442, distance: 303.6
click at [582, 437] on icon at bounding box center [581, 437] width 10 height 10
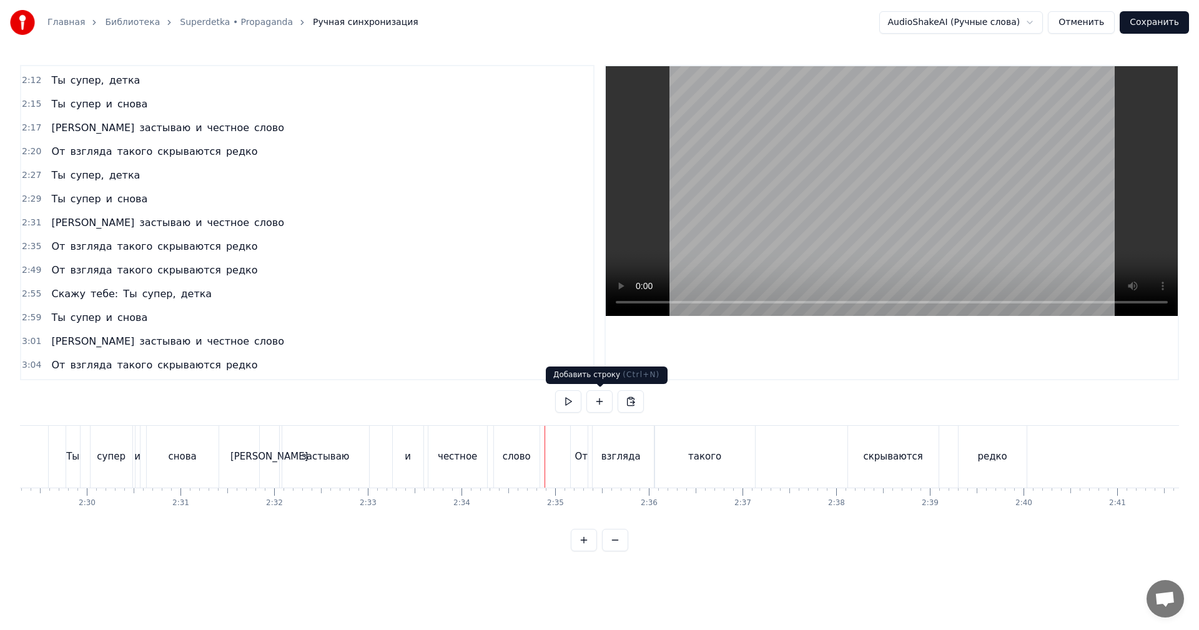
click at [894, 183] on video at bounding box center [892, 191] width 572 height 250
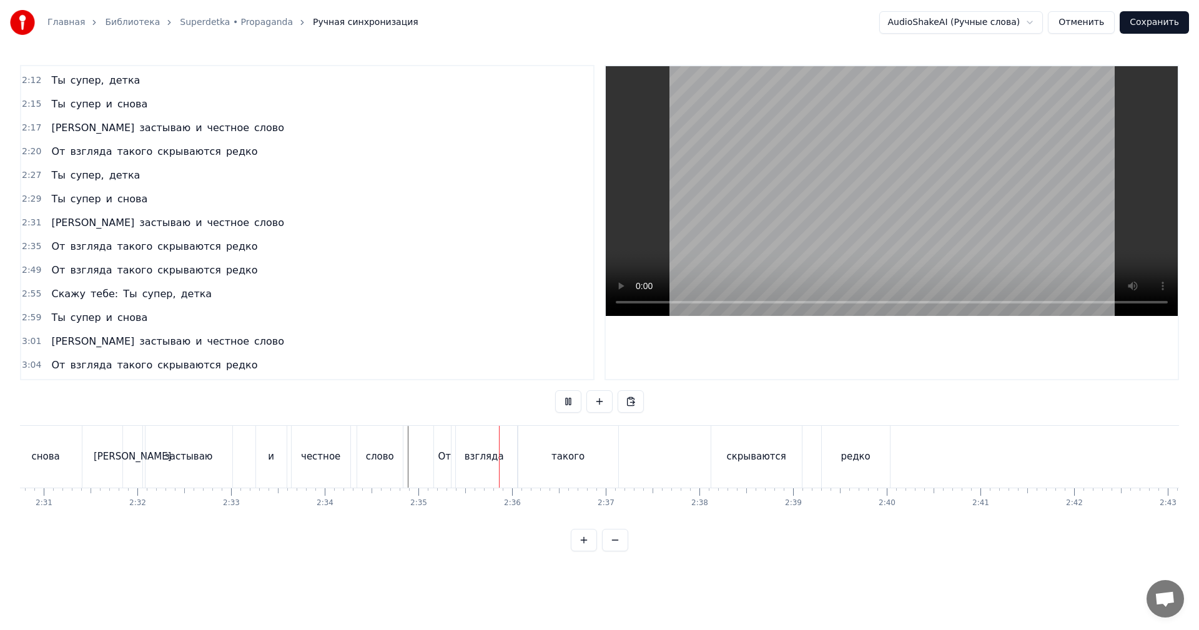
scroll to position [0, 14422]
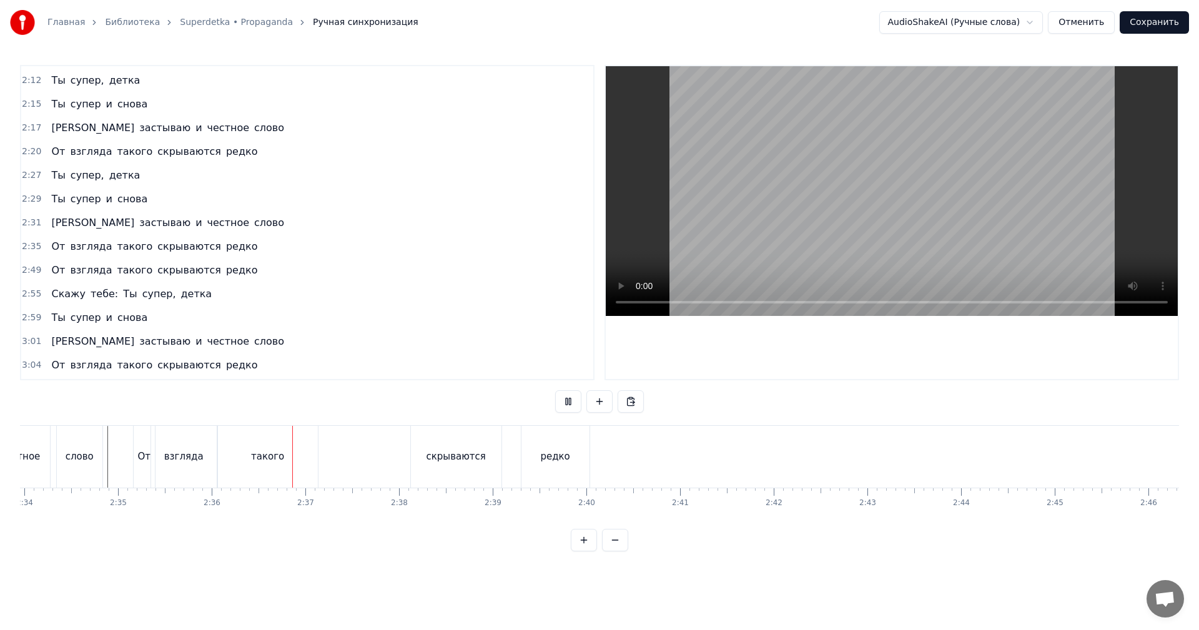
click at [891, 222] on video at bounding box center [892, 191] width 572 height 250
click at [914, 212] on video at bounding box center [892, 191] width 572 height 250
click at [824, 181] on video at bounding box center [892, 191] width 572 height 250
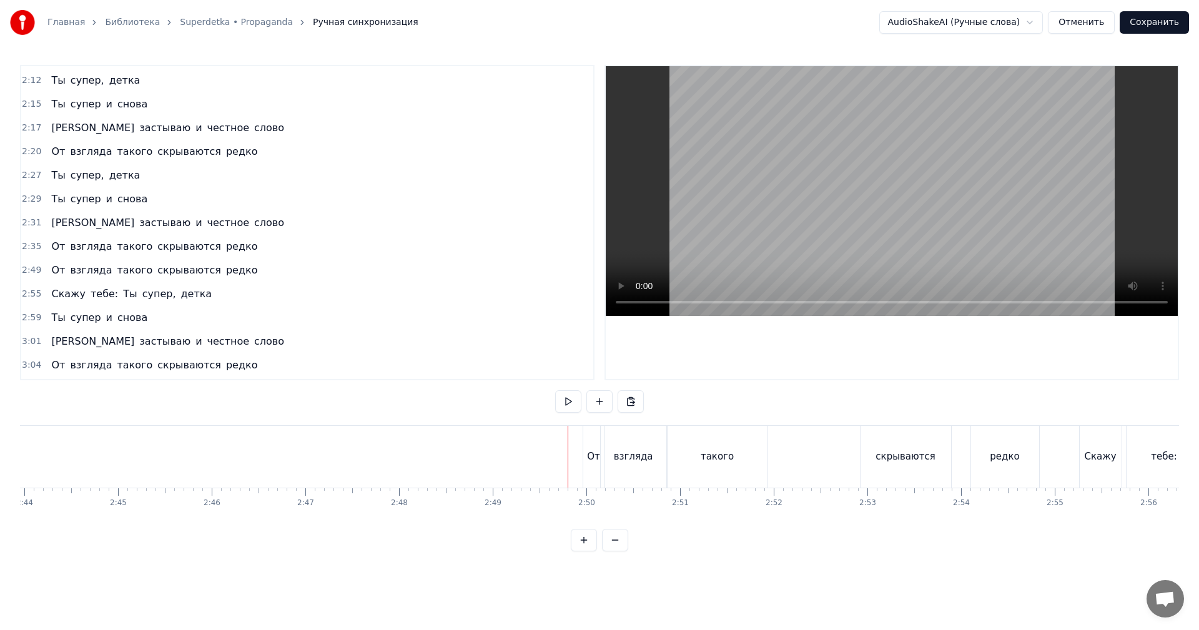
click at [733, 194] on video at bounding box center [892, 191] width 572 height 250
click at [818, 214] on video at bounding box center [892, 191] width 572 height 250
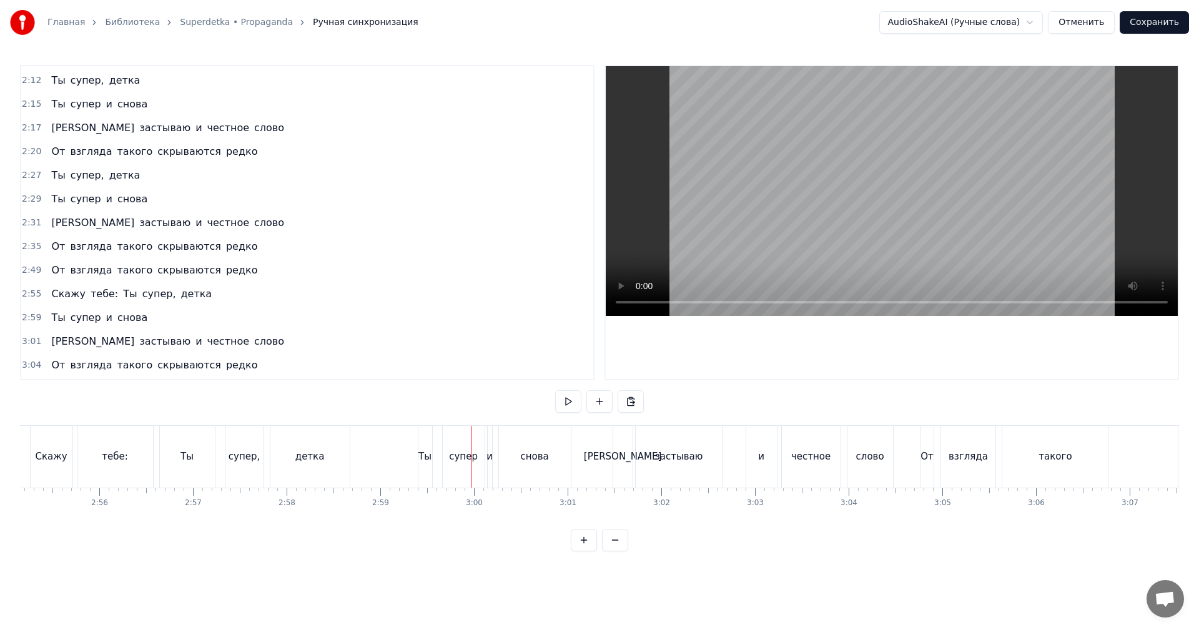
scroll to position [0, 16096]
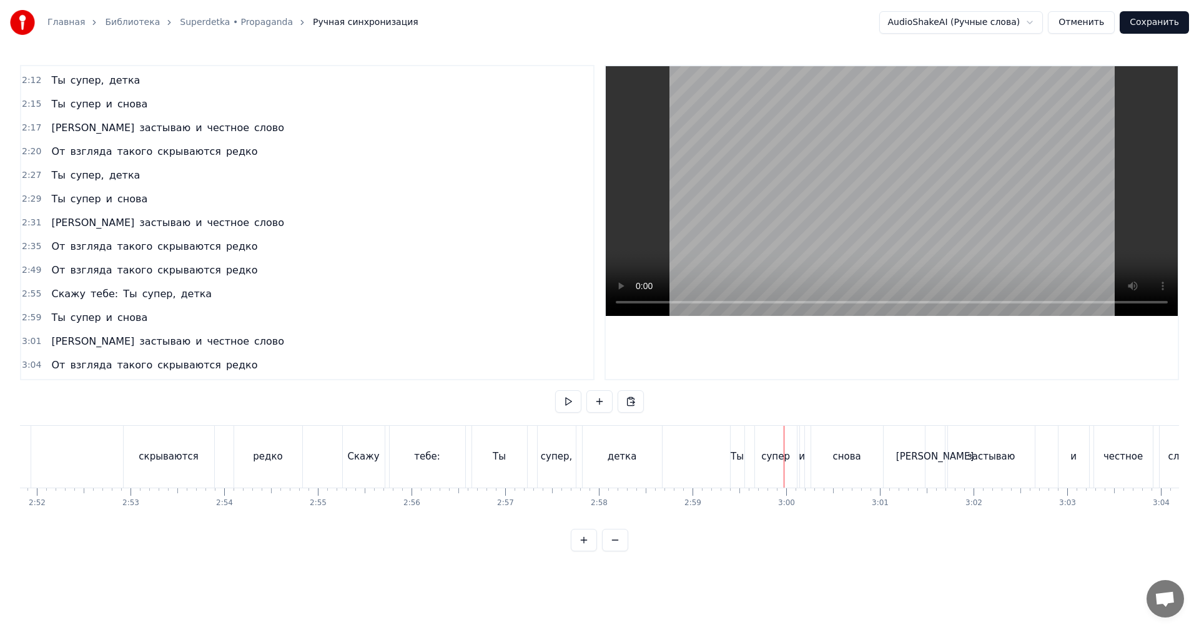
click at [359, 471] on div "Скажу" at bounding box center [364, 457] width 42 height 62
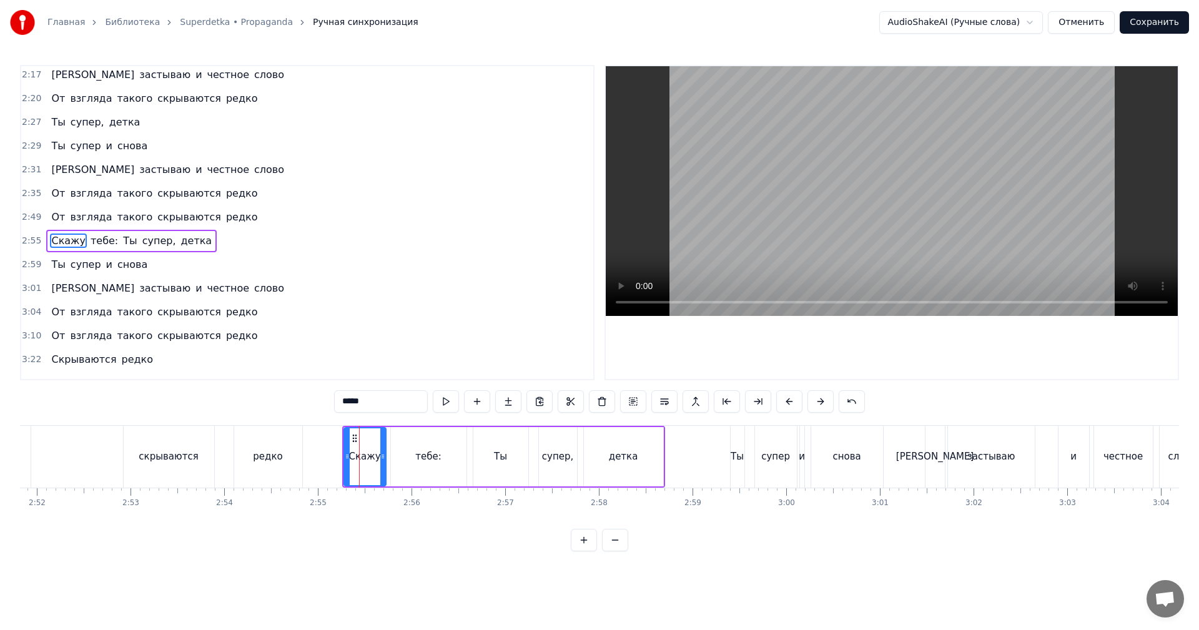
scroll to position [472, 0]
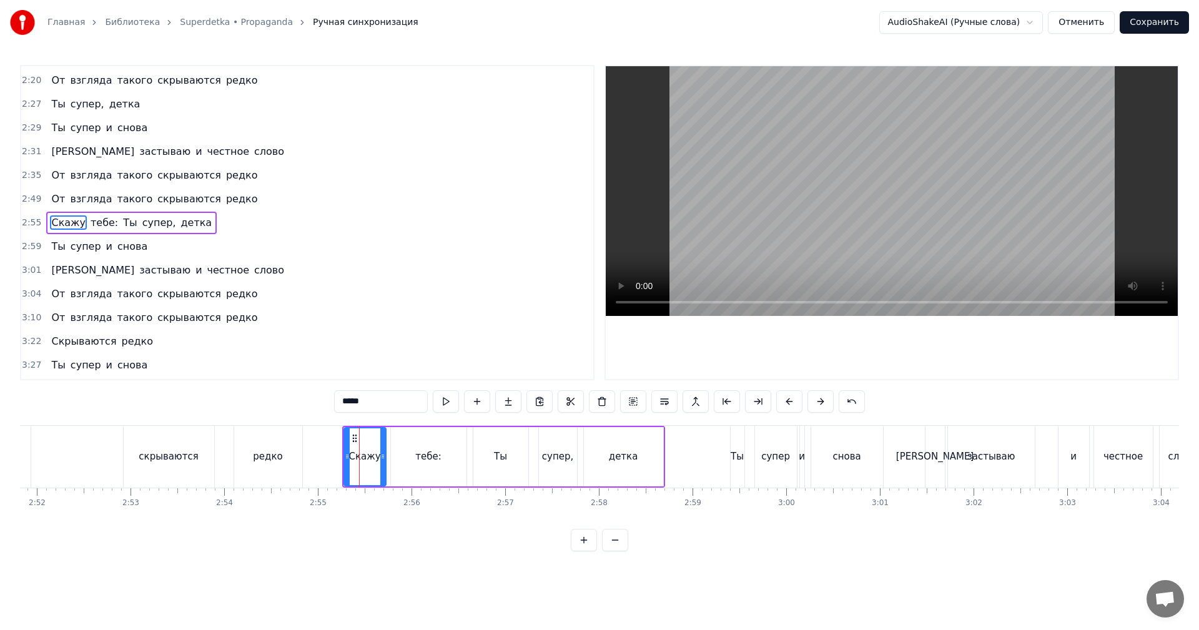
click at [902, 211] on video at bounding box center [892, 191] width 572 height 250
click at [443, 456] on div "тебе:" at bounding box center [429, 456] width 76 height 59
drag, startPoint x: 462, startPoint y: 450, endPoint x: 404, endPoint y: 458, distance: 58.0
click at [405, 458] on div at bounding box center [407, 456] width 5 height 57
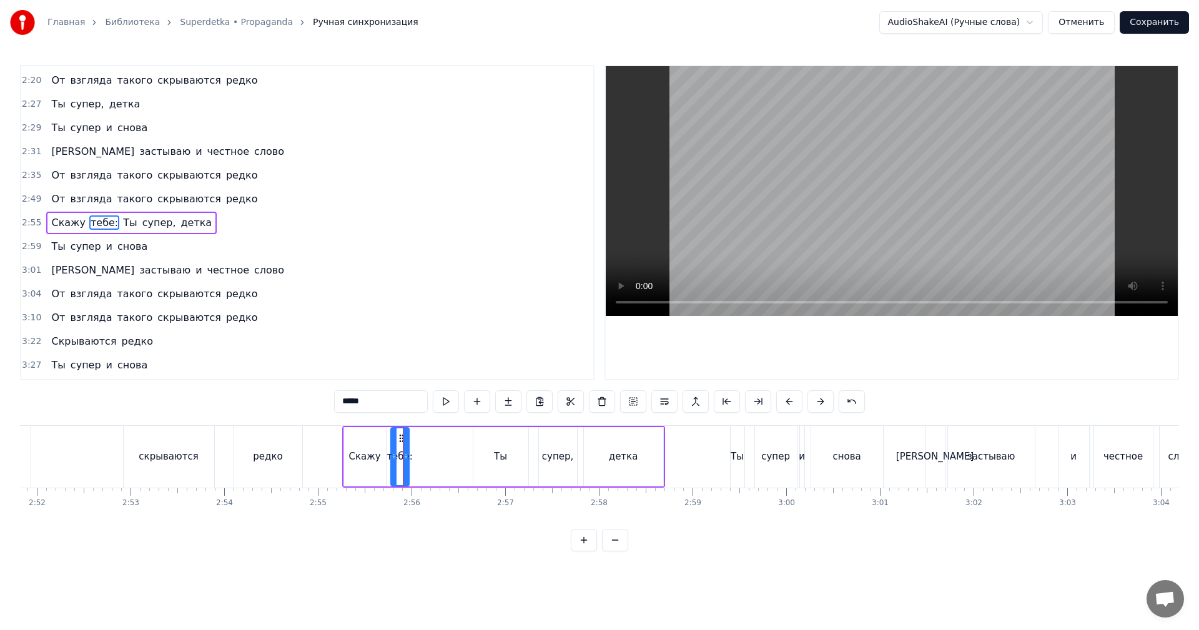
drag, startPoint x: 497, startPoint y: 458, endPoint x: 482, endPoint y: 457, distance: 15.7
click at [497, 458] on div "Ты" at bounding box center [500, 457] width 13 height 14
type input "**"
drag, startPoint x: 477, startPoint y: 458, endPoint x: 412, endPoint y: 462, distance: 64.5
click at [413, 462] on div at bounding box center [411, 456] width 5 height 57
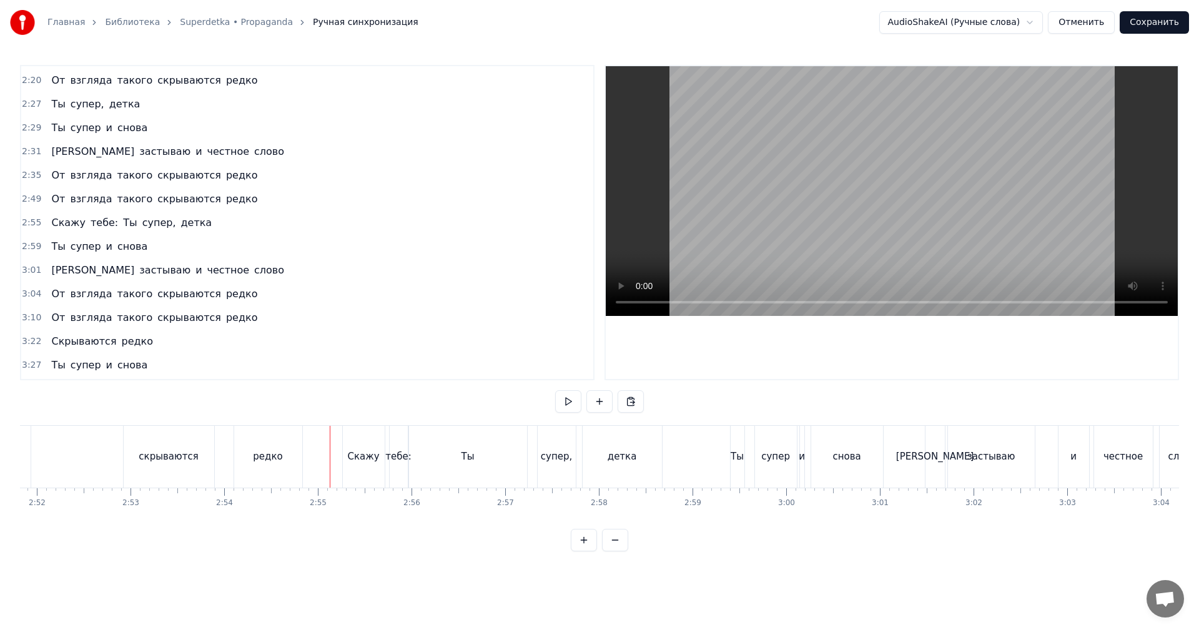
click at [969, 220] on video at bounding box center [892, 191] width 572 height 250
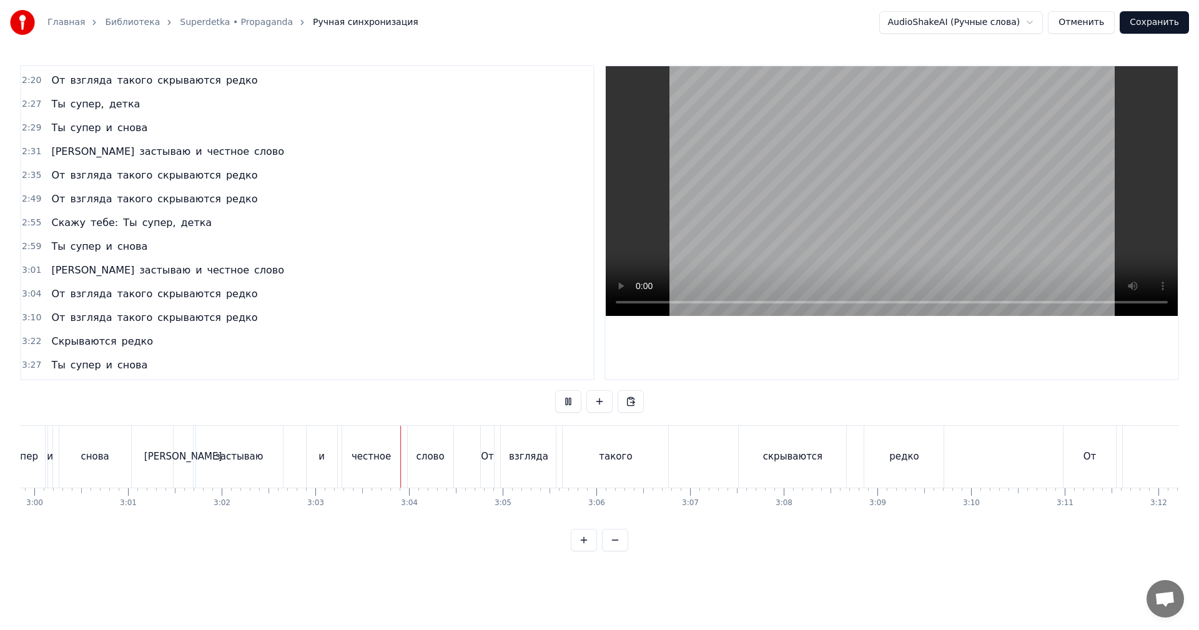
click at [894, 182] on video at bounding box center [892, 191] width 572 height 250
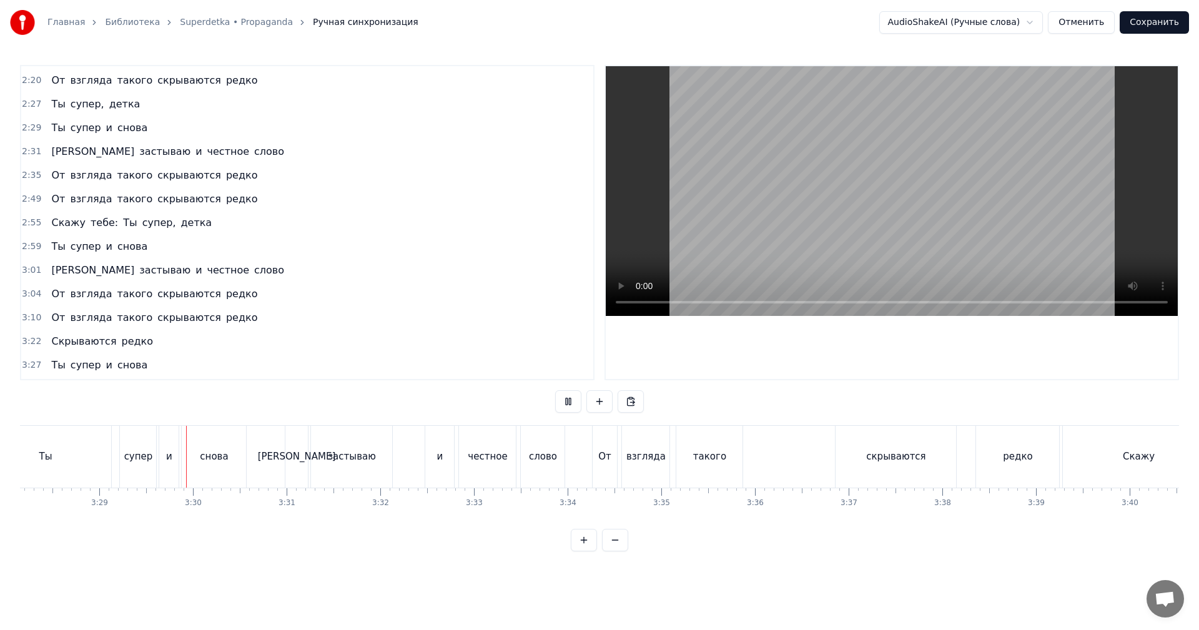
scroll to position [0, 19562]
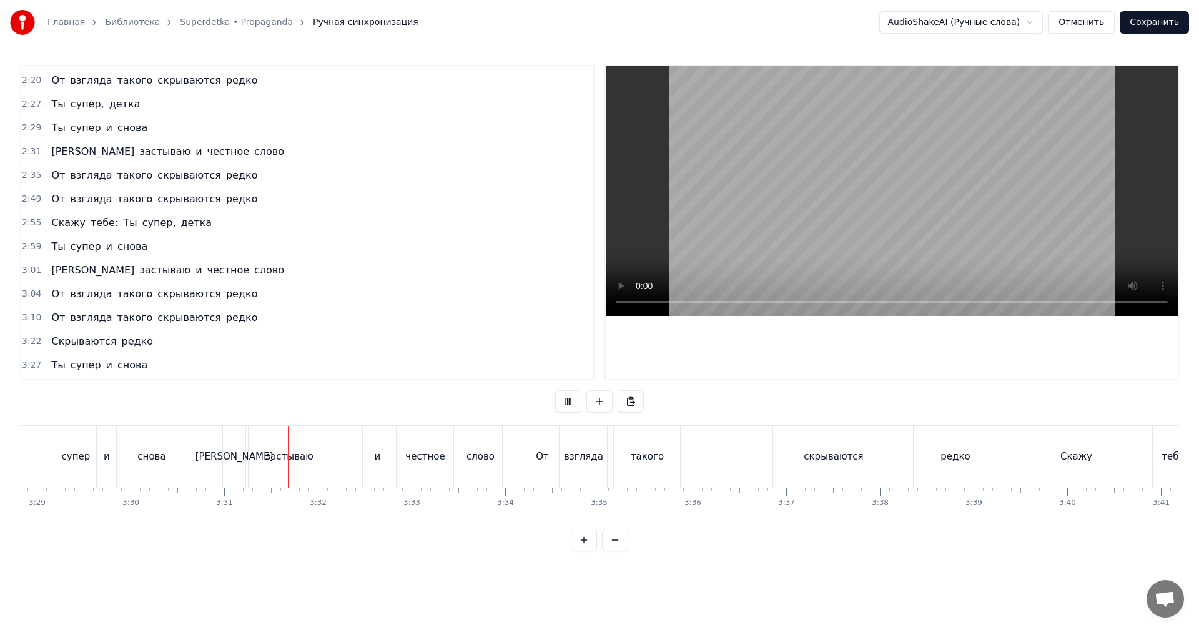
click at [839, 473] on div "скрываются" at bounding box center [833, 457] width 121 height 62
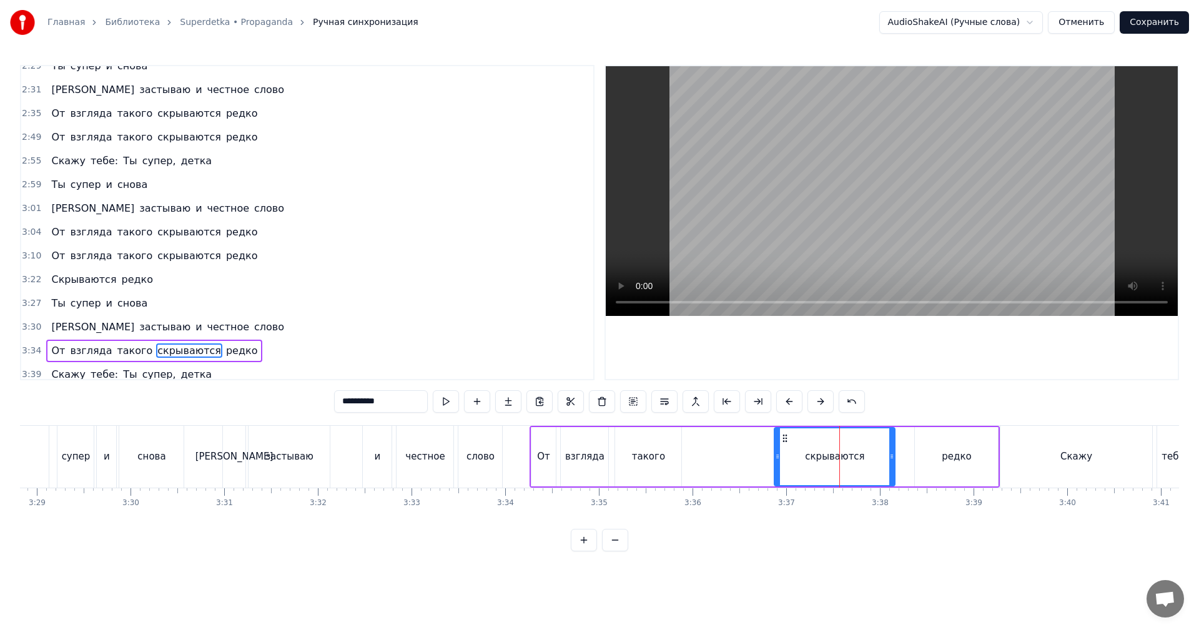
scroll to position [613, 0]
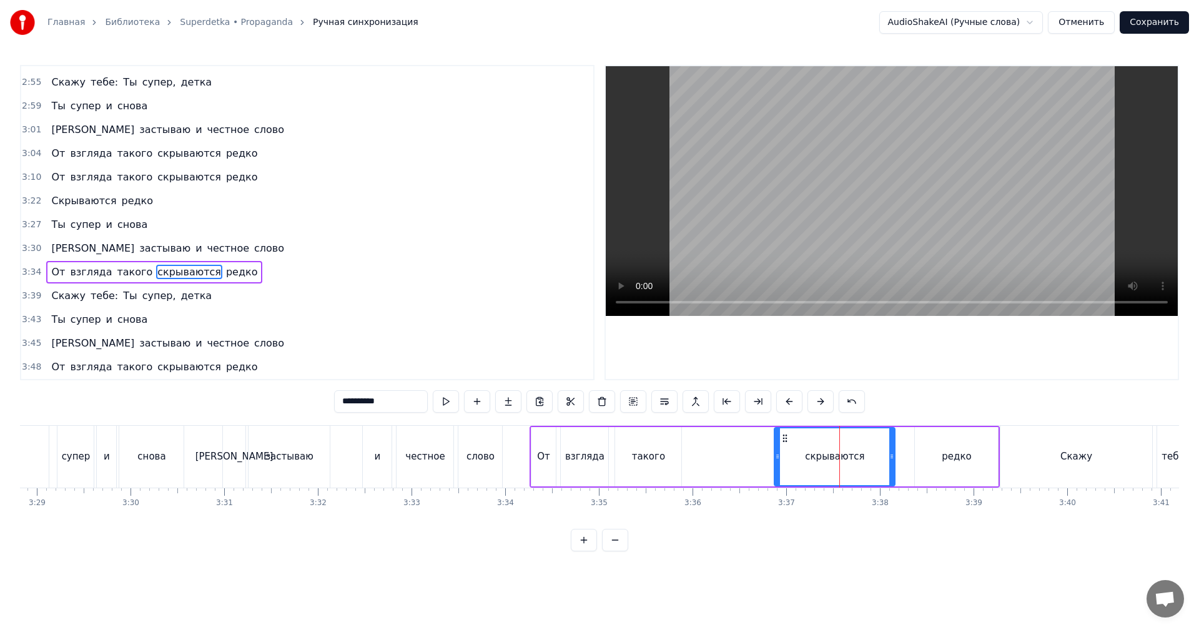
click at [881, 190] on video at bounding box center [892, 191] width 572 height 250
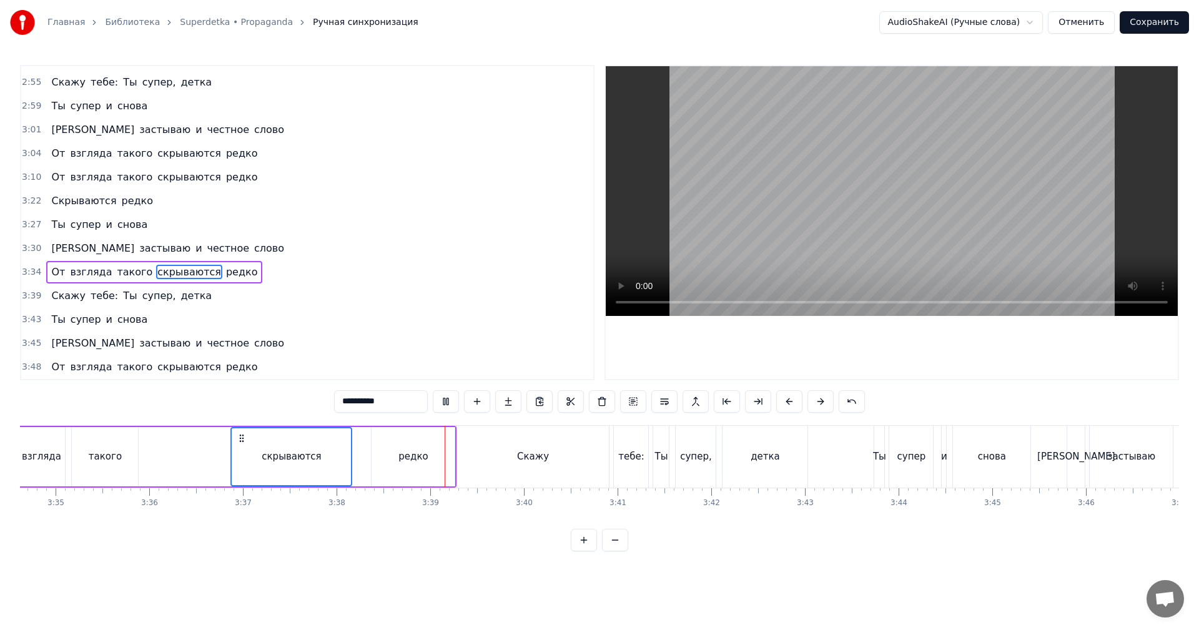
scroll to position [0, 20124]
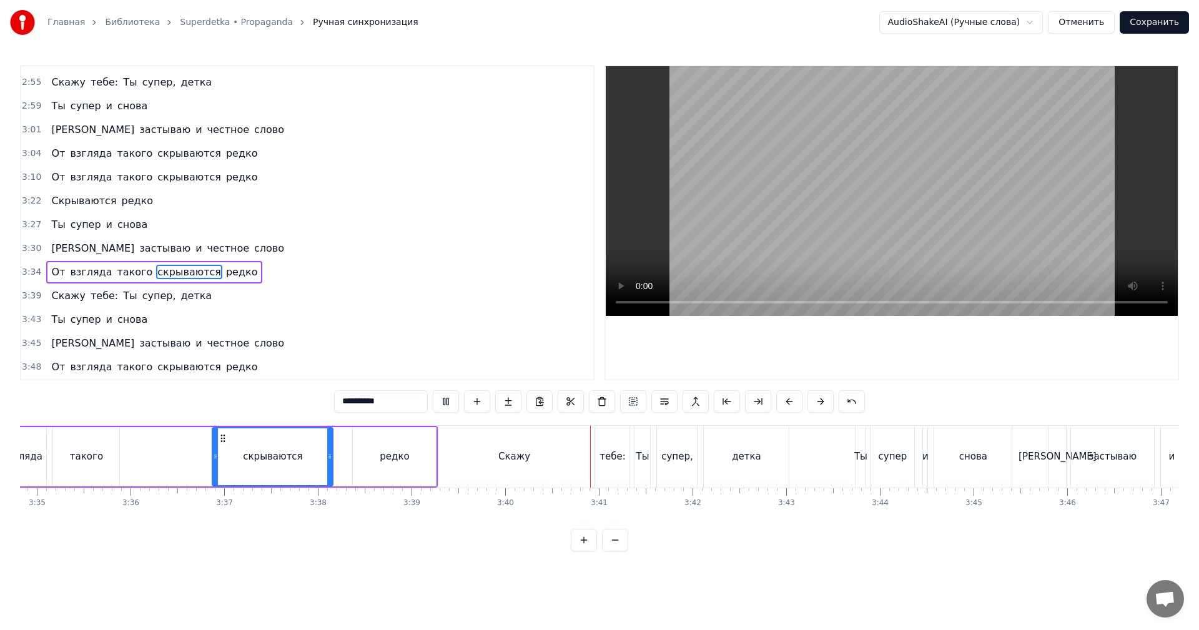
click at [528, 460] on div "Скажу" at bounding box center [514, 457] width 152 height 62
type input "*****"
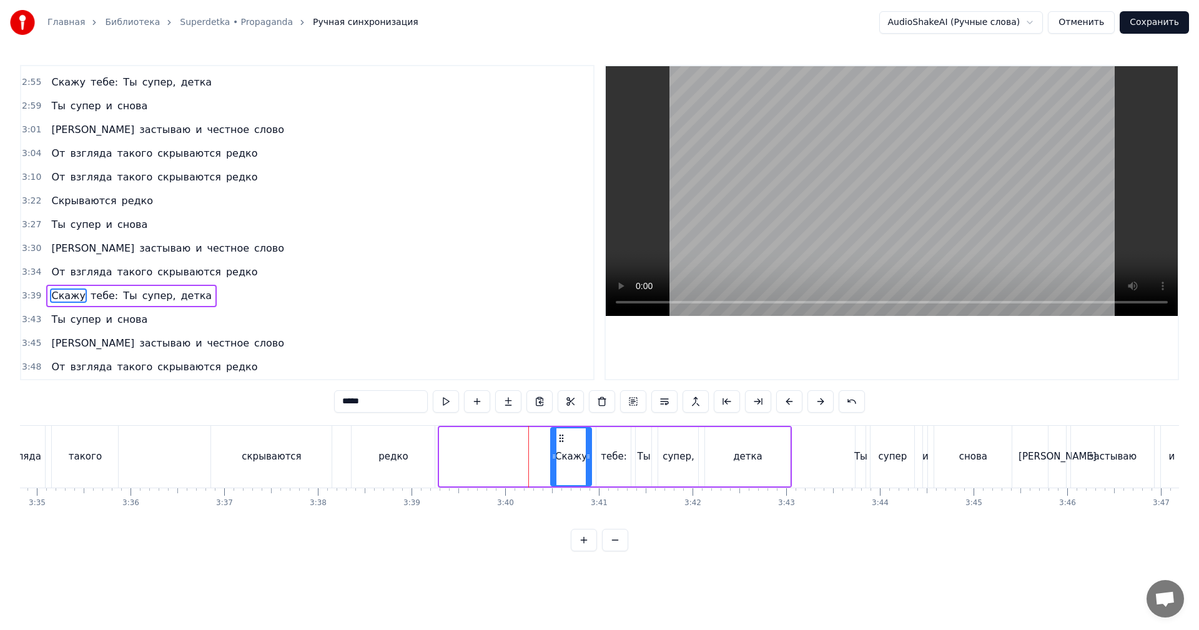
drag, startPoint x: 442, startPoint y: 457, endPoint x: 551, endPoint y: 454, distance: 109.9
click at [553, 454] on icon at bounding box center [553, 457] width 5 height 10
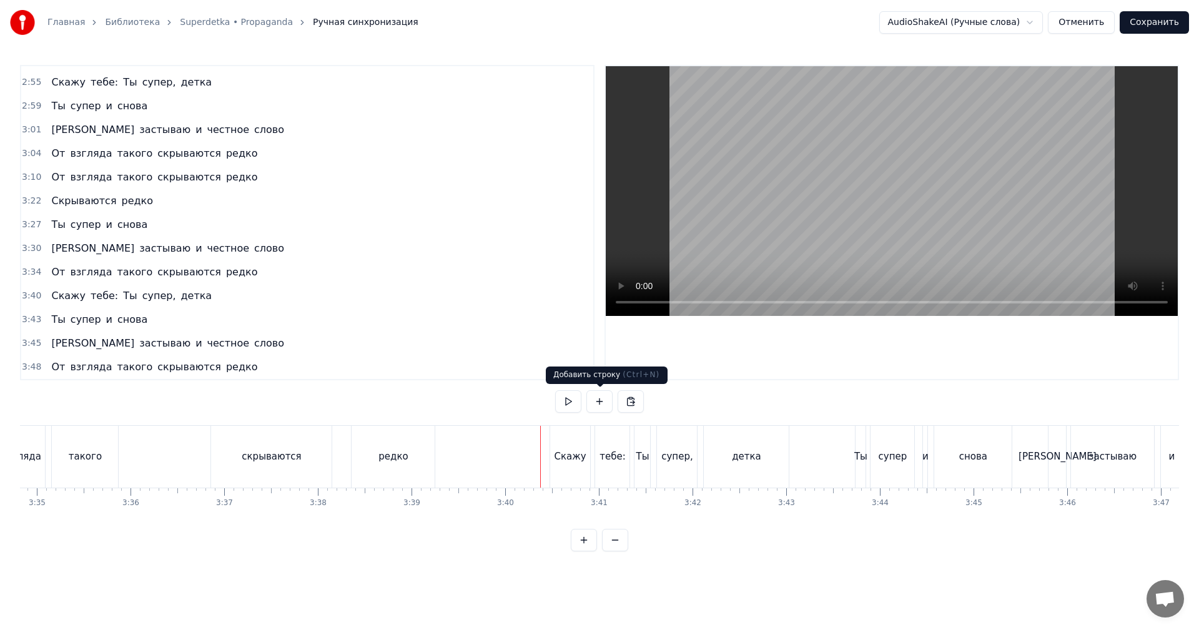
click at [766, 215] on video at bounding box center [892, 191] width 572 height 250
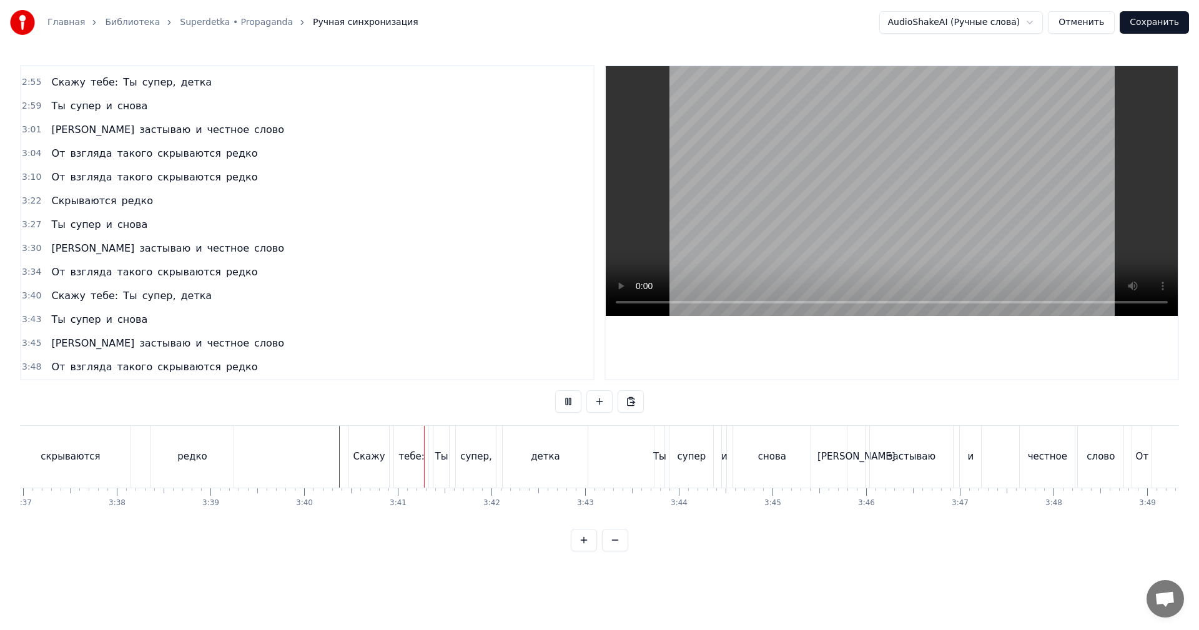
scroll to position [0, 20374]
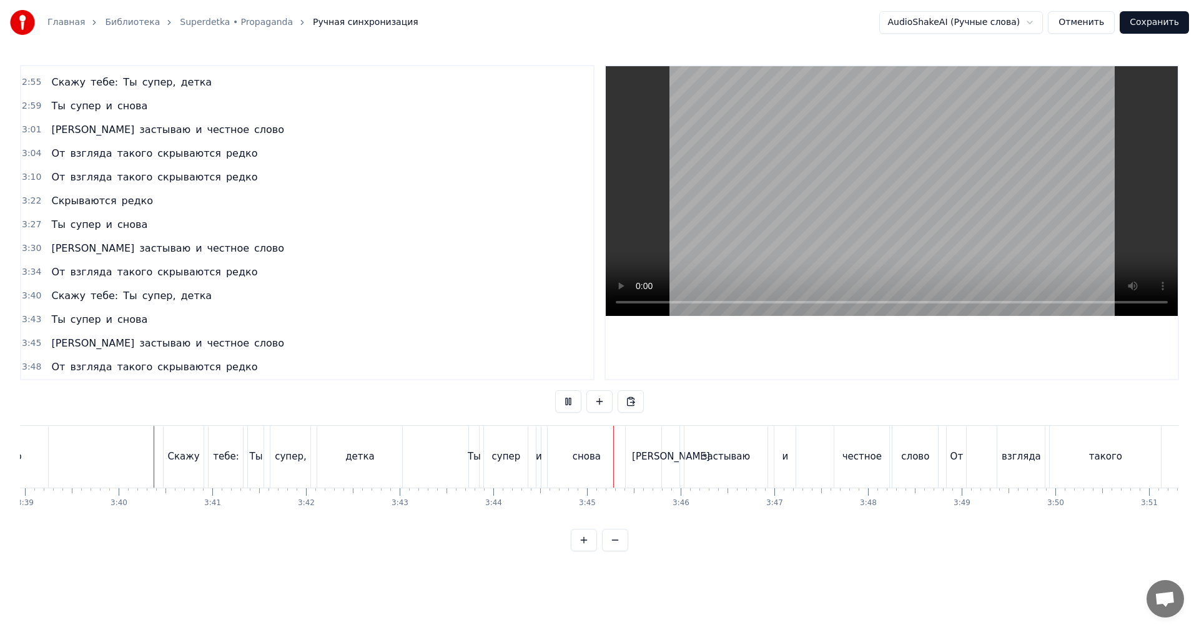
click at [837, 216] on video at bounding box center [892, 191] width 572 height 250
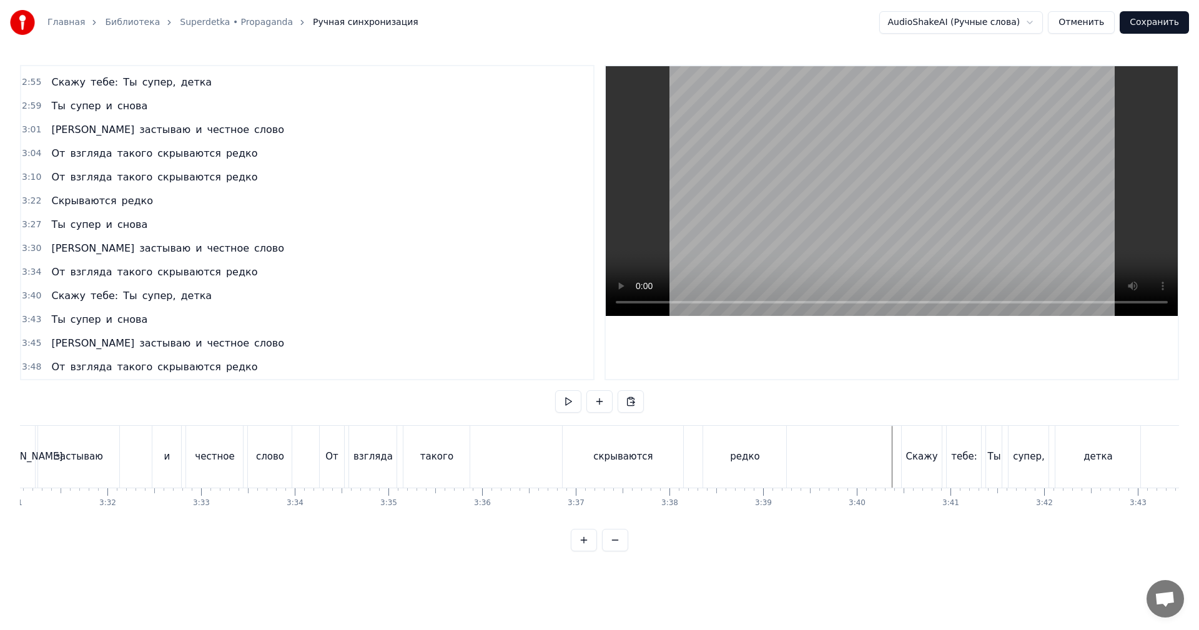
scroll to position [0, 19761]
click at [294, 463] on div "слово" at bounding box center [281, 457] width 28 height 14
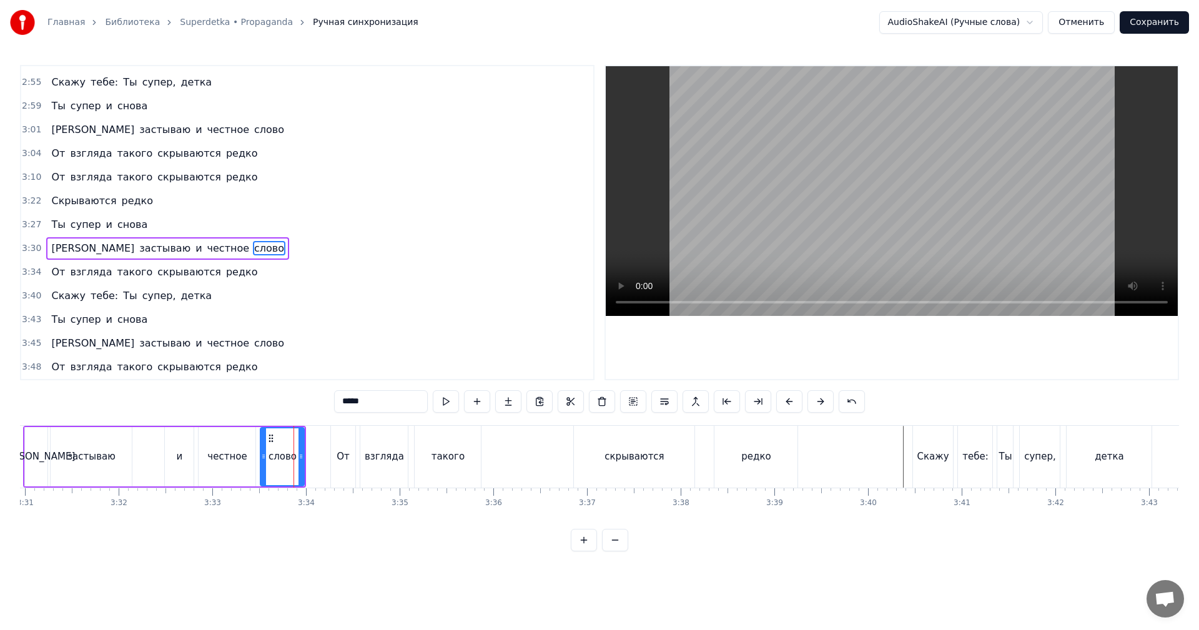
click at [806, 187] on video at bounding box center [892, 191] width 572 height 250
click at [865, 195] on video at bounding box center [892, 191] width 572 height 250
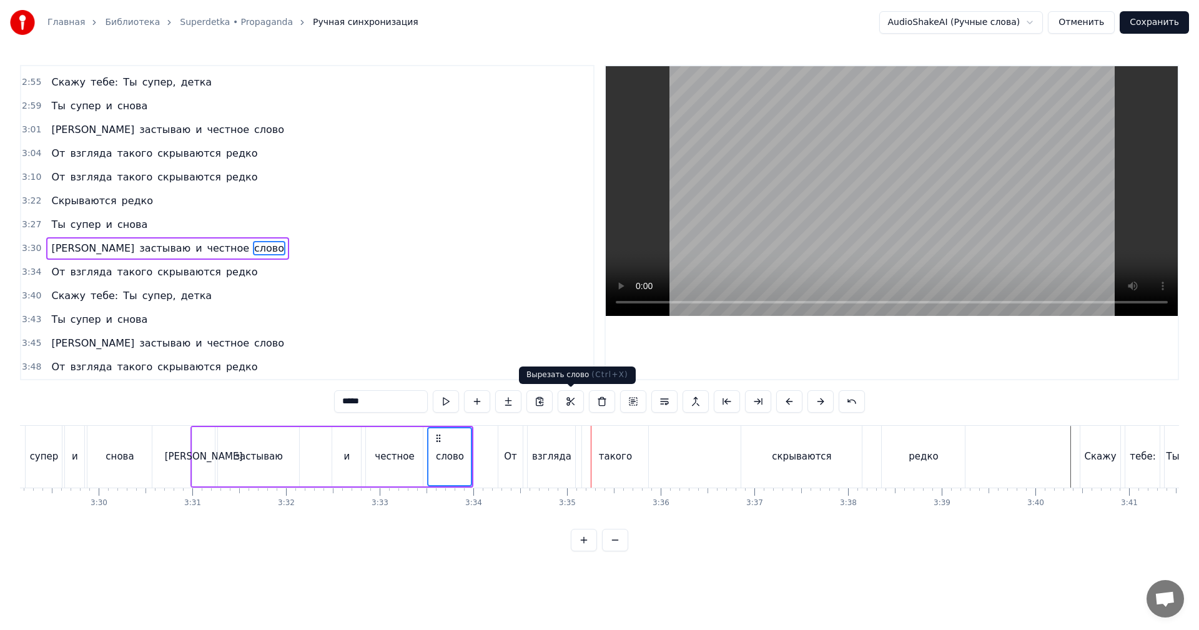
scroll to position [0, 19449]
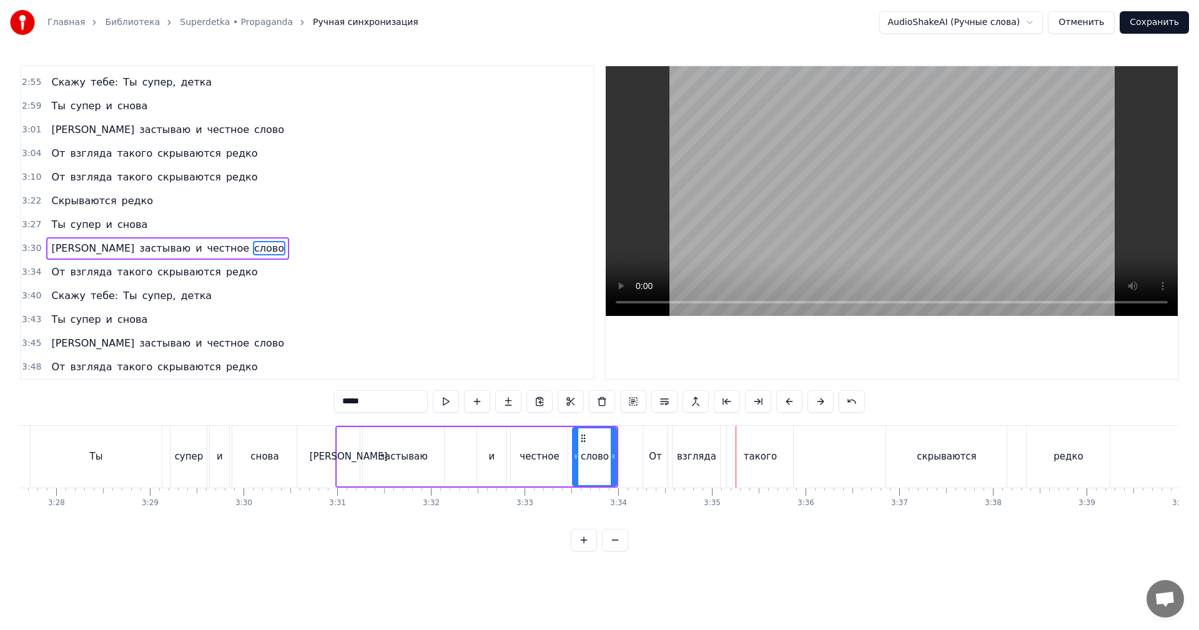
click at [67, 457] on div "Ты" at bounding box center [97, 457] width 132 height 62
type input "**"
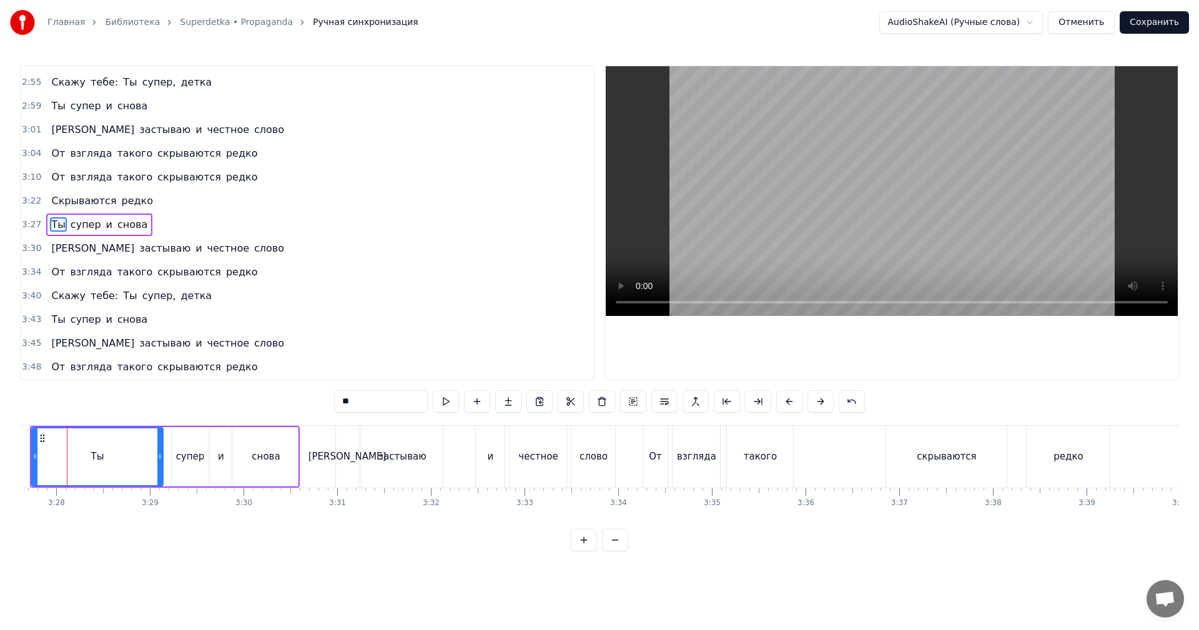
click at [897, 182] on video at bounding box center [892, 191] width 572 height 250
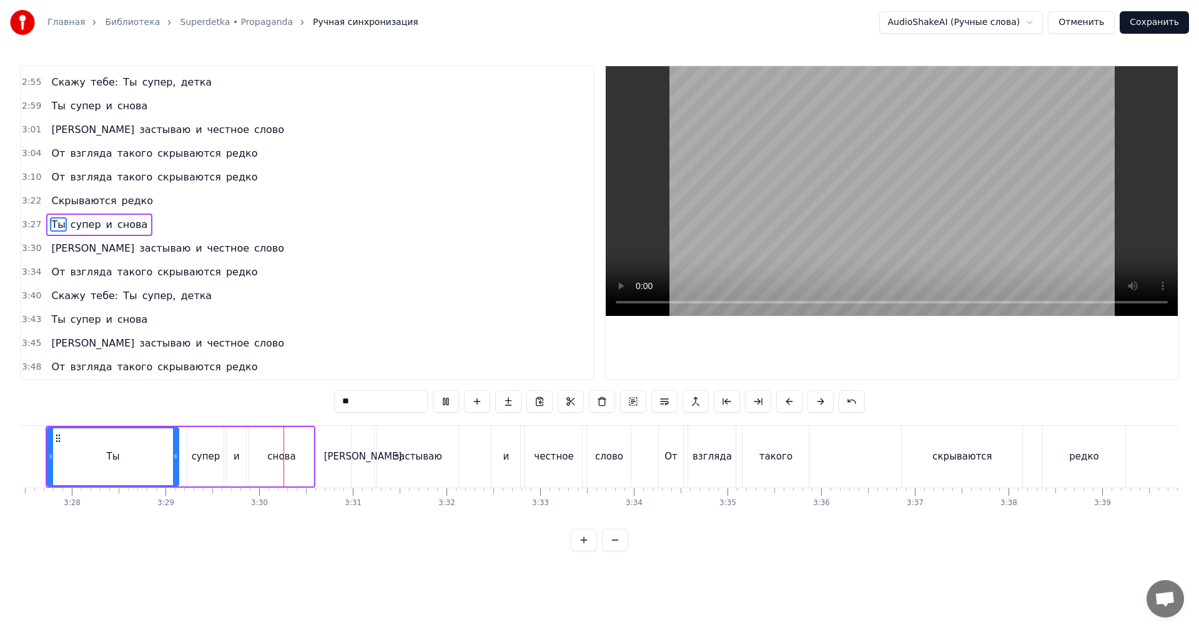
click at [887, 197] on video at bounding box center [892, 191] width 572 height 250
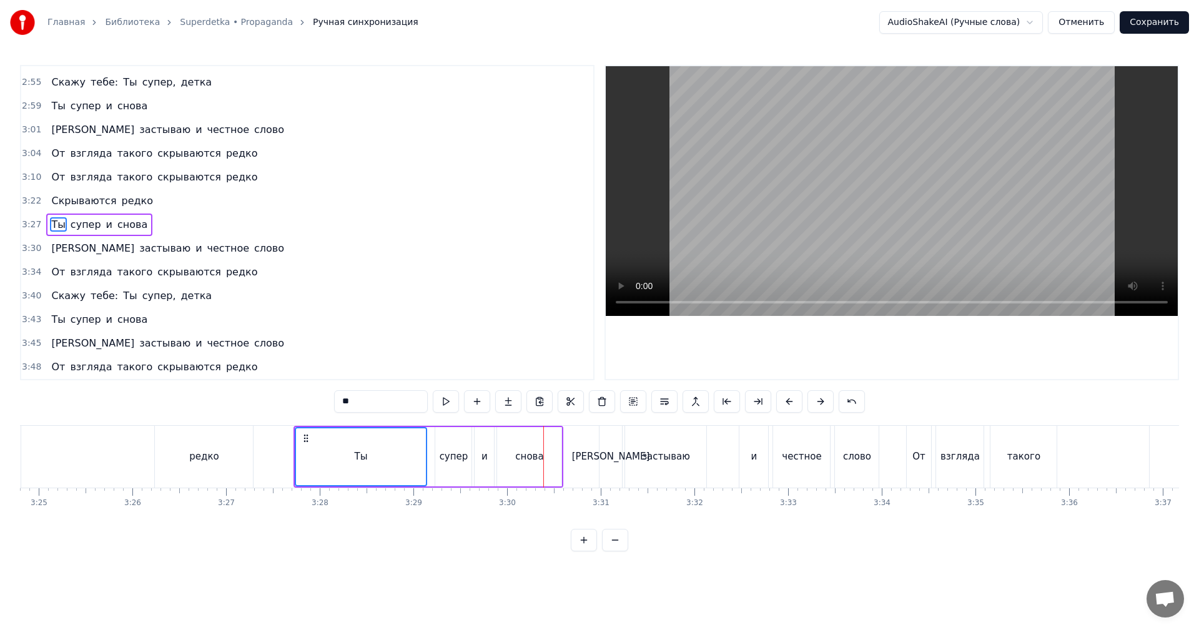
scroll to position [0, 19184]
drag, startPoint x: 300, startPoint y: 471, endPoint x: 415, endPoint y: 467, distance: 114.4
click at [415, 467] on div at bounding box center [414, 456] width 5 height 57
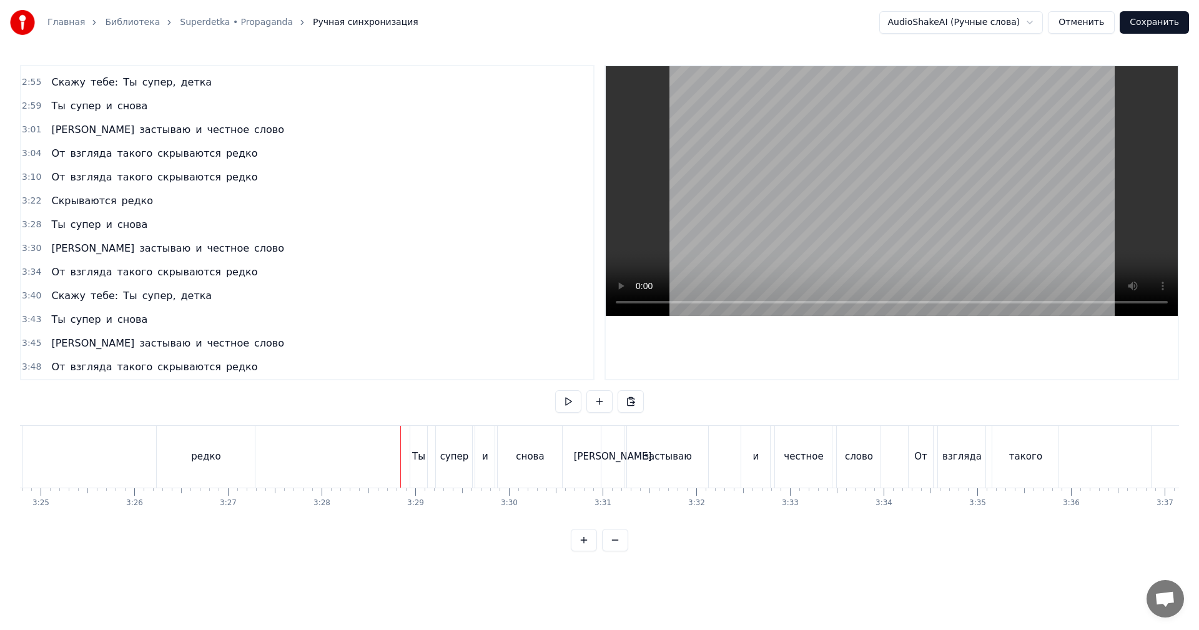
click at [786, 227] on video at bounding box center [892, 191] width 572 height 250
click at [816, 214] on video at bounding box center [892, 191] width 572 height 250
click at [943, 188] on video at bounding box center [892, 191] width 572 height 250
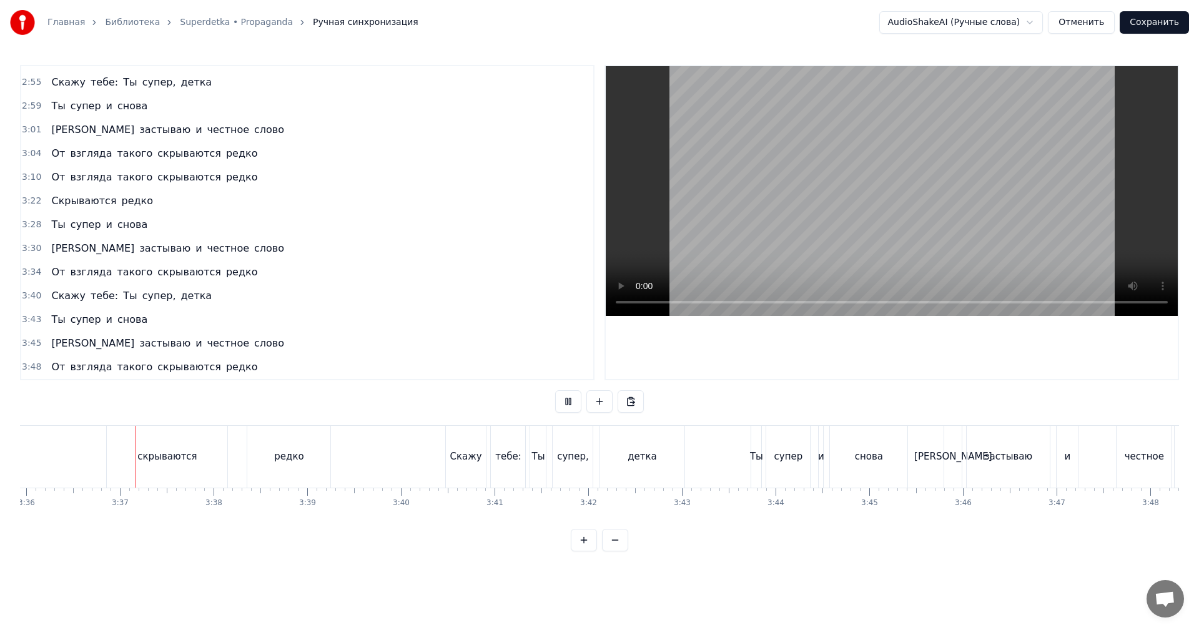
scroll to position [0, 20230]
click at [902, 211] on video at bounding box center [892, 191] width 572 height 250
click at [131, 468] on div "скрываются" at bounding box center [166, 457] width 121 height 62
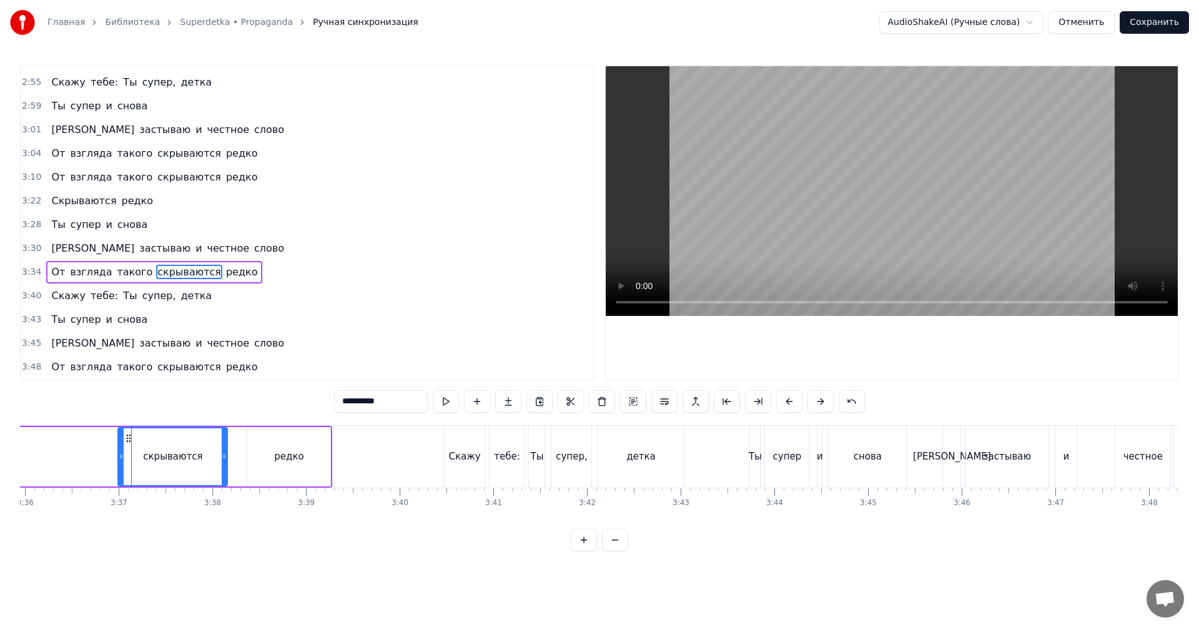
drag, startPoint x: 109, startPoint y: 465, endPoint x: 122, endPoint y: 462, distance: 13.6
click at [122, 462] on div at bounding box center [121, 456] width 5 height 57
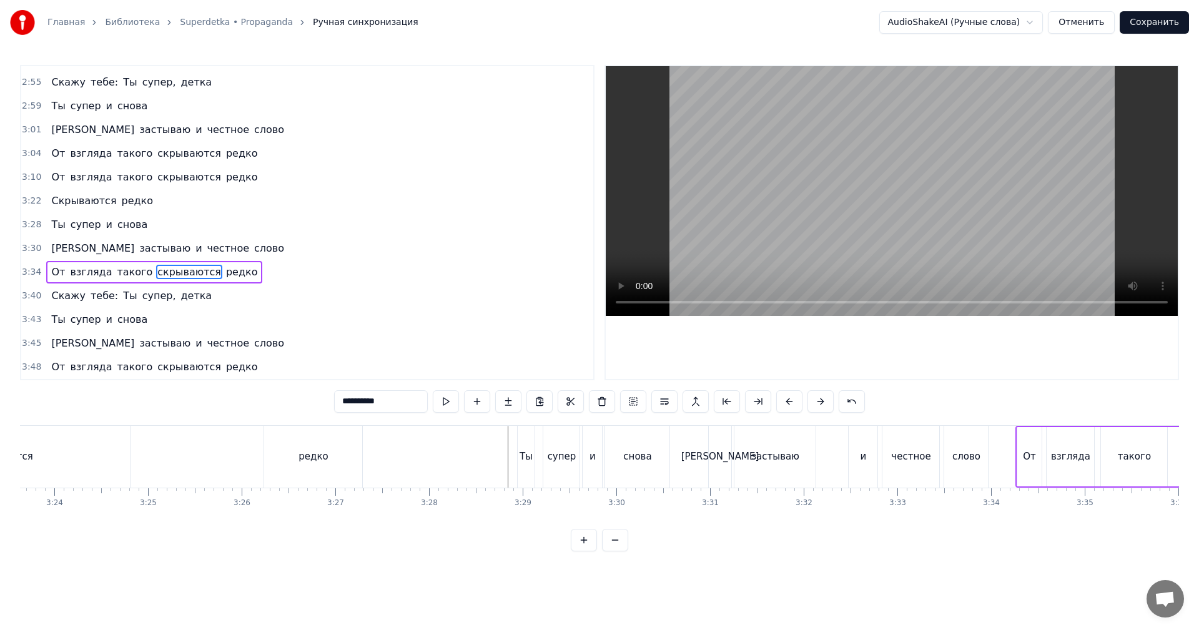
scroll to position [0, 18856]
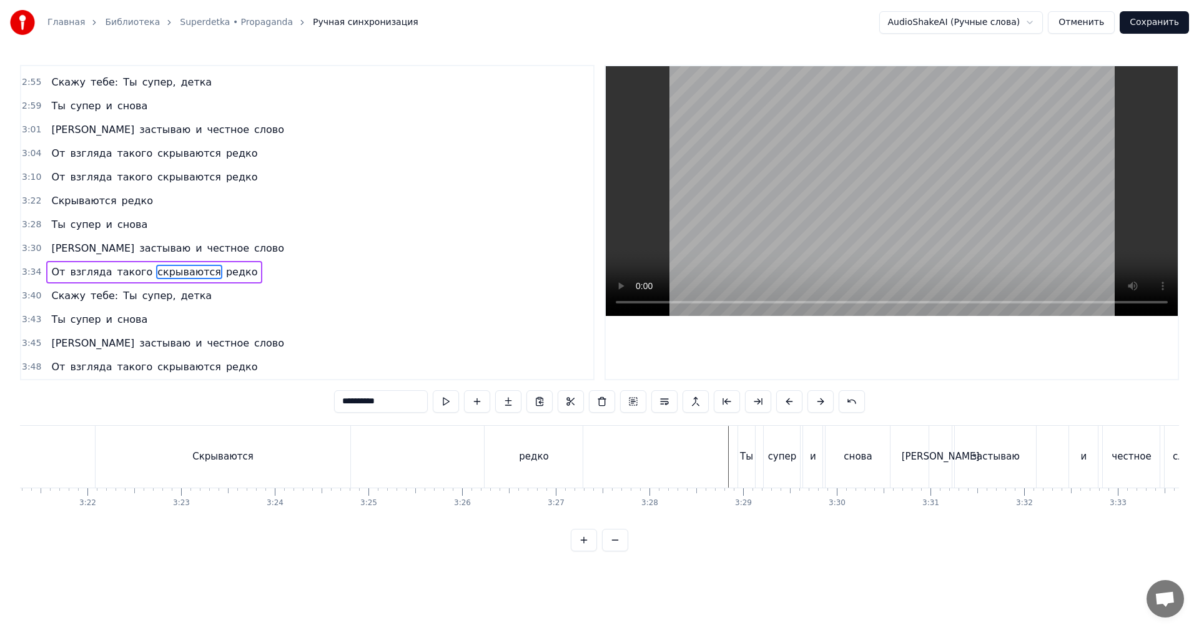
click at [390, 459] on div "Скрываются редко" at bounding box center [341, 457] width 492 height 62
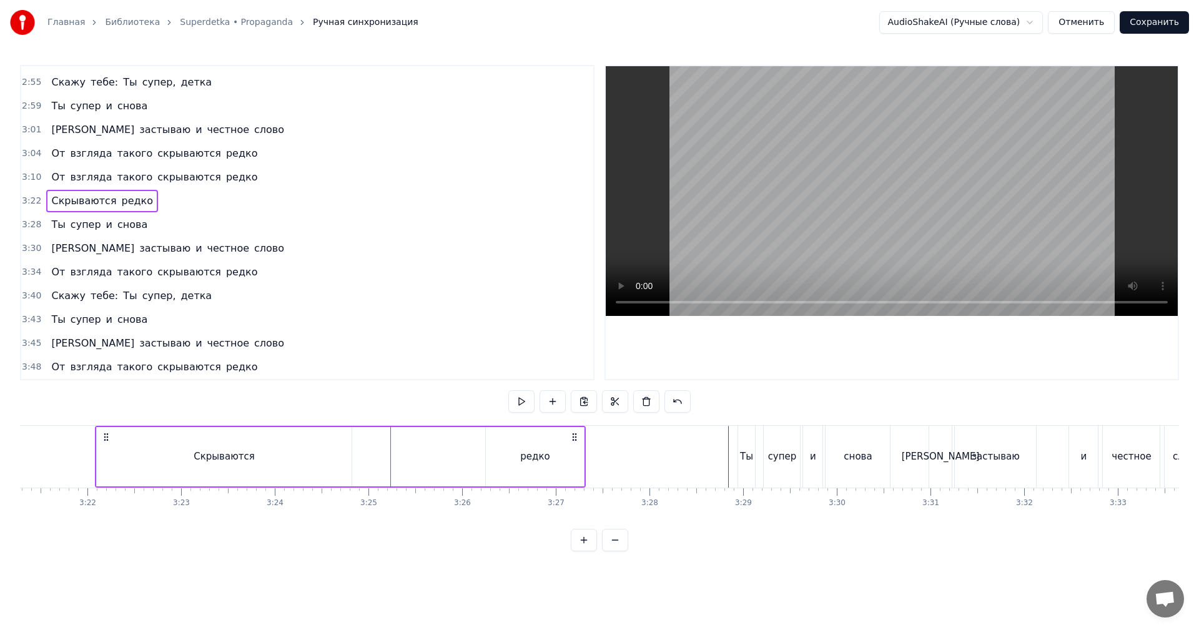
click at [879, 177] on video at bounding box center [892, 191] width 572 height 250
click at [881, 177] on video at bounding box center [892, 191] width 572 height 250
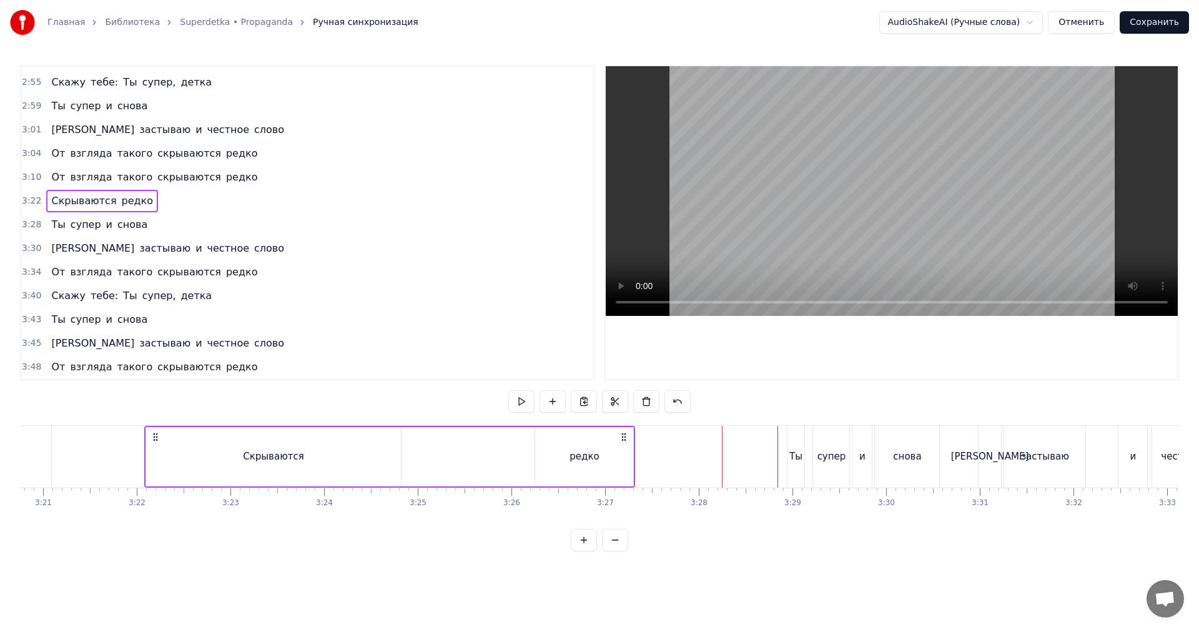
scroll to position [0, 18669]
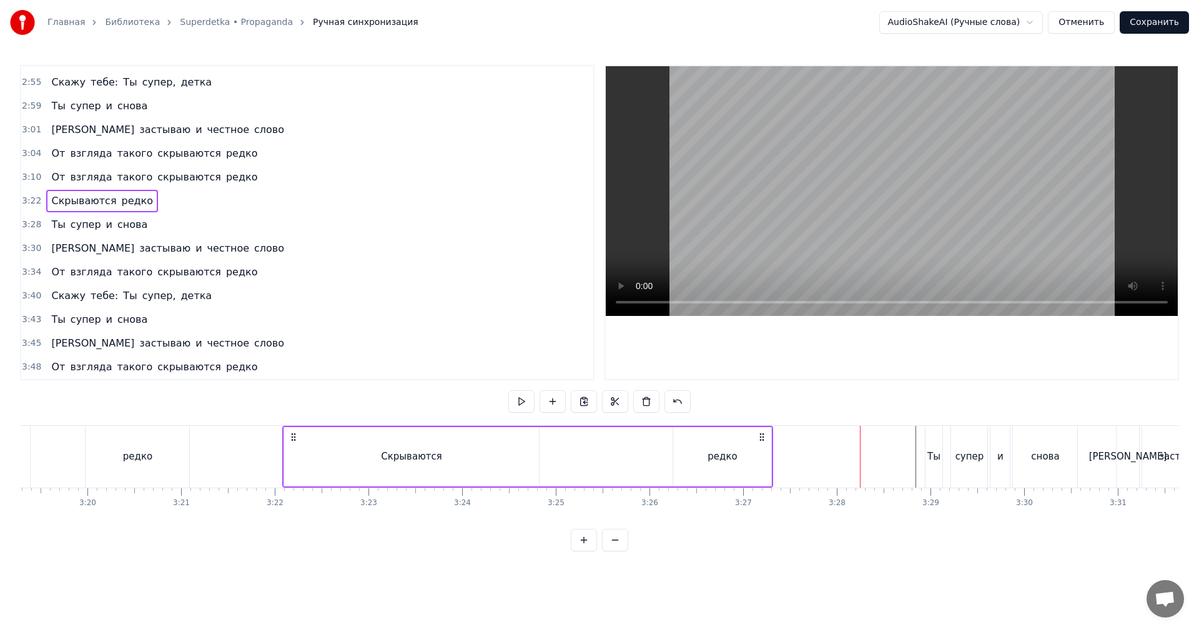
click at [720, 450] on div "редко" at bounding box center [722, 457] width 29 height 14
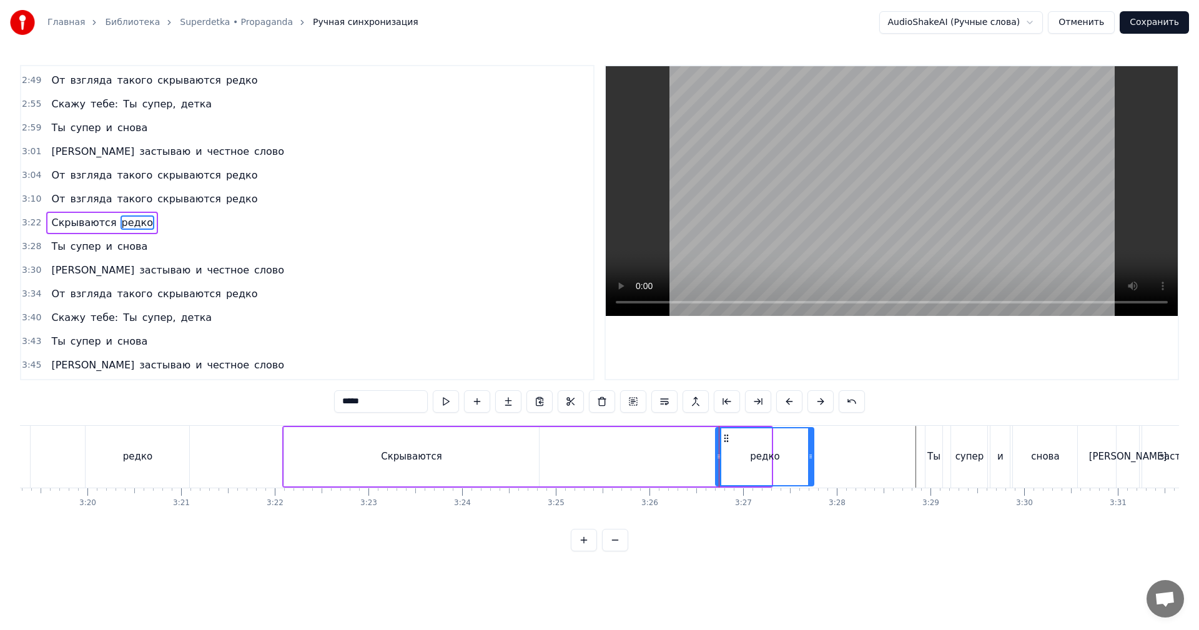
drag, startPoint x: 684, startPoint y: 438, endPoint x: 727, endPoint y: 442, distance: 42.7
click at [727, 442] on icon at bounding box center [726, 438] width 10 height 10
click at [579, 465] on div "Скрываются редко" at bounding box center [549, 457] width 534 height 62
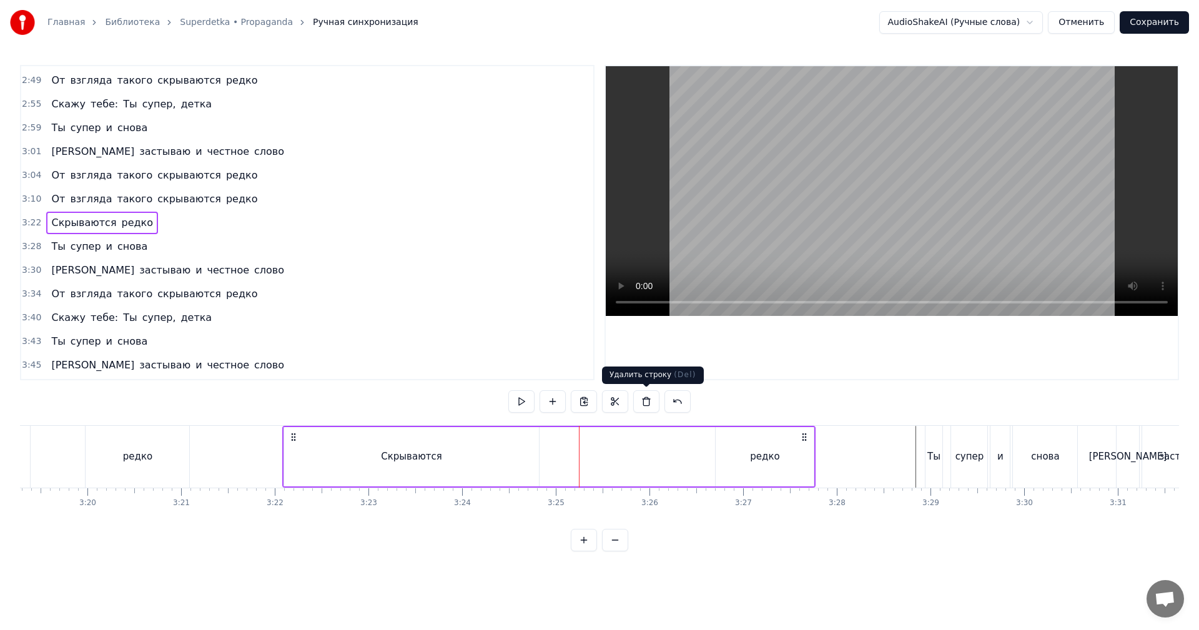
click at [882, 157] on video at bounding box center [892, 191] width 572 height 250
drag, startPoint x: 884, startPoint y: 205, endPoint x: 831, endPoint y: 300, distance: 109.1
click at [884, 205] on video at bounding box center [892, 191] width 572 height 250
click at [755, 467] on div "редко" at bounding box center [765, 456] width 98 height 59
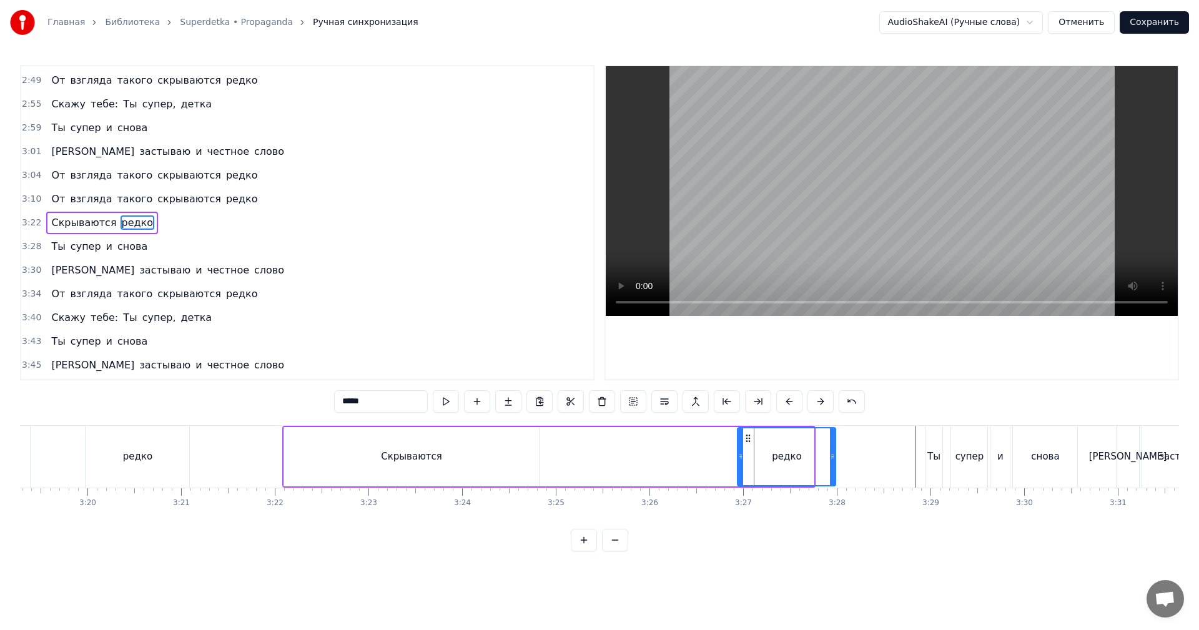
drag, startPoint x: 724, startPoint y: 435, endPoint x: 746, endPoint y: 432, distance: 22.1
click at [746, 432] on div "редко" at bounding box center [786, 456] width 97 height 57
drag, startPoint x: 739, startPoint y: 456, endPoint x: 753, endPoint y: 453, distance: 14.1
click at [753, 453] on icon at bounding box center [754, 457] width 5 height 10
click at [335, 455] on div "Скрываются" at bounding box center [411, 456] width 255 height 59
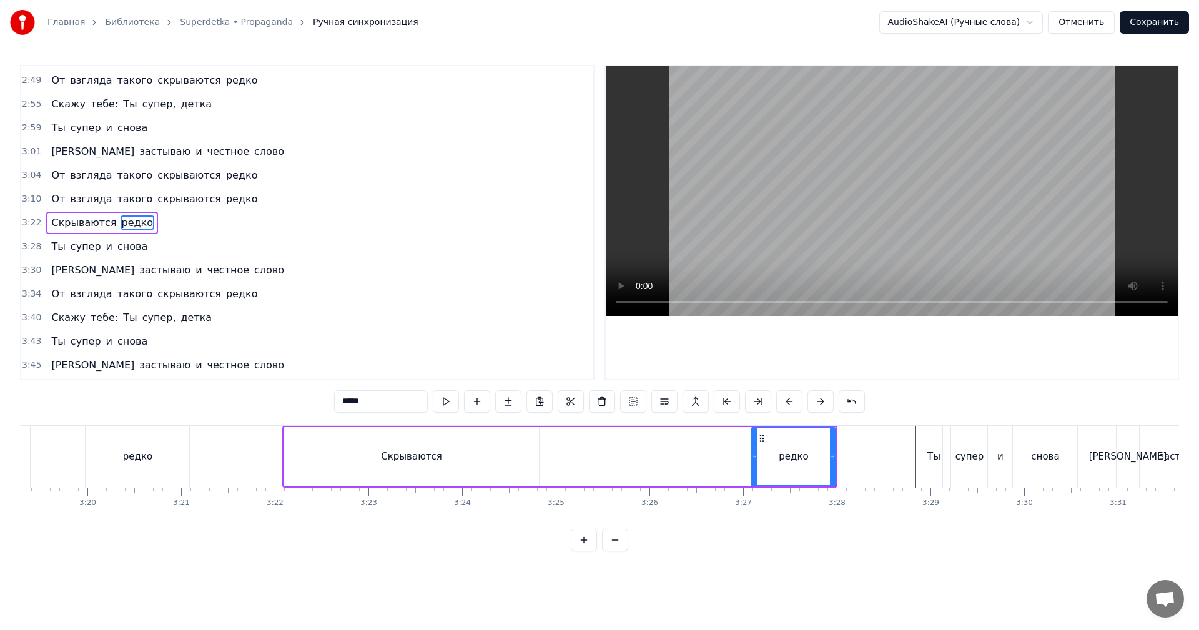
type input "**********"
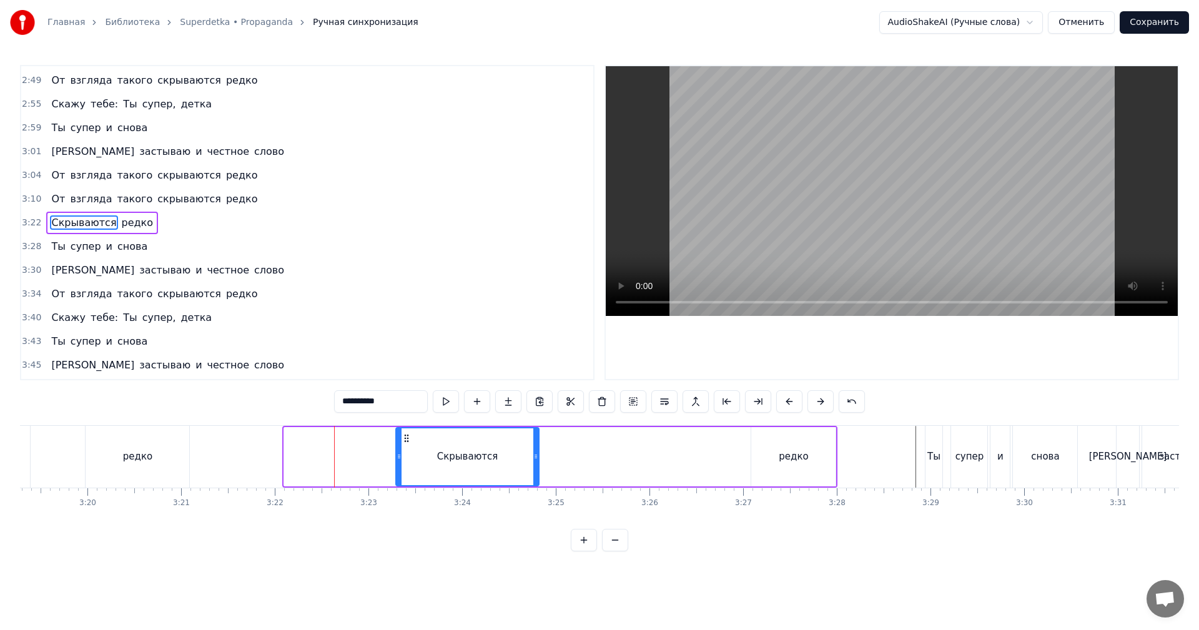
drag, startPoint x: 287, startPoint y: 444, endPoint x: 399, endPoint y: 447, distance: 111.8
click at [399, 447] on div at bounding box center [399, 456] width 5 height 57
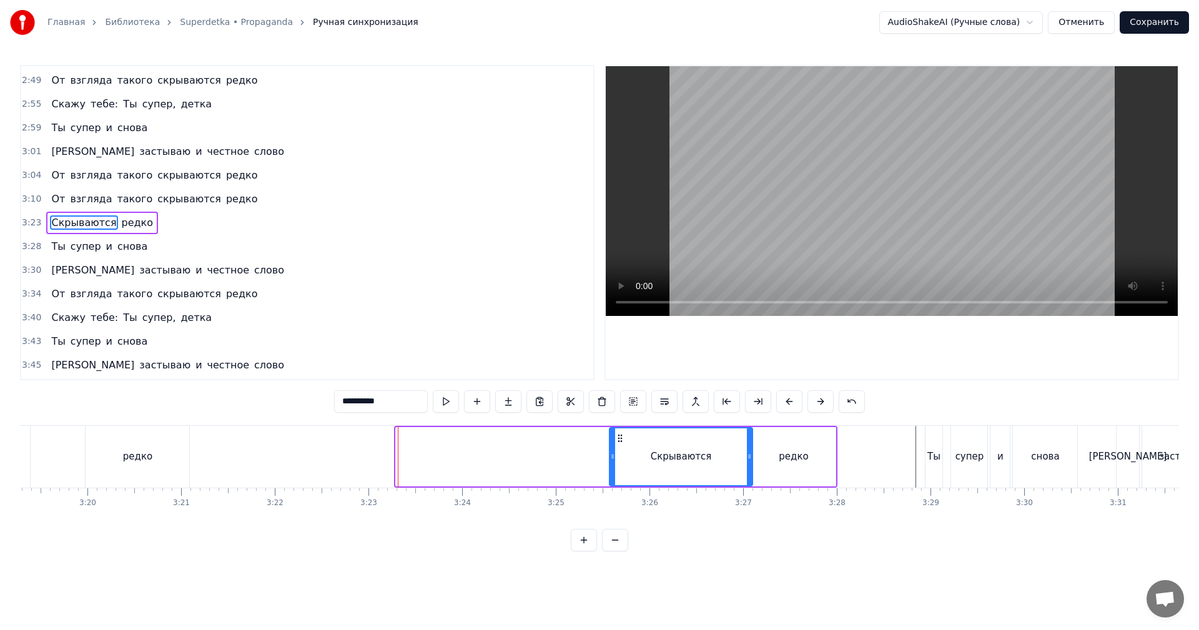
drag, startPoint x: 403, startPoint y: 437, endPoint x: 612, endPoint y: 426, distance: 209.5
click at [615, 423] on div "0:44 Я зажигаю, я хочу танцевать 0:47 И как мне нравится - так буду я тебя назы…" at bounding box center [599, 308] width 1159 height 487
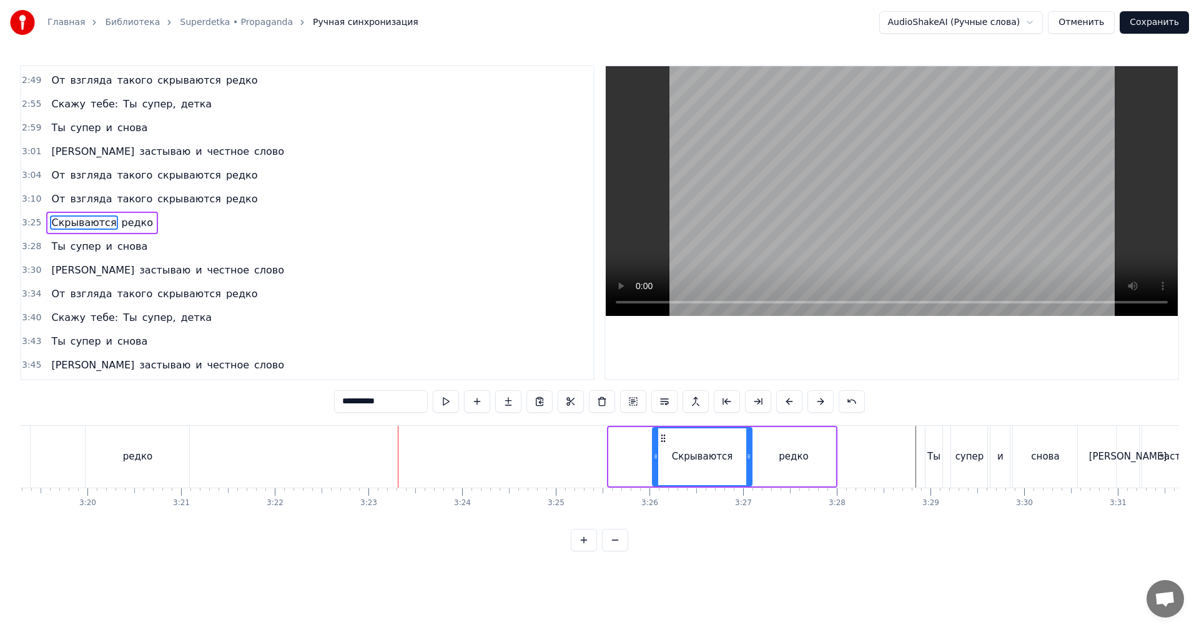
drag, startPoint x: 611, startPoint y: 443, endPoint x: 643, endPoint y: 450, distance: 32.1
click at [655, 443] on div at bounding box center [655, 456] width 5 height 57
drag, startPoint x: 642, startPoint y: 451, endPoint x: 653, endPoint y: 443, distance: 13.5
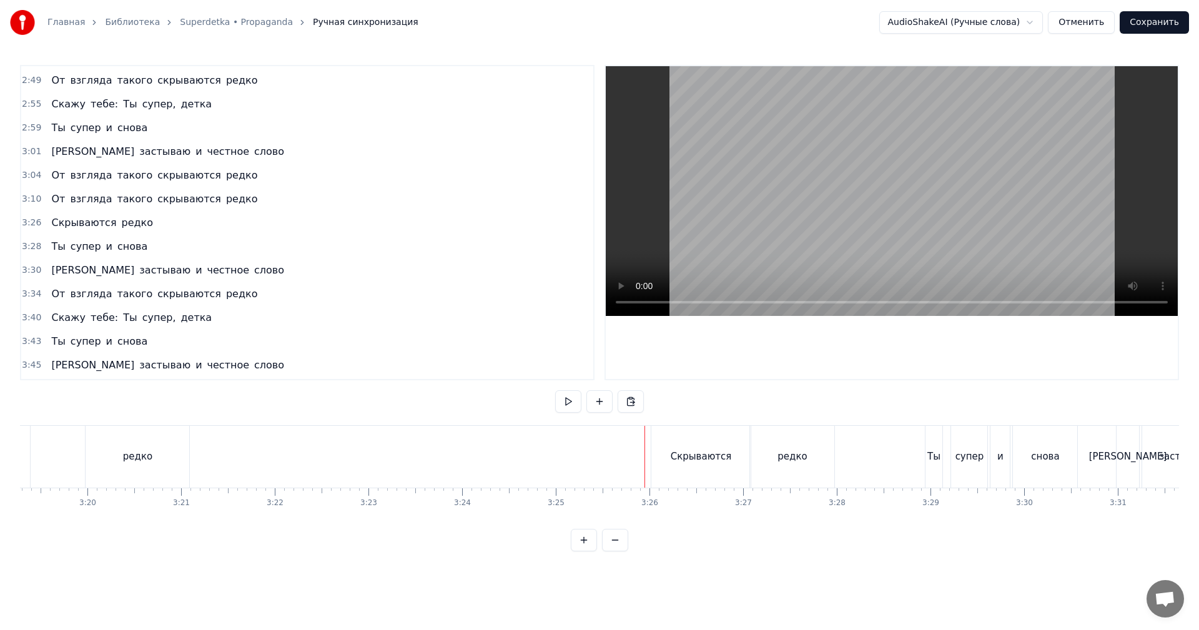
click at [837, 233] on video at bounding box center [892, 191] width 572 height 250
click at [838, 233] on video at bounding box center [892, 191] width 572 height 250
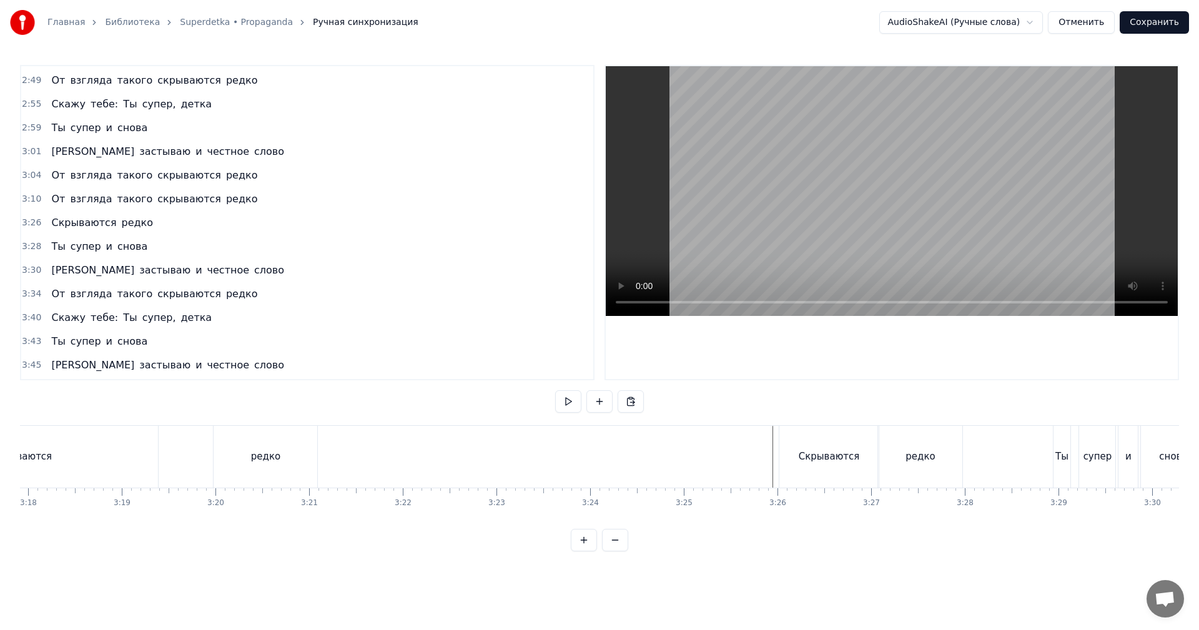
scroll to position [0, 18481]
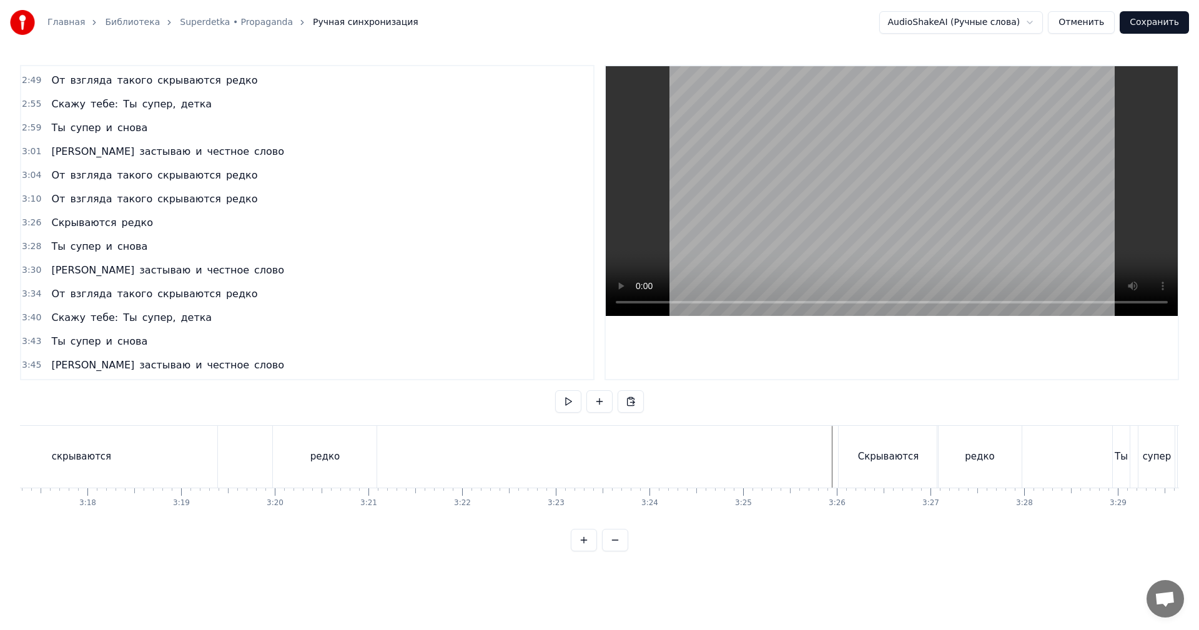
click at [912, 181] on video at bounding box center [892, 191] width 572 height 250
click at [857, 242] on video at bounding box center [892, 191] width 572 height 250
click at [901, 177] on video at bounding box center [892, 191] width 572 height 250
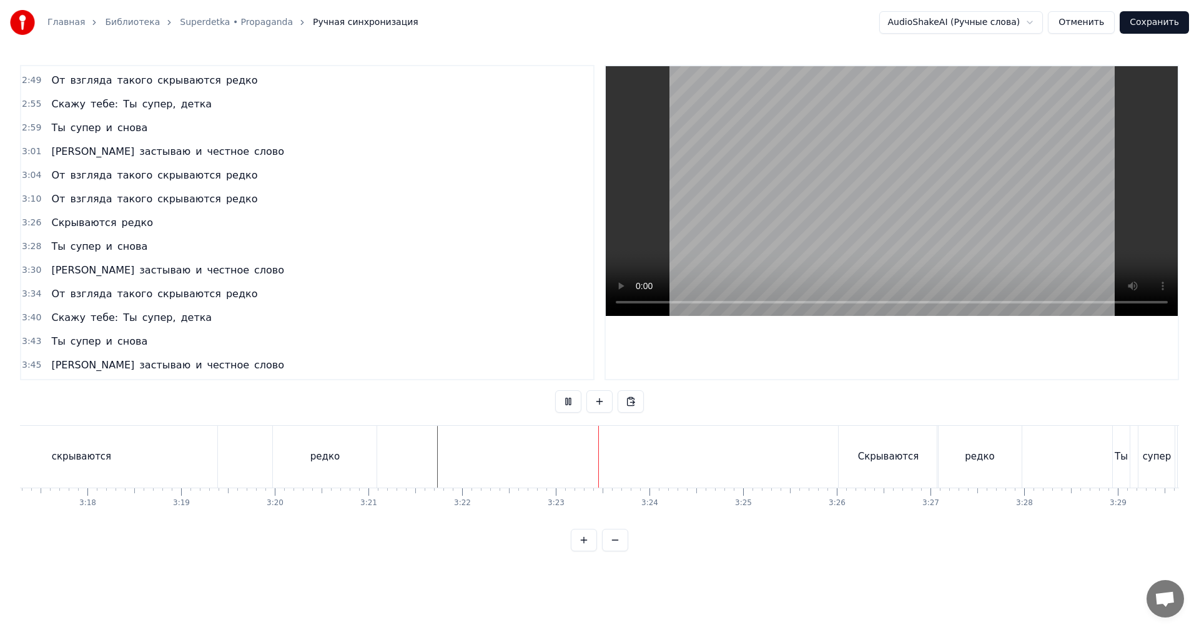
click at [868, 206] on video at bounding box center [892, 191] width 572 height 250
click at [873, 450] on div "Скрываются" at bounding box center [888, 457] width 61 height 14
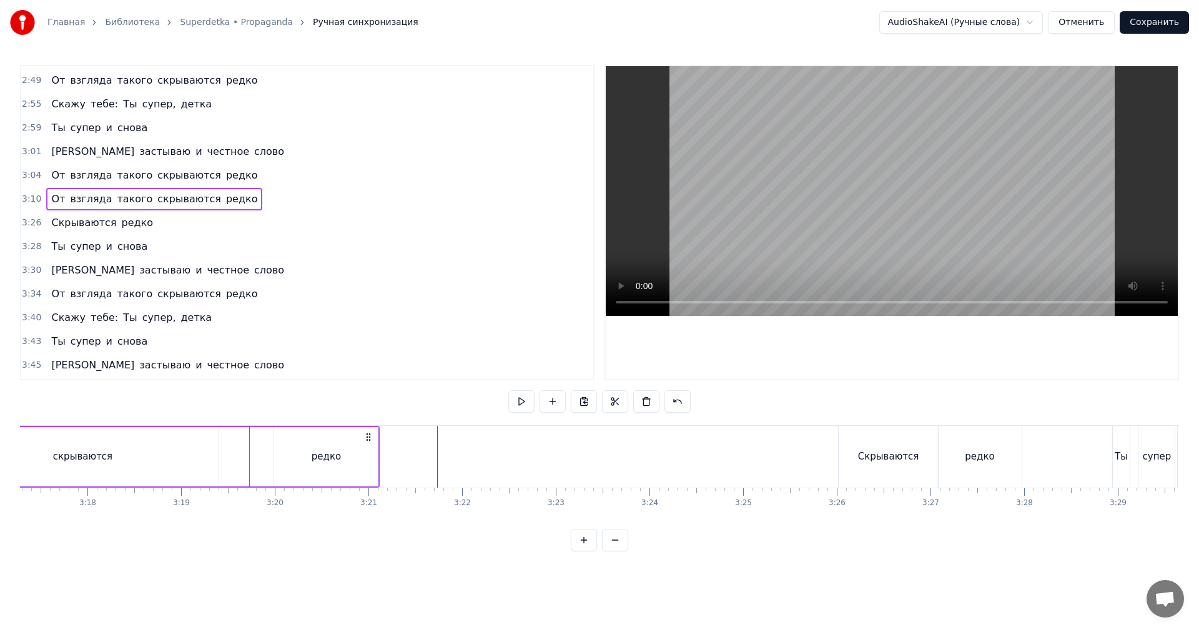
click at [134, 452] on div "скрываются" at bounding box center [82, 456] width 272 height 59
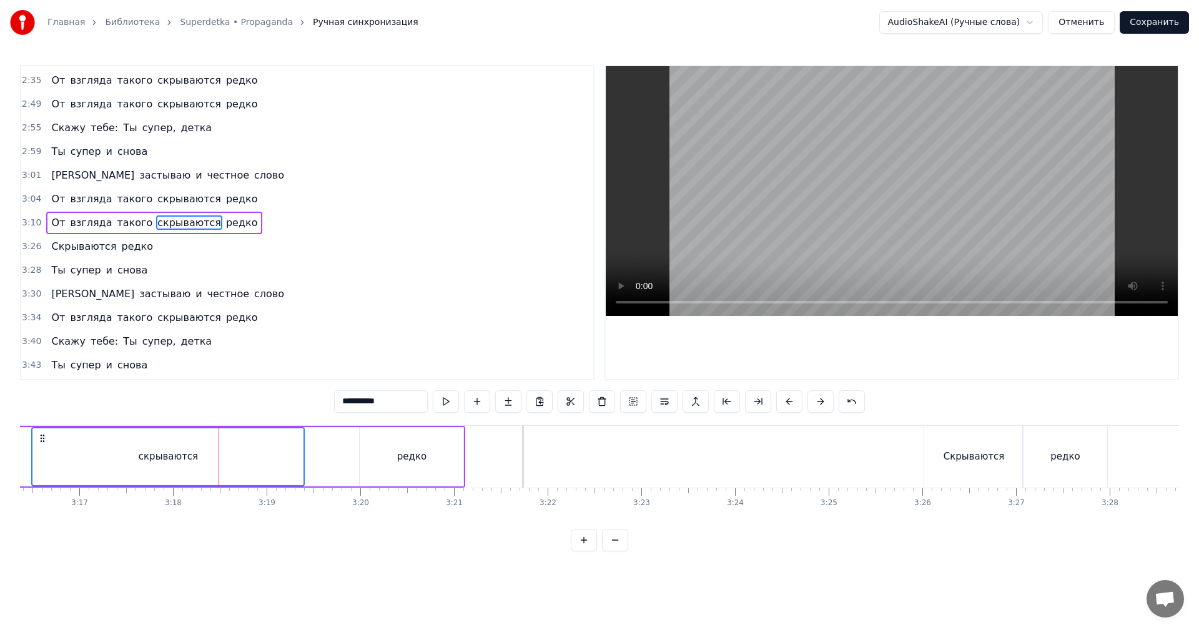
scroll to position [0, 18294]
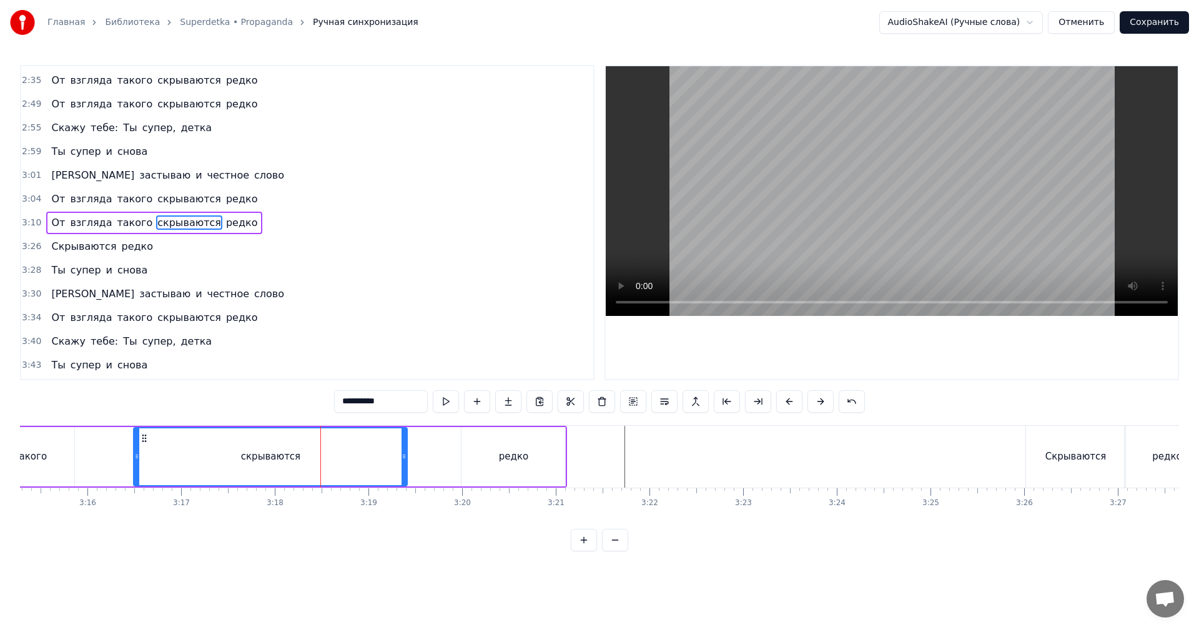
click at [407, 468] on div at bounding box center [404, 456] width 5 height 57
click at [914, 165] on video at bounding box center [892, 191] width 572 height 250
click at [846, 240] on video at bounding box center [892, 191] width 572 height 250
click at [488, 443] on div "редко" at bounding box center [514, 456] width 104 height 59
type input "*****"
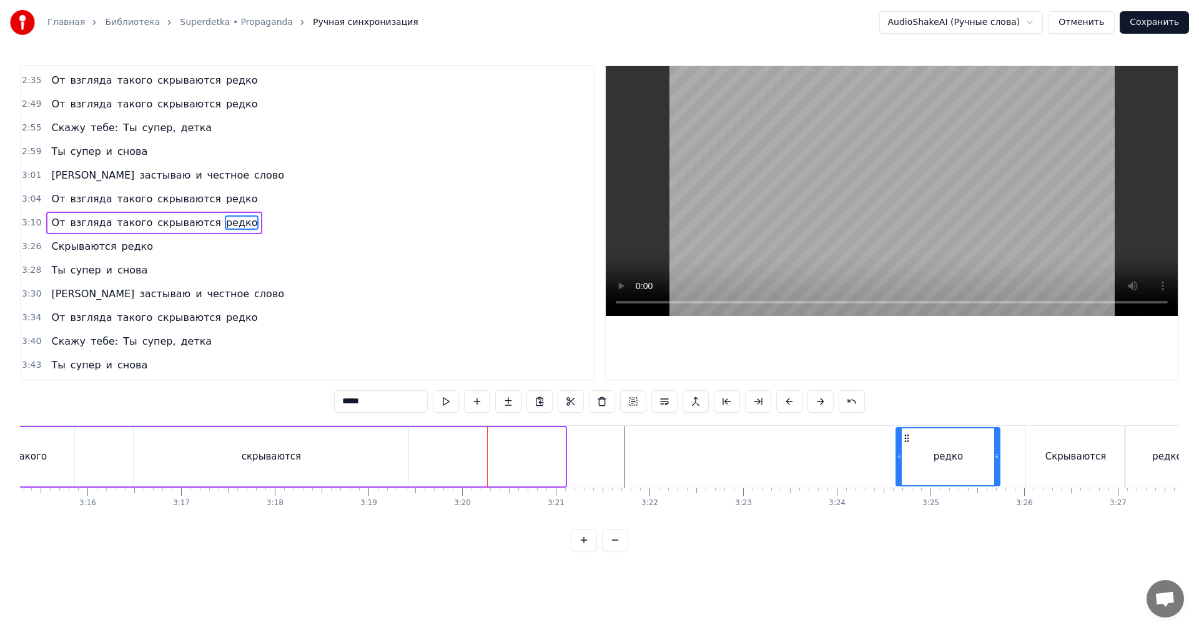
drag, startPoint x: 474, startPoint y: 437, endPoint x: 895, endPoint y: 433, distance: 421.0
click at [907, 429] on div "редко" at bounding box center [948, 456] width 102 height 57
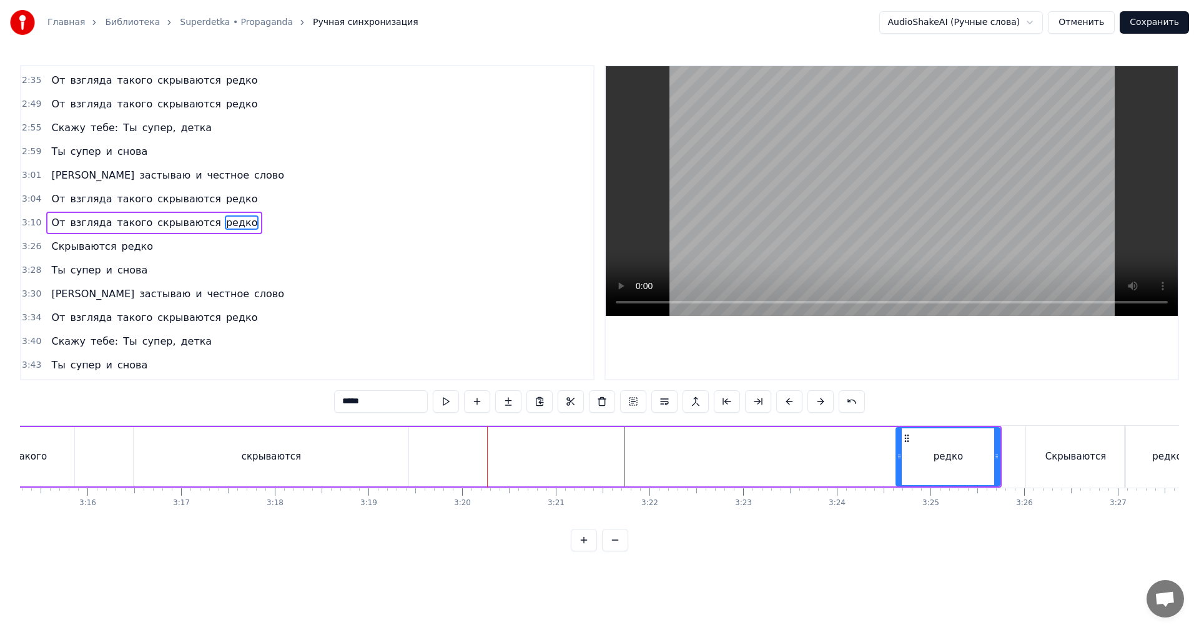
click at [897, 440] on div "От взгляда такого скрываются редко" at bounding box center [309, 457] width 1385 height 62
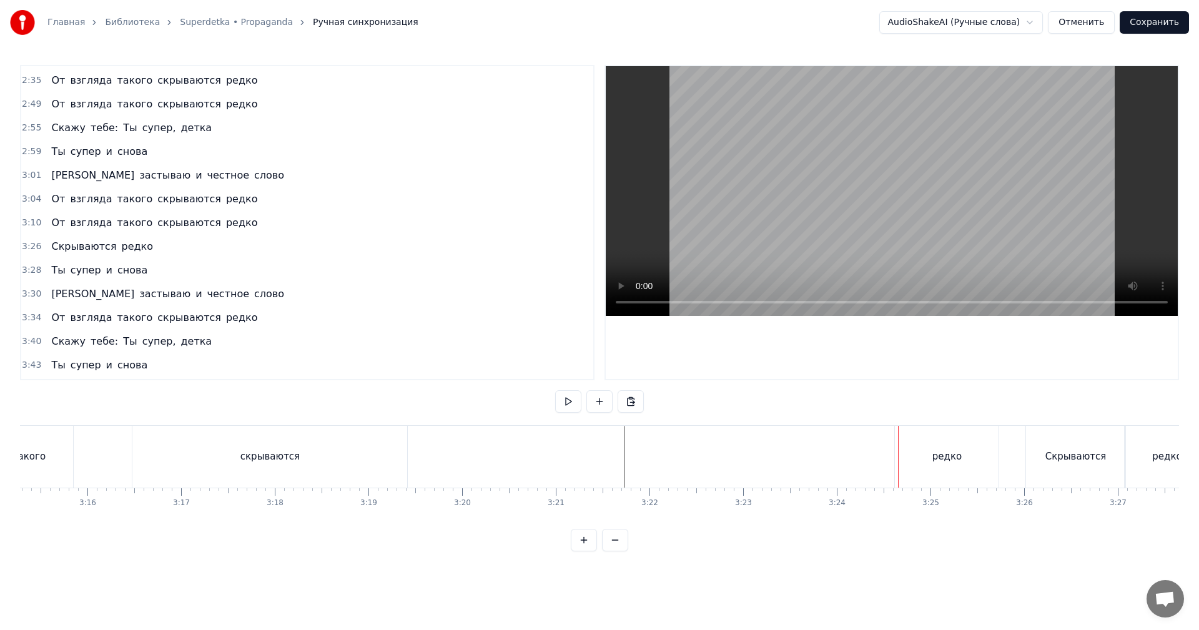
click at [899, 439] on div "редко" at bounding box center [947, 457] width 104 height 62
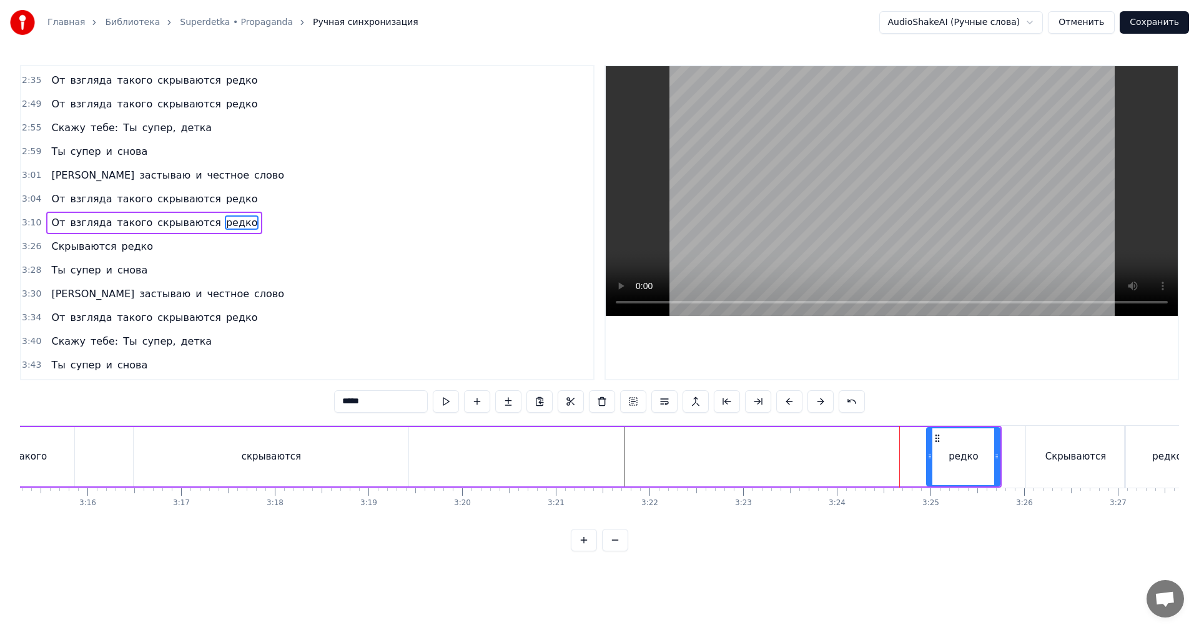
drag, startPoint x: 898, startPoint y: 443, endPoint x: 931, endPoint y: 440, distance: 32.7
click at [931, 440] on div at bounding box center [929, 456] width 5 height 57
drag, startPoint x: 862, startPoint y: 457, endPoint x: 934, endPoint y: 380, distance: 105.6
click at [863, 457] on div "От взгляда такого скрываются редко" at bounding box center [309, 457] width 1385 height 62
click at [1036, 168] on video at bounding box center [892, 191] width 572 height 250
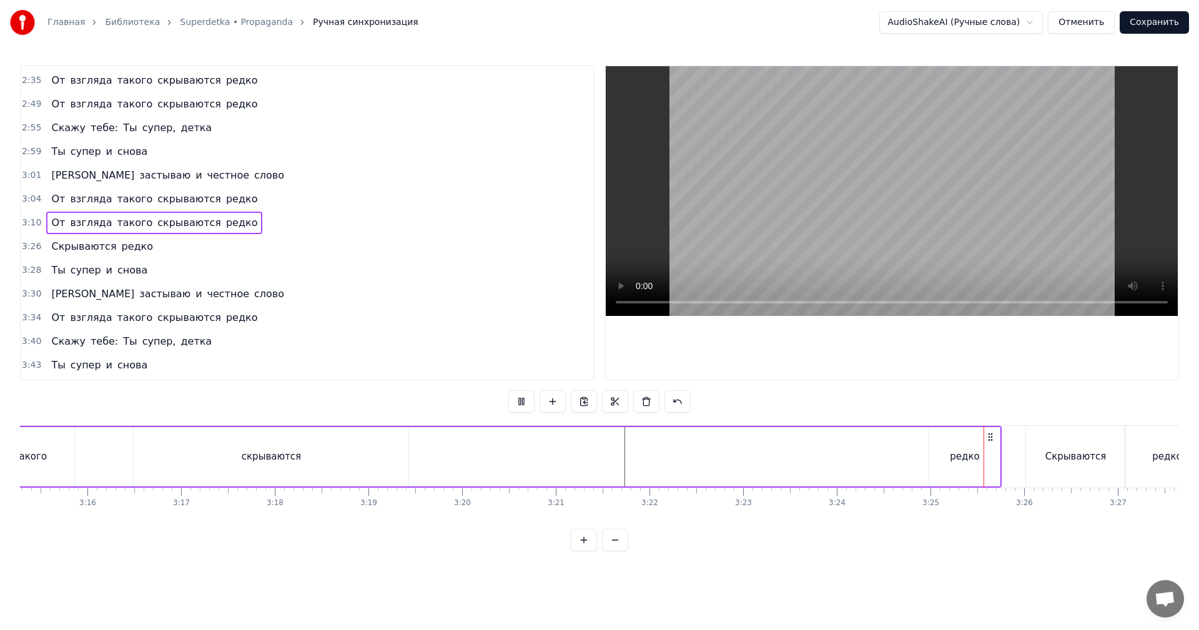
click at [951, 458] on div "редко" at bounding box center [964, 456] width 71 height 59
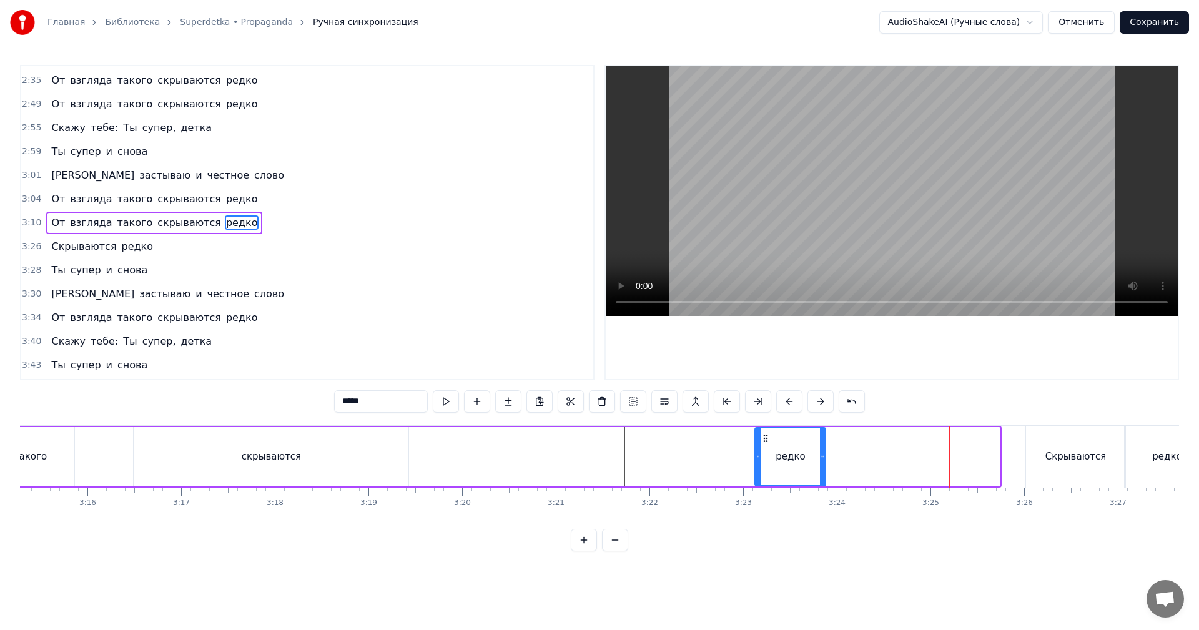
drag, startPoint x: 901, startPoint y: 445, endPoint x: 766, endPoint y: 456, distance: 135.3
click at [766, 456] on div "редко" at bounding box center [790, 456] width 69 height 57
click at [667, 463] on div "От взгляда такого скрываются редко" at bounding box center [222, 457] width 1211 height 62
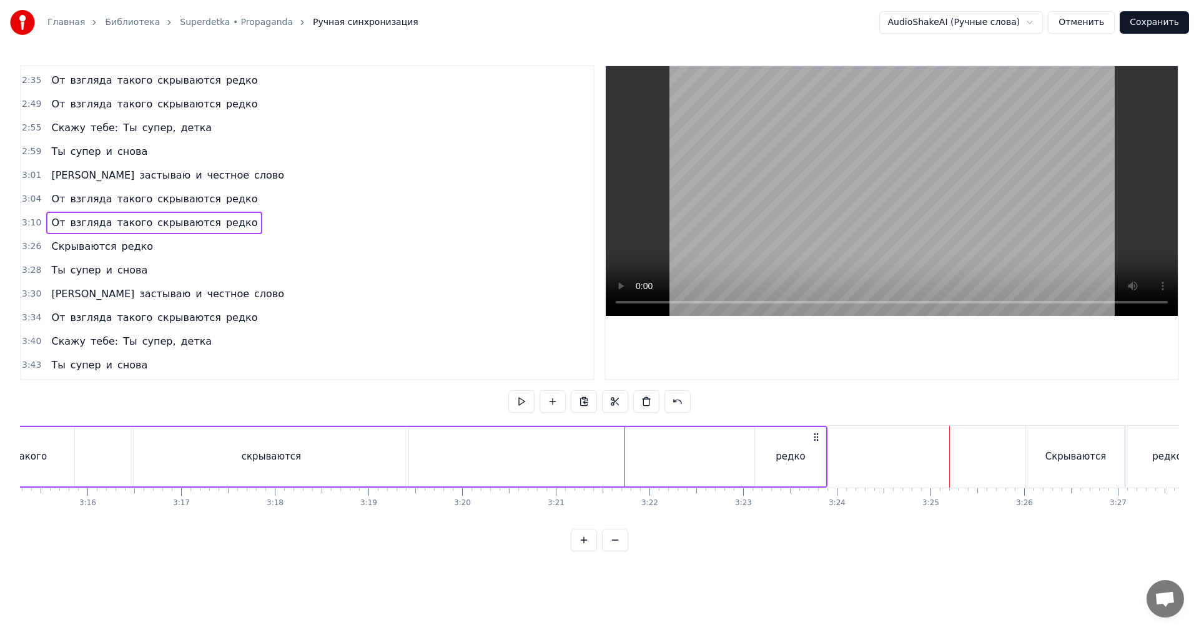
click at [884, 238] on video at bounding box center [892, 191] width 572 height 250
click at [862, 239] on video at bounding box center [892, 191] width 572 height 250
drag, startPoint x: 209, startPoint y: 461, endPoint x: 173, endPoint y: 457, distance: 35.8
click at [208, 461] on div "скрываются" at bounding box center [271, 456] width 275 height 59
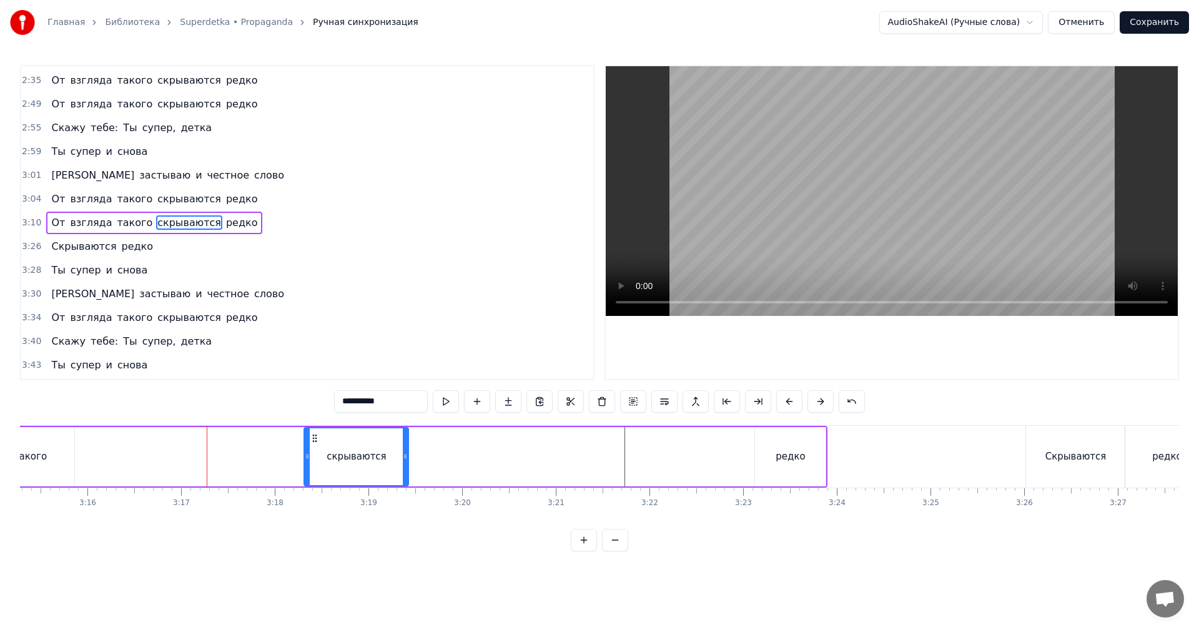
drag, startPoint x: 134, startPoint y: 461, endPoint x: 305, endPoint y: 457, distance: 171.2
click at [305, 457] on icon at bounding box center [307, 457] width 5 height 10
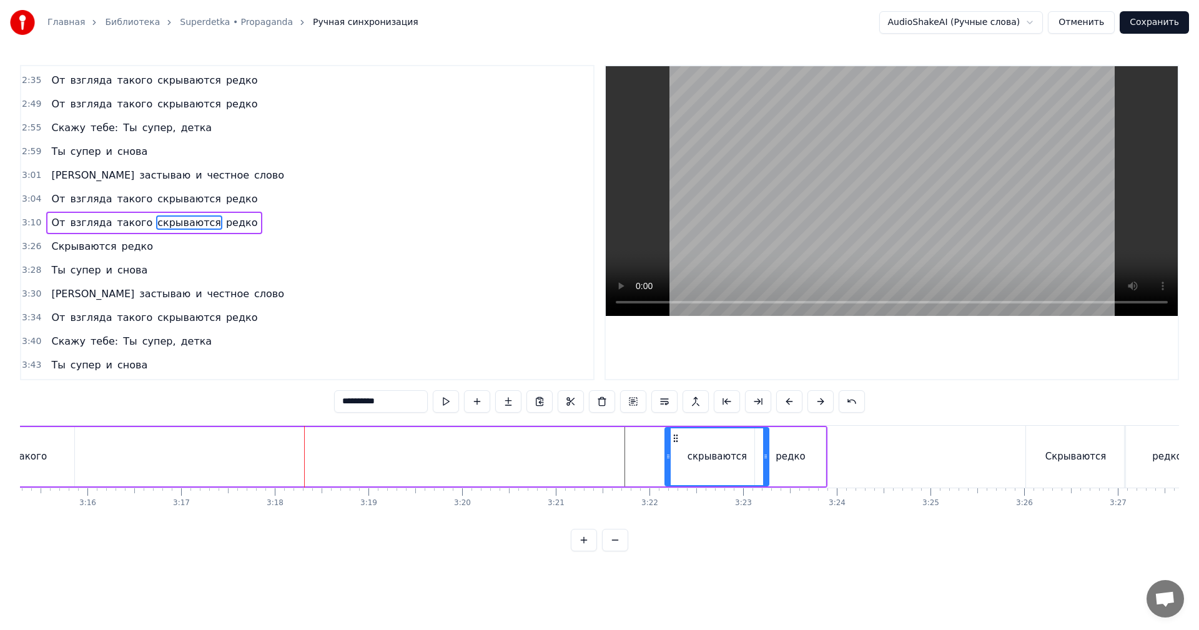
drag, startPoint x: 315, startPoint y: 437, endPoint x: 673, endPoint y: 433, distance: 358.5
click at [675, 432] on div "скрываются" at bounding box center [717, 456] width 102 height 57
drag, startPoint x: 652, startPoint y: 443, endPoint x: 697, endPoint y: 357, distance: 97.2
click at [655, 442] on div "От взгляда такого скрываются редко" at bounding box center [222, 457] width 1211 height 62
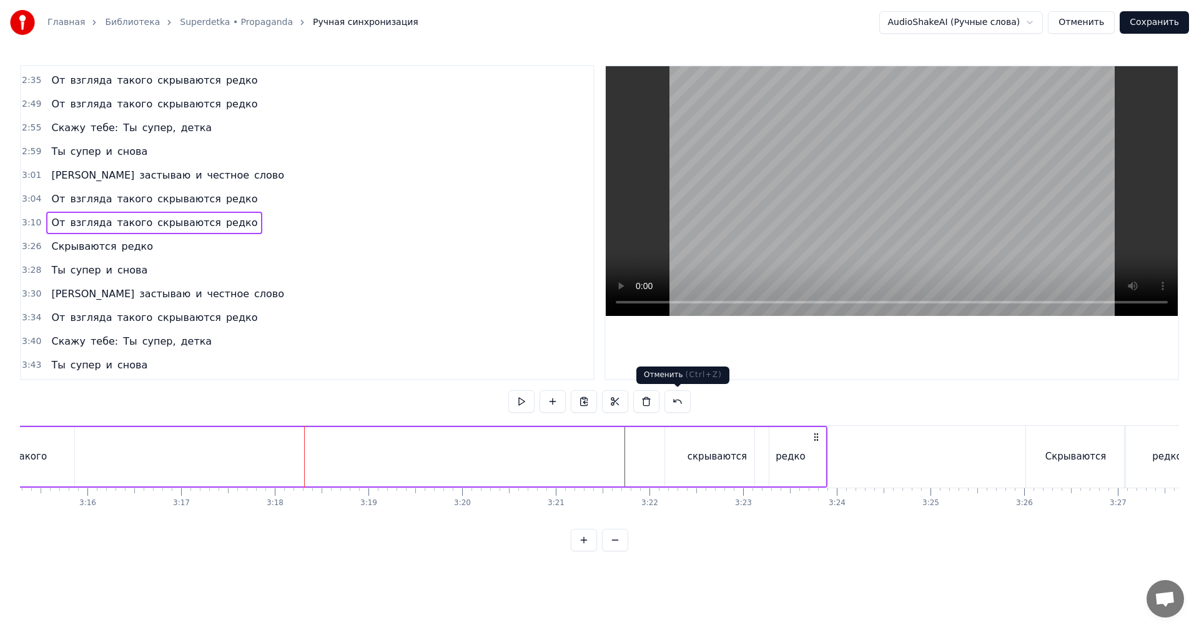
click at [769, 225] on video at bounding box center [892, 191] width 572 height 250
click at [792, 237] on video at bounding box center [892, 191] width 572 height 250
drag, startPoint x: 680, startPoint y: 459, endPoint x: 660, endPoint y: 460, distance: 20.6
click at [679, 459] on div "скрываются" at bounding box center [717, 456] width 104 height 59
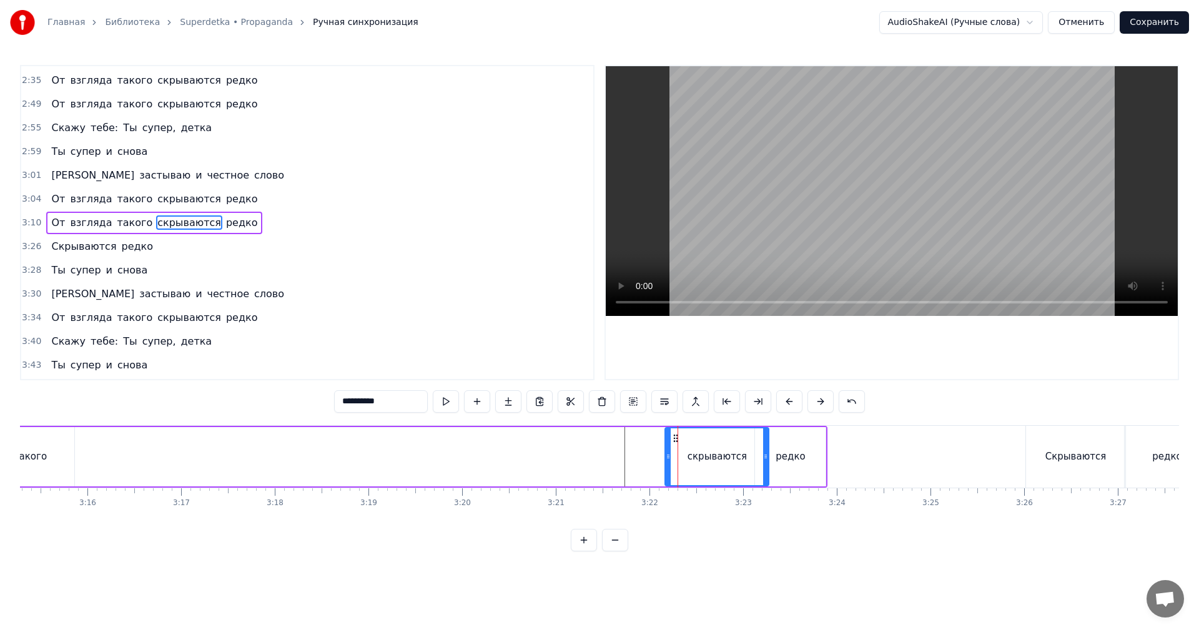
drag, startPoint x: 671, startPoint y: 457, endPoint x: 678, endPoint y: 458, distance: 6.4
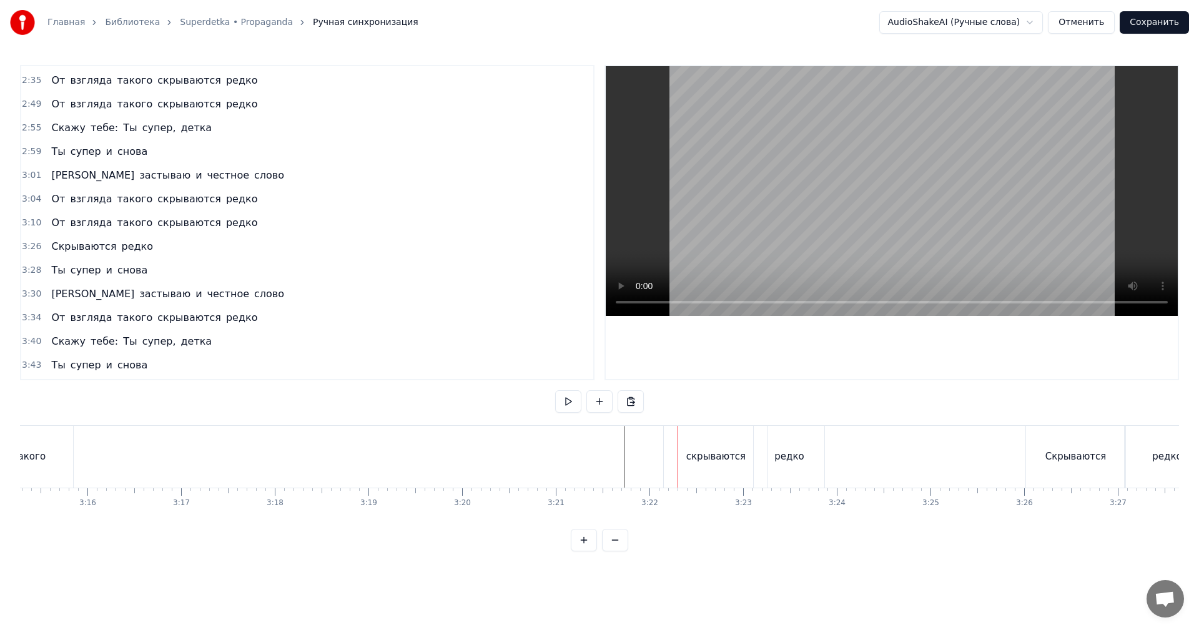
click at [670, 462] on div "скрываются" at bounding box center [716, 457] width 104 height 62
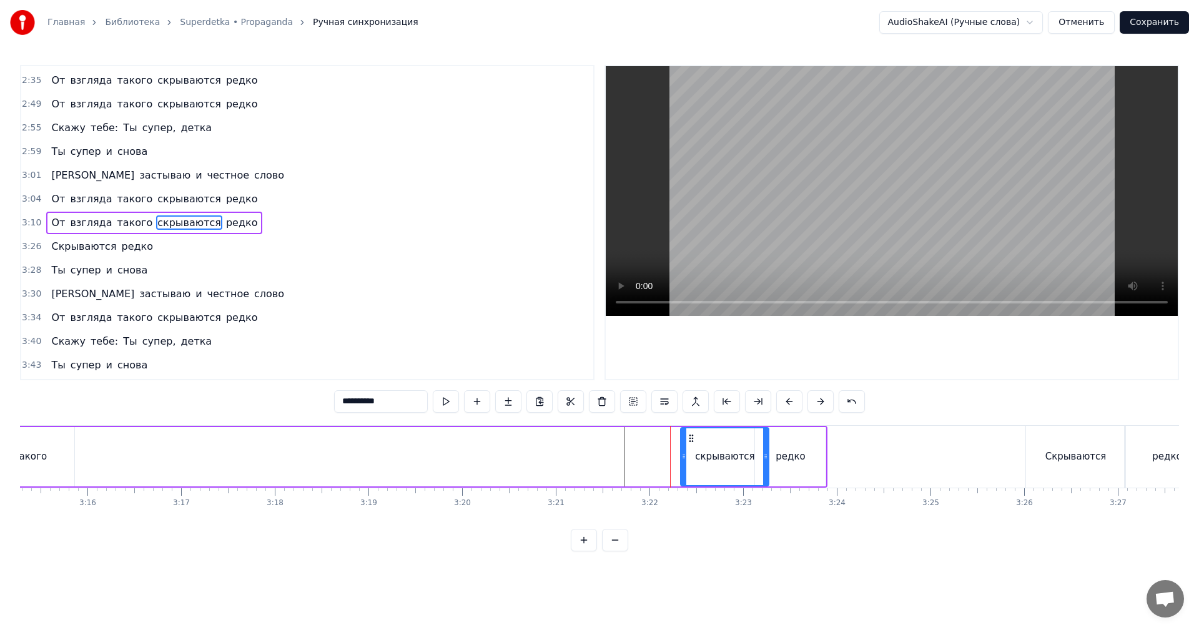
drag, startPoint x: 668, startPoint y: 462, endPoint x: 685, endPoint y: 462, distance: 17.5
click at [683, 462] on div at bounding box center [683, 456] width 5 height 57
click at [789, 452] on div "редко" at bounding box center [790, 457] width 29 height 14
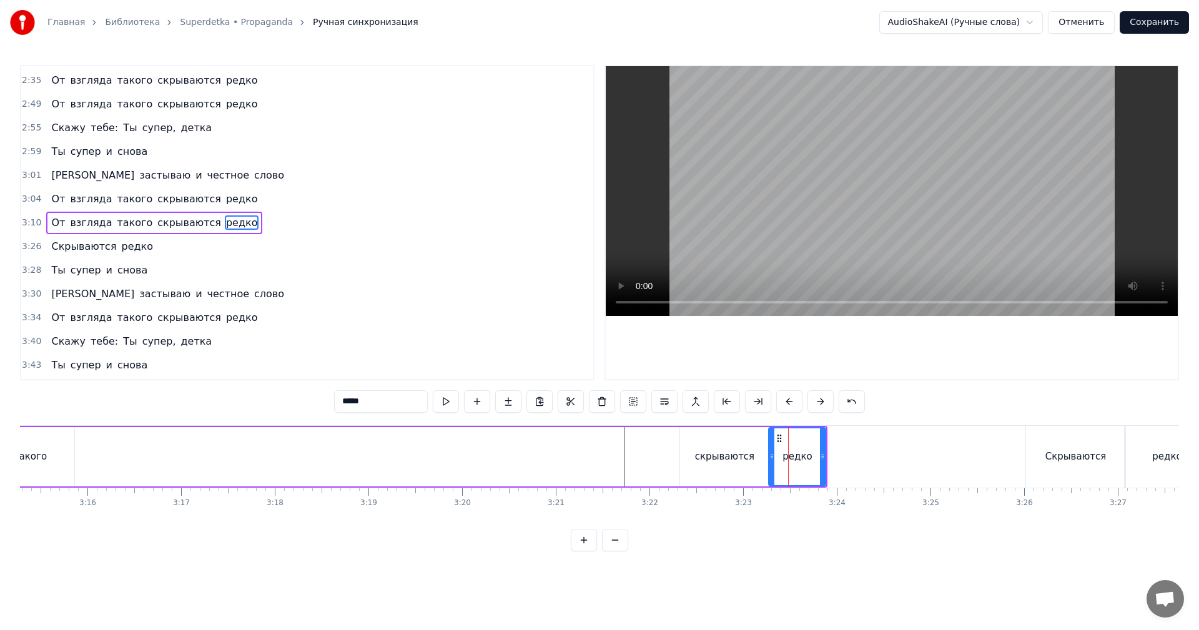
drag, startPoint x: 758, startPoint y: 463, endPoint x: 771, endPoint y: 463, distance: 13.8
click at [771, 463] on div at bounding box center [771, 456] width 5 height 57
click at [756, 467] on div "скрываются" at bounding box center [724, 456] width 89 height 59
type input "**********"
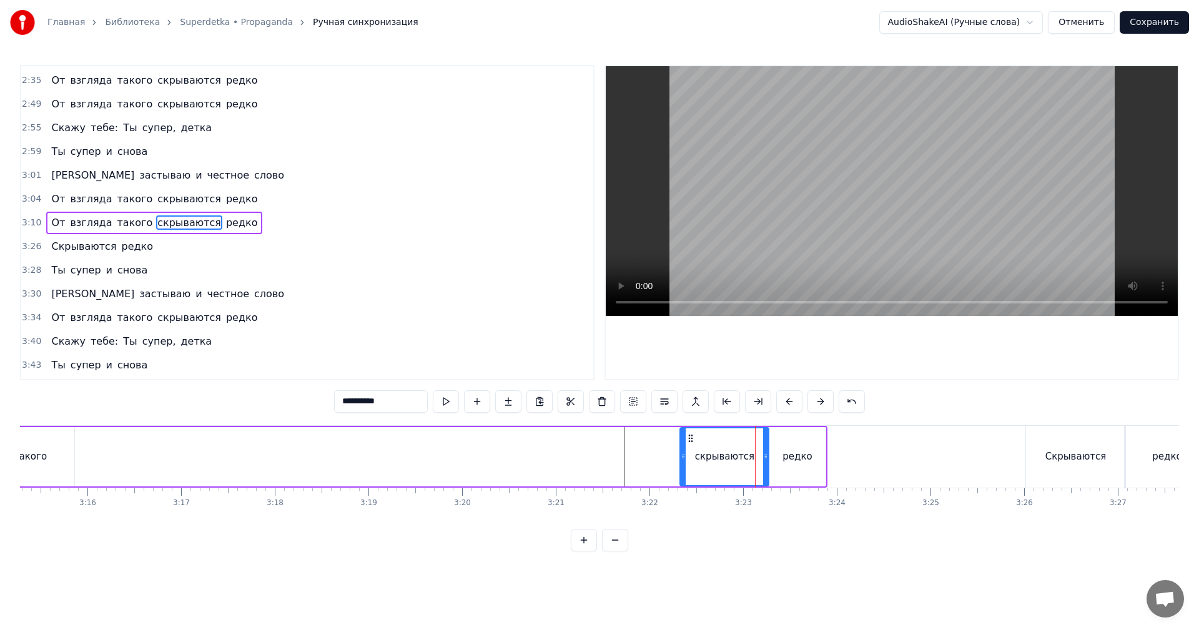
click at [837, 166] on video at bounding box center [892, 191] width 572 height 250
click at [837, 167] on video at bounding box center [892, 191] width 572 height 250
click at [675, 468] on div "От взгляда такого скрываются редко" at bounding box center [222, 457] width 1211 height 62
click at [1033, 157] on video at bounding box center [892, 191] width 572 height 250
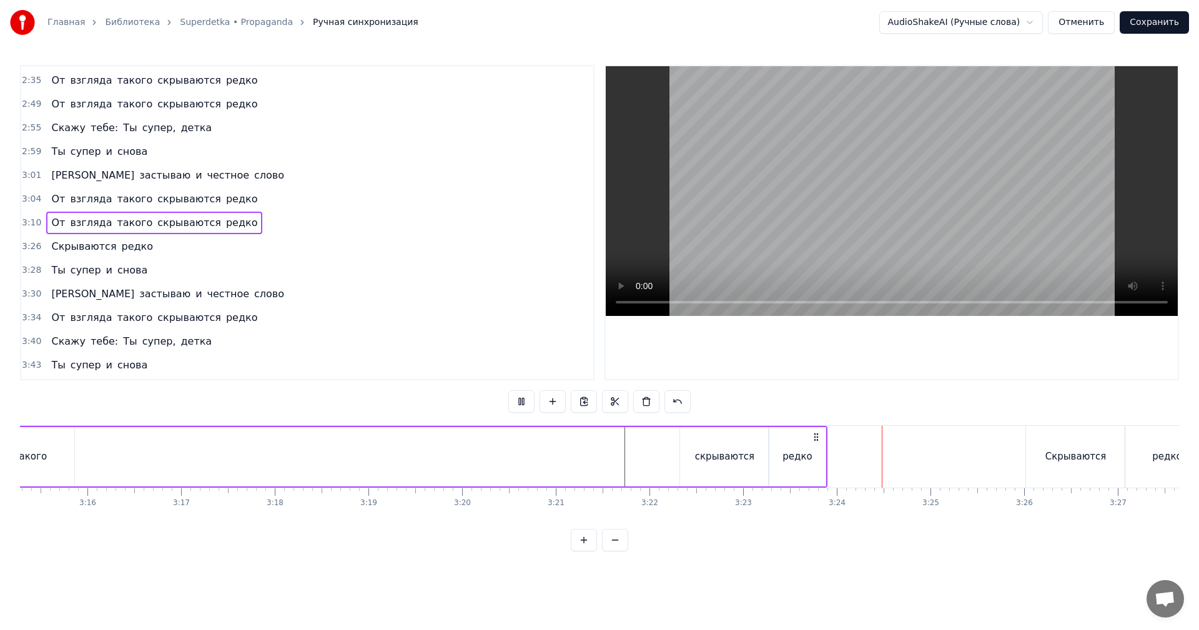
click at [956, 195] on video at bounding box center [892, 191] width 572 height 250
click at [804, 457] on div "редко" at bounding box center [797, 457] width 29 height 14
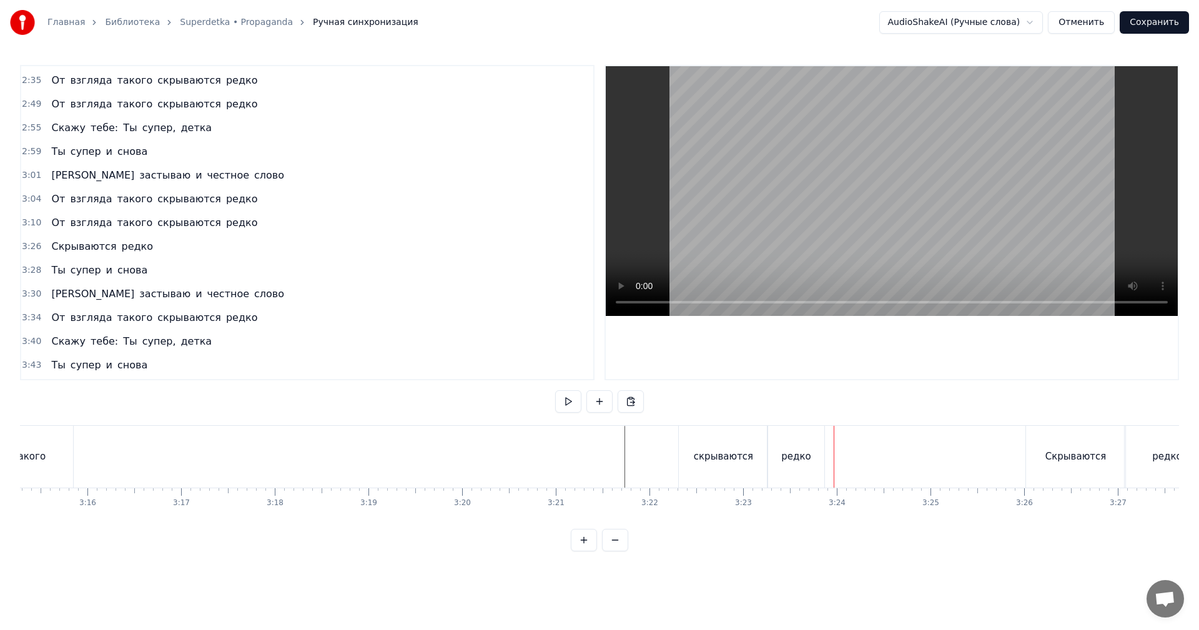
click at [820, 465] on div "редко" at bounding box center [796, 457] width 57 height 62
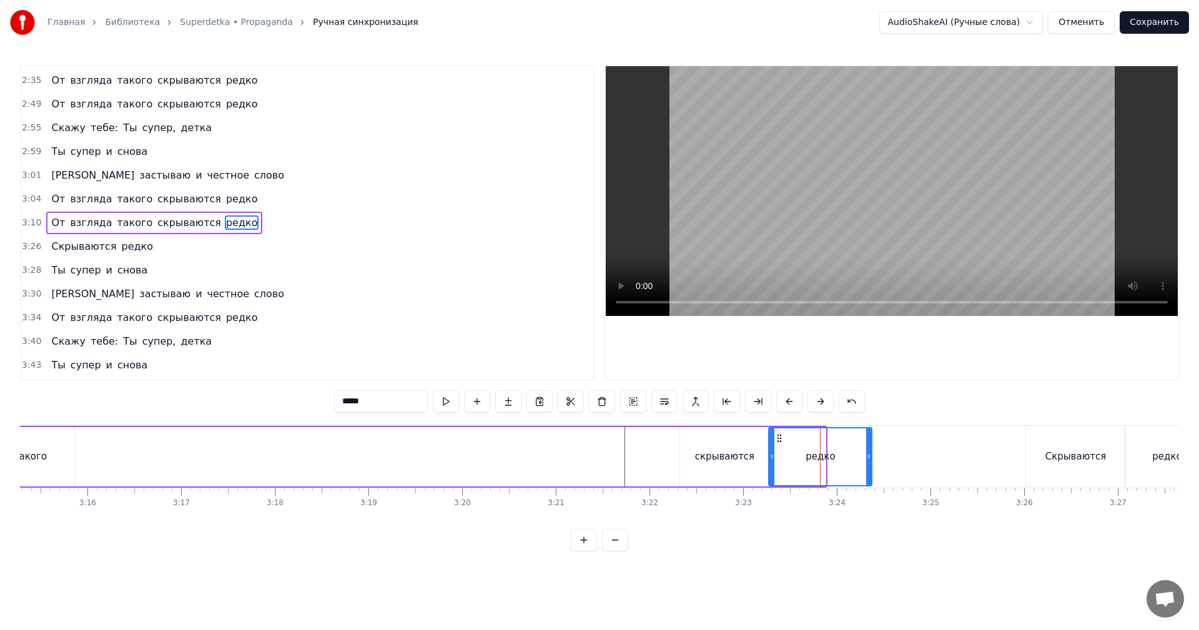
drag, startPoint x: 824, startPoint y: 462, endPoint x: 868, endPoint y: 463, distance: 43.8
click at [868, 463] on div at bounding box center [868, 456] width 5 height 57
drag, startPoint x: 771, startPoint y: 460, endPoint x: 778, endPoint y: 462, distance: 7.3
click at [778, 462] on div at bounding box center [778, 456] width 5 height 57
click at [881, 207] on video at bounding box center [892, 191] width 572 height 250
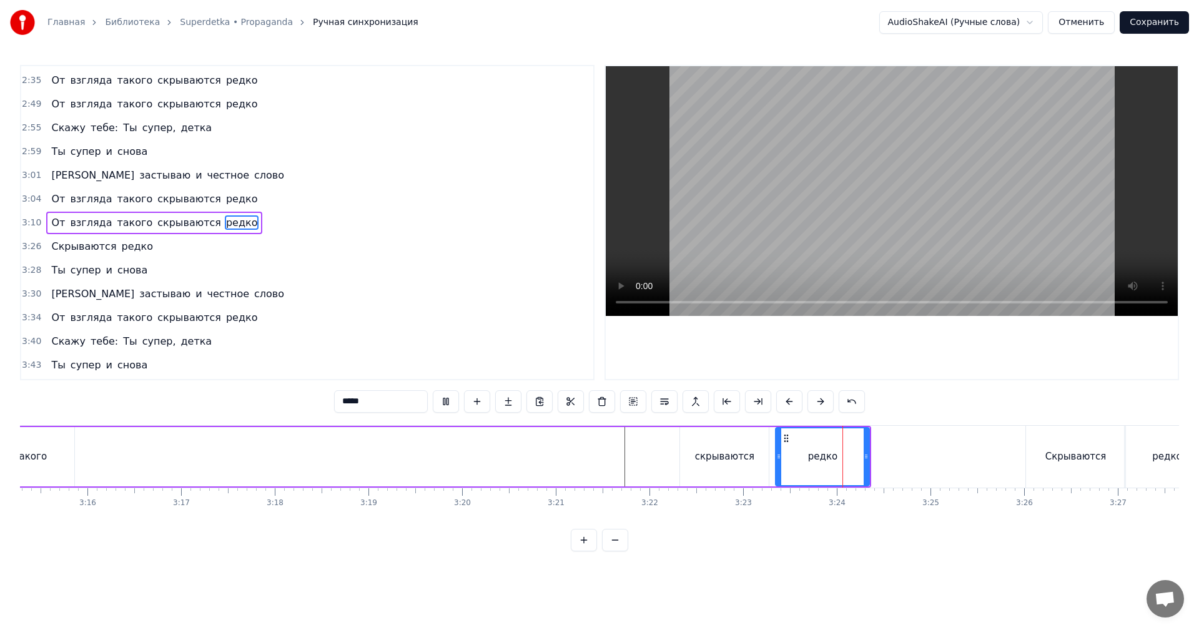
click at [880, 216] on video at bounding box center [892, 191] width 572 height 250
click at [640, 434] on div "От взгляда такого скрываются редко" at bounding box center [244, 457] width 1255 height 62
click at [674, 462] on div "От взгляда такого скрываются редко" at bounding box center [244, 457] width 1255 height 62
click at [867, 205] on video at bounding box center [892, 191] width 572 height 250
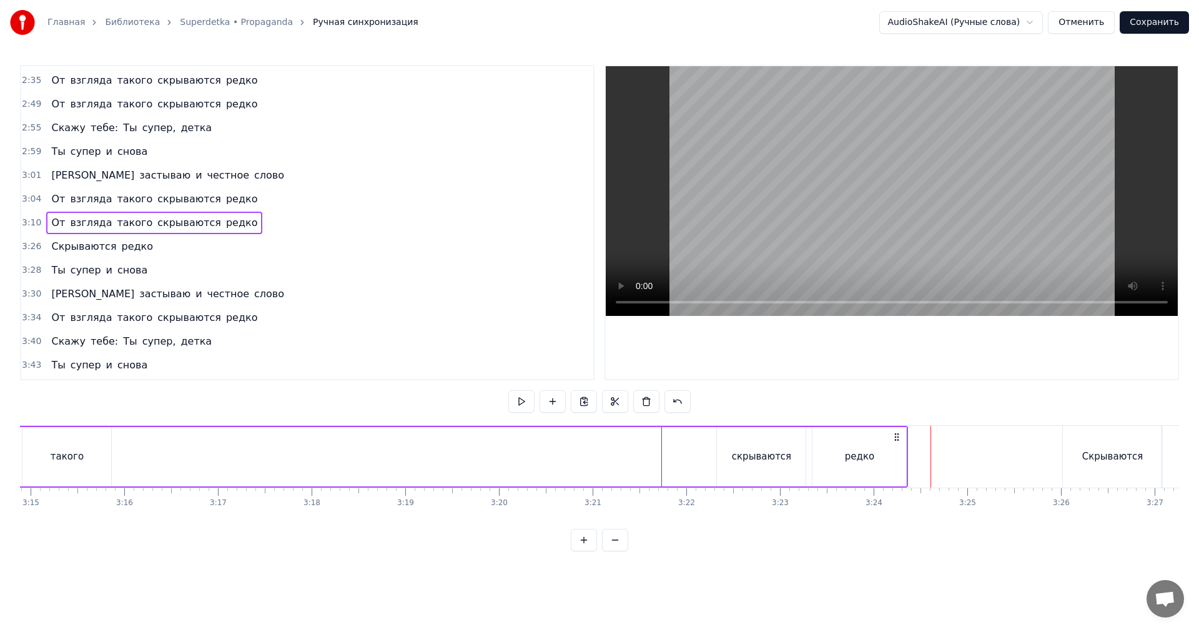
scroll to position [0, 18169]
click at [170, 468] on div "такого" at bounding box center [155, 456] width 89 height 59
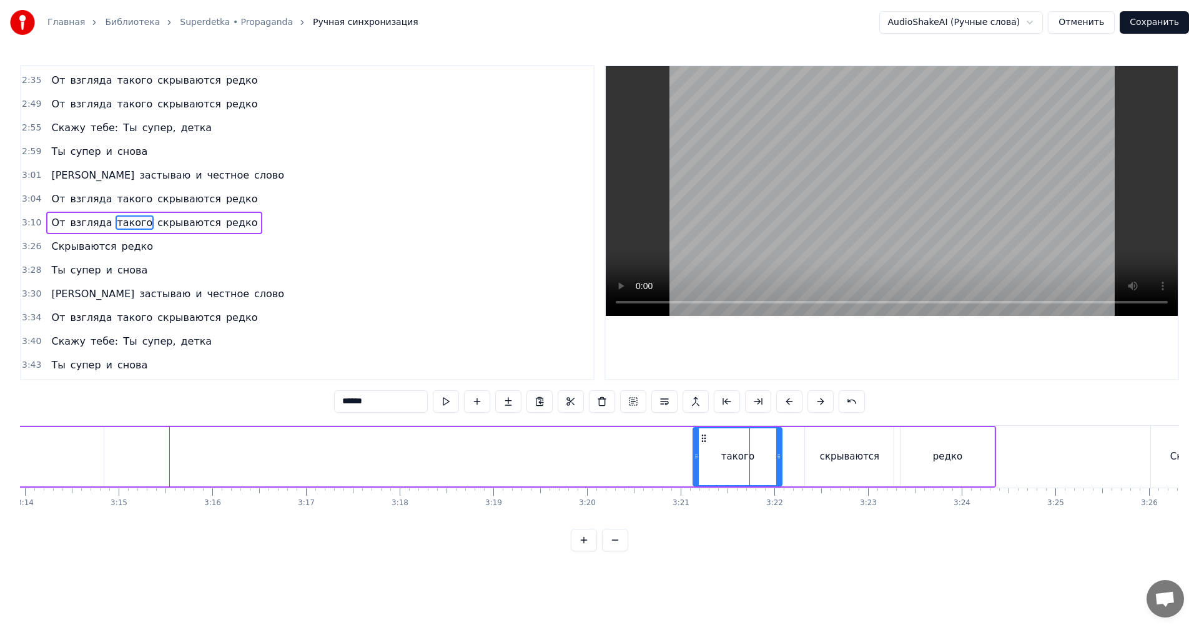
drag, startPoint x: 124, startPoint y: 437, endPoint x: 705, endPoint y: 443, distance: 580.8
click at [705, 443] on icon at bounding box center [704, 438] width 10 height 10
drag, startPoint x: 693, startPoint y: 458, endPoint x: 706, endPoint y: 458, distance: 13.1
click at [711, 458] on icon at bounding box center [713, 457] width 5 height 10
click at [696, 459] on div "От взгляда такого скрываются редко" at bounding box center [369, 457] width 1255 height 62
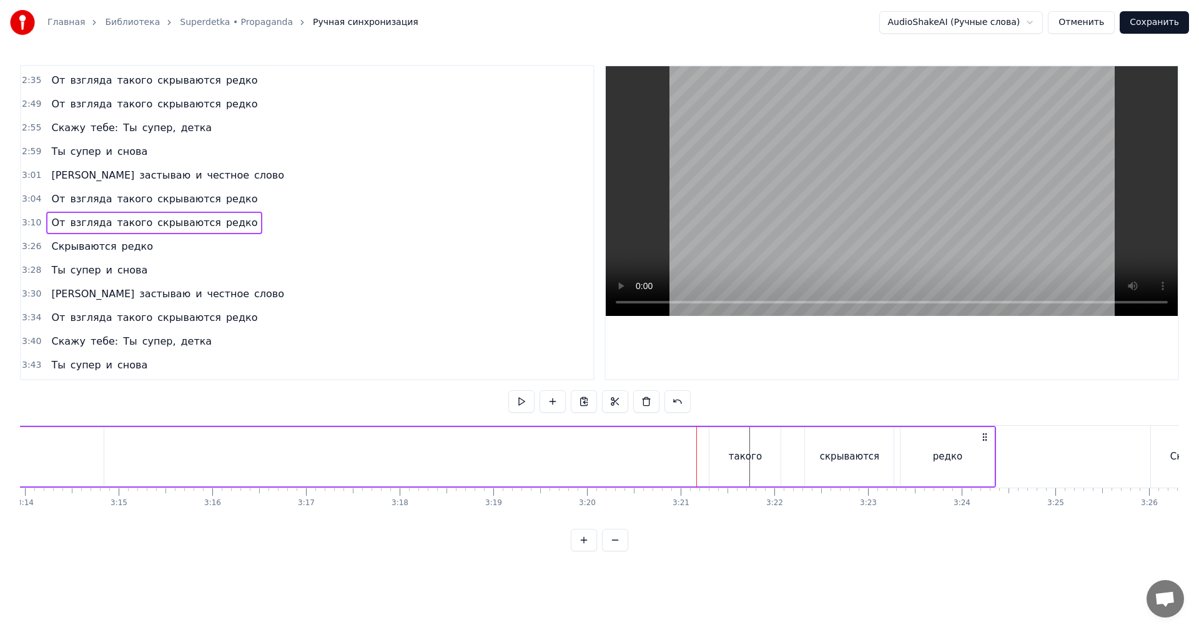
click at [859, 212] on video at bounding box center [892, 191] width 572 height 250
click at [743, 448] on div "такого" at bounding box center [744, 456] width 71 height 59
drag, startPoint x: 719, startPoint y: 439, endPoint x: 628, endPoint y: 446, distance: 92.1
click at [628, 446] on div "такого" at bounding box center [653, 456] width 70 height 57
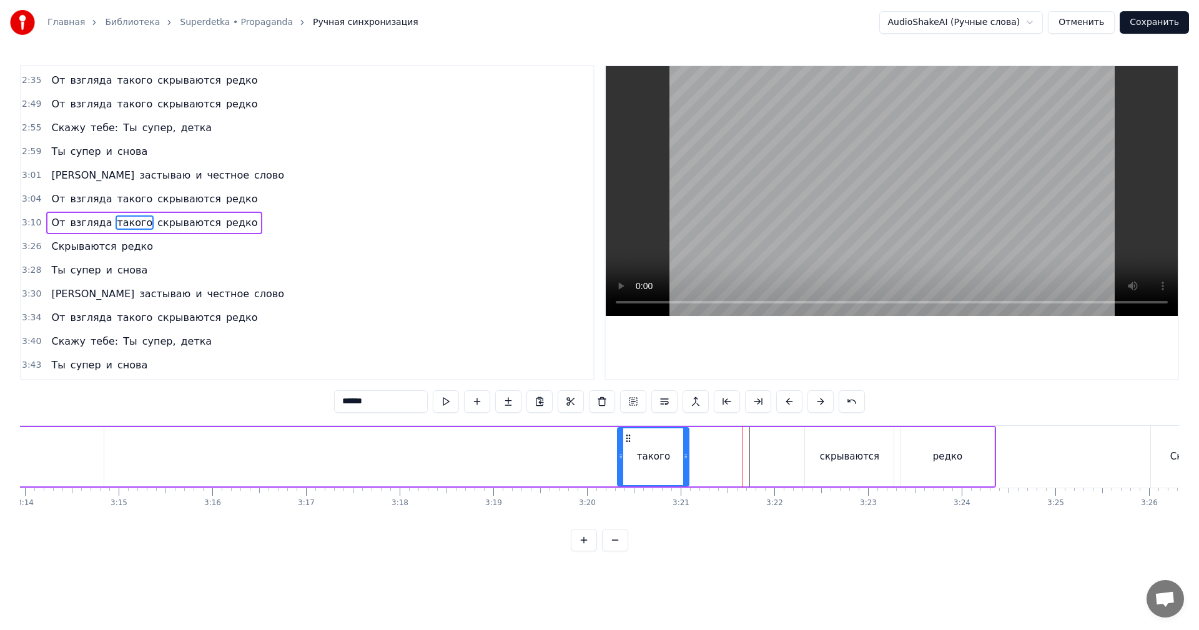
drag, startPoint x: 610, startPoint y: 458, endPoint x: 640, endPoint y: 425, distance: 44.2
click at [611, 458] on div "От взгляда такого скрываются редко" at bounding box center [369, 457] width 1255 height 62
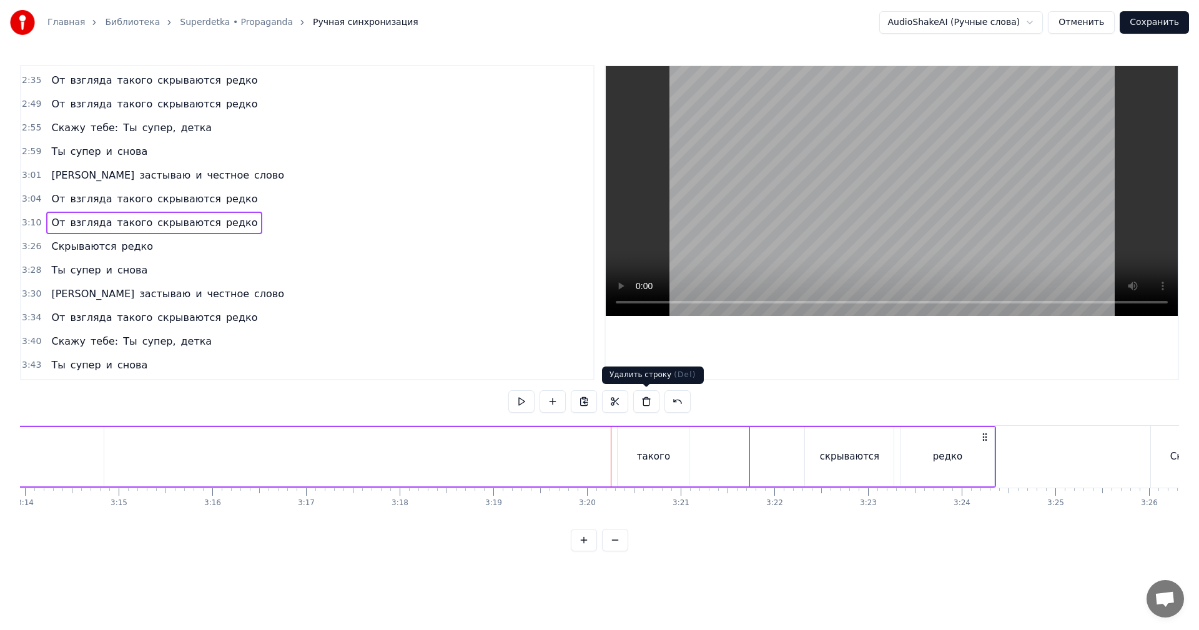
click at [781, 210] on video at bounding box center [892, 191] width 572 height 250
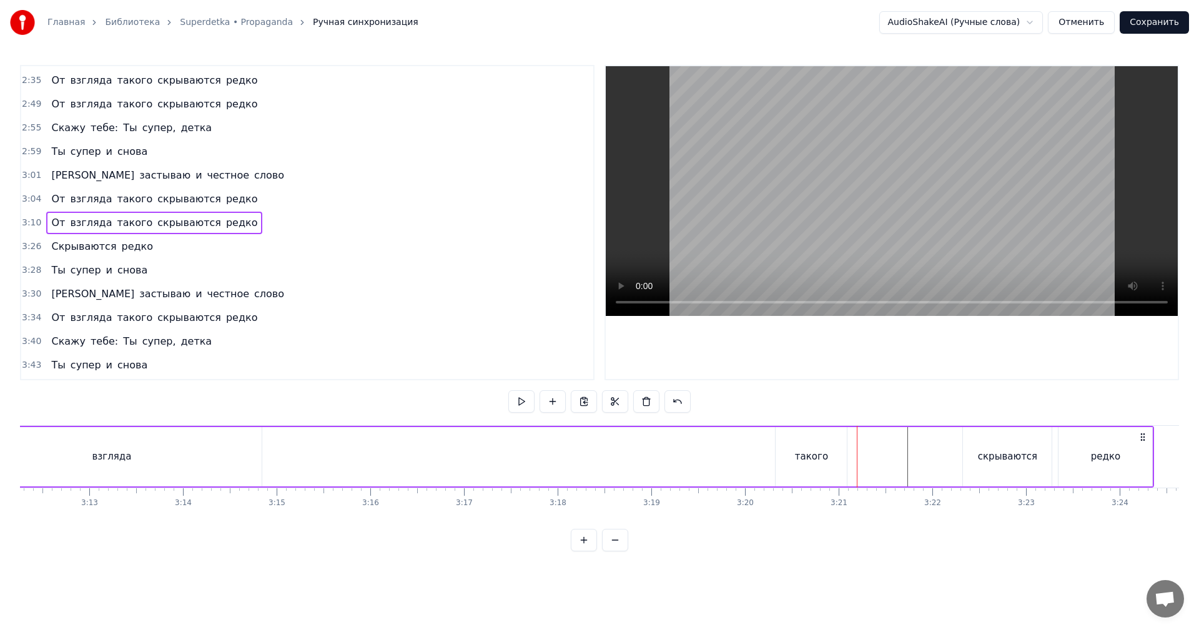
scroll to position [0, 17982]
click at [202, 460] on div "взгляда" at bounding box center [141, 456] width 300 height 59
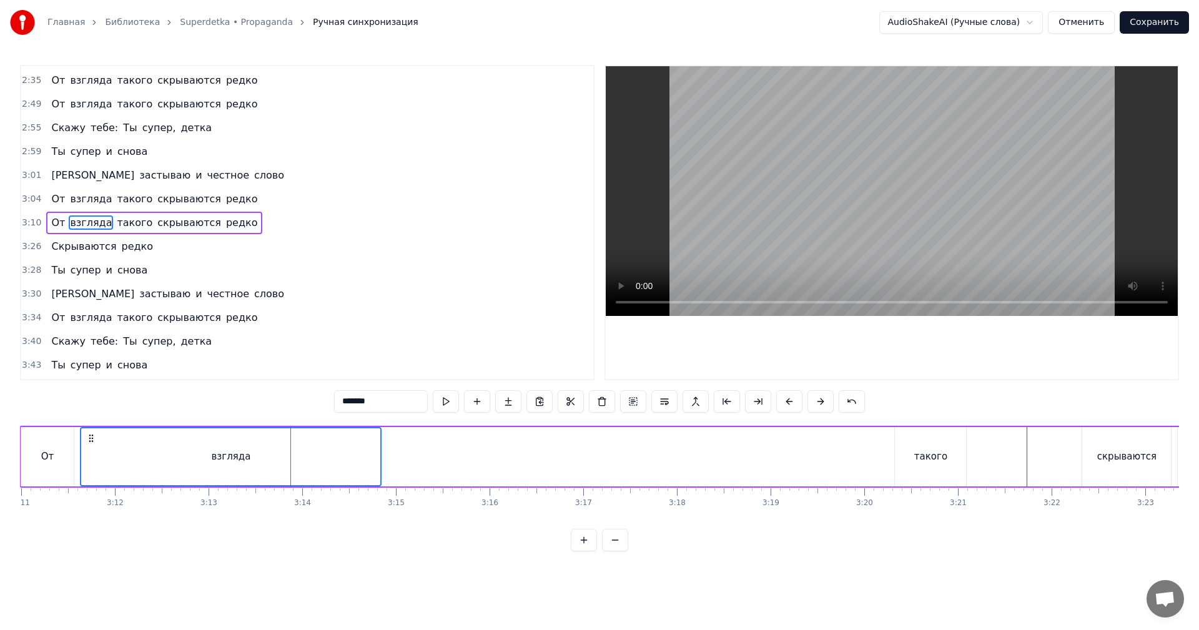
scroll to position [0, 17669]
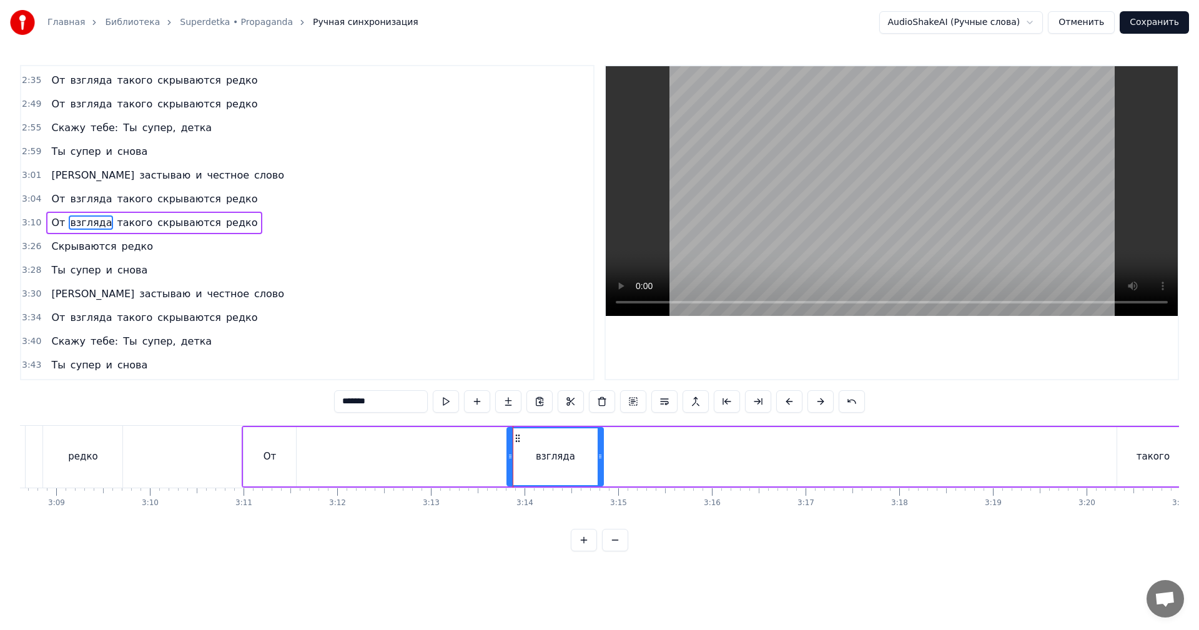
drag, startPoint x: 307, startPoint y: 443, endPoint x: 507, endPoint y: 455, distance: 200.2
click at [508, 455] on div at bounding box center [510, 456] width 5 height 57
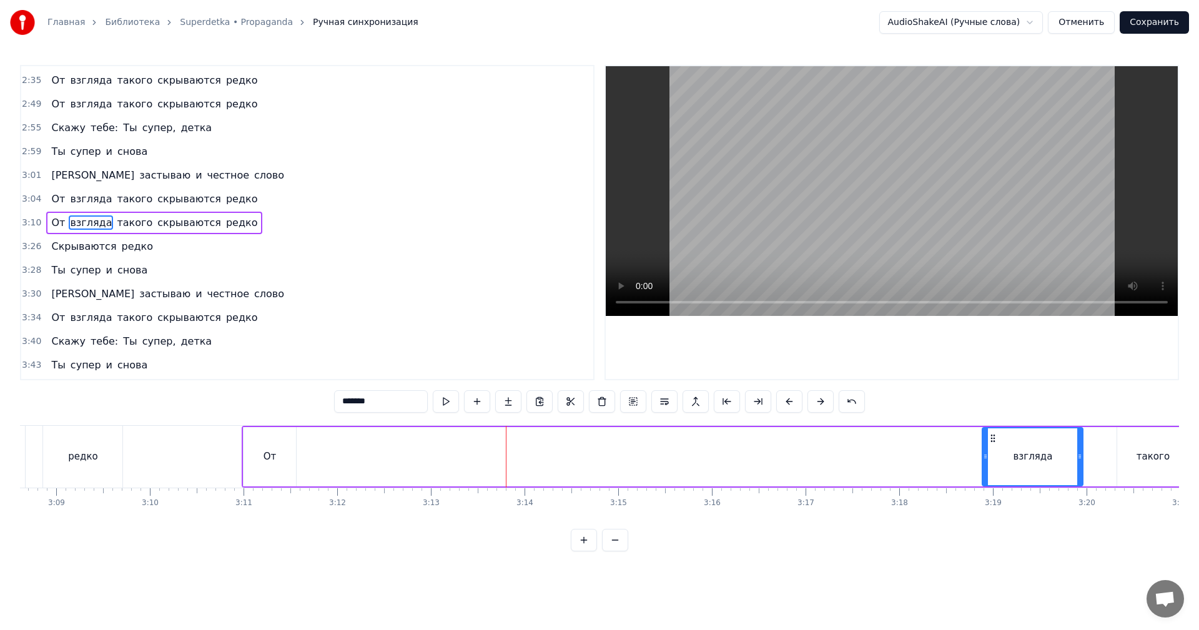
drag, startPoint x: 511, startPoint y: 437, endPoint x: 977, endPoint y: 442, distance: 466.6
click at [989, 442] on icon at bounding box center [993, 438] width 10 height 10
click at [258, 464] on div "От" at bounding box center [263, 456] width 53 height 59
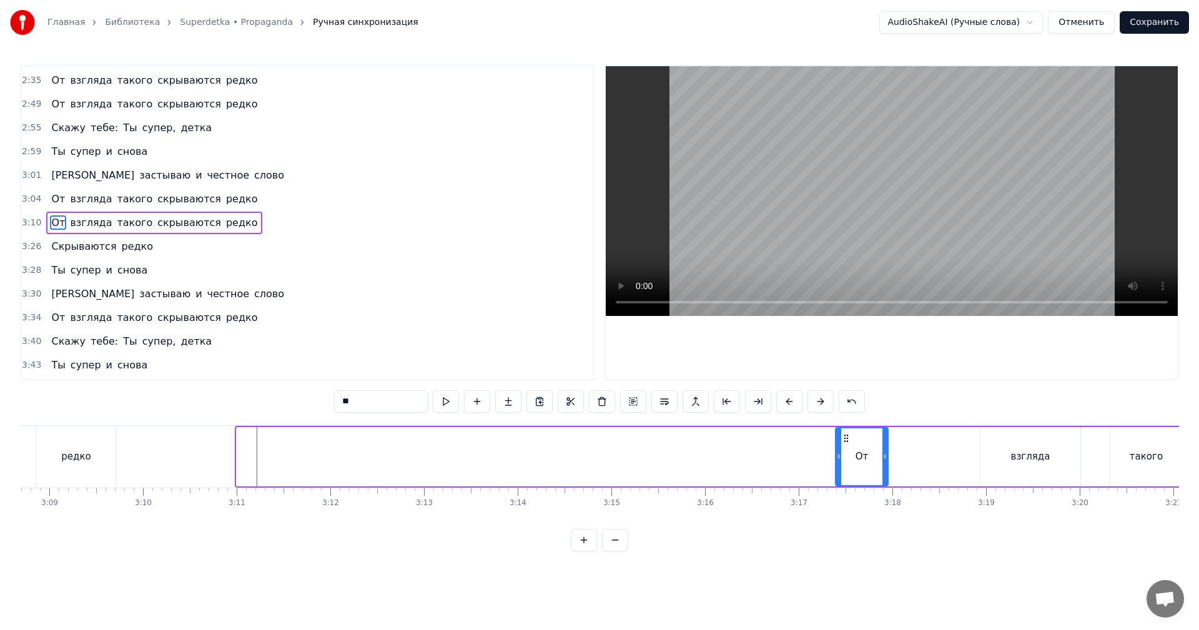
drag, startPoint x: 254, startPoint y: 439, endPoint x: 856, endPoint y: 447, distance: 602.1
click at [851, 438] on icon at bounding box center [846, 438] width 10 height 10
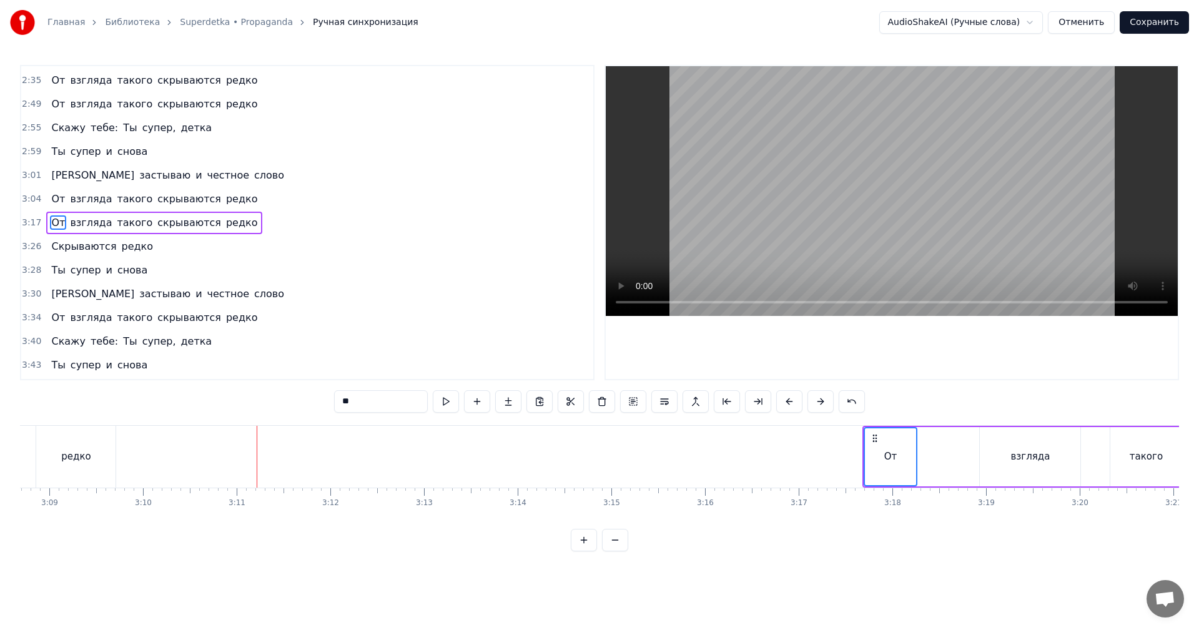
scroll to position [0, 18113]
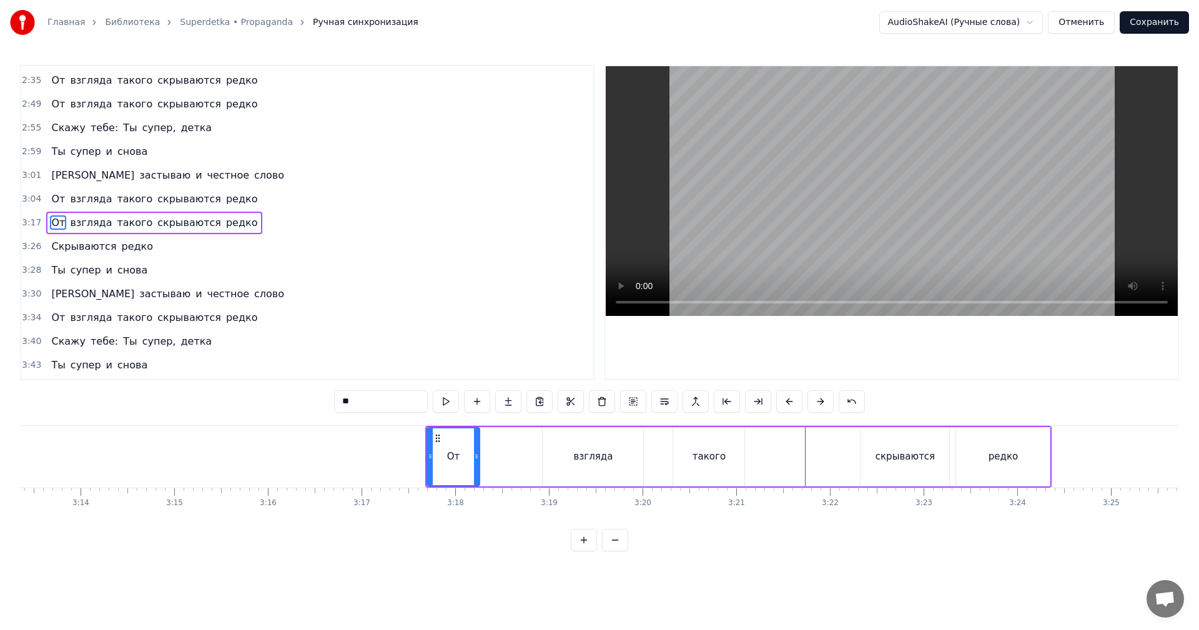
click at [578, 453] on div "взгляда" at bounding box center [593, 457] width 39 height 14
type input "*******"
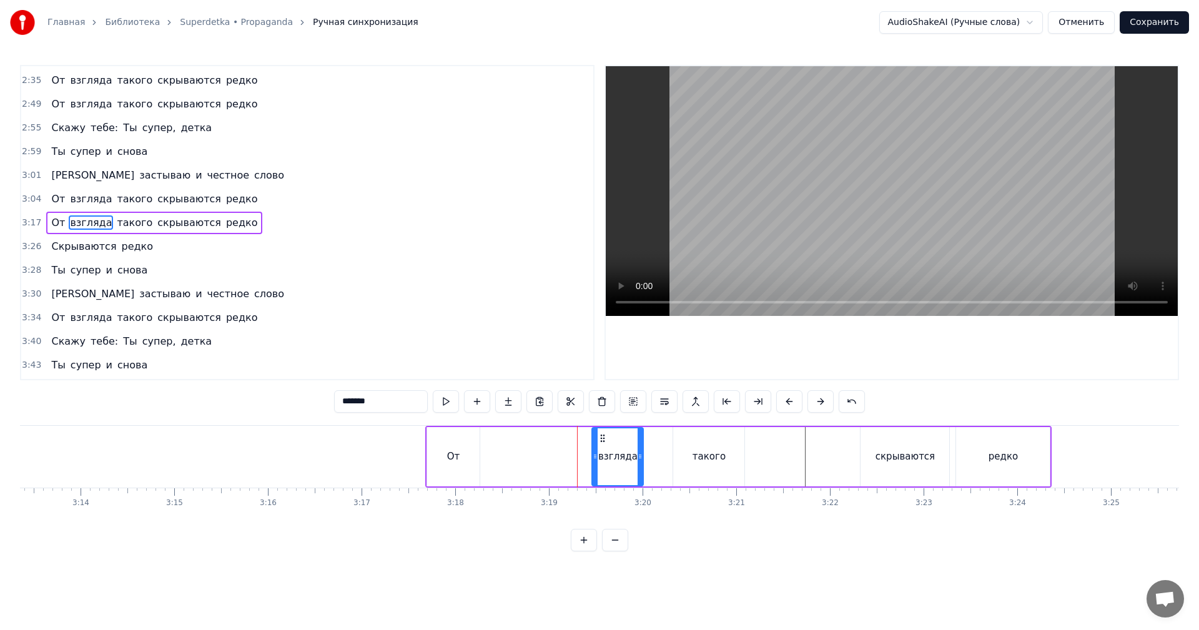
drag, startPoint x: 546, startPoint y: 457, endPoint x: 595, endPoint y: 455, distance: 49.4
click at [595, 455] on icon at bounding box center [595, 457] width 5 height 10
drag, startPoint x: 603, startPoint y: 438, endPoint x: 621, endPoint y: 436, distance: 18.8
click at [621, 436] on icon at bounding box center [621, 438] width 10 height 10
click at [593, 458] on div "От взгляда такого скрываются редко" at bounding box center [738, 457] width 627 height 62
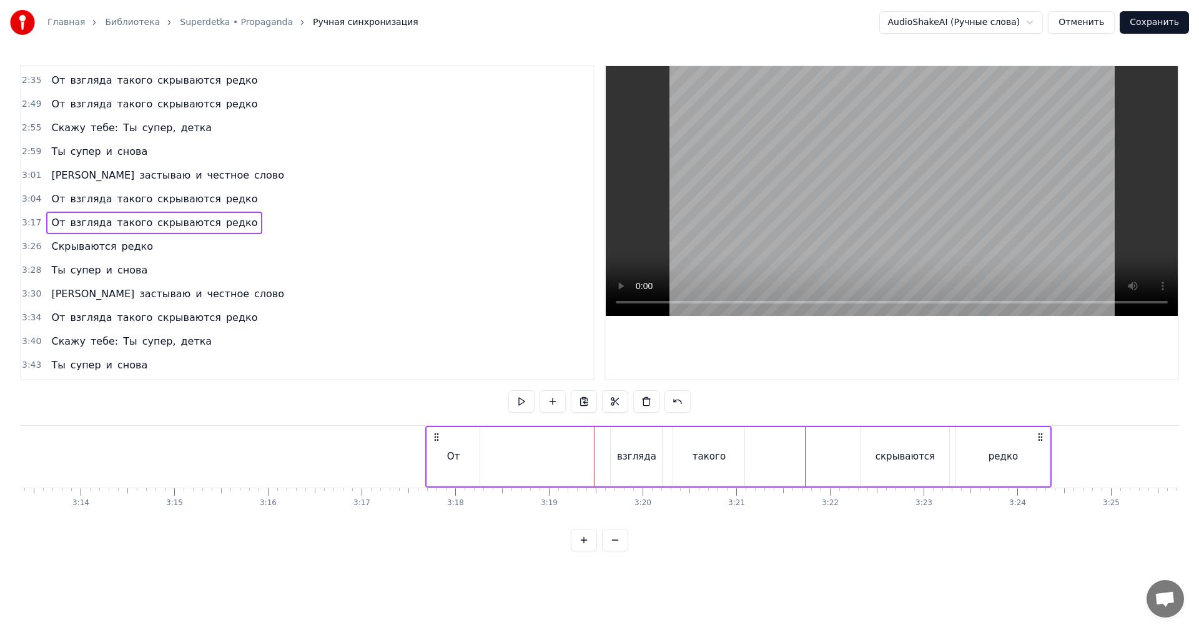
click at [784, 225] on video at bounding box center [892, 191] width 572 height 250
click at [438, 464] on div "От" at bounding box center [453, 456] width 53 height 59
drag, startPoint x: 427, startPoint y: 453, endPoint x: 437, endPoint y: 449, distance: 10.7
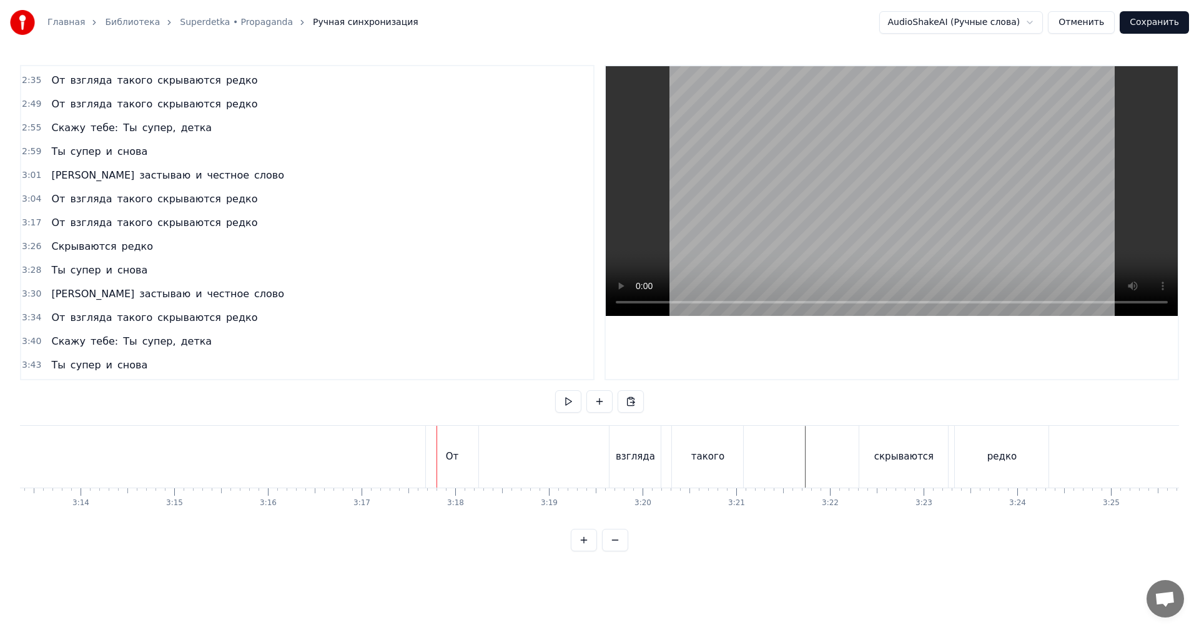
click at [430, 453] on div "От" at bounding box center [452, 457] width 53 height 62
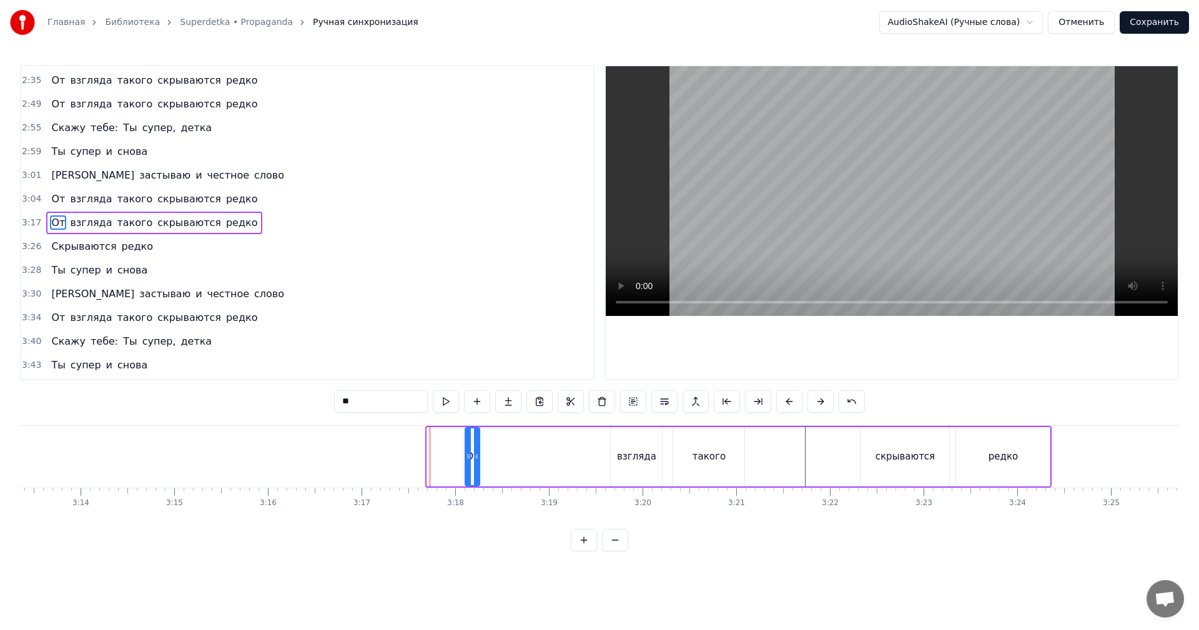
drag, startPoint x: 430, startPoint y: 453, endPoint x: 465, endPoint y: 450, distance: 35.7
click at [466, 450] on div at bounding box center [468, 456] width 5 height 57
drag, startPoint x: 468, startPoint y: 442, endPoint x: 460, endPoint y: 445, distance: 7.9
click at [462, 445] on div at bounding box center [464, 456] width 5 height 57
drag, startPoint x: 469, startPoint y: 440, endPoint x: 598, endPoint y: 438, distance: 129.3
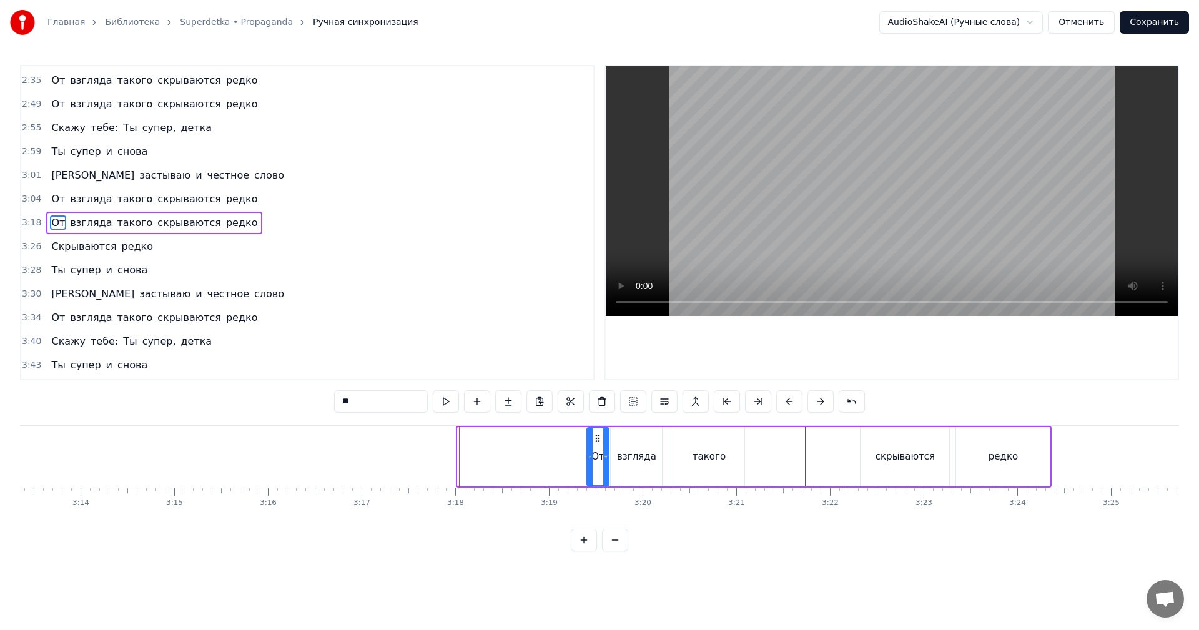
click at [598, 438] on icon at bounding box center [598, 438] width 10 height 10
click at [595, 447] on div at bounding box center [594, 456] width 5 height 57
drag, startPoint x: 582, startPoint y: 453, endPoint x: 721, endPoint y: 238, distance: 256.0
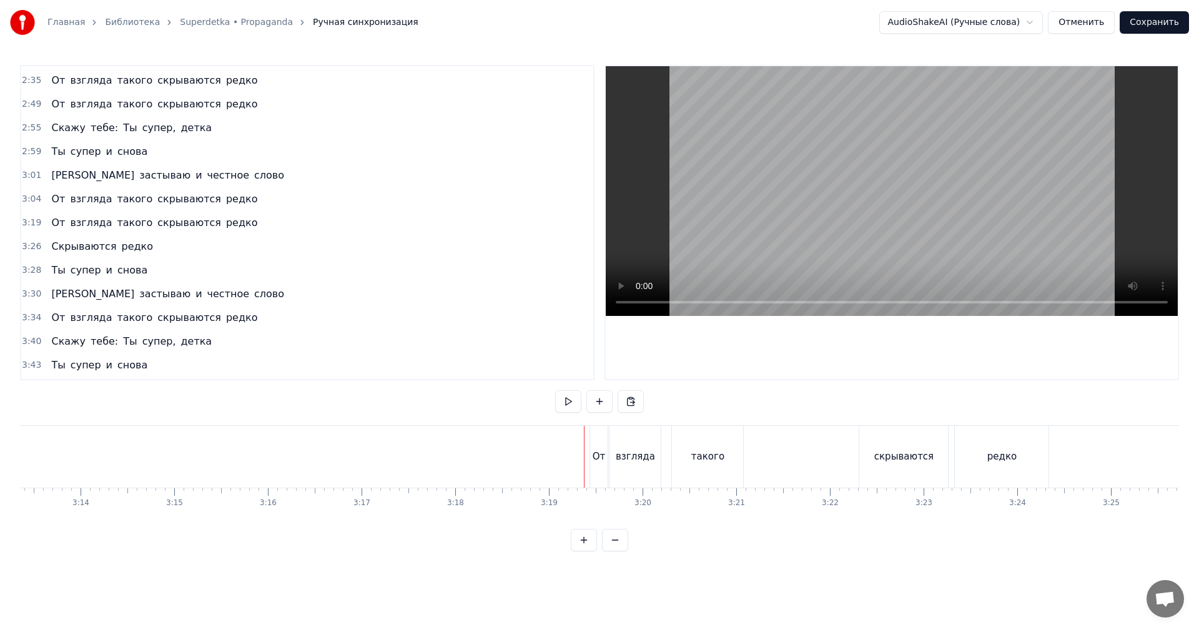
drag, startPoint x: 799, startPoint y: 155, endPoint x: 804, endPoint y: 150, distance: 7.5
click at [804, 150] on video at bounding box center [892, 191] width 572 height 250
click at [790, 173] on video at bounding box center [892, 191] width 572 height 250
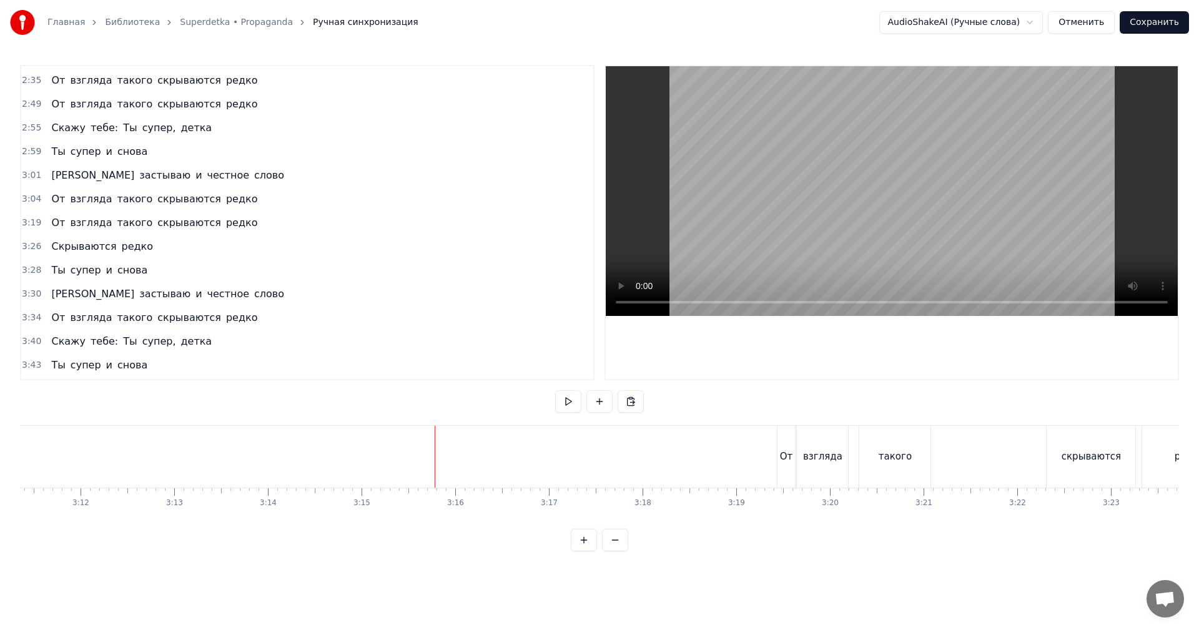
click at [799, 160] on video at bounding box center [892, 191] width 572 height 250
drag, startPoint x: 818, startPoint y: 190, endPoint x: 808, endPoint y: 198, distance: 13.4
click at [816, 190] on video at bounding box center [892, 191] width 572 height 250
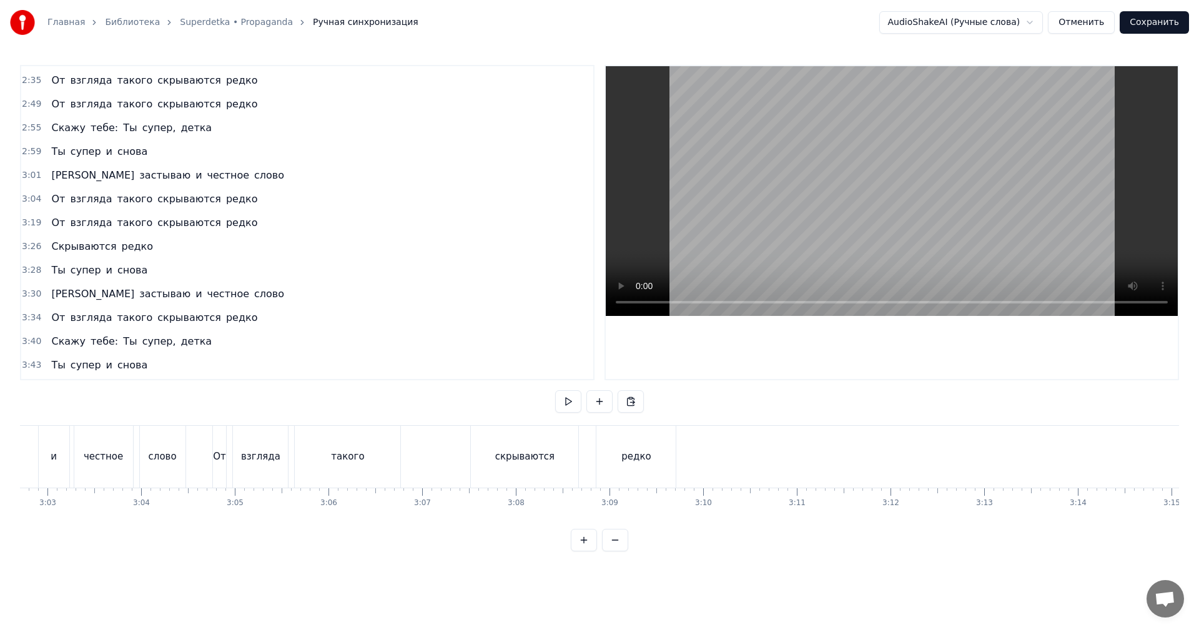
scroll to position [0, 17114]
click at [606, 449] on div "редко" at bounding box center [637, 457] width 79 height 62
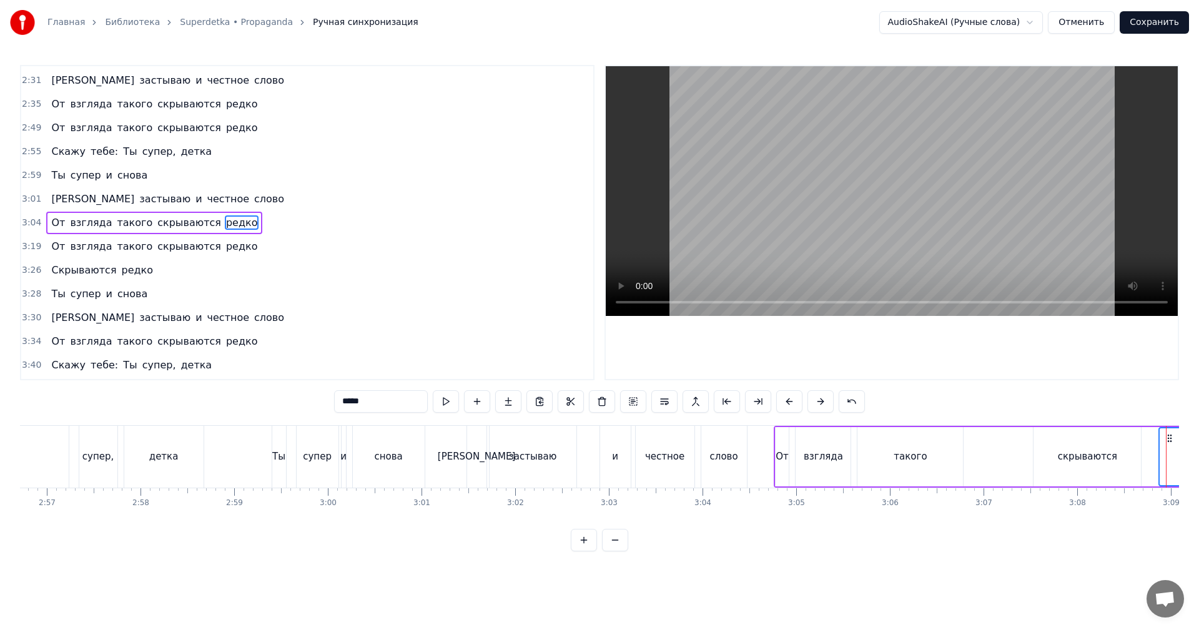
scroll to position [0, 16552]
click at [388, 465] on div "снова" at bounding box center [391, 457] width 72 height 62
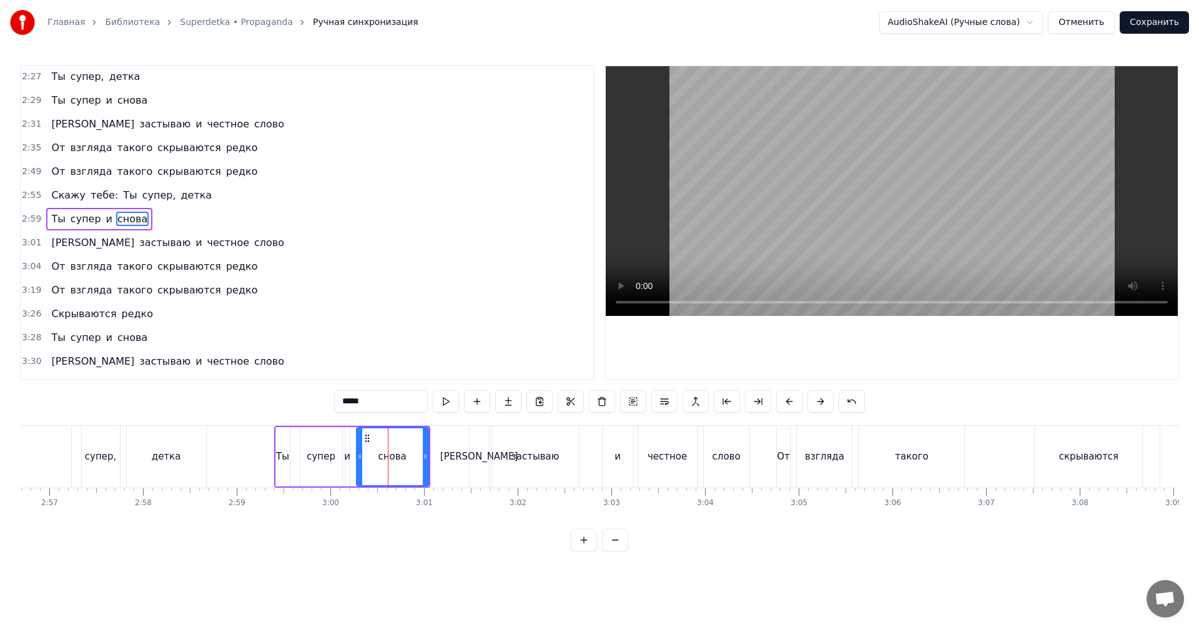
scroll to position [496, 0]
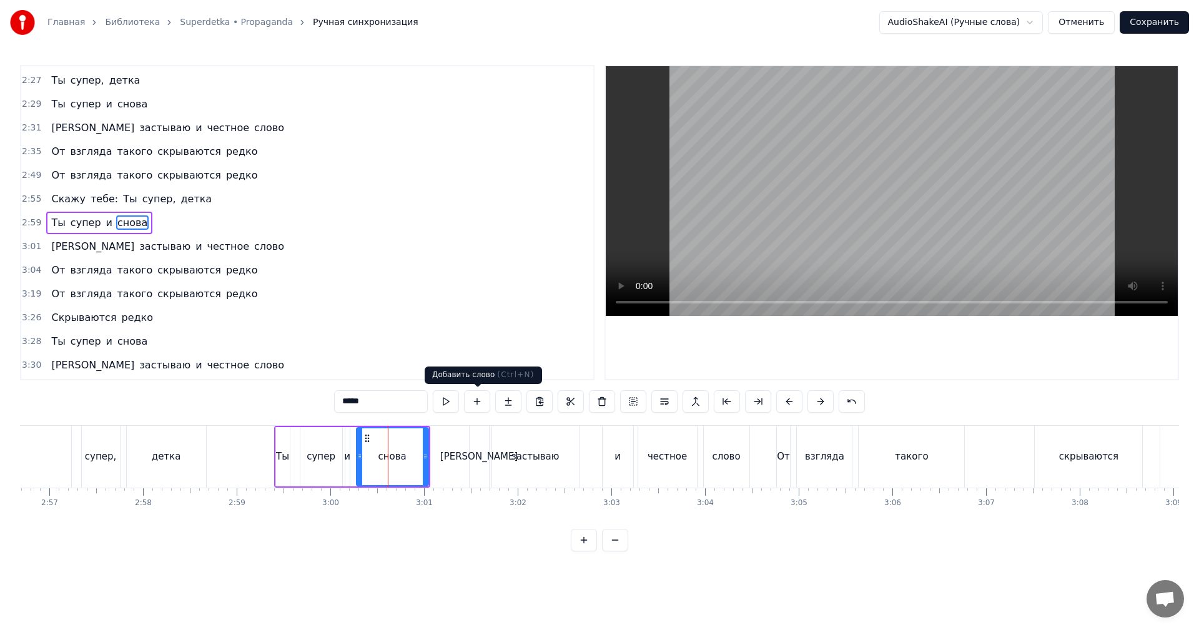
click at [831, 203] on video at bounding box center [892, 191] width 572 height 250
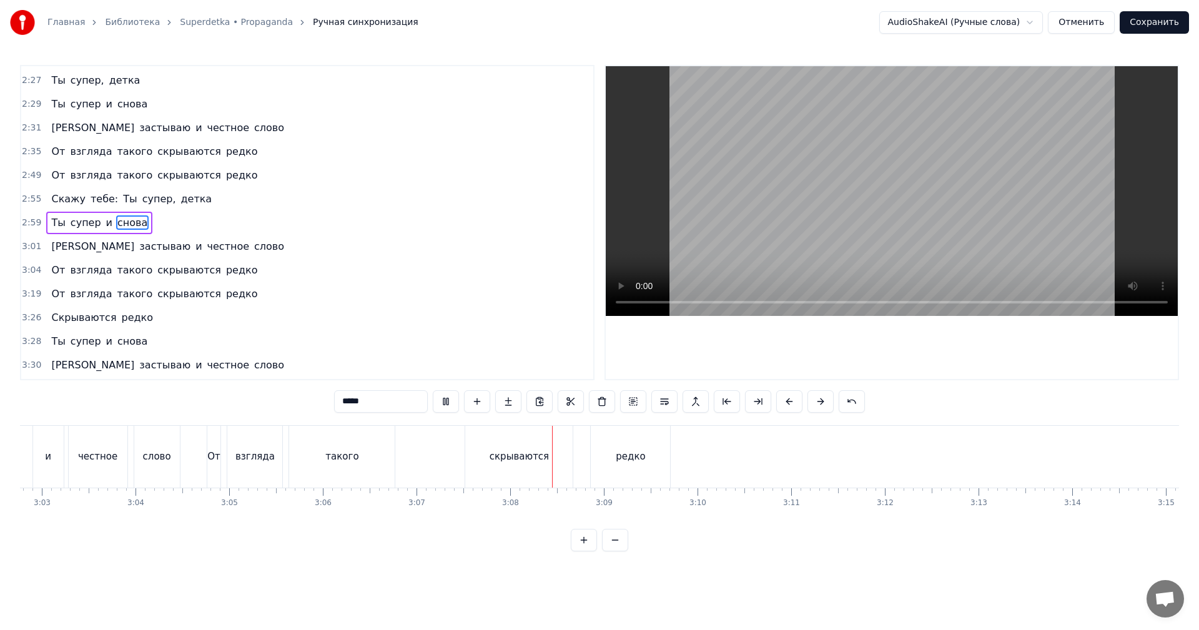
scroll to position [0, 17114]
click at [630, 472] on div "редко" at bounding box center [637, 457] width 79 height 62
type input "*****"
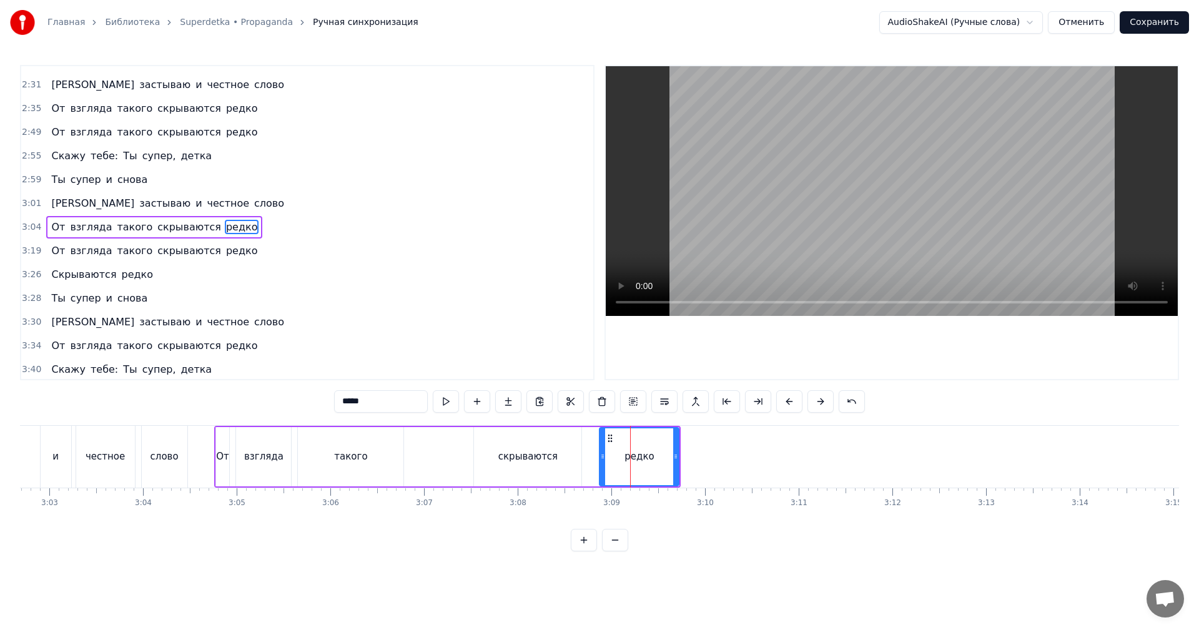
scroll to position [543, 0]
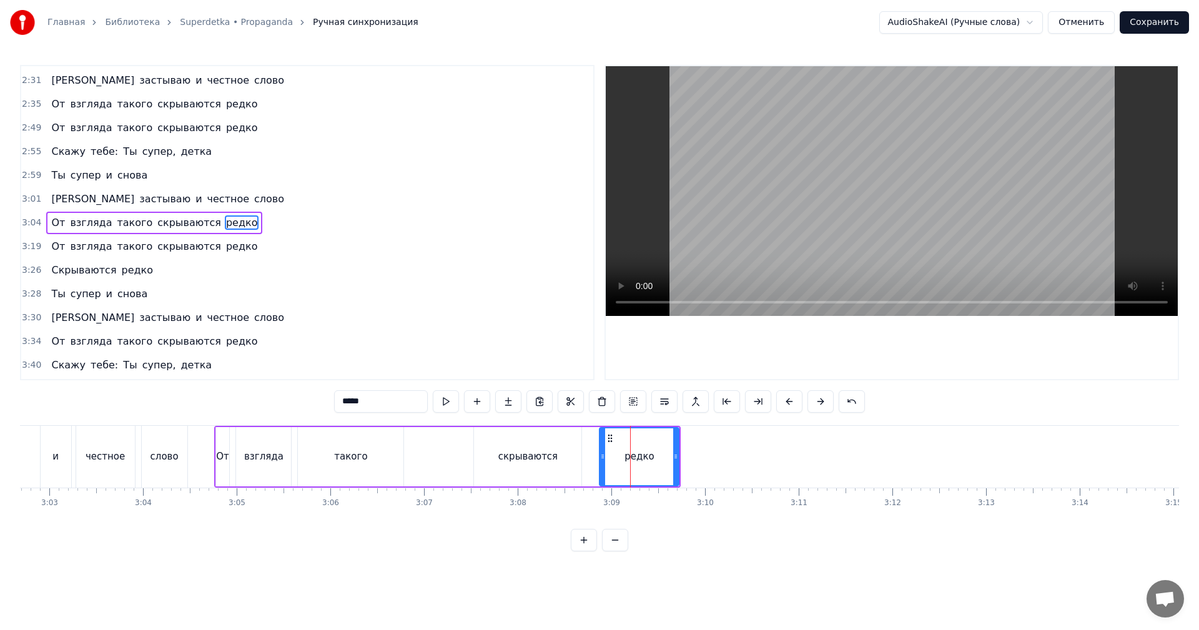
click at [36, 153] on span "2:55" at bounding box center [31, 152] width 19 height 12
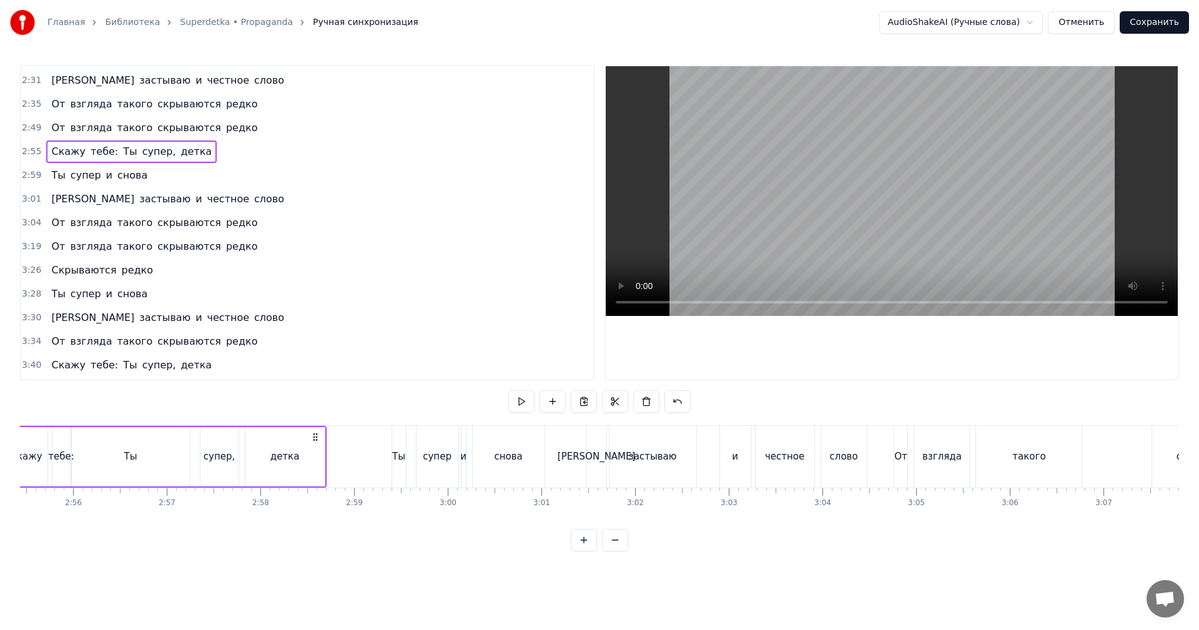
scroll to position [0, 16355]
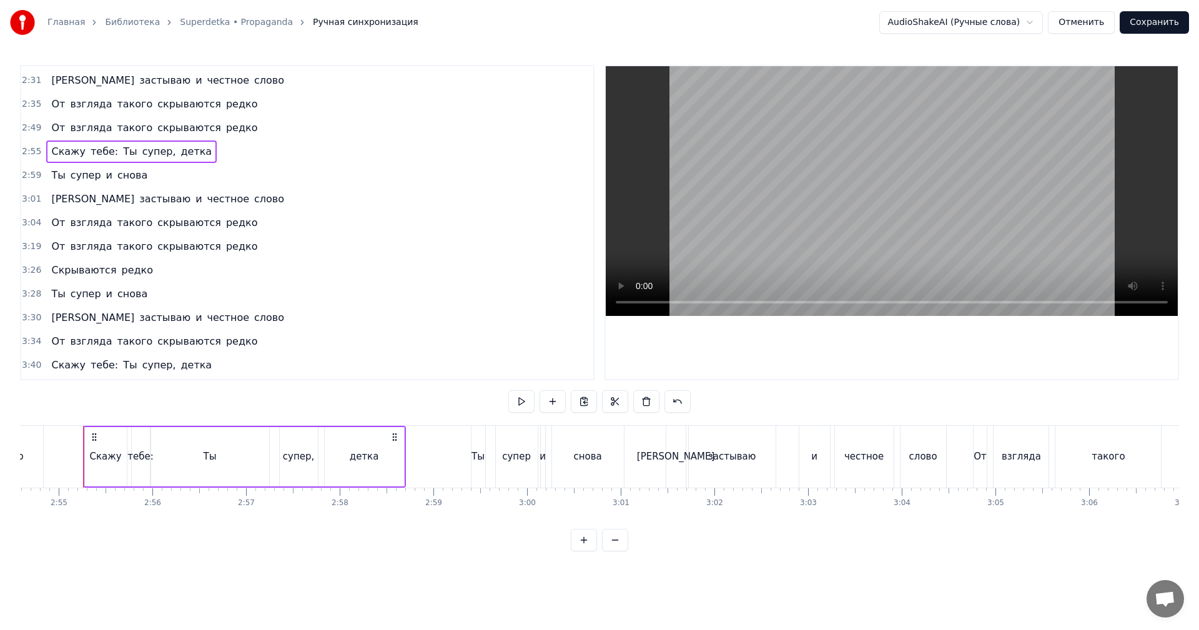
click at [26, 220] on span "3:04" at bounding box center [31, 223] width 19 height 12
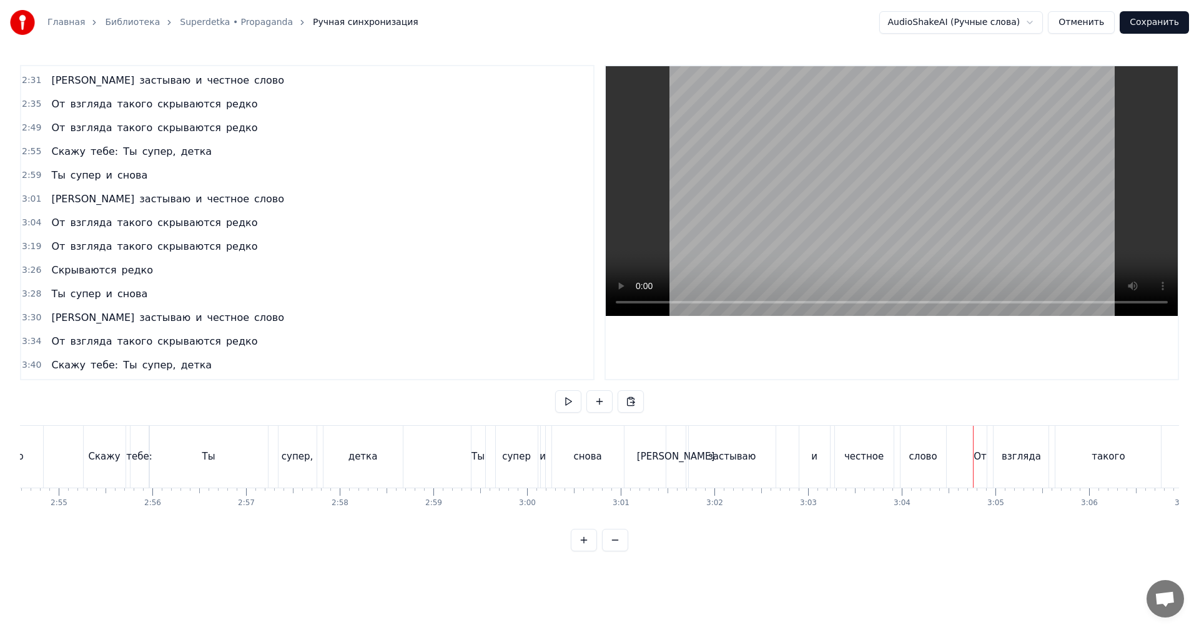
click at [26, 220] on span "3:04" at bounding box center [31, 223] width 19 height 12
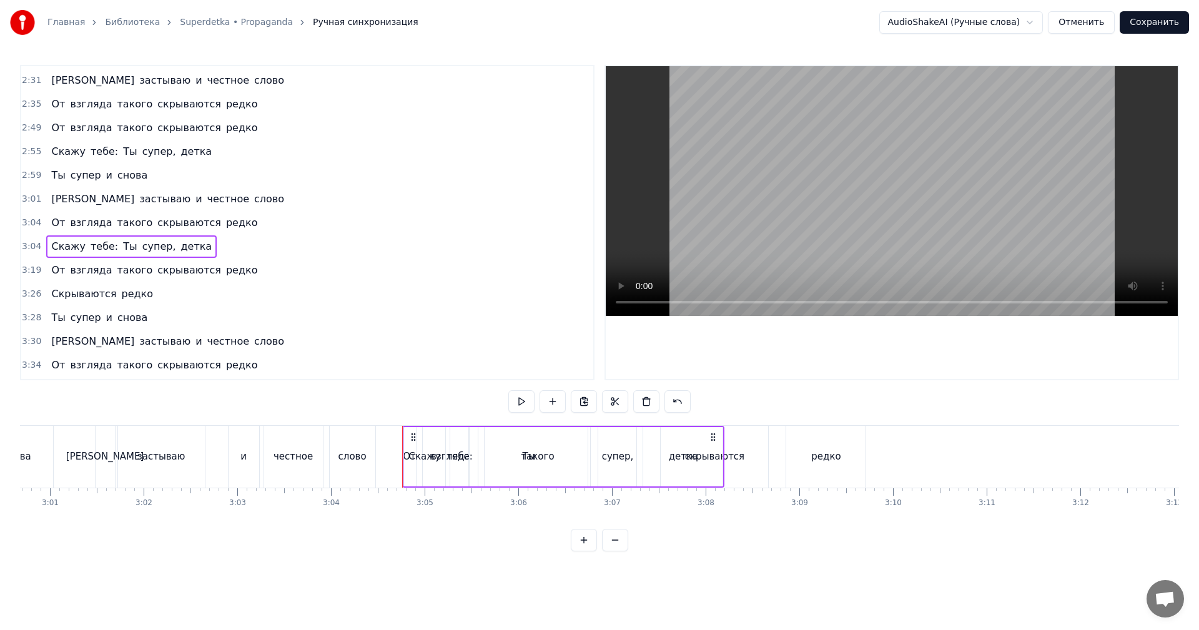
scroll to position [0, 17105]
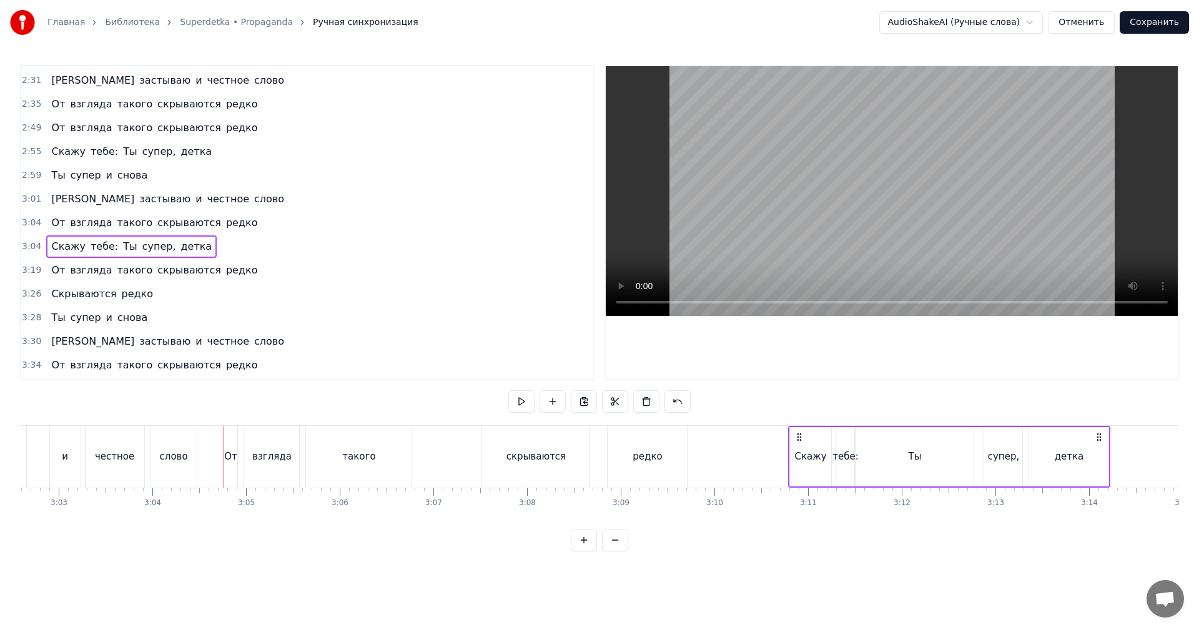
drag, startPoint x: 237, startPoint y: 433, endPoint x: 800, endPoint y: 433, distance: 562.7
click at [800, 433] on circle at bounding box center [800, 433] width 1 height 1
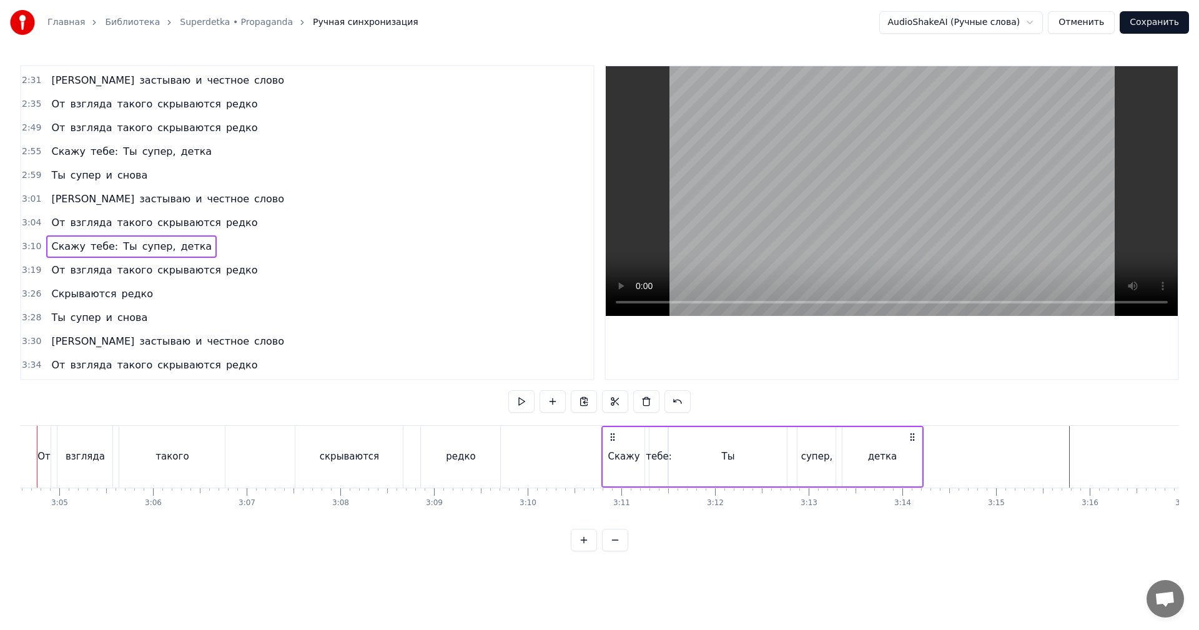
scroll to position [0, 17292]
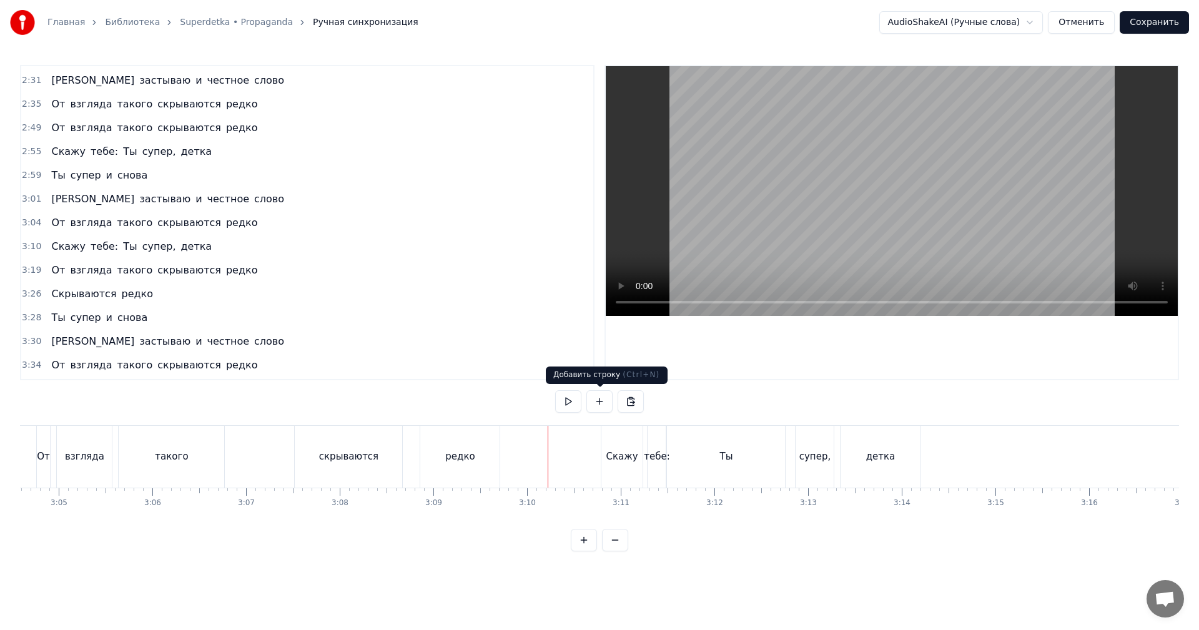
click at [849, 177] on video at bounding box center [892, 191] width 572 height 250
click at [866, 226] on video at bounding box center [892, 191] width 572 height 250
click at [701, 450] on div "Ты" at bounding box center [726, 457] width 118 height 62
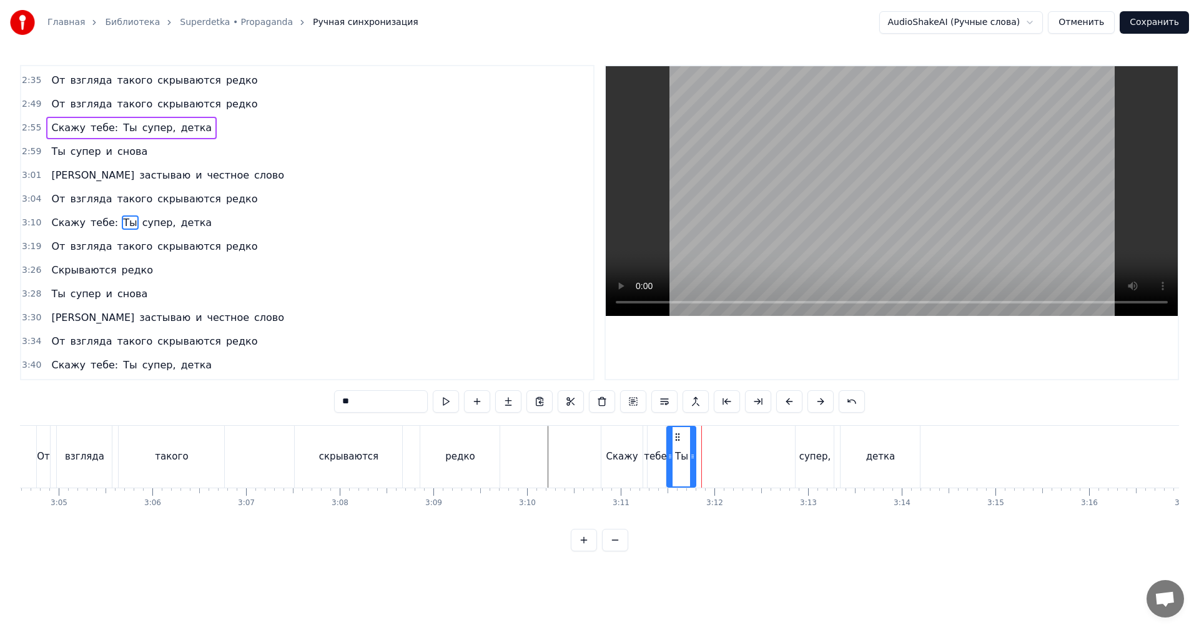
drag, startPoint x: 784, startPoint y: 462, endPoint x: 694, endPoint y: 473, distance: 90.0
click at [694, 473] on div at bounding box center [692, 456] width 5 height 59
click at [815, 450] on div "супер," at bounding box center [814, 457] width 31 height 14
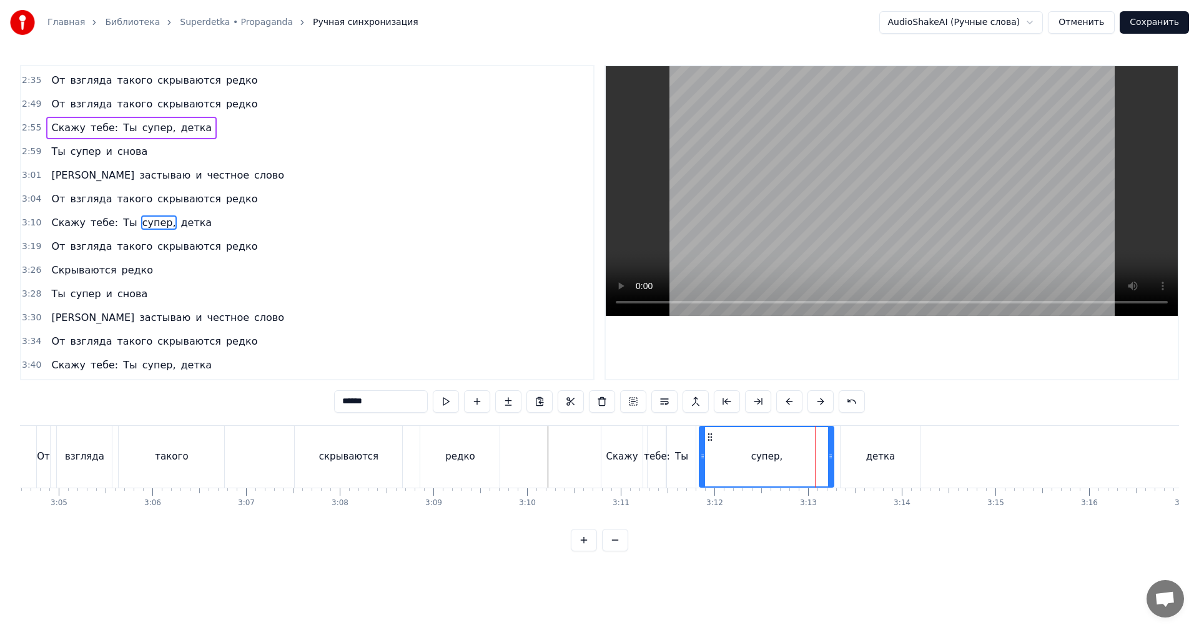
drag, startPoint x: 798, startPoint y: 446, endPoint x: 701, endPoint y: 460, distance: 97.2
click at [701, 460] on div at bounding box center [702, 456] width 5 height 59
drag, startPoint x: 833, startPoint y: 454, endPoint x: 801, endPoint y: 465, distance: 33.8
click at [801, 465] on div at bounding box center [802, 456] width 5 height 59
drag, startPoint x: 876, startPoint y: 449, endPoint x: 852, endPoint y: 453, distance: 24.1
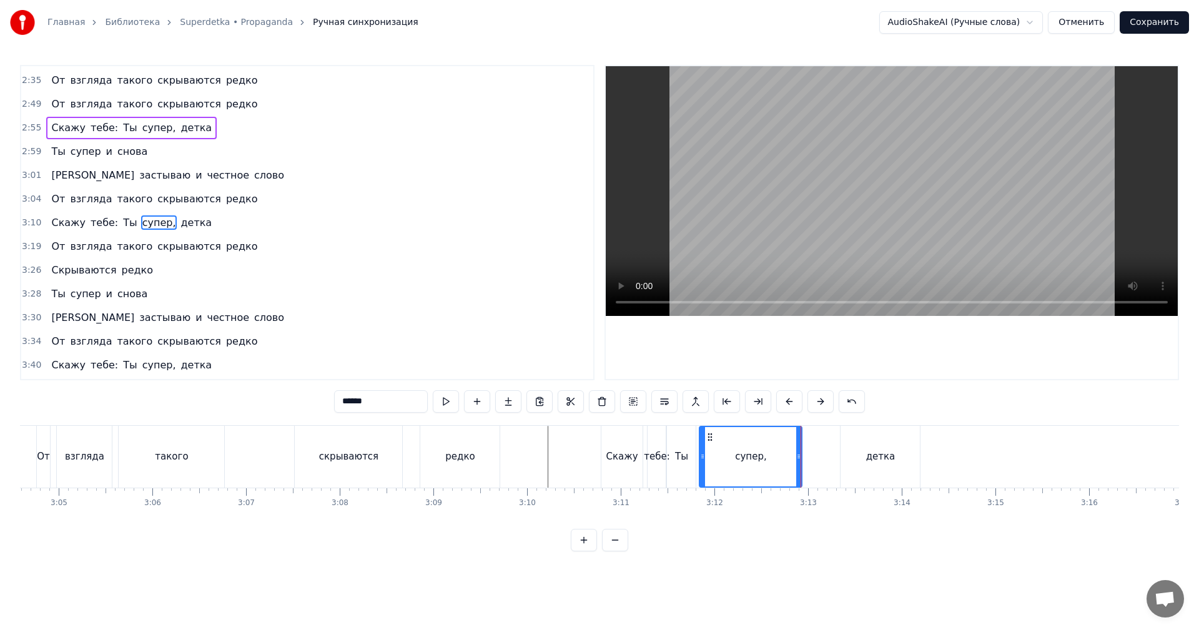
click at [875, 450] on div "детка" at bounding box center [880, 457] width 29 height 14
type input "*****"
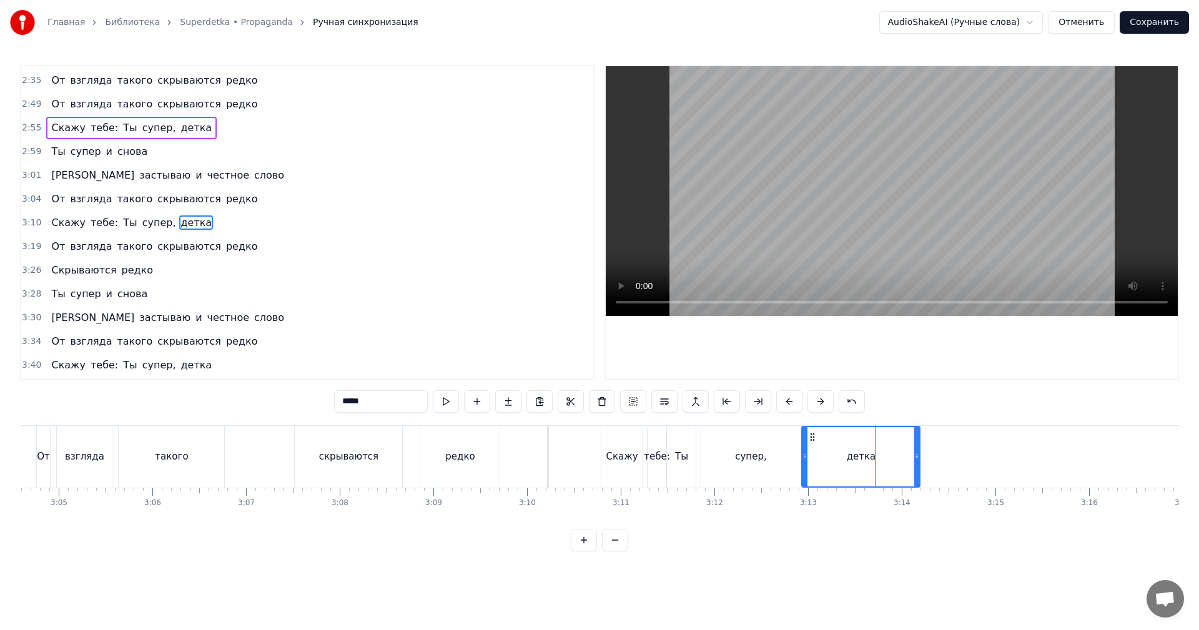
drag, startPoint x: 842, startPoint y: 457, endPoint x: 800, endPoint y: 466, distance: 42.7
click at [803, 465] on div at bounding box center [805, 456] width 5 height 59
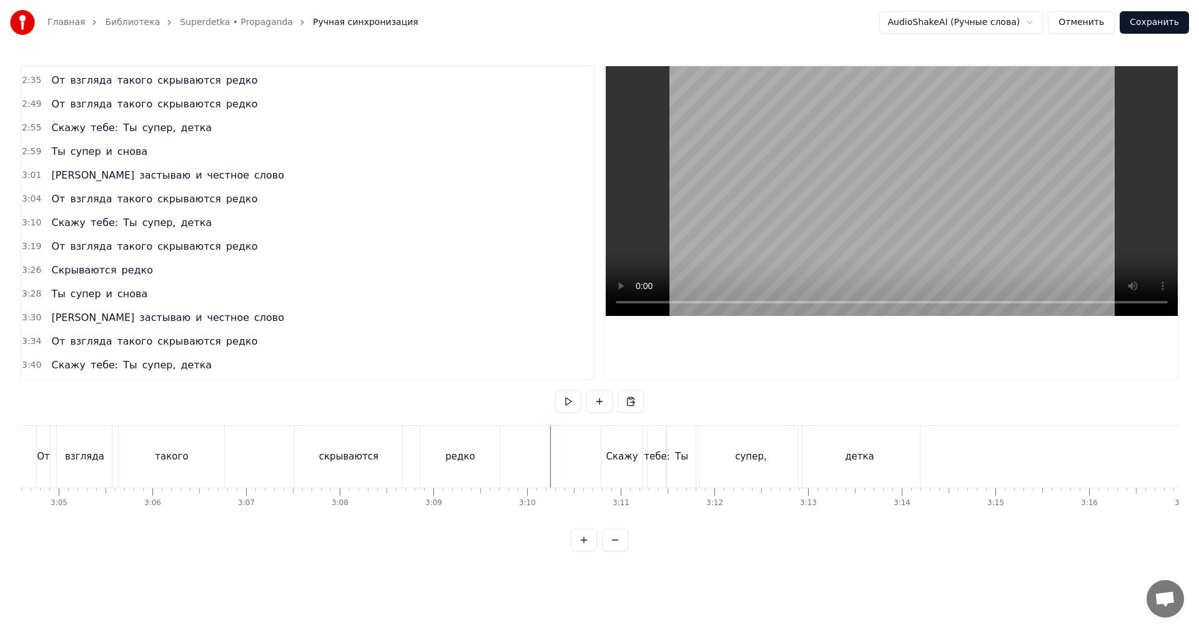
click at [962, 164] on video at bounding box center [892, 191] width 572 height 250
drag, startPoint x: 944, startPoint y: 197, endPoint x: 833, endPoint y: 283, distance: 140.2
click at [943, 197] on video at bounding box center [892, 191] width 572 height 250
click at [629, 461] on div "Скажу" at bounding box center [622, 457] width 32 height 14
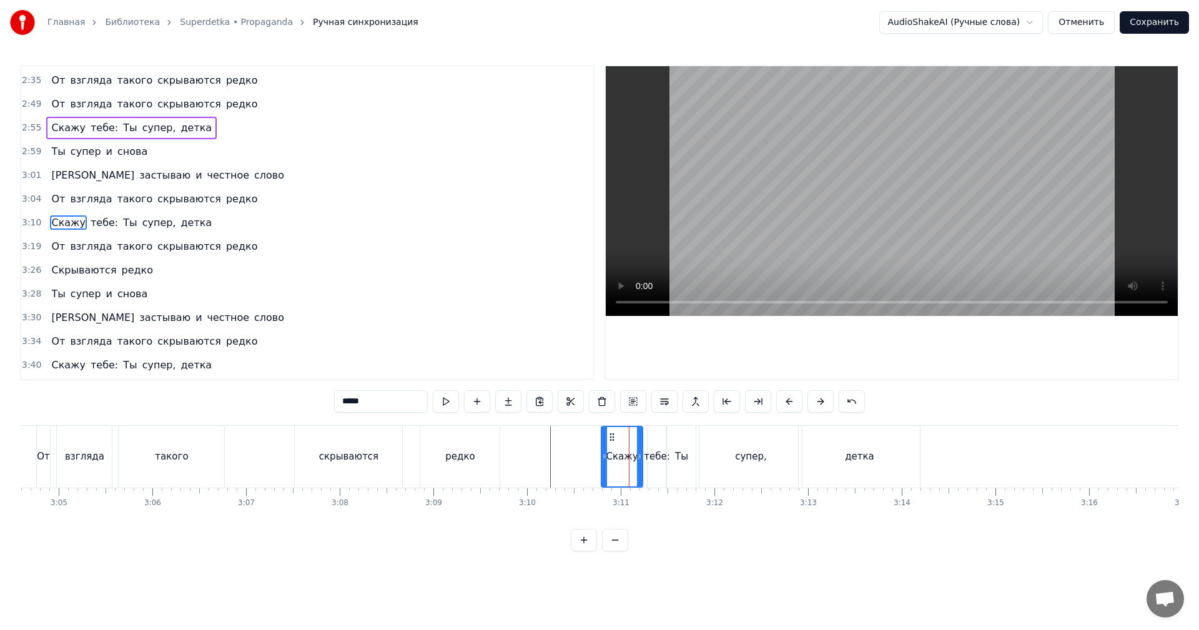
click at [615, 453] on div "Скажу" at bounding box center [622, 457] width 32 height 14
click at [866, 215] on video at bounding box center [892, 191] width 572 height 250
click at [846, 227] on video at bounding box center [892, 191] width 572 height 250
click at [726, 460] on div "супер," at bounding box center [750, 457] width 102 height 62
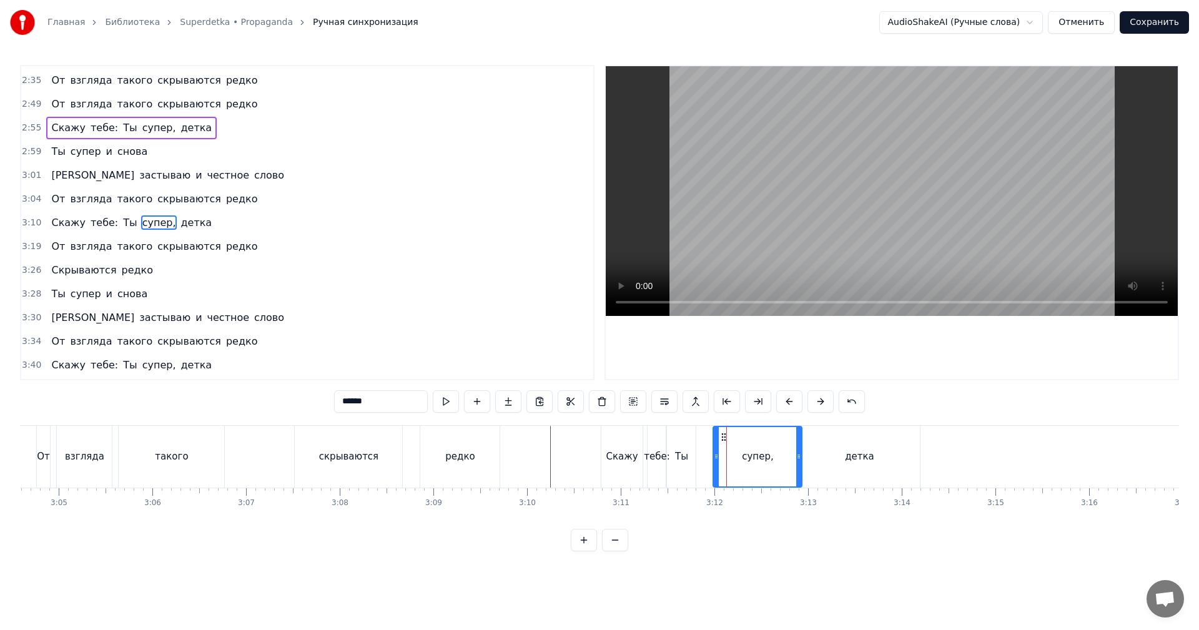
click at [714, 460] on icon at bounding box center [716, 457] width 5 height 10
click at [684, 463] on div "Ты" at bounding box center [681, 457] width 13 height 14
drag, startPoint x: 680, startPoint y: 433, endPoint x: 696, endPoint y: 436, distance: 16.4
click at [696, 435] on icon at bounding box center [691, 437] width 10 height 10
drag, startPoint x: 688, startPoint y: 441, endPoint x: 699, endPoint y: 439, distance: 10.8
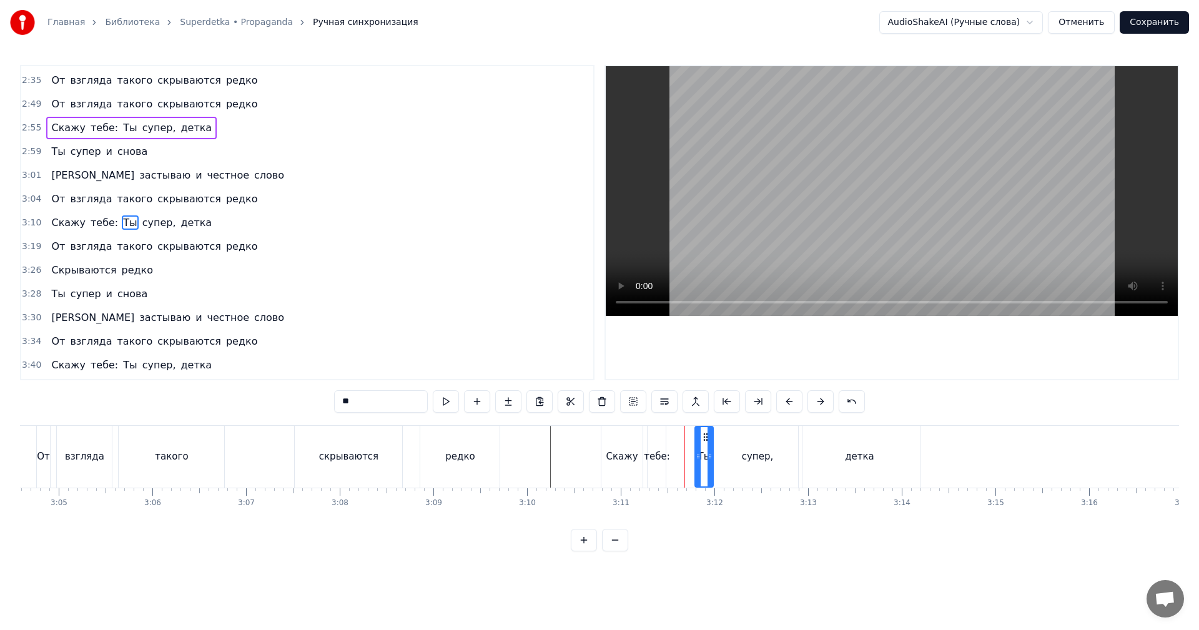
click at [699, 439] on div at bounding box center [698, 456] width 5 height 59
click at [662, 451] on div "тебе:" at bounding box center [657, 457] width 26 height 14
type input "*****"
drag, startPoint x: 663, startPoint y: 451, endPoint x: 641, endPoint y: 452, distance: 21.2
click at [687, 448] on div at bounding box center [685, 456] width 5 height 59
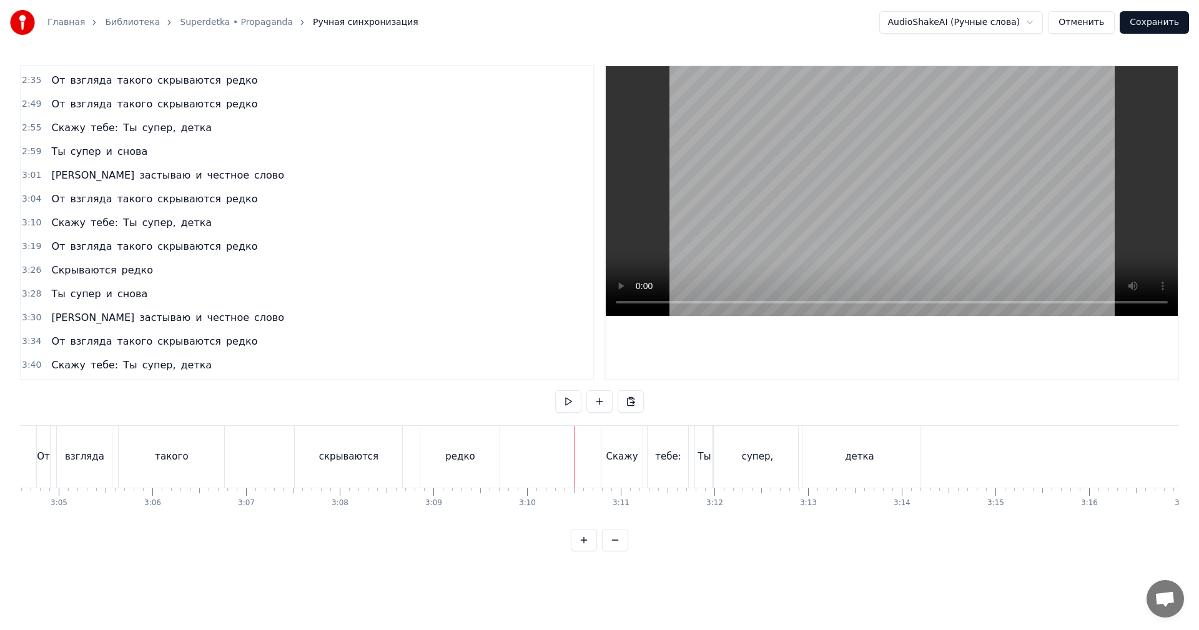
click at [984, 214] on video at bounding box center [892, 191] width 572 height 250
click at [951, 228] on video at bounding box center [892, 191] width 572 height 250
click at [768, 465] on div "супер," at bounding box center [757, 457] width 89 height 62
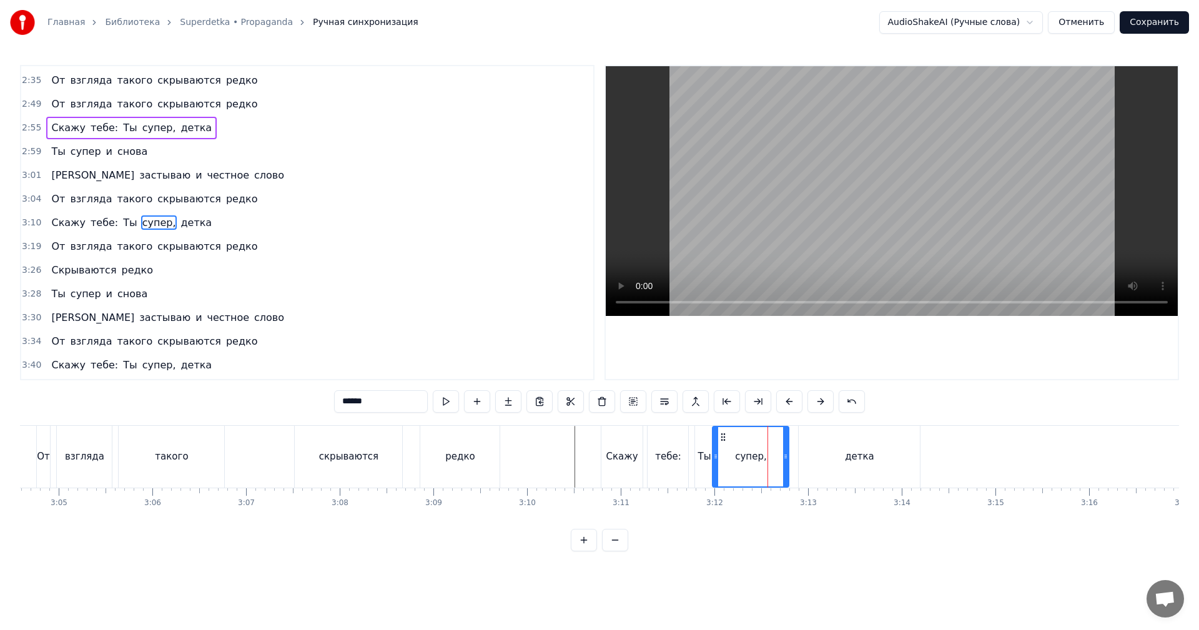
drag, startPoint x: 800, startPoint y: 452, endPoint x: 786, endPoint y: 458, distance: 14.8
click at [785, 457] on icon at bounding box center [785, 457] width 5 height 10
drag, startPoint x: 782, startPoint y: 459, endPoint x: 762, endPoint y: 464, distance: 20.6
click at [762, 464] on div at bounding box center [763, 456] width 5 height 59
drag, startPoint x: 815, startPoint y: 448, endPoint x: 809, endPoint y: 442, distance: 8.8
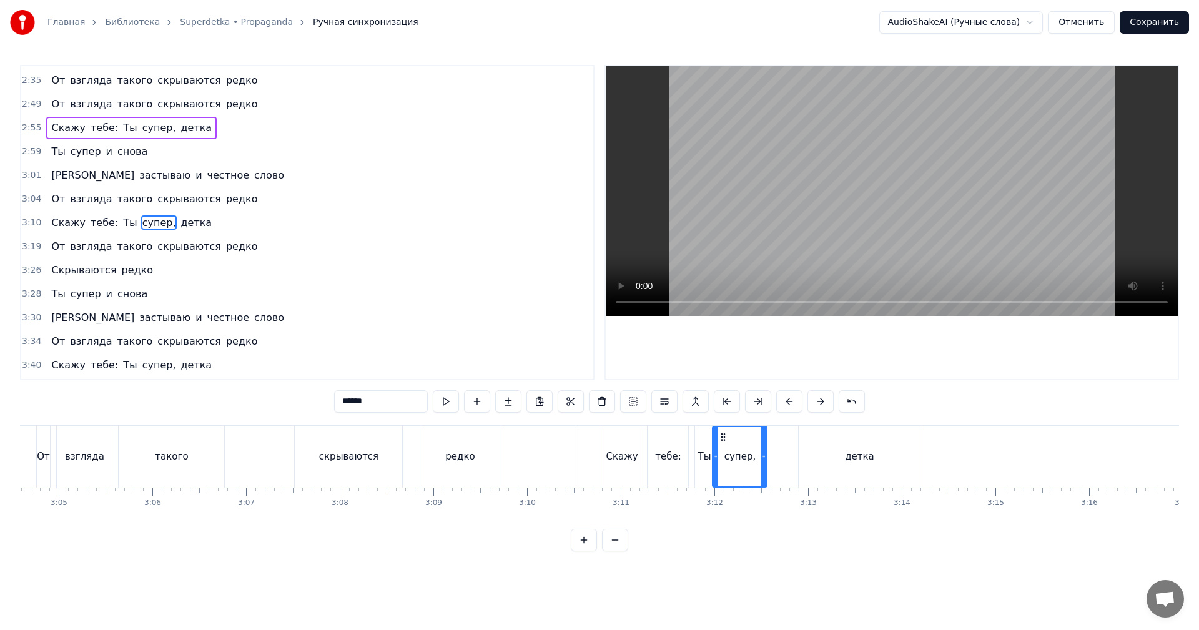
click at [814, 447] on div "детка" at bounding box center [859, 457] width 121 height 62
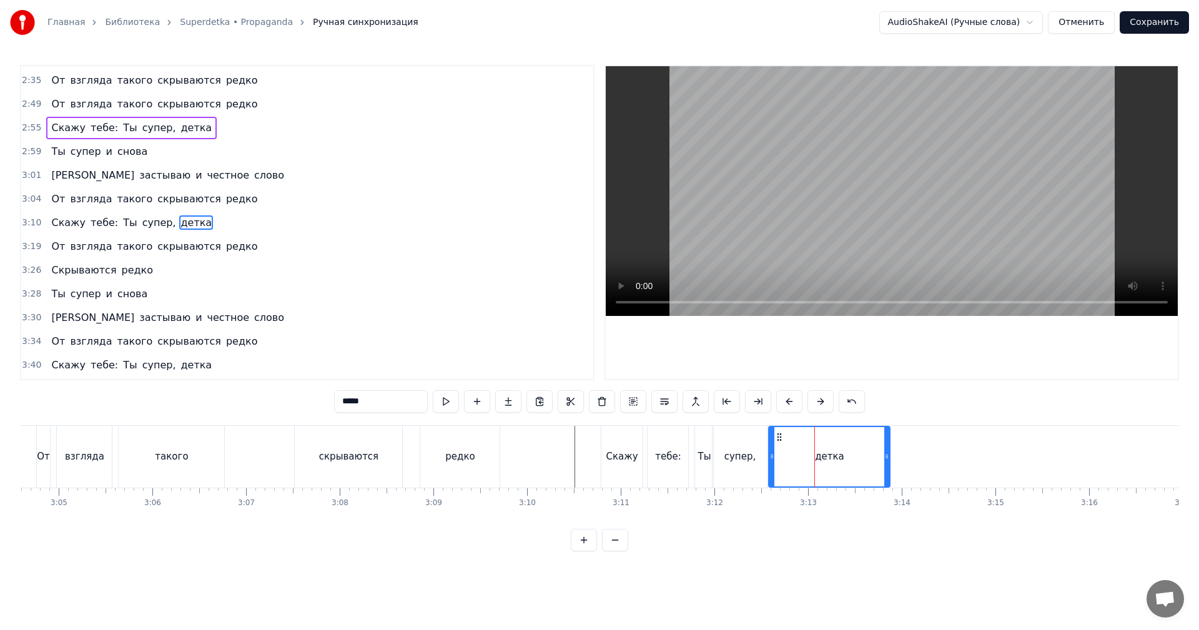
drag, startPoint x: 808, startPoint y: 432, endPoint x: 776, endPoint y: 443, distance: 34.6
click at [776, 443] on div "детка" at bounding box center [829, 456] width 120 height 59
drag, startPoint x: 883, startPoint y: 451, endPoint x: 842, endPoint y: 457, distance: 41.0
click at [842, 457] on div at bounding box center [842, 456] width 5 height 59
drag, startPoint x: 702, startPoint y: 463, endPoint x: 728, endPoint y: 440, distance: 35.0
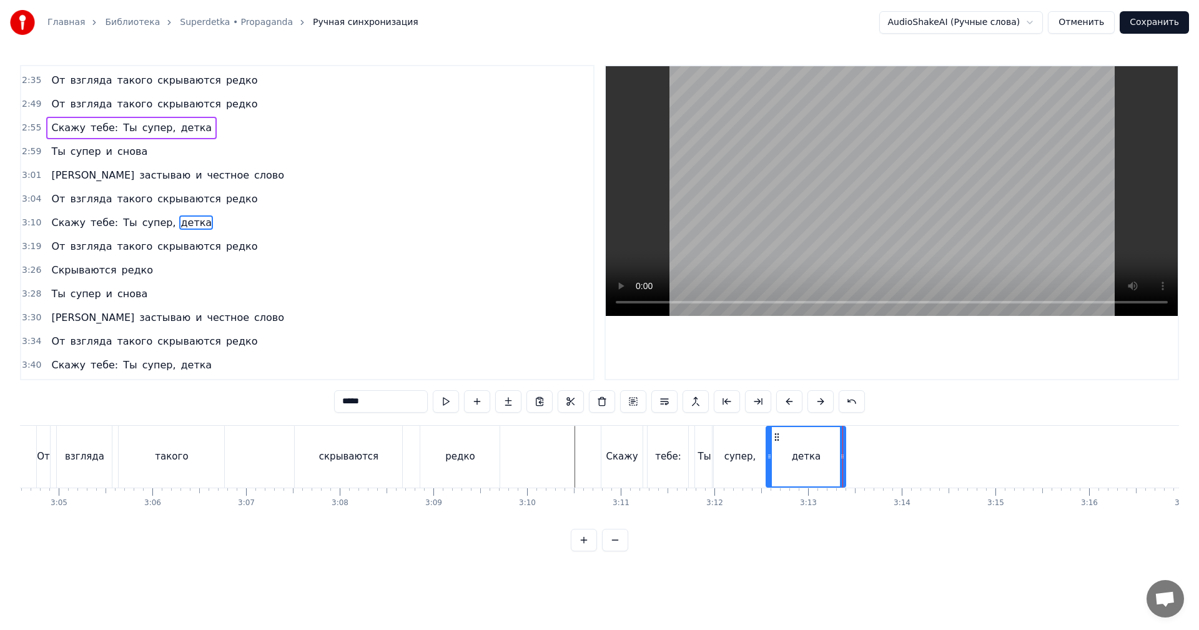
click at [703, 463] on div "Ты" at bounding box center [704, 457] width 13 height 14
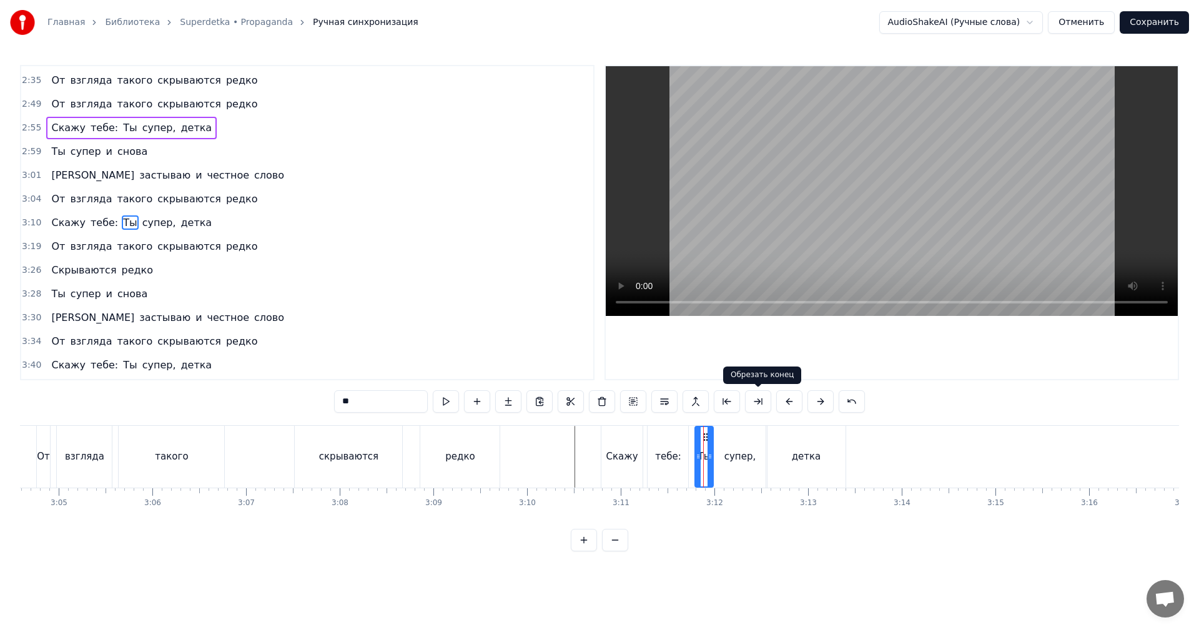
click at [917, 223] on video at bounding box center [892, 191] width 572 height 250
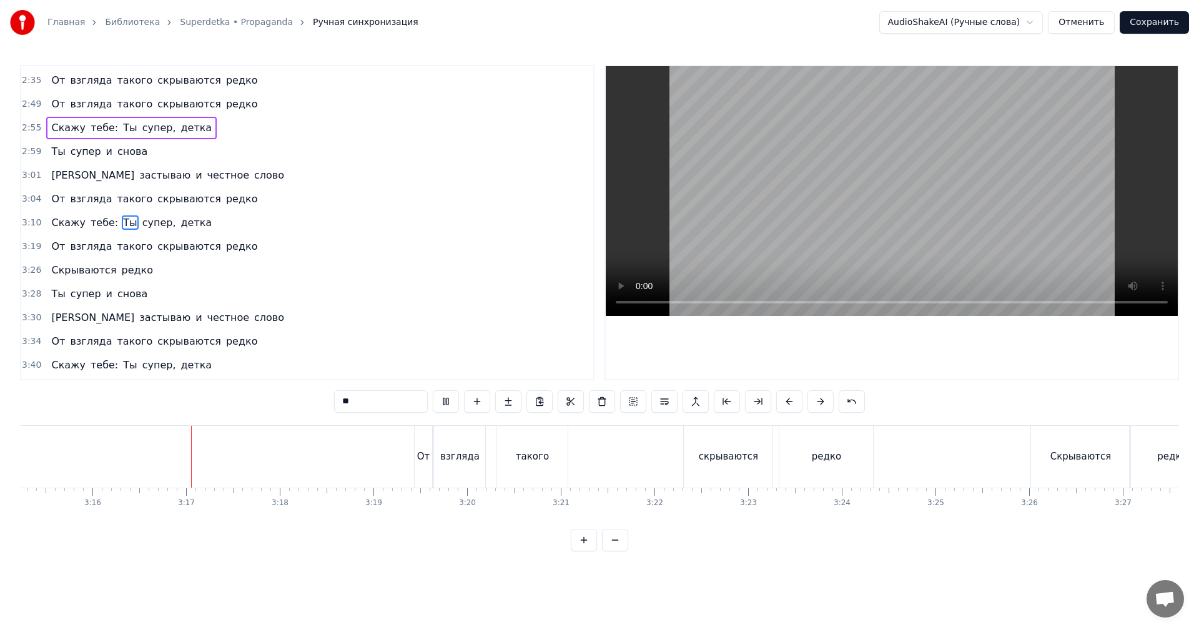
scroll to position [0, 18331]
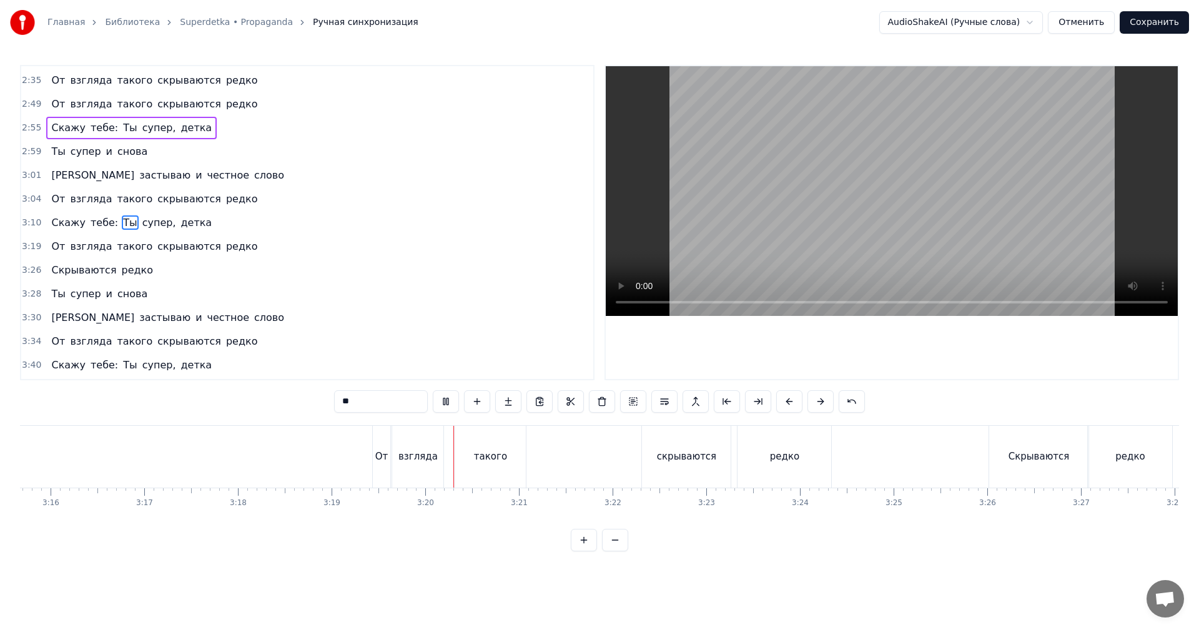
click at [915, 175] on video at bounding box center [892, 191] width 572 height 250
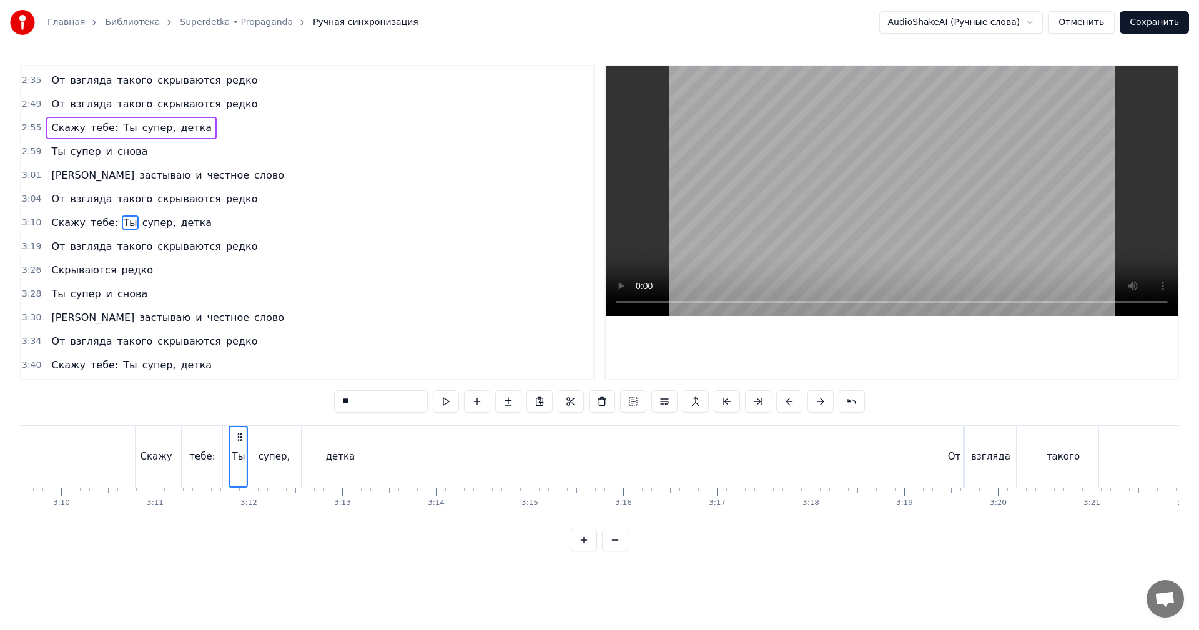
scroll to position [0, 17581]
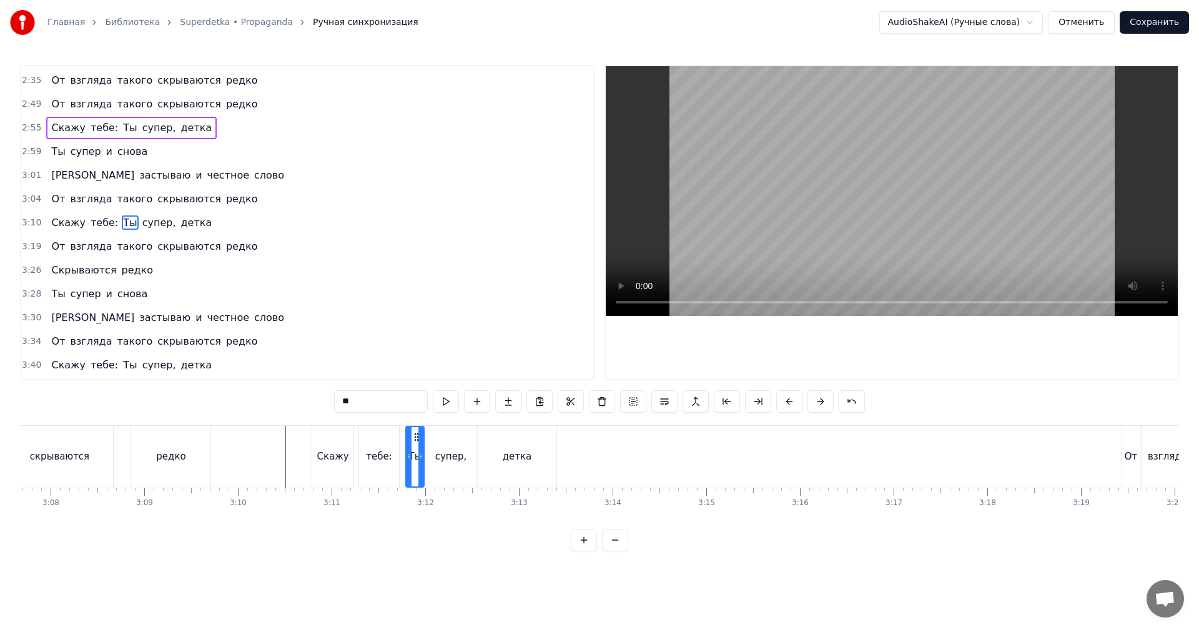
click at [456, 457] on div "супер," at bounding box center [450, 457] width 31 height 14
click at [777, 241] on video at bounding box center [892, 191] width 572 height 250
click at [808, 225] on video at bounding box center [892, 191] width 572 height 250
click at [499, 472] on div "детка" at bounding box center [516, 457] width 79 height 62
type input "*****"
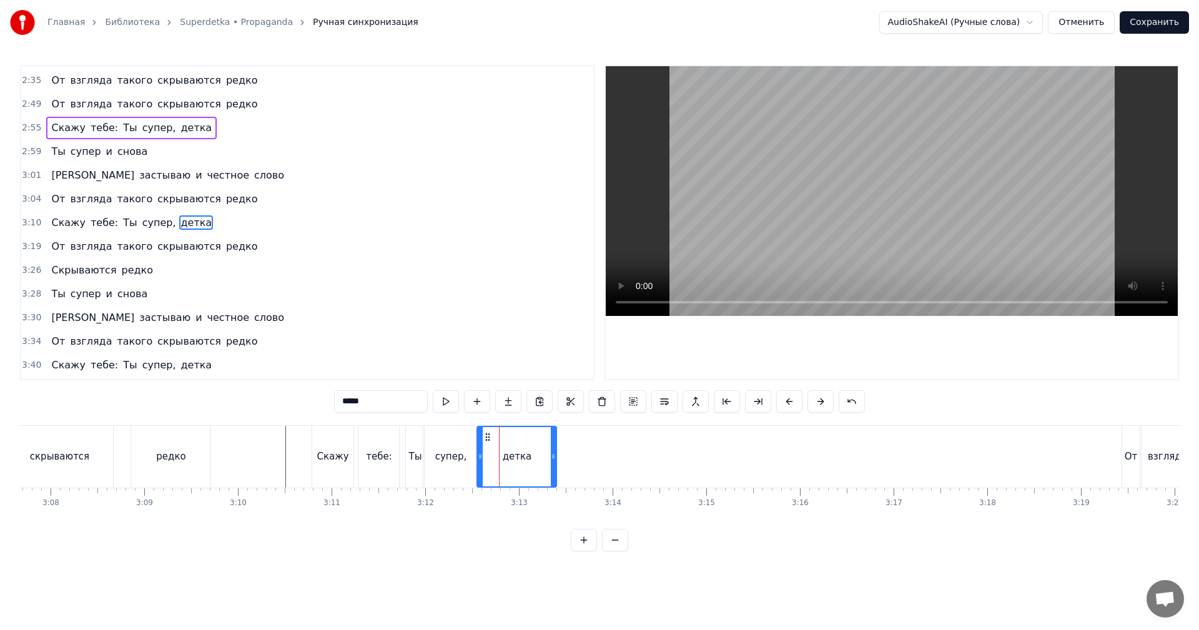
click at [27, 297] on span "3:28" at bounding box center [31, 294] width 19 height 12
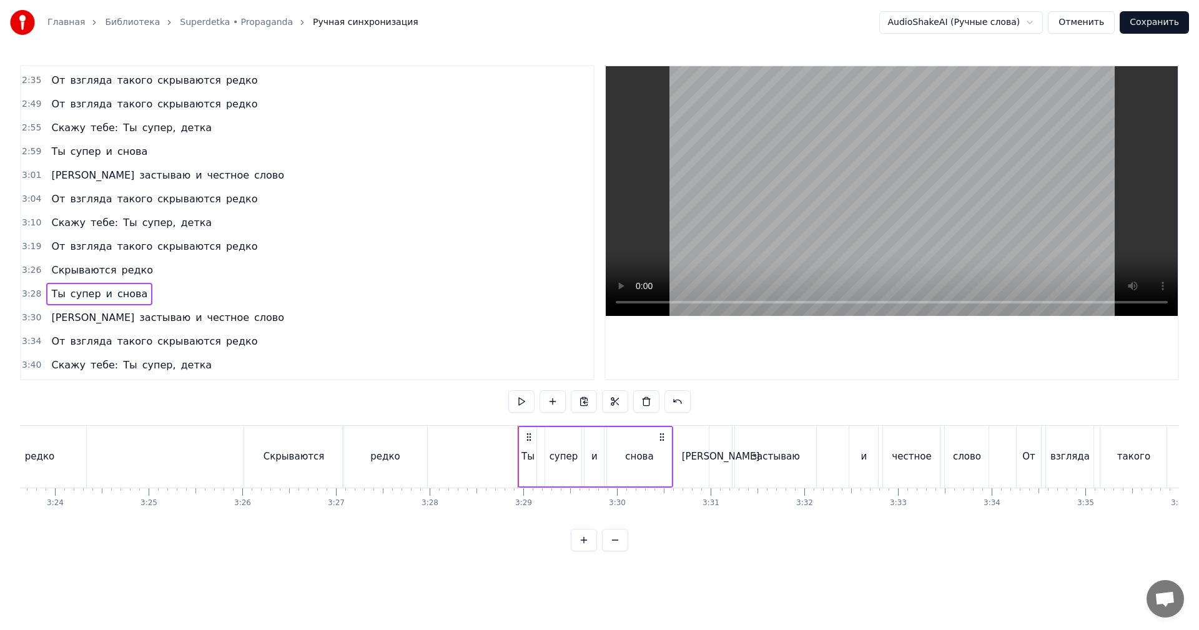
click at [19, 223] on div "Главная Библиотека Superdetka • Propaganda Ручная синхронизация AudioShakeAI (Р…" at bounding box center [599, 275] width 1199 height 551
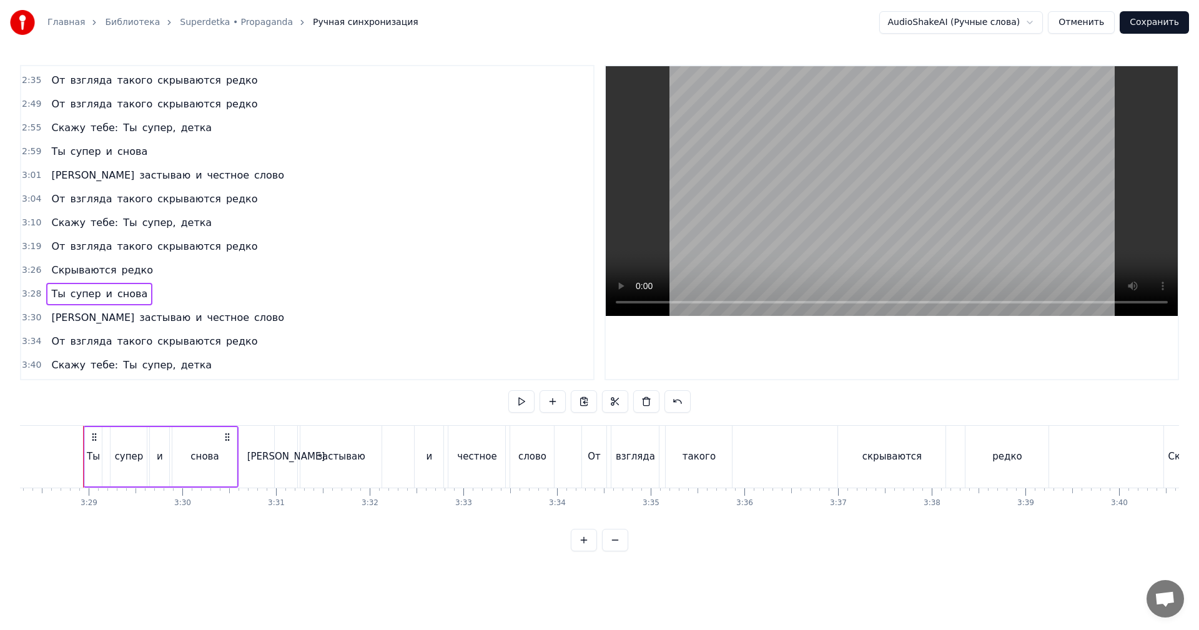
click at [33, 221] on span "3:10" at bounding box center [31, 223] width 19 height 12
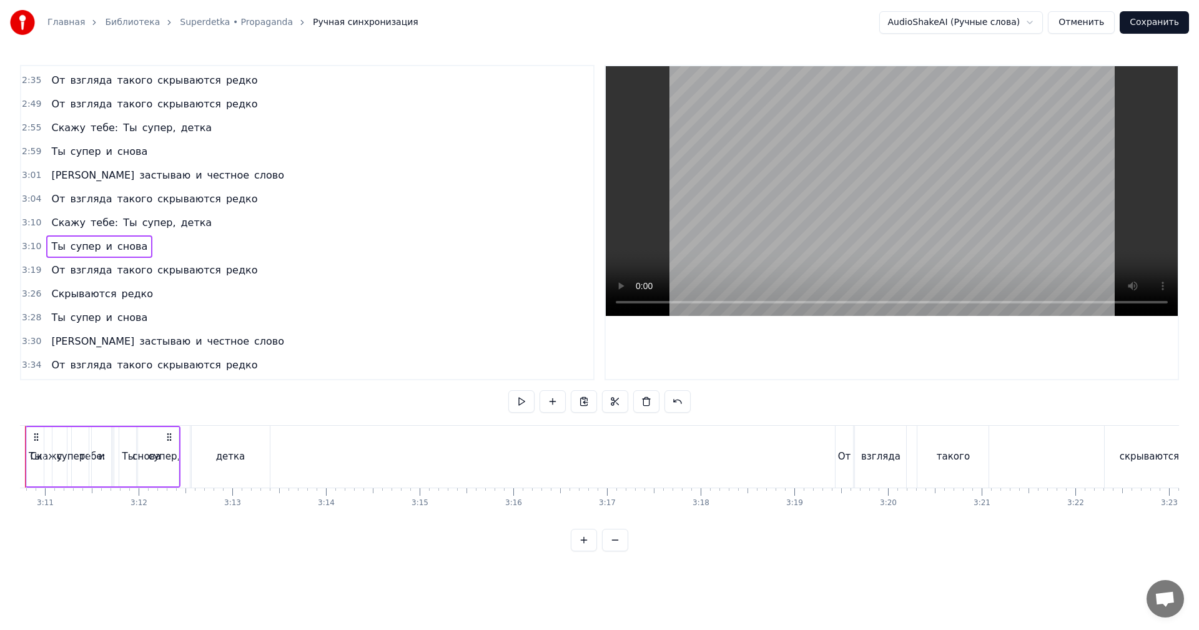
scroll to position [0, 17810]
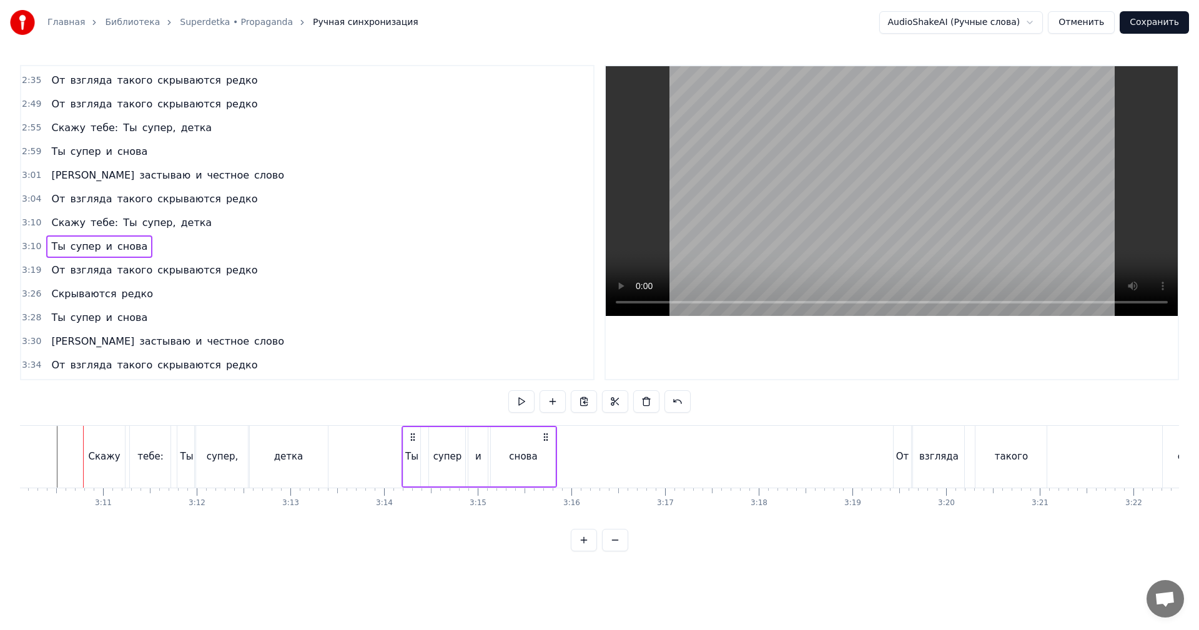
drag, startPoint x: 94, startPoint y: 437, endPoint x: 408, endPoint y: 449, distance: 314.4
click at [413, 448] on div "Ты супер и снова" at bounding box center [480, 457] width 156 height 62
click at [32, 348] on div "3:30 Я застываю и честное слово" at bounding box center [307, 342] width 572 height 24
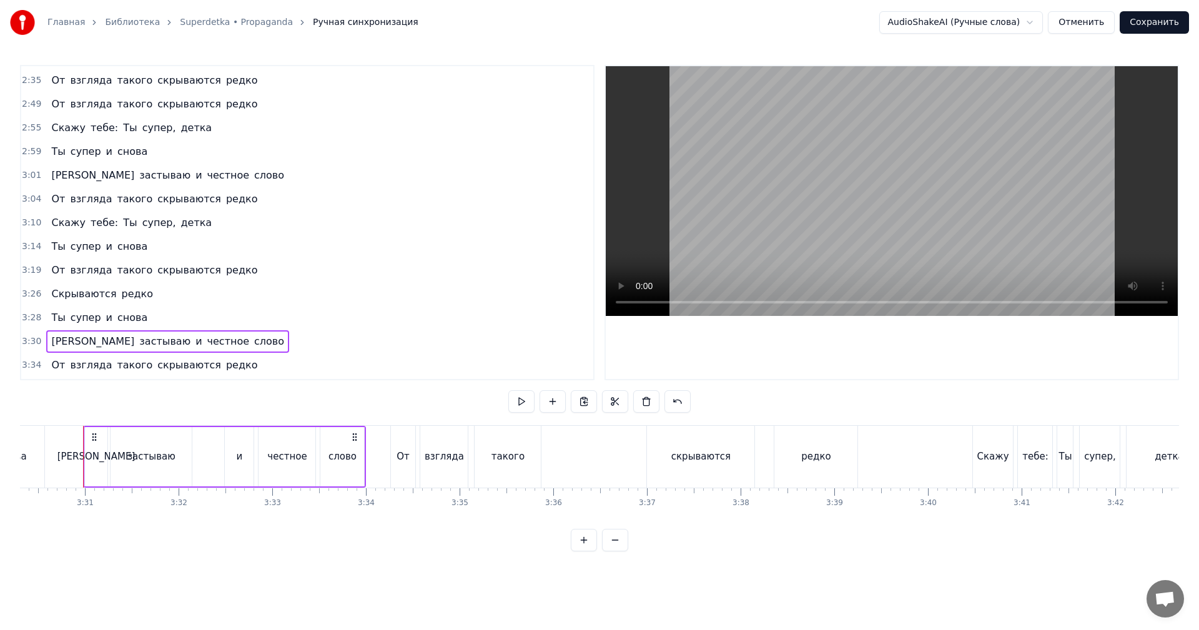
click at [21, 243] on div "3:14 Ты супер и снова" at bounding box center [307, 247] width 572 height 24
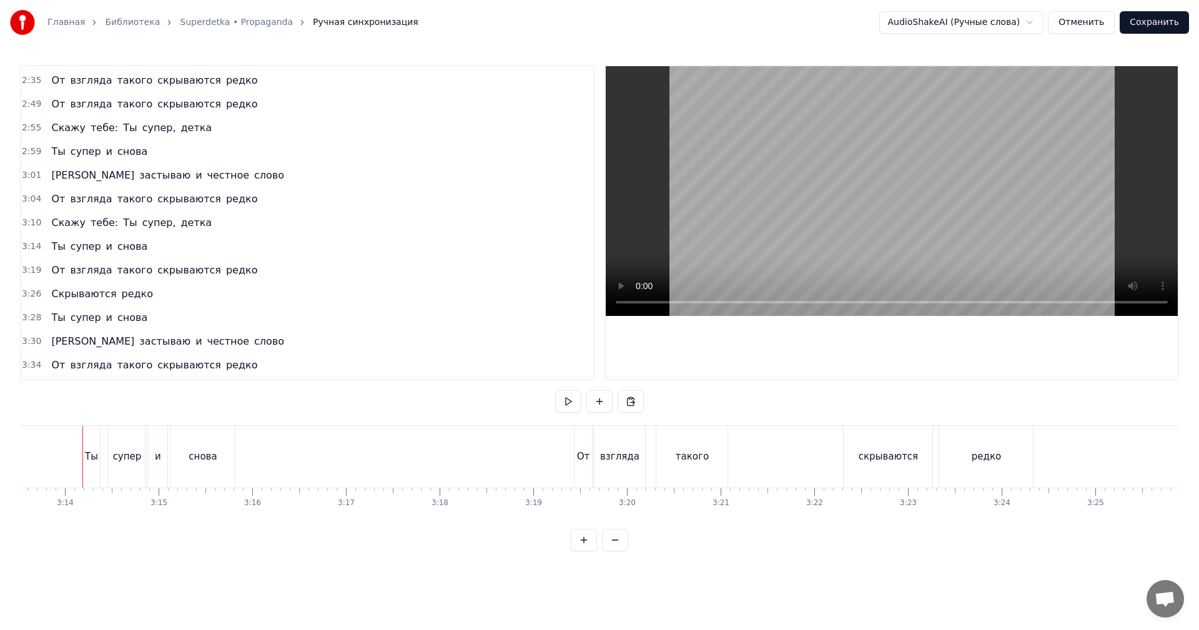
click at [27, 243] on span "3:14" at bounding box center [31, 246] width 19 height 12
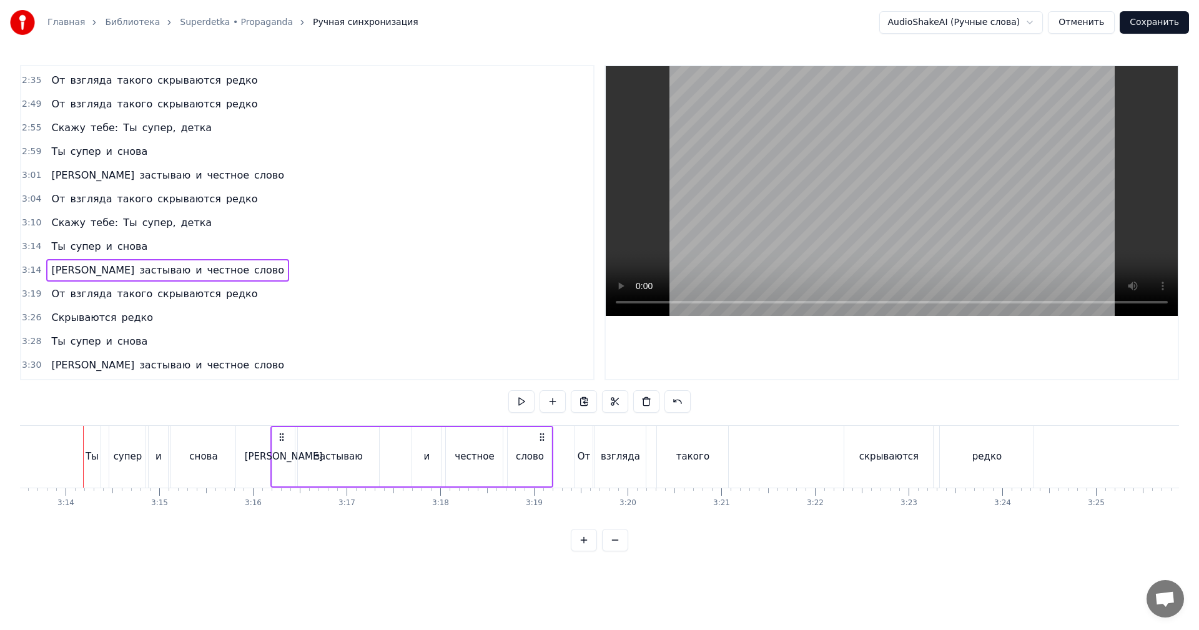
drag, startPoint x: 93, startPoint y: 436, endPoint x: 280, endPoint y: 441, distance: 187.4
click at [280, 441] on icon at bounding box center [282, 437] width 10 height 10
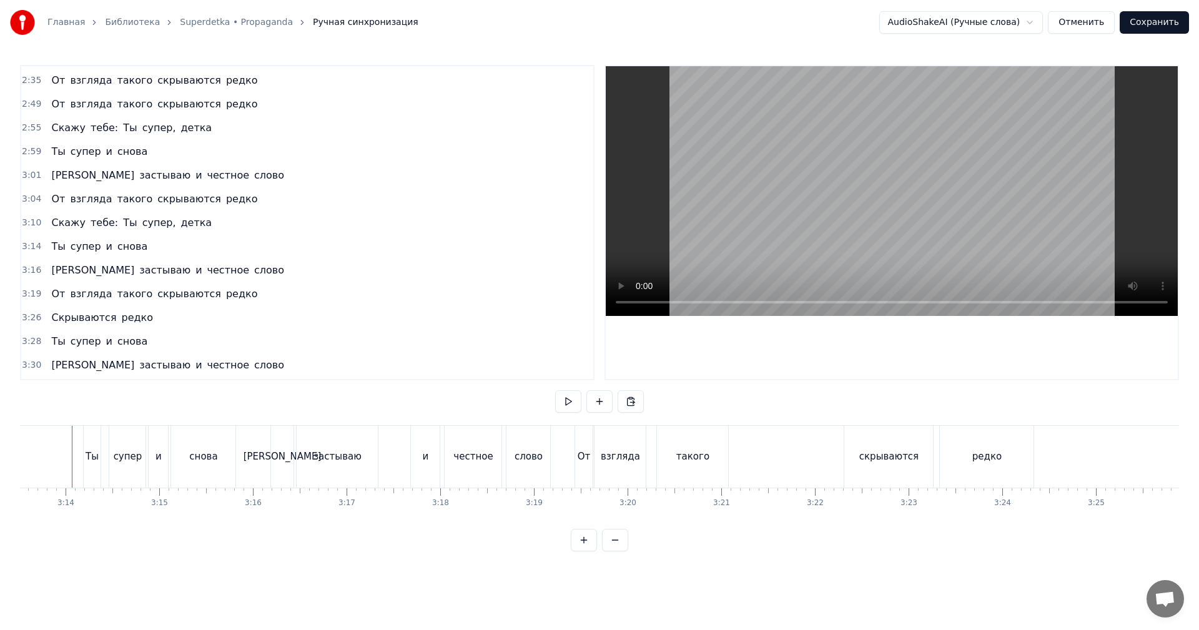
click at [831, 187] on video at bounding box center [892, 191] width 572 height 250
click at [1168, 17] on button "Сохранить" at bounding box center [1154, 22] width 69 height 22
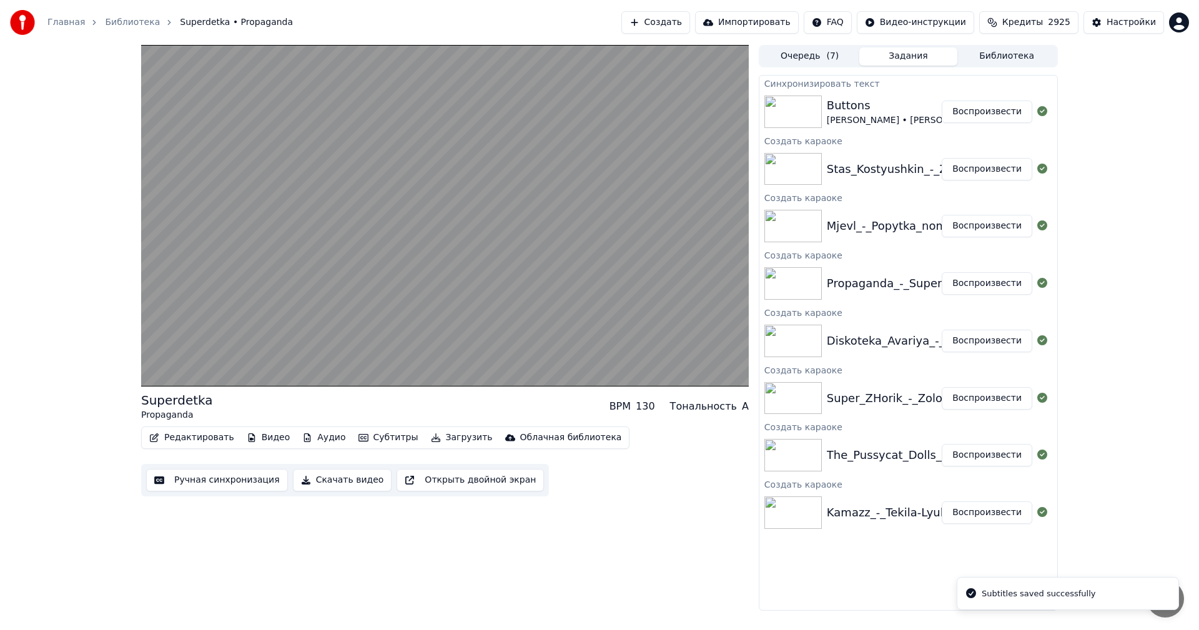
click at [1002, 226] on button "Воспроизвести" at bounding box center [987, 226] width 91 height 22
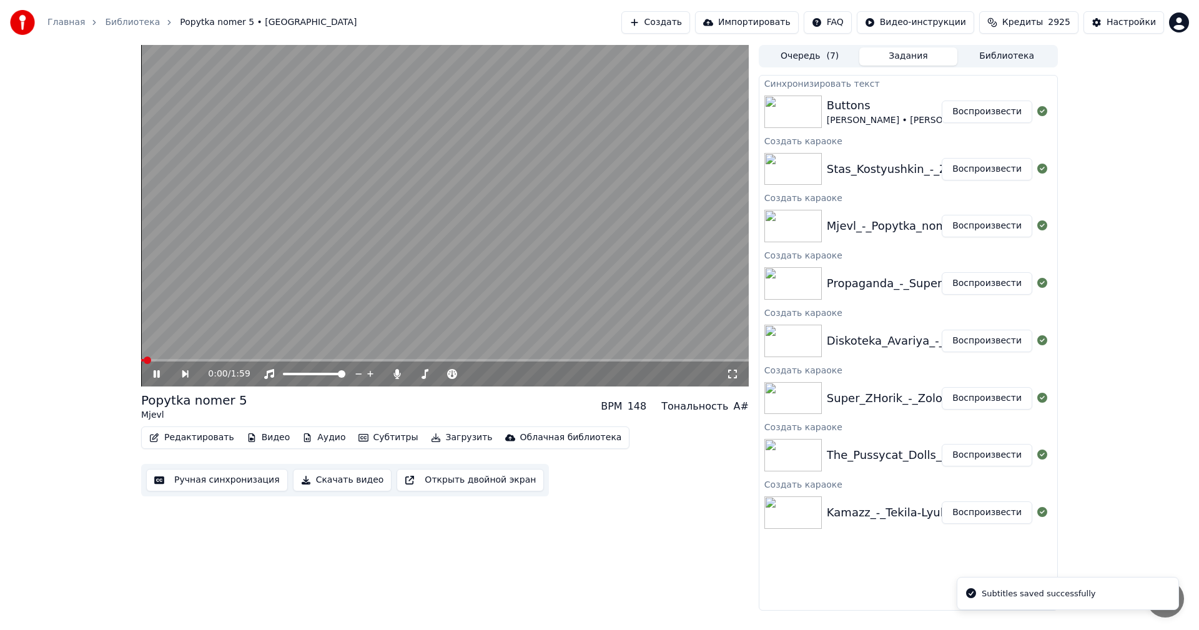
click at [245, 483] on button "Ручная синхронизация" at bounding box center [217, 480] width 142 height 22
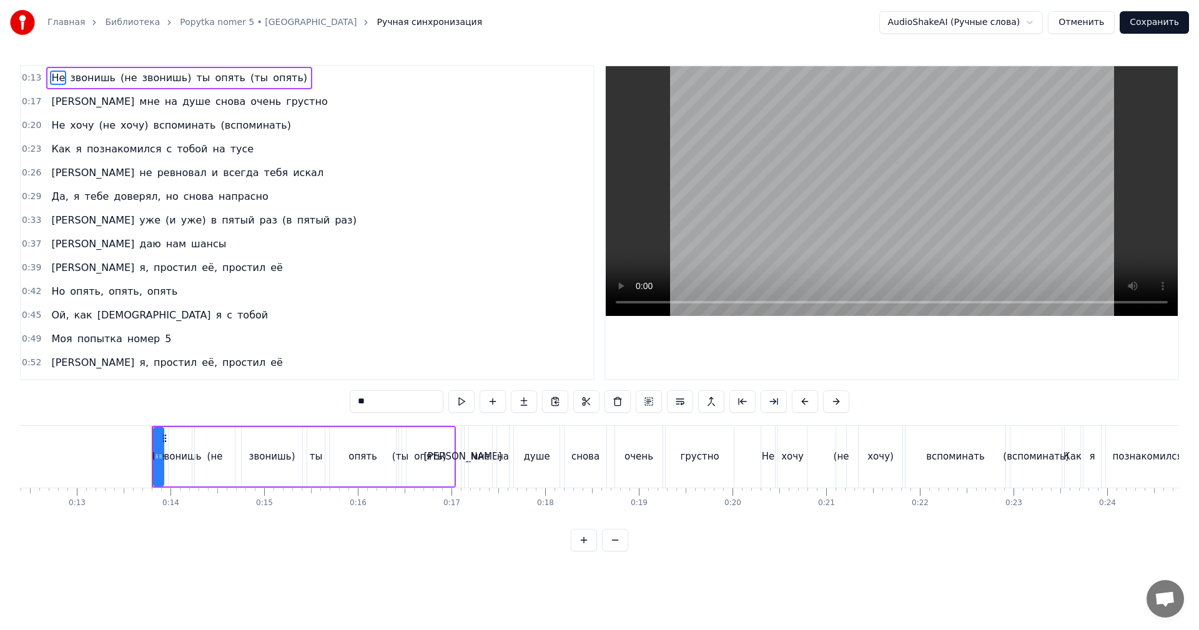
scroll to position [0, 1230]
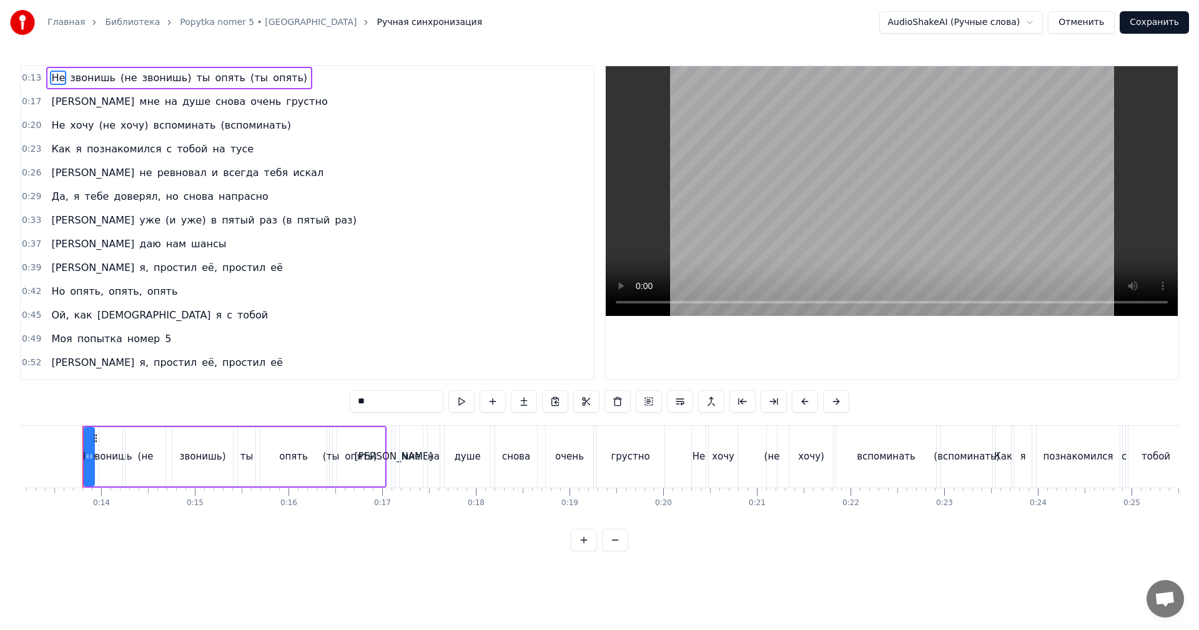
click at [881, 187] on video at bounding box center [892, 191] width 572 height 250
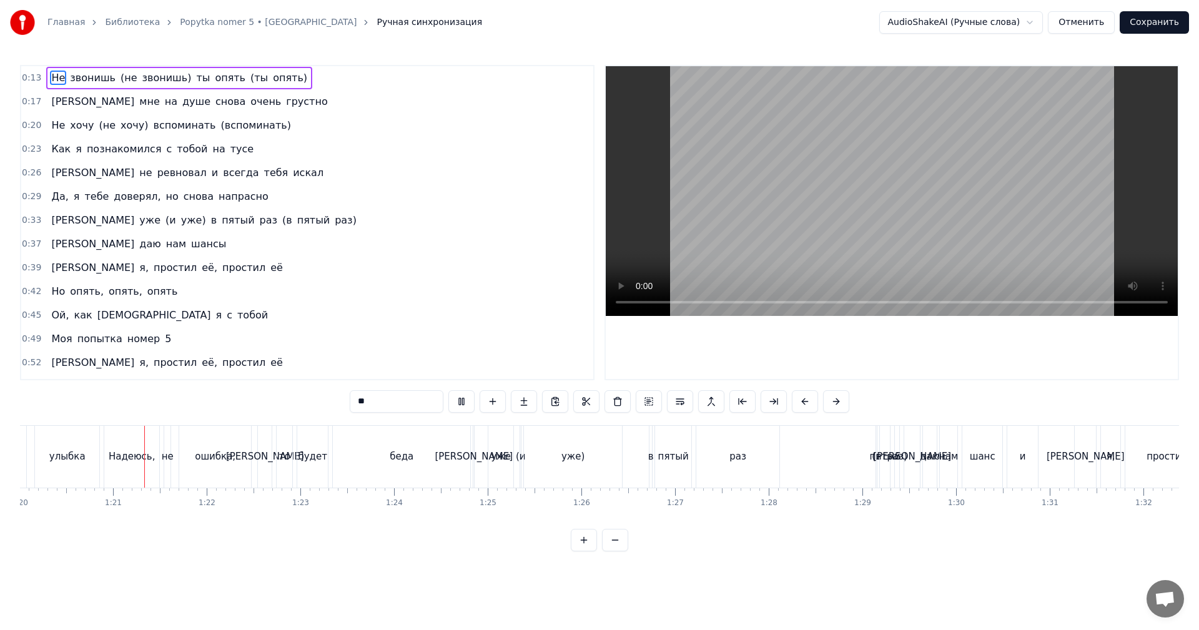
scroll to position [0, 7496]
click at [932, 247] on video at bounding box center [892, 191] width 572 height 250
click at [355, 455] on div "беда" at bounding box center [400, 457] width 137 height 62
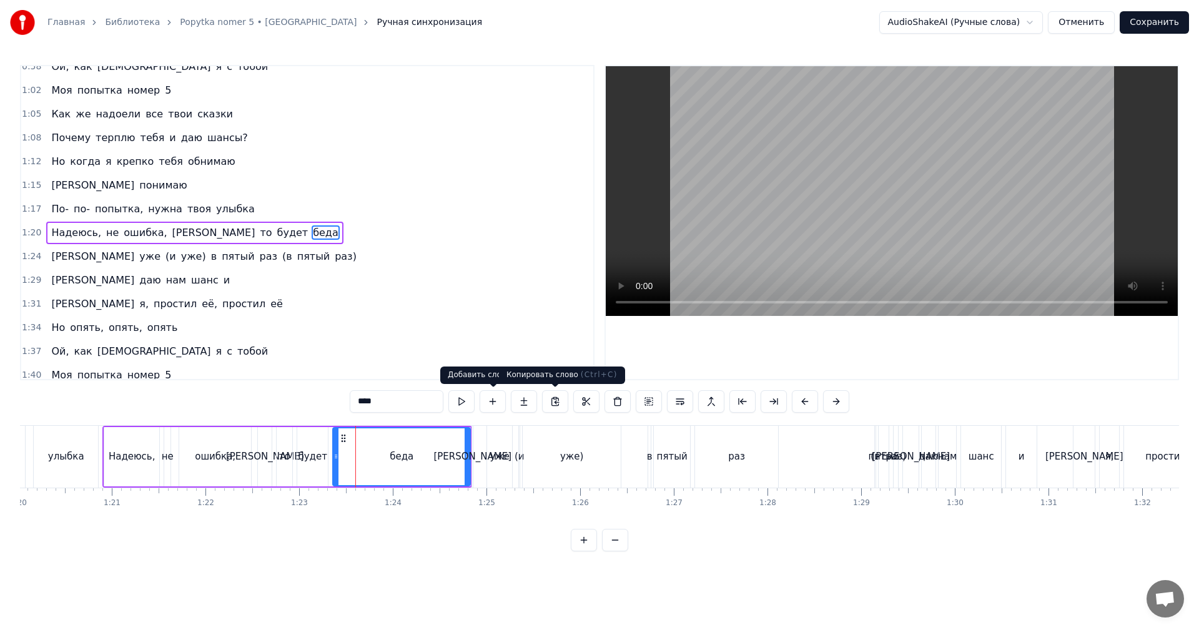
scroll to position [353, 0]
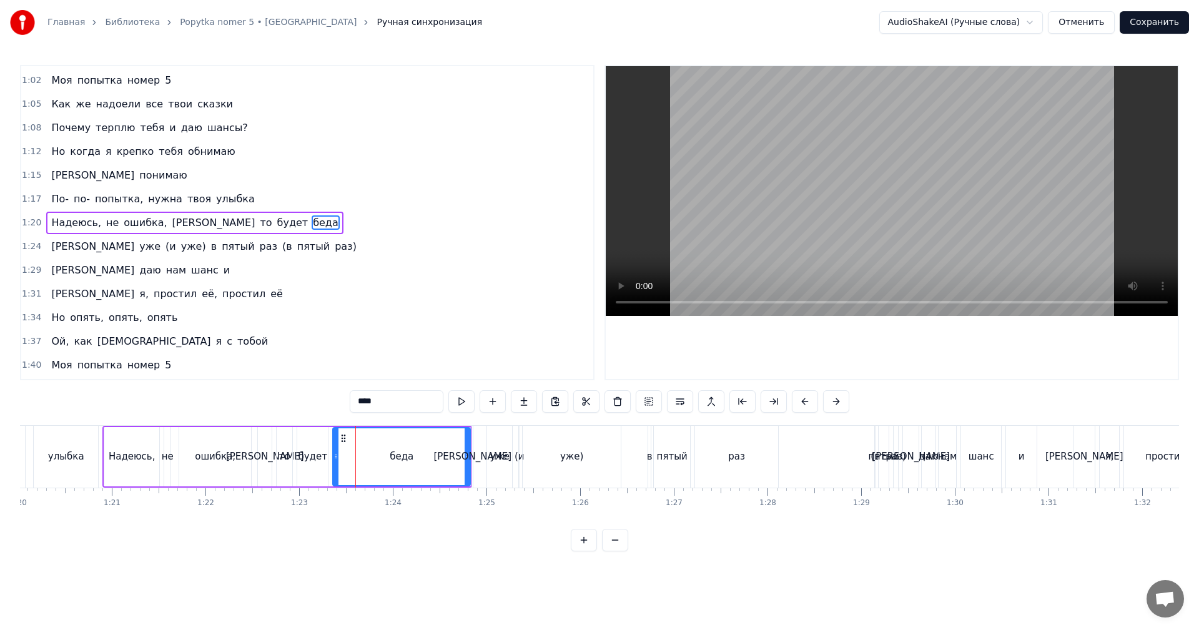
click at [884, 206] on video at bounding box center [892, 191] width 572 height 250
drag, startPoint x: 869, startPoint y: 212, endPoint x: 778, endPoint y: 304, distance: 129.4
click at [867, 214] on video at bounding box center [892, 191] width 572 height 250
click at [551, 469] on div "уже)" at bounding box center [572, 457] width 98 height 62
type input "****"
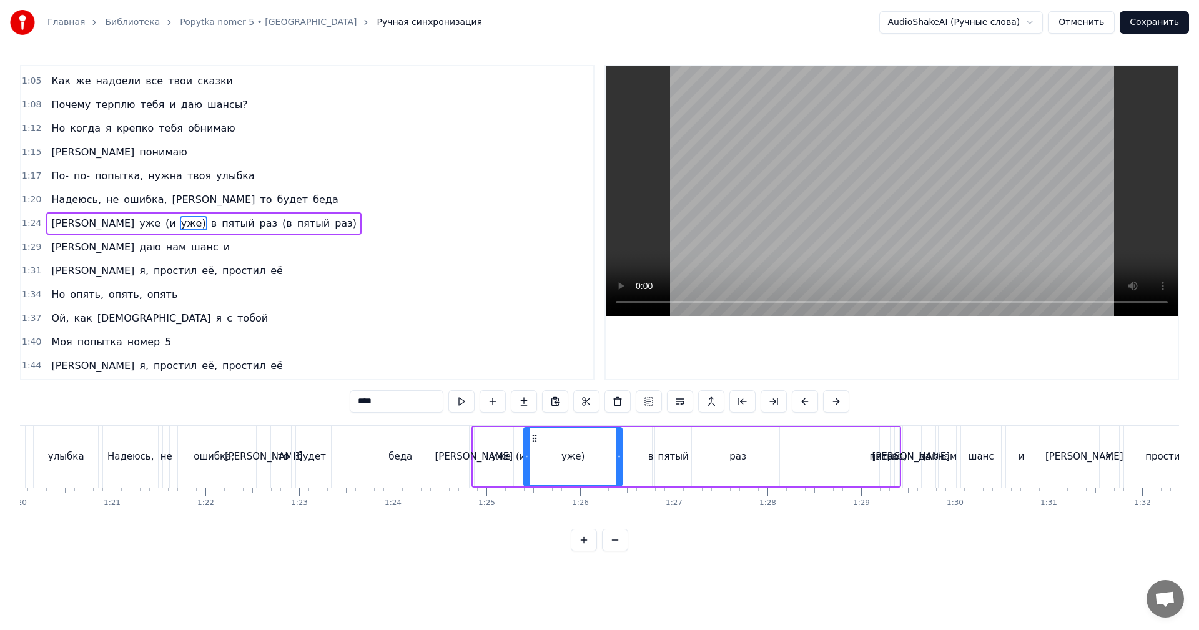
scroll to position [377, 0]
drag, startPoint x: 525, startPoint y: 464, endPoint x: 595, endPoint y: 462, distance: 70.6
click at [590, 472] on div at bounding box center [592, 456] width 5 height 57
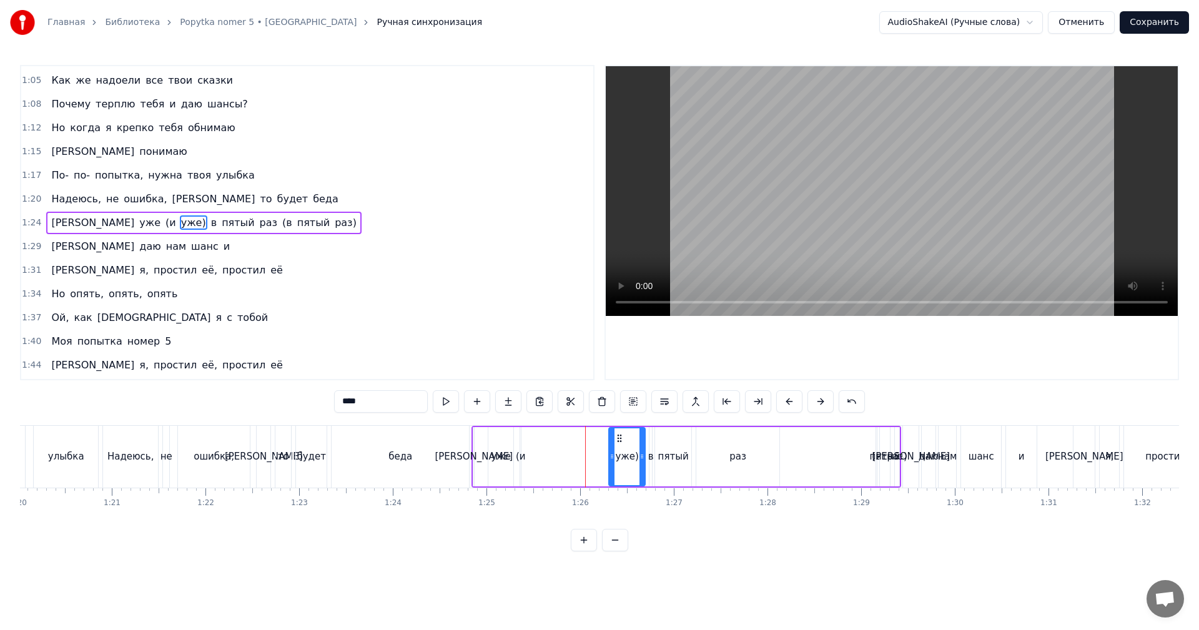
drag, startPoint x: 594, startPoint y: 435, endPoint x: 618, endPoint y: 437, distance: 24.4
click at [618, 437] on icon at bounding box center [620, 438] width 10 height 10
click at [525, 460] on div "И уже (и уже) в пятый раз (в пятый раз)" at bounding box center [687, 457] width 430 height 62
click at [521, 462] on div "(и" at bounding box center [521, 457] width 10 height 14
drag, startPoint x: 522, startPoint y: 462, endPoint x: 502, endPoint y: 455, distance: 20.9
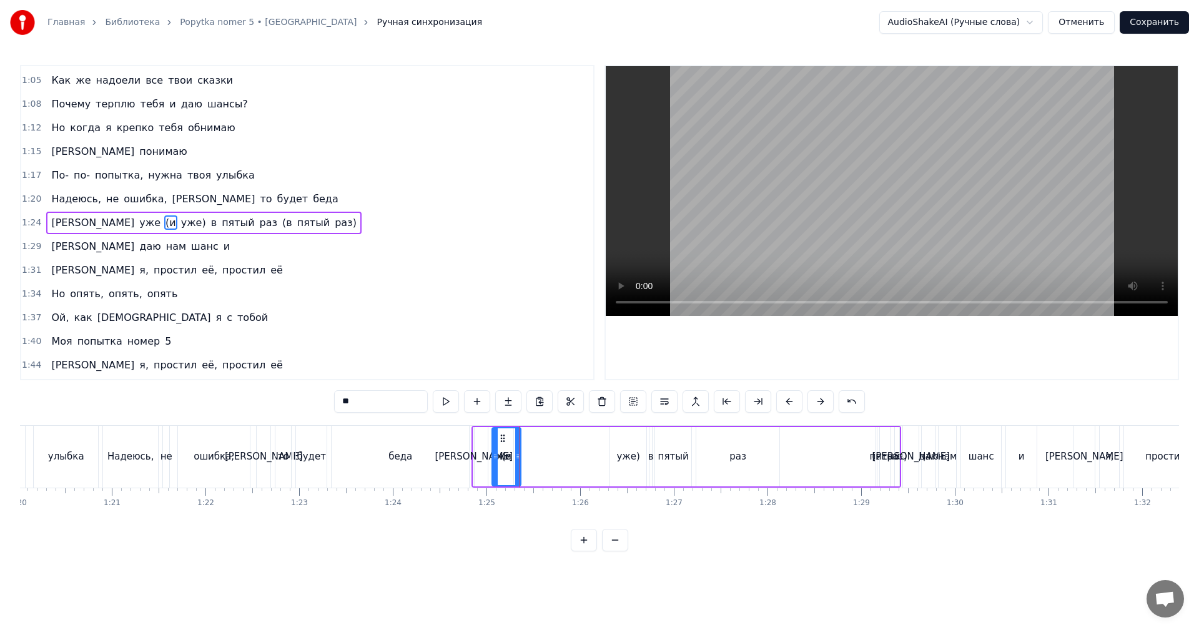
click at [498, 455] on icon at bounding box center [495, 457] width 5 height 10
drag, startPoint x: 510, startPoint y: 435, endPoint x: 566, endPoint y: 452, distance: 58.7
click at [567, 451] on div "(и" at bounding box center [567, 456] width 21 height 57
click at [510, 463] on div "уже" at bounding box center [500, 456] width 25 height 59
drag, startPoint x: 511, startPoint y: 462, endPoint x: 550, endPoint y: 462, distance: 38.7
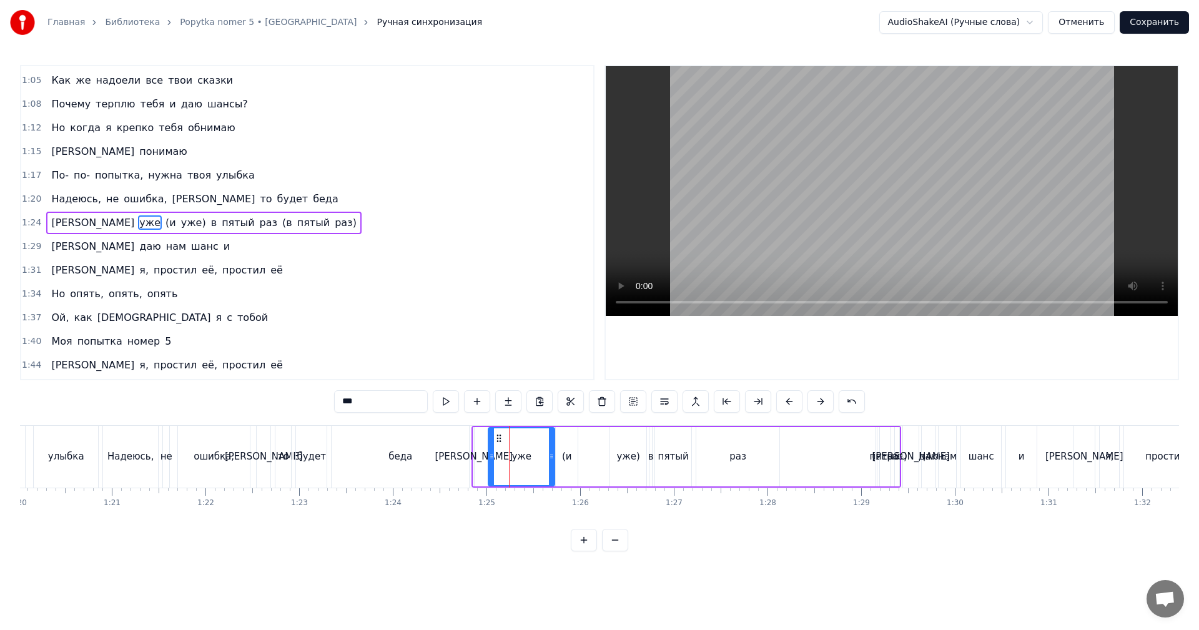
click at [554, 460] on div at bounding box center [551, 456] width 5 height 57
drag, startPoint x: 455, startPoint y: 460, endPoint x: 616, endPoint y: 337, distance: 202.7
click at [455, 460] on div "беда" at bounding box center [400, 457] width 137 height 62
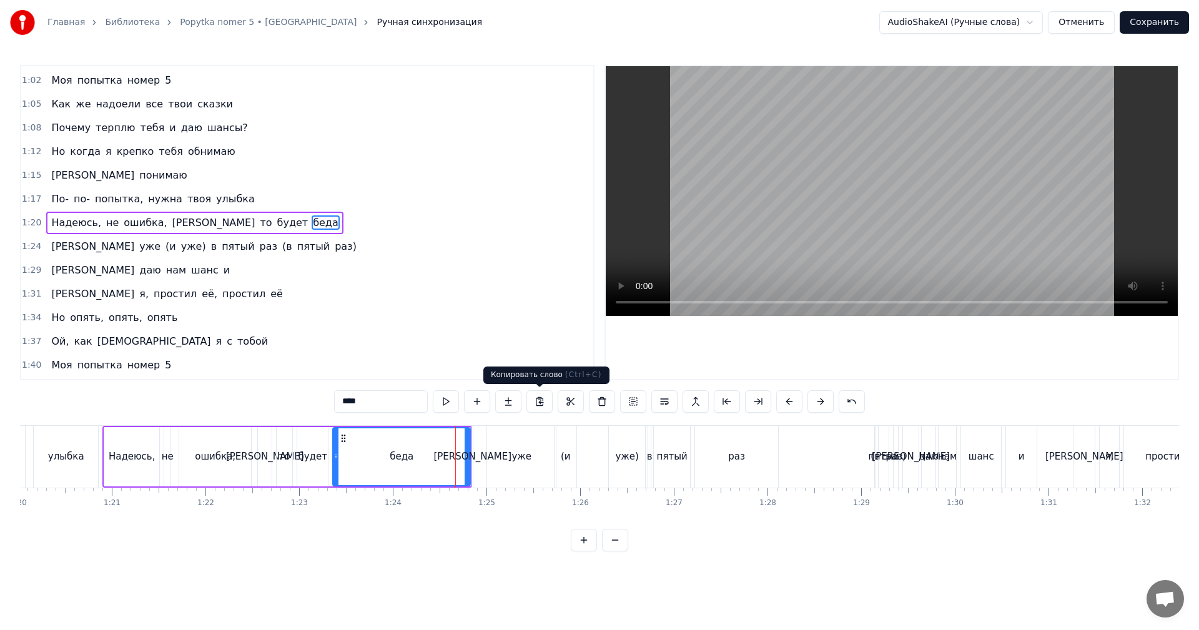
click at [812, 207] on video at bounding box center [892, 191] width 572 height 250
click at [809, 210] on video at bounding box center [892, 191] width 572 height 250
click at [571, 454] on div "(и" at bounding box center [566, 457] width 22 height 62
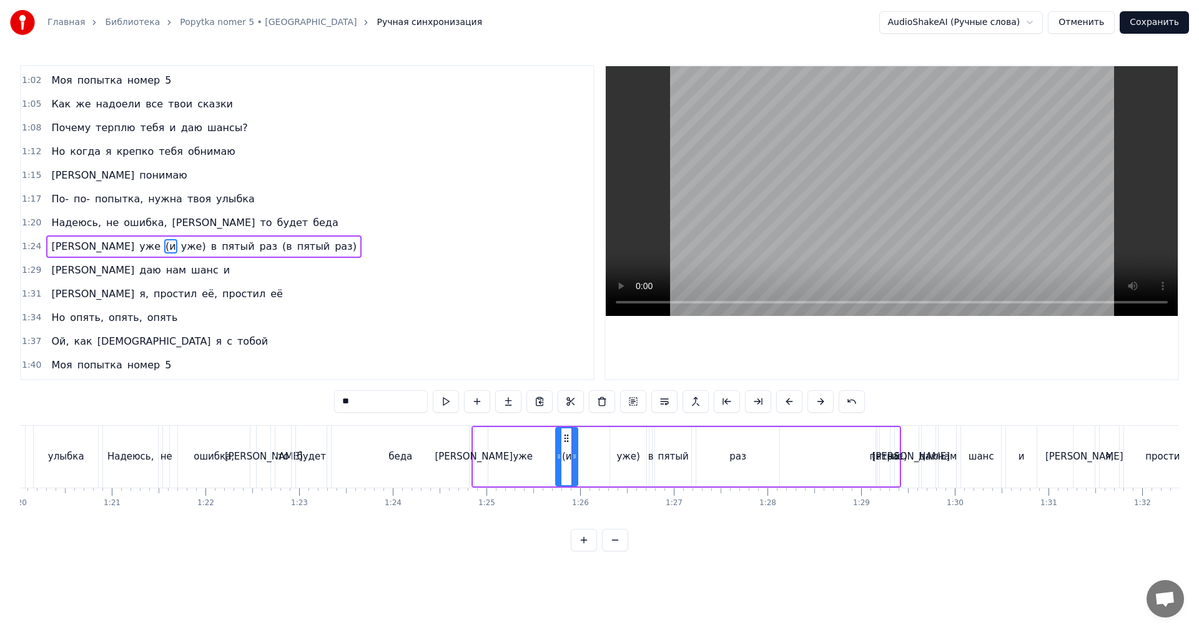
scroll to position [377, 0]
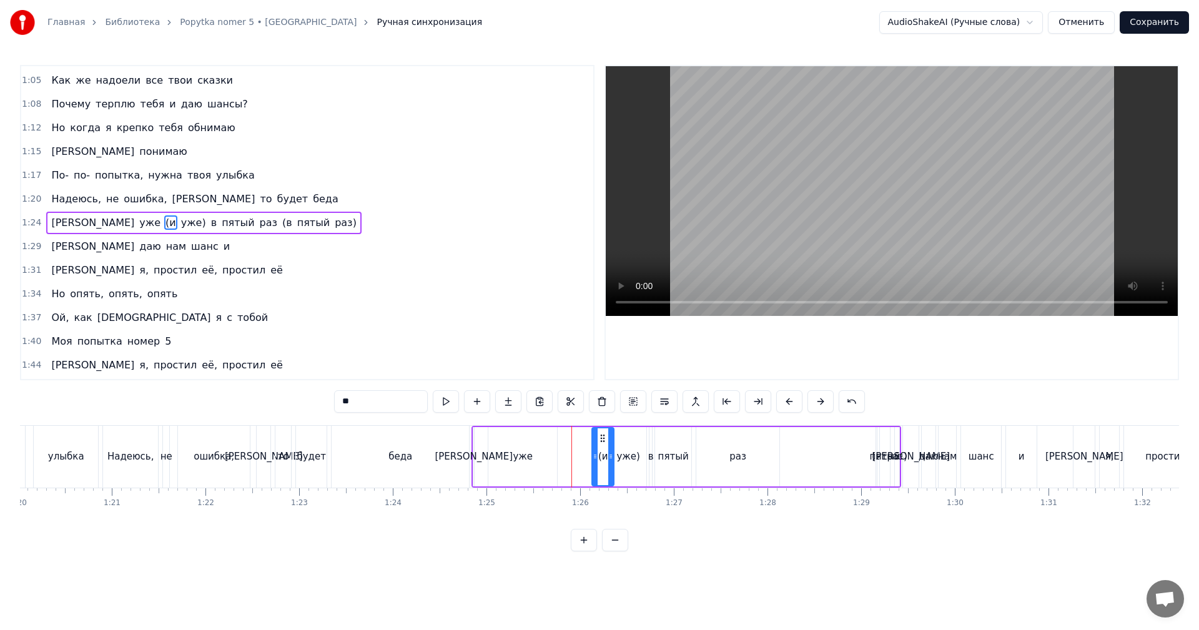
drag, startPoint x: 565, startPoint y: 438, endPoint x: 601, endPoint y: 436, distance: 36.3
click at [601, 436] on icon at bounding box center [603, 438] width 10 height 10
click at [547, 452] on div "уже" at bounding box center [522, 456] width 69 height 59
drag, startPoint x: 556, startPoint y: 447, endPoint x: 586, endPoint y: 447, distance: 30.6
click at [586, 447] on div at bounding box center [586, 456] width 5 height 57
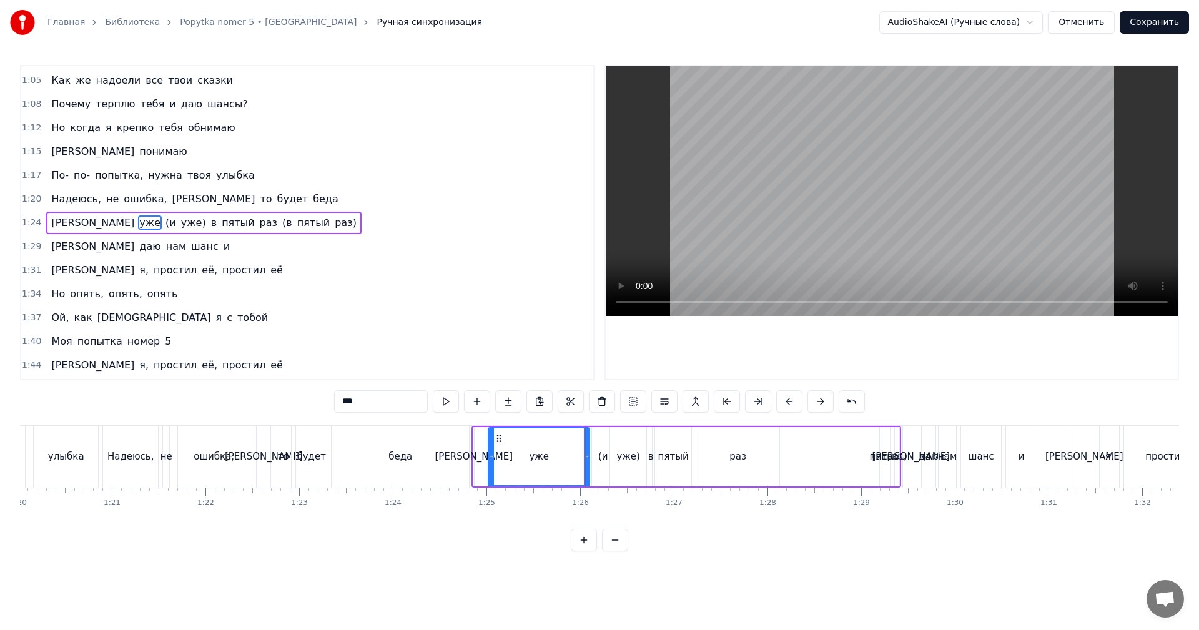
click at [460, 450] on div "беда" at bounding box center [400, 457] width 137 height 62
type input "****"
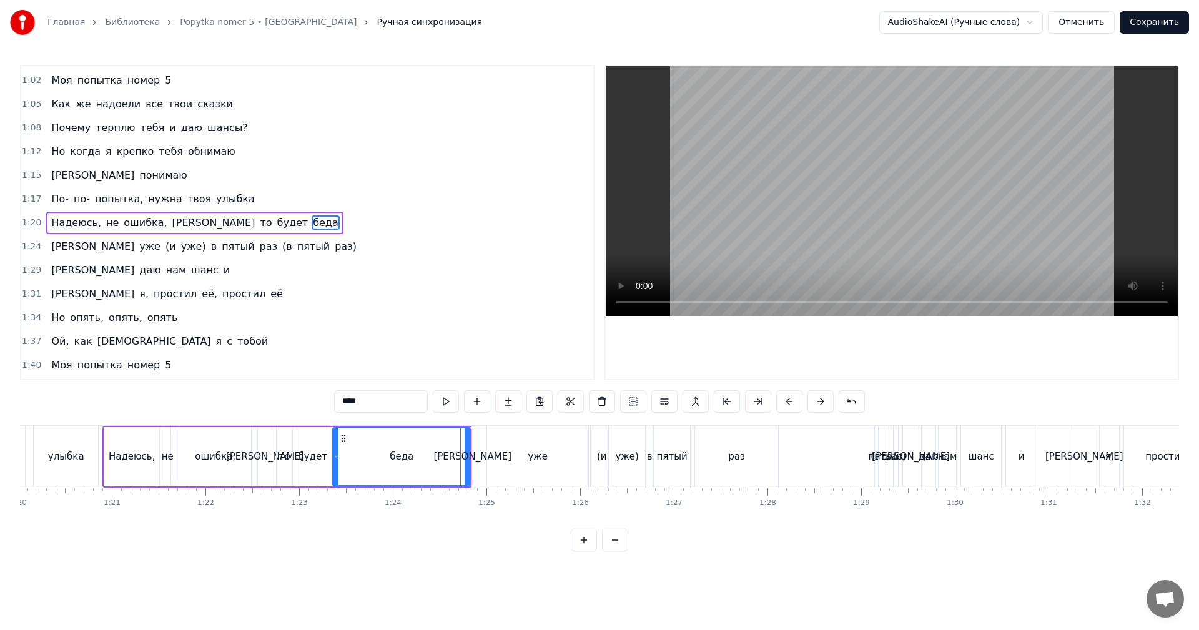
click at [478, 450] on div "И уже (и уже) в пятый раз (в пятый раз)" at bounding box center [687, 457] width 430 height 62
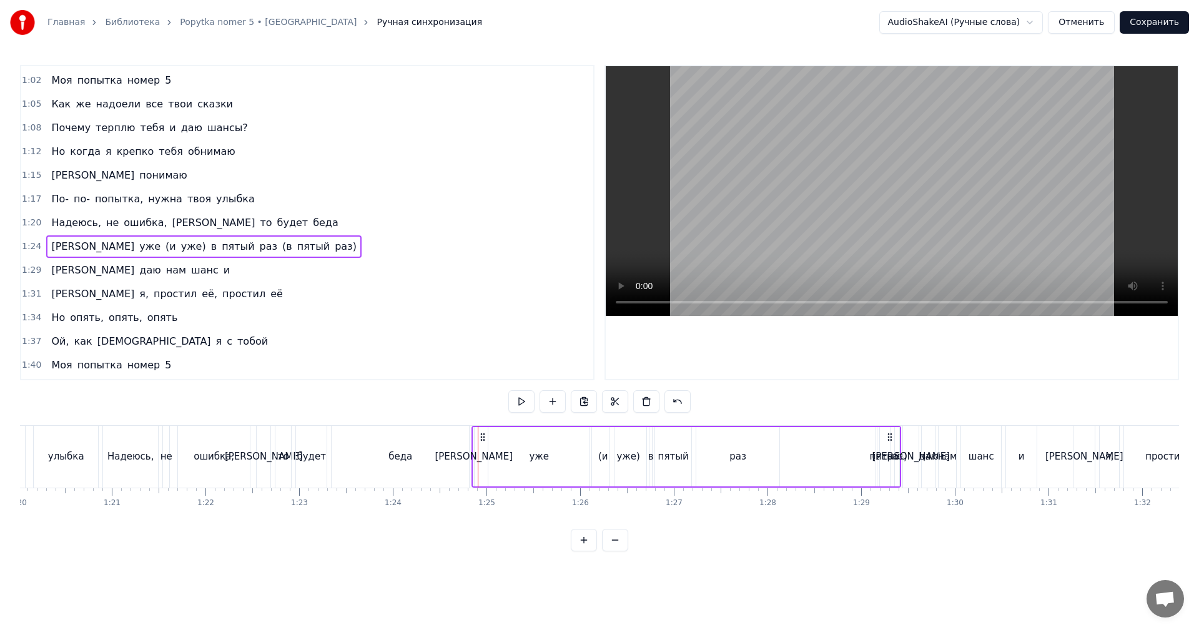
click at [473, 452] on div "[PERSON_NAME]" at bounding box center [474, 457] width 78 height 14
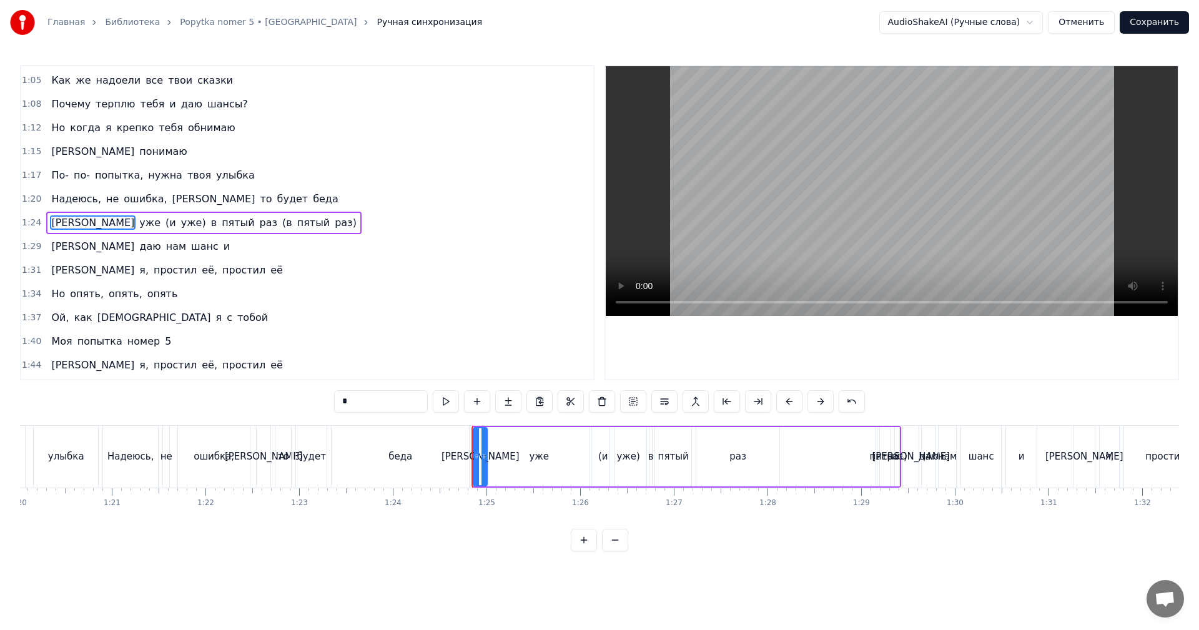
drag, startPoint x: 473, startPoint y: 452, endPoint x: 487, endPoint y: 450, distance: 13.2
click at [487, 450] on div at bounding box center [484, 456] width 5 height 57
click at [452, 450] on div "беда" at bounding box center [400, 457] width 137 height 62
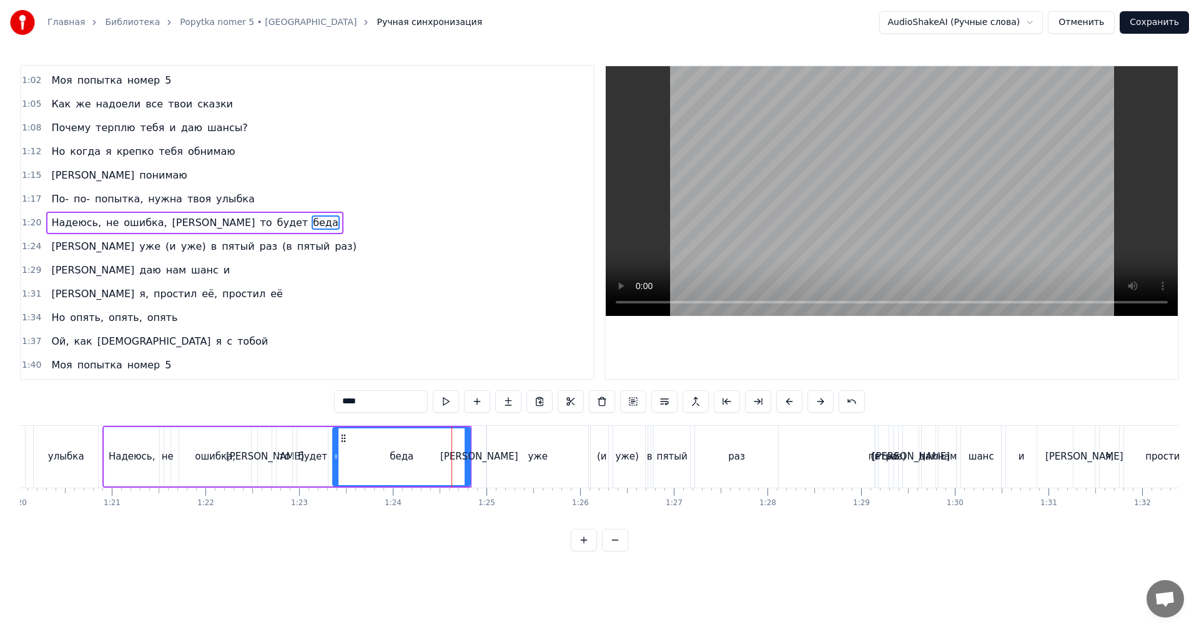
click at [759, 204] on video at bounding box center [892, 191] width 572 height 250
click at [877, 220] on video at bounding box center [892, 191] width 572 height 250
drag, startPoint x: 744, startPoint y: 469, endPoint x: 764, endPoint y: 461, distance: 21.6
click at [745, 469] on div "раз" at bounding box center [736, 457] width 83 height 62
type input "***"
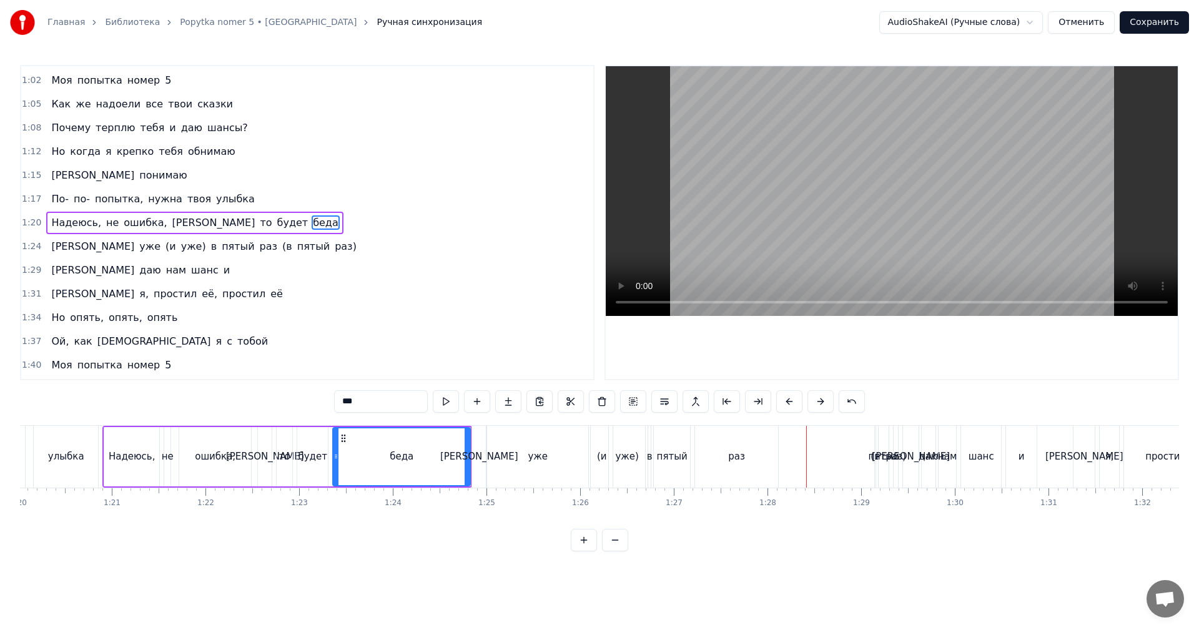
scroll to position [377, 0]
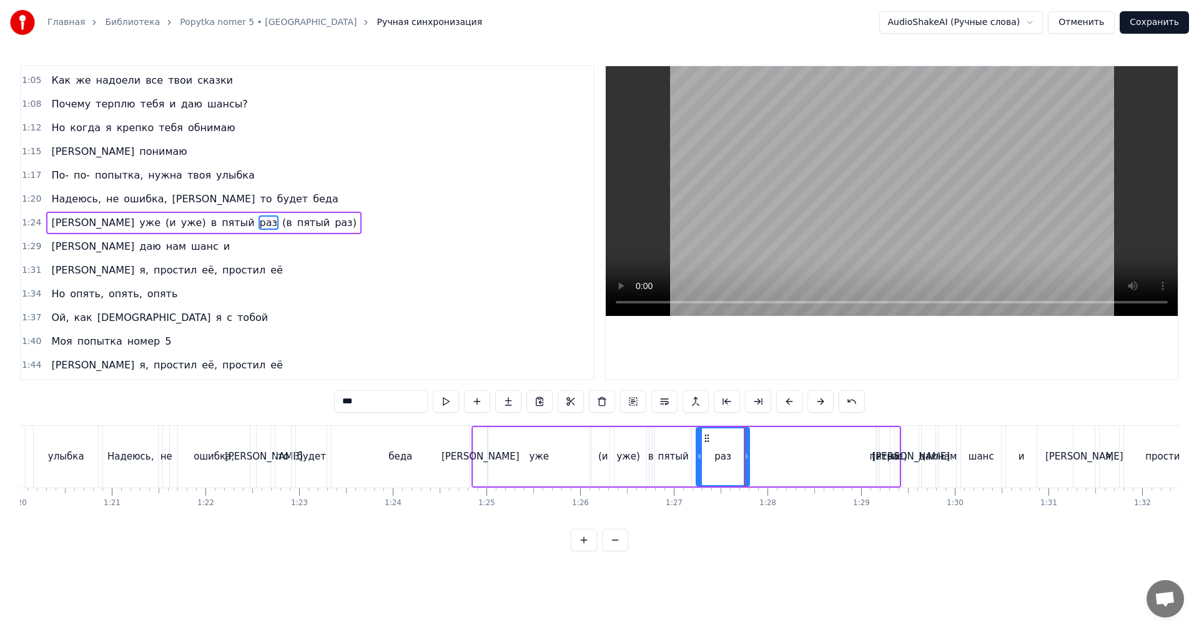
drag, startPoint x: 778, startPoint y: 454, endPoint x: 748, endPoint y: 463, distance: 30.6
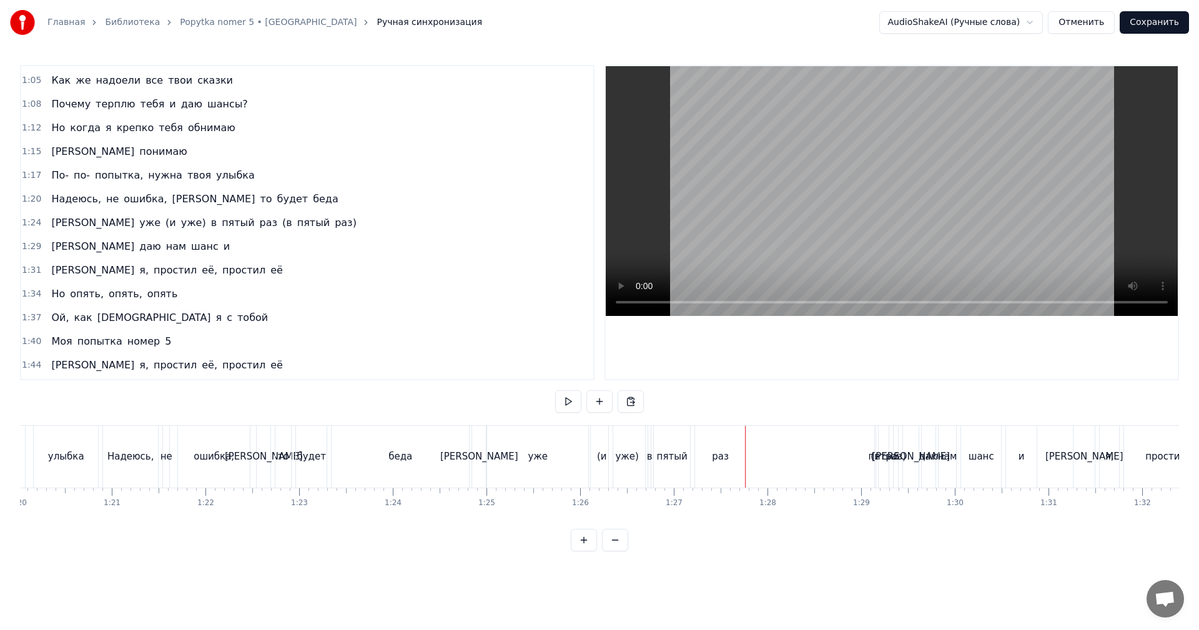
click at [879, 446] on div "пятый" at bounding box center [884, 457] width 10 height 62
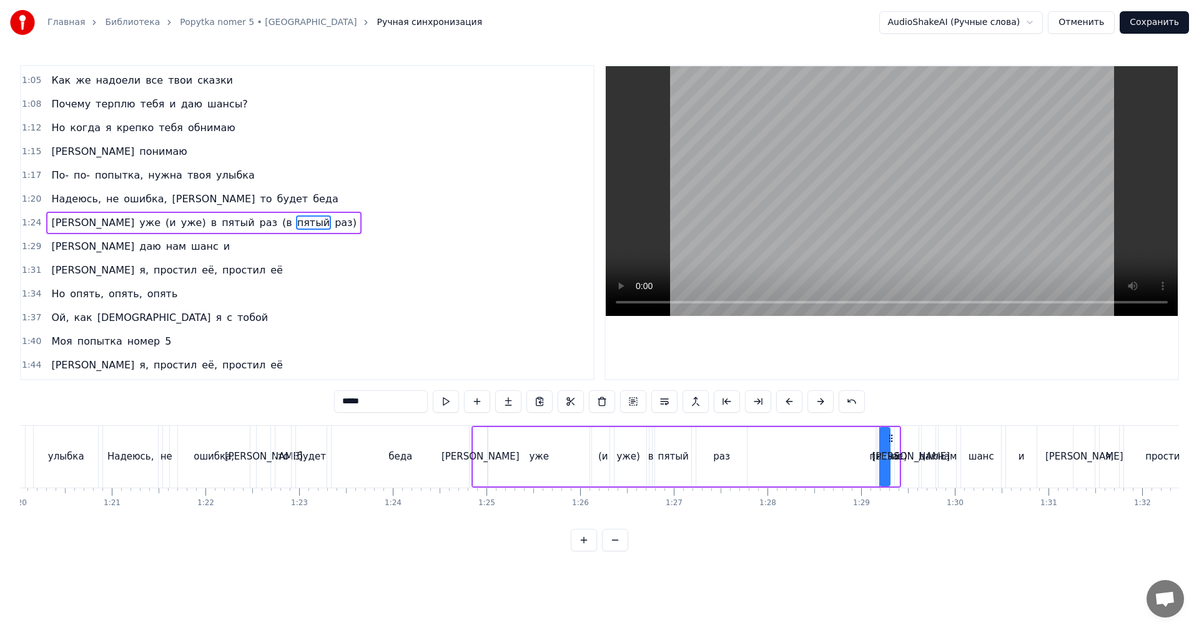
click at [877, 447] on div "(в" at bounding box center [877, 456] width 2 height 59
drag, startPoint x: 879, startPoint y: 441, endPoint x: 863, endPoint y: 444, distance: 15.9
click at [863, 444] on div at bounding box center [863, 456] width 5 height 57
drag, startPoint x: 869, startPoint y: 438, endPoint x: 768, endPoint y: 447, distance: 102.1
click at [760, 448] on div "(в" at bounding box center [755, 456] width 15 height 57
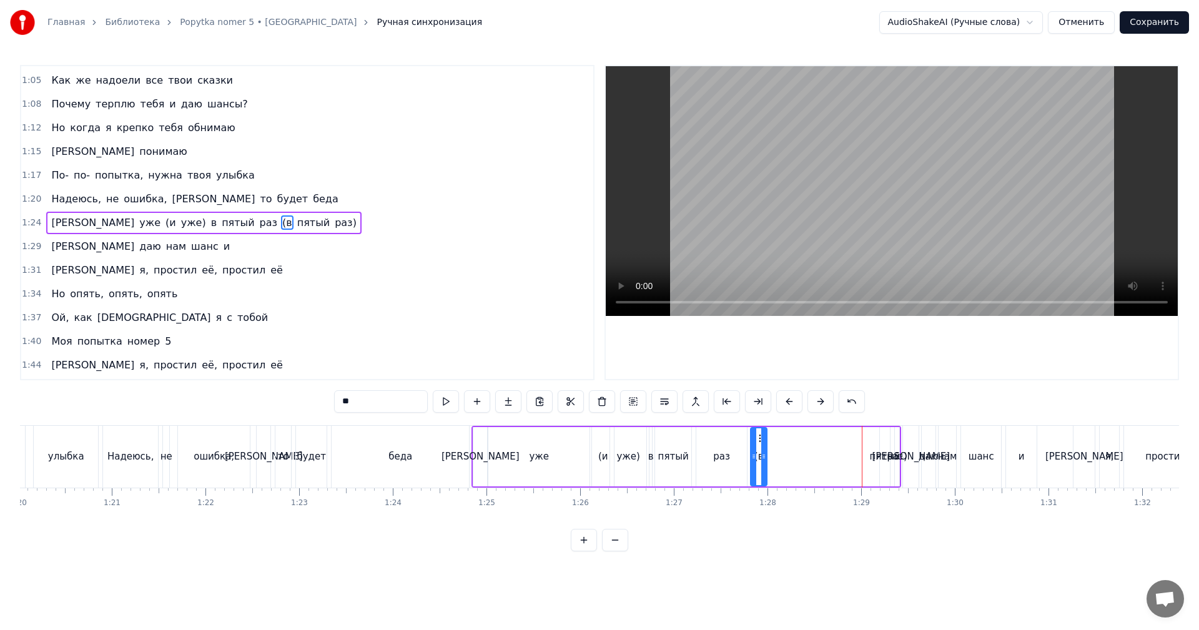
click at [884, 444] on div "пятый" at bounding box center [885, 456] width 10 height 59
type input "*****"
drag, startPoint x: 885, startPoint y: 437, endPoint x: 876, endPoint y: 440, distance: 9.1
click at [844, 442] on div "И уже (и уже) в пятый раз (в пятый раз)" at bounding box center [687, 457] width 430 height 62
click at [890, 441] on icon at bounding box center [890, 437] width 10 height 10
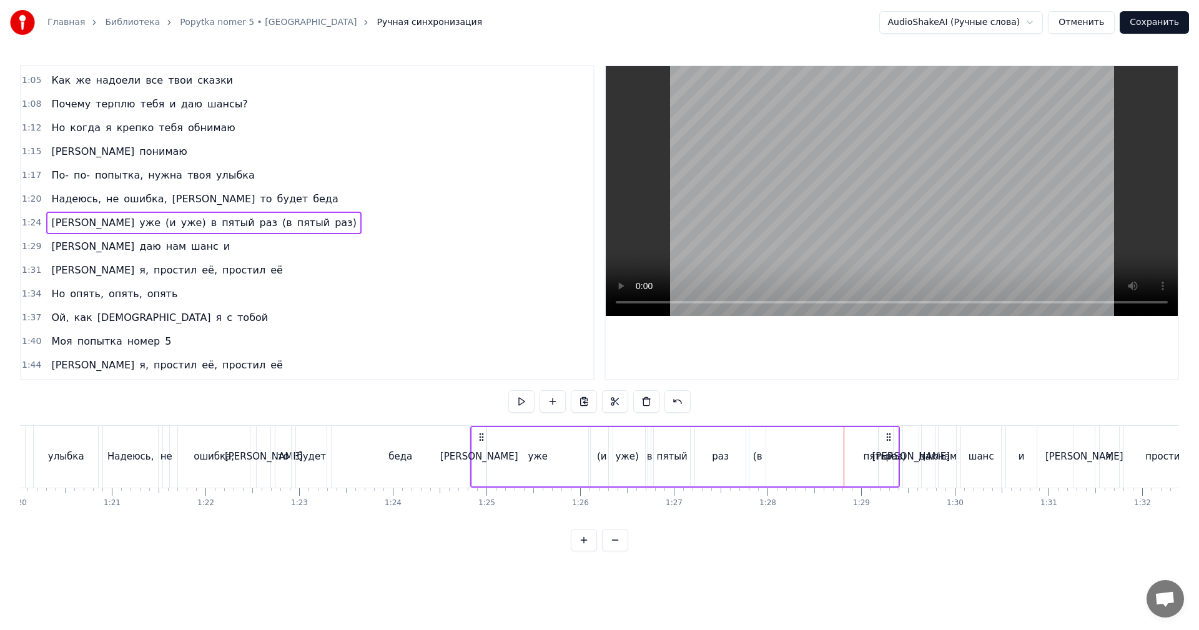
click at [884, 444] on div "И уже (и уже) в пятый раз (в пятый раз)" at bounding box center [685, 457] width 430 height 62
click at [882, 443] on div "И уже (и уже) в пятый раз (в пятый раз)" at bounding box center [685, 457] width 430 height 62
click at [886, 457] on div "пятый" at bounding box center [879, 457] width 31 height 14
drag, startPoint x: 882, startPoint y: 457, endPoint x: 849, endPoint y: 462, distance: 33.4
click at [849, 462] on div at bounding box center [849, 456] width 5 height 57
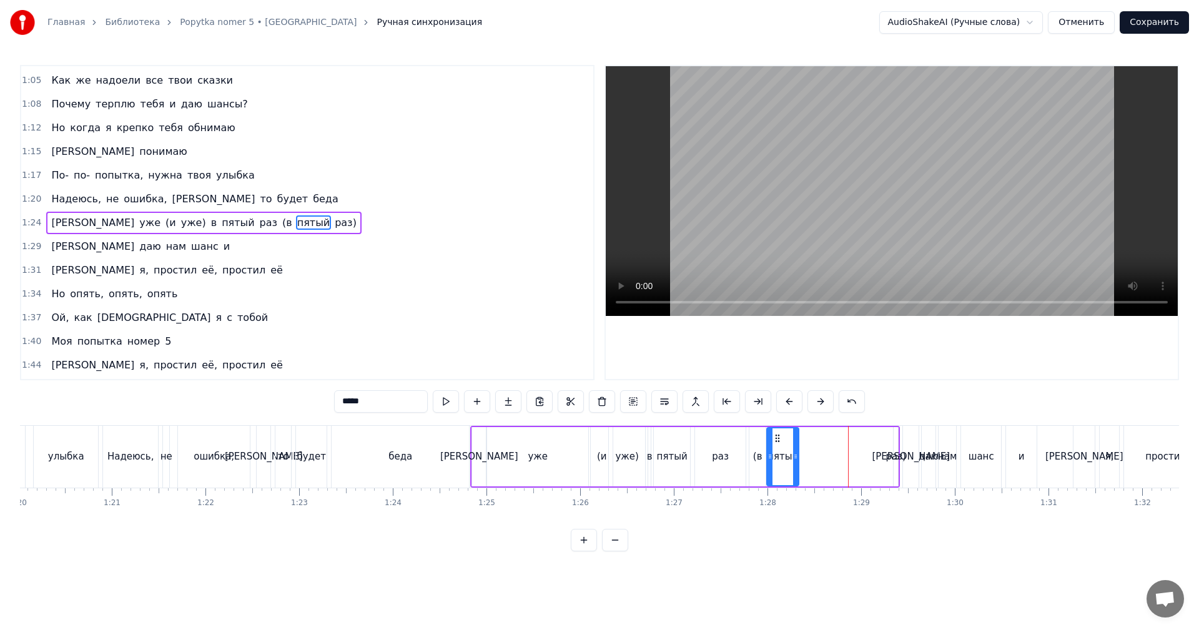
drag, startPoint x: 854, startPoint y: 437, endPoint x: 815, endPoint y: 447, distance: 39.8
click at [779, 448] on div "пятый" at bounding box center [783, 456] width 31 height 57
click at [904, 459] on div "[PERSON_NAME]" at bounding box center [911, 457] width 16 height 62
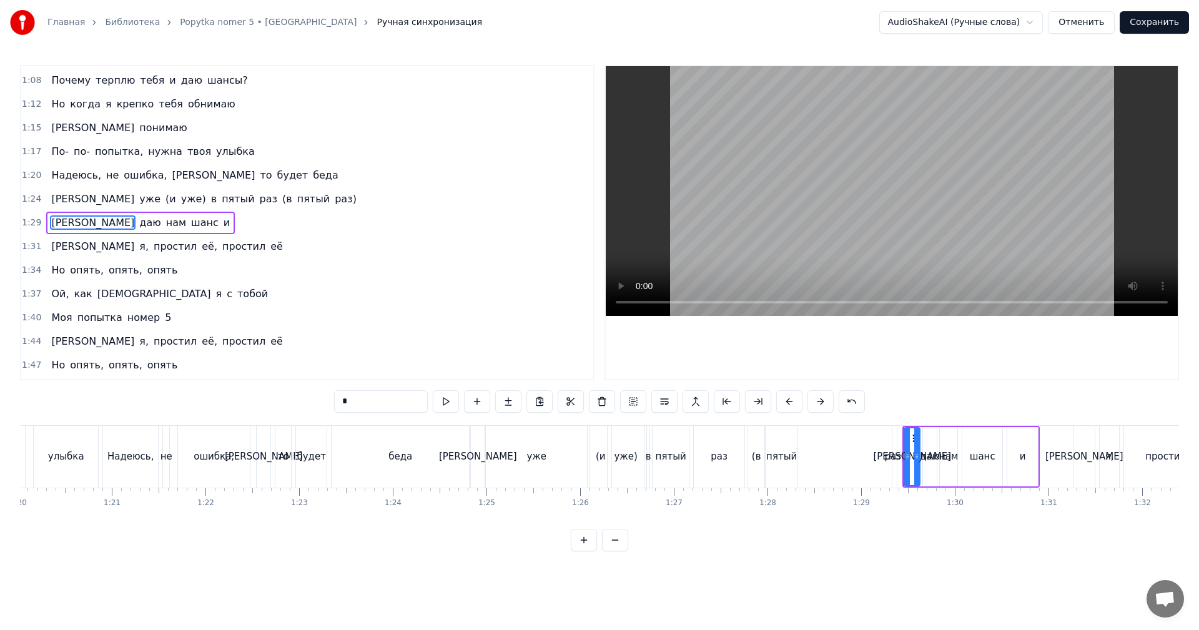
click at [897, 460] on div "раз)" at bounding box center [894, 457] width 21 height 14
type input "****"
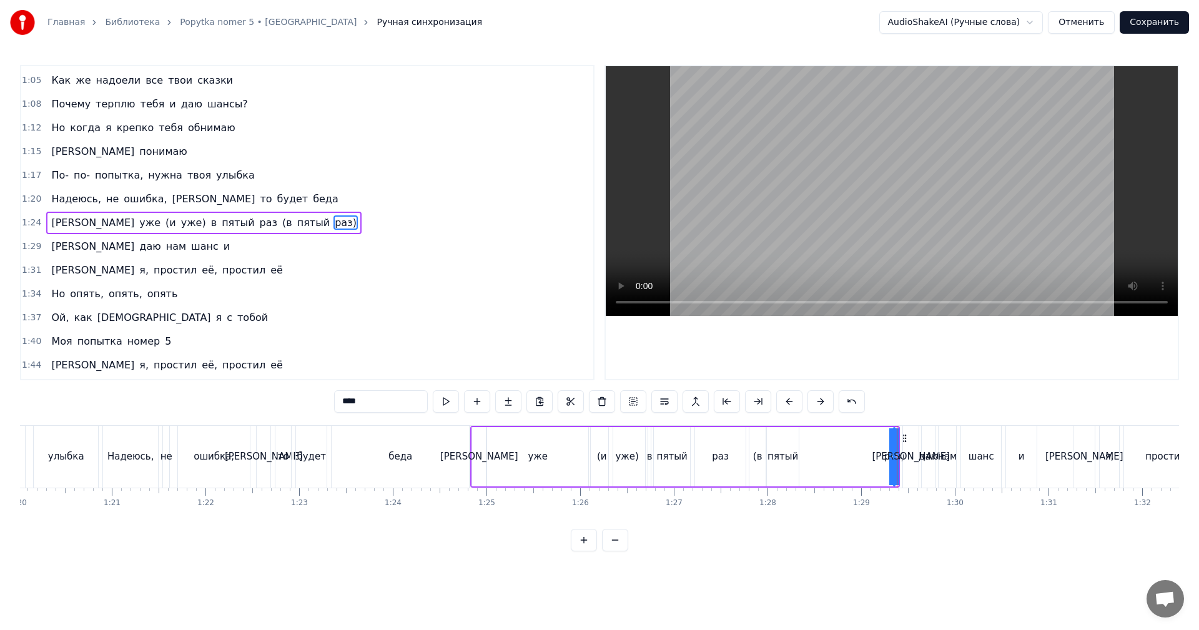
drag, startPoint x: 893, startPoint y: 438, endPoint x: 880, endPoint y: 442, distance: 13.6
click at [880, 442] on div "И уже (и уже) в пятый раз (в пятый раз)" at bounding box center [685, 457] width 430 height 62
click at [889, 438] on div "И уже (и уже) в пятый раз (в пятый раз)" at bounding box center [682, 457] width 424 height 62
click at [891, 438] on div "И уже (и уже) в пятый раз (в пятый раз)" at bounding box center [682, 457] width 424 height 62
click at [893, 438] on div "раз)" at bounding box center [893, 456] width 1 height 59
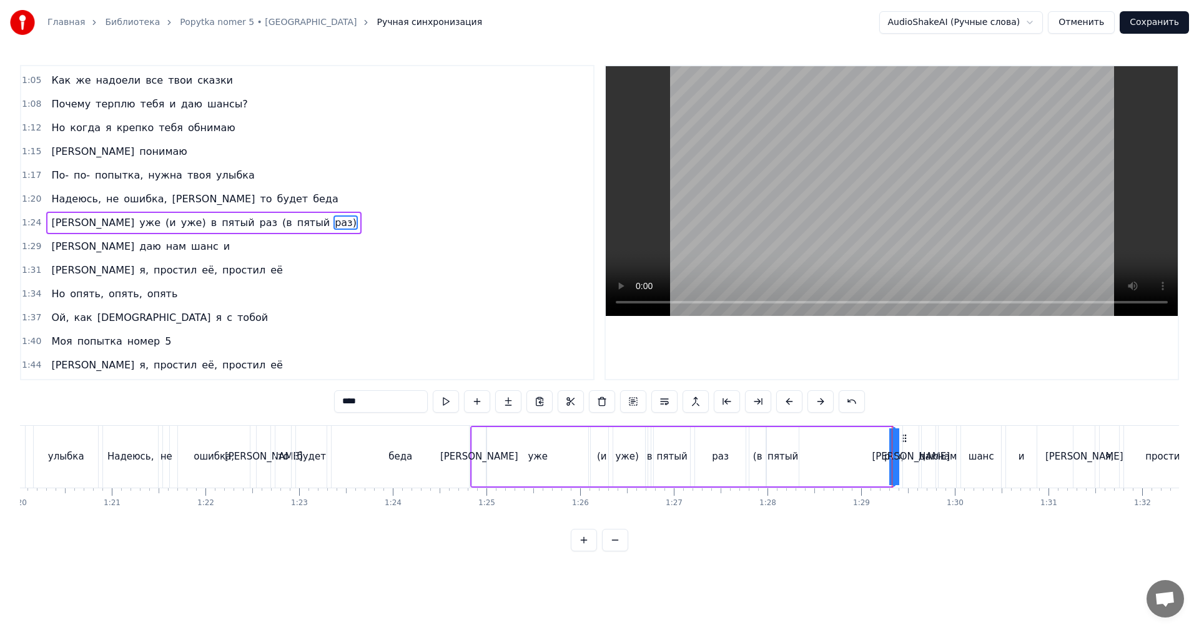
click at [880, 442] on div "И уже (и уже) в пятый раз (в пятый раз)" at bounding box center [682, 457] width 424 height 62
click at [893, 441] on div "раз)" at bounding box center [893, 456] width 1 height 59
drag, startPoint x: 894, startPoint y: 440, endPoint x: 878, endPoint y: 444, distance: 16.1
click at [878, 444] on div "И уже (и уже) в пятый раз (в пятый раз)" at bounding box center [682, 457] width 424 height 62
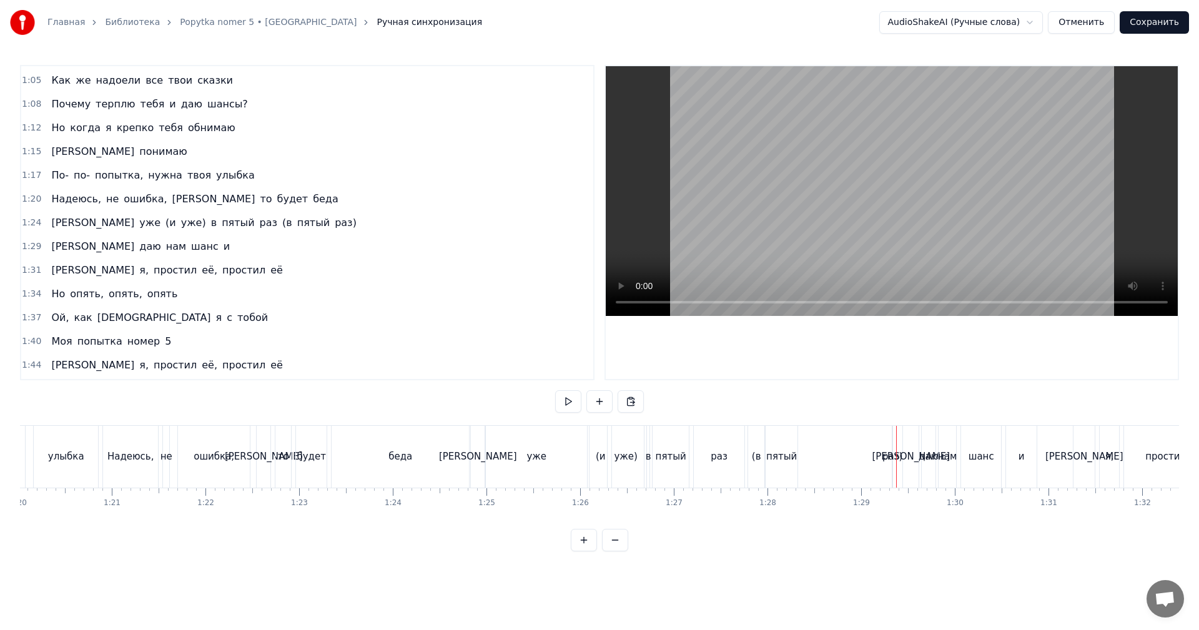
click at [892, 450] on div "раз)" at bounding box center [892, 457] width 21 height 14
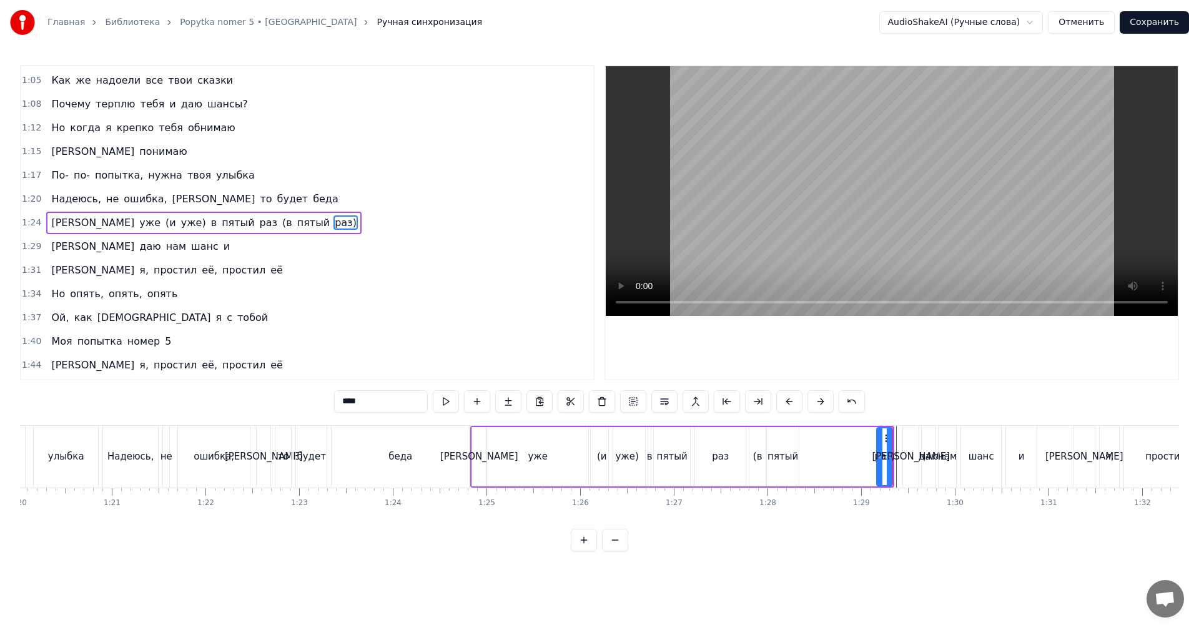
drag, startPoint x: 897, startPoint y: 450, endPoint x: 881, endPoint y: 455, distance: 17.6
click at [881, 455] on div at bounding box center [879, 456] width 5 height 57
drag, startPoint x: 885, startPoint y: 438, endPoint x: 805, endPoint y: 447, distance: 80.5
click at [805, 447] on div "раз)" at bounding box center [805, 456] width 14 height 57
click at [914, 457] on div "[PERSON_NAME]" at bounding box center [911, 457] width 78 height 14
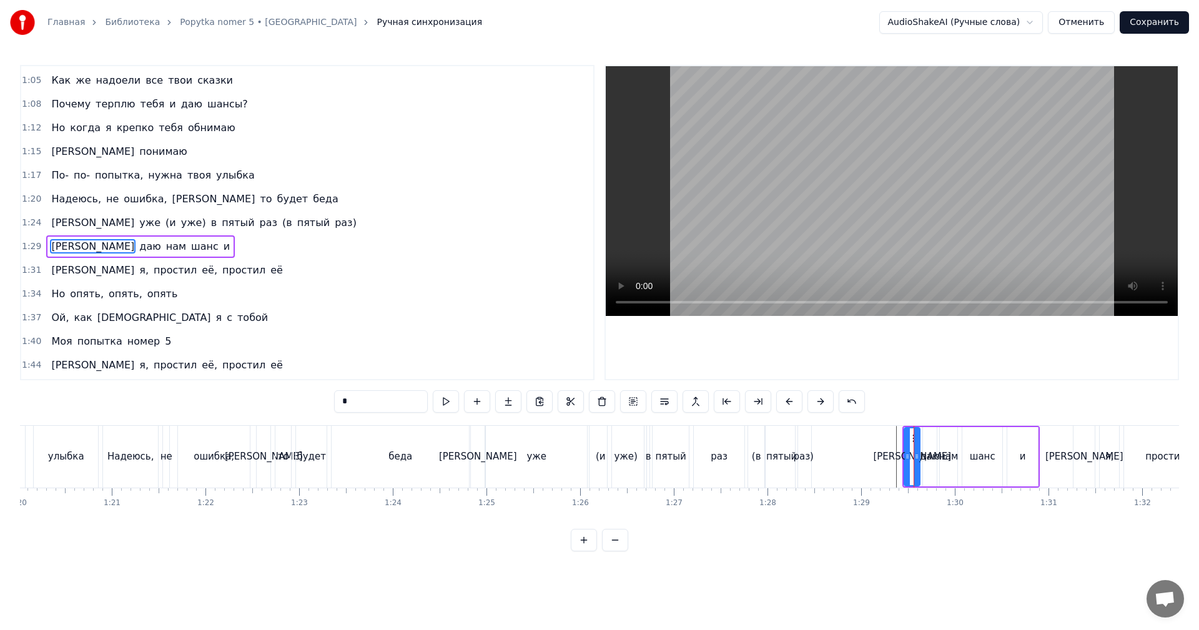
scroll to position [401, 0]
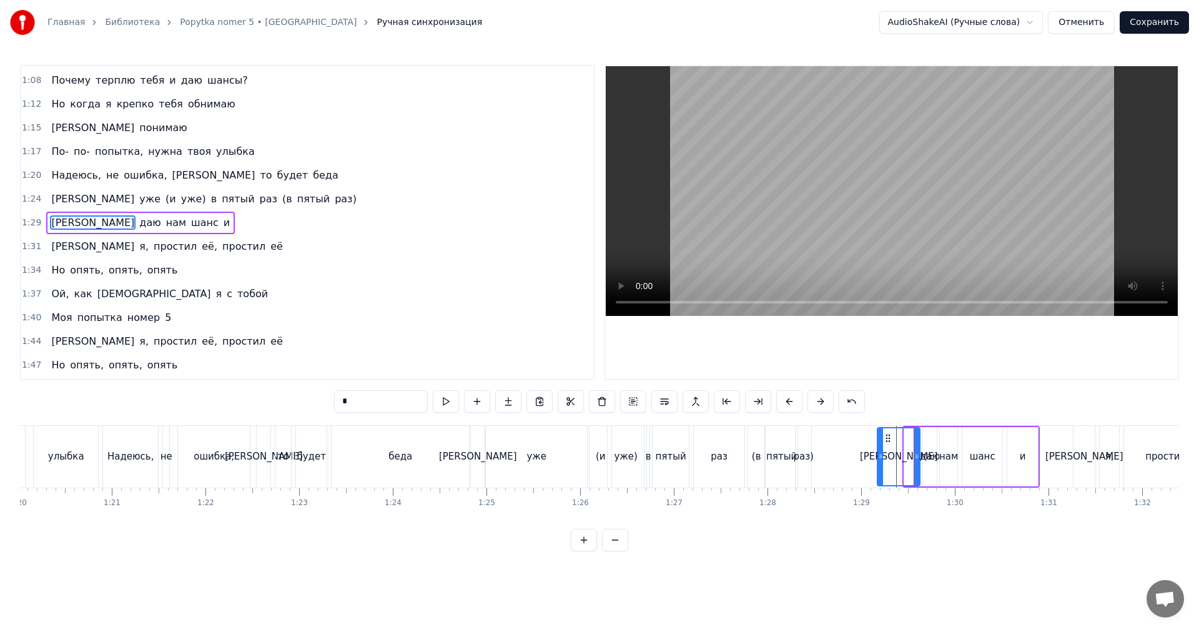
drag, startPoint x: 906, startPoint y: 459, endPoint x: 883, endPoint y: 464, distance: 23.0
click at [878, 466] on div at bounding box center [880, 456] width 5 height 57
drag, startPoint x: 916, startPoint y: 459, endPoint x: 897, endPoint y: 465, distance: 19.7
click at [897, 465] on div at bounding box center [898, 456] width 5 height 57
click at [928, 459] on div "даю" at bounding box center [930, 457] width 20 height 14
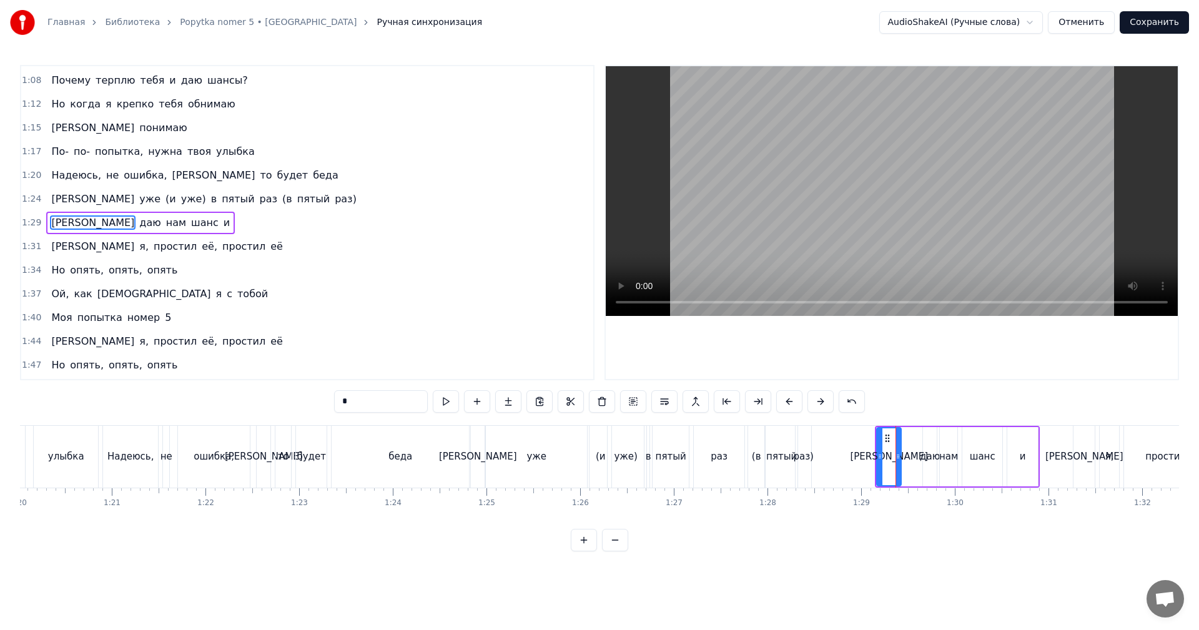
type input "***"
drag, startPoint x: 920, startPoint y: 461, endPoint x: 909, endPoint y: 464, distance: 11.7
click at [909, 464] on div "Я даю нам шанс и" at bounding box center [957, 457] width 165 height 62
click at [928, 458] on div "даю" at bounding box center [930, 457] width 20 height 14
drag, startPoint x: 926, startPoint y: 459, endPoint x: 907, endPoint y: 463, distance: 19.2
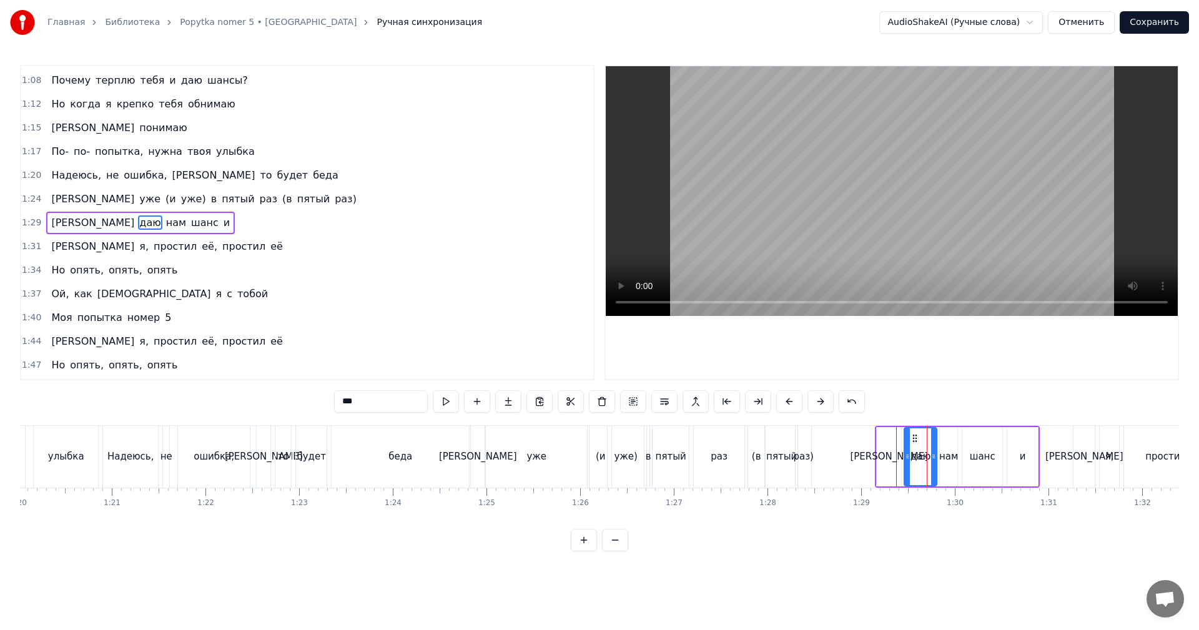
click at [907, 463] on div at bounding box center [907, 456] width 5 height 57
click at [599, 455] on div "(и" at bounding box center [601, 457] width 10 height 14
type input "**"
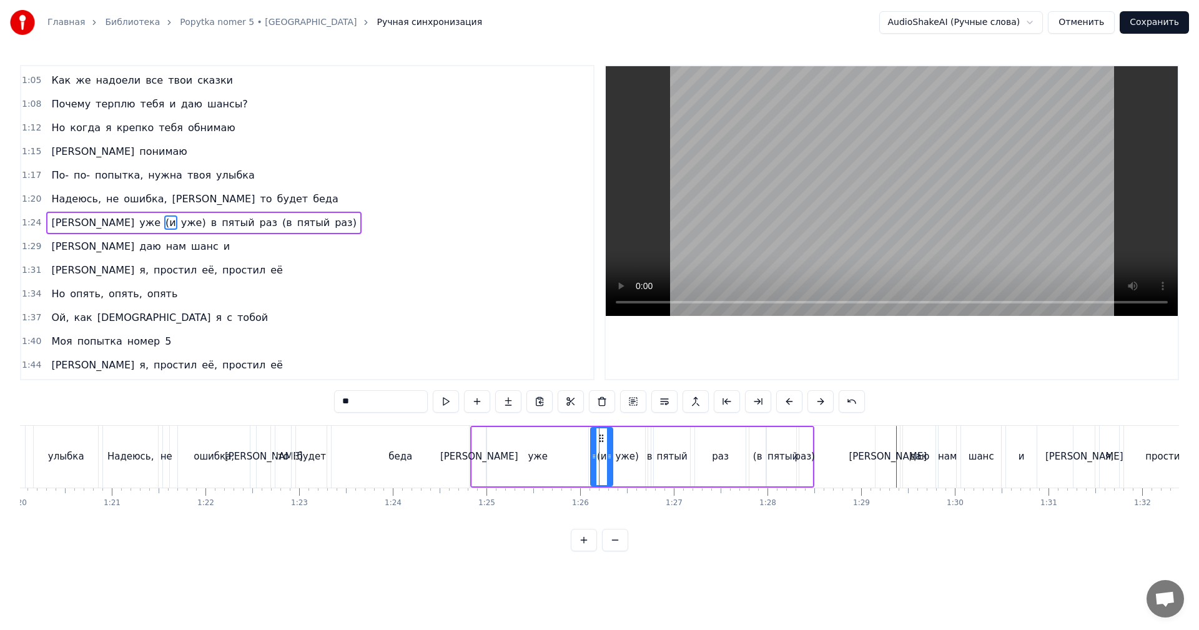
click at [887, 180] on video at bounding box center [892, 191] width 572 height 250
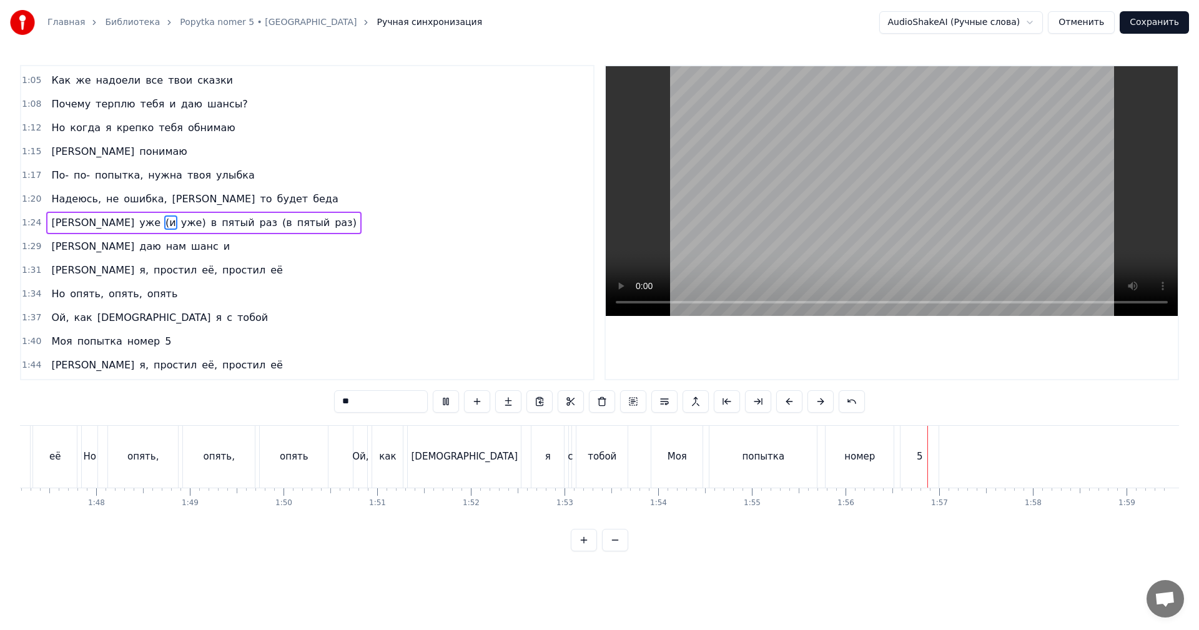
scroll to position [0, 10042]
click at [1065, 185] on video at bounding box center [892, 191] width 572 height 250
click at [1165, 22] on button "Сохранить" at bounding box center [1154, 22] width 69 height 22
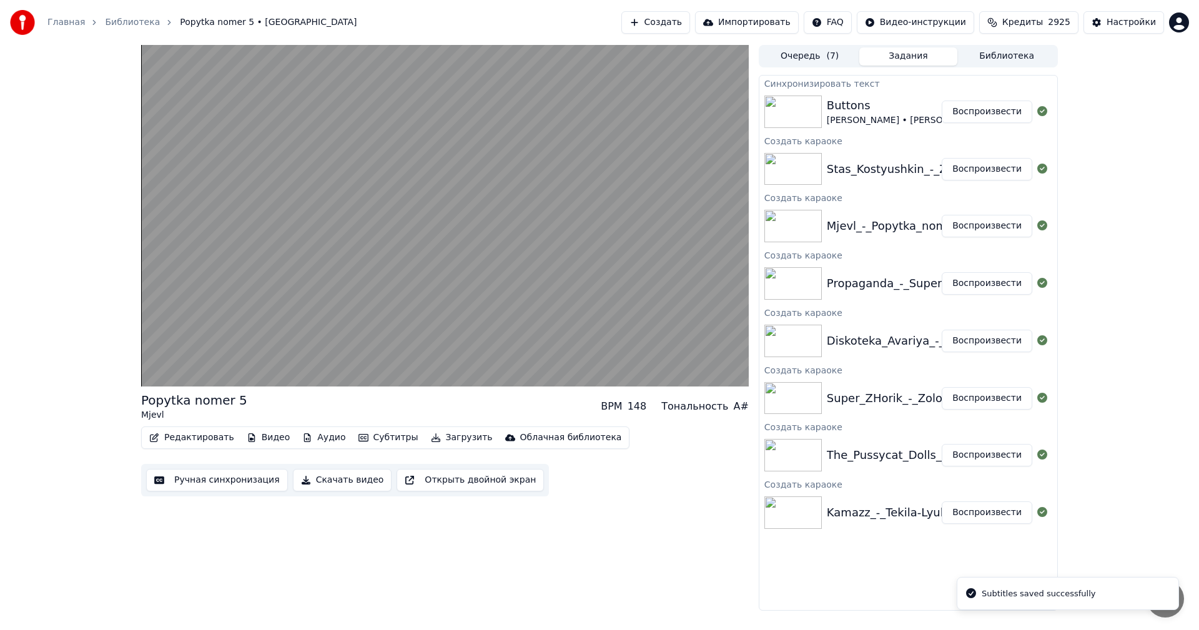
click at [992, 172] on button "Воспроизвести" at bounding box center [987, 169] width 91 height 22
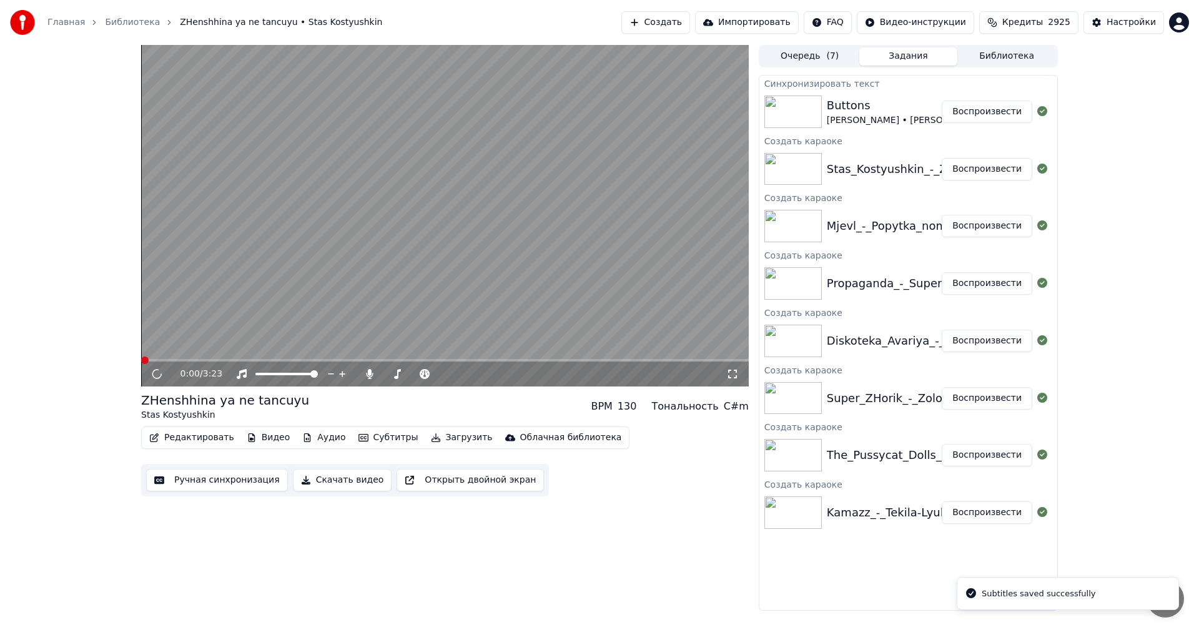
click at [218, 485] on button "Ручная синхронизация" at bounding box center [217, 480] width 142 height 22
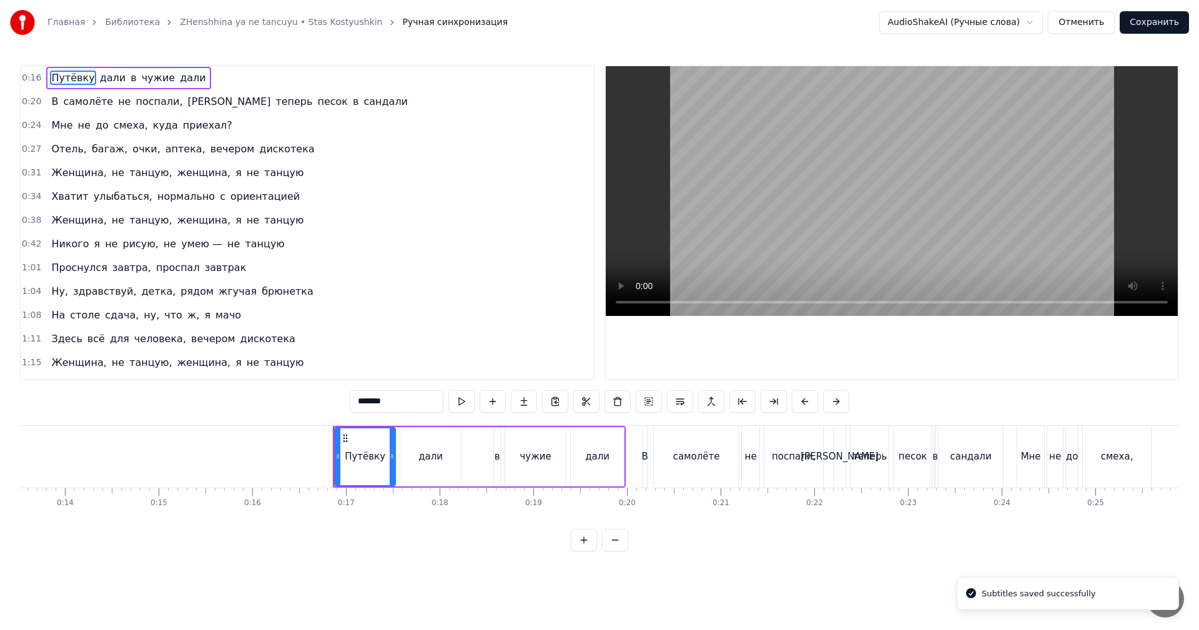
click at [930, 169] on video at bounding box center [892, 191] width 572 height 250
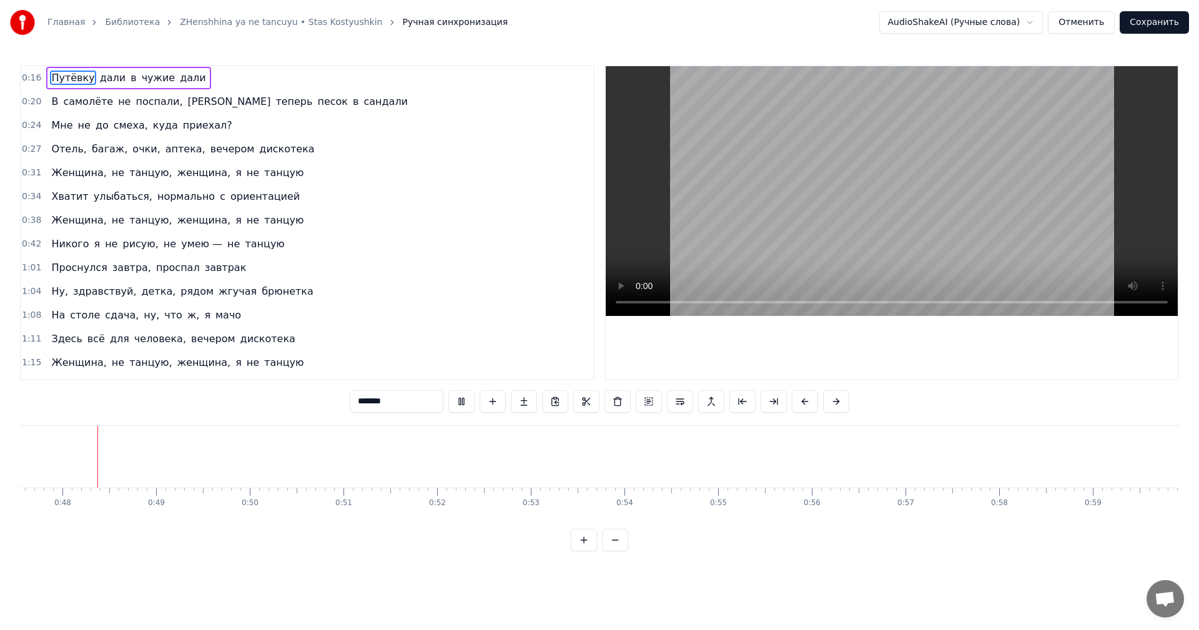
scroll to position [0, 4450]
click at [915, 155] on video at bounding box center [892, 191] width 572 height 250
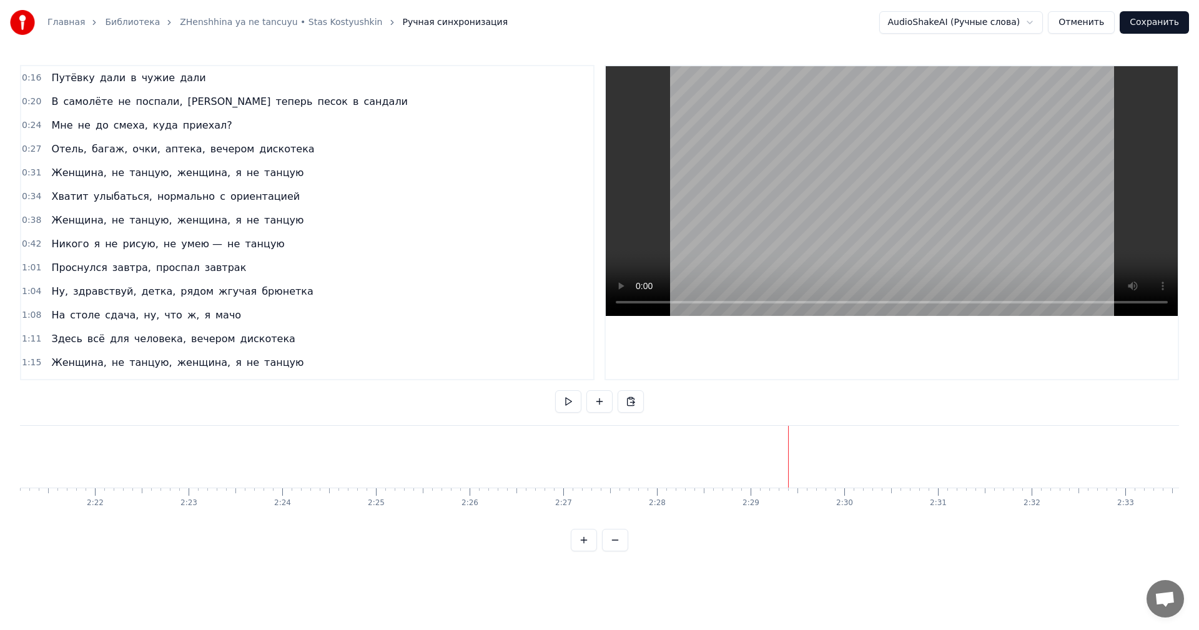
click at [882, 199] on video at bounding box center [892, 191] width 572 height 250
click at [881, 188] on video at bounding box center [892, 191] width 572 height 250
click at [1025, 210] on video at bounding box center [892, 191] width 572 height 250
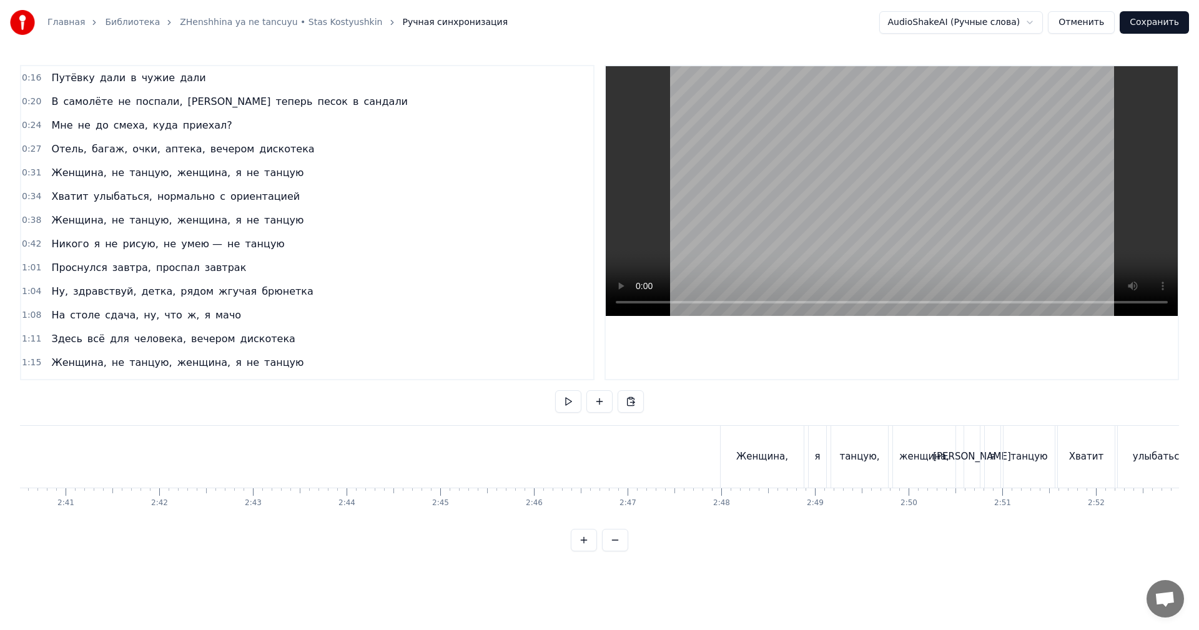
scroll to position [0, 15039]
click at [937, 183] on video at bounding box center [892, 191] width 572 height 250
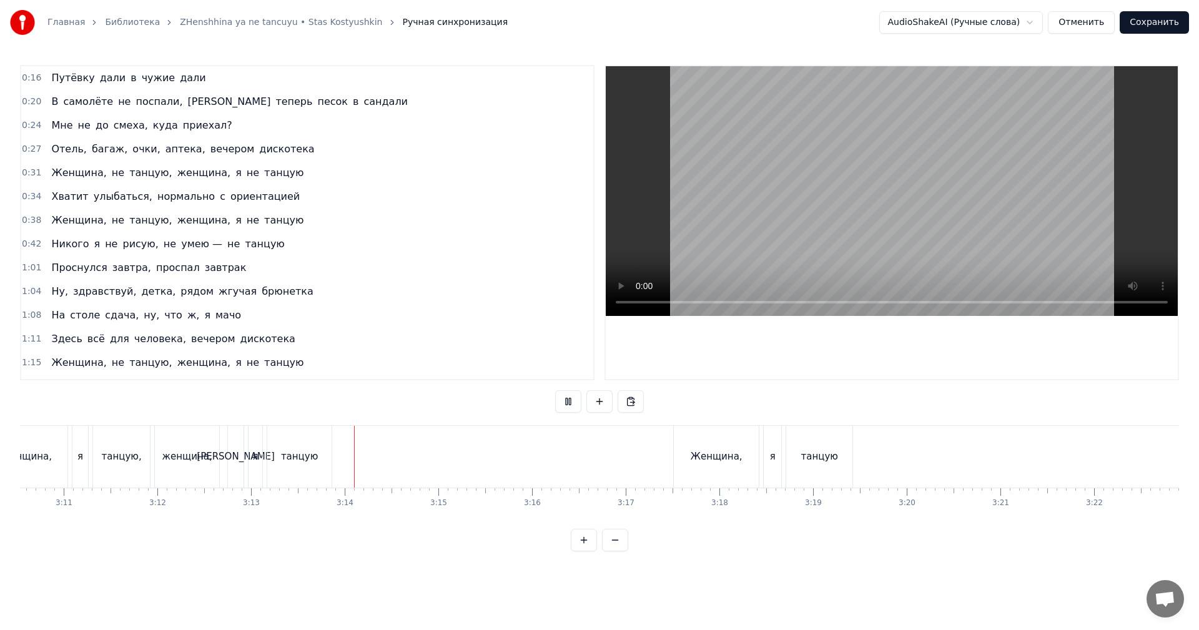
scroll to position [0, 17870]
click at [1164, 18] on button "Сохранить" at bounding box center [1154, 22] width 69 height 22
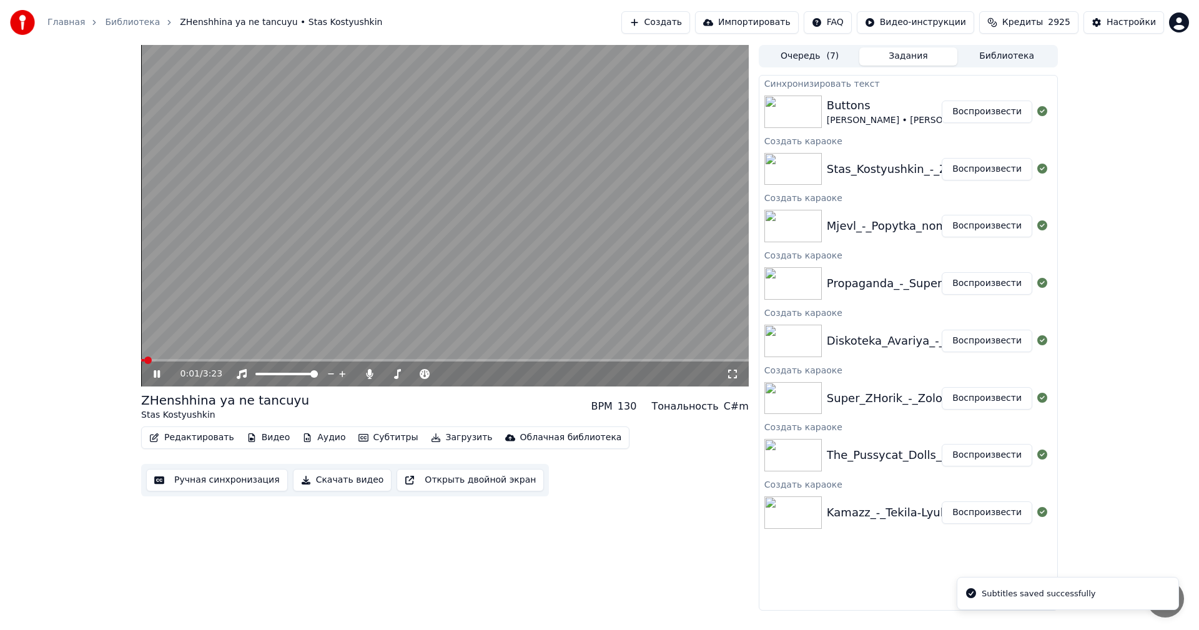
click at [1004, 112] on button "Воспроизвести" at bounding box center [987, 112] width 91 height 22
click at [237, 485] on button "Ручная синхронизация" at bounding box center [217, 480] width 142 height 22
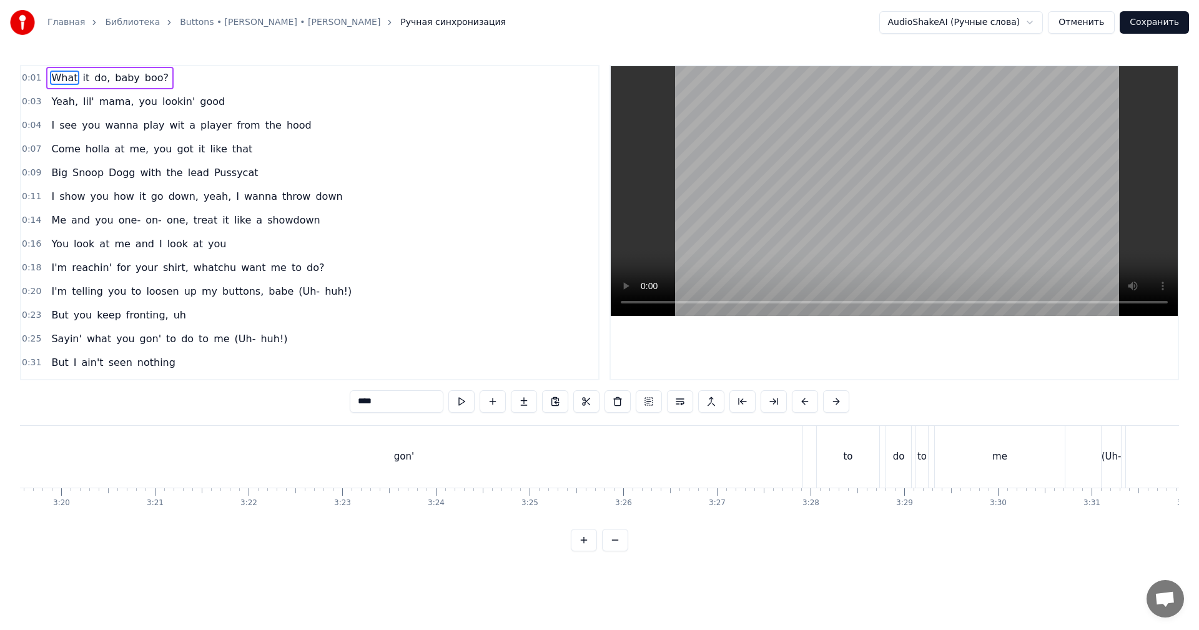
click at [798, 185] on video at bounding box center [894, 191] width 567 height 250
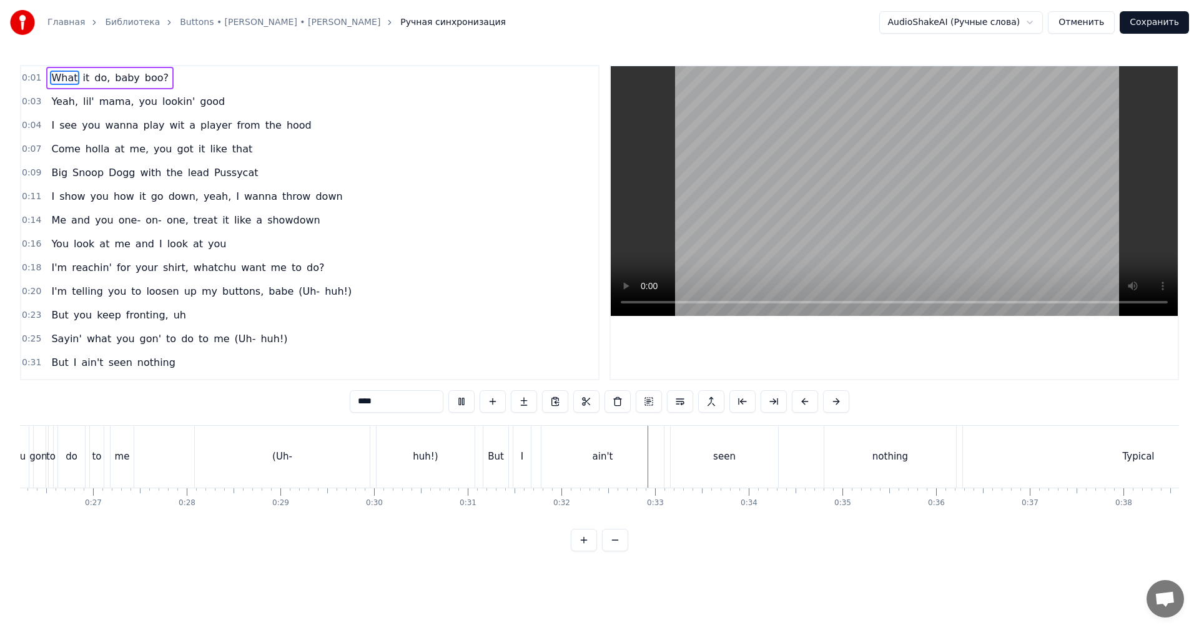
click at [936, 202] on video at bounding box center [894, 191] width 567 height 250
click at [1075, 26] on button "Отменить" at bounding box center [1081, 22] width 67 height 22
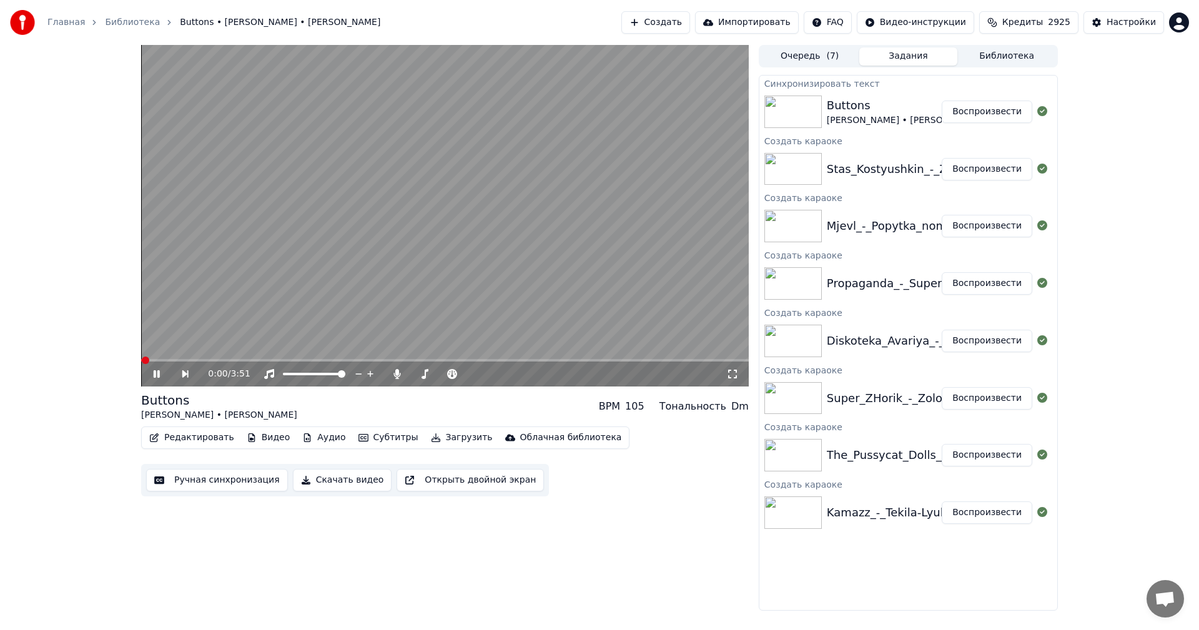
click at [605, 219] on video at bounding box center [445, 216] width 608 height 342
click at [192, 437] on button "Редактировать" at bounding box center [191, 437] width 95 height 17
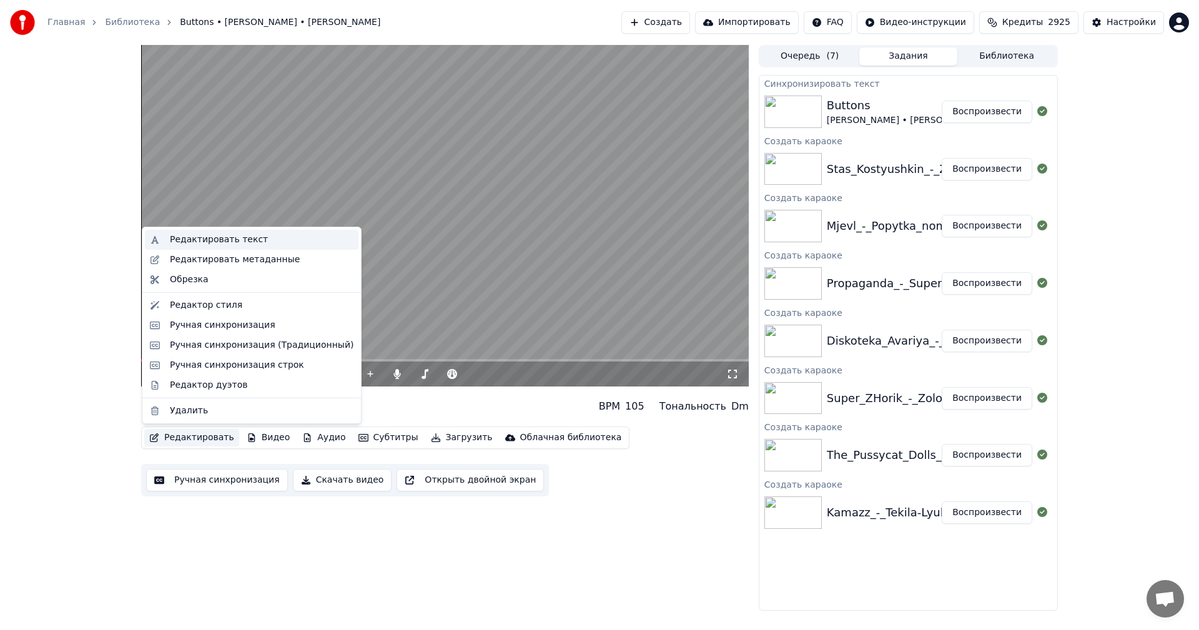
click at [188, 243] on div "Редактировать текст" at bounding box center [219, 240] width 98 height 12
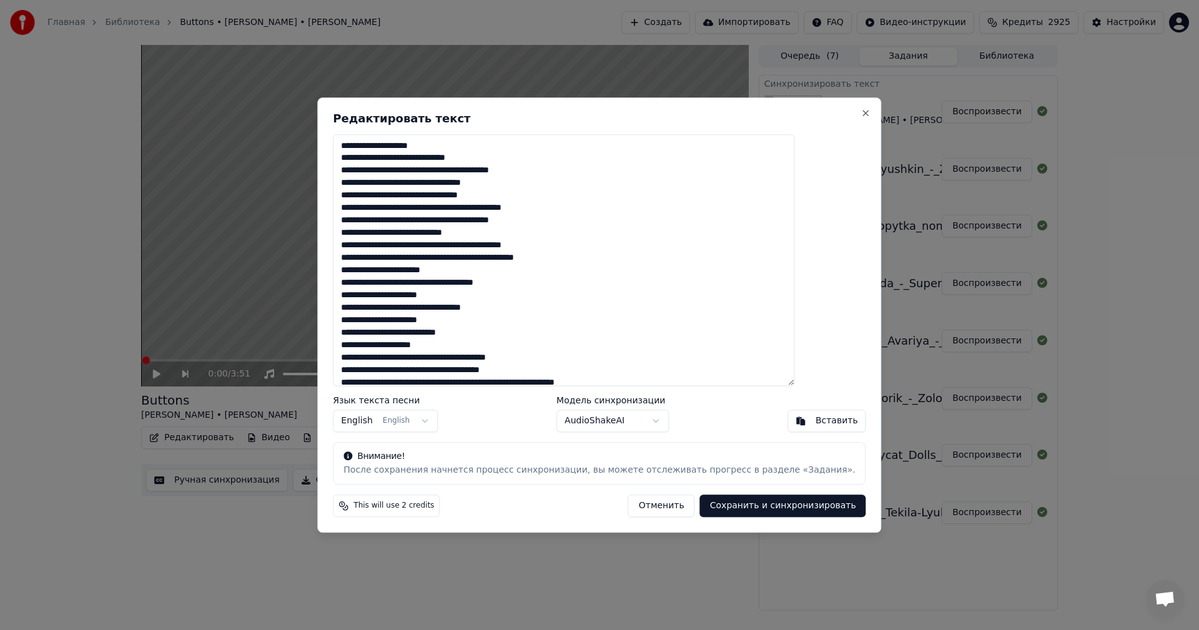
click at [543, 232] on textarea at bounding box center [564, 260] width 462 height 252
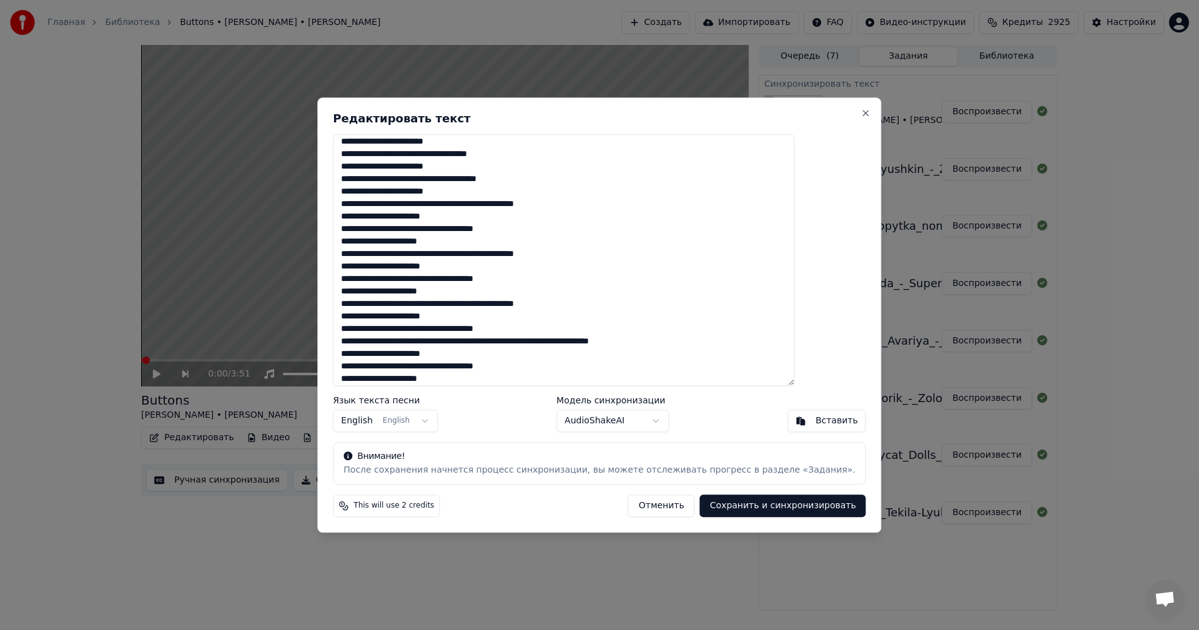
type textarea "**********"
click at [749, 506] on button "Сохранить и синхронизировать" at bounding box center [783, 506] width 166 height 22
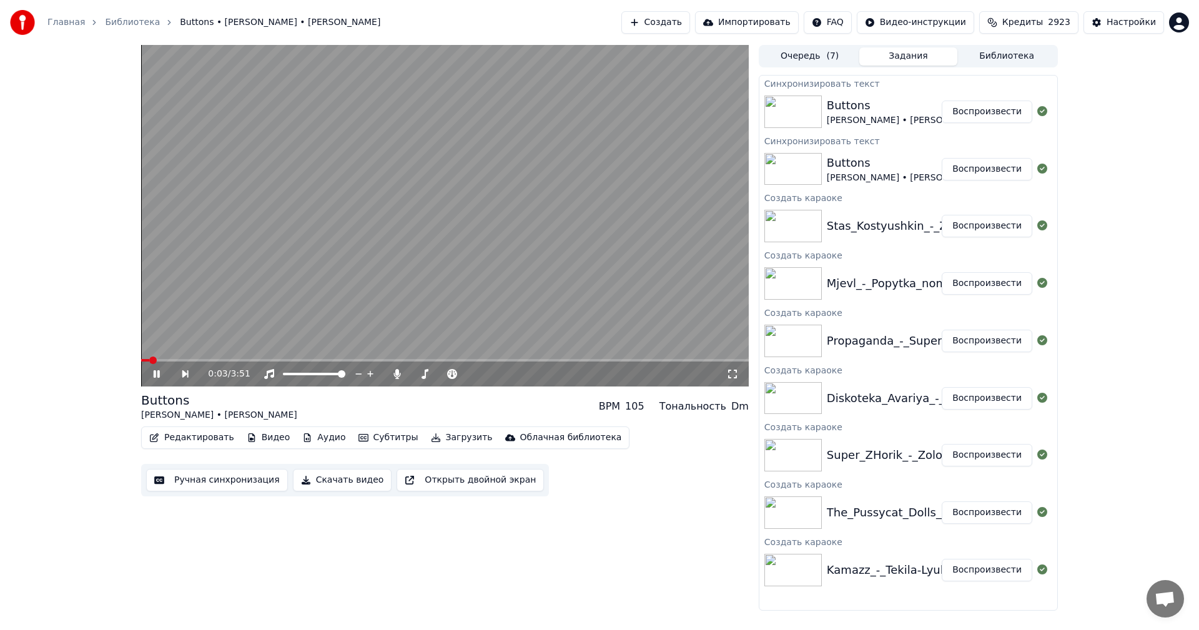
click at [288, 342] on video at bounding box center [445, 216] width 608 height 342
click at [200, 485] on button "Ручная синхронизация" at bounding box center [217, 480] width 142 height 22
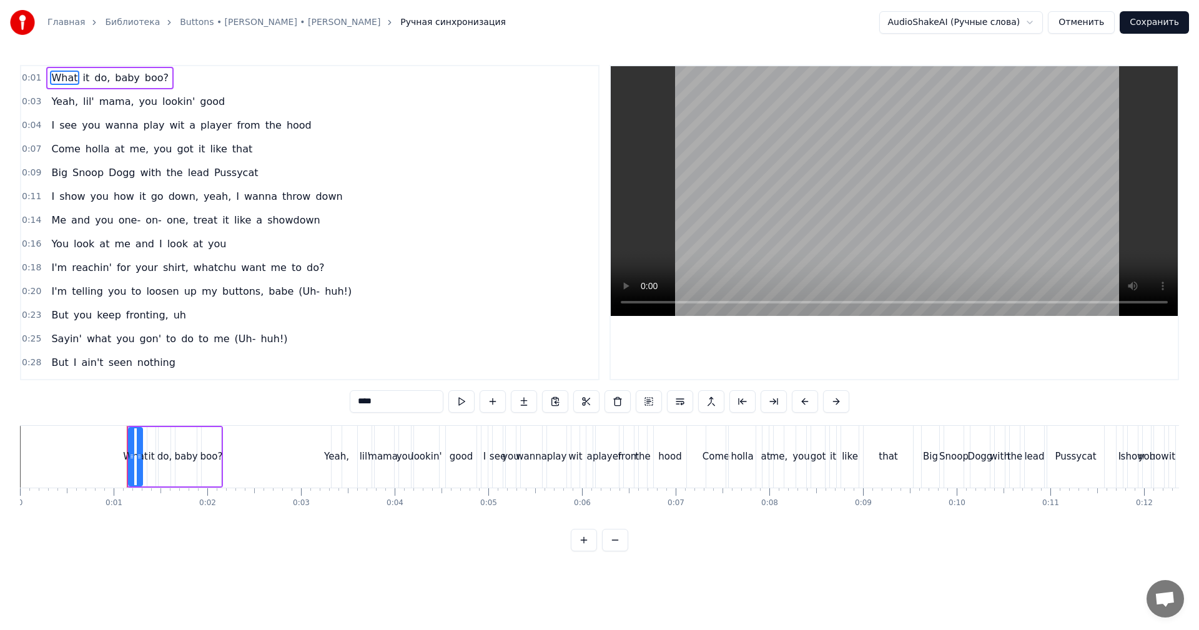
click at [783, 222] on video at bounding box center [894, 191] width 567 height 250
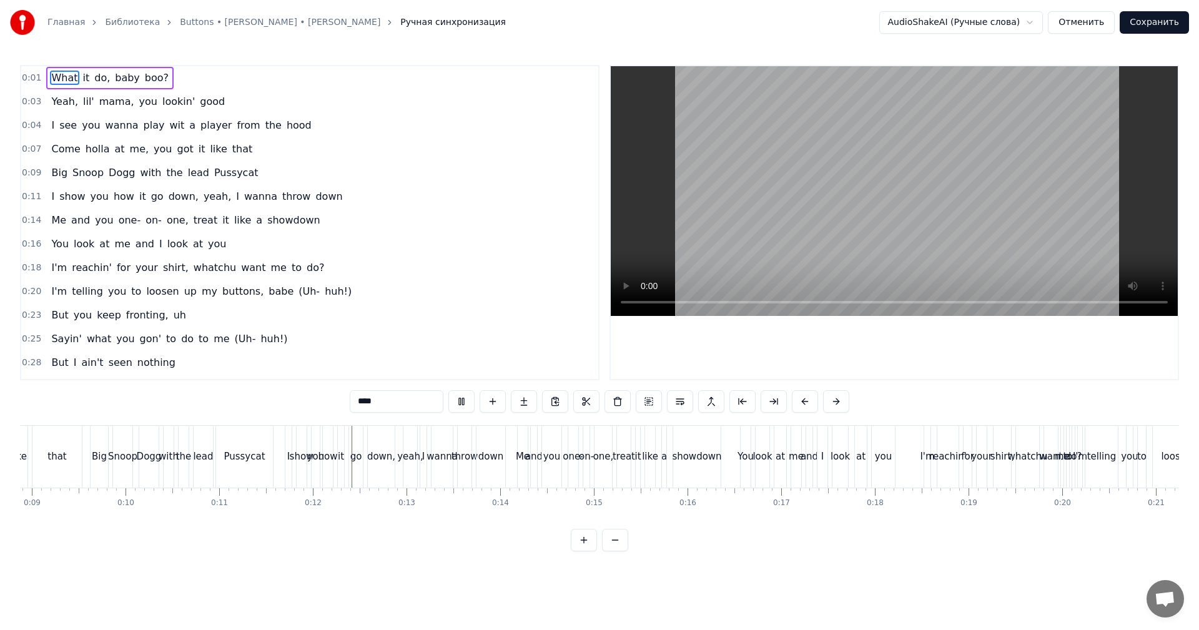
scroll to position [0, 1055]
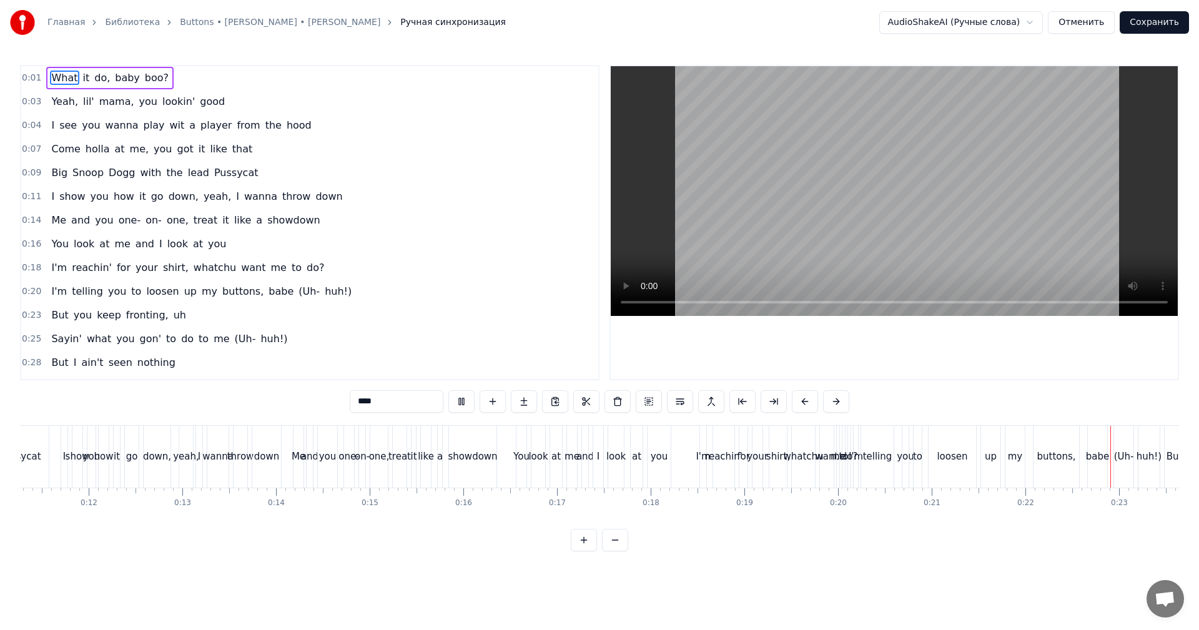
click at [836, 225] on video at bounding box center [894, 191] width 567 height 250
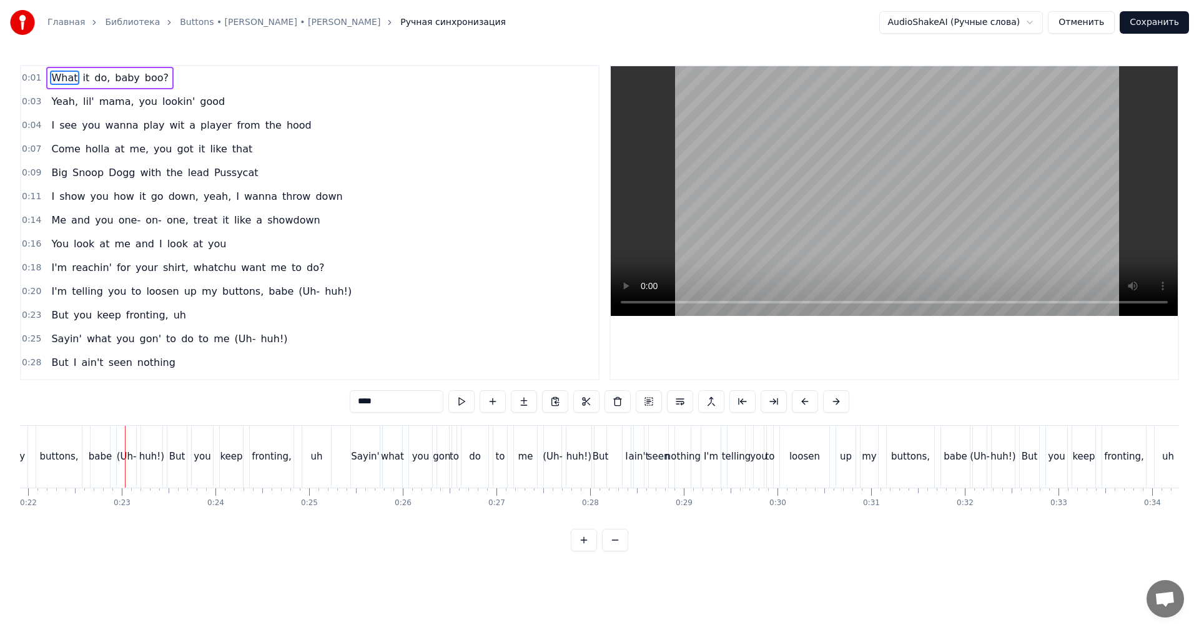
scroll to position [0, 2095]
